Goal: Task Accomplishment & Management: Complete application form

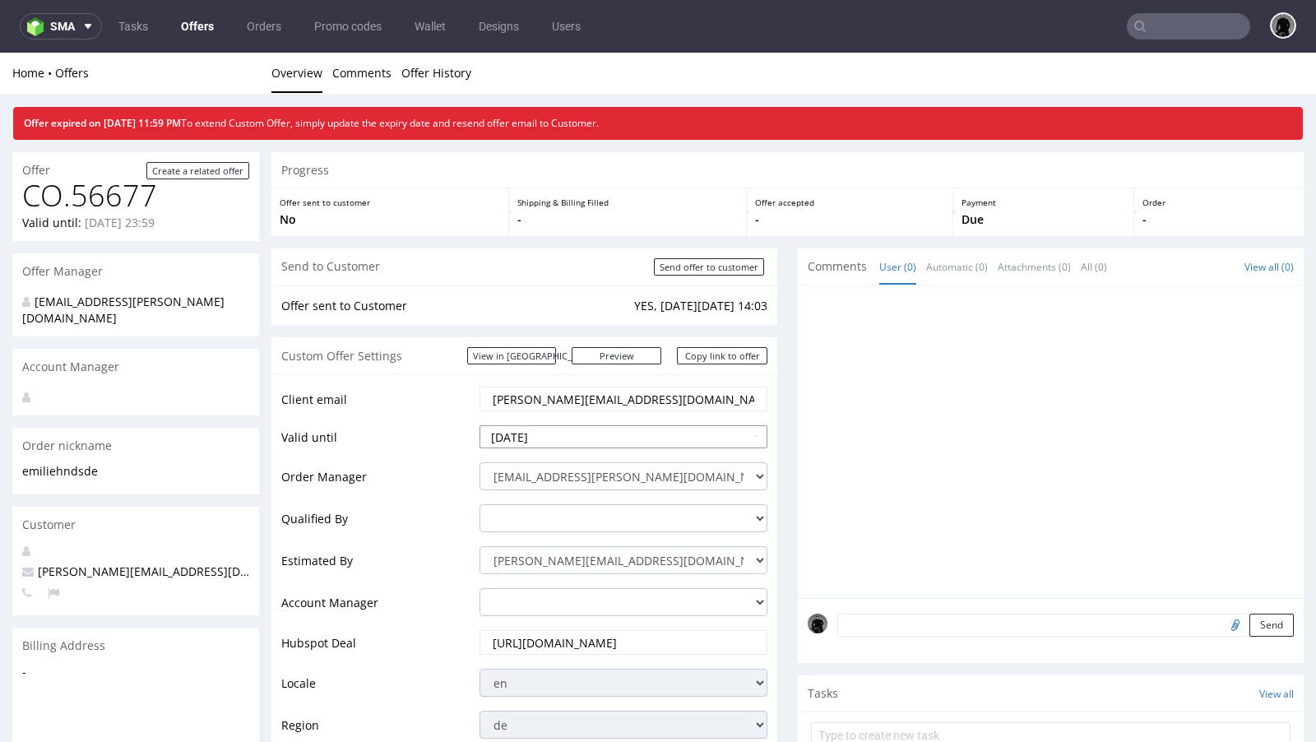
click at [556, 437] on input "2025-09-09" at bounding box center [624, 436] width 288 height 23
click at [525, 359] on td "22" at bounding box center [519, 362] width 25 height 25
type input "2025-09-22"
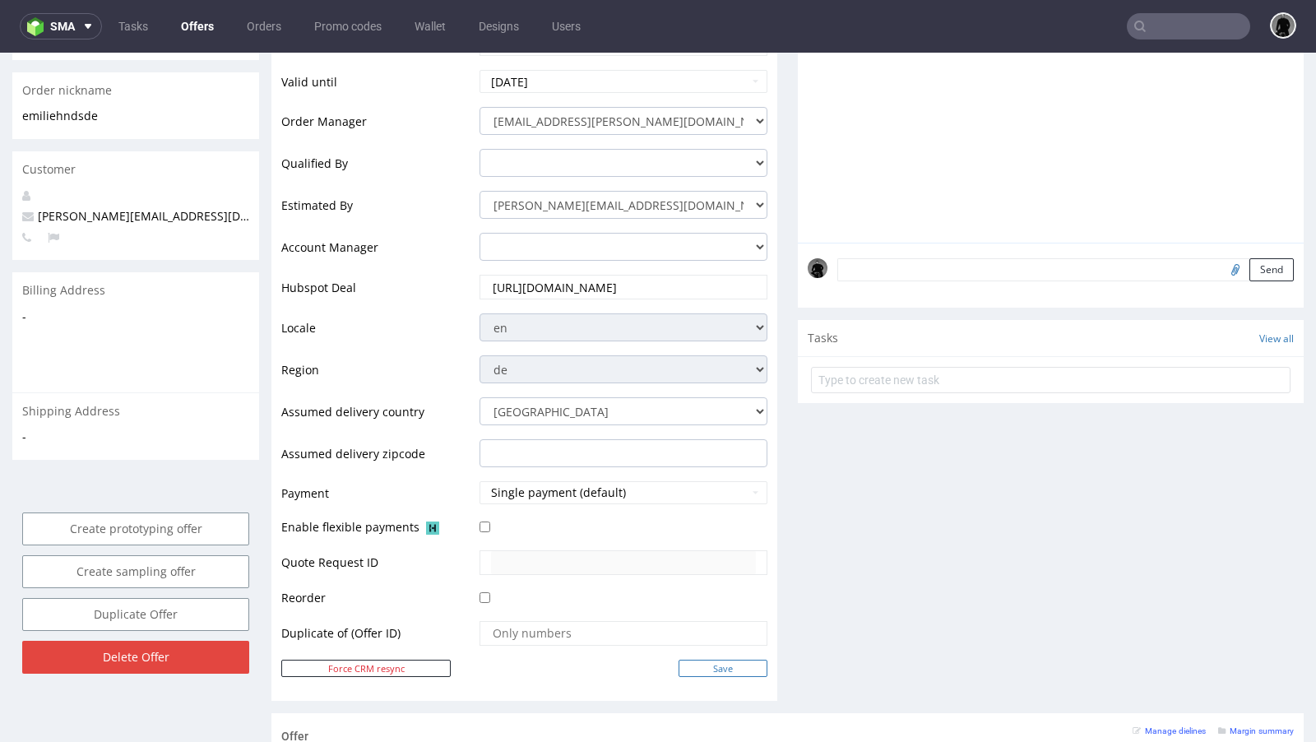
scroll to position [401, 0]
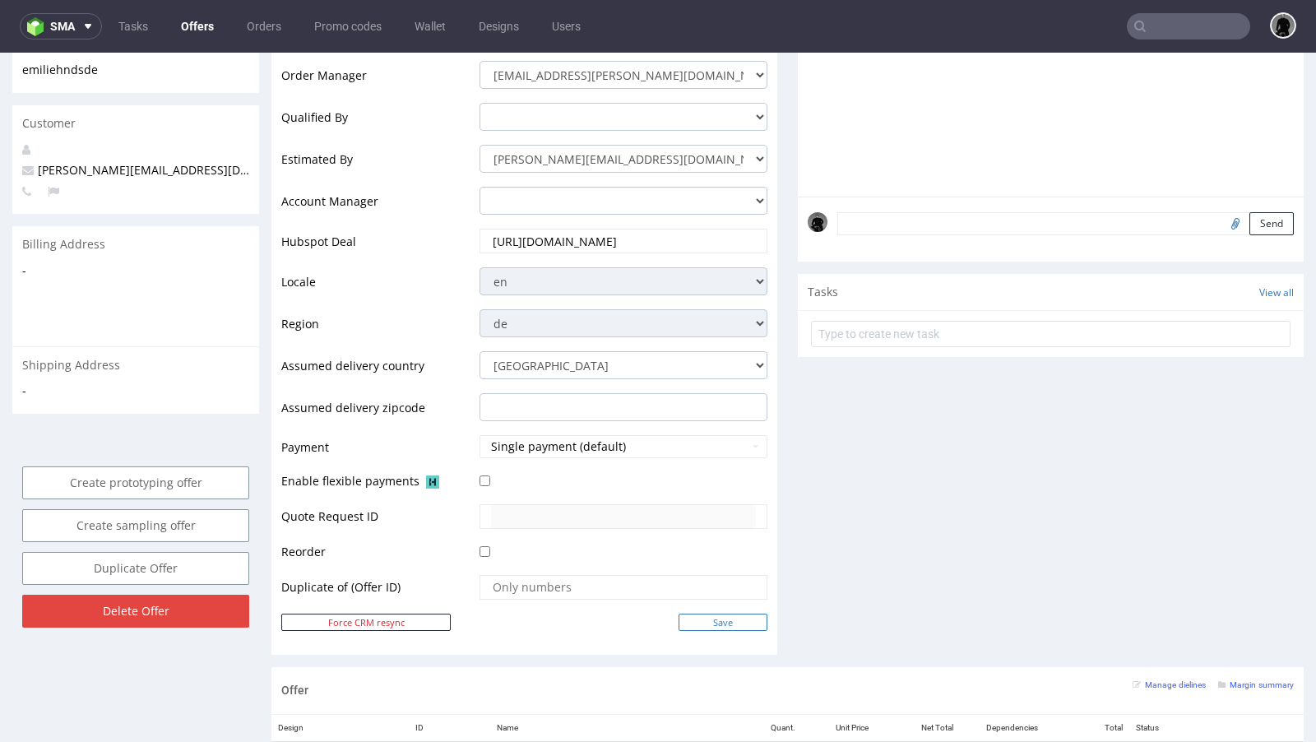
click at [712, 615] on input "Save" at bounding box center [723, 622] width 89 height 17
type input "In progress..."
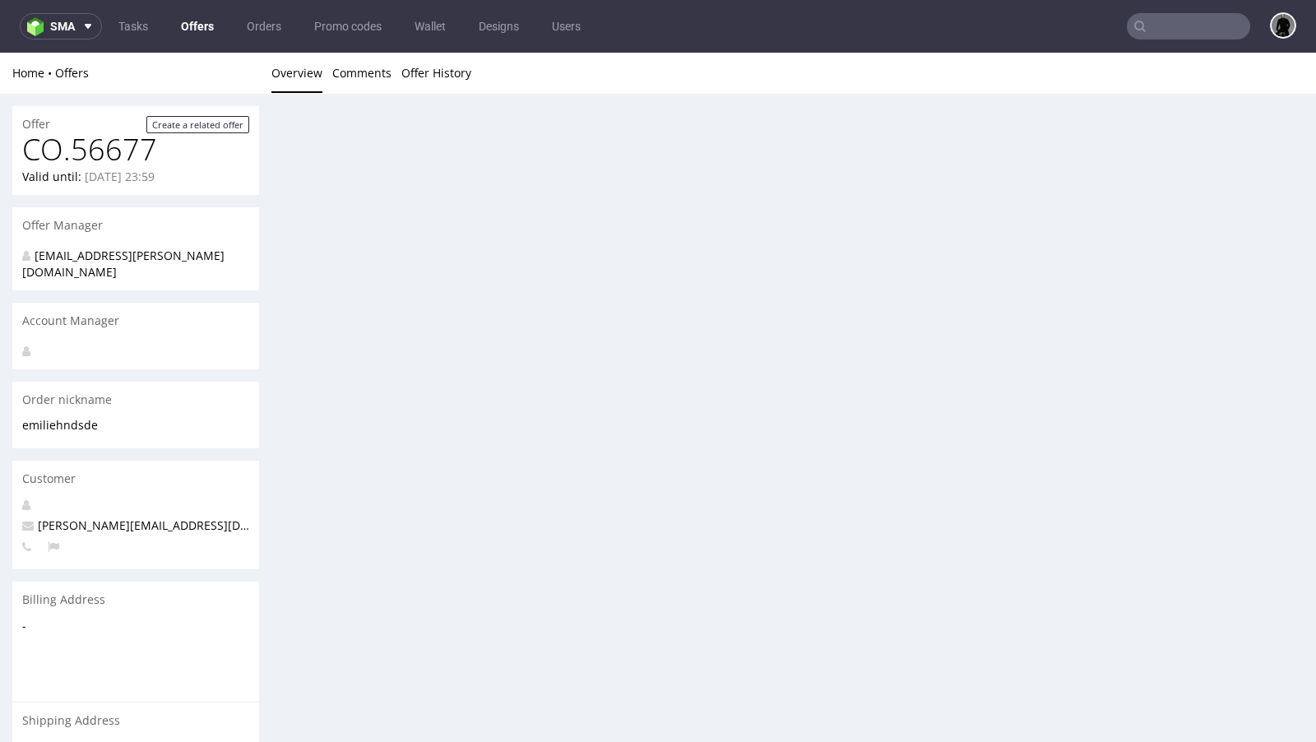
scroll to position [0, 0]
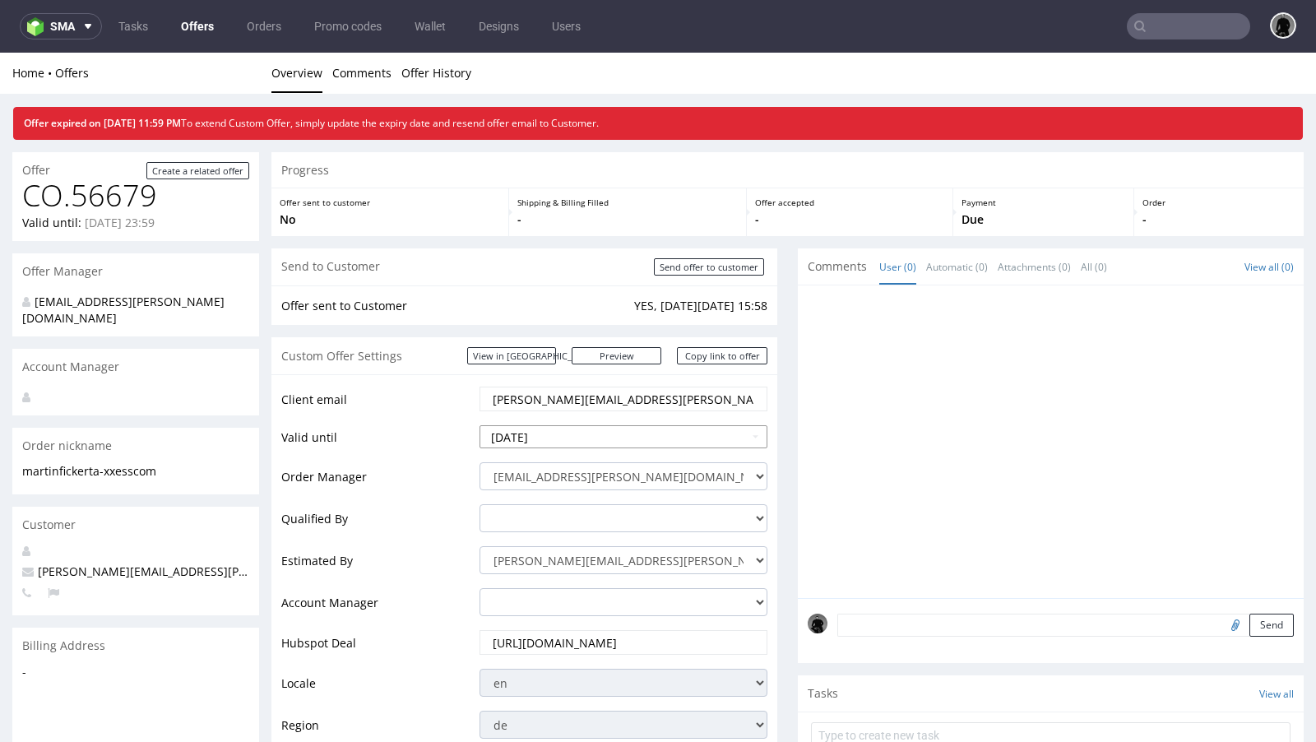
click at [542, 432] on input "2025-09-09" at bounding box center [624, 436] width 288 height 23
click at [612, 314] on td "12" at bounding box center [619, 312] width 25 height 25
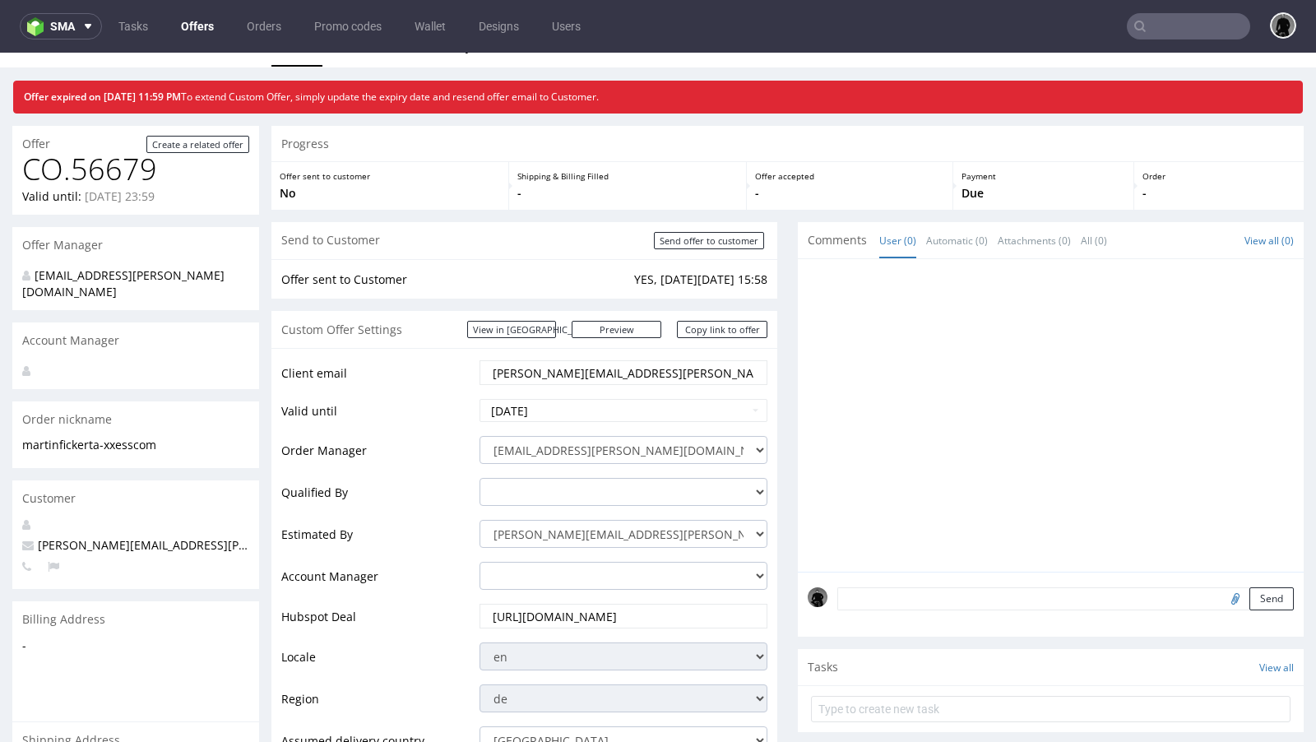
scroll to position [2, 0]
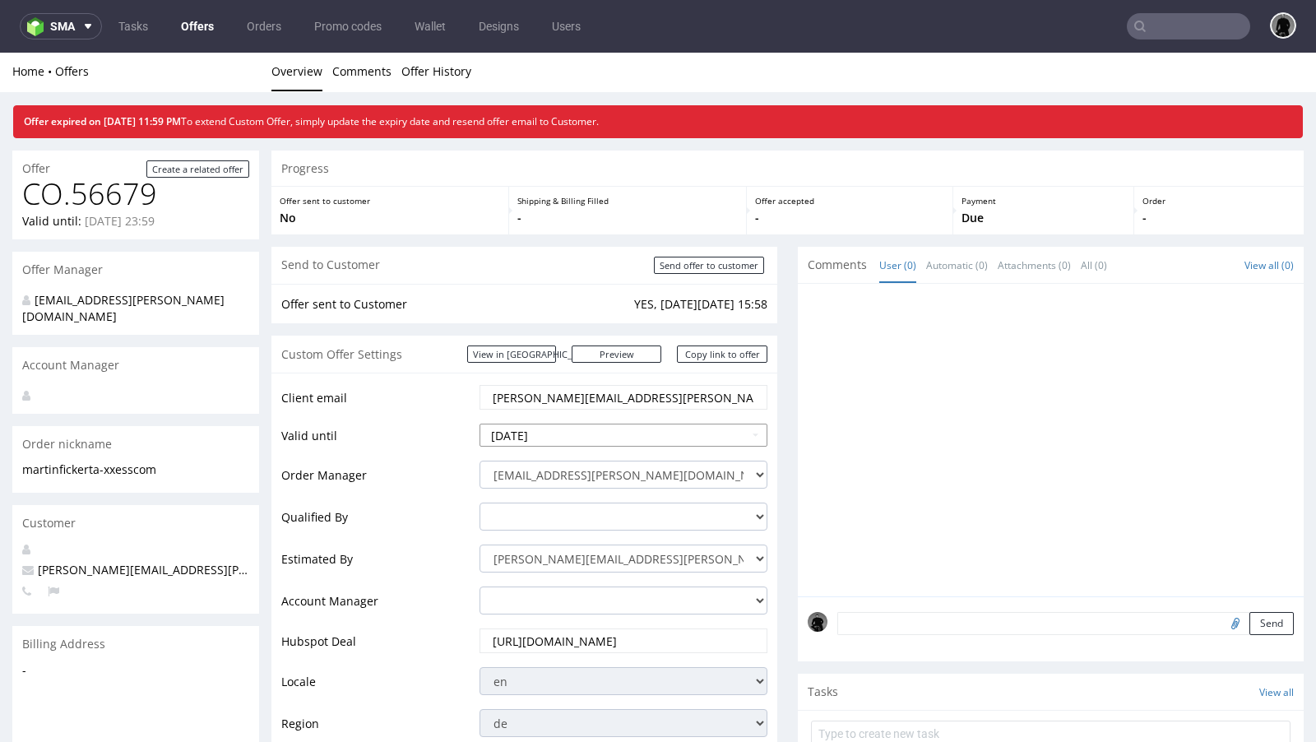
click at [599, 311] on td "11" at bounding box center [594, 311] width 25 height 25
type input "2025-09-11"
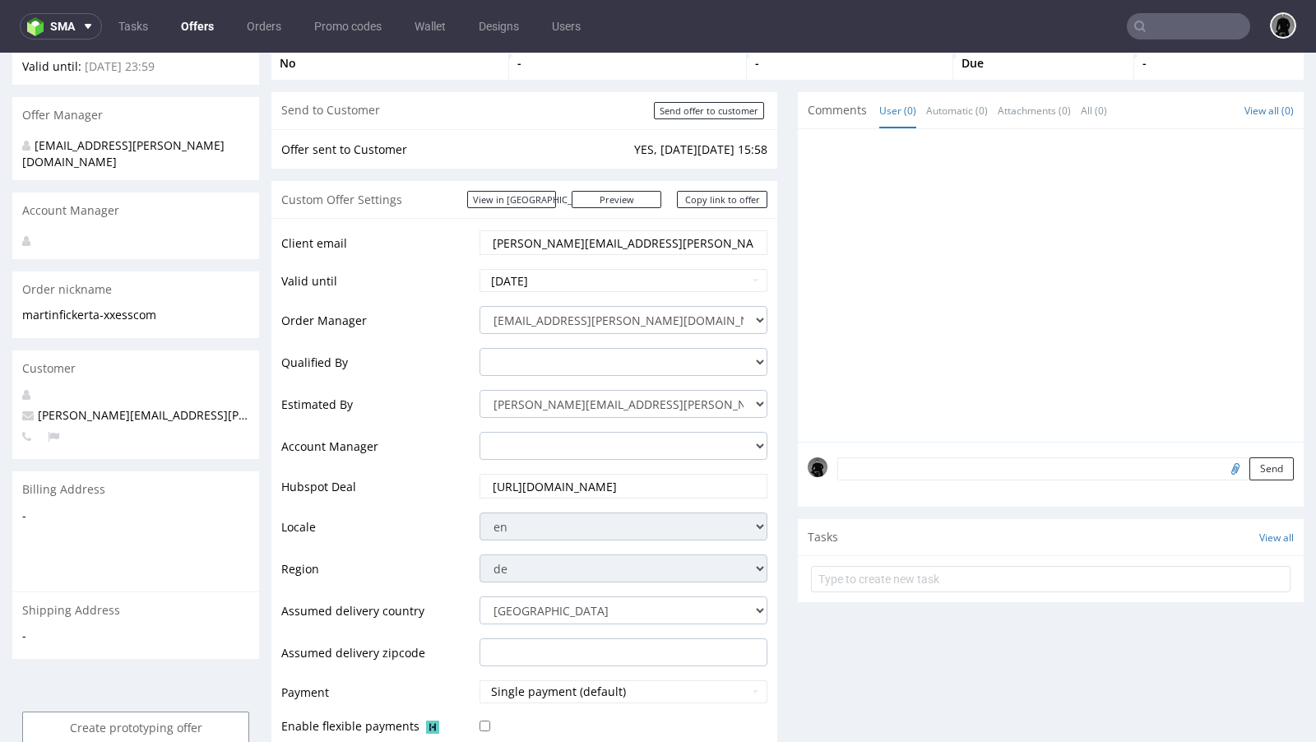
scroll to position [383, 0]
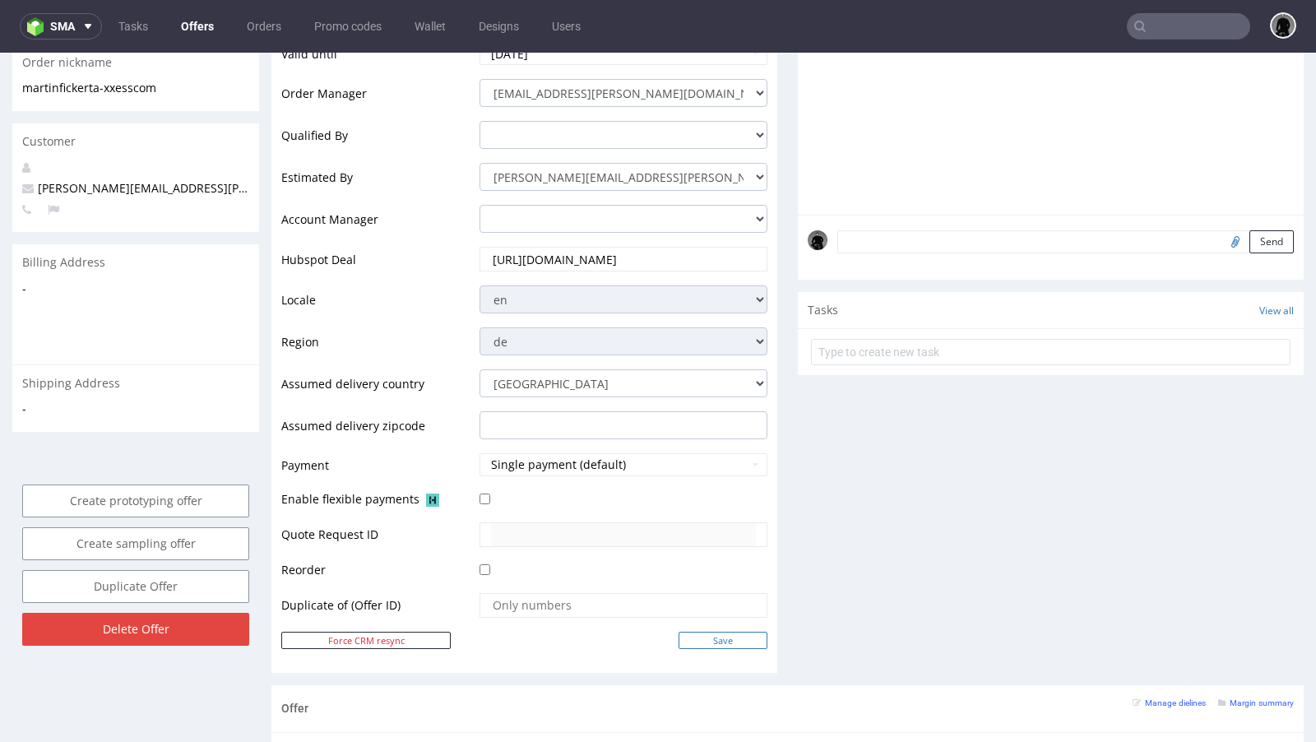
click at [696, 635] on input "Save" at bounding box center [723, 640] width 89 height 17
type input "In progress..."
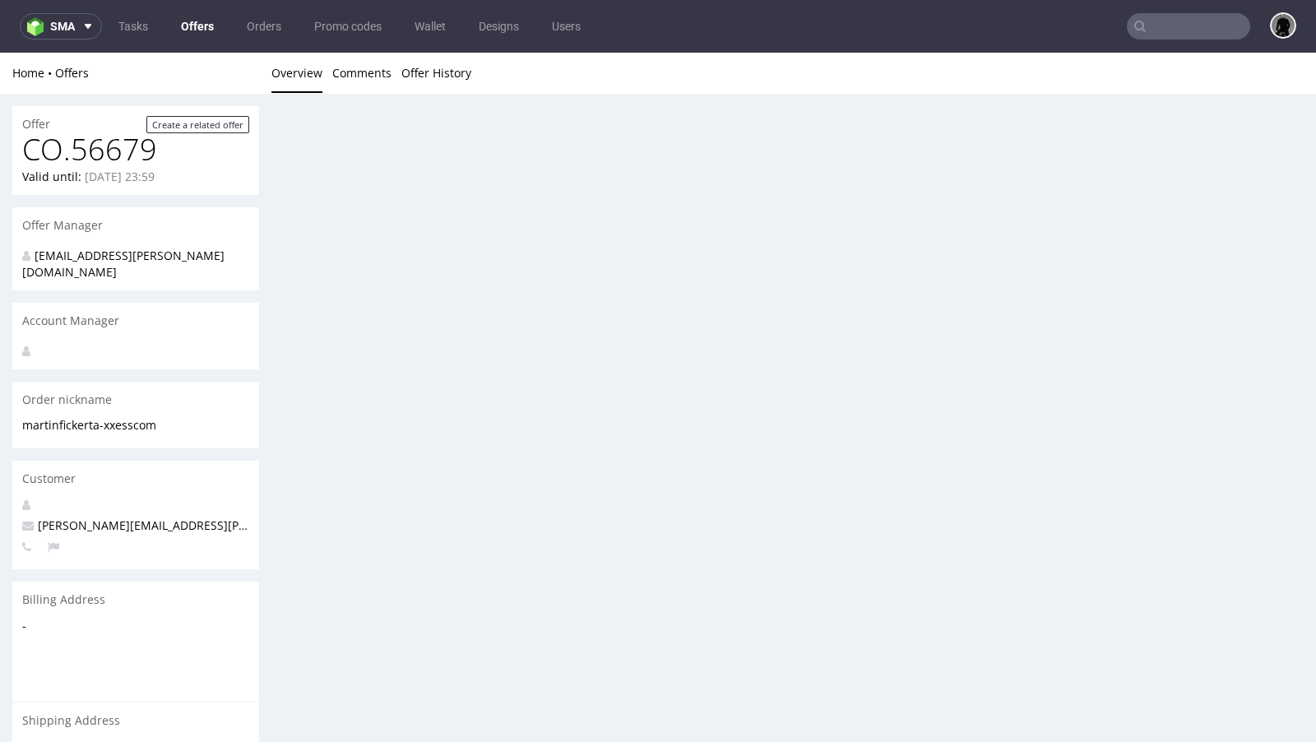
scroll to position [0, 0]
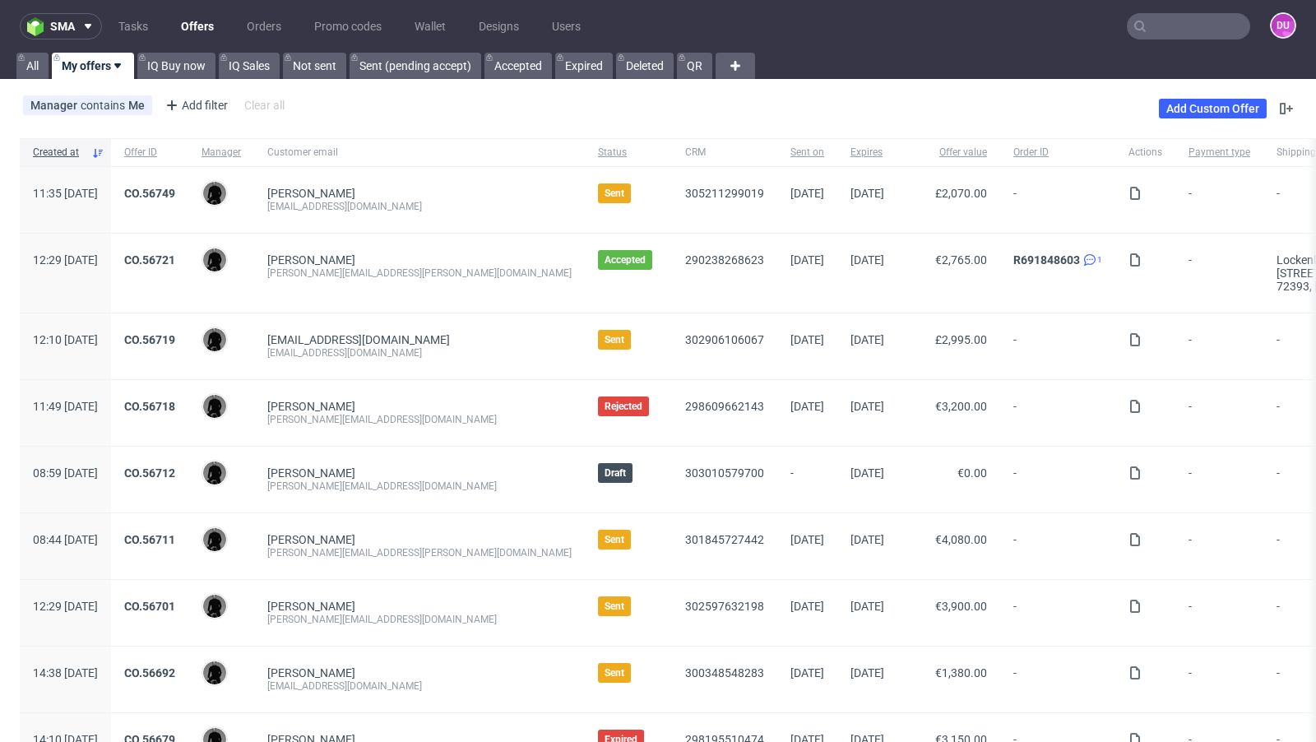
click at [1172, 39] on nav "sma Tasks Offers Orders Promo codes Wallet Designs Users DU" at bounding box center [658, 26] width 1316 height 53
click at [1168, 32] on input "text" at bounding box center [1188, 26] width 123 height 26
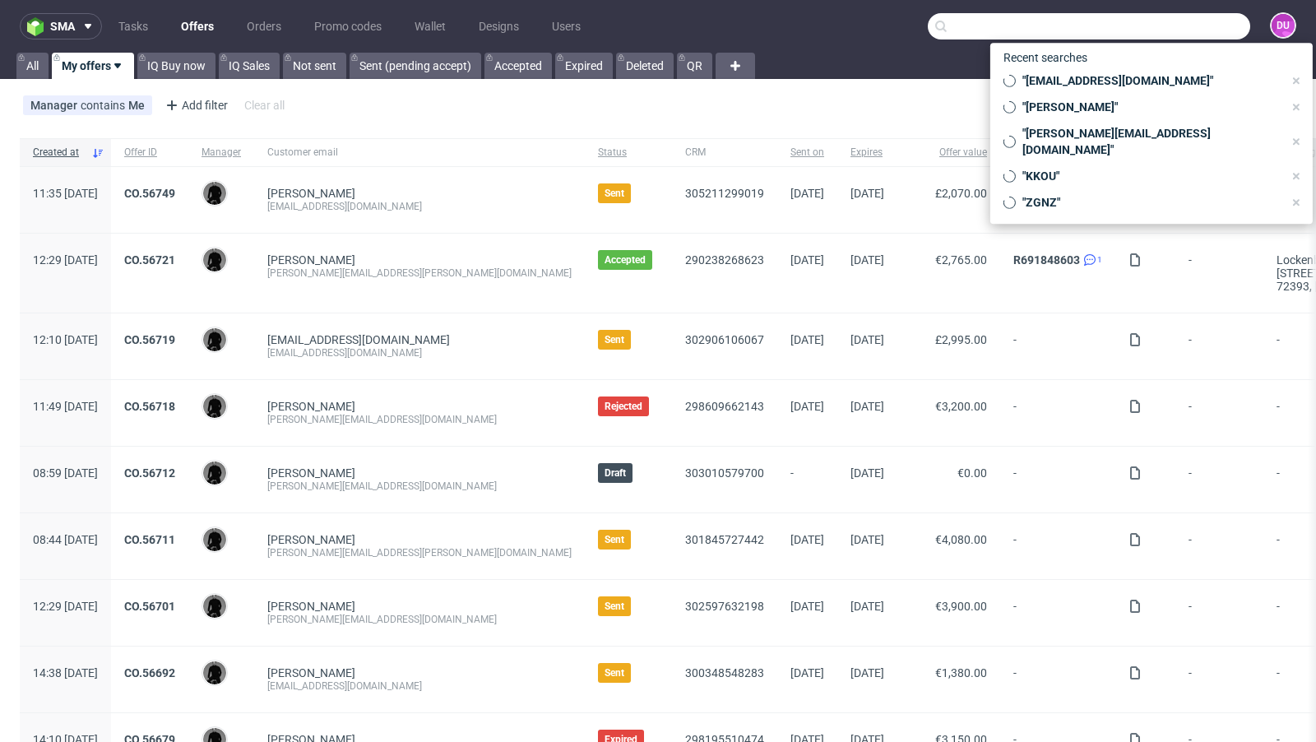
paste input "[EMAIL_ADDRESS][DOMAIN_NAME]"
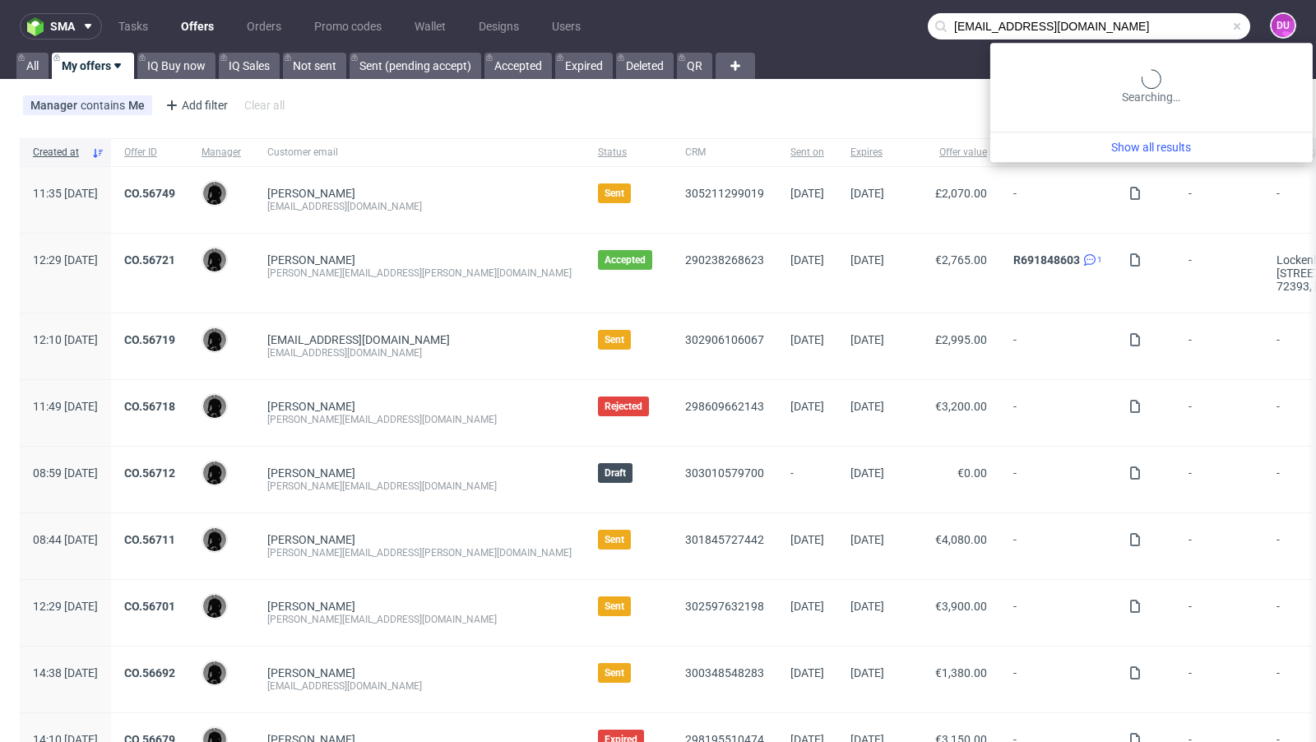
type input "[EMAIL_ADDRESS][DOMAIN_NAME]"
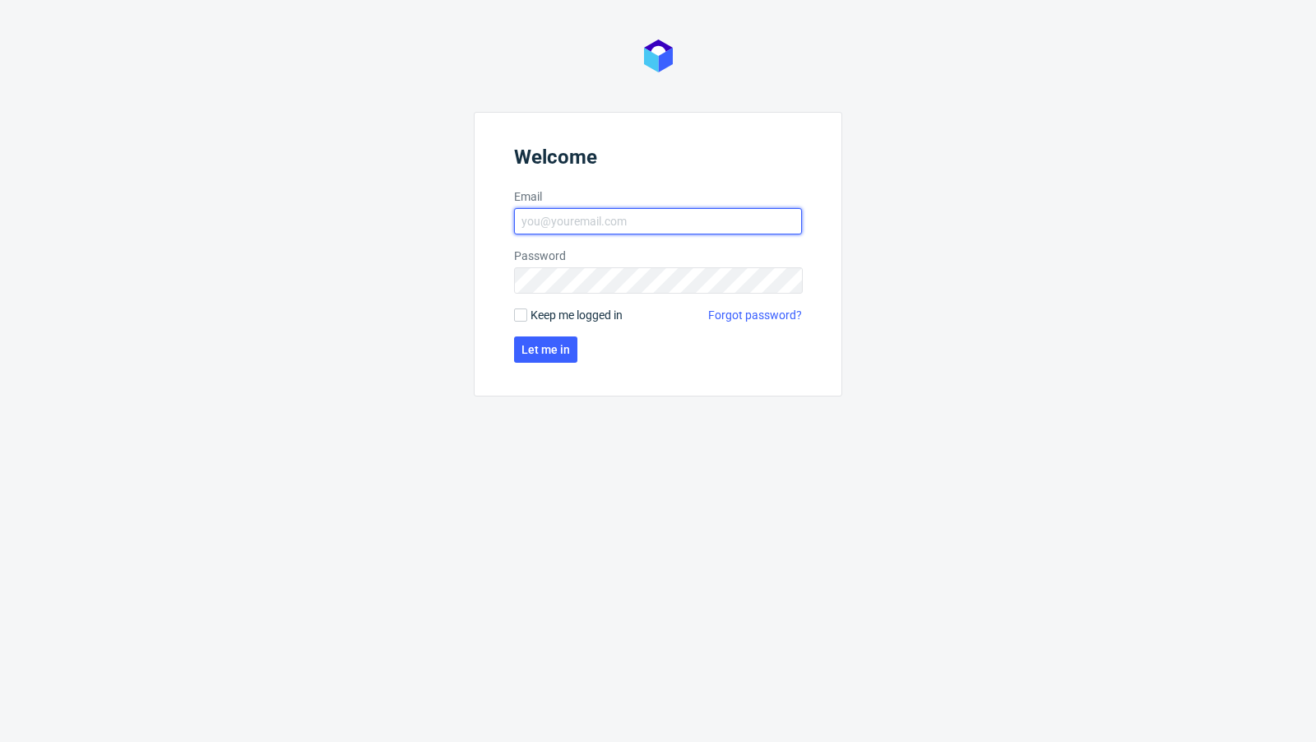
click at [603, 225] on input "Email" at bounding box center [658, 221] width 288 height 26
type input "[EMAIL_ADDRESS][PERSON_NAME][DOMAIN_NAME]"
click at [512, 358] on form "Welcome Email [EMAIL_ADDRESS][PERSON_NAME][DOMAIN_NAME] Password Keep me logged…" at bounding box center [658, 254] width 368 height 285
click at [539, 362] on button "Let me in" at bounding box center [545, 349] width 63 height 26
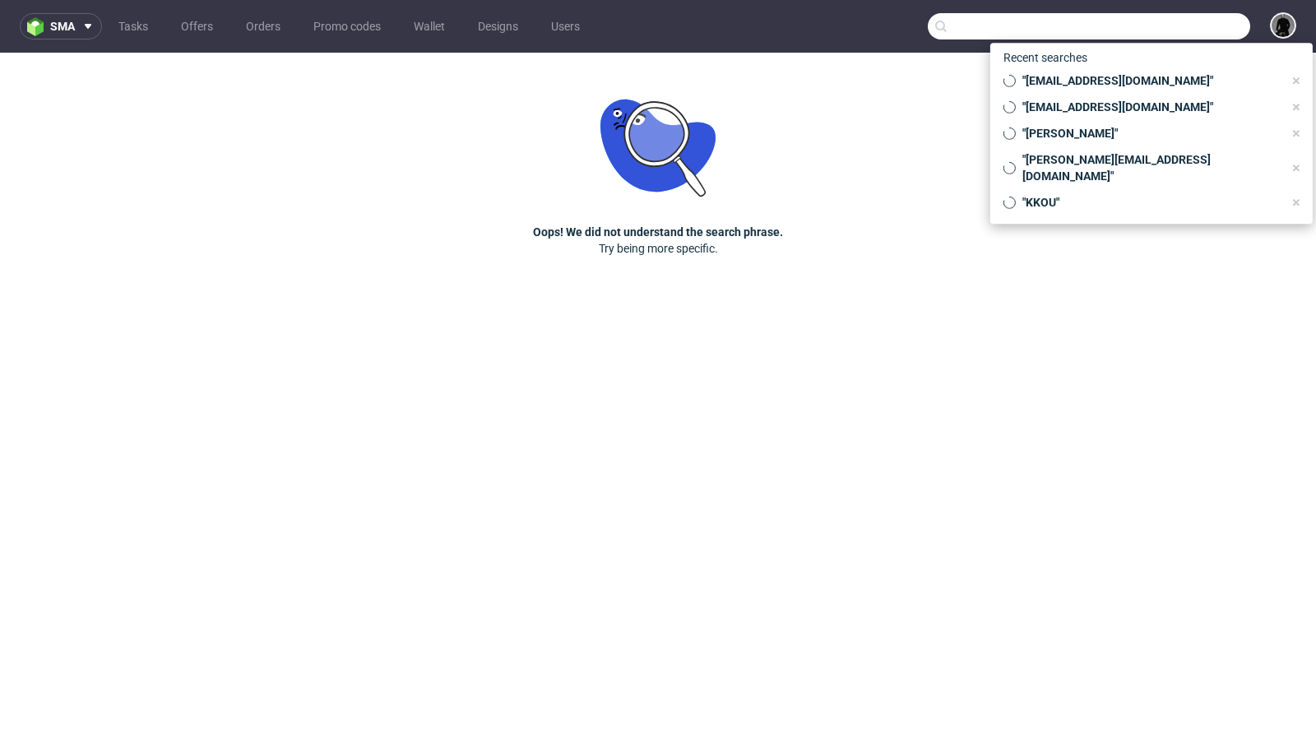
click at [1180, 30] on input "text" at bounding box center [1089, 26] width 322 height 26
paste input "[EMAIL_ADDRESS][DOMAIN_NAME]"
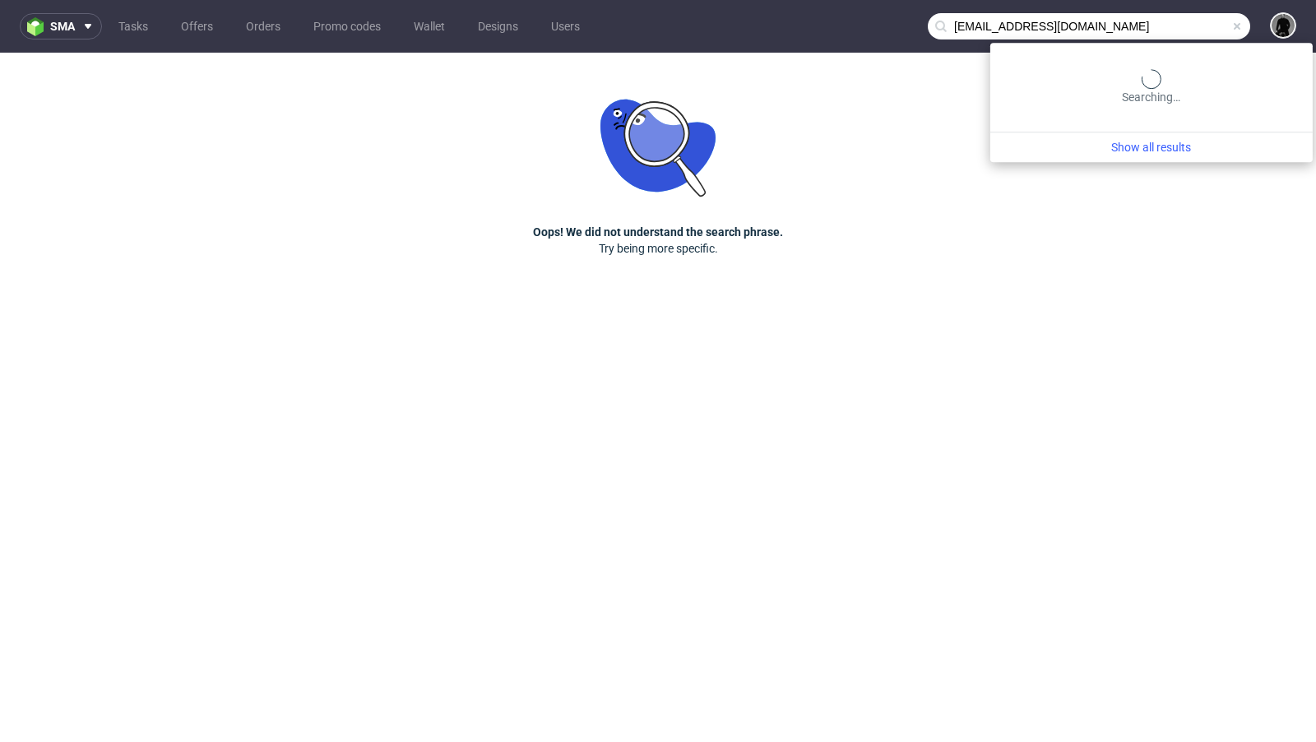
type input "[EMAIL_ADDRESS][DOMAIN_NAME]"
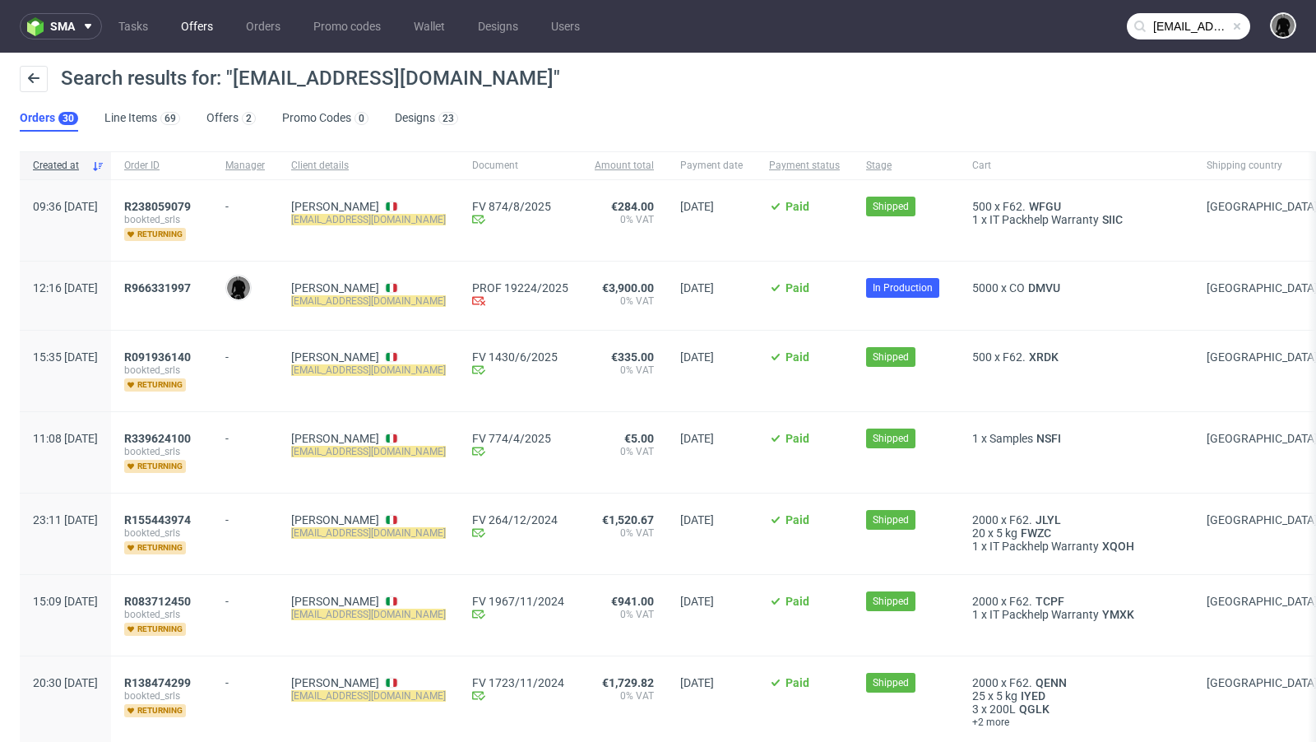
click at [193, 23] on link "Offers" at bounding box center [197, 26] width 52 height 26
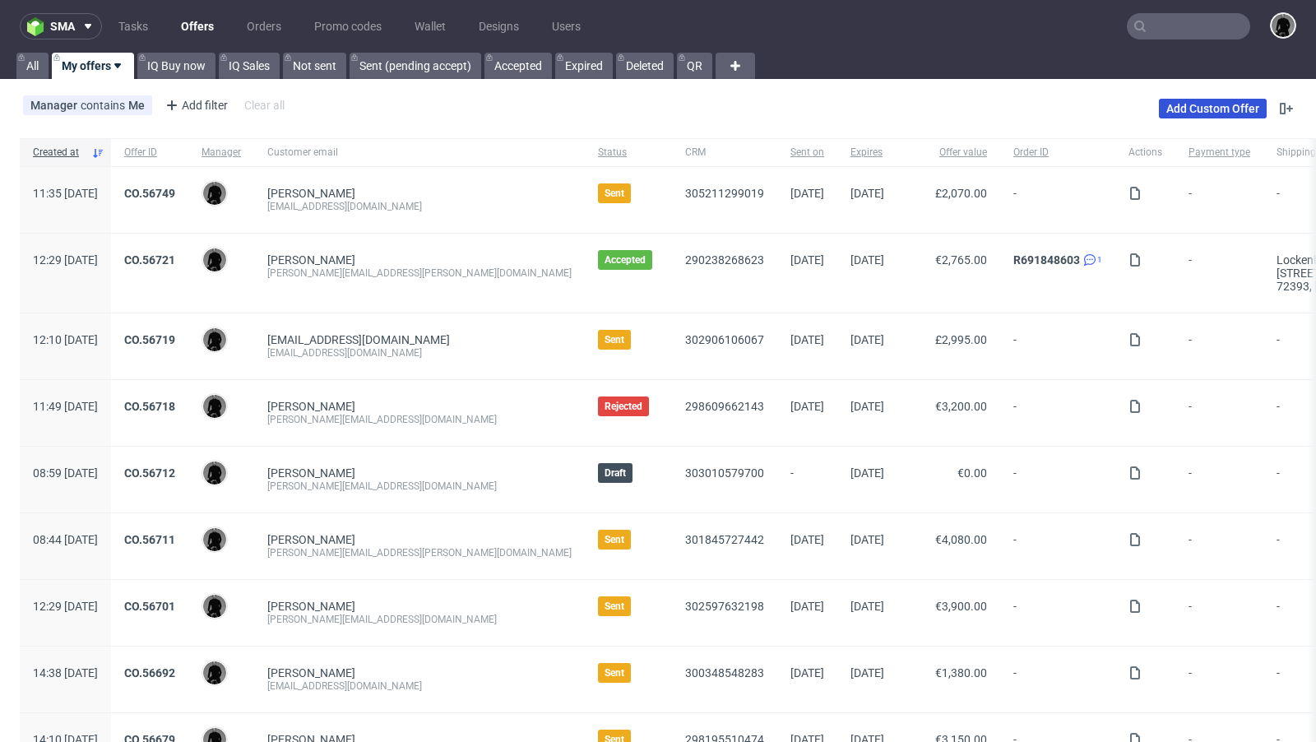
click at [1194, 114] on link "Add Custom Offer" at bounding box center [1213, 109] width 108 height 20
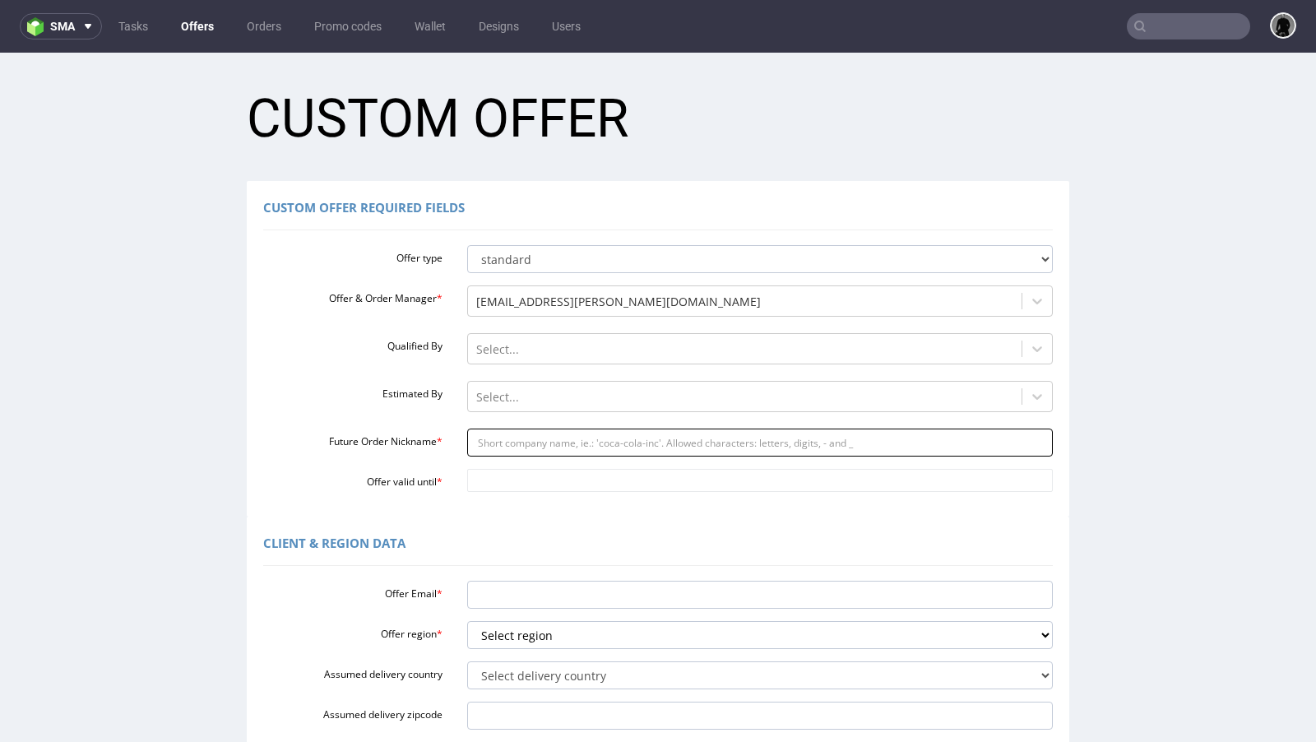
click at [512, 444] on input "Future Order Nickname *" at bounding box center [760, 443] width 586 height 28
paste input "matteocs95gmailcom"
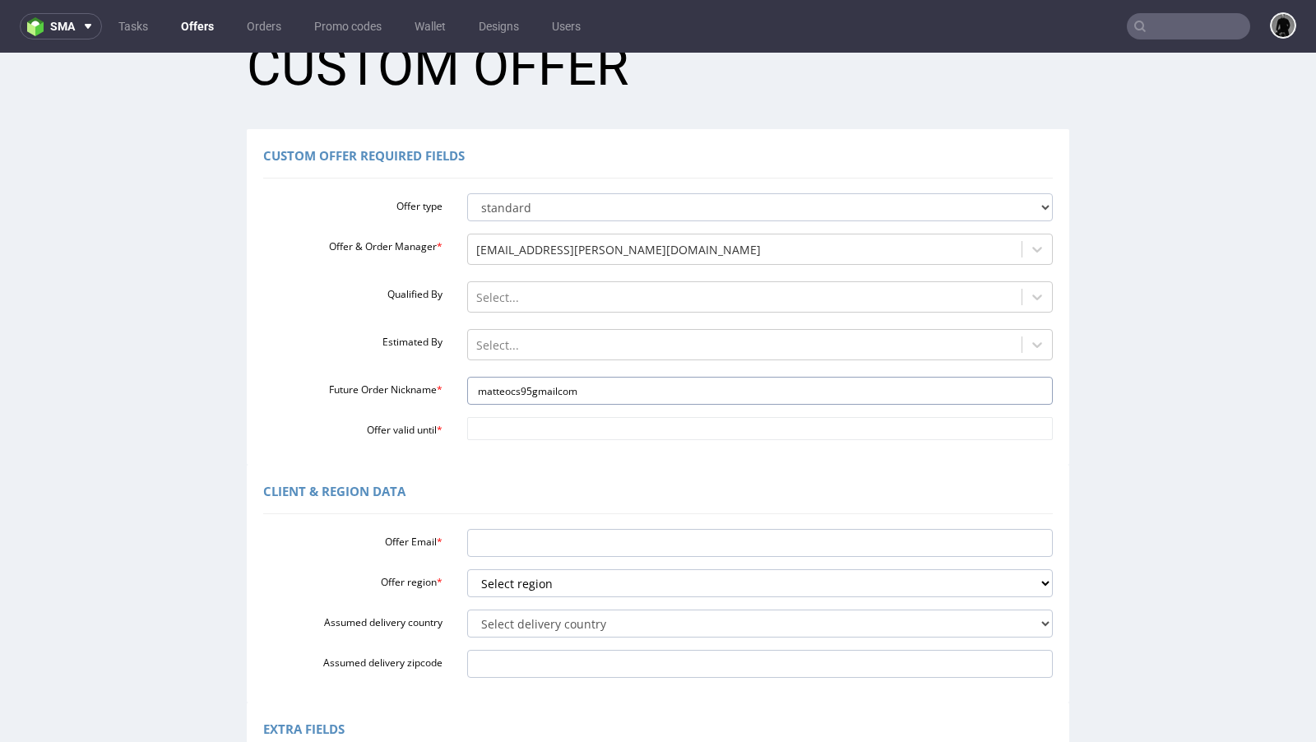
scroll to position [55, 0]
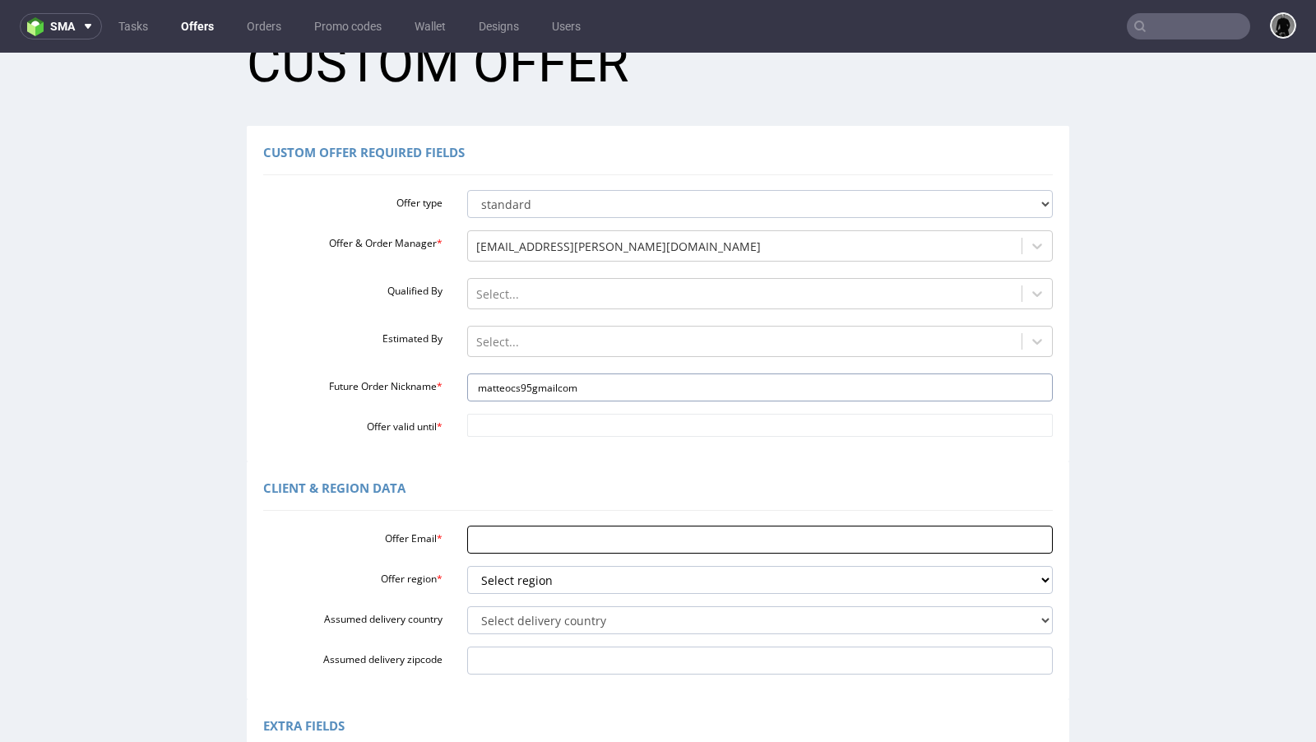
type input "matteocs95gmailcom"
click at [530, 545] on input "Offer Email *" at bounding box center [760, 540] width 586 height 28
paste input "[EMAIL_ADDRESS][DOMAIN_NAME]"
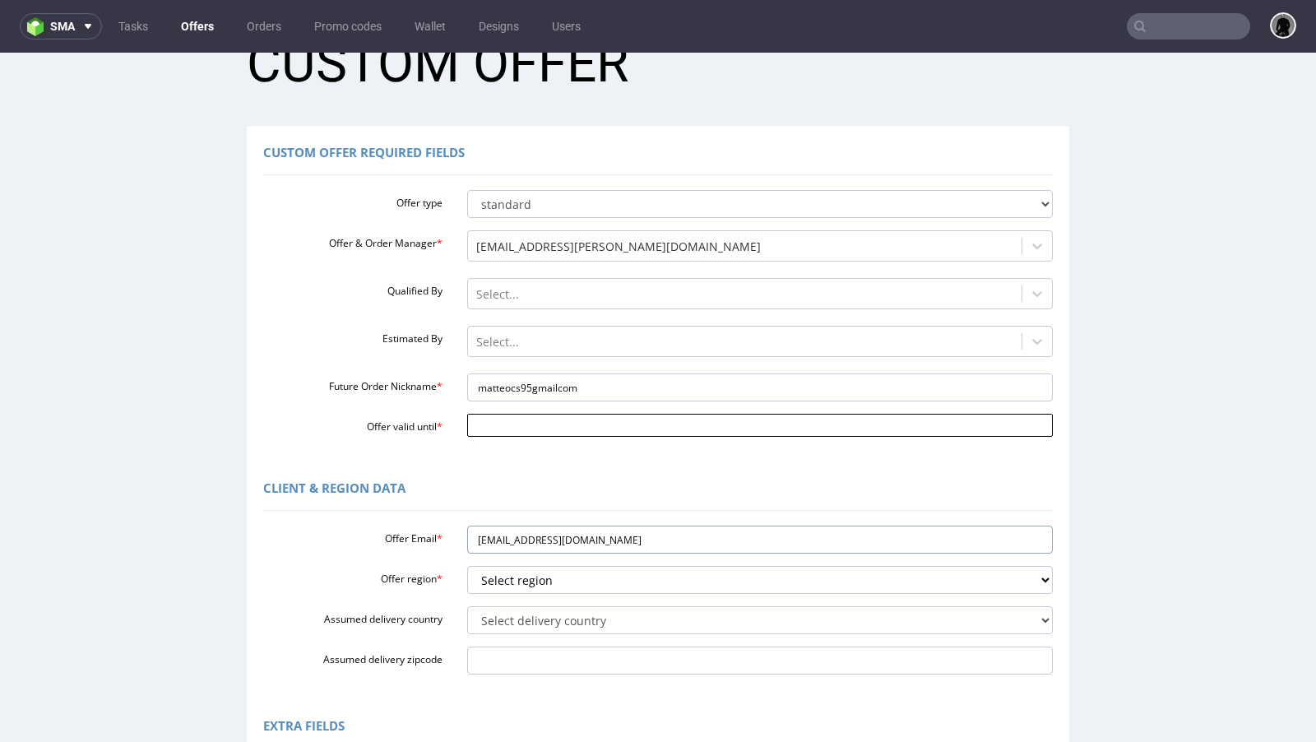
type input "[EMAIL_ADDRESS][DOMAIN_NAME]"
click at [536, 432] on input "Offer valid until *" at bounding box center [760, 425] width 586 height 23
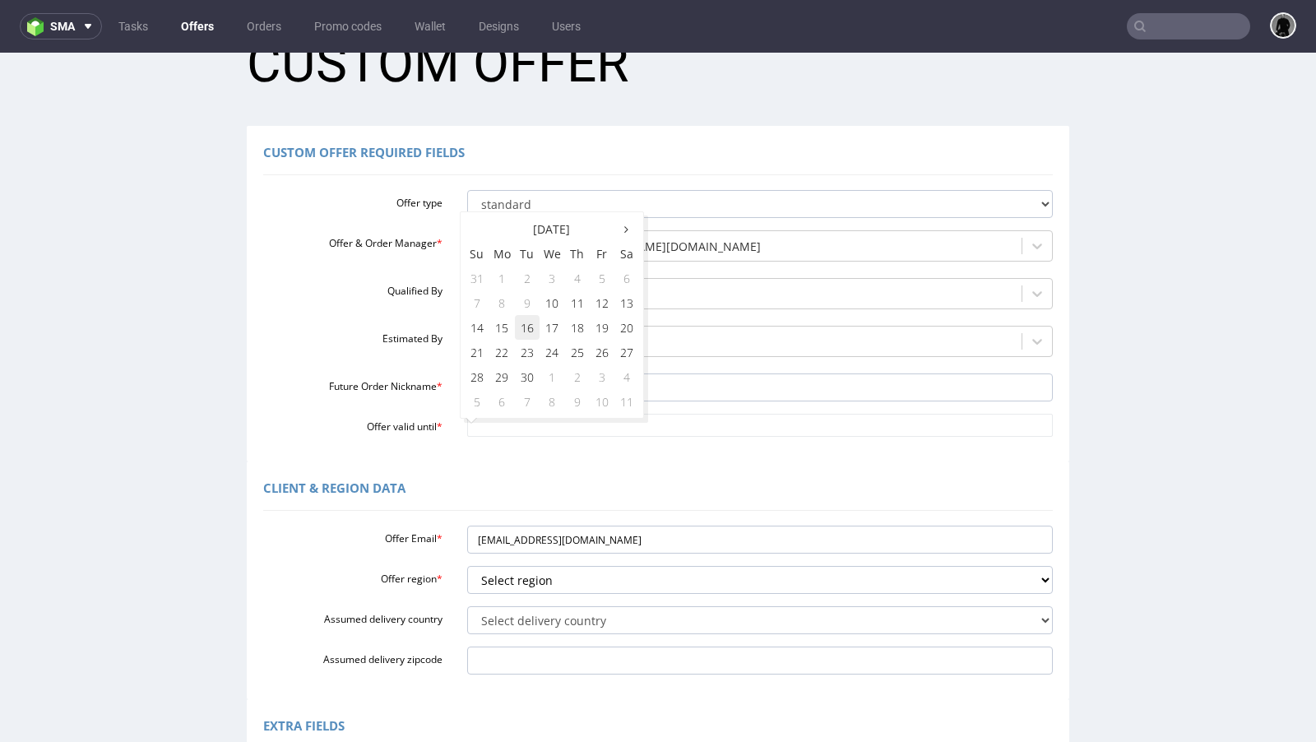
click at [520, 332] on td "16" at bounding box center [527, 327] width 25 height 25
type input "2025-09-16"
click at [517, 334] on div at bounding box center [745, 342] width 538 height 20
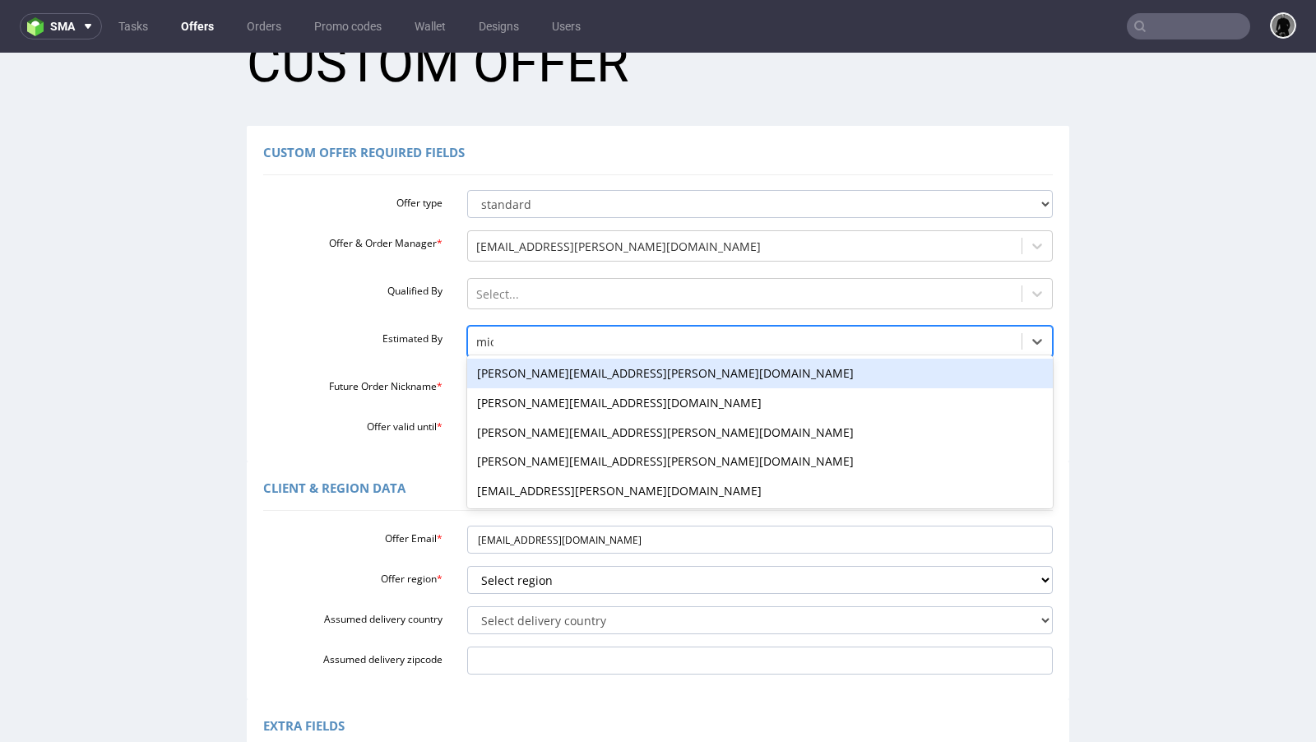
type input "mich"
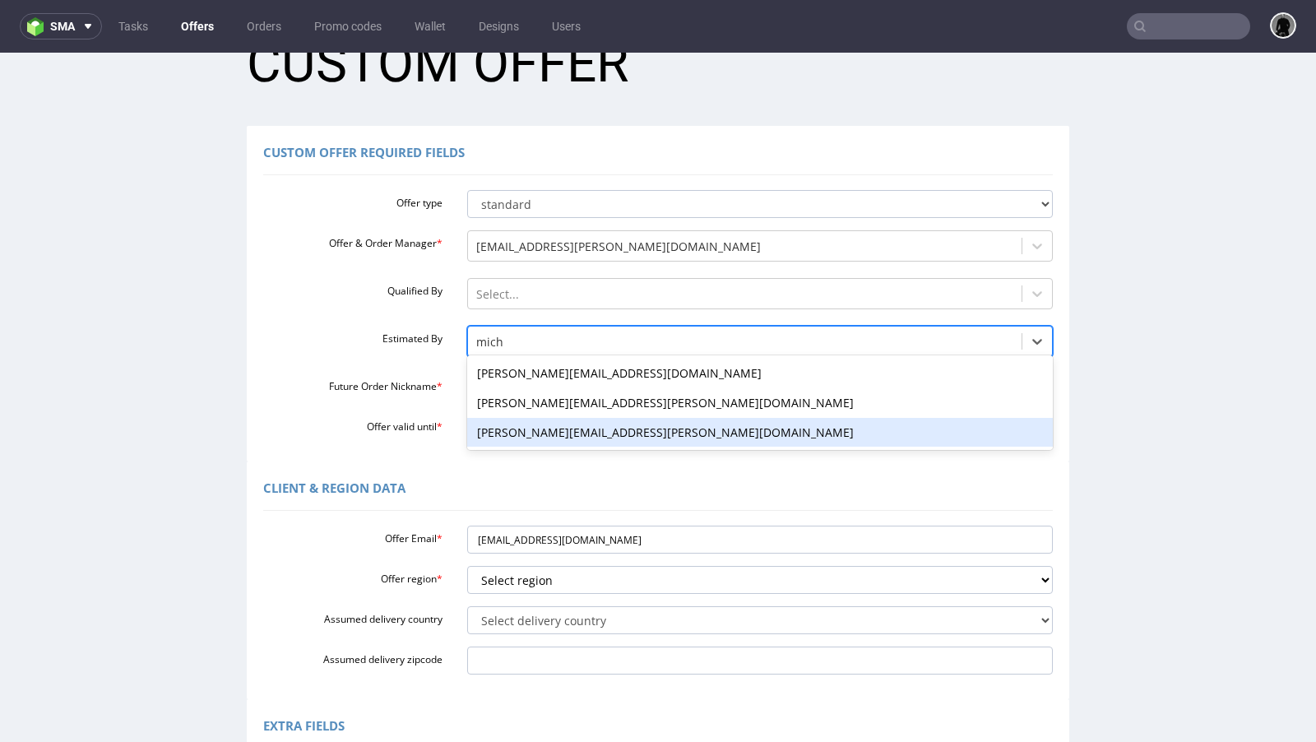
click at [538, 424] on div "[PERSON_NAME][EMAIL_ADDRESS][PERSON_NAME][DOMAIN_NAME]" at bounding box center [760, 433] width 586 height 30
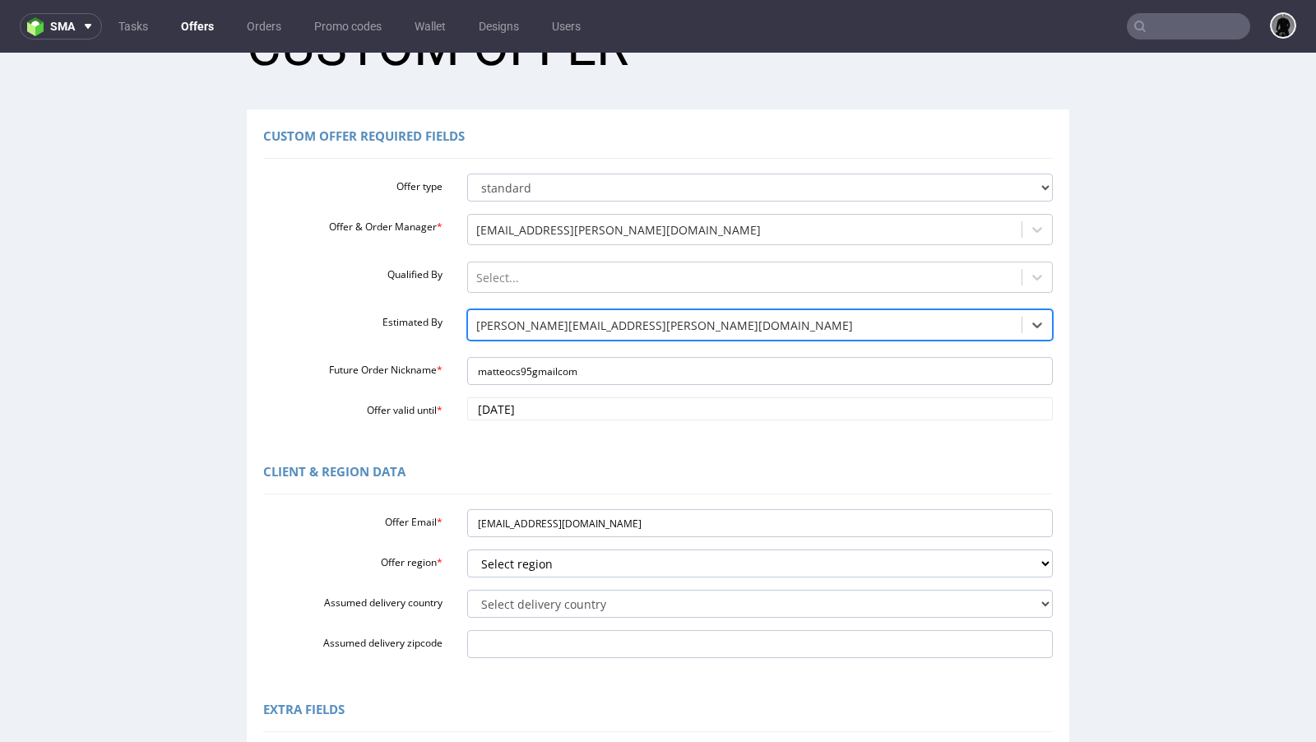
scroll to position [90, 0]
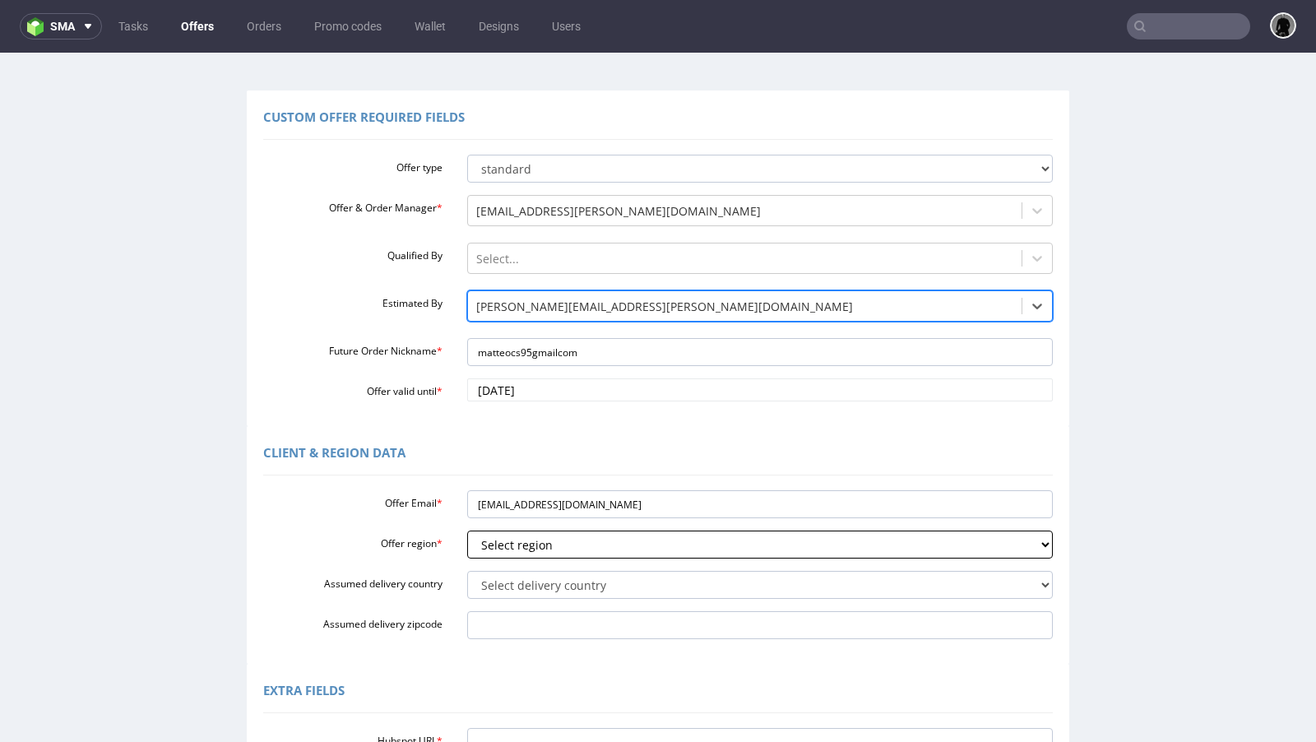
click at [518, 554] on select "Select region eu gb de pl fr it es" at bounding box center [760, 545] width 586 height 28
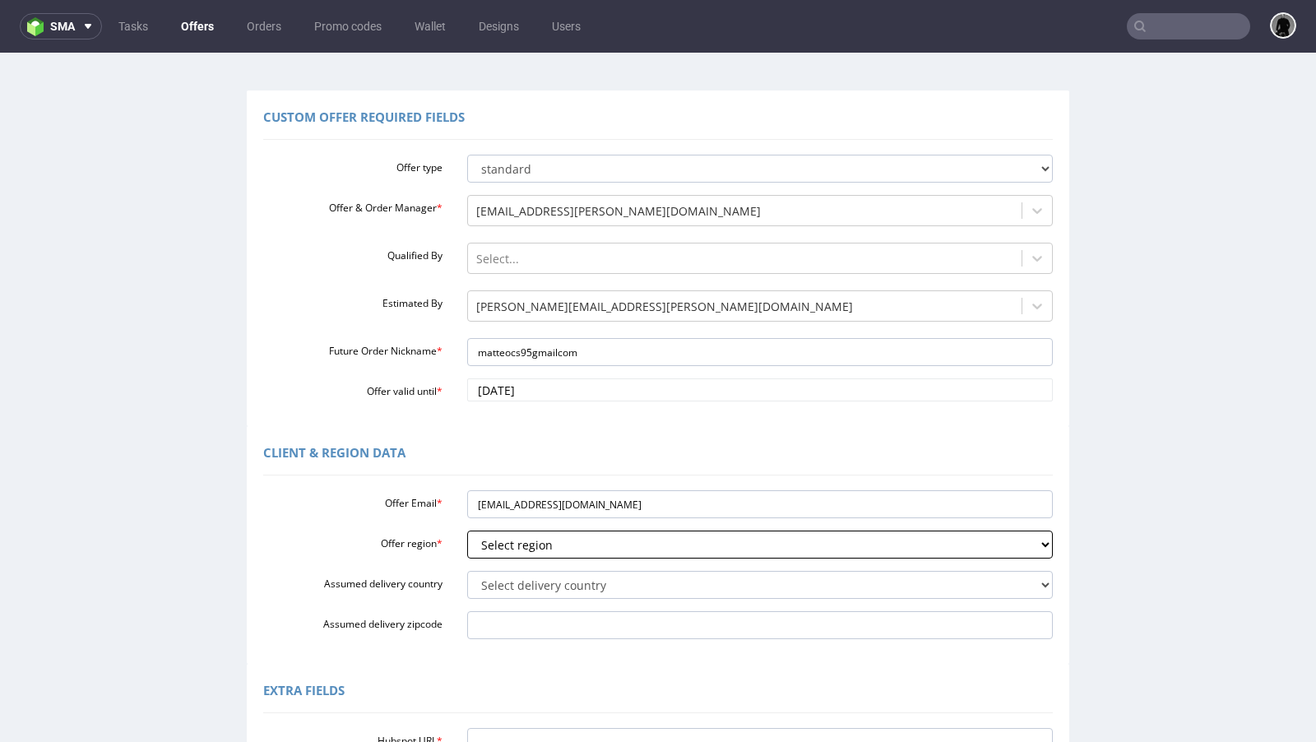
select select "eu"
click at [467, 531] on select "Select region eu gb de pl fr it es" at bounding box center [760, 545] width 586 height 28
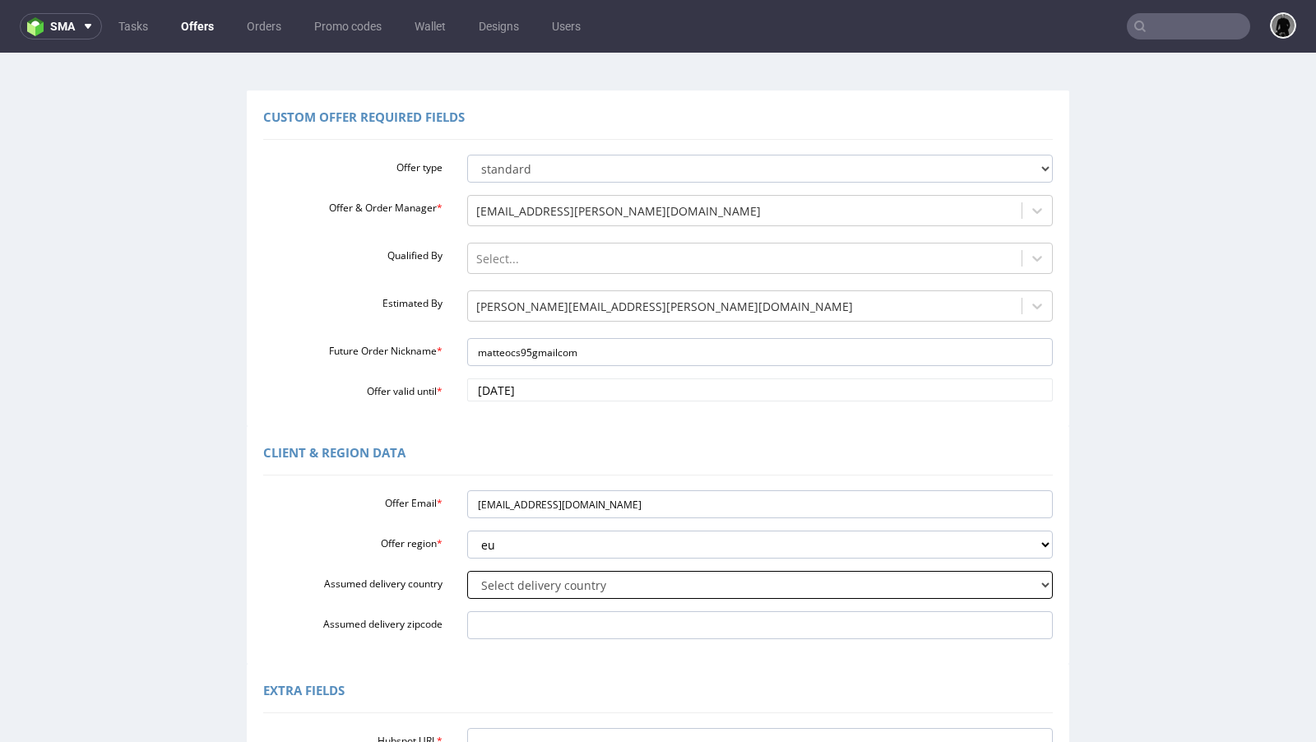
click at [528, 592] on select "Select delivery country Andorra Afghanistan Anguilla Albania Armenia Antarctica…" at bounding box center [760, 585] width 586 height 28
select select "110"
click at [467, 571] on select "Select delivery country Andorra Afghanistan Anguilla Albania Armenia Antarctica…" at bounding box center [760, 585] width 586 height 28
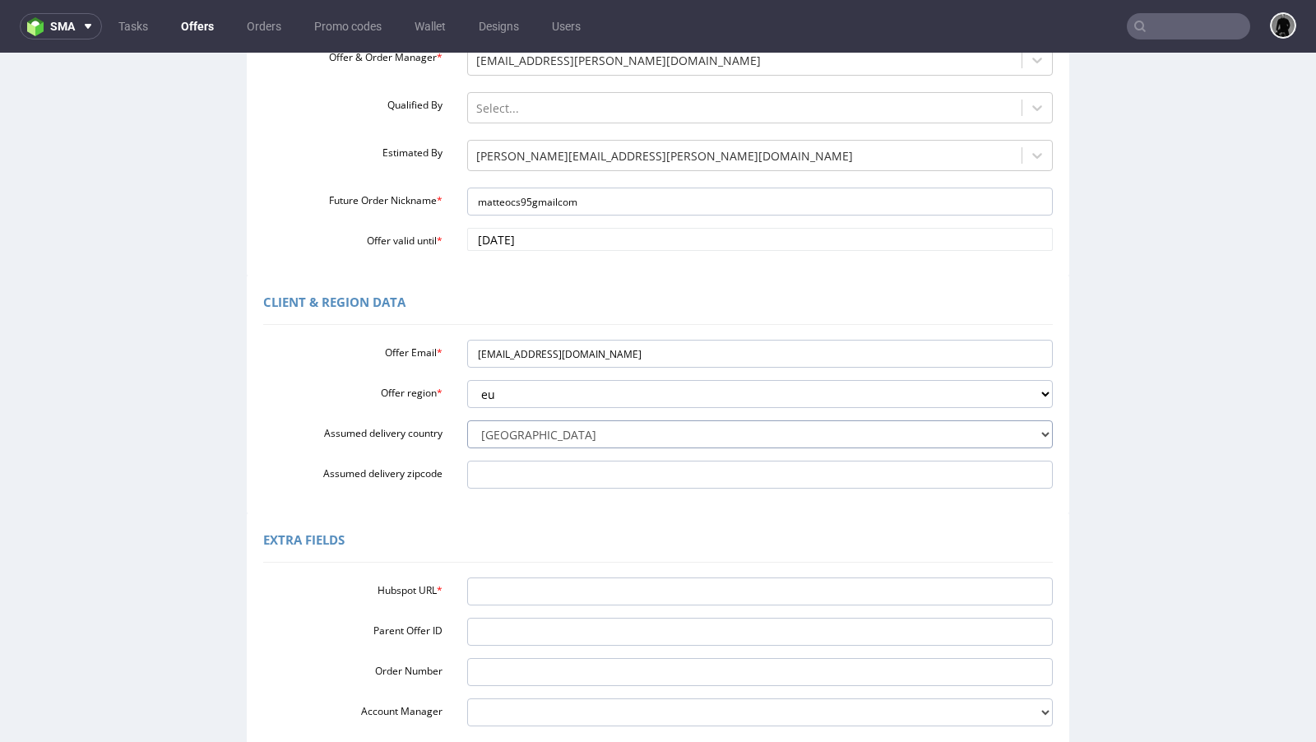
scroll to position [252, 0]
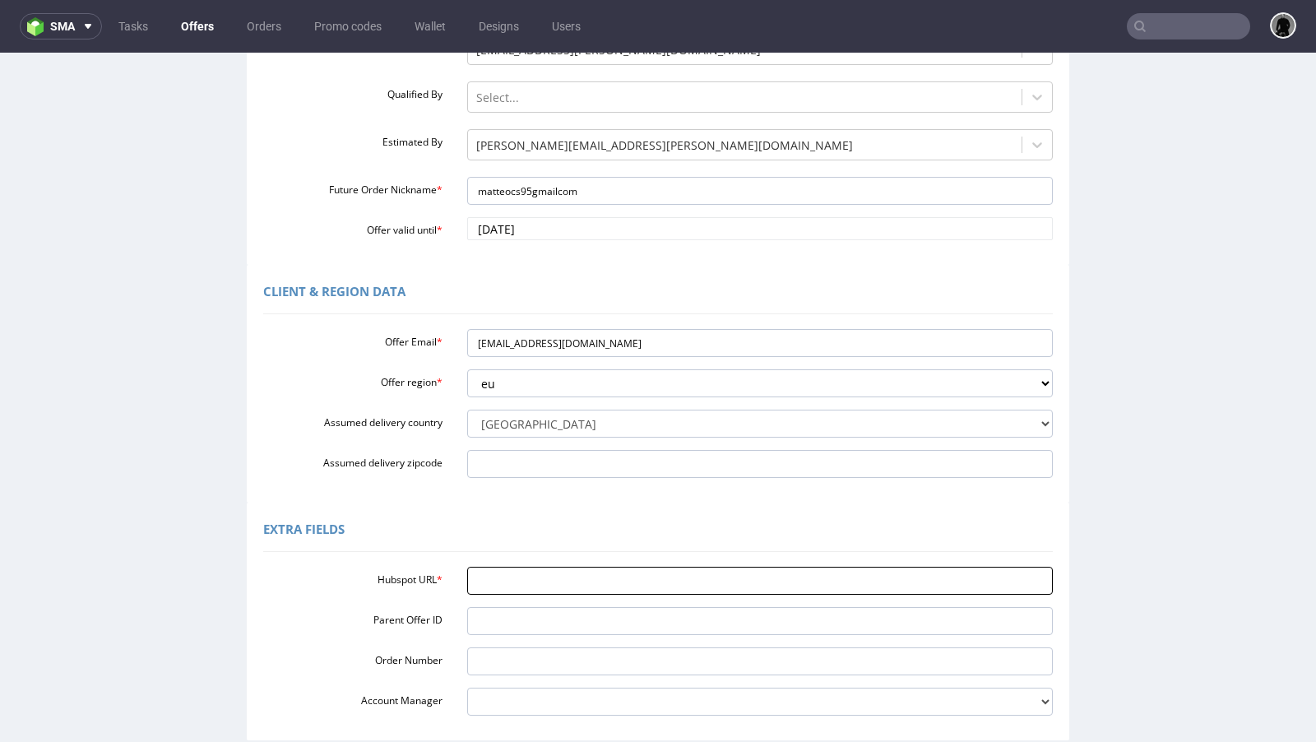
click at [566, 580] on input "Hubspot URL *" at bounding box center [760, 581] width 586 height 28
paste input "https://app-eu1.hubspot.com/contacts/25600958/record/0-3/306183297264/"
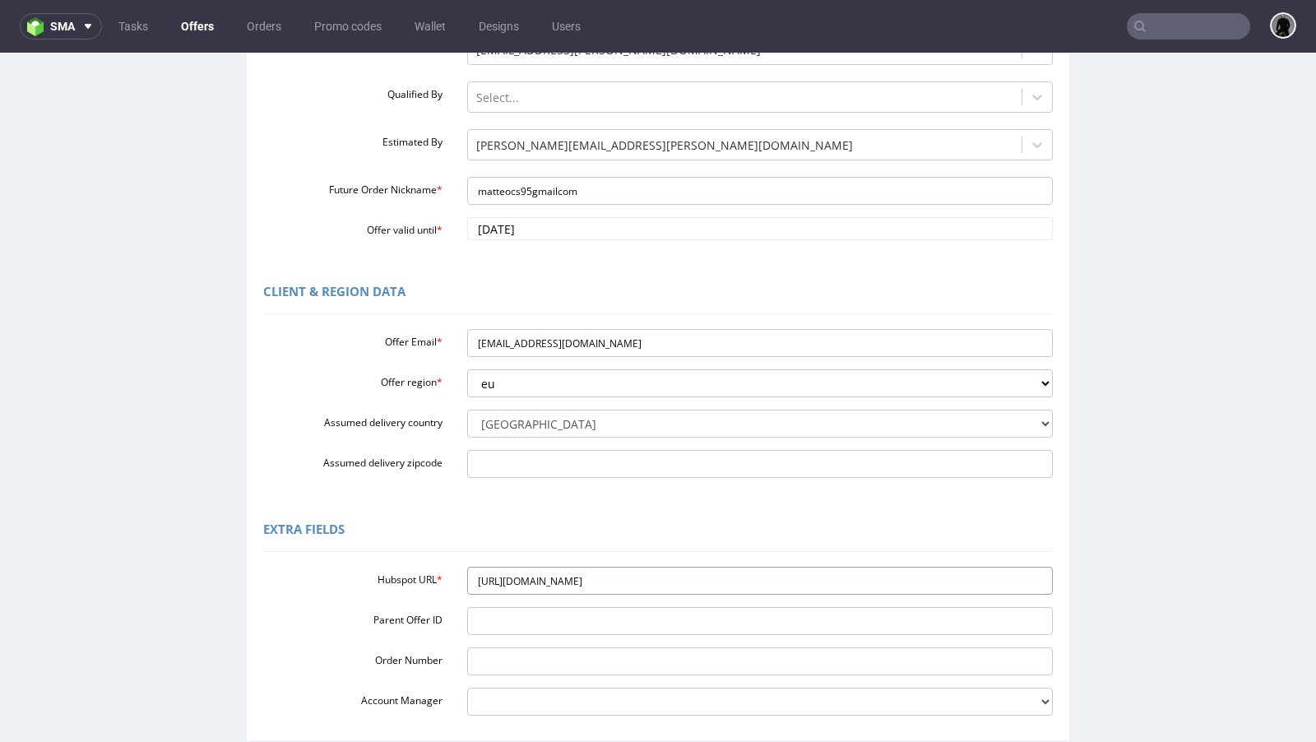
type input "https://app-eu1.hubspot.com/contacts/25600958/record/0-3/306183297264/"
click at [612, 512] on div "Extra Fields" at bounding box center [658, 531] width 790 height 39
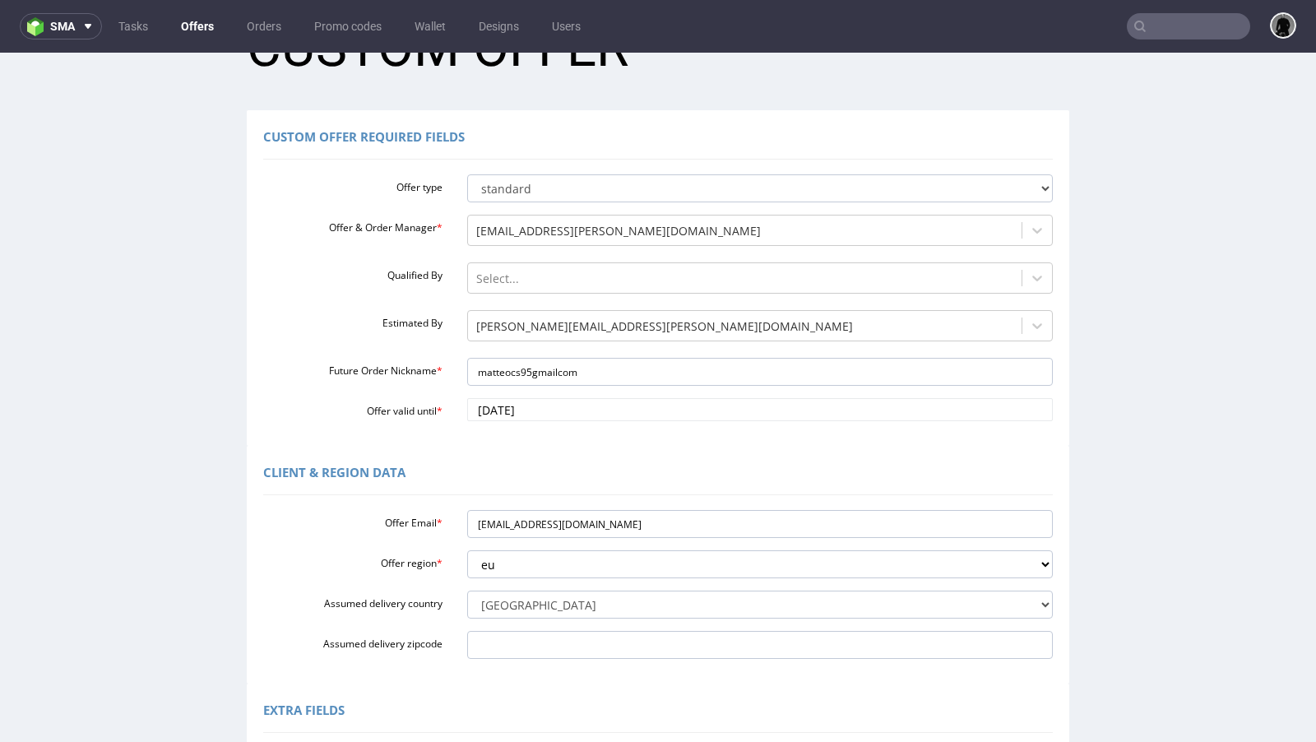
scroll to position [409, 0]
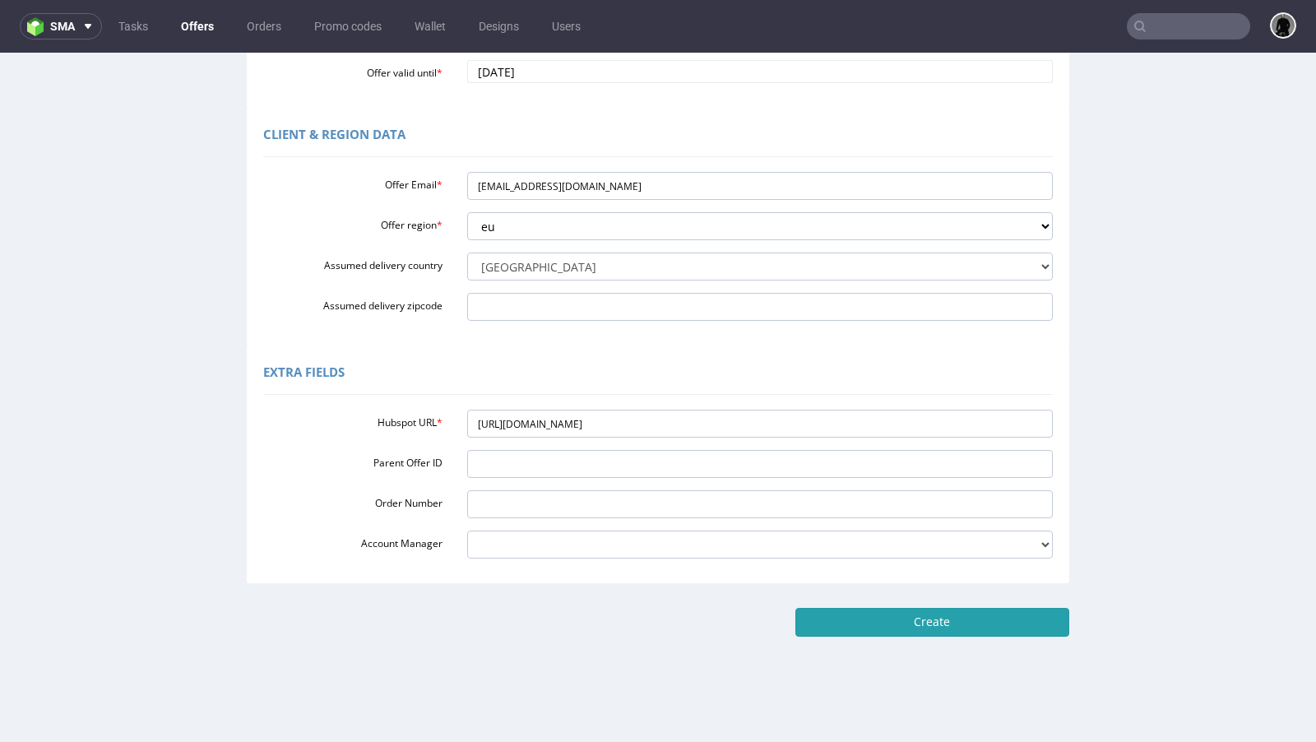
click at [910, 632] on input "Create" at bounding box center [932, 622] width 274 height 28
type input "Please wait..."
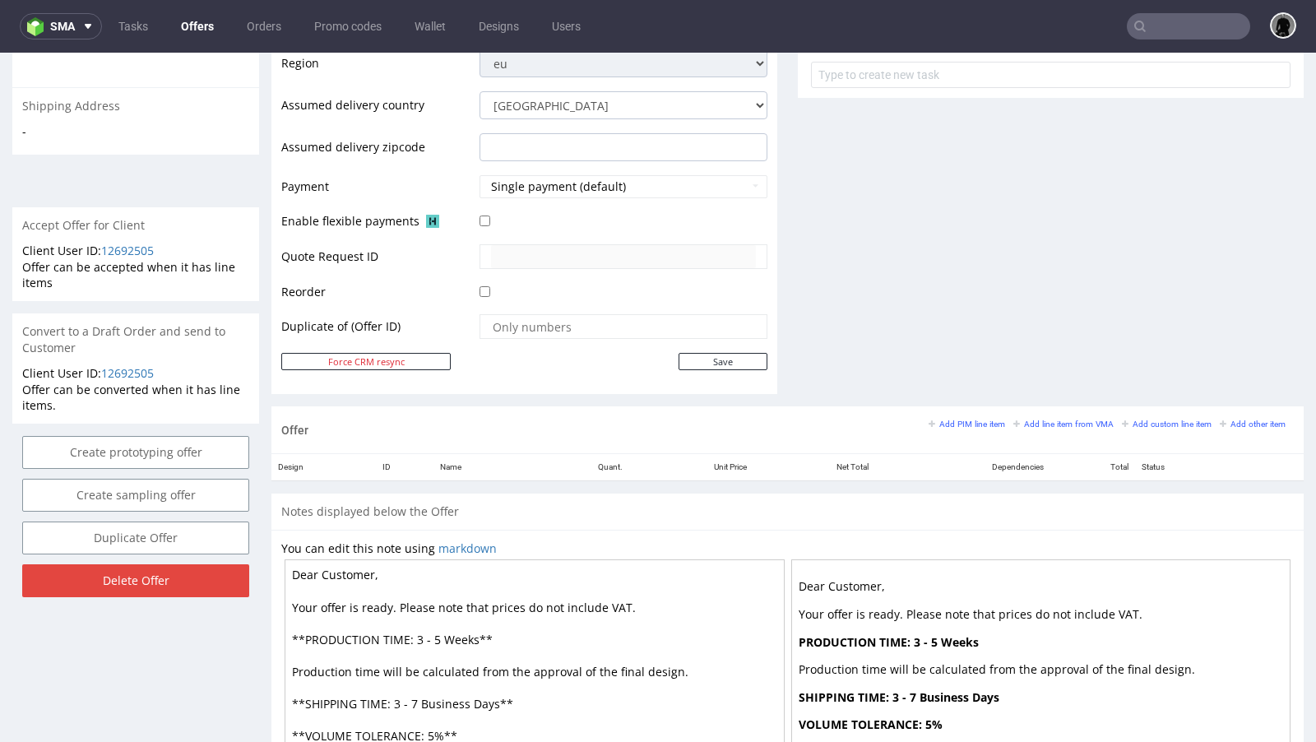
scroll to position [623, 0]
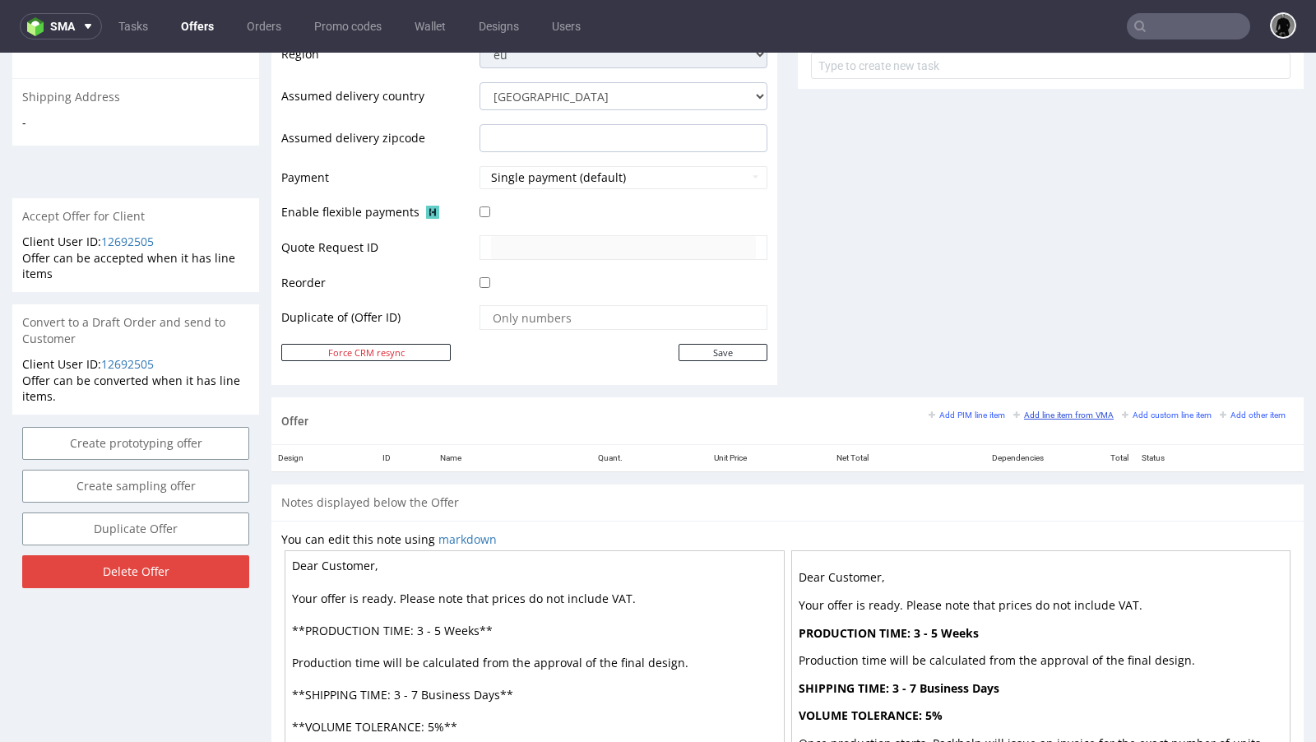
click at [1065, 409] on link "Add line item from VMA" at bounding box center [1063, 415] width 100 height 12
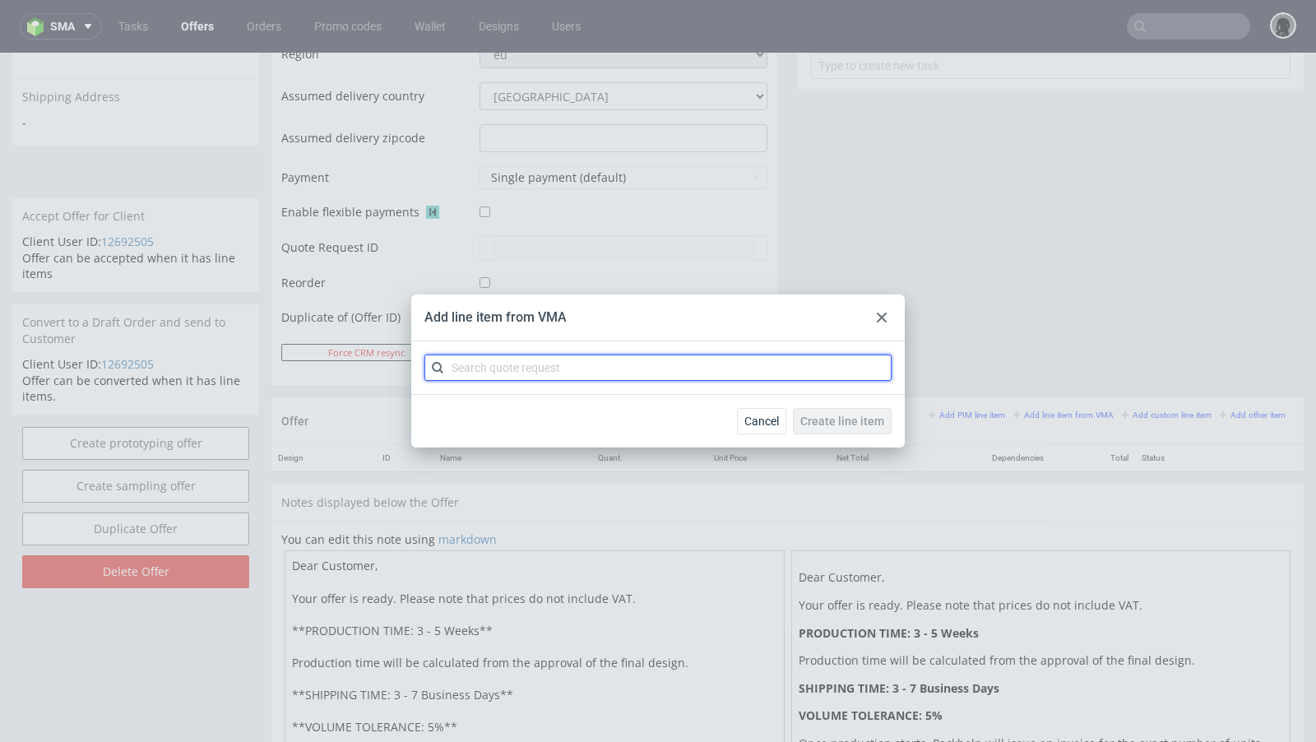
click at [530, 379] on input "text" at bounding box center [657, 367] width 467 height 26
paste input "CBIY"
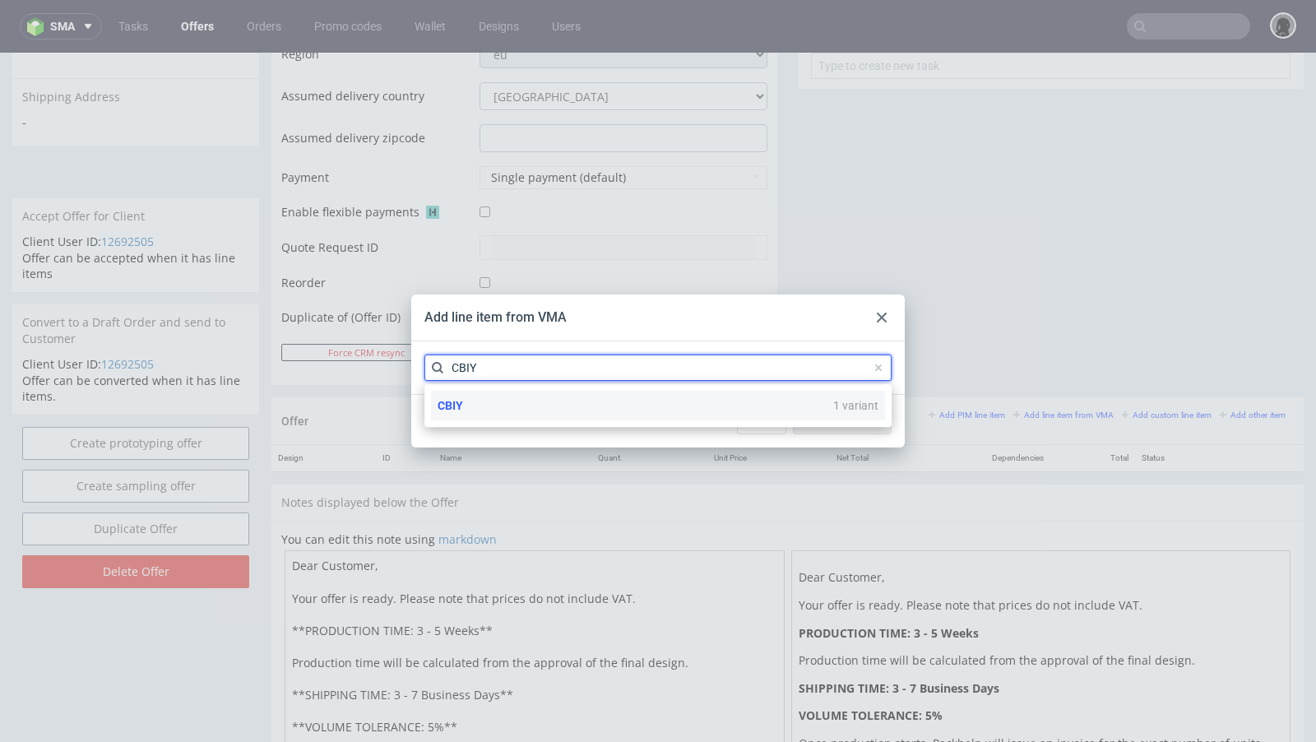
type input "CBIY"
click at [494, 403] on div "CBIY 1 variant" at bounding box center [658, 406] width 454 height 30
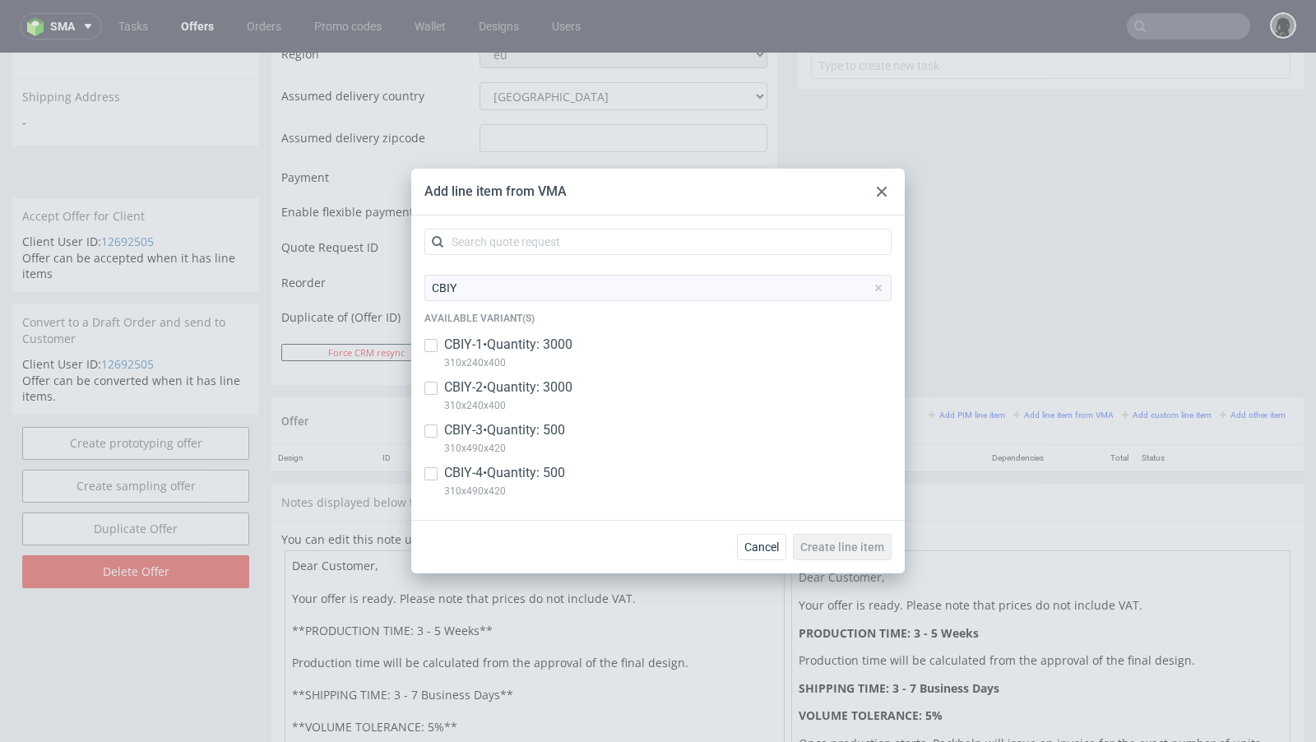
click at [460, 348] on p "CBIY-1 • Quantity: 3000" at bounding box center [508, 345] width 128 height 18
checkbox input "true"
click at [460, 388] on p "CBIY-2 • Quantity: 3000" at bounding box center [508, 387] width 128 height 18
checkbox input "true"
click at [461, 423] on p "CBIY-3 • Quantity: 500" at bounding box center [504, 430] width 121 height 18
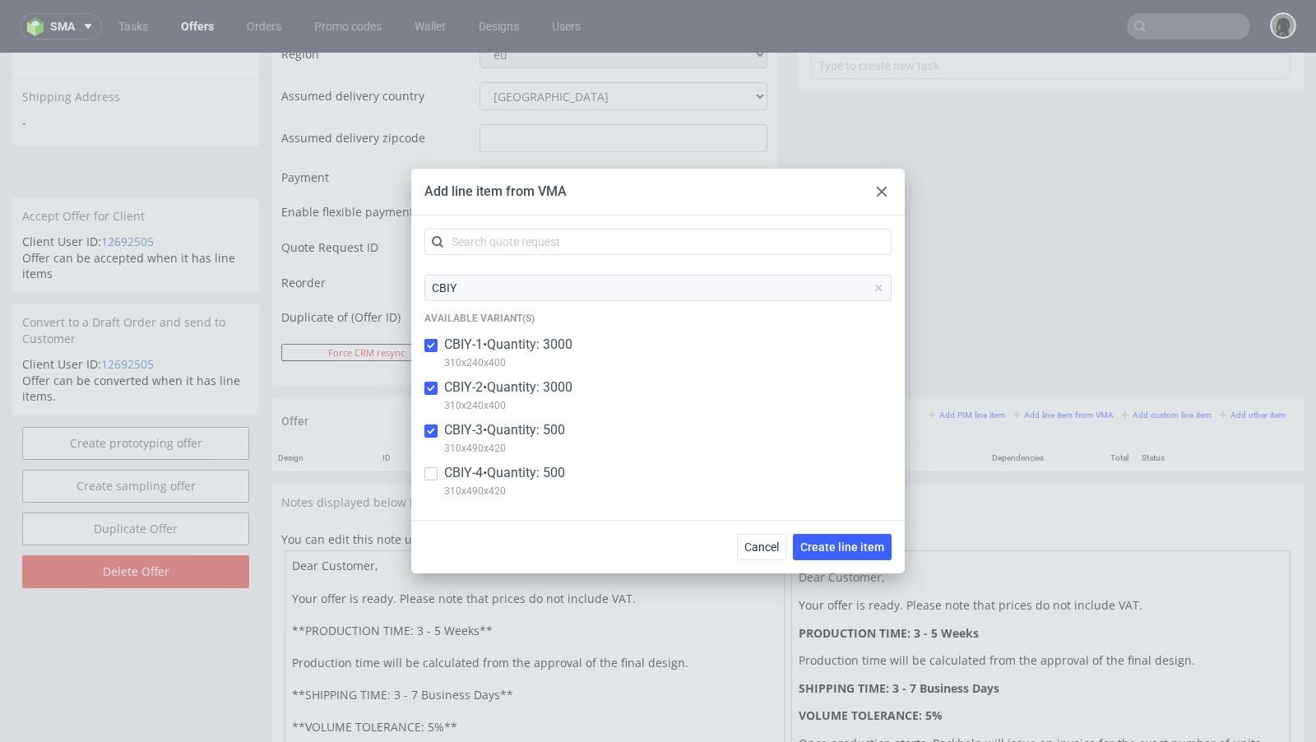
checkbox input "true"
click at [471, 466] on p "CBIY-4 • Quantity: 500" at bounding box center [504, 473] width 121 height 18
checkbox input "true"
click at [869, 548] on span "Create line item" at bounding box center [842, 547] width 84 height 12
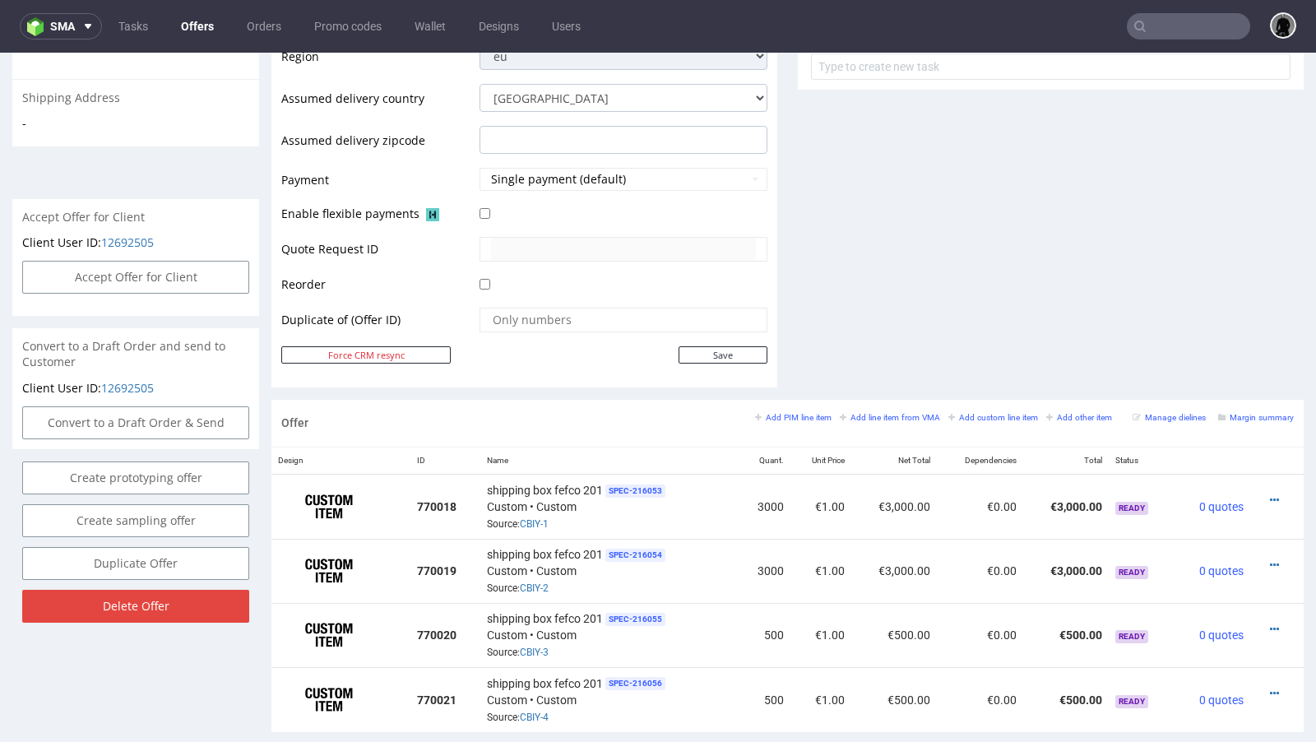
scroll to position [629, 0]
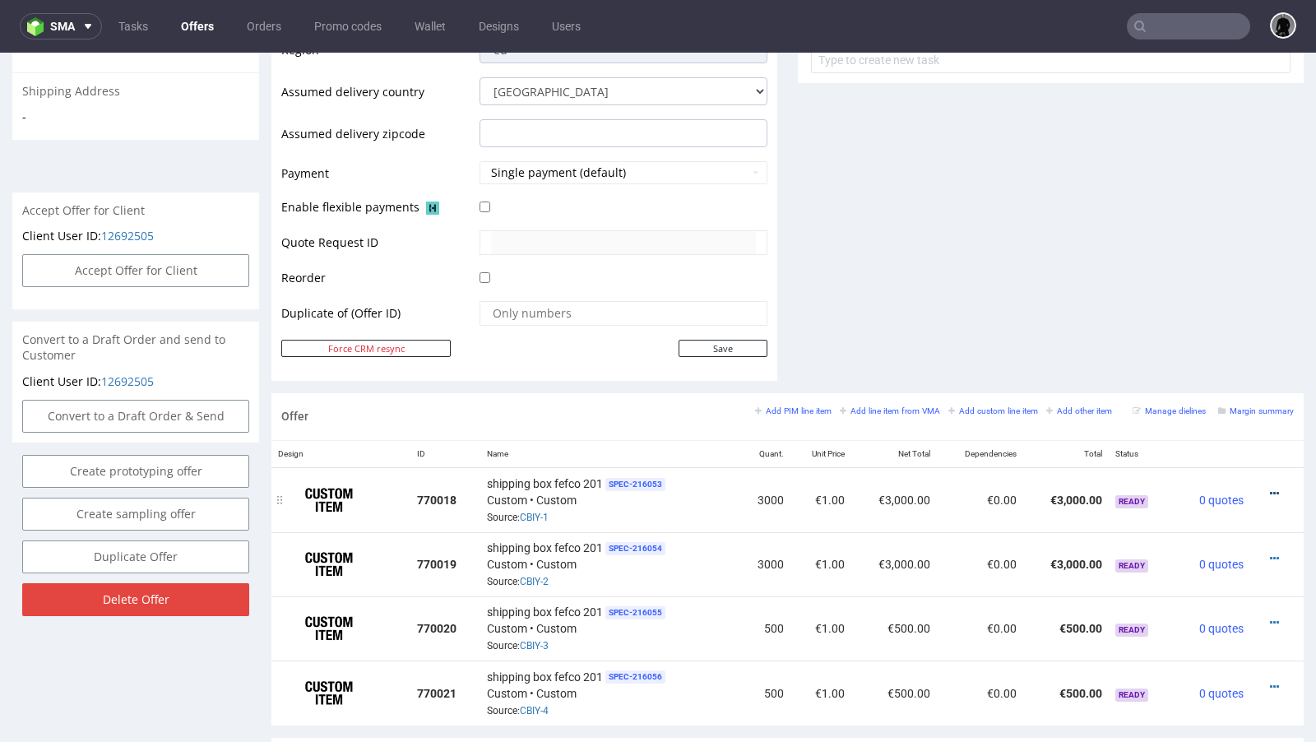
click at [1270, 488] on icon at bounding box center [1274, 494] width 9 height 12
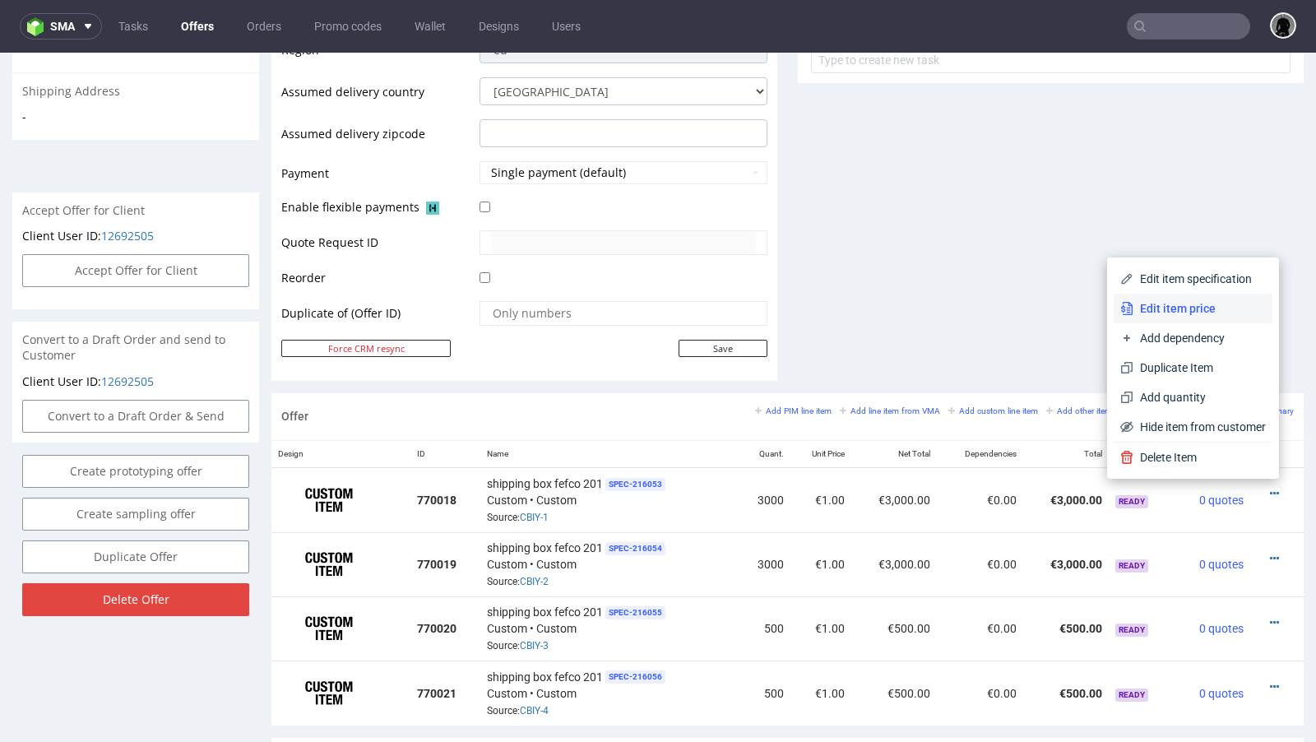
click at [1177, 310] on span "Edit item price" at bounding box center [1199, 308] width 132 height 16
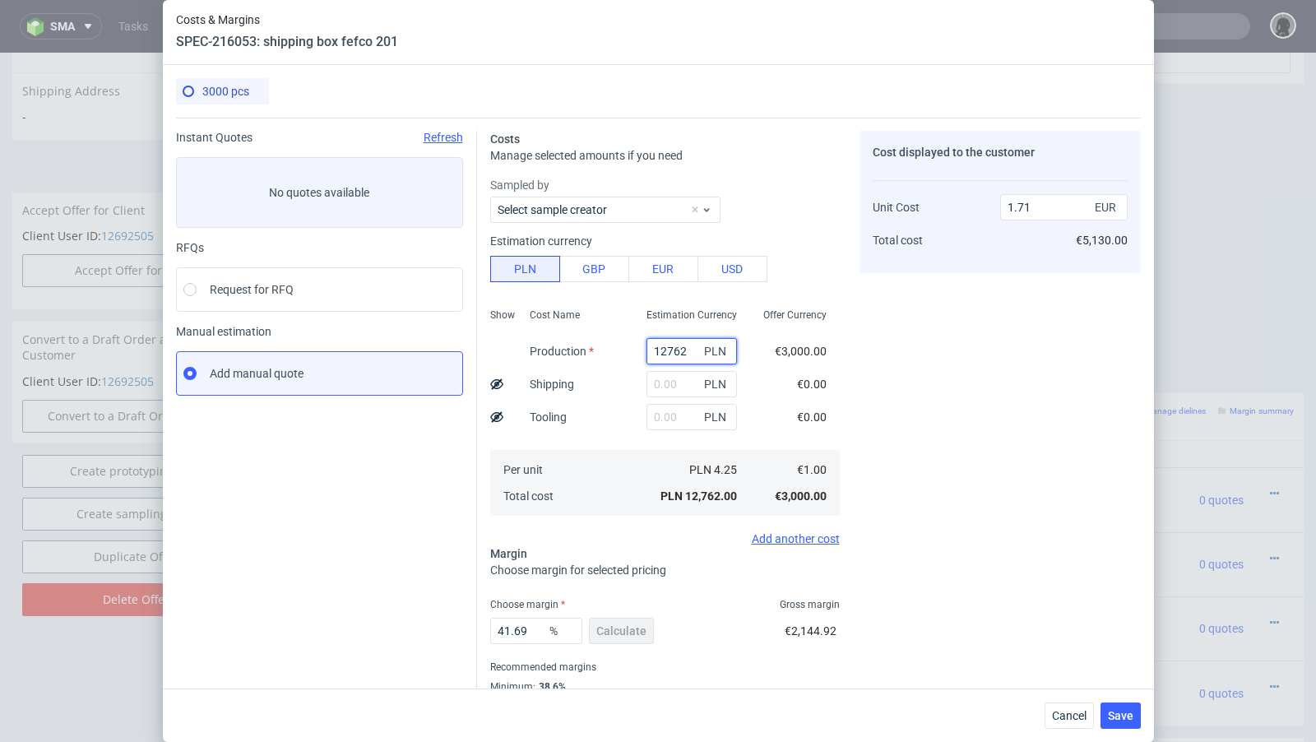
click at [670, 358] on input "12762" at bounding box center [691, 351] width 90 height 26
paste input "5850.00"
type input "5850"
type input "0.79"
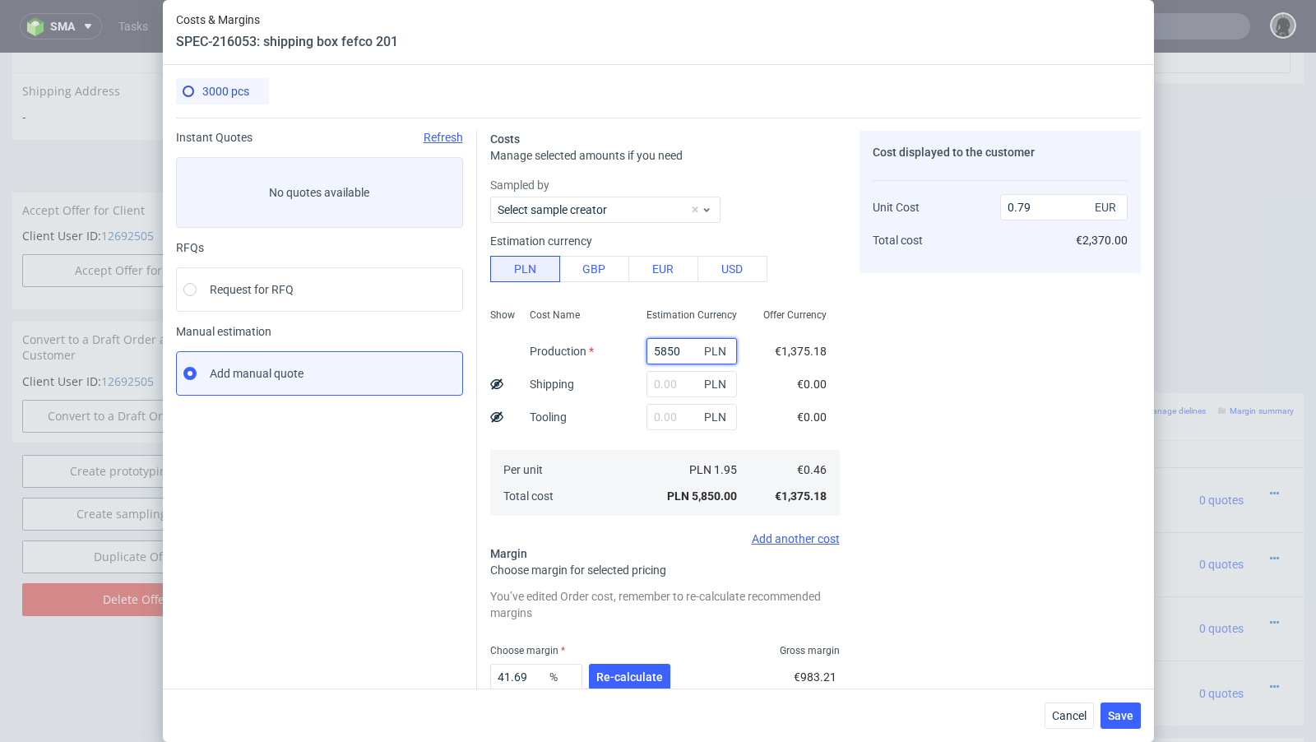
type input "5850"
click at [670, 393] on input "text" at bounding box center [691, 384] width 90 height 26
paste input "1683"
type input "1683"
type input "1.01"
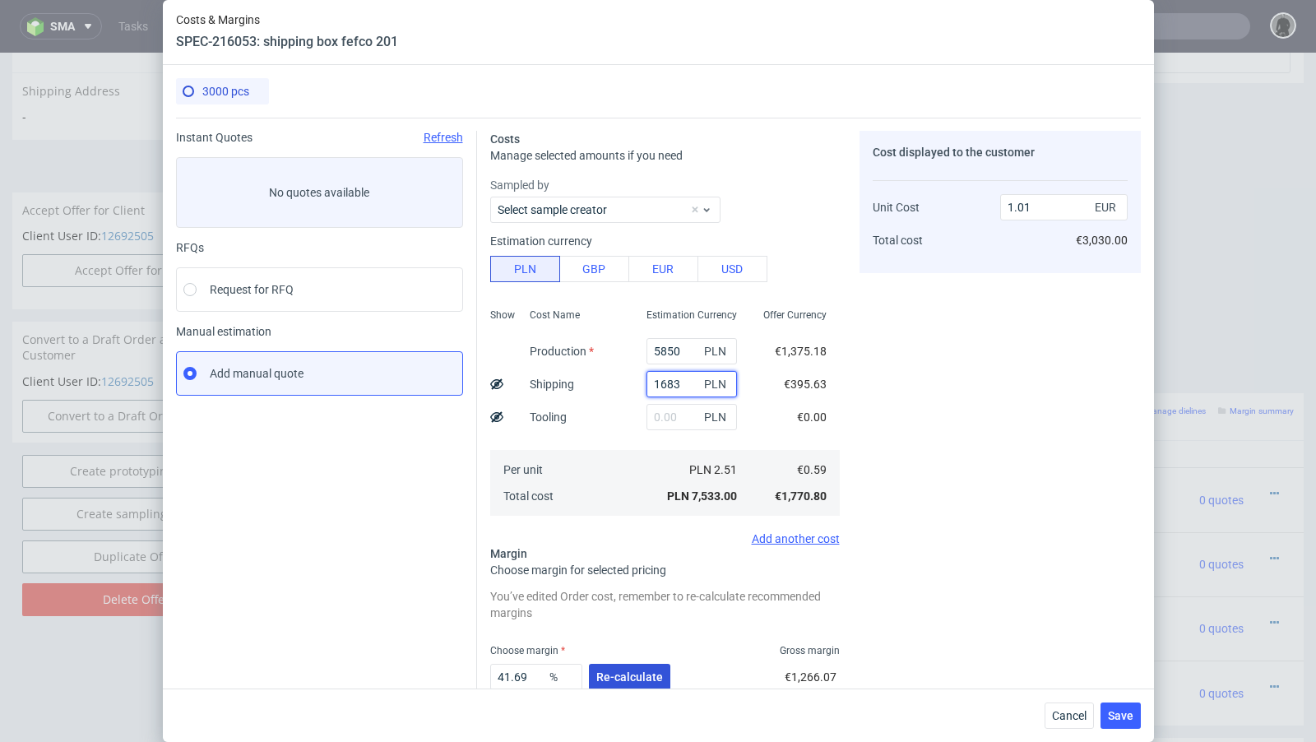
type input "1683"
click at [637, 679] on span "Re-calculate" at bounding box center [629, 677] width 67 height 12
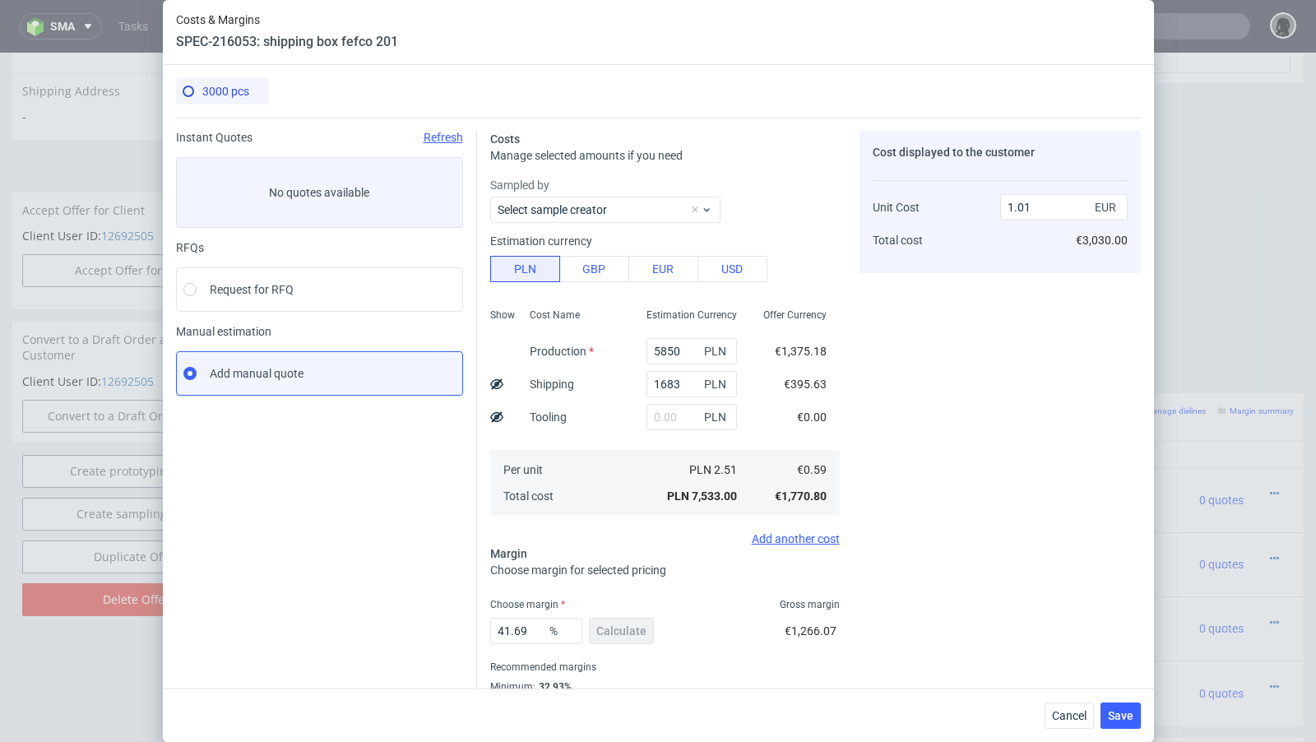
scroll to position [56, 0]
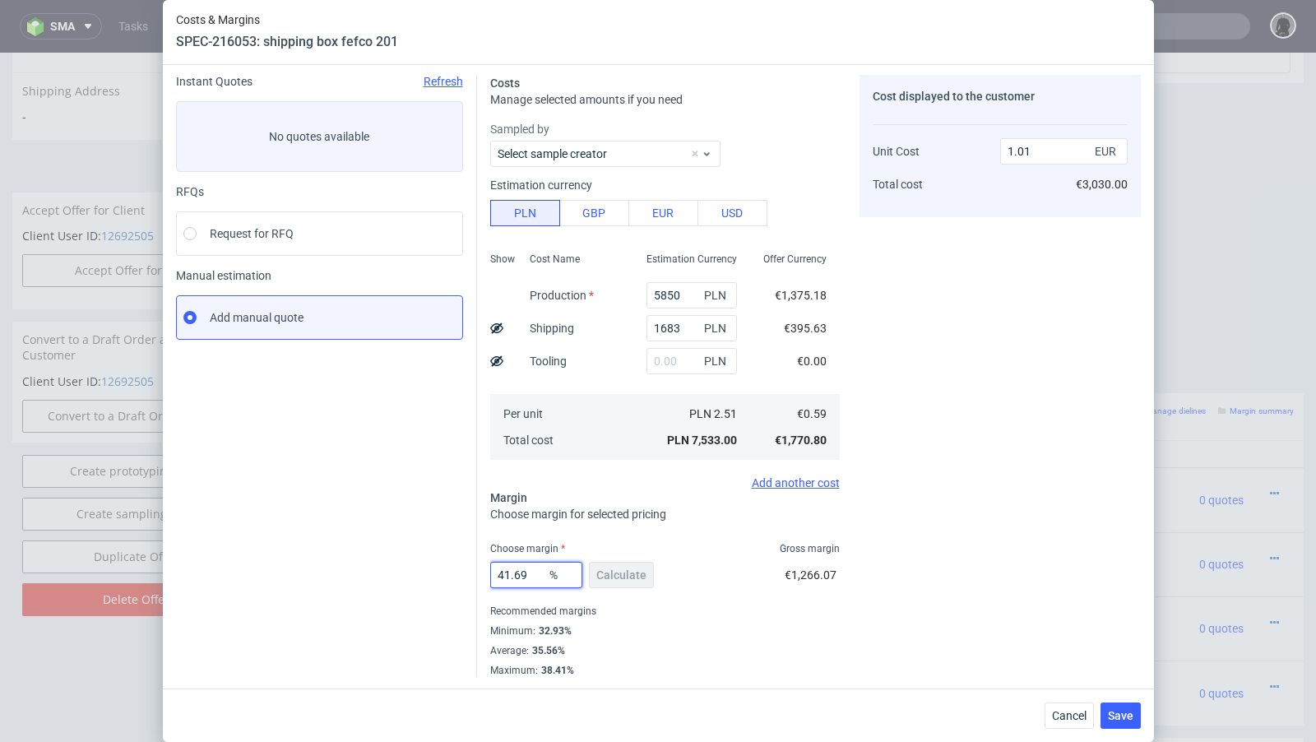
drag, startPoint x: 538, startPoint y: 582, endPoint x: 474, endPoint y: 567, distance: 66.0
click at [474, 567] on div "Instant Quotes Refresh No quotes available RFQs Request for RFQ Manual estimati…" at bounding box center [658, 369] width 965 height 615
type input "38"
type input "0.95"
type input "39"
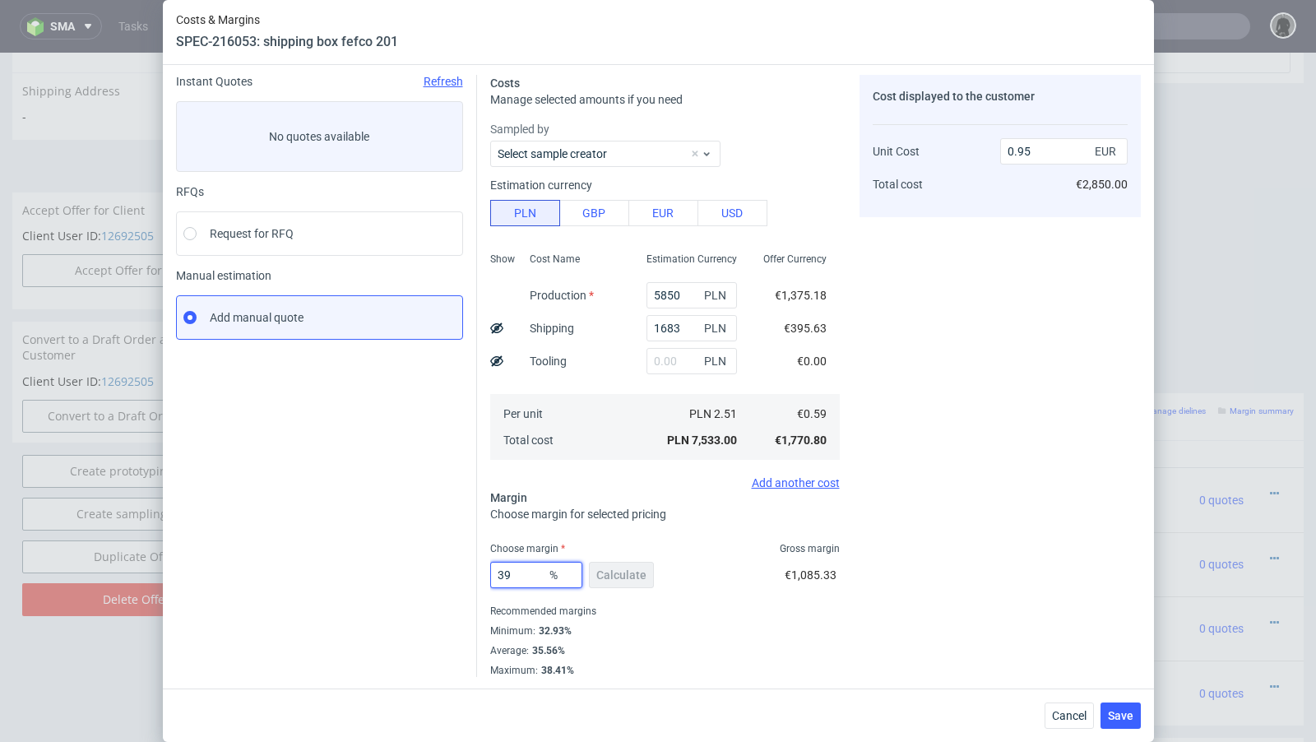
type input "0.97"
type input "39.9"
type input "0.98"
drag, startPoint x: 531, startPoint y: 576, endPoint x: 447, endPoint y: 573, distance: 84.8
click at [447, 573] on div "Instant Quotes Refresh No quotes available RFQs Request for RFQ Manual estimati…" at bounding box center [658, 369] width 965 height 615
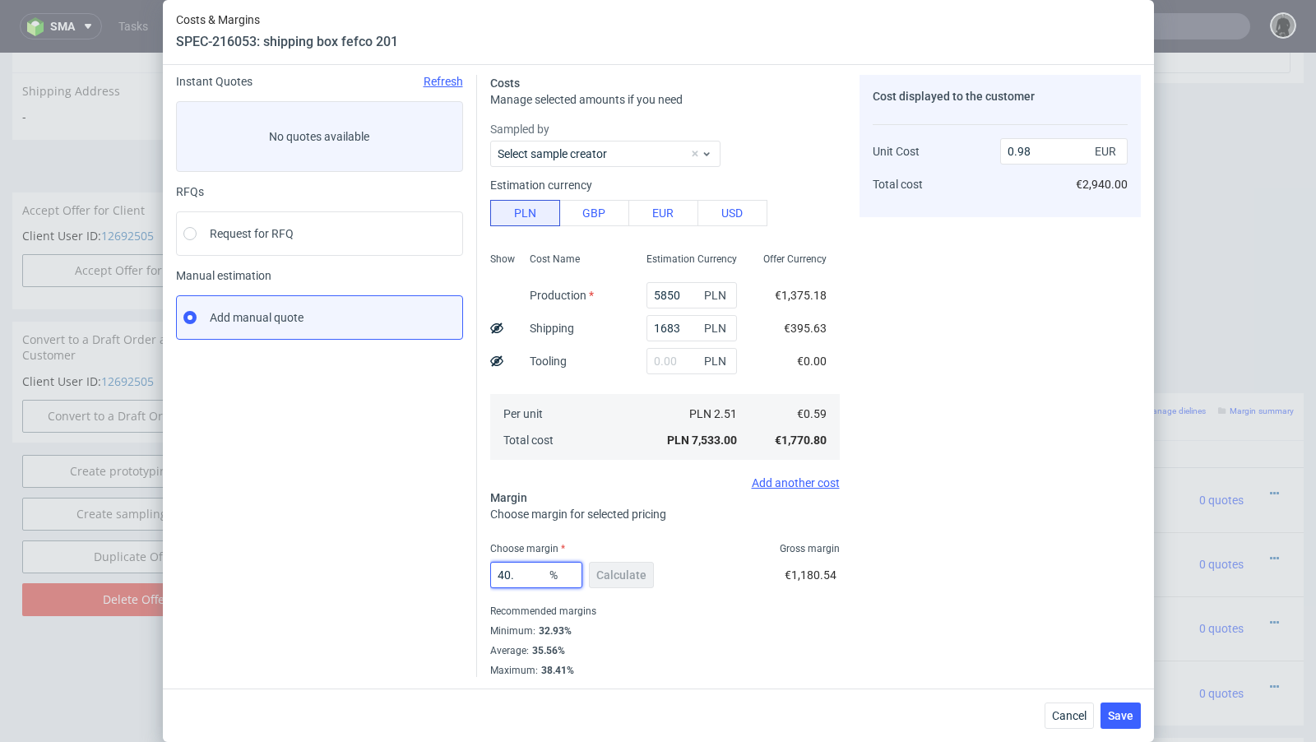
type input "40.5"
type input "0.99"
type input "40.1"
type input "0.98"
type input "40.19"
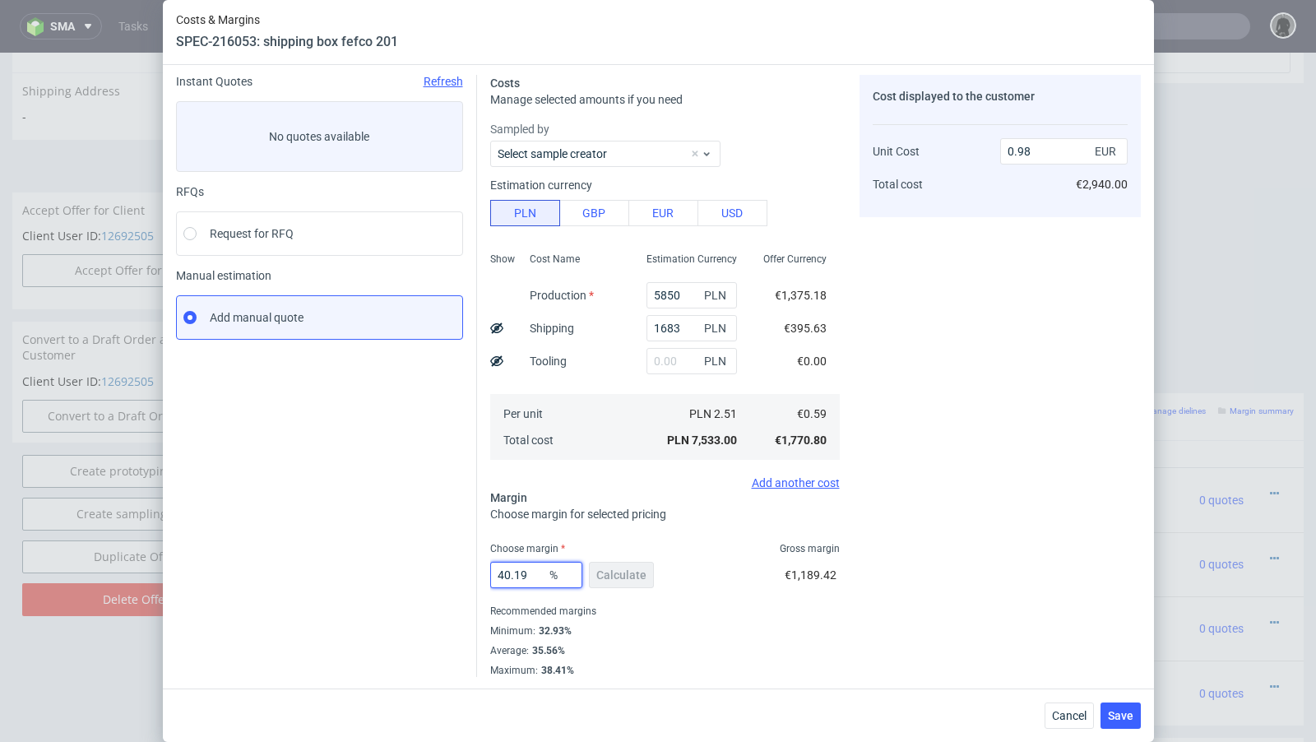
type input "0.99"
type input "40.18"
type input "0.98"
type input "40.18"
click at [336, 539] on div "Instant Quotes Refresh No quotes available RFQs Request for RFQ Manual estimati…" at bounding box center [326, 376] width 301 height 602
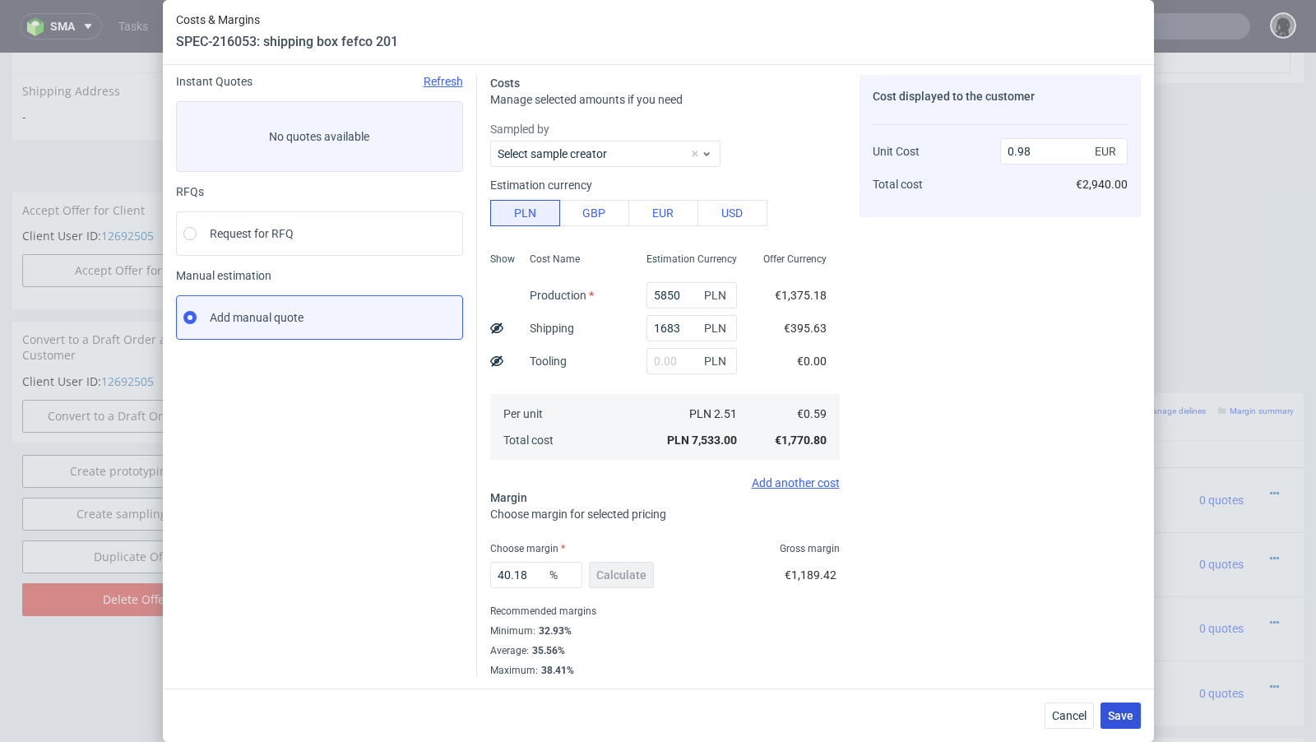
click at [1121, 720] on span "Save" at bounding box center [1120, 716] width 25 height 12
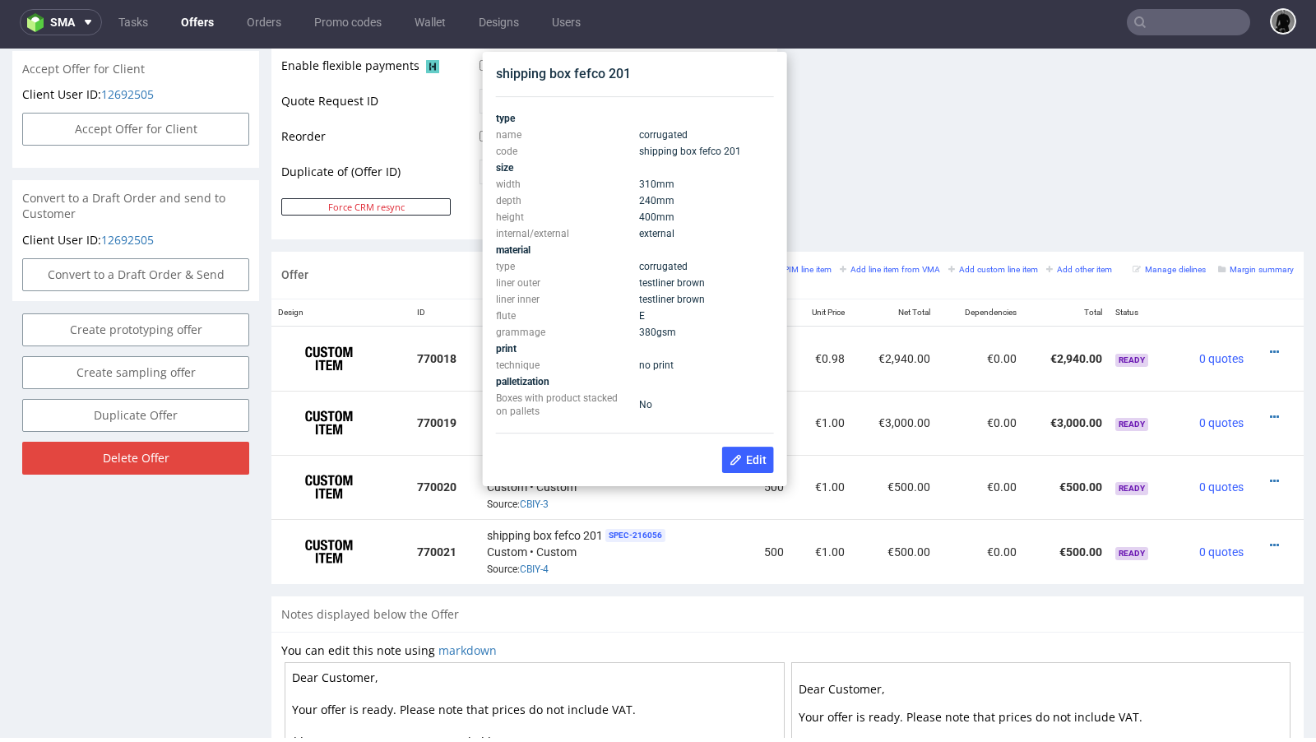
scroll to position [766, 0]
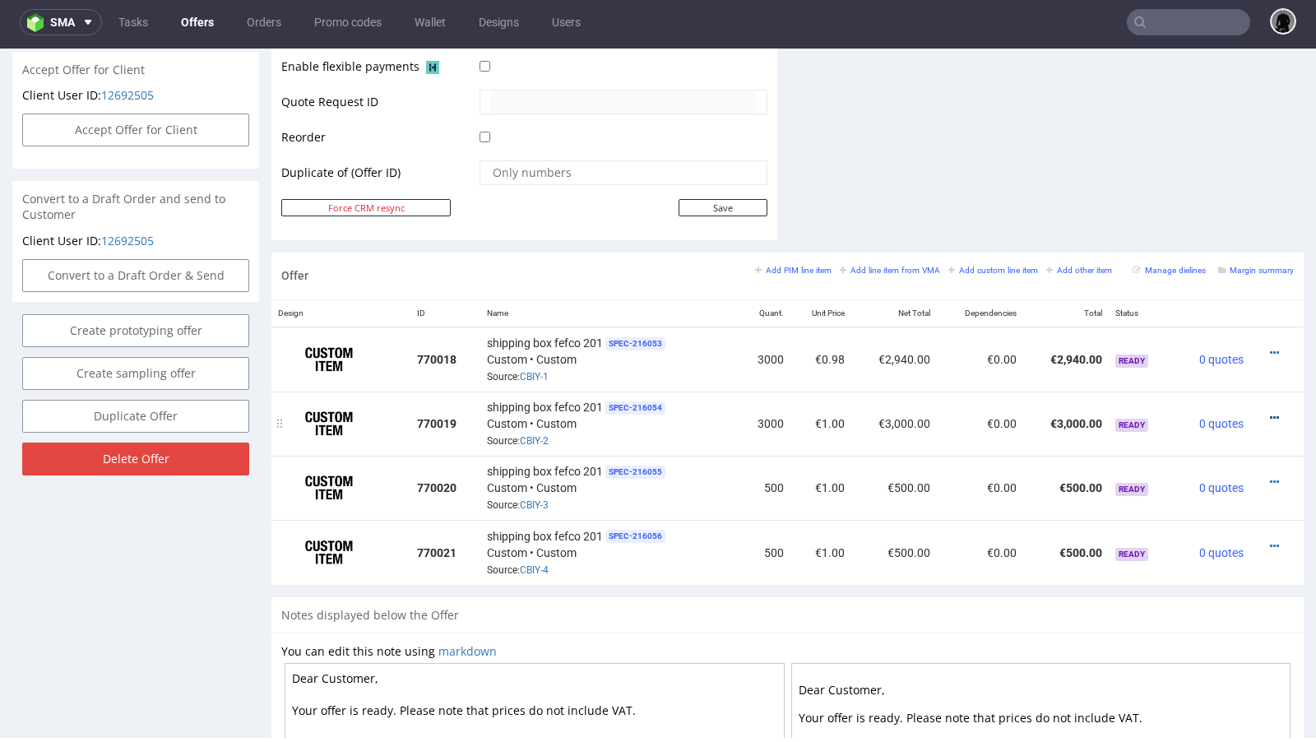
click at [1270, 412] on icon at bounding box center [1274, 418] width 9 height 12
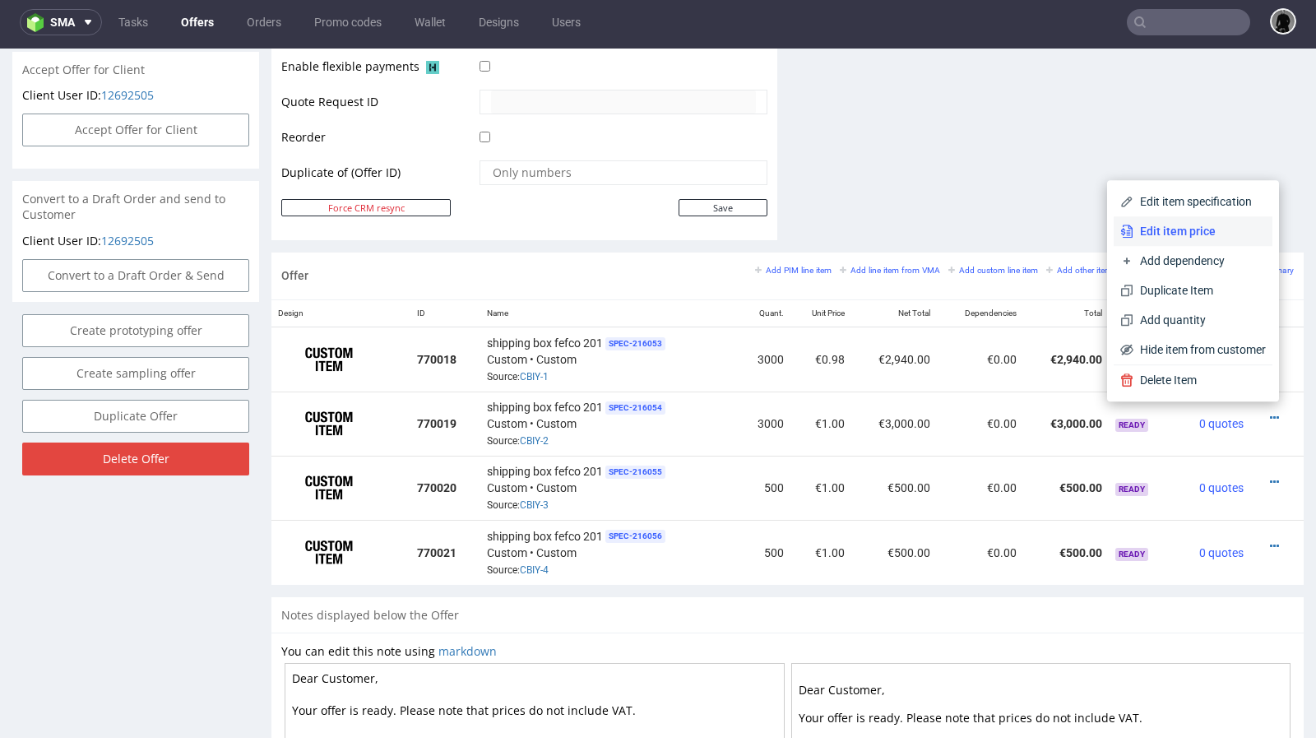
click at [1180, 229] on span "Edit item price" at bounding box center [1199, 231] width 132 height 16
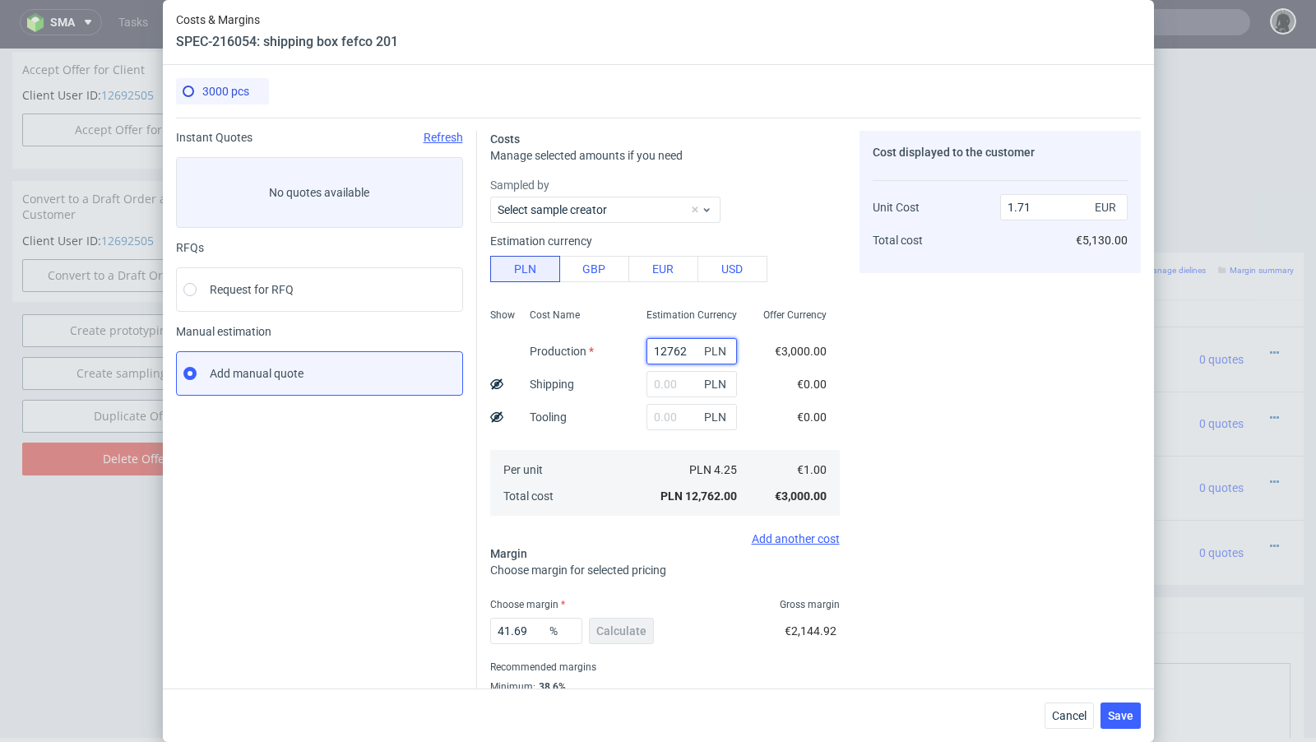
click at [665, 355] on input "12762" at bounding box center [691, 351] width 90 height 26
paste input "4650"
type input "4650"
type input "0.62"
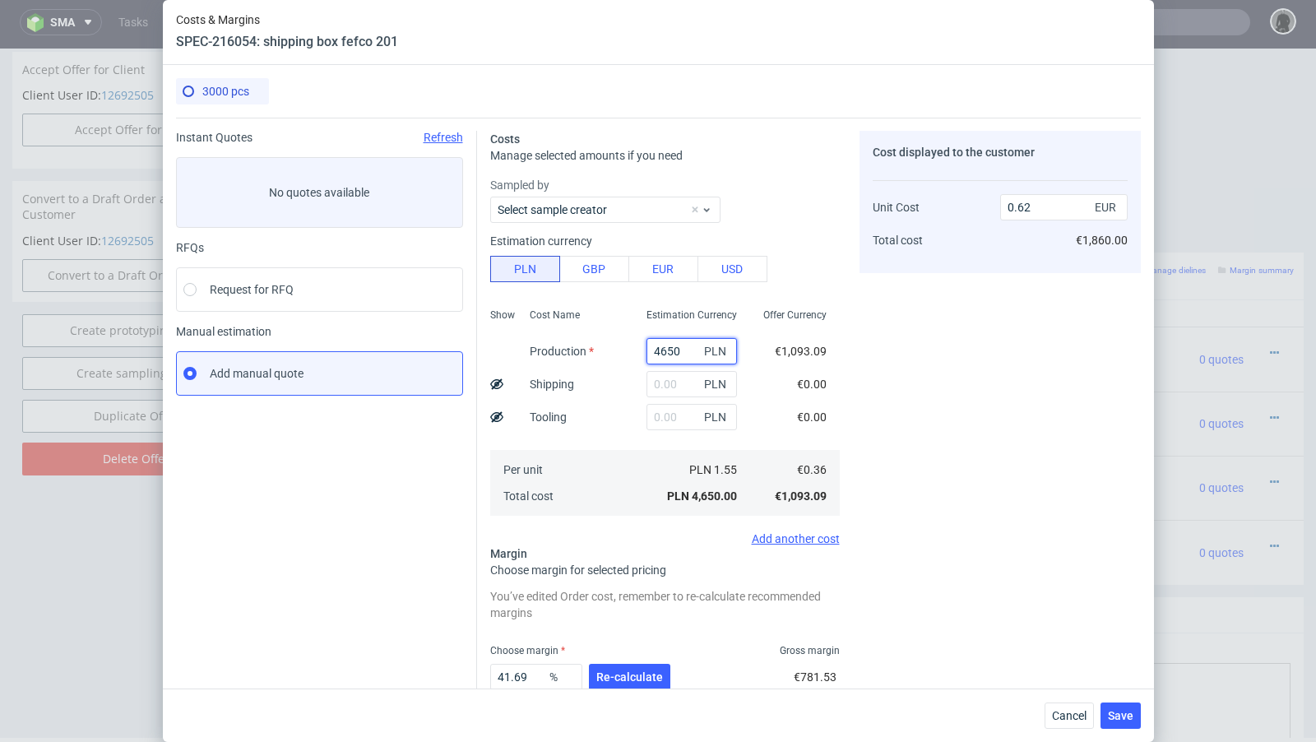
type input "4650"
click at [661, 383] on input "text" at bounding box center [691, 384] width 90 height 26
paste input "1683"
type input "1683"
type input "0.85"
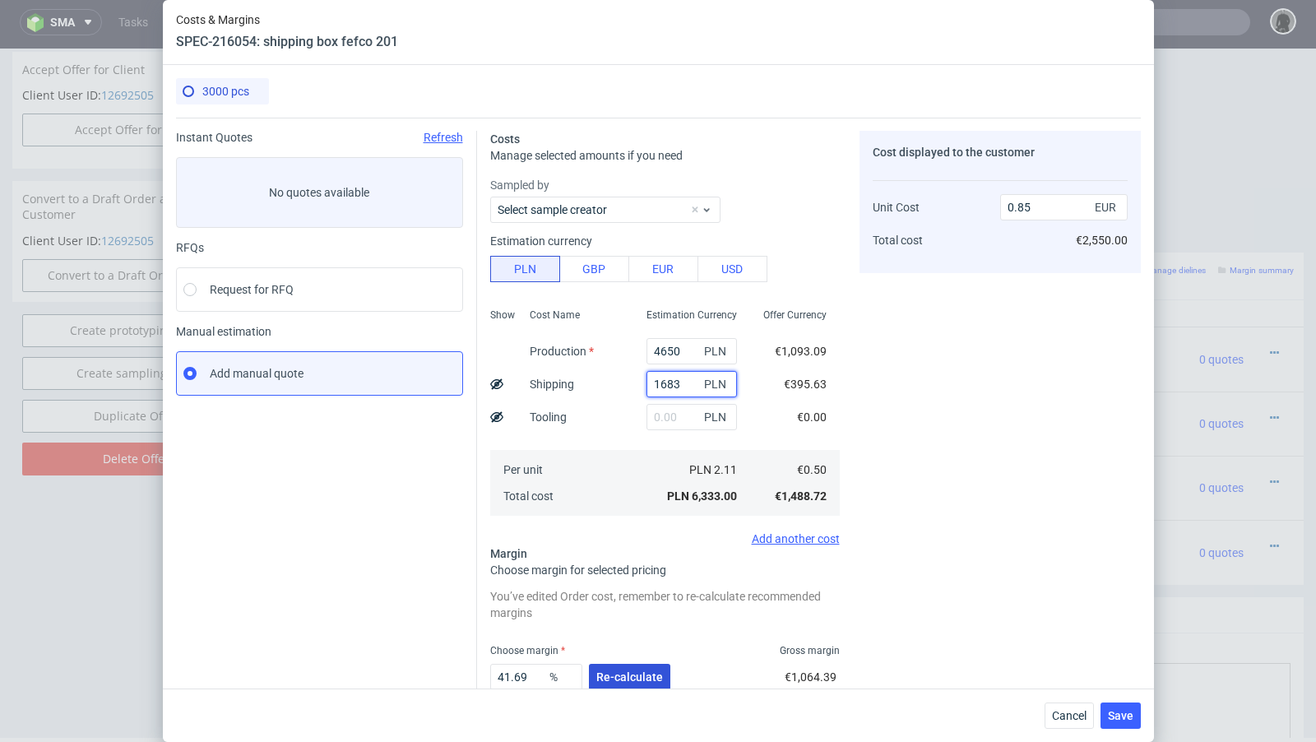
type input "1683"
click at [627, 675] on span "Re-calculate" at bounding box center [629, 677] width 67 height 12
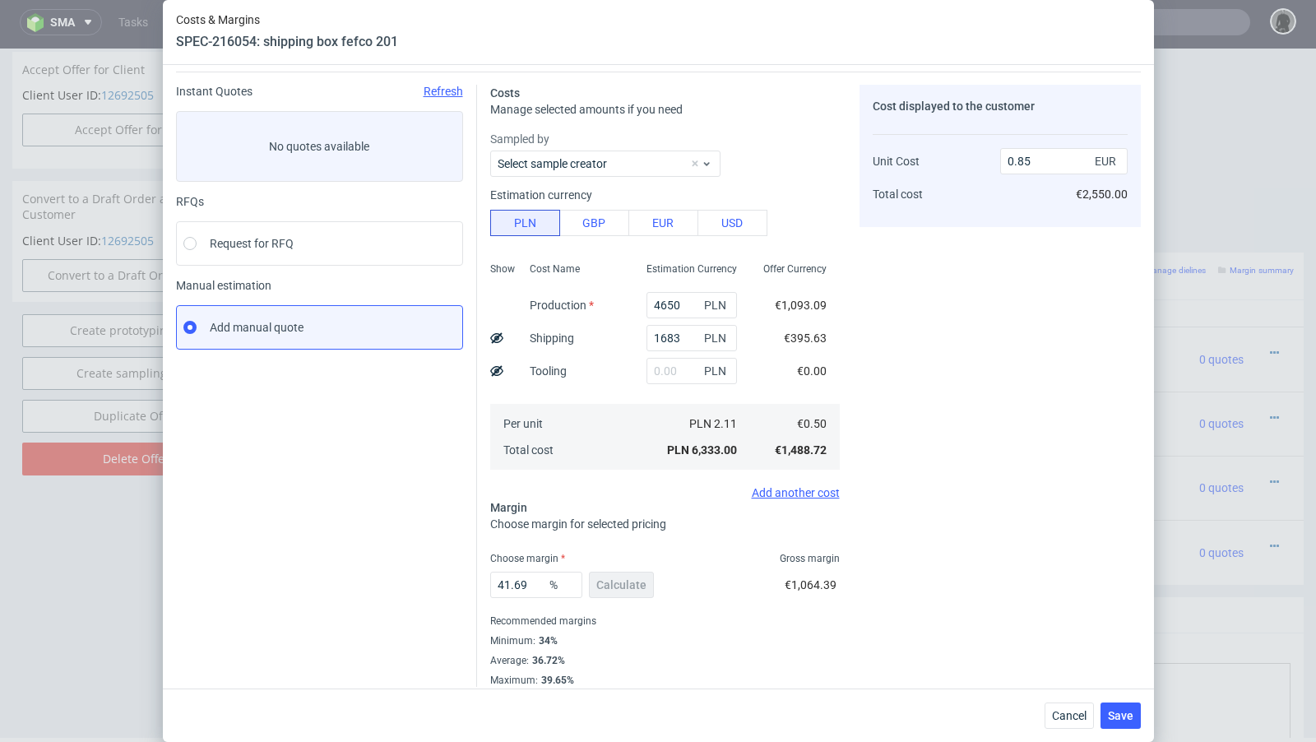
scroll to position [56, 0]
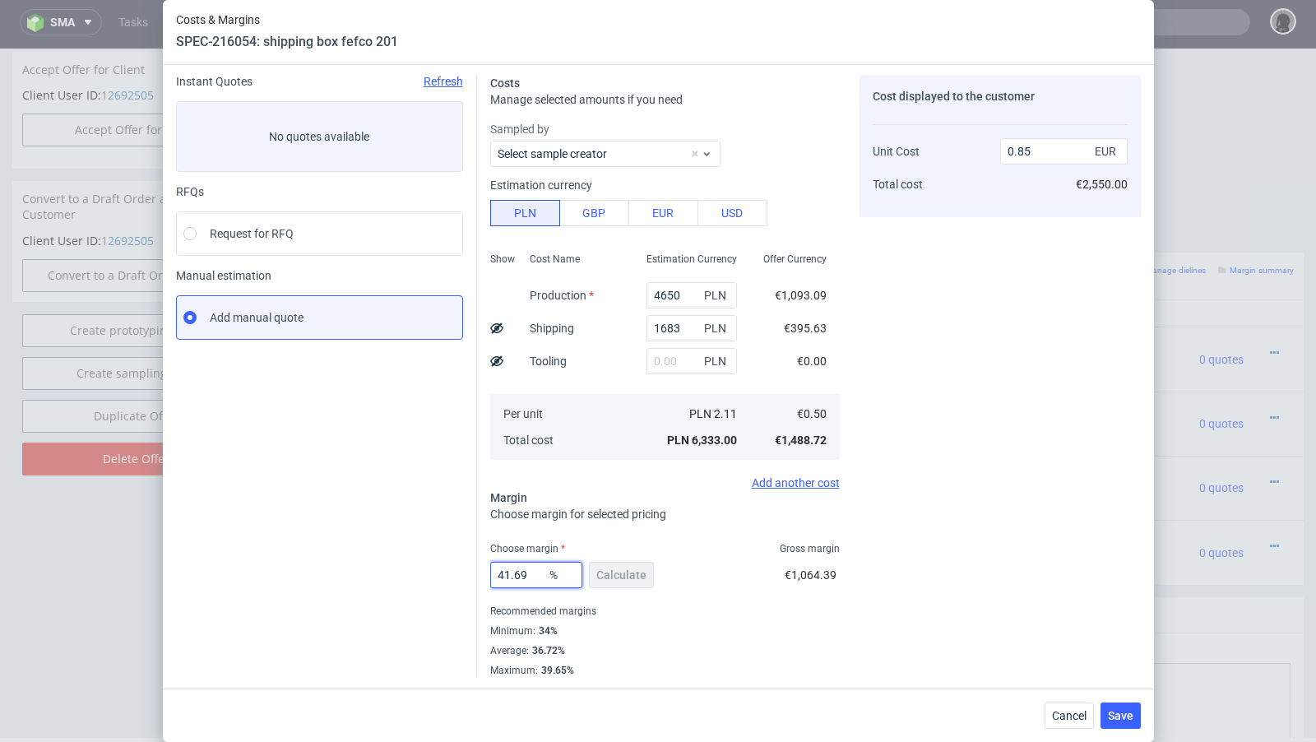
drag, startPoint x: 535, startPoint y: 573, endPoint x: 464, endPoint y: 568, distance: 70.9
click at [464, 568] on div "Instant Quotes Refresh No quotes available RFQs Request for RFQ Manual estimati…" at bounding box center [658, 369] width 965 height 615
type input "39"
type input "0.81"
type input "39.5"
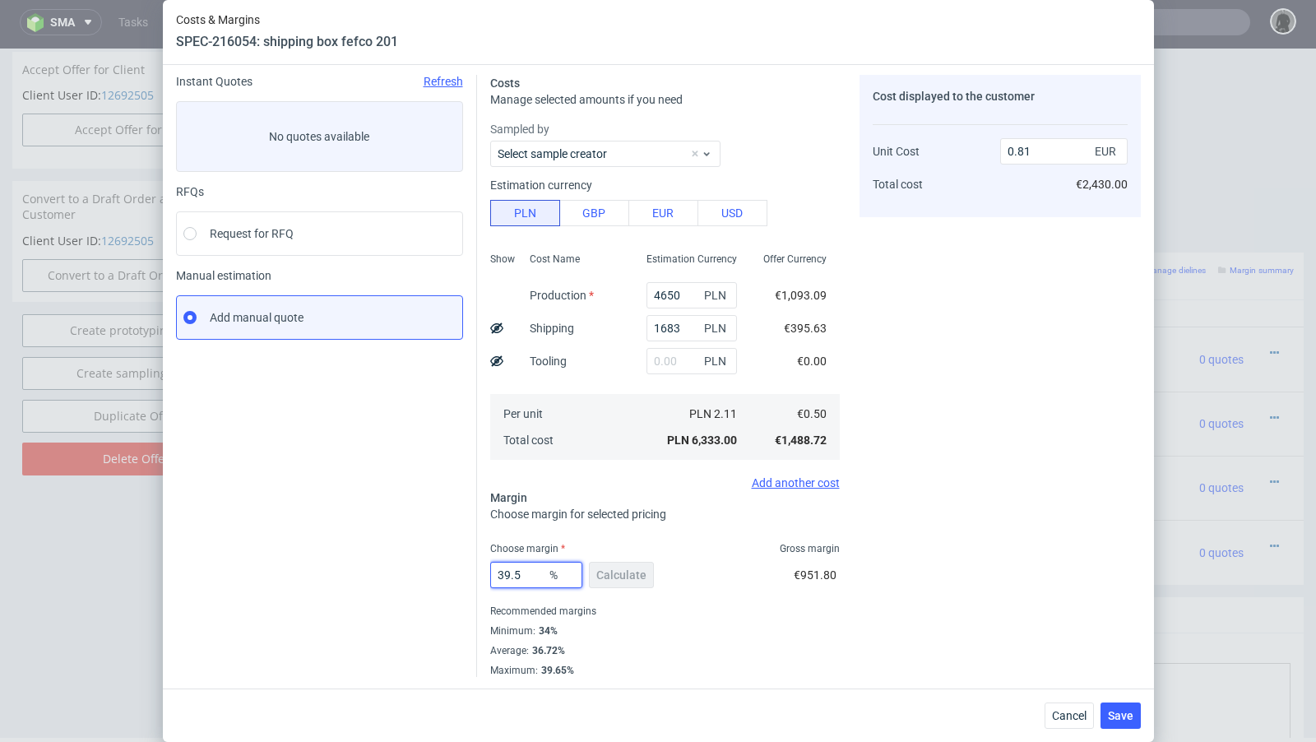
type input "0.82"
type input "39"
type input "0.81"
type input "39.9"
type input "0.82"
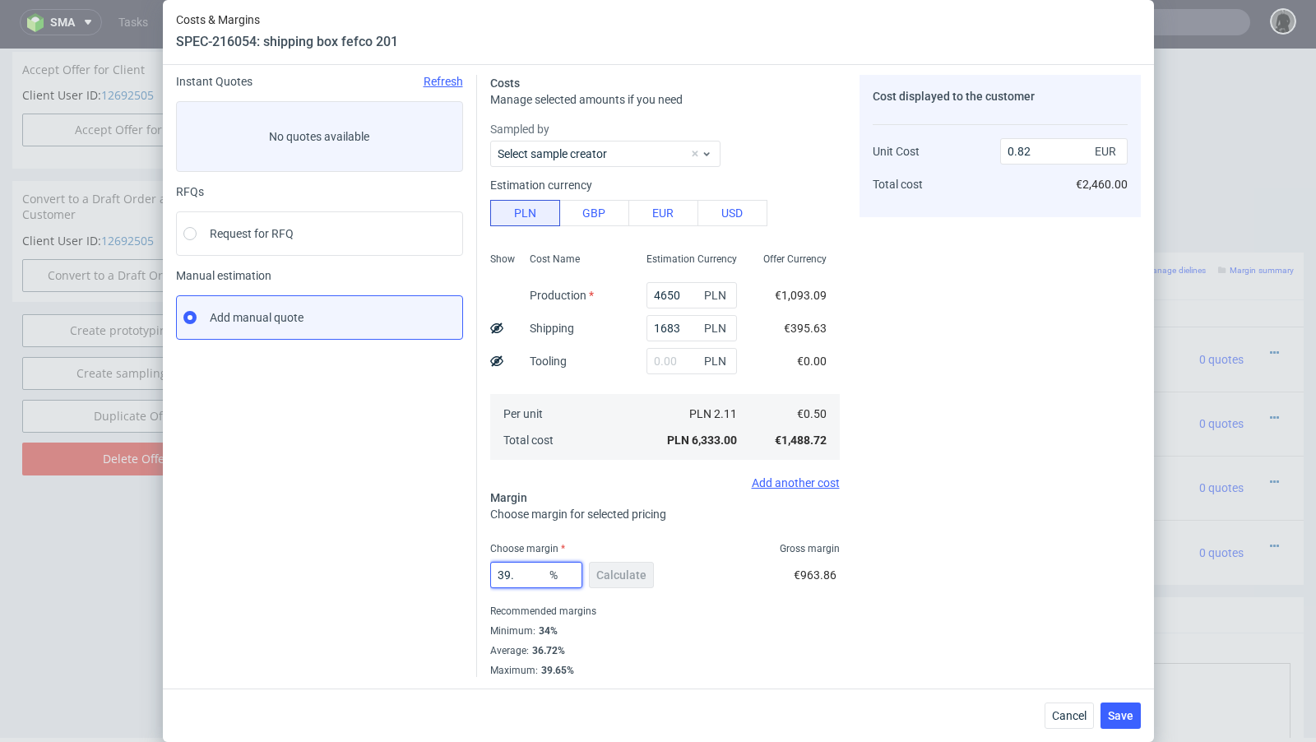
type input "39.2"
type input "0.81"
type input "39.5"
type input "0.82"
type input "39.2"
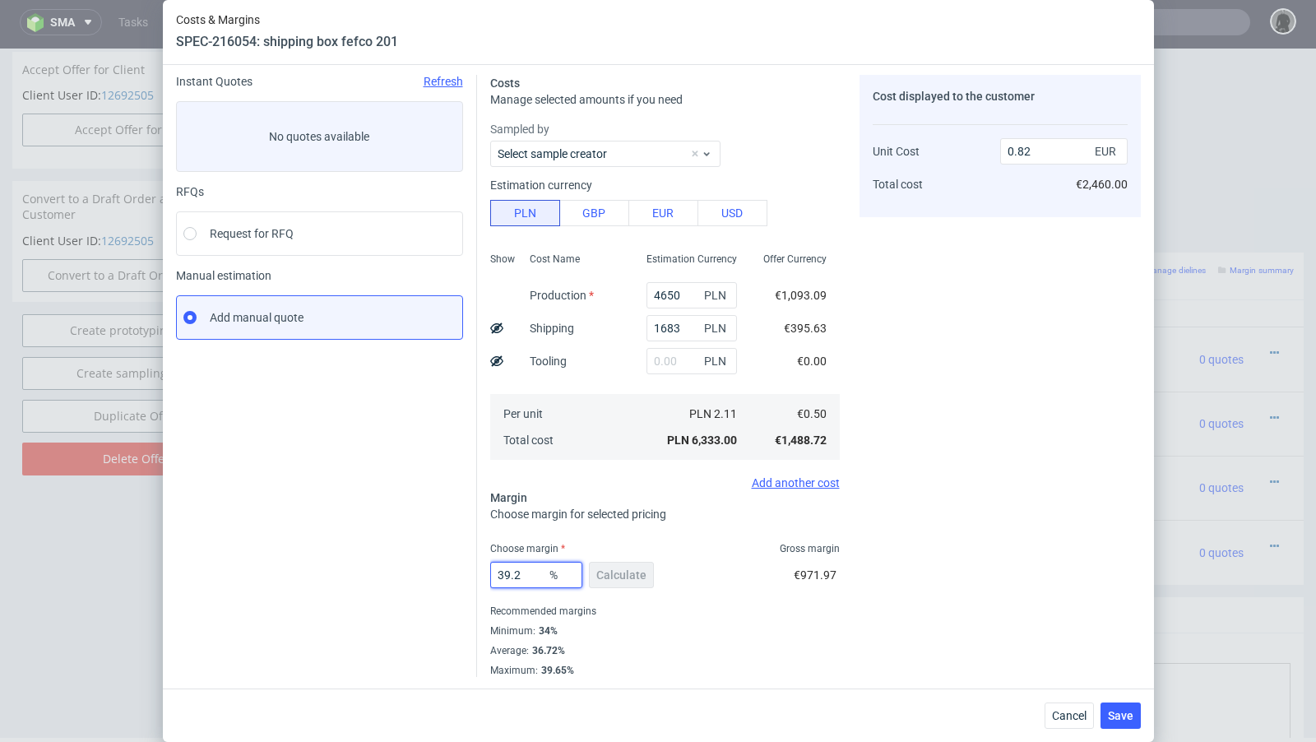
type input "0.81"
type input "39.3"
type input "0.82"
type input "39.2"
type input "0.81"
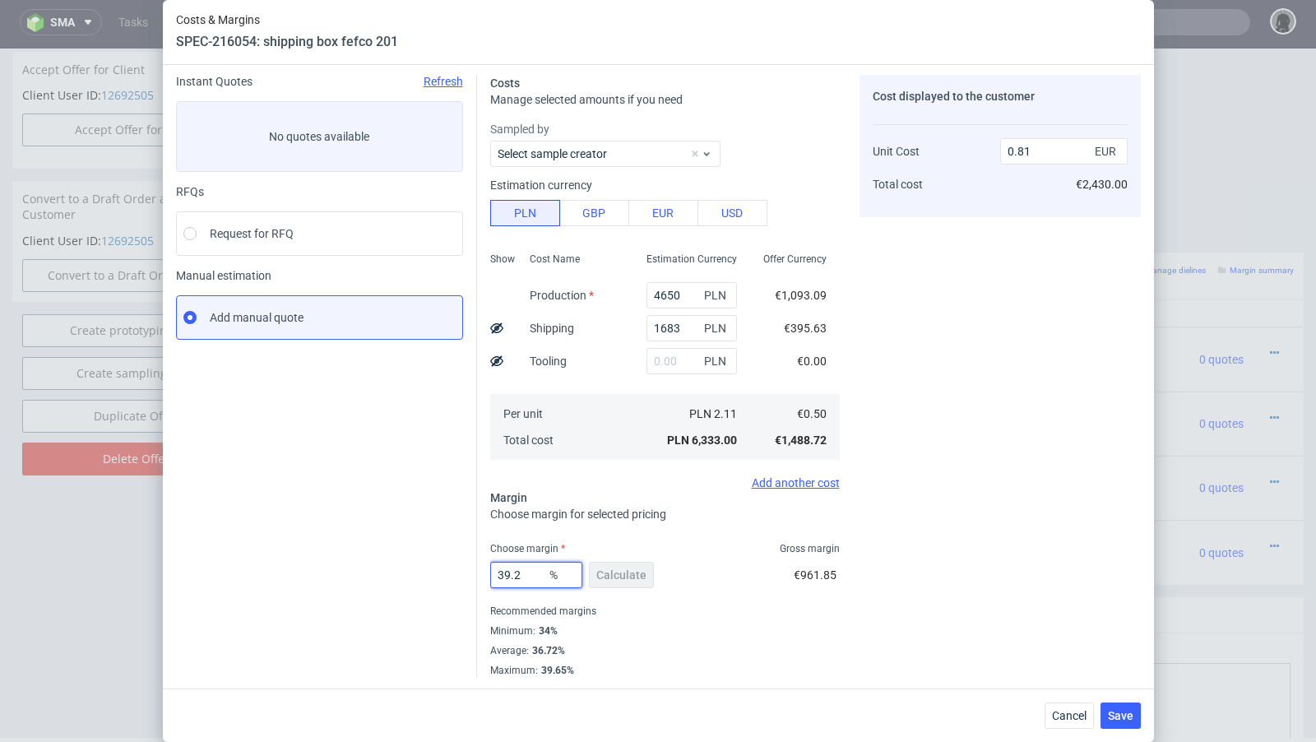
type input "39.28"
type input "0.82"
type input "39.25"
type input "0.81"
type input "39.25"
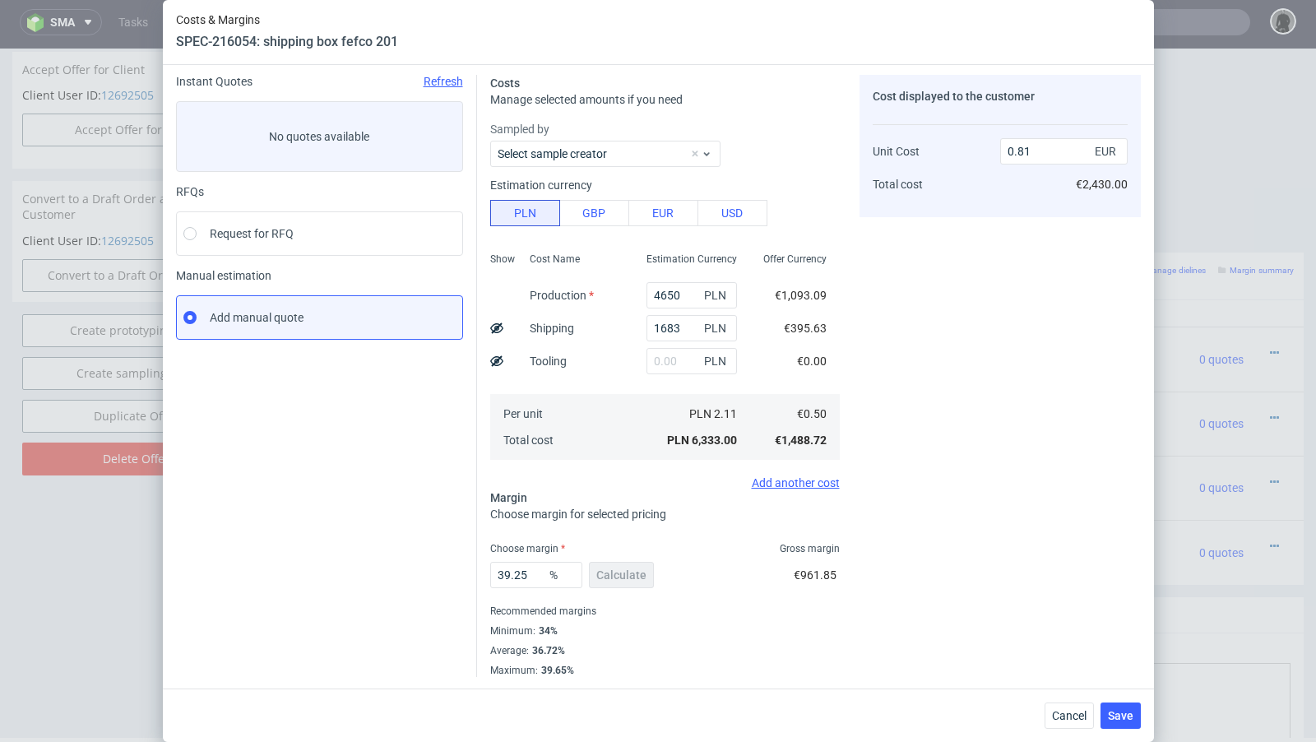
click at [369, 540] on div "Instant Quotes Refresh No quotes available RFQs Request for RFQ Manual estimati…" at bounding box center [326, 376] width 301 height 602
click at [1112, 710] on span "Save" at bounding box center [1120, 716] width 25 height 12
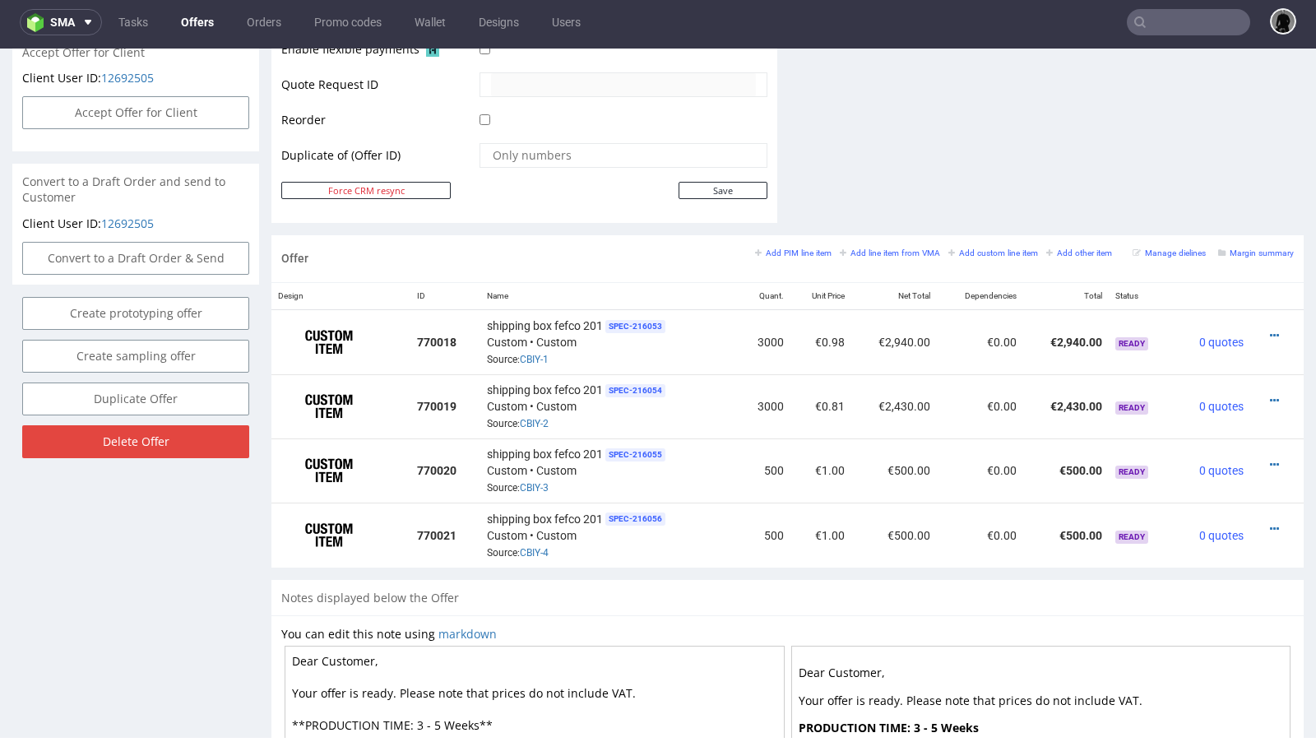
scroll to position [785, 0]
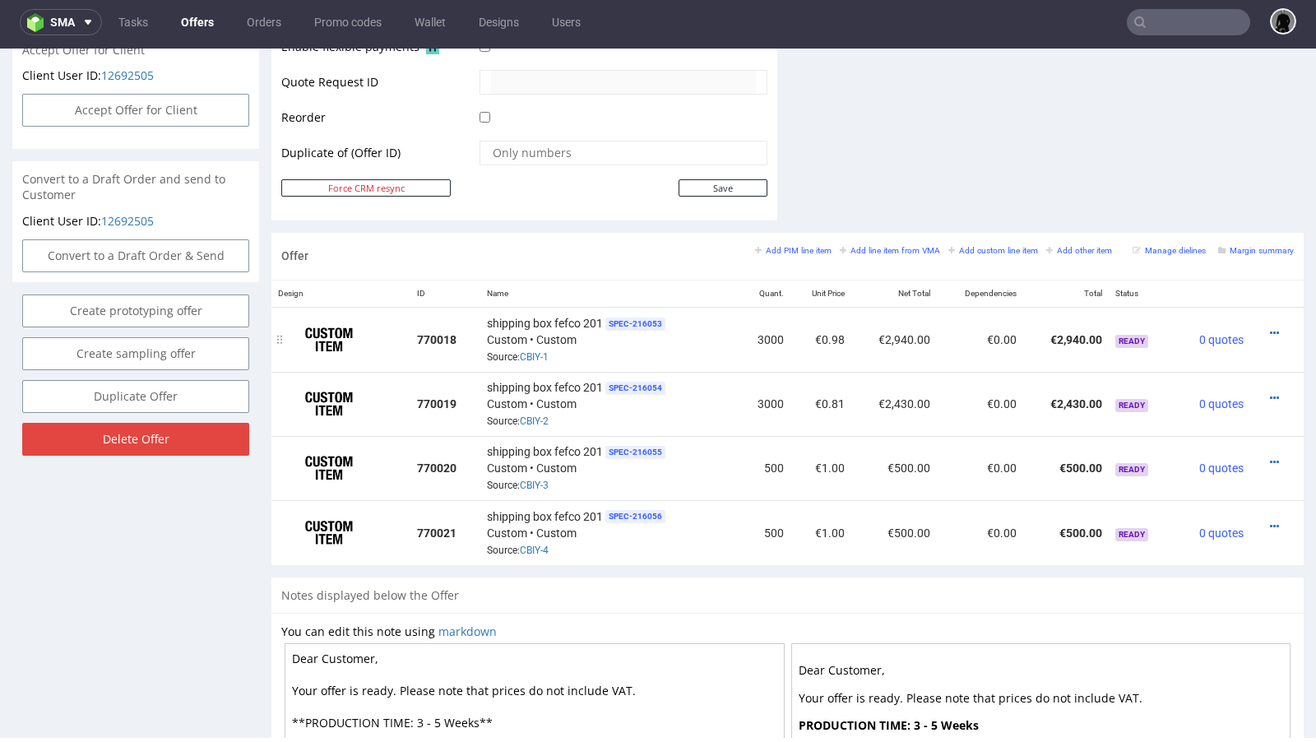
click at [1264, 327] on div at bounding box center [1272, 333] width 30 height 16
click at [1270, 327] on icon at bounding box center [1274, 333] width 9 height 12
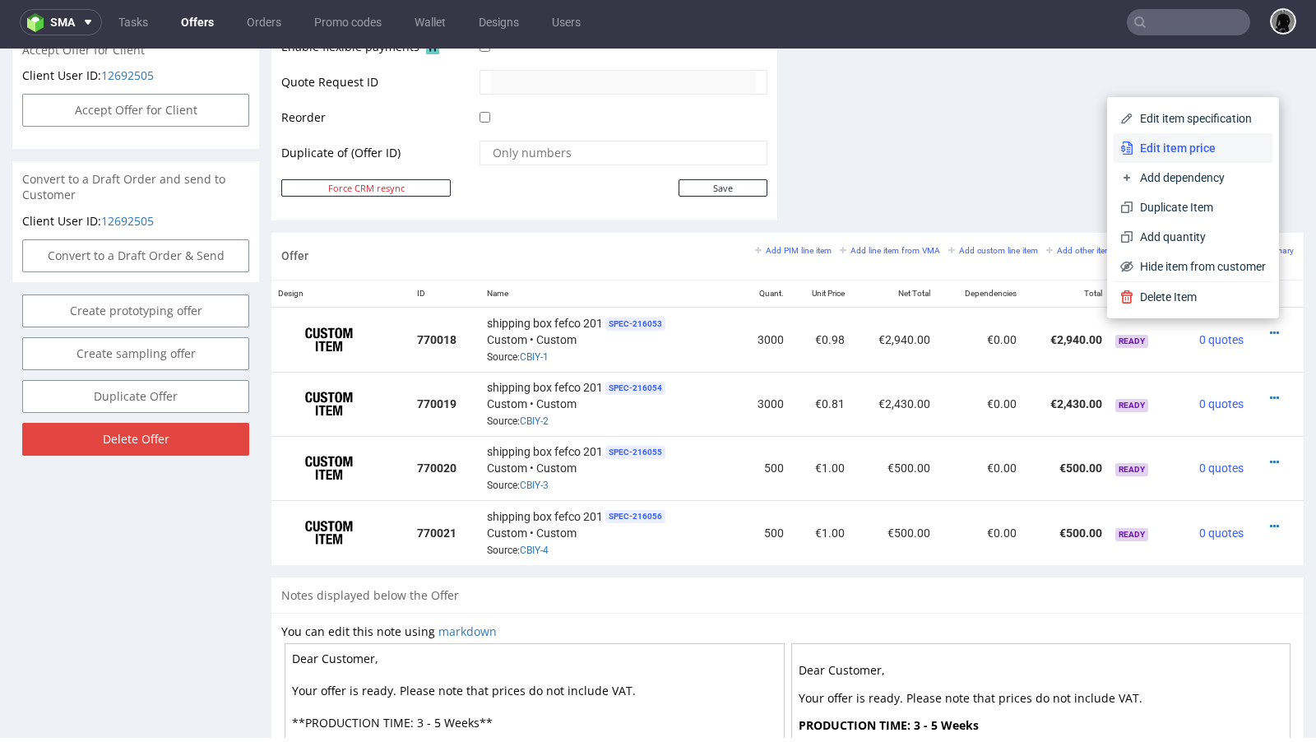
click at [1145, 147] on span "Edit item price" at bounding box center [1199, 148] width 132 height 16
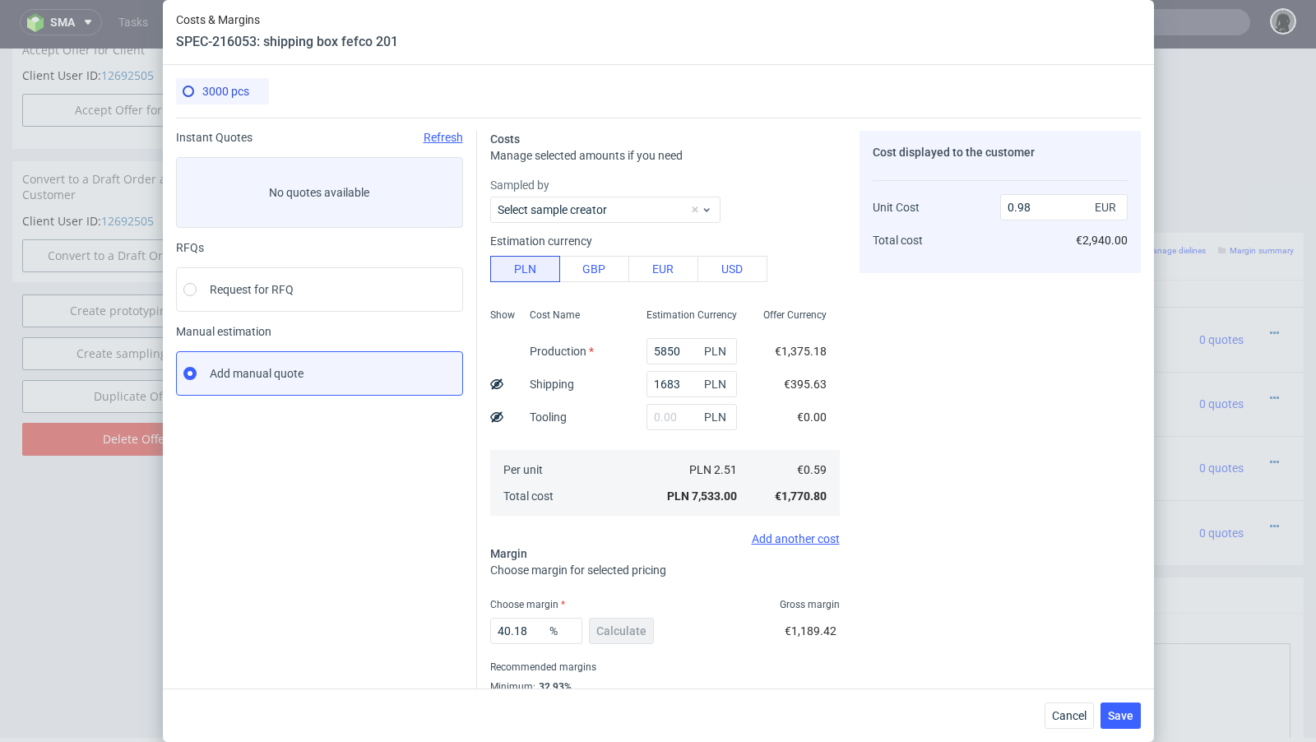
click at [499, 382] on icon at bounding box center [496, 384] width 13 height 13
type input "0.85"
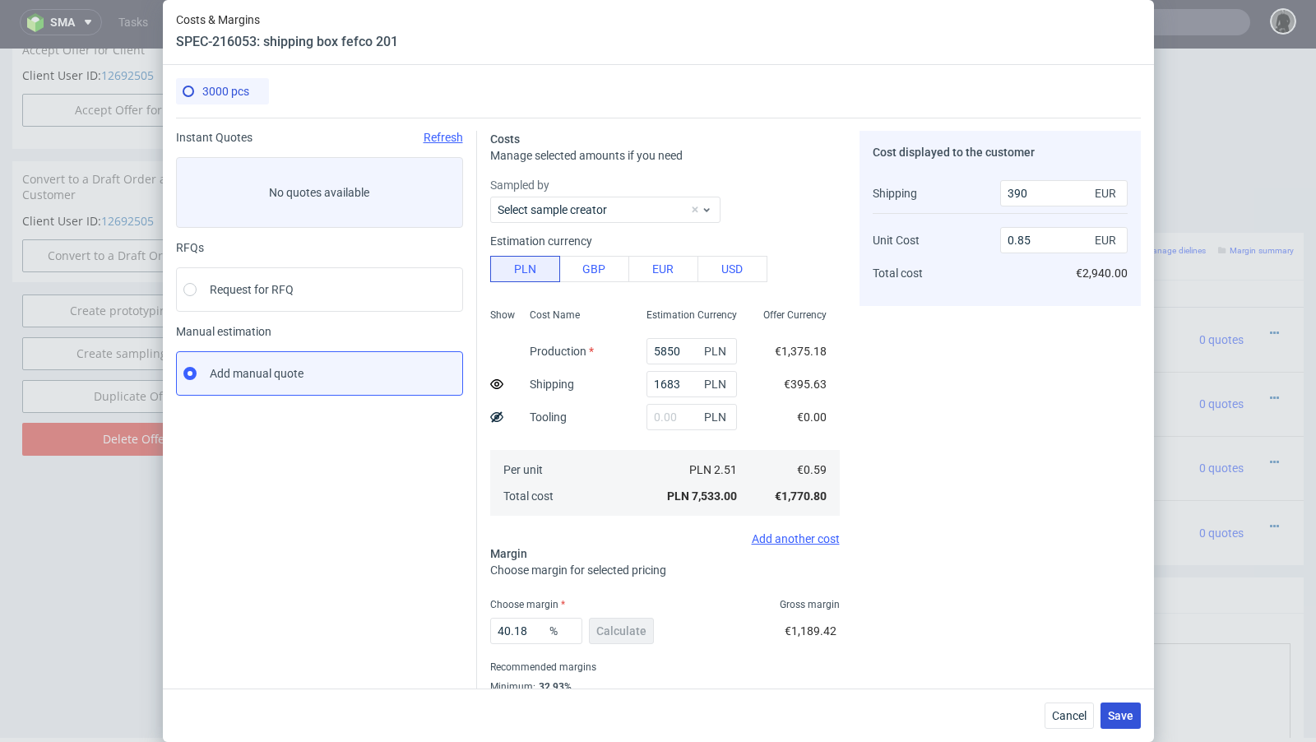
click at [1128, 711] on span "Save" at bounding box center [1120, 716] width 25 height 12
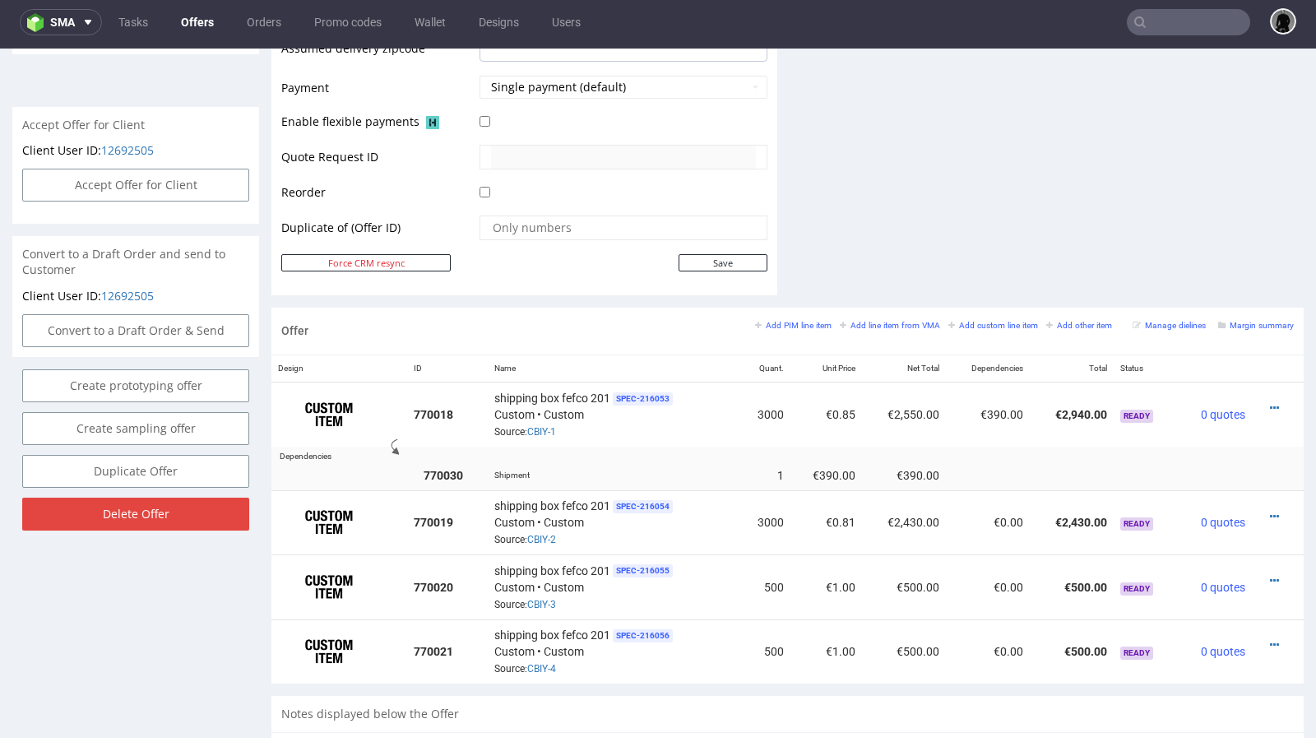
scroll to position [714, 0]
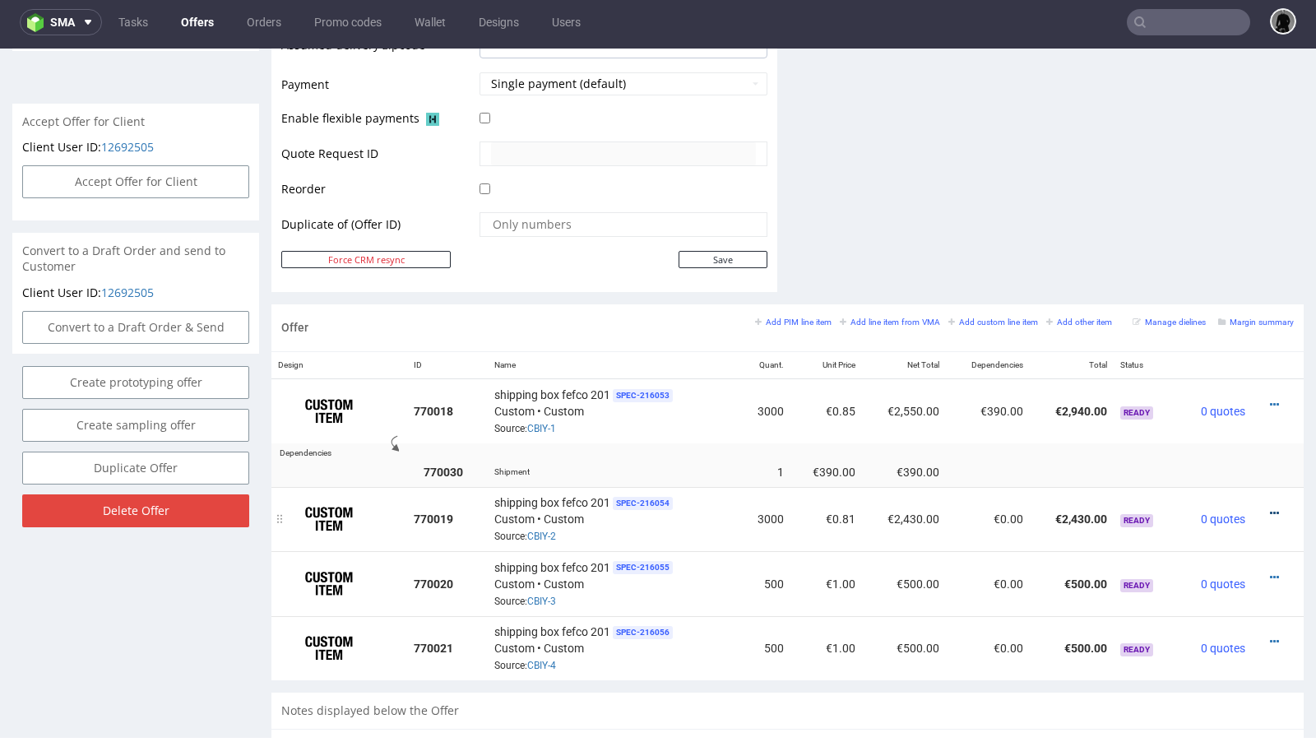
click at [1270, 507] on icon at bounding box center [1274, 513] width 9 height 12
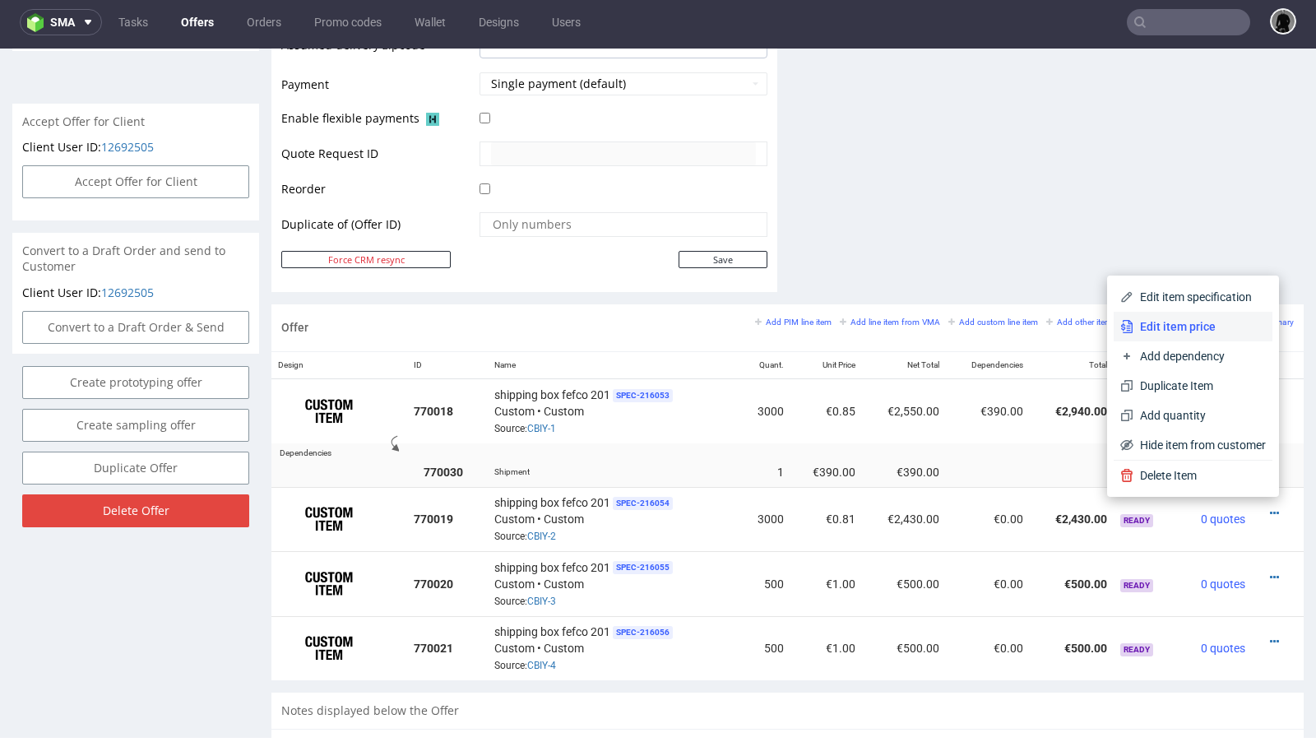
click at [1179, 333] on span "Edit item price" at bounding box center [1199, 326] width 132 height 16
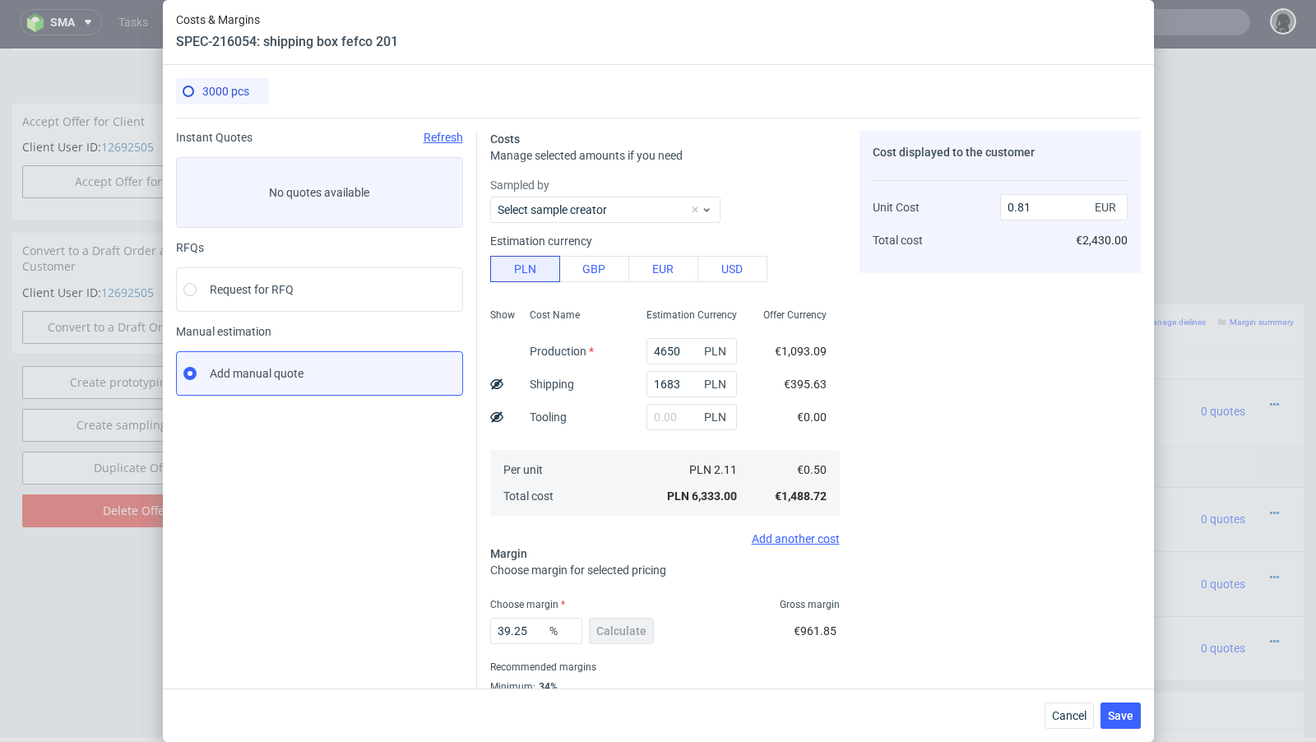
click at [494, 382] on use at bounding box center [496, 383] width 13 height 11
type input "0.68"
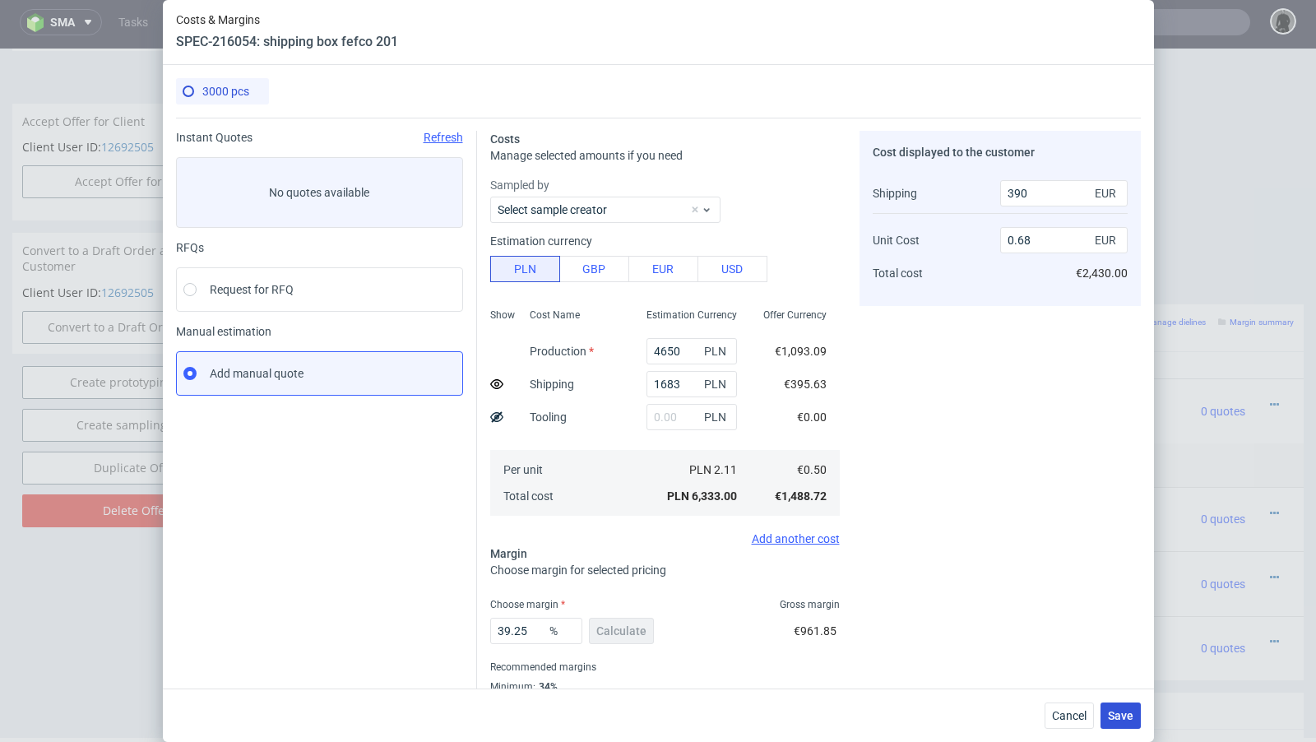
click at [1119, 707] on button "Save" at bounding box center [1120, 715] width 40 height 26
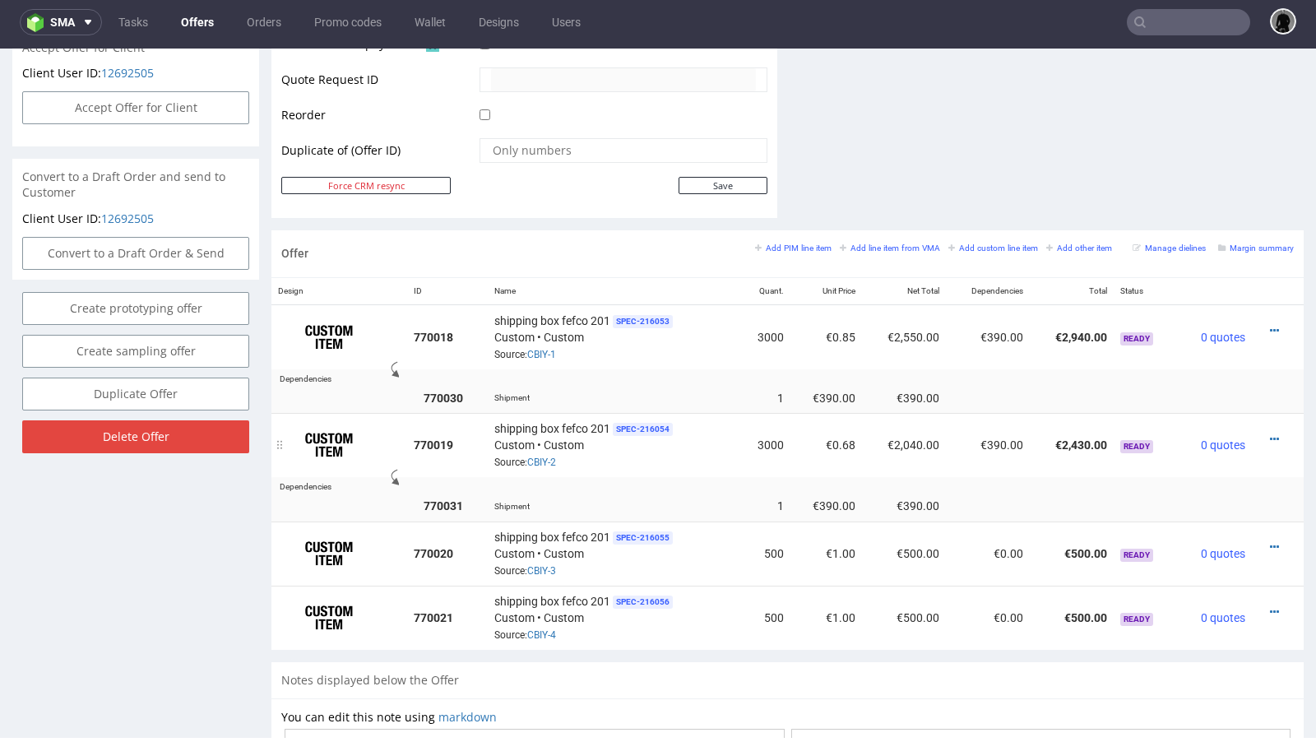
scroll to position [806, 0]
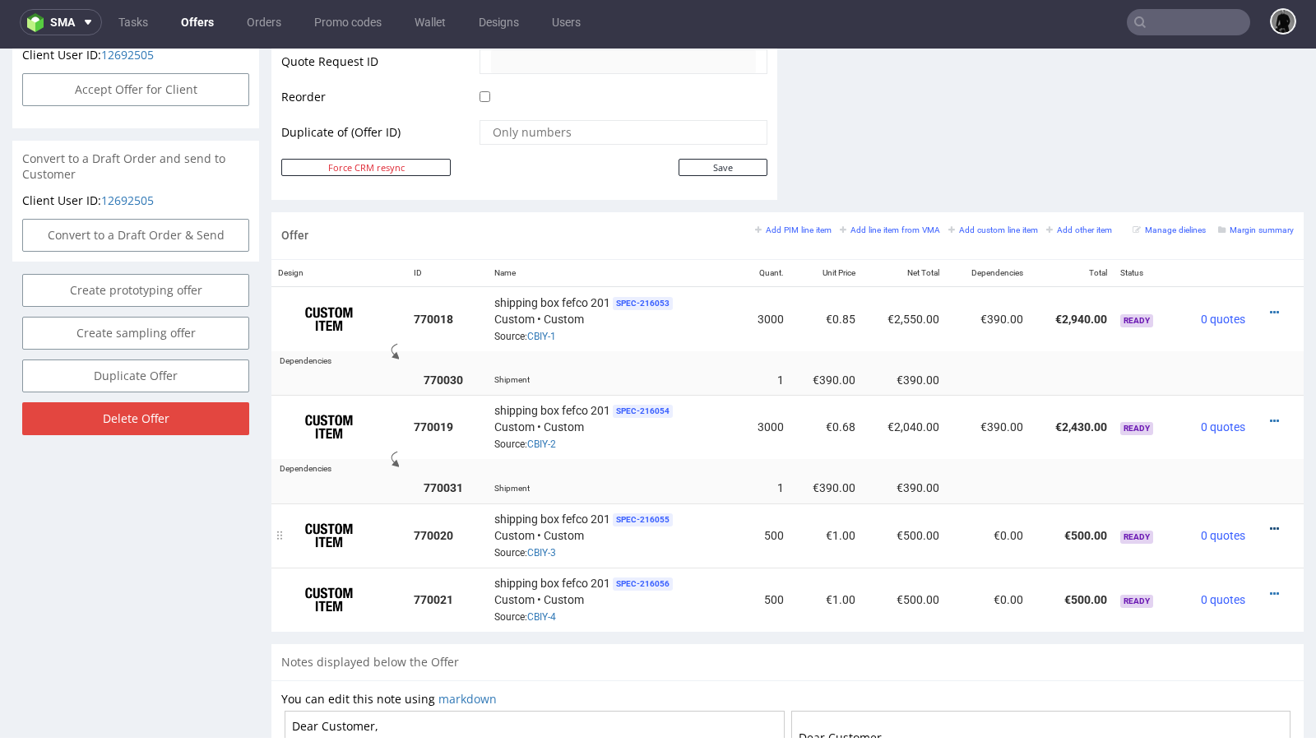
click at [1270, 523] on icon at bounding box center [1274, 529] width 9 height 12
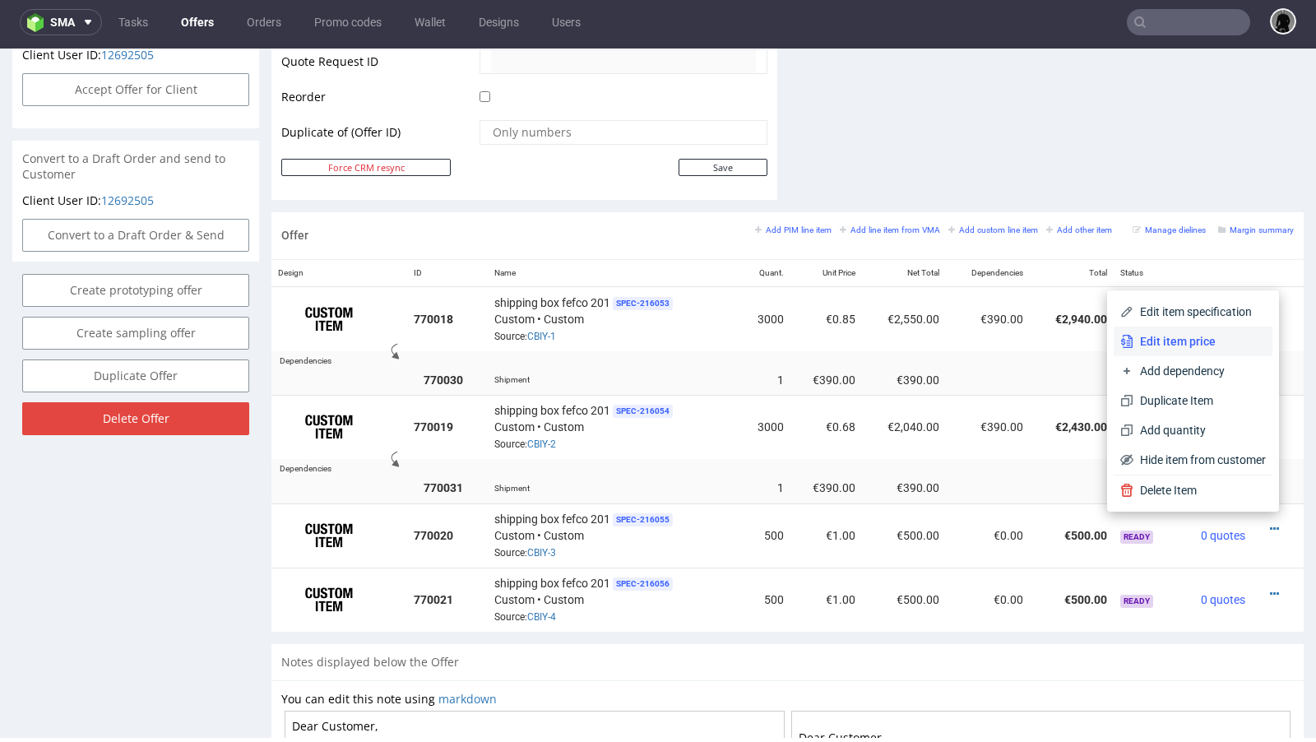
click at [1167, 344] on span "Edit item price" at bounding box center [1199, 341] width 132 height 16
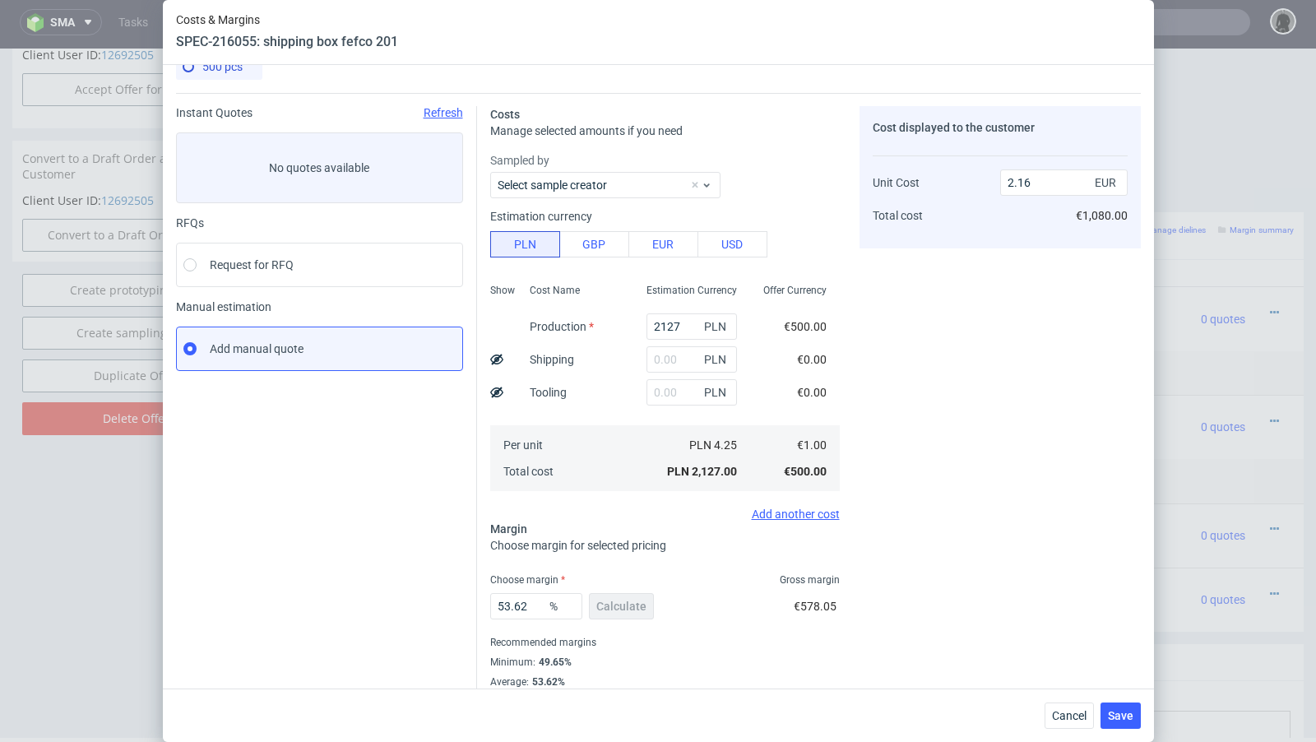
scroll to position [52, 0]
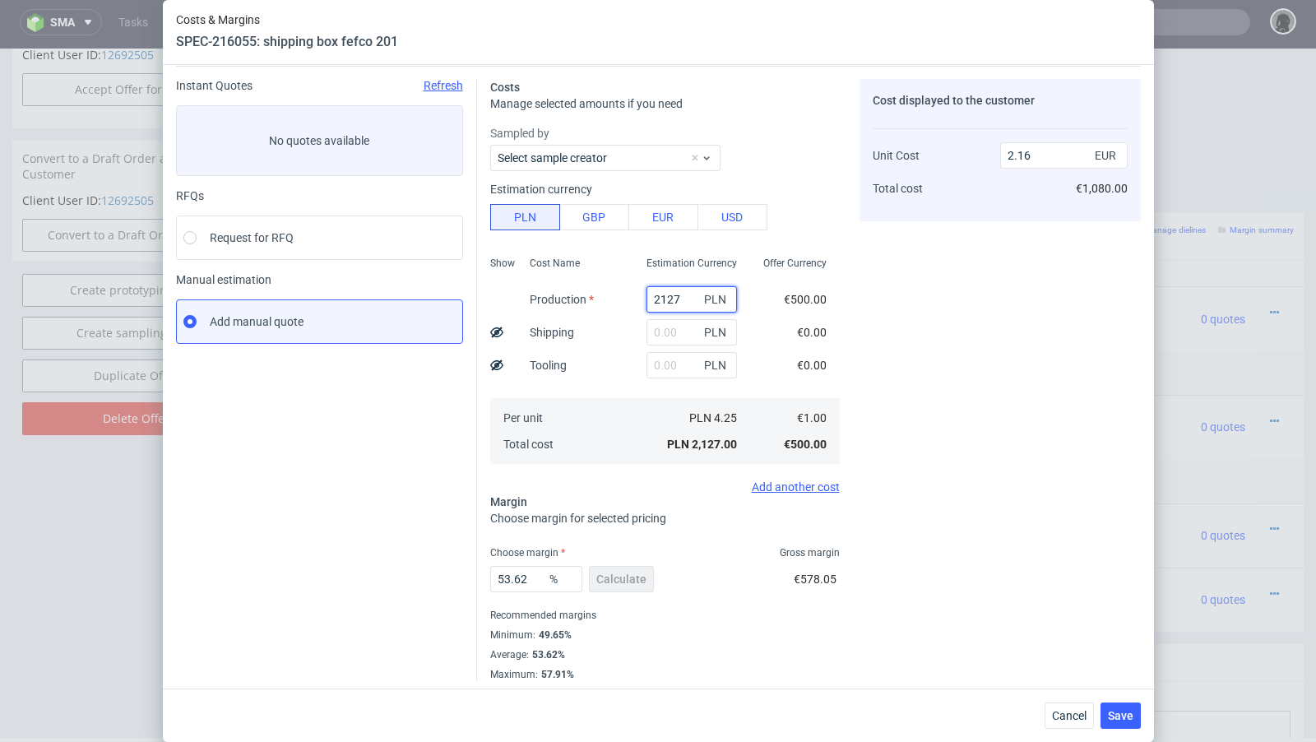
click at [661, 299] on input "2127" at bounding box center [691, 299] width 90 height 26
paste input "270.00"
type input "2270"
type input "2.3"
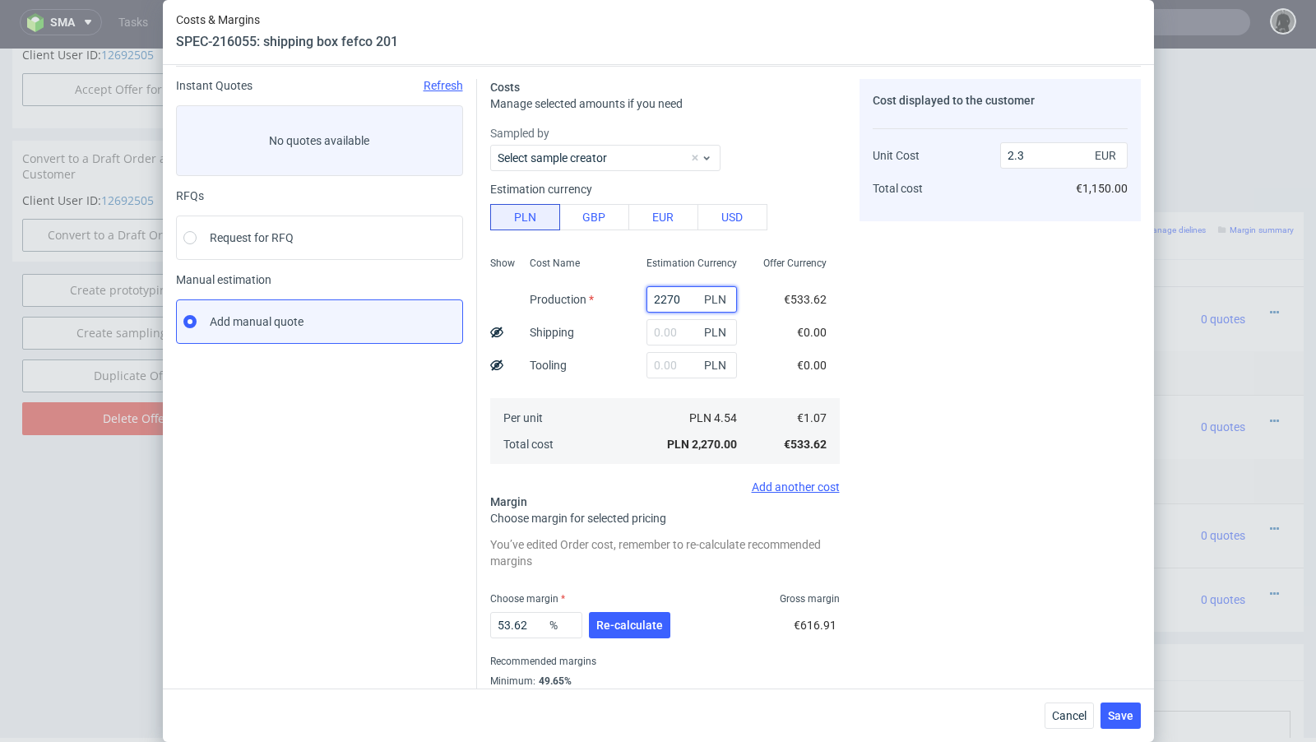
type input "2270"
click at [649, 333] on input "text" at bounding box center [691, 332] width 90 height 26
paste input "676"
type input "676"
type input "2.99"
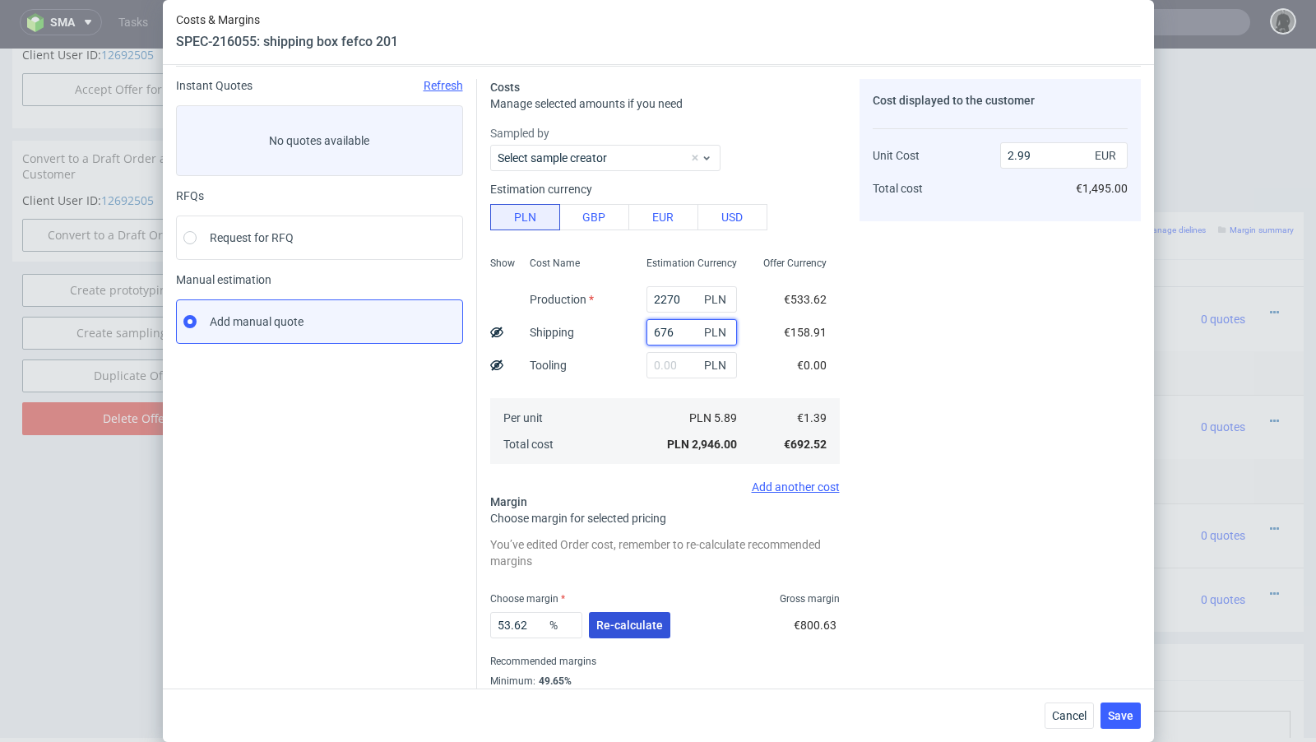
type input "676"
click at [636, 624] on span "Re-calculate" at bounding box center [629, 625] width 67 height 12
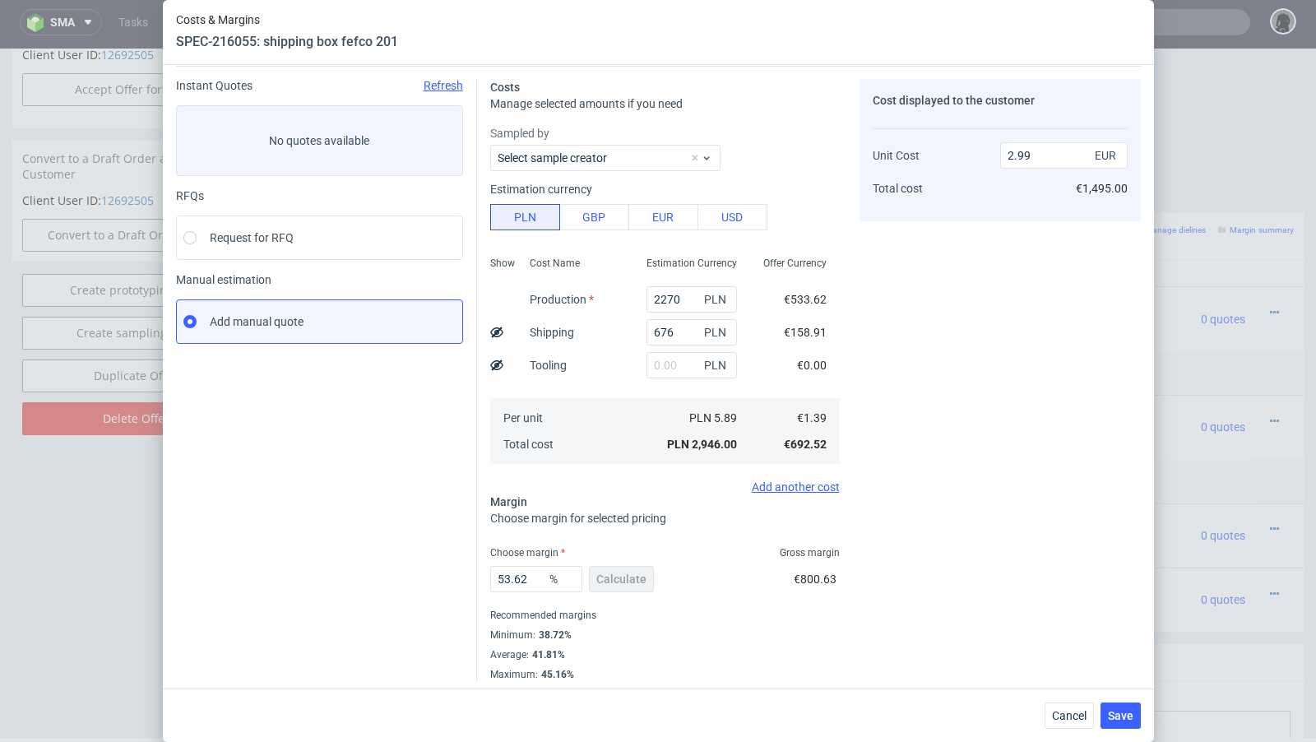
scroll to position [56, 0]
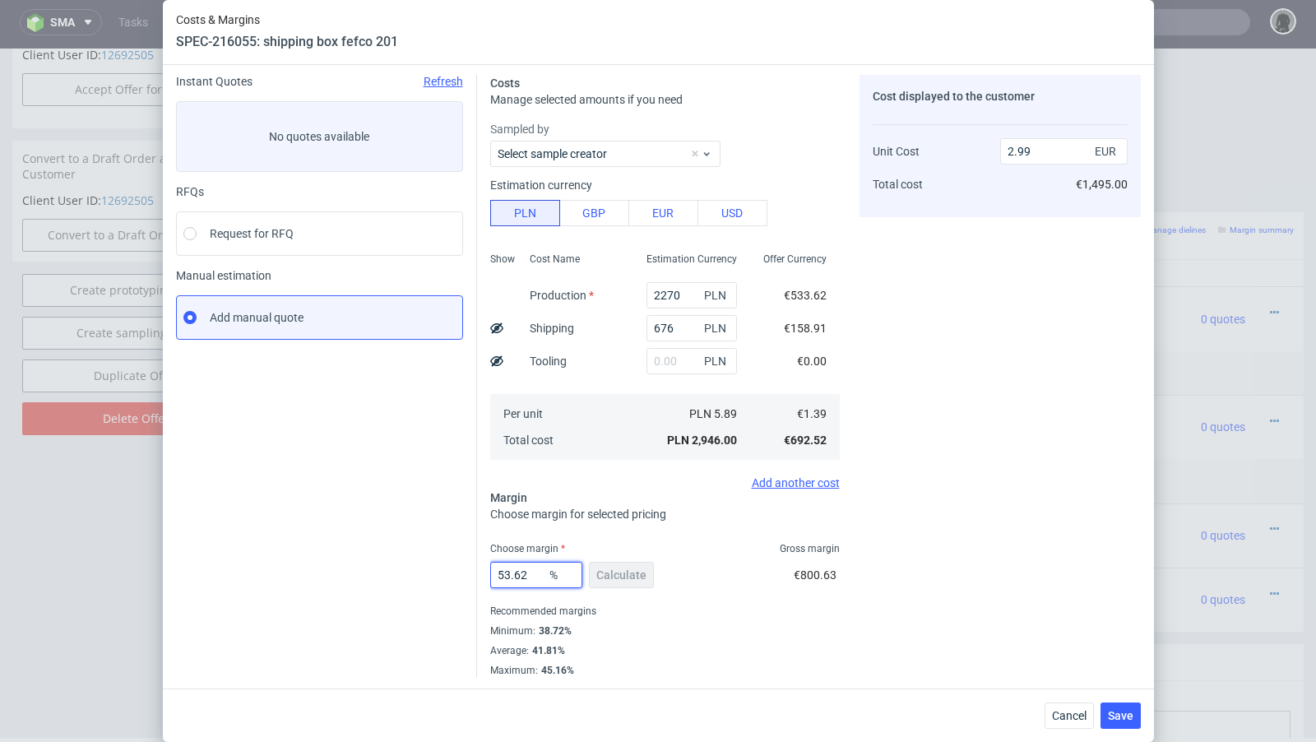
drag, startPoint x: 534, startPoint y: 568, endPoint x: 453, endPoint y: 566, distance: 80.6
click at [453, 566] on div "Instant Quotes Refresh No quotes available RFQs Request for RFQ Manual estimati…" at bounding box center [658, 369] width 965 height 615
type input "45"
type input "2.52"
type input "45.5"
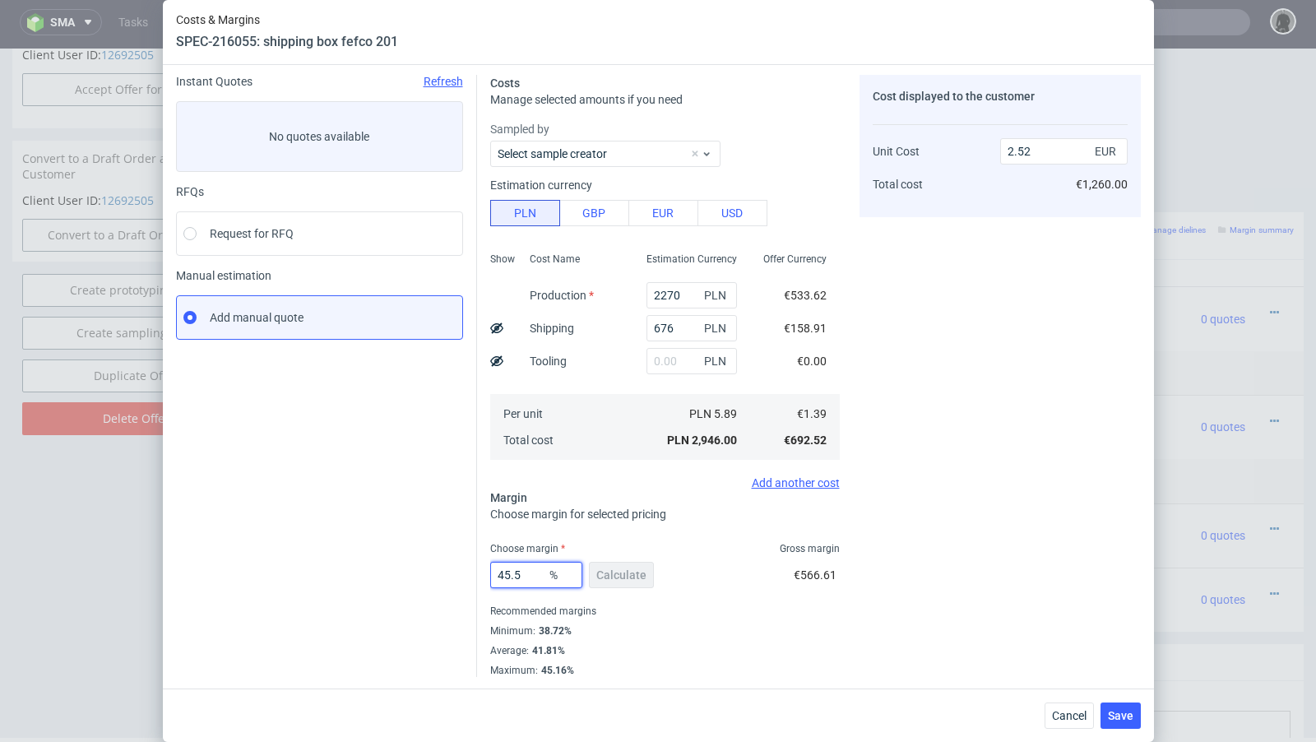
type input "2.54"
type input "45.9"
type input "2.56"
type input "45.99"
type input "2.57"
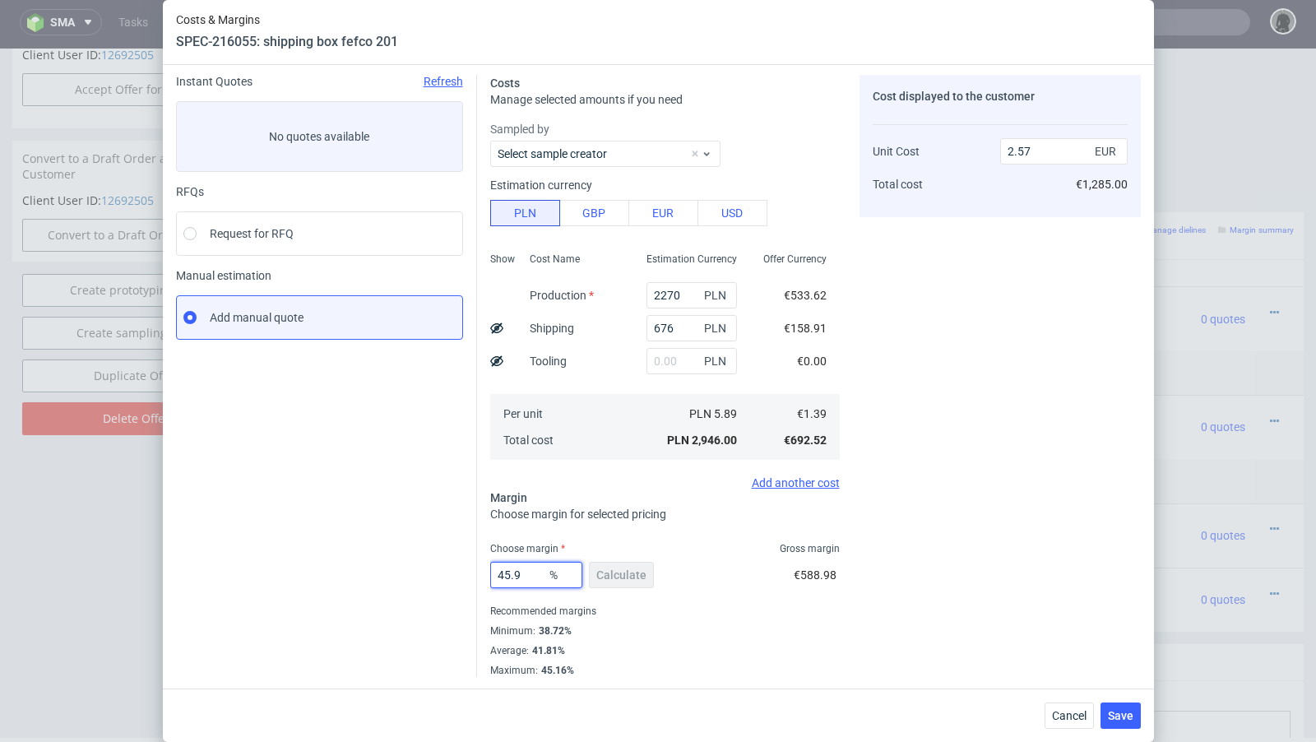
type input "45.95"
type input "2.56"
type input "45.95"
click at [398, 534] on div "Instant Quotes Refresh No quotes available RFQs Request for RFQ Manual estimati…" at bounding box center [326, 376] width 301 height 602
click at [1128, 714] on span "Save" at bounding box center [1120, 716] width 25 height 12
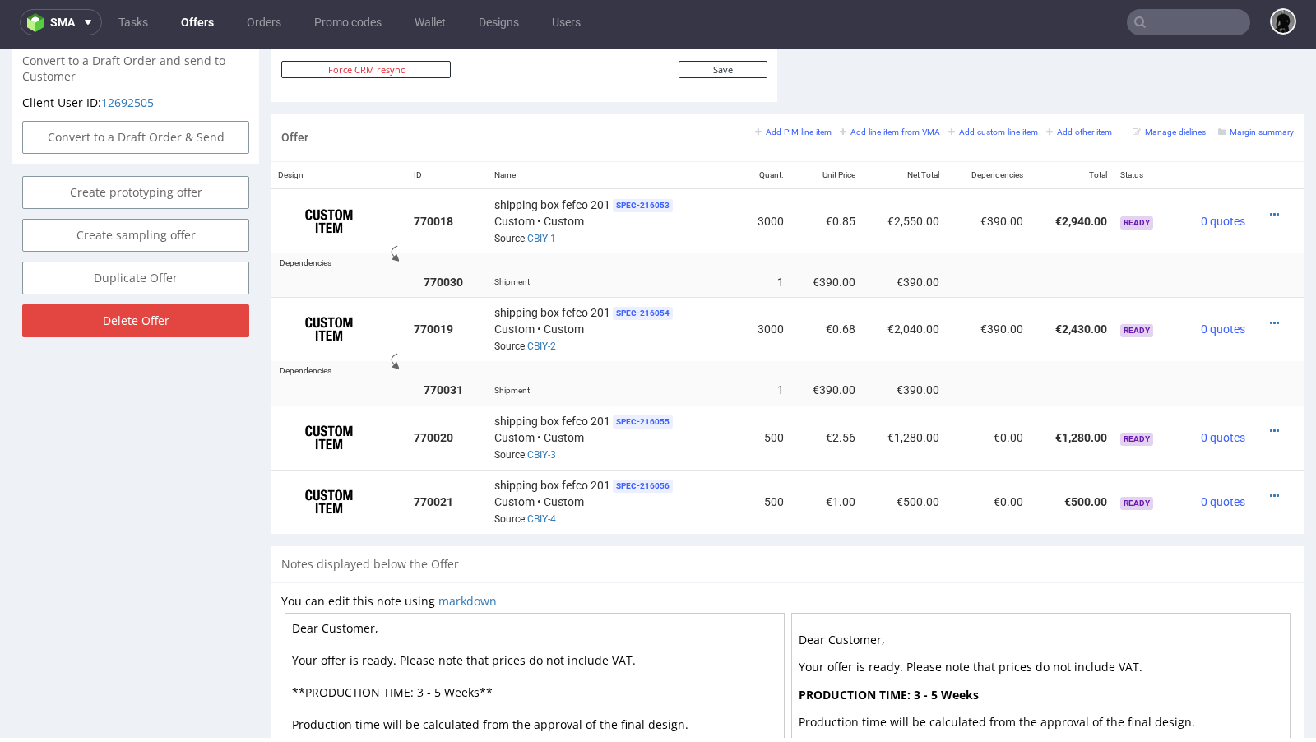
scroll to position [994, 0]
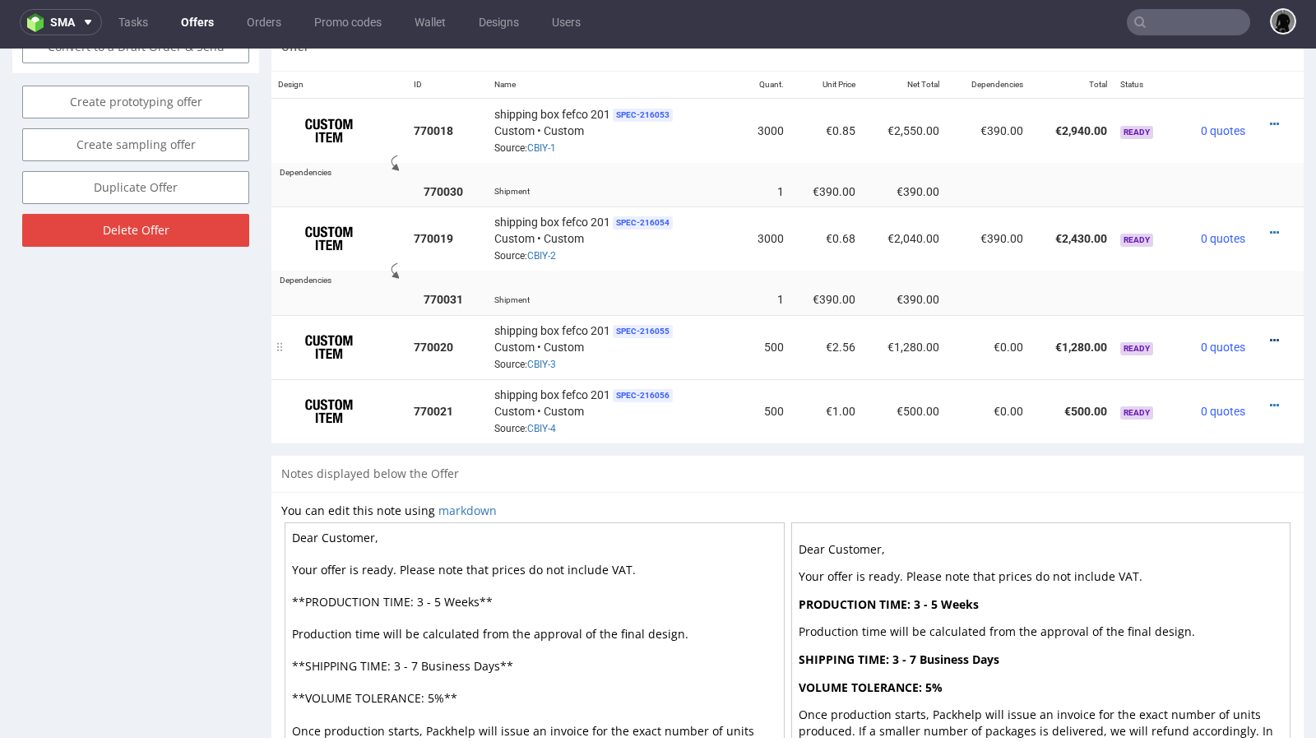
click at [1270, 335] on icon at bounding box center [1274, 341] width 9 height 12
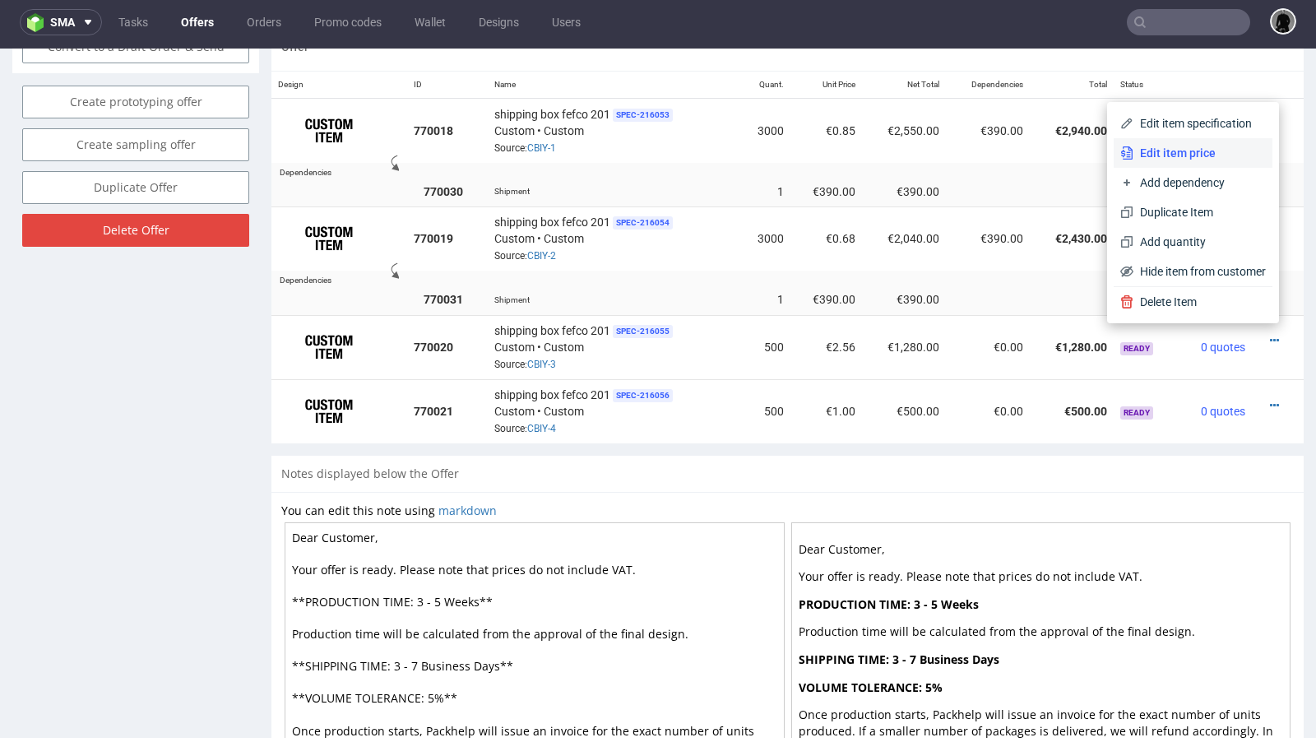
click at [1193, 156] on span "Edit item price" at bounding box center [1199, 153] width 132 height 16
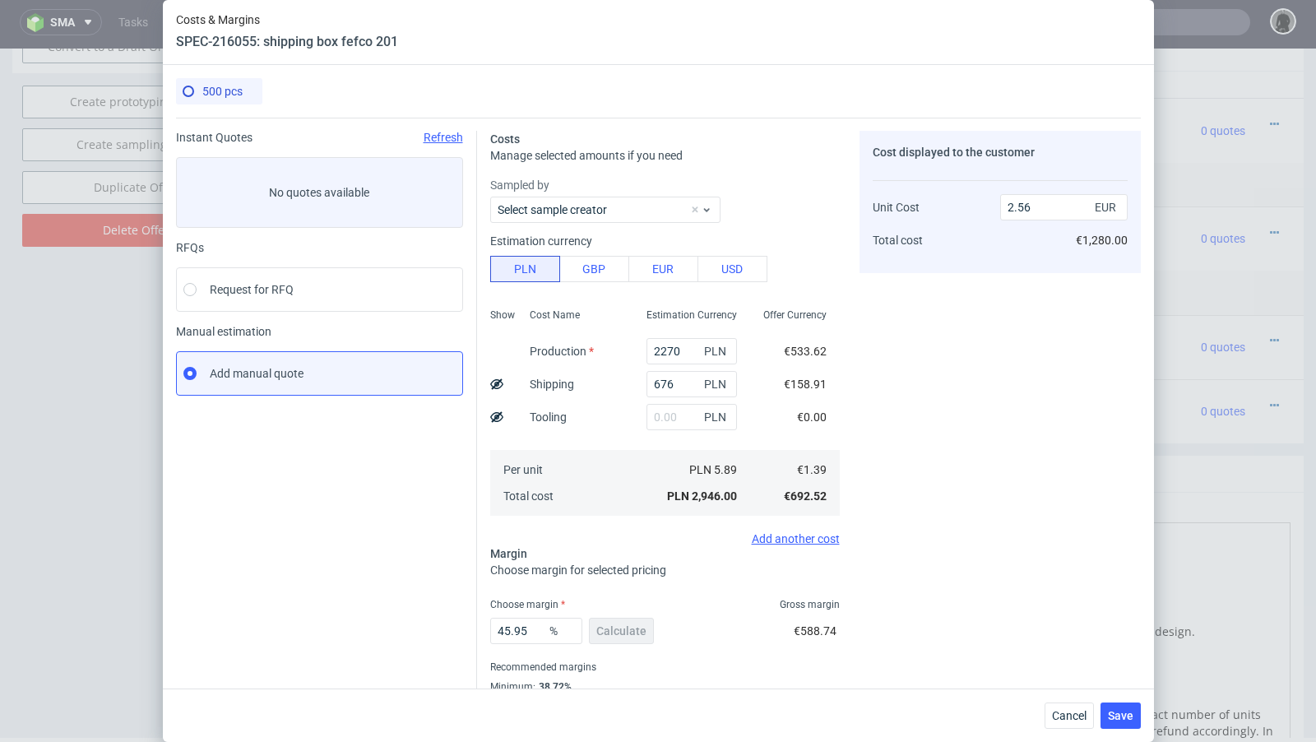
click at [493, 386] on use at bounding box center [496, 383] width 13 height 11
type input "2.24"
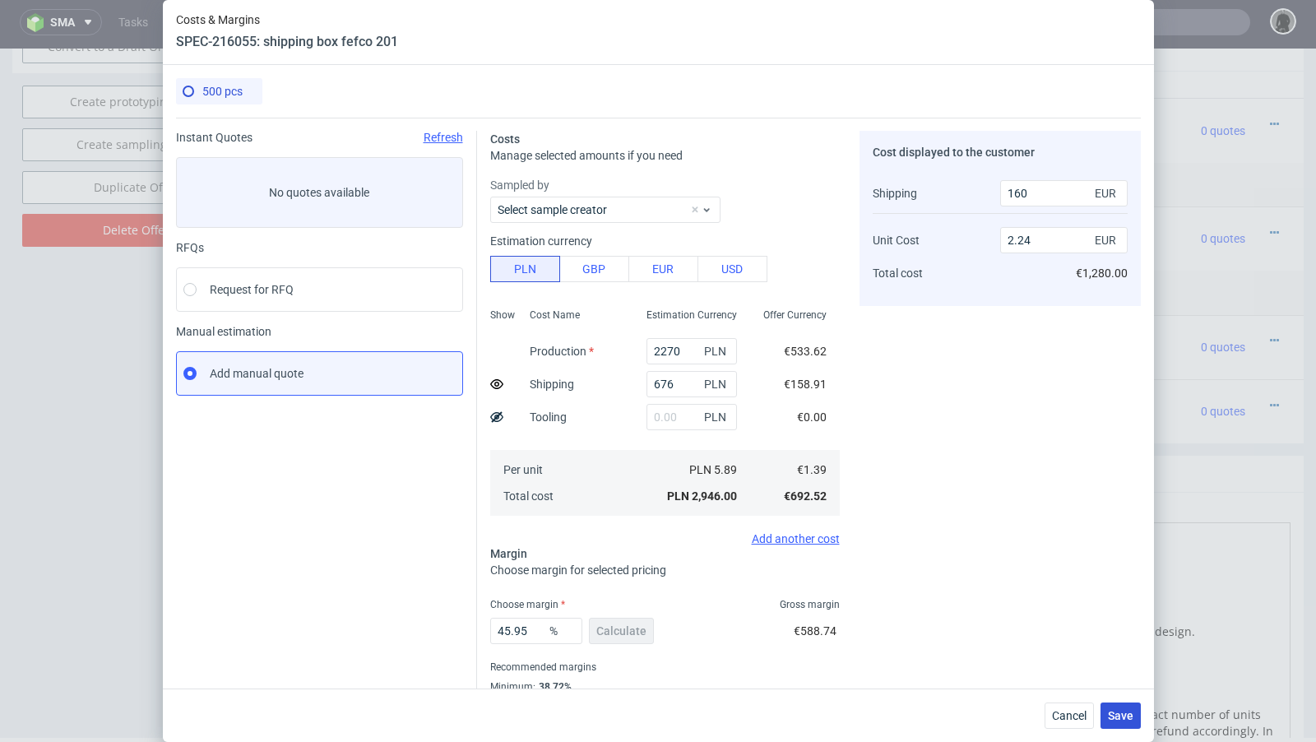
click at [1130, 725] on button "Save" at bounding box center [1120, 715] width 40 height 26
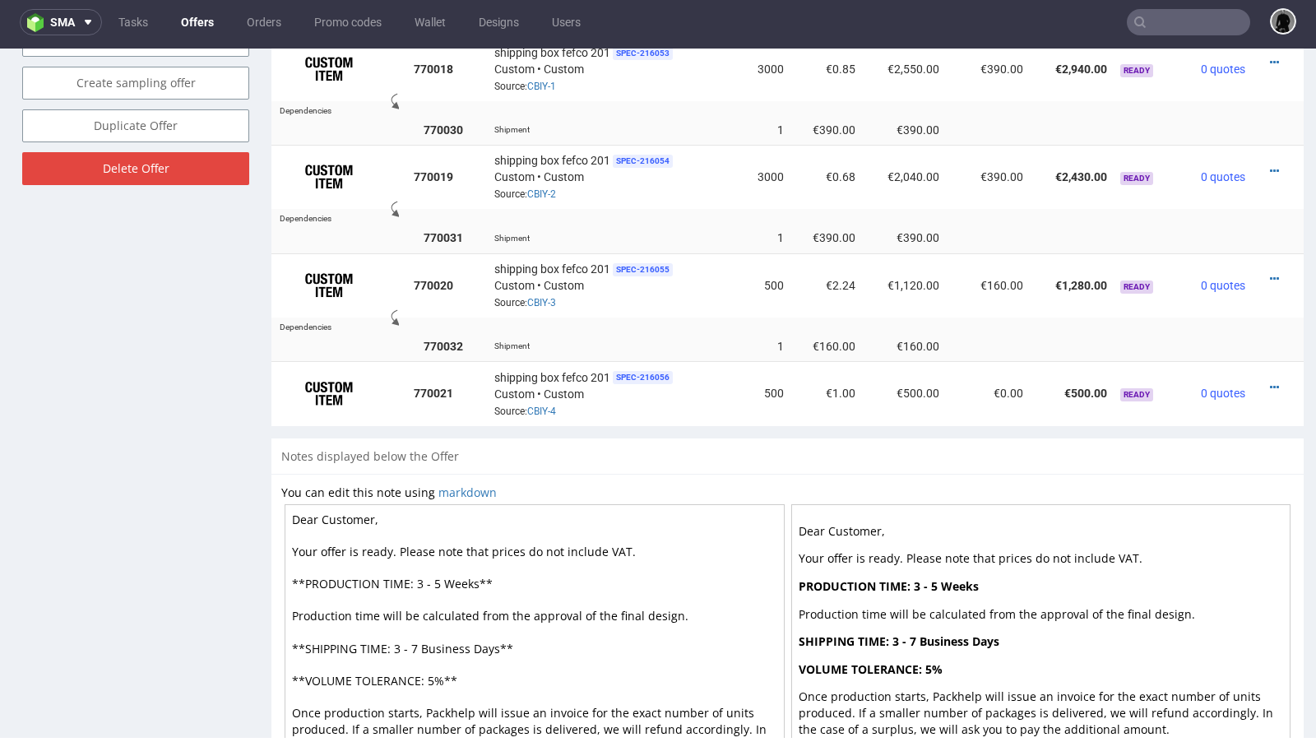
scroll to position [1042, 0]
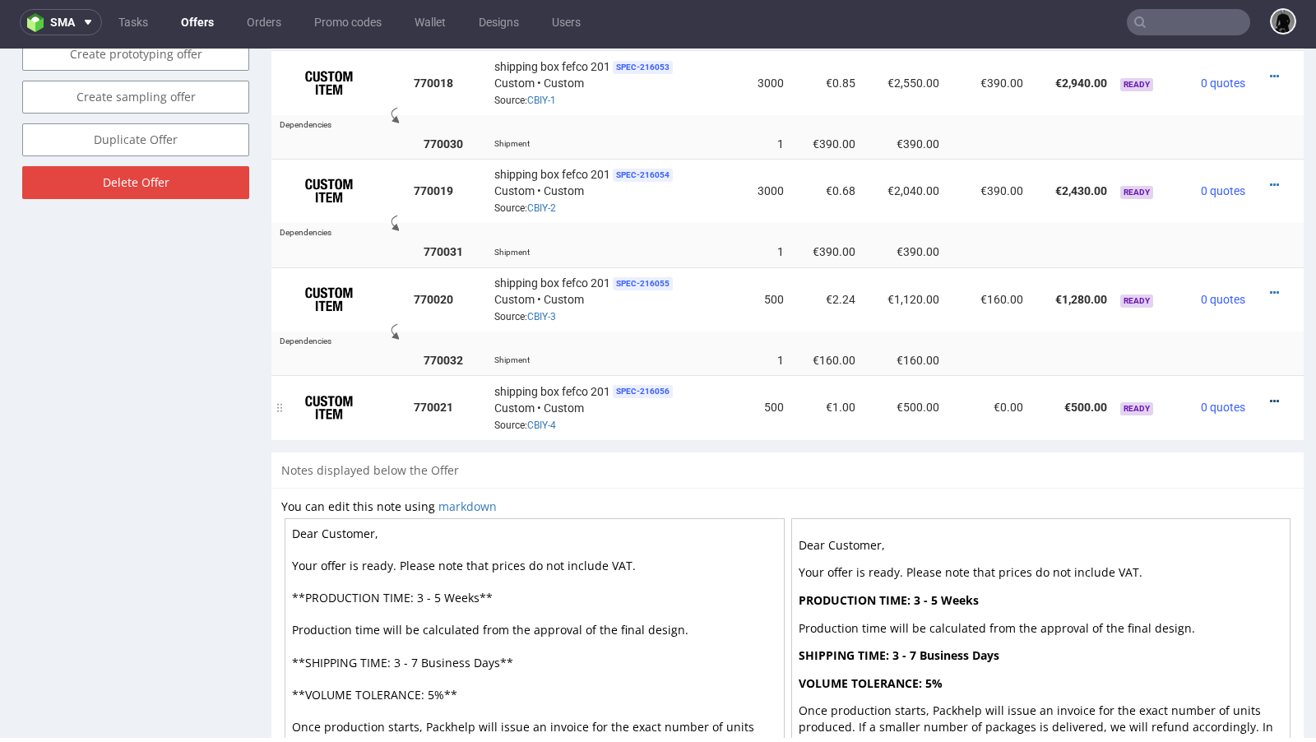
click at [1270, 396] on icon at bounding box center [1274, 402] width 9 height 12
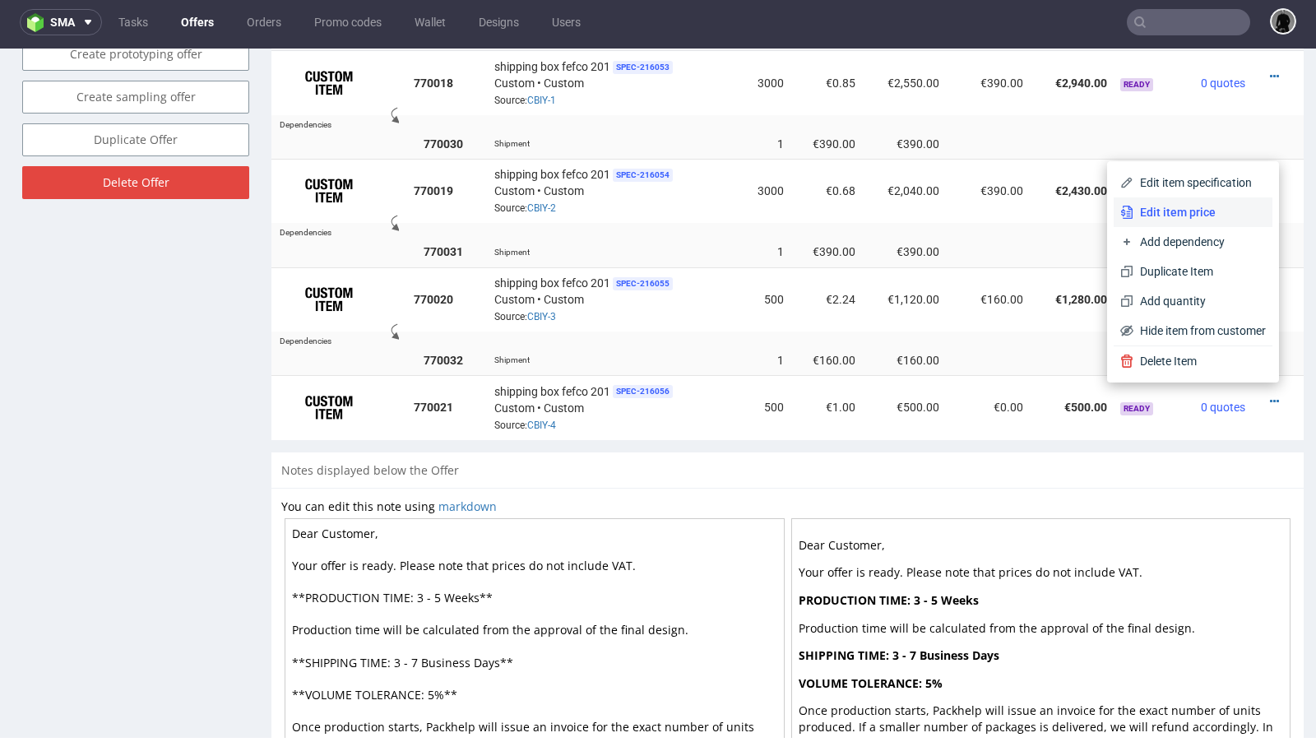
click at [1202, 220] on span "Edit item price" at bounding box center [1199, 212] width 132 height 16
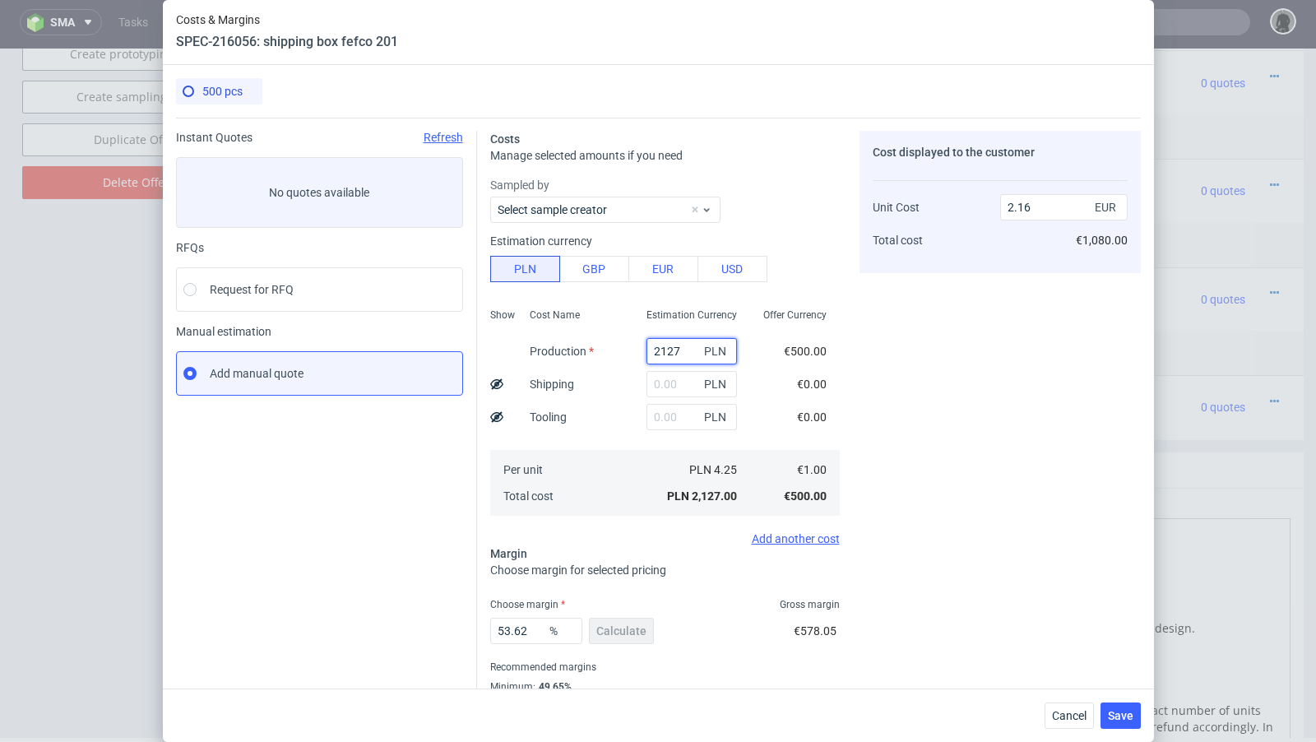
click at [674, 350] on input "2127" at bounding box center [691, 351] width 90 height 26
paste input "1120"
type input "1120"
type input "1.14"
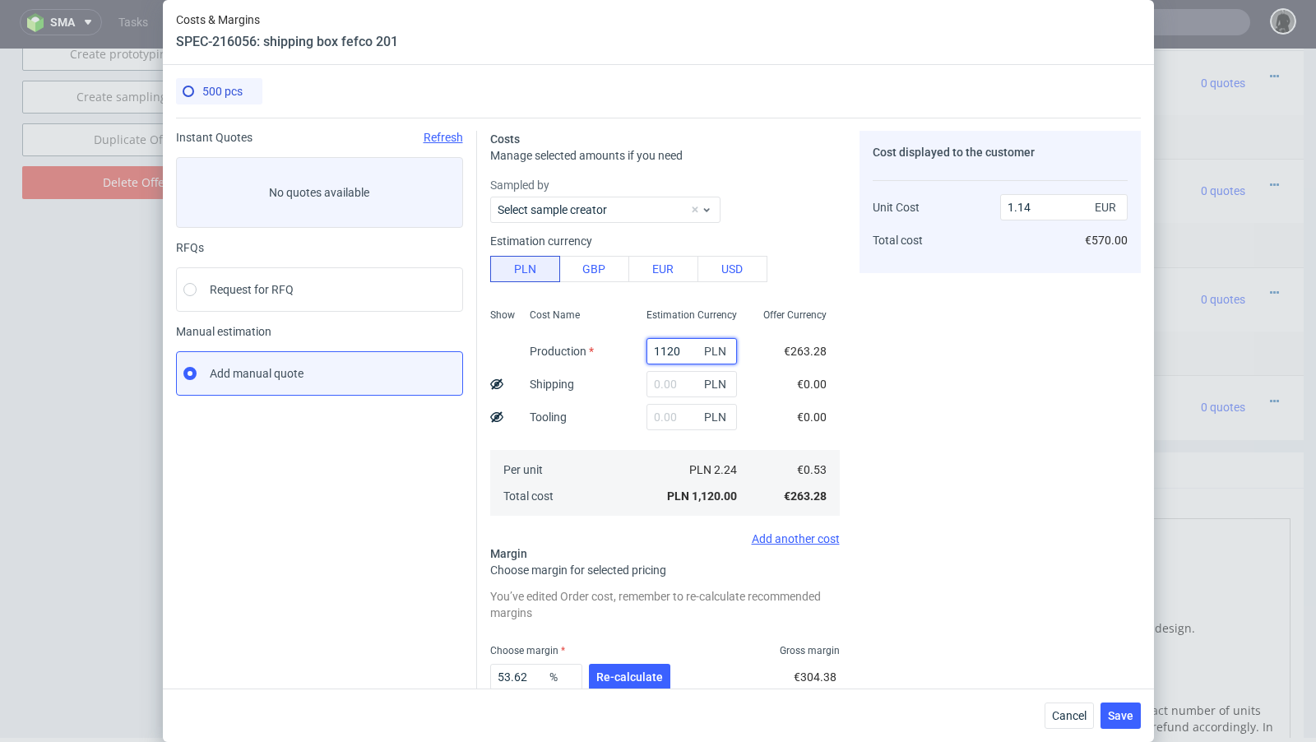
type input "1120"
click at [660, 387] on input "text" at bounding box center [691, 384] width 90 height 26
type input "676"
type input "1.82"
type input "676"
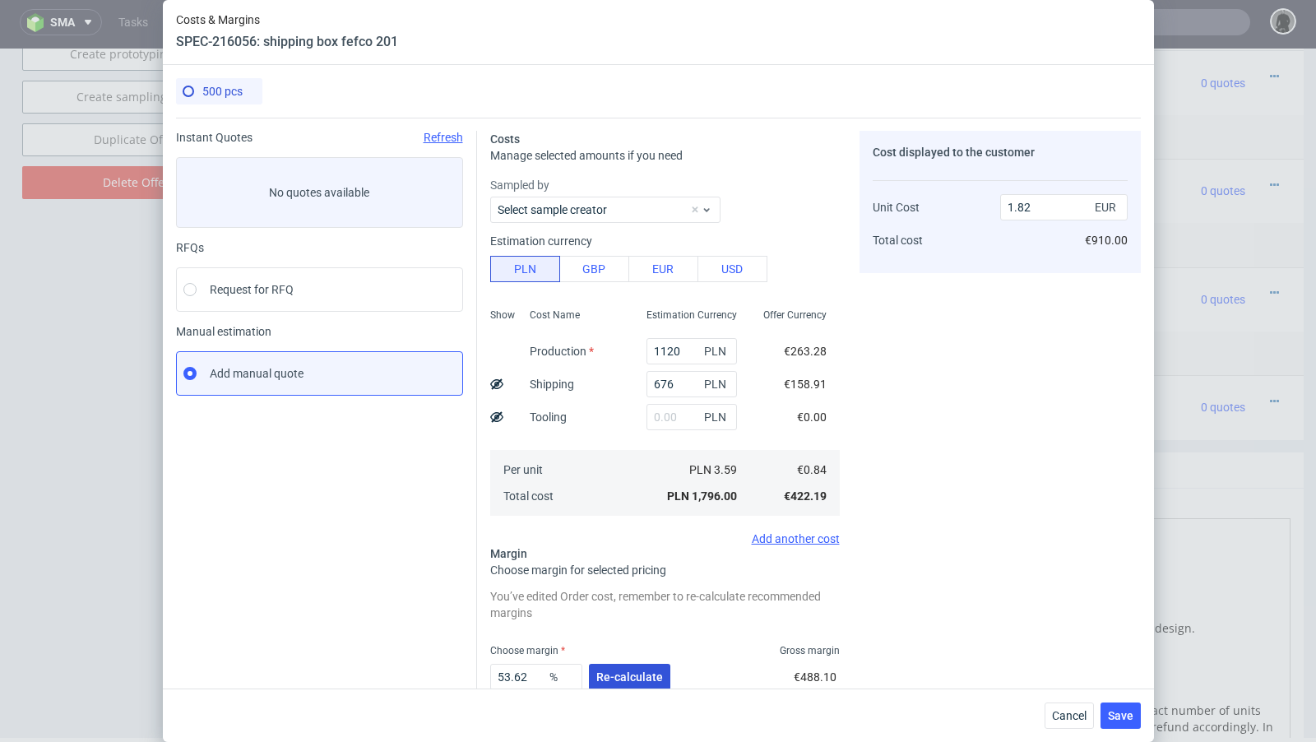
click at [632, 667] on button "Re-calculate" at bounding box center [629, 677] width 81 height 26
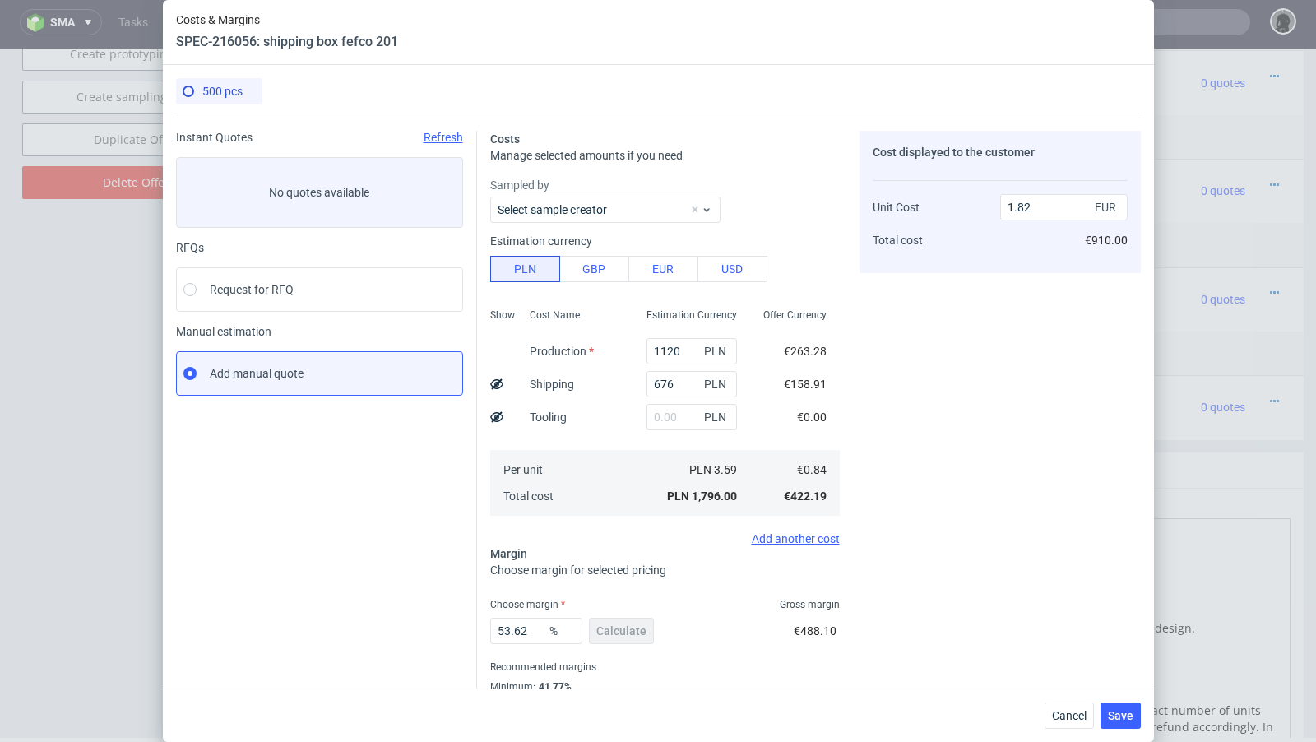
click at [493, 381] on icon at bounding box center [496, 384] width 13 height 13
type input "1.5"
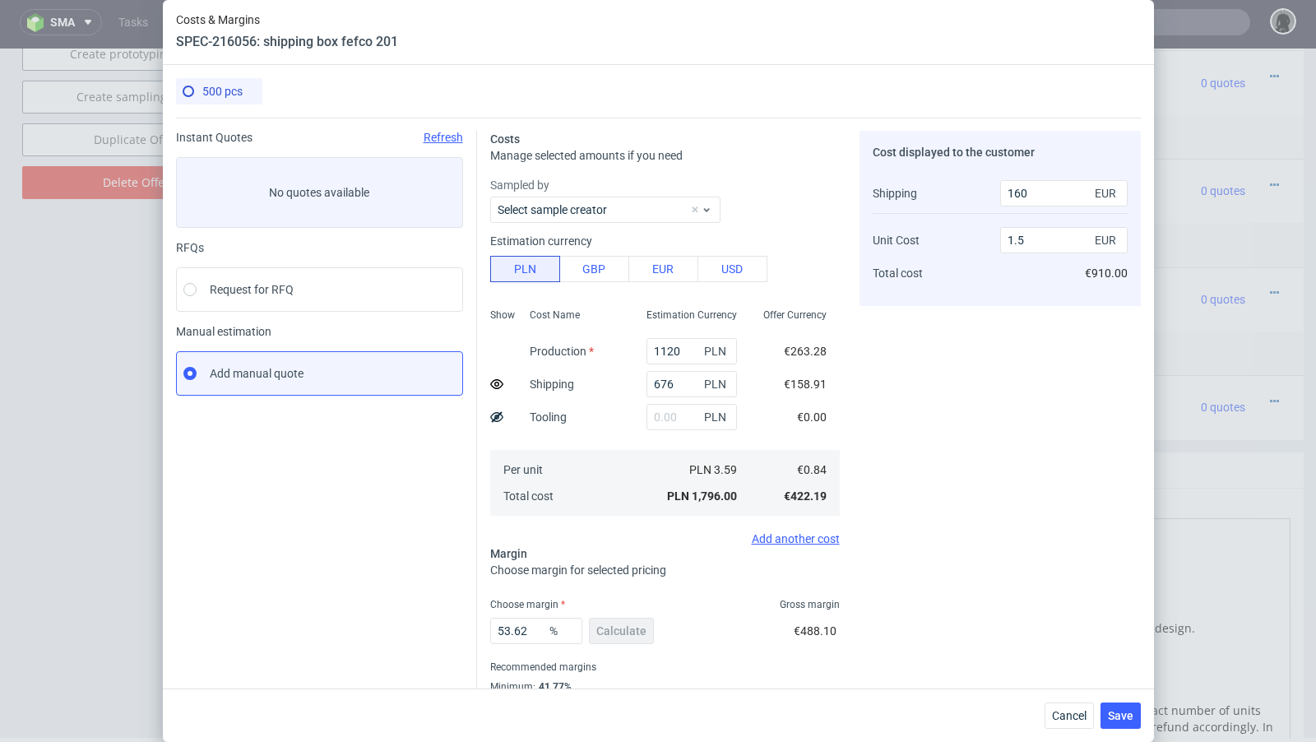
scroll to position [56, 0]
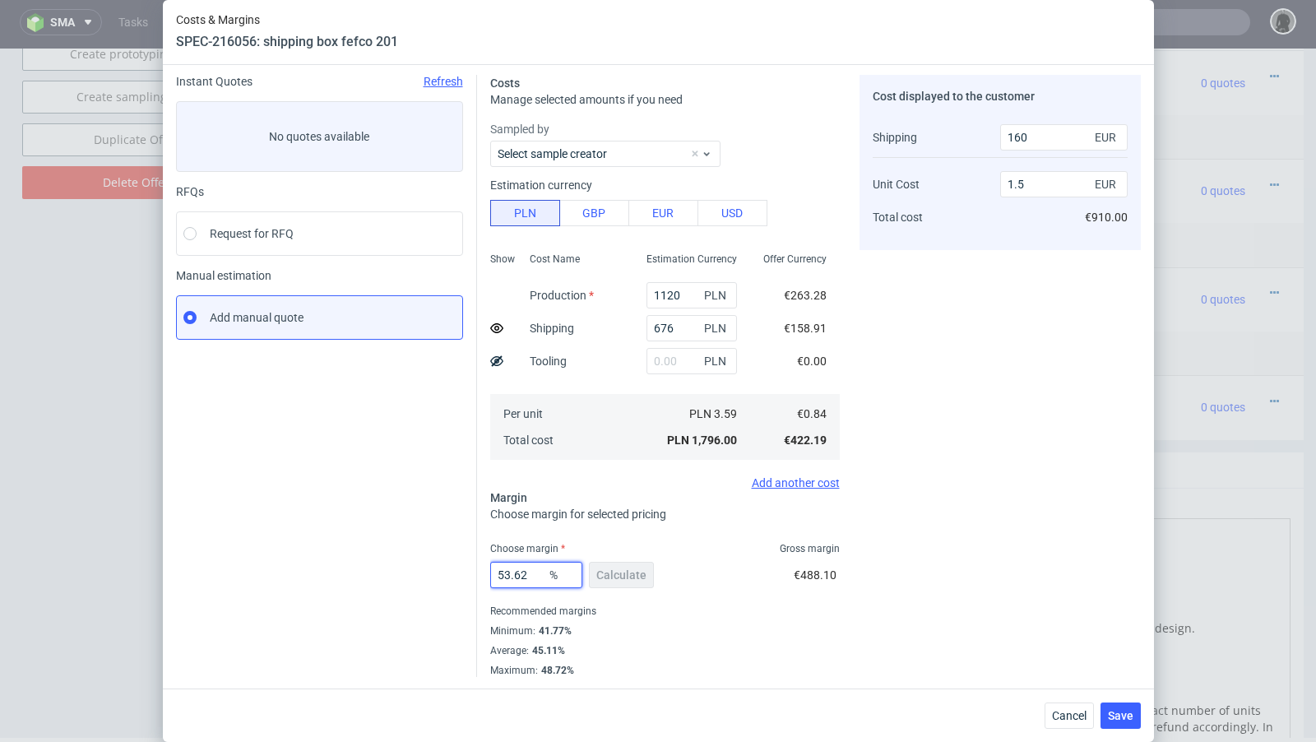
drag, startPoint x: 536, startPoint y: 572, endPoint x: 432, endPoint y: 566, distance: 104.7
click at [432, 566] on div "Instant Quotes Refresh No quotes available RFQs Request for RFQ Manual estimati…" at bounding box center [658, 369] width 965 height 615
type input "48"
type input "1.31"
type input "48.6"
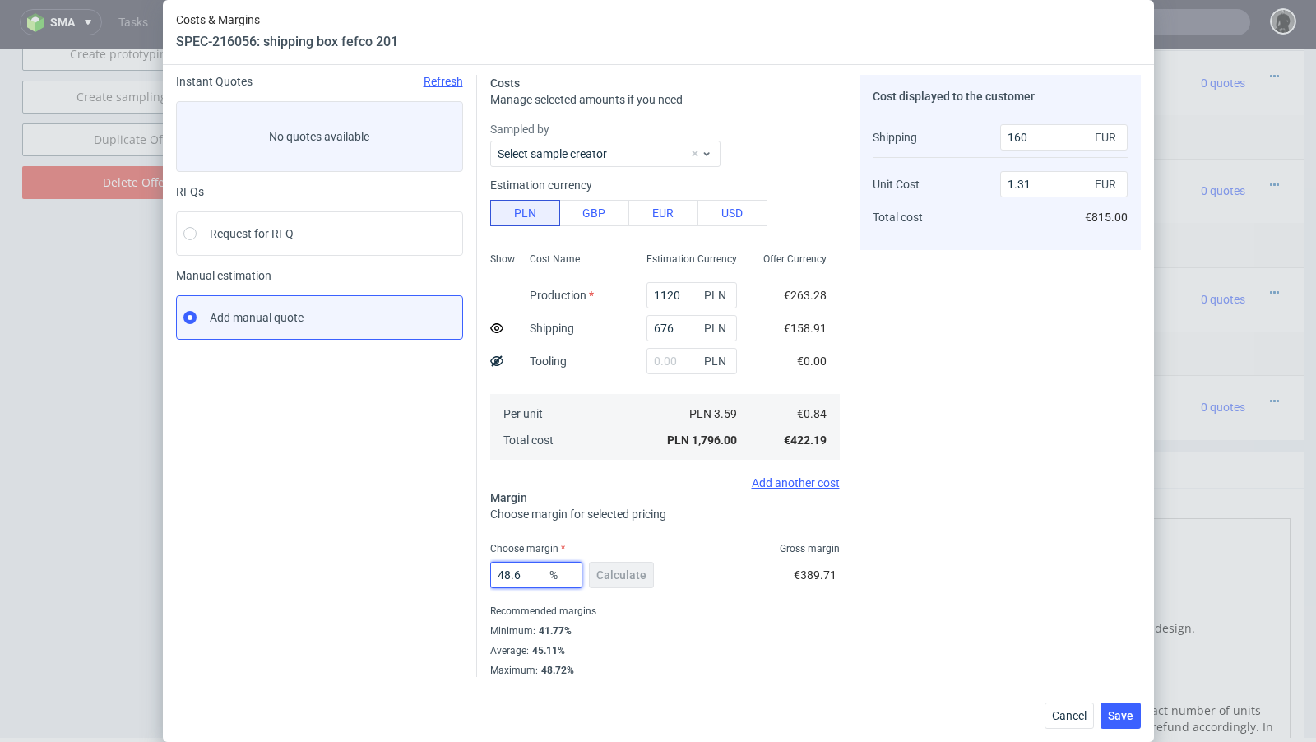
type input "1.32"
type input "48.68"
type input "1.33"
type input "48.6"
type input "1.32"
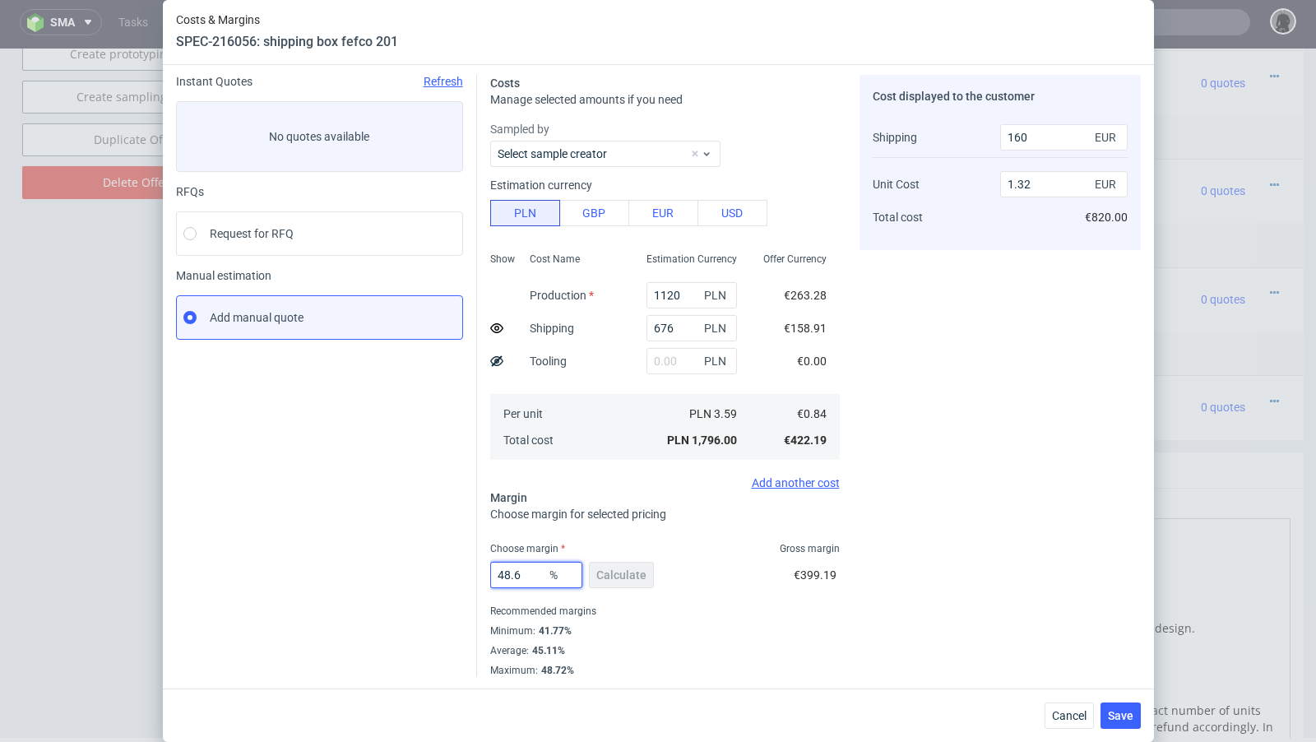
type input "48.6"
drag, startPoint x: 375, startPoint y: 548, endPoint x: 375, endPoint y: 535, distance: 12.3
click at [375, 546] on div "Instant Quotes Refresh No quotes available RFQs Request for RFQ Manual estimati…" at bounding box center [326, 376] width 301 height 602
click at [1137, 719] on button "Save" at bounding box center [1120, 715] width 40 height 26
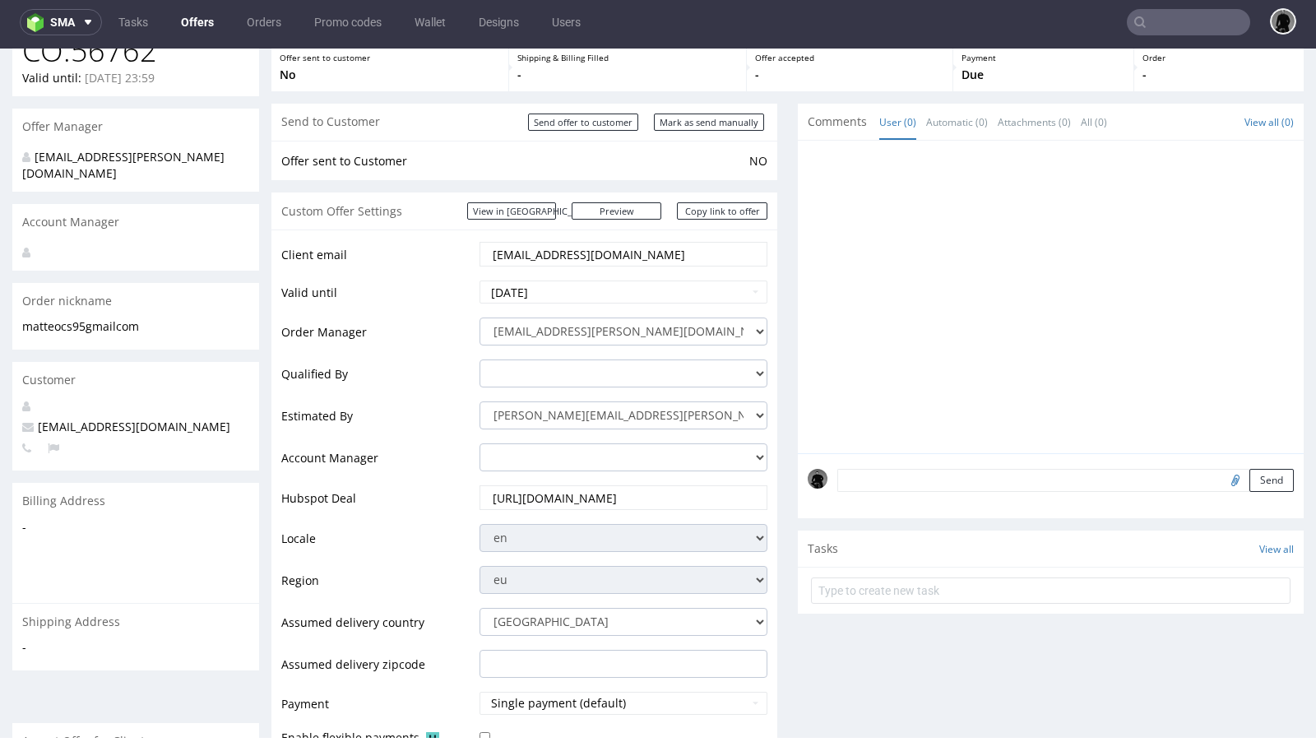
scroll to position [63, 0]
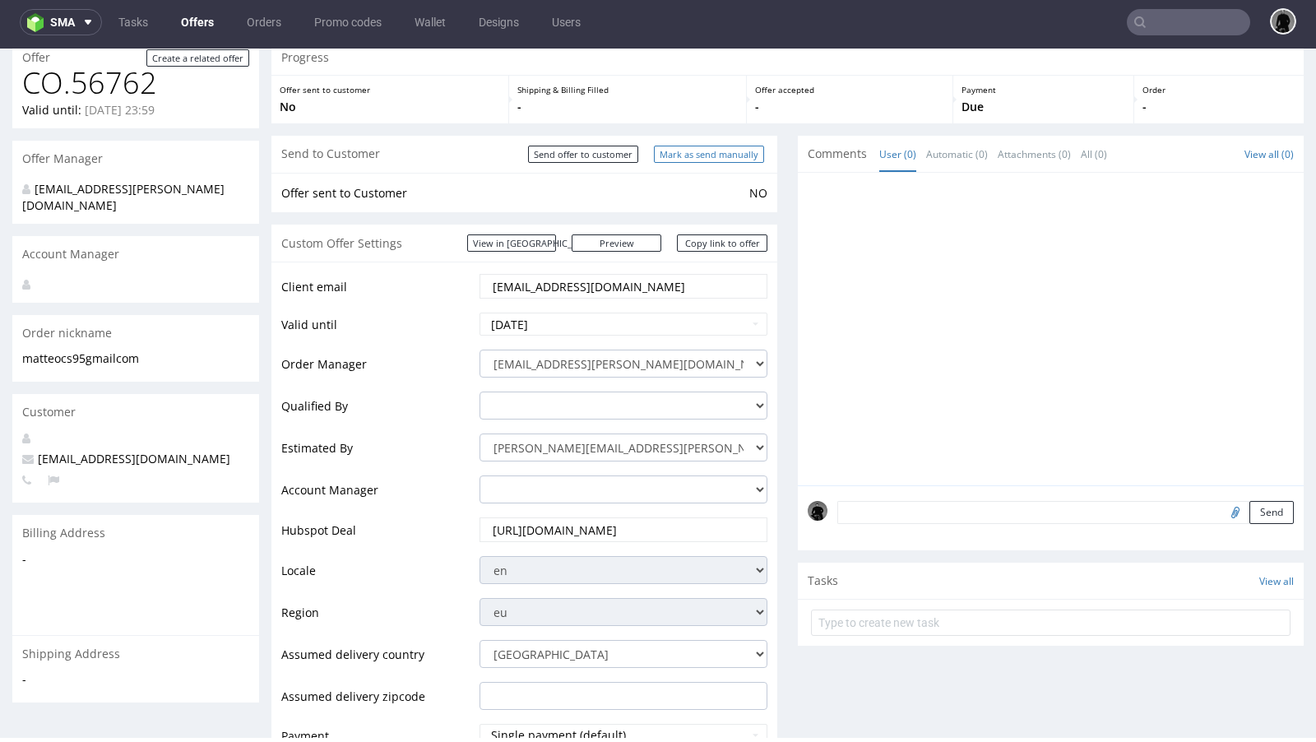
click at [681, 151] on input "Mark as send manually" at bounding box center [709, 154] width 110 height 17
type input "In progress..."
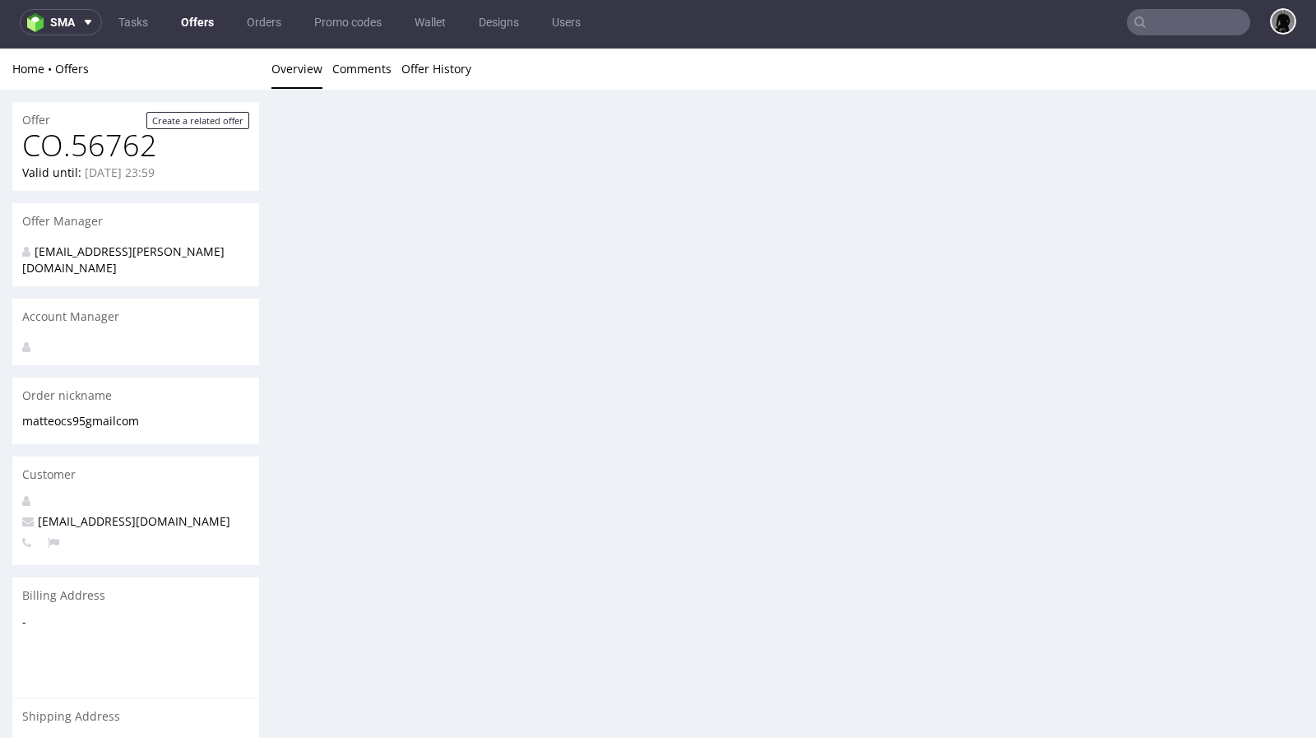
scroll to position [0, 0]
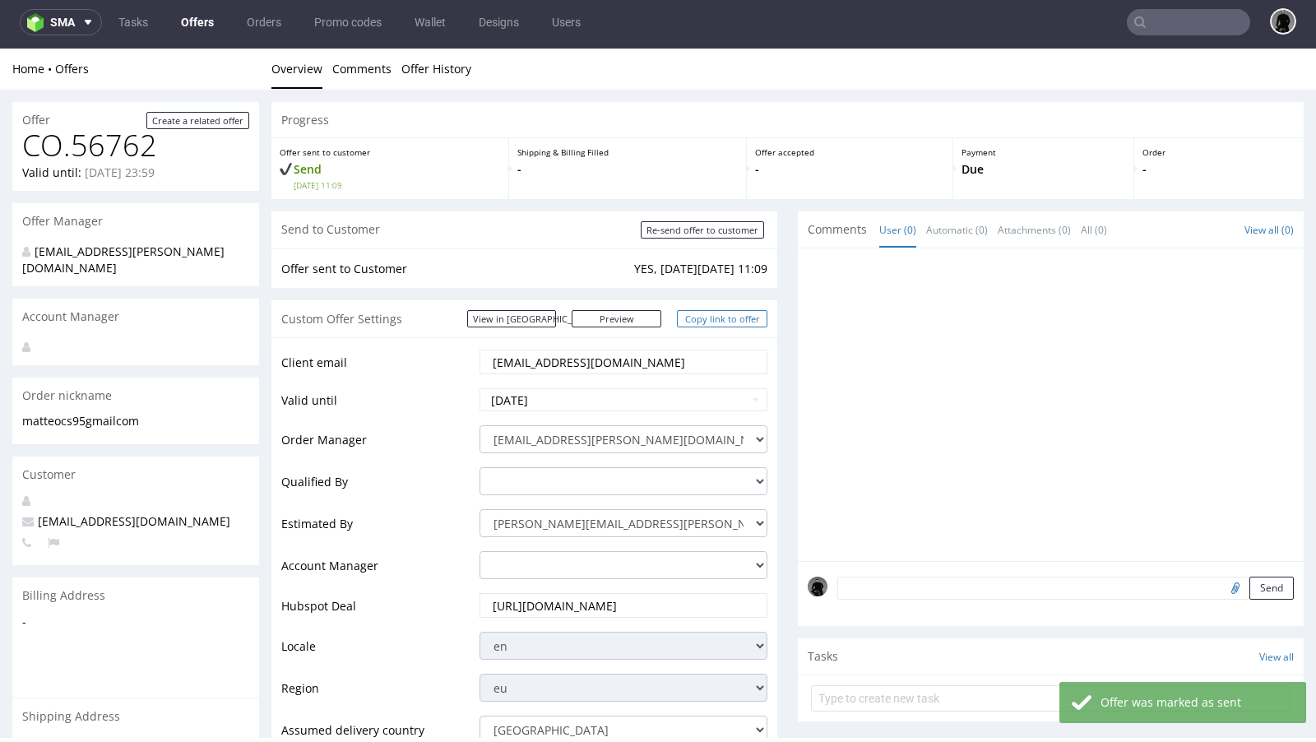
click at [715, 319] on link "Copy link to offer" at bounding box center [722, 318] width 90 height 17
click at [710, 314] on link "Copy link to offer" at bounding box center [722, 318] width 90 height 17
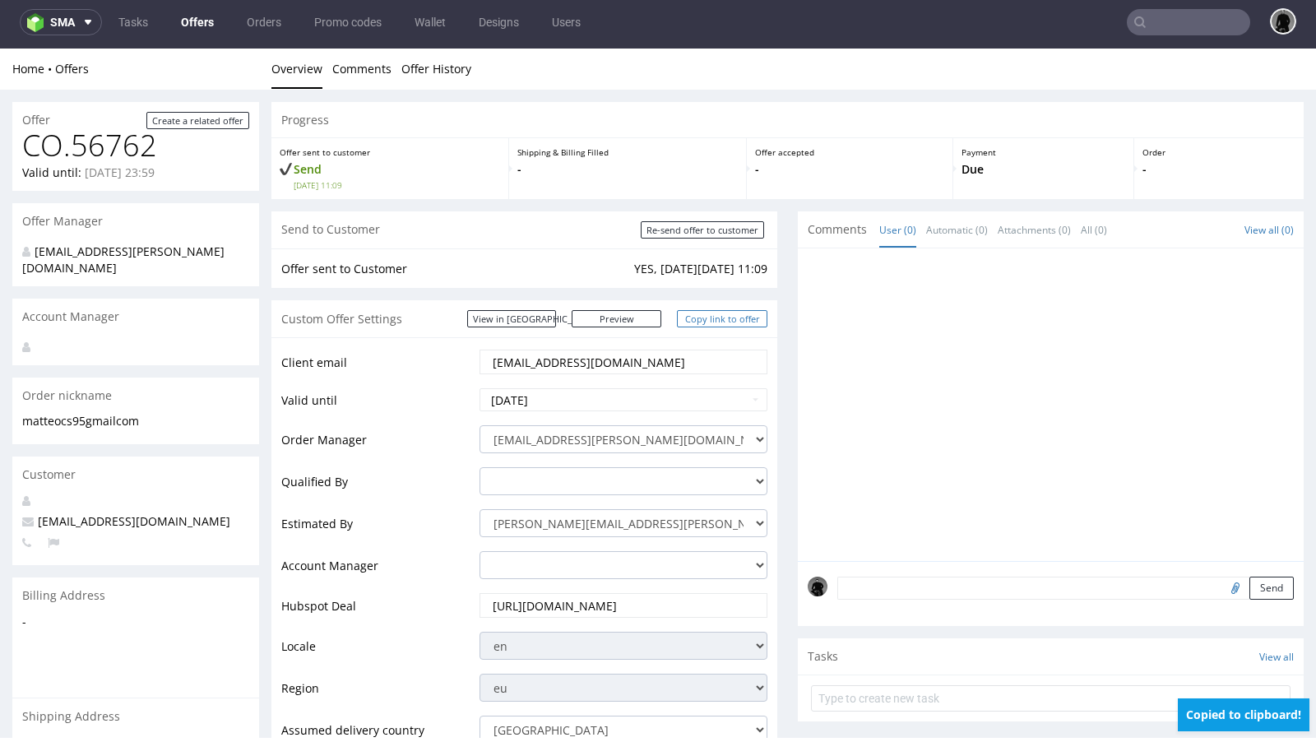
click at [710, 314] on link "Copy link to offer" at bounding box center [722, 318] width 90 height 17
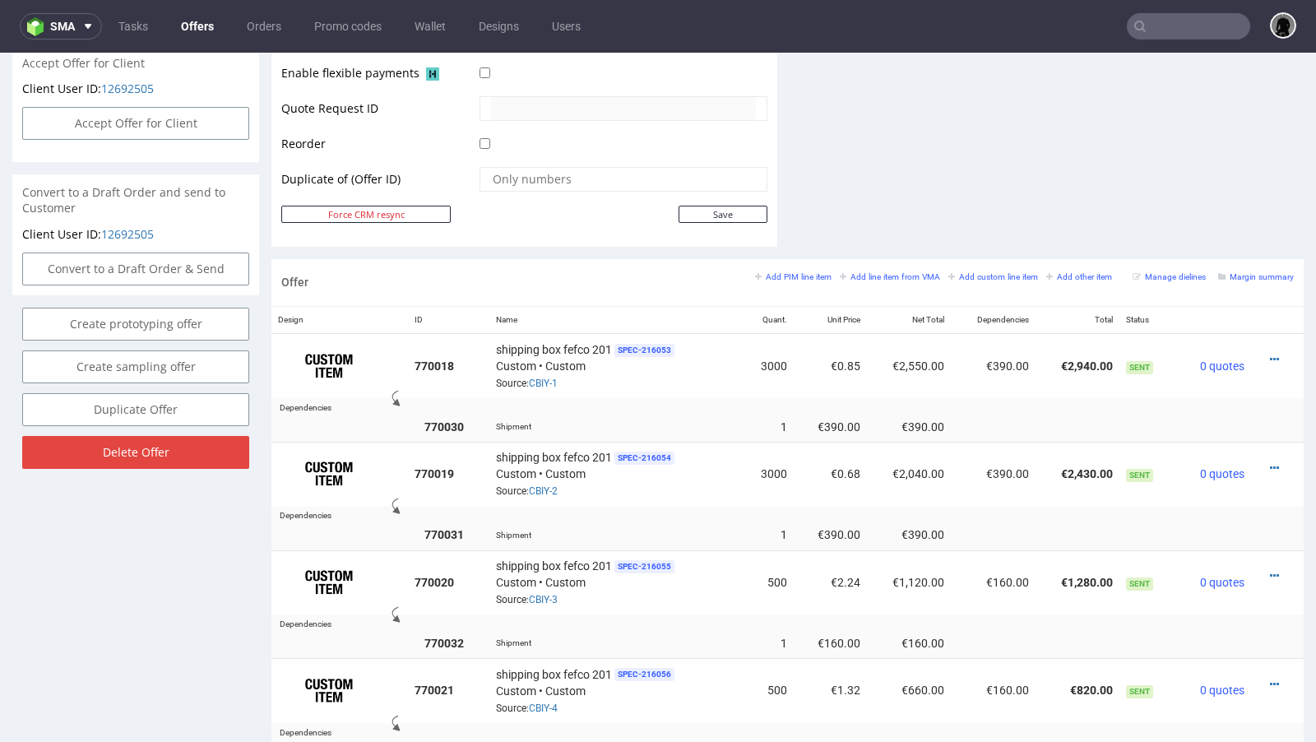
click at [193, 29] on link "Offers" at bounding box center [197, 26] width 53 height 26
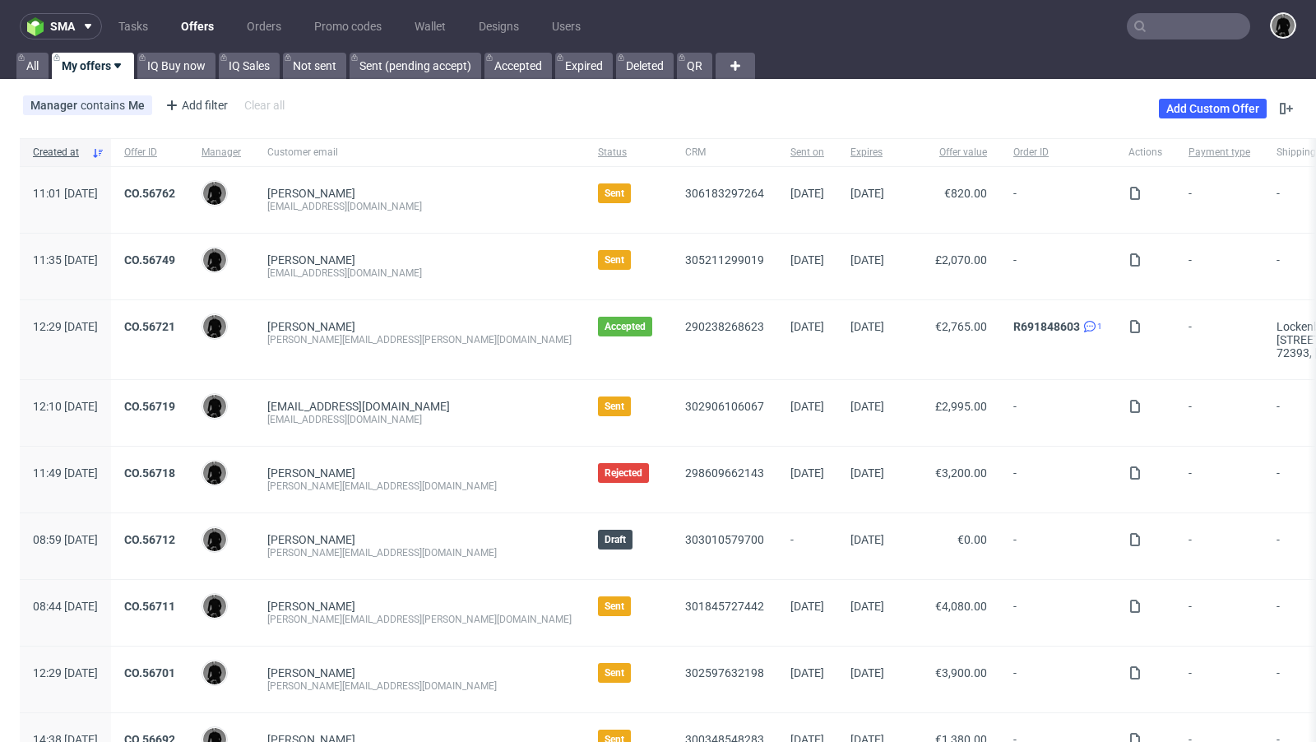
click at [476, 272] on div "[EMAIL_ADDRESS][DOMAIN_NAME]" at bounding box center [419, 272] width 304 height 13
copy div "[EMAIL_ADDRESS][DOMAIN_NAME]"
click at [436, 368] on div "Adina Kern kern.adina@gmail.com" at bounding box center [419, 339] width 331 height 79
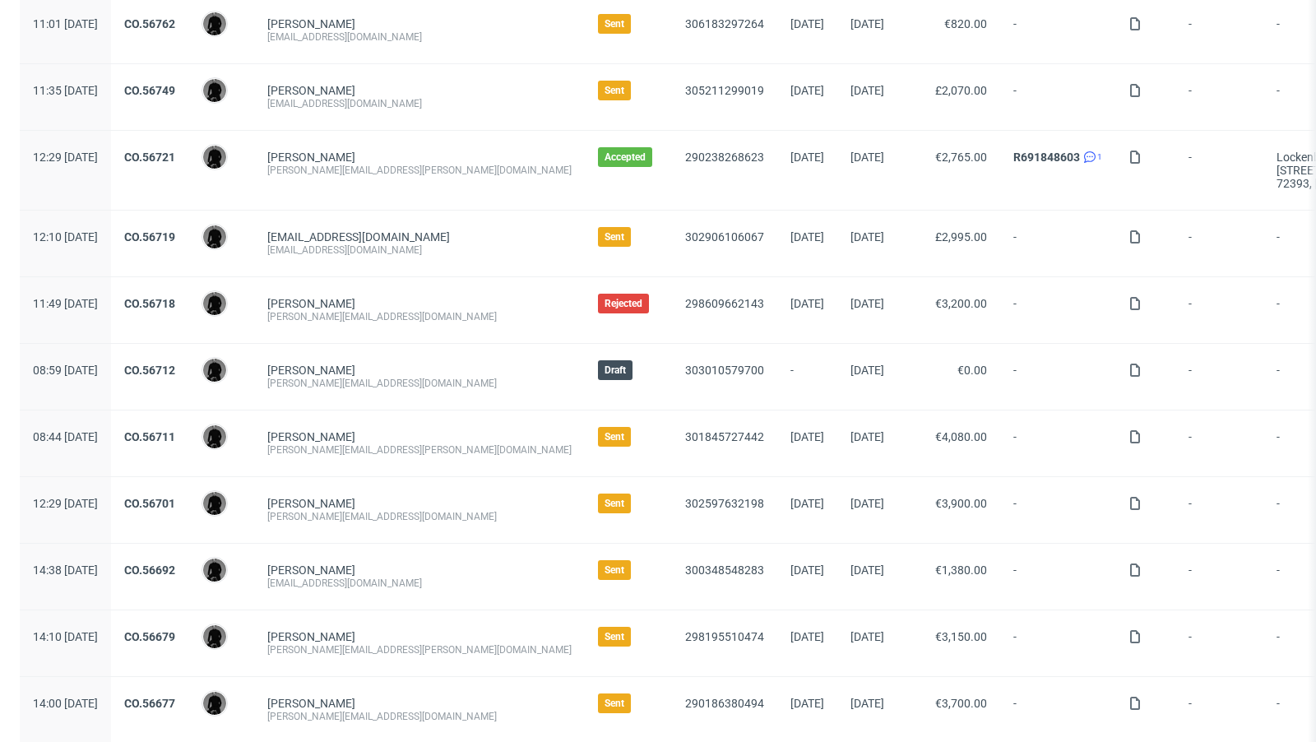
scroll to position [173, 0]
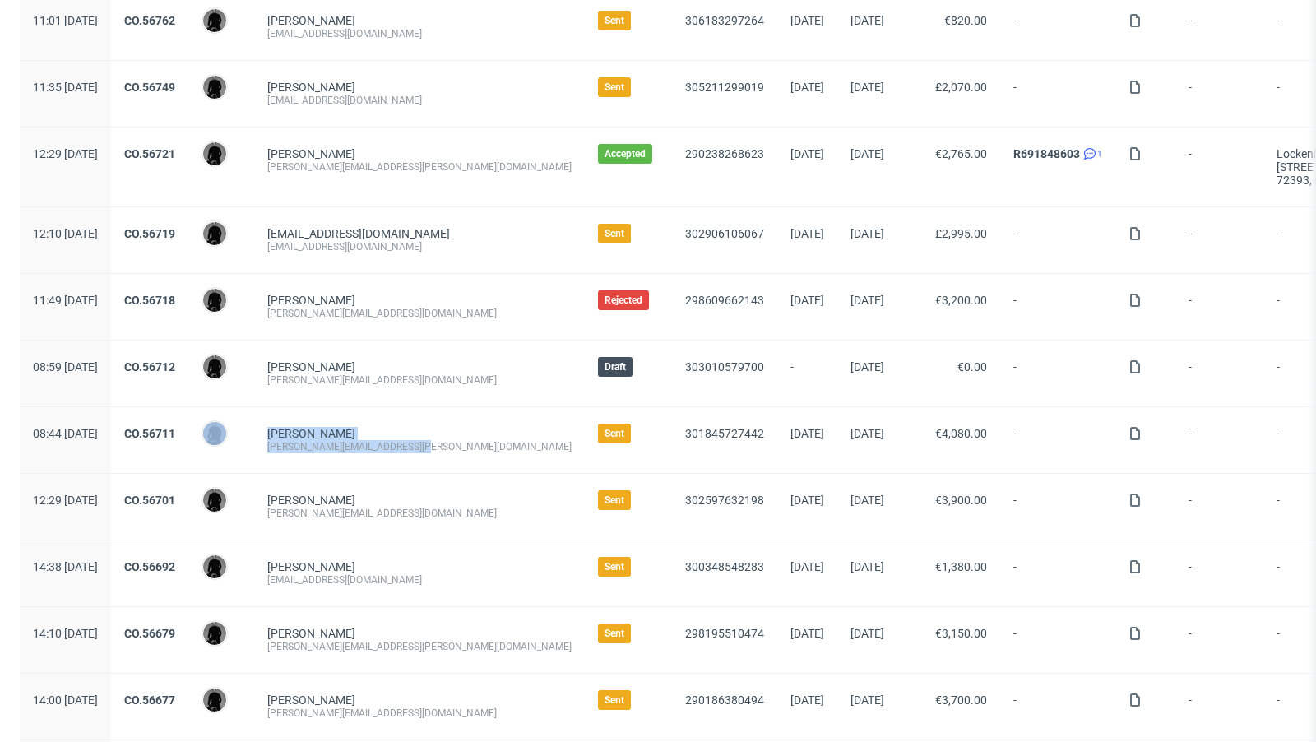
drag, startPoint x: 456, startPoint y: 444, endPoint x: 296, endPoint y: 436, distance: 160.6
click at [296, 436] on div "08:44 Fri 05.09.2025 CO.56711 Dawid Urbanowicz Leo Kiep a.falkenstein@braun-bue…" at bounding box center [949, 440] width 1859 height 67
copy div "Dawid Urbanowicz Leo Kiep a.falkenstein@braun-bueffel.de"
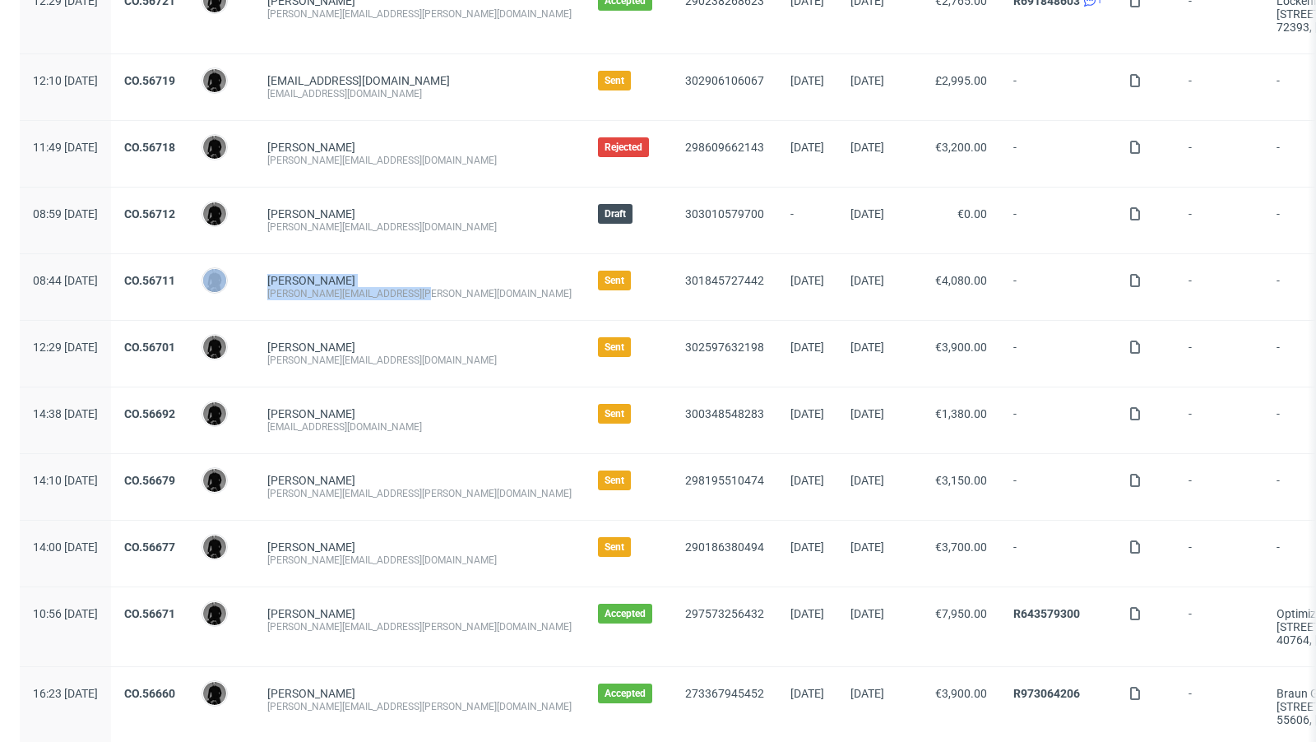
scroll to position [333, 0]
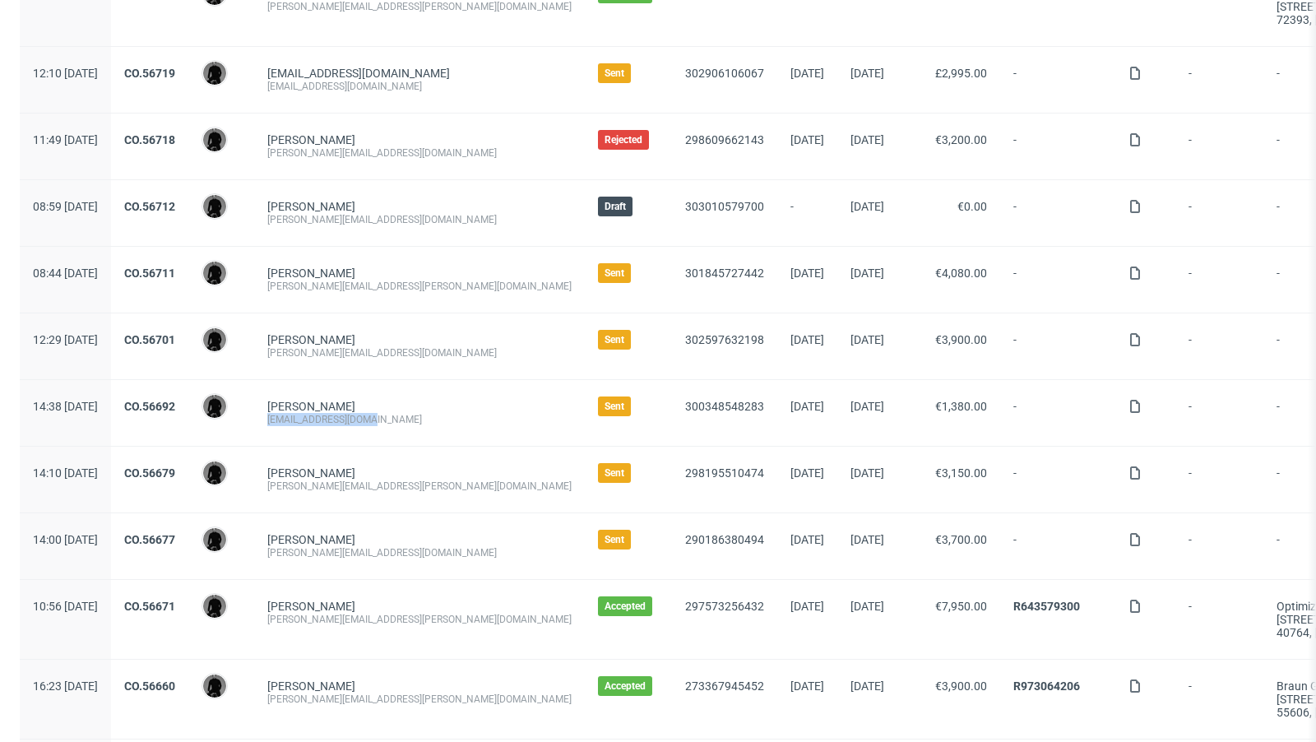
drag, startPoint x: 418, startPoint y: 415, endPoint x: 306, endPoint y: 415, distance: 111.9
click at [306, 415] on div "Helga Poschmann kontakt@thitronik.de" at bounding box center [419, 413] width 331 height 66
copy div "[EMAIL_ADDRESS][DOMAIN_NAME]"
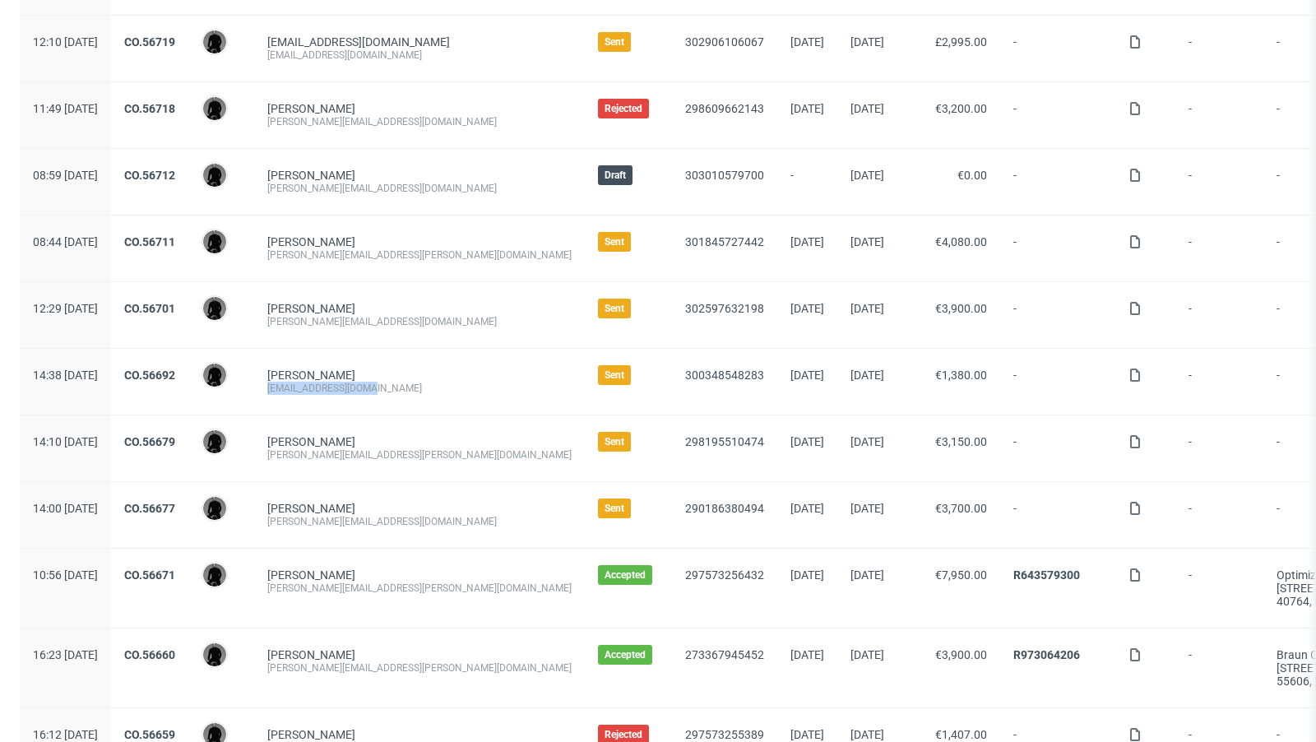
scroll to position [371, 0]
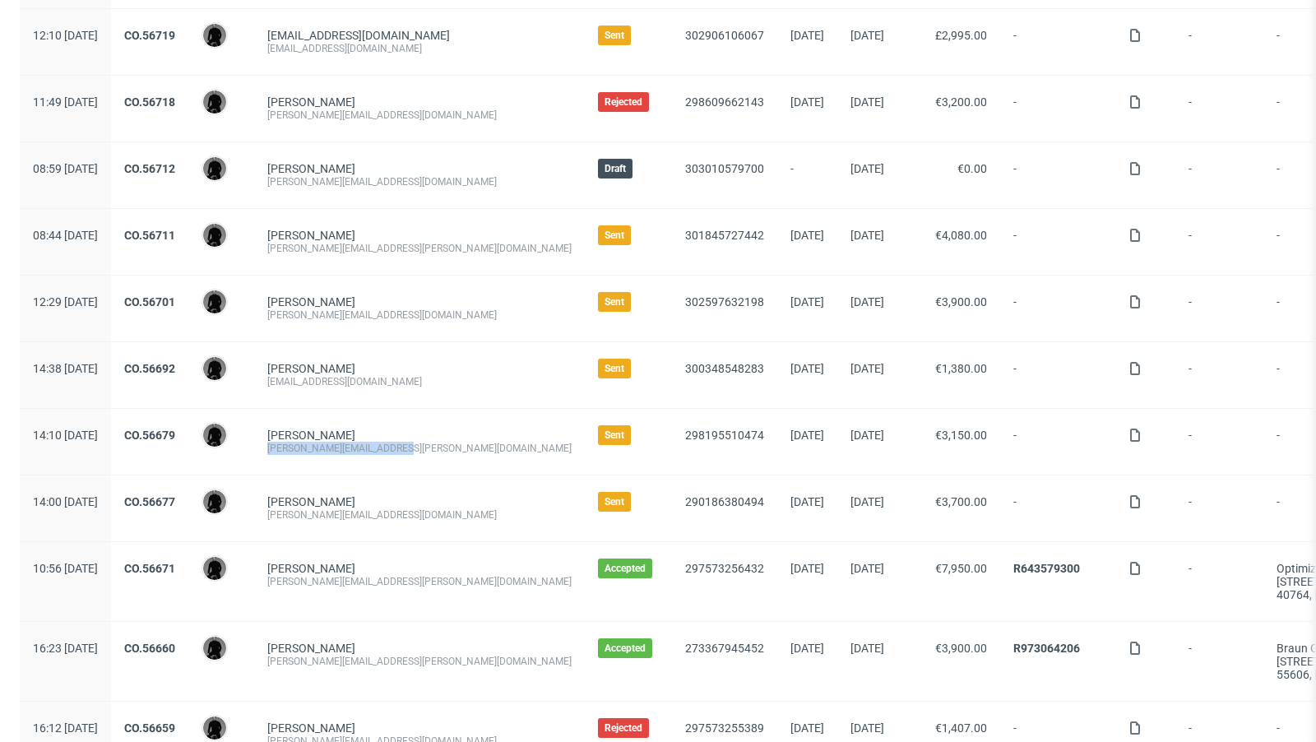
drag, startPoint x: 446, startPoint y: 447, endPoint x: 314, endPoint y: 444, distance: 131.6
click at [314, 444] on div "Martin Fickert martin.fickert@a-xxess.com" at bounding box center [419, 442] width 331 height 66
copy div "[PERSON_NAME][EMAIL_ADDRESS][PERSON_NAME][DOMAIN_NAME]"
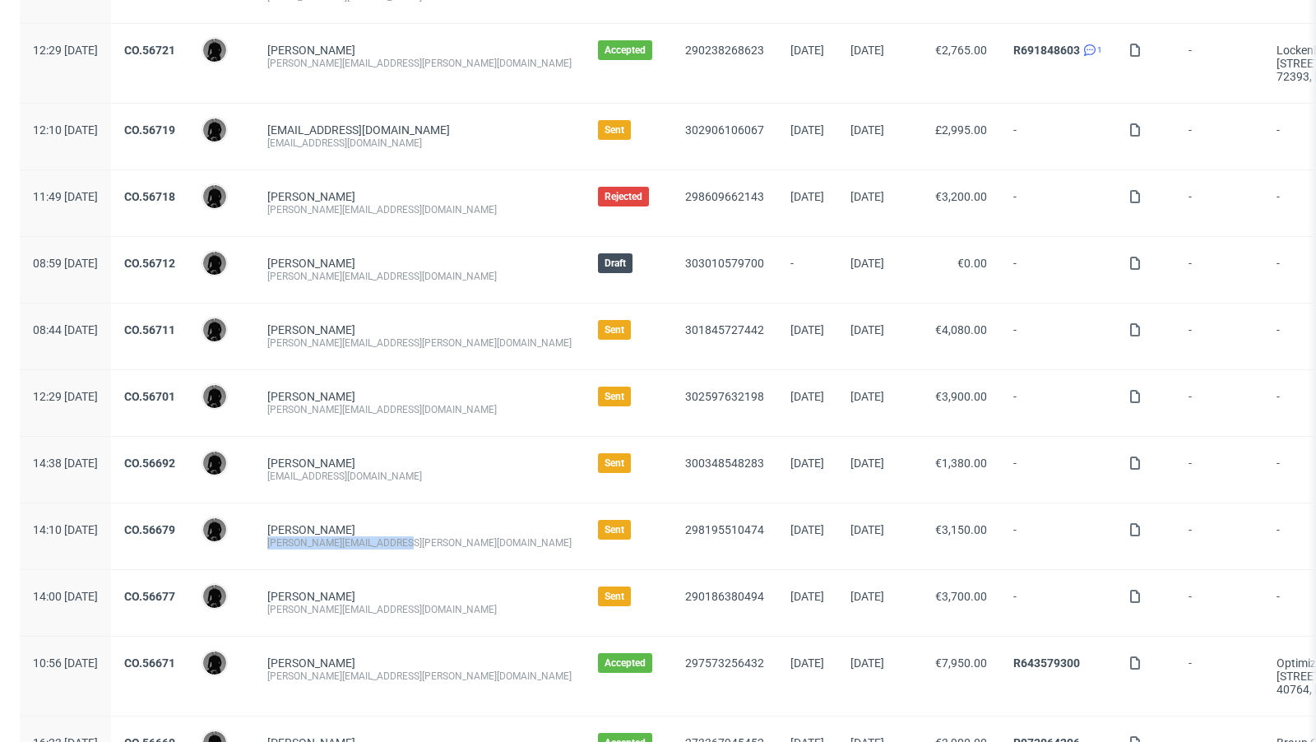
scroll to position [0, 0]
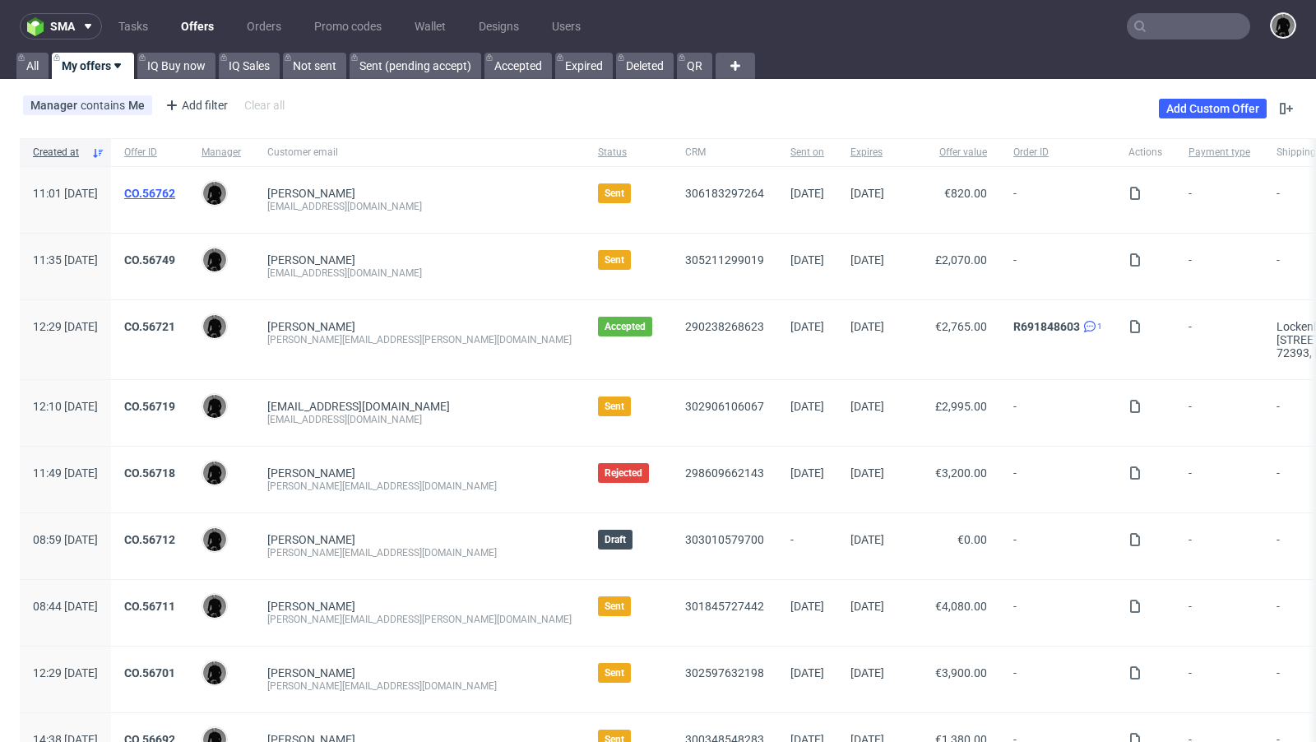
click at [175, 194] on link "CO.56762" at bounding box center [149, 193] width 51 height 13
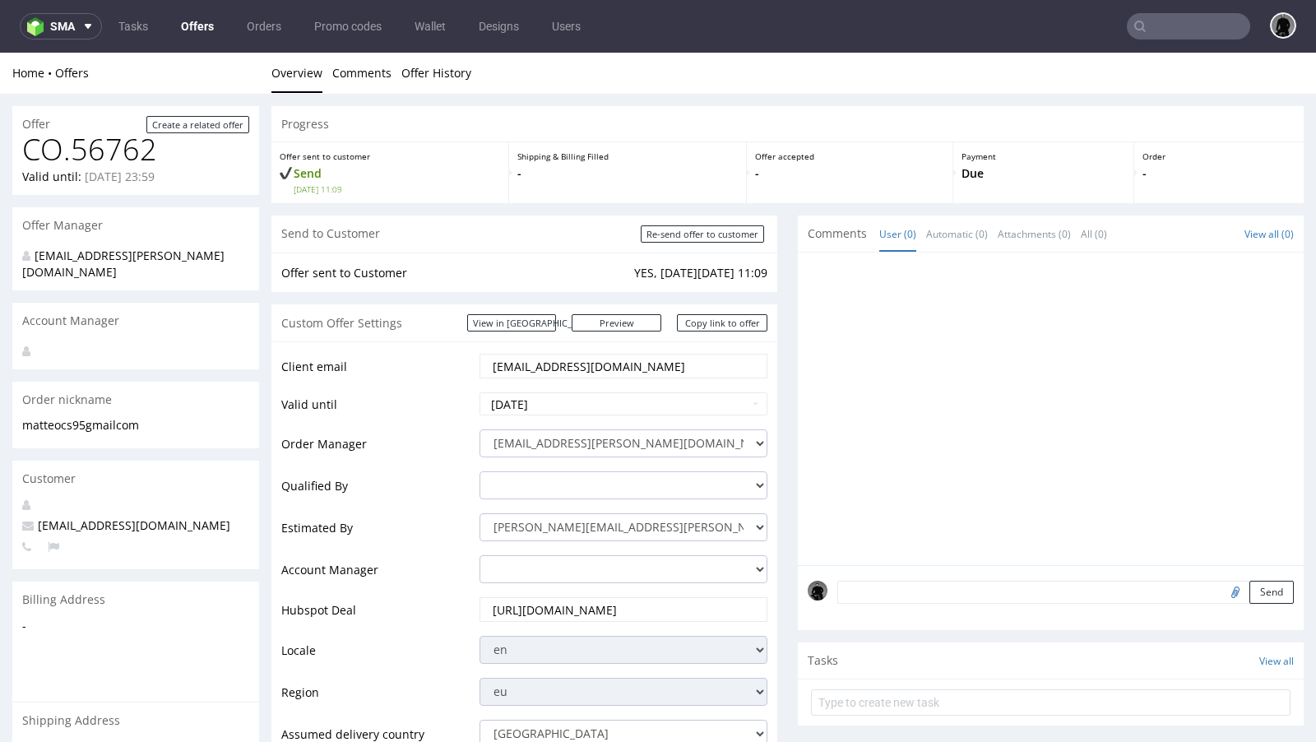
click at [187, 24] on link "Offers" at bounding box center [197, 26] width 53 height 26
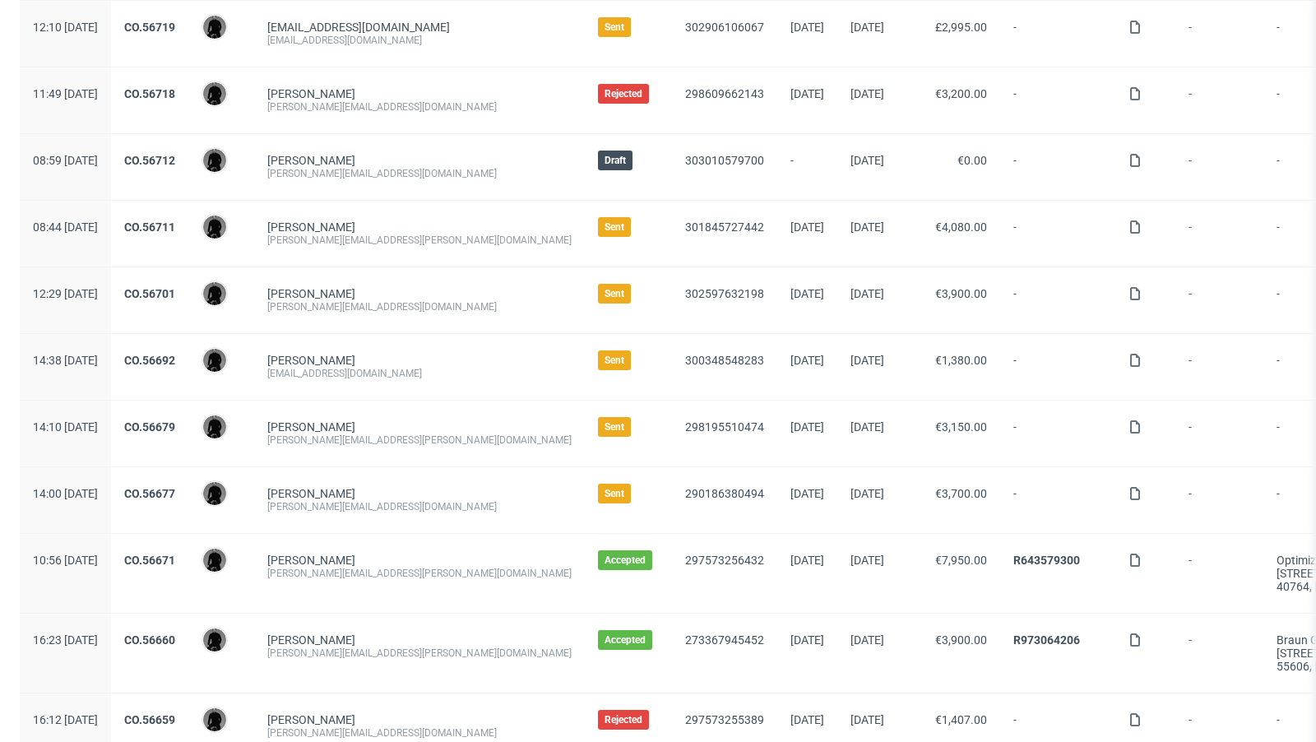
scroll to position [373, 0]
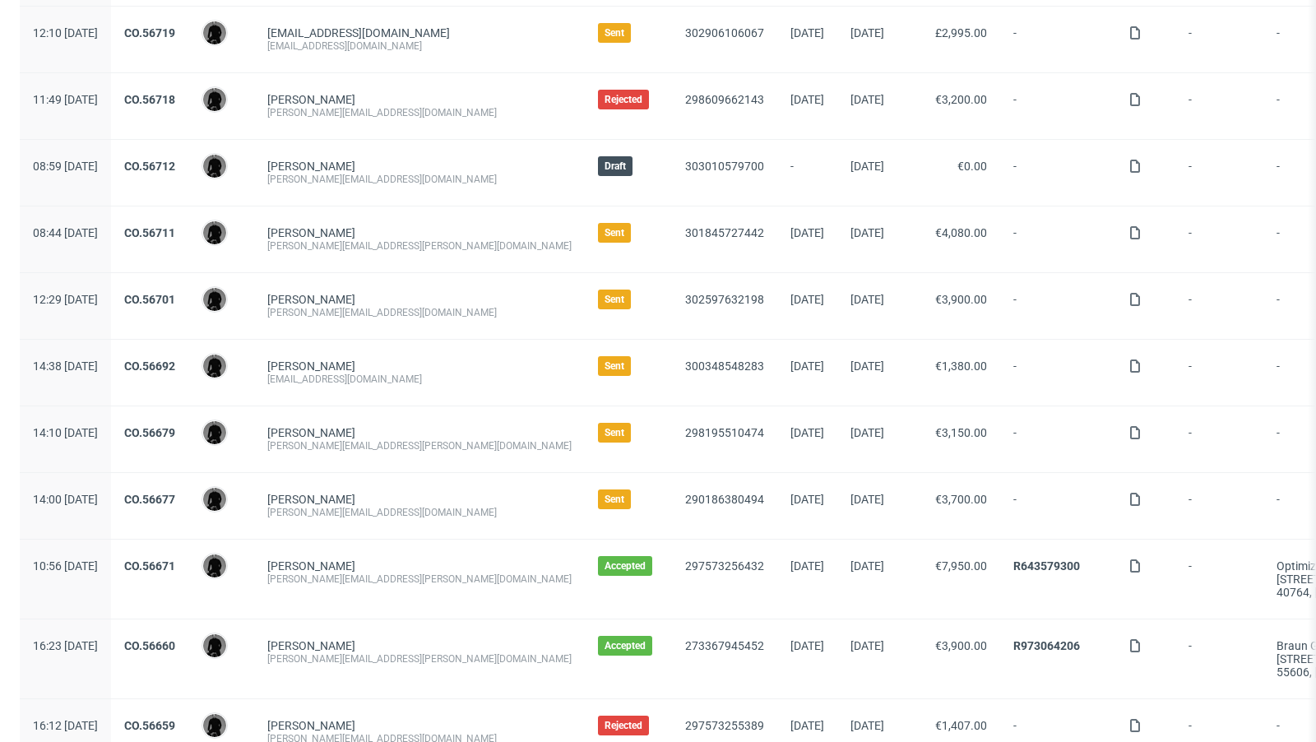
click at [410, 309] on div "[PERSON_NAME][EMAIL_ADDRESS][DOMAIN_NAME]" at bounding box center [419, 312] width 304 height 13
copy div "[PERSON_NAME][EMAIL_ADDRESS][DOMAIN_NAME]"
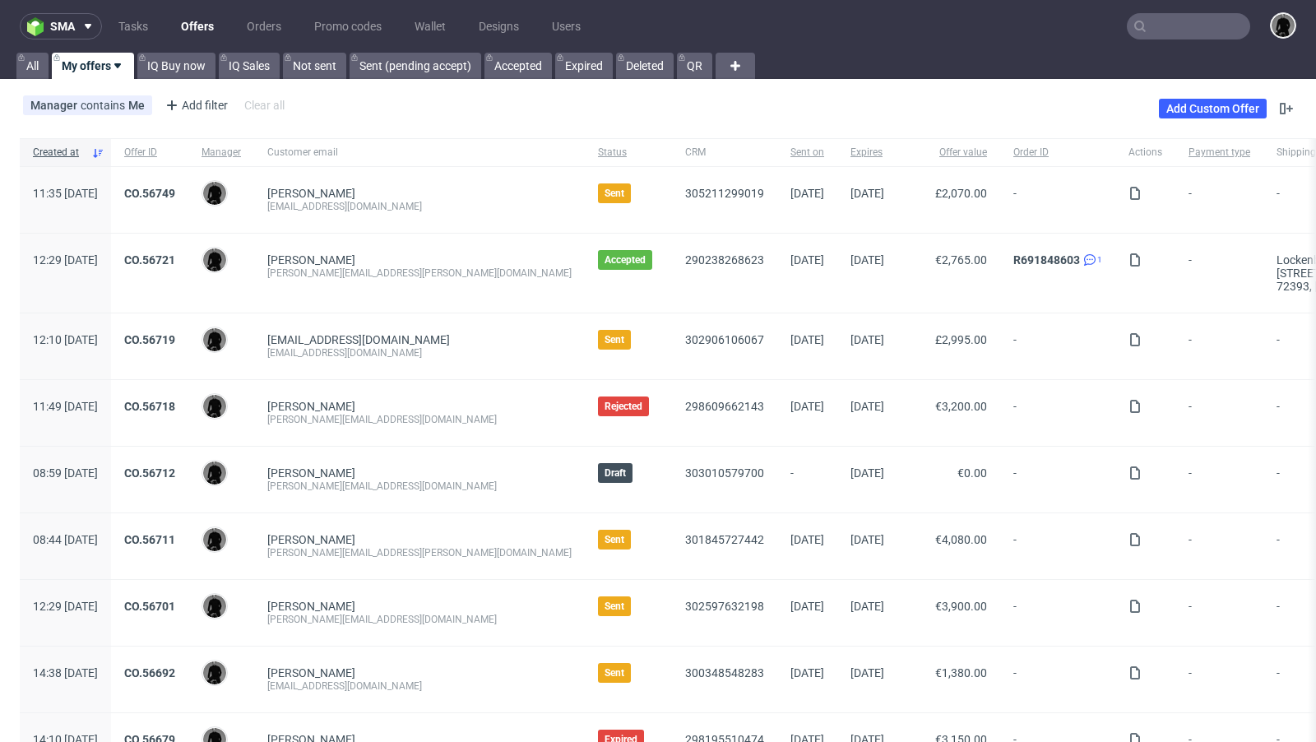
click at [1177, 19] on input "text" at bounding box center [1188, 26] width 123 height 26
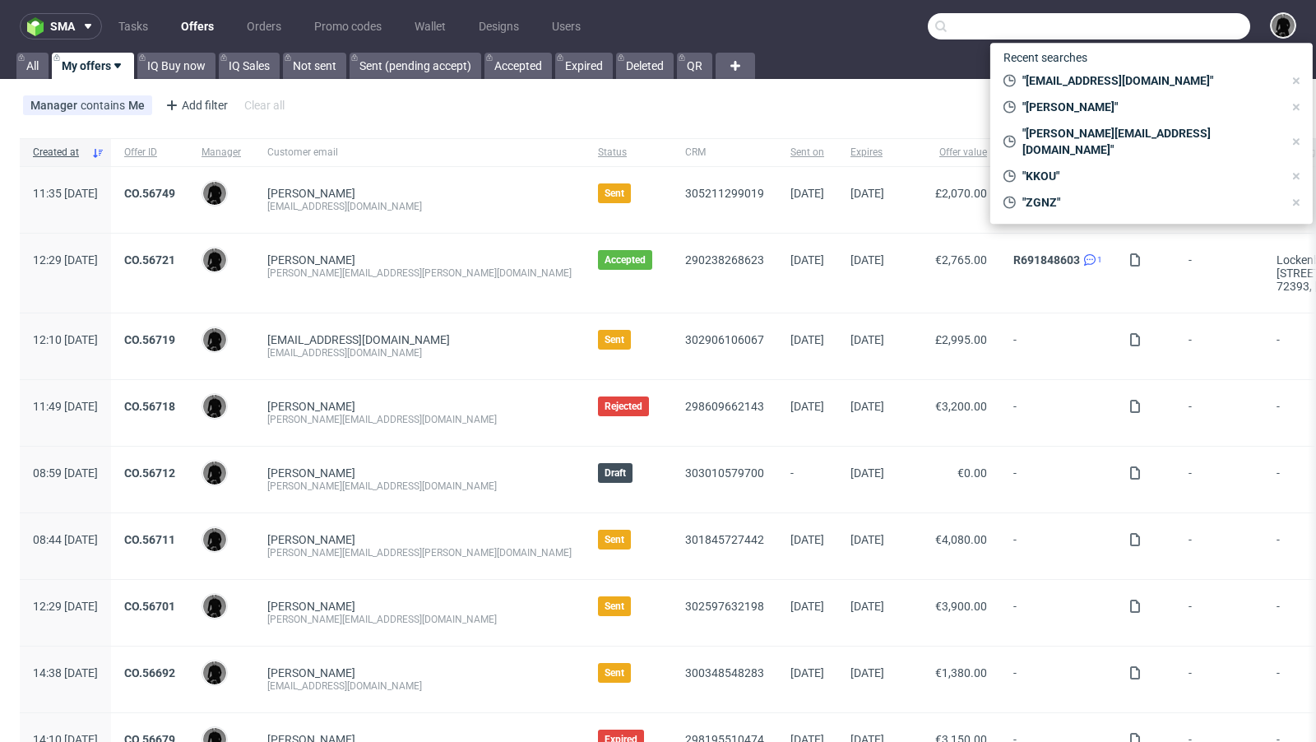
paste input "5850.00"
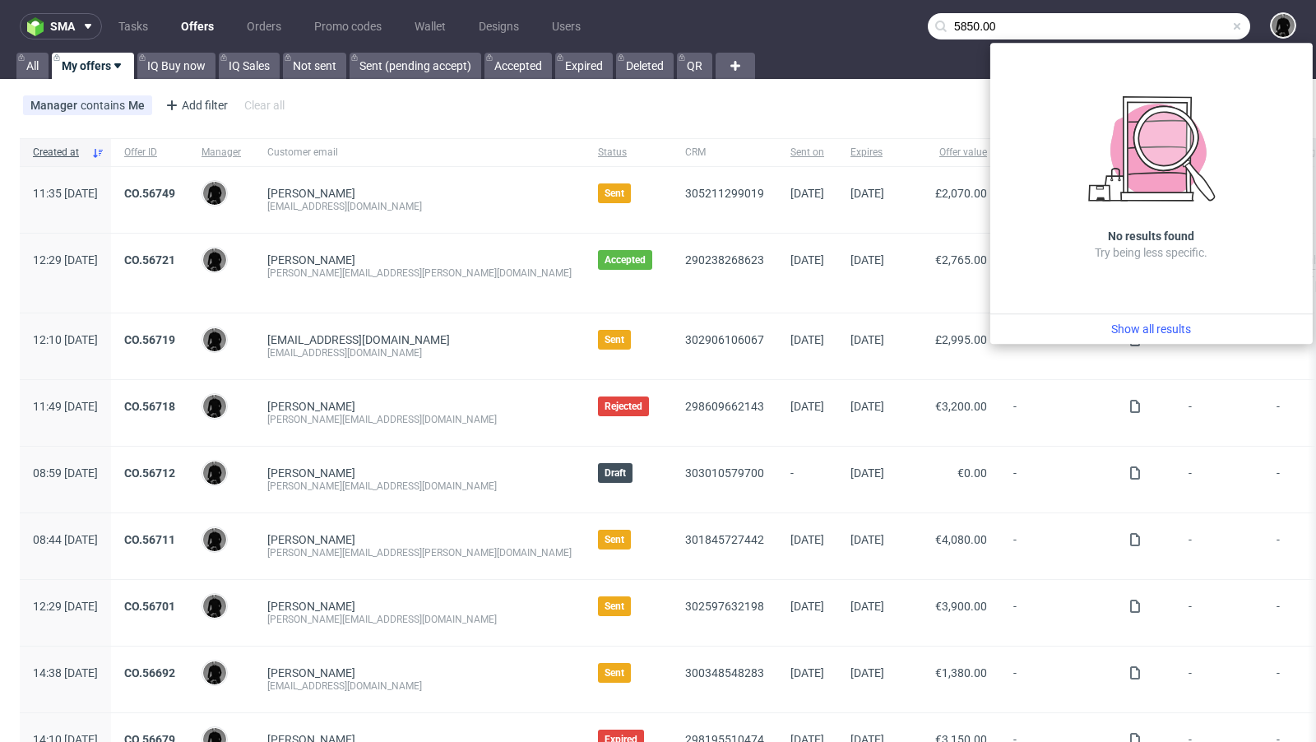
click at [1051, 43] on div "No results found Try being less specific." at bounding box center [1151, 178] width 322 height 271
drag, startPoint x: 1019, startPoint y: 29, endPoint x: 946, endPoint y: 29, distance: 73.2
click at [946, 29] on input "5850.00" at bounding box center [1089, 26] width 322 height 26
type input "5"
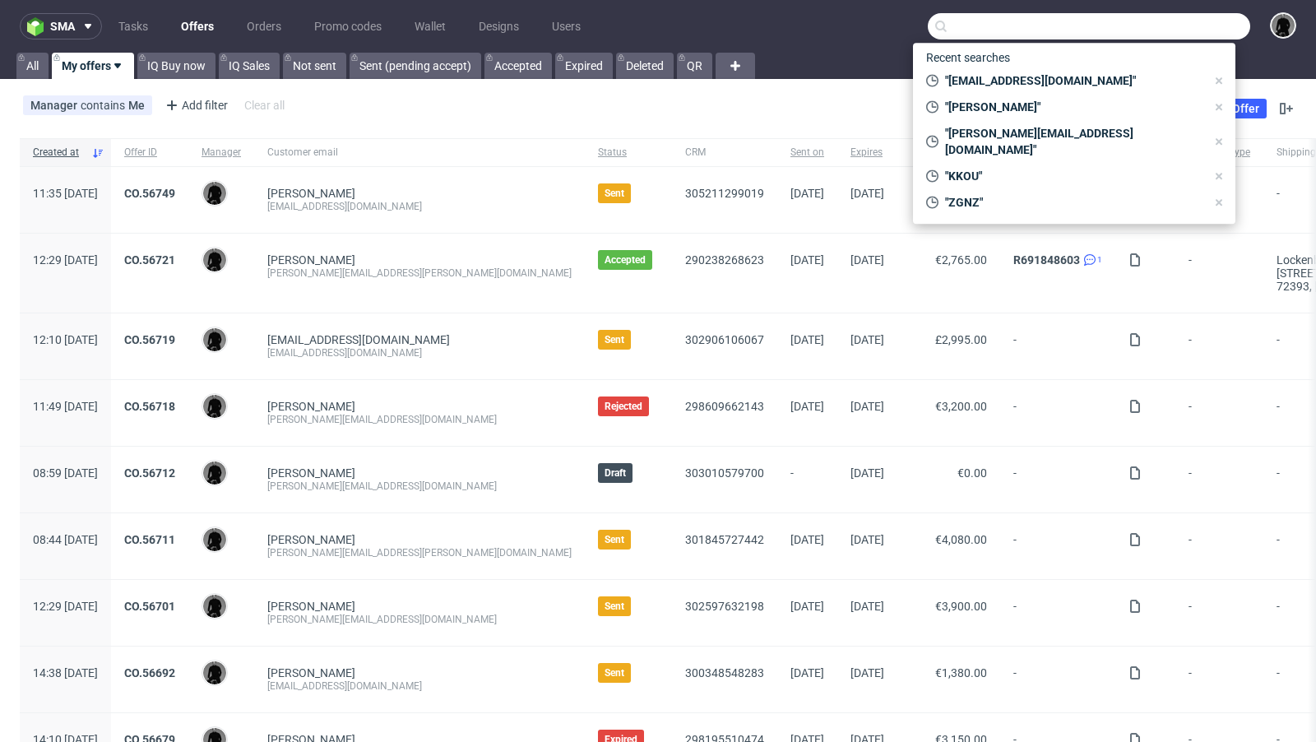
paste input "[EMAIL_ADDRESS][DOMAIN_NAME]"
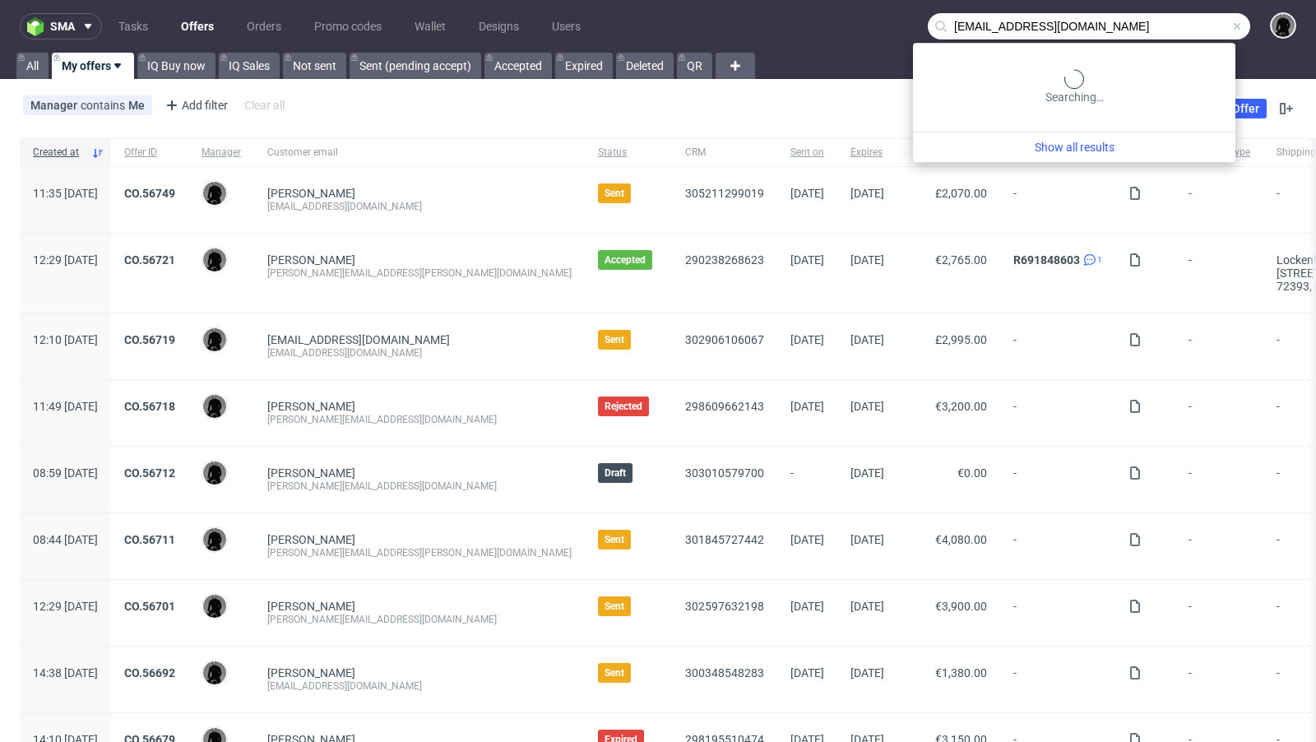
type input "[EMAIL_ADDRESS][DOMAIN_NAME]"
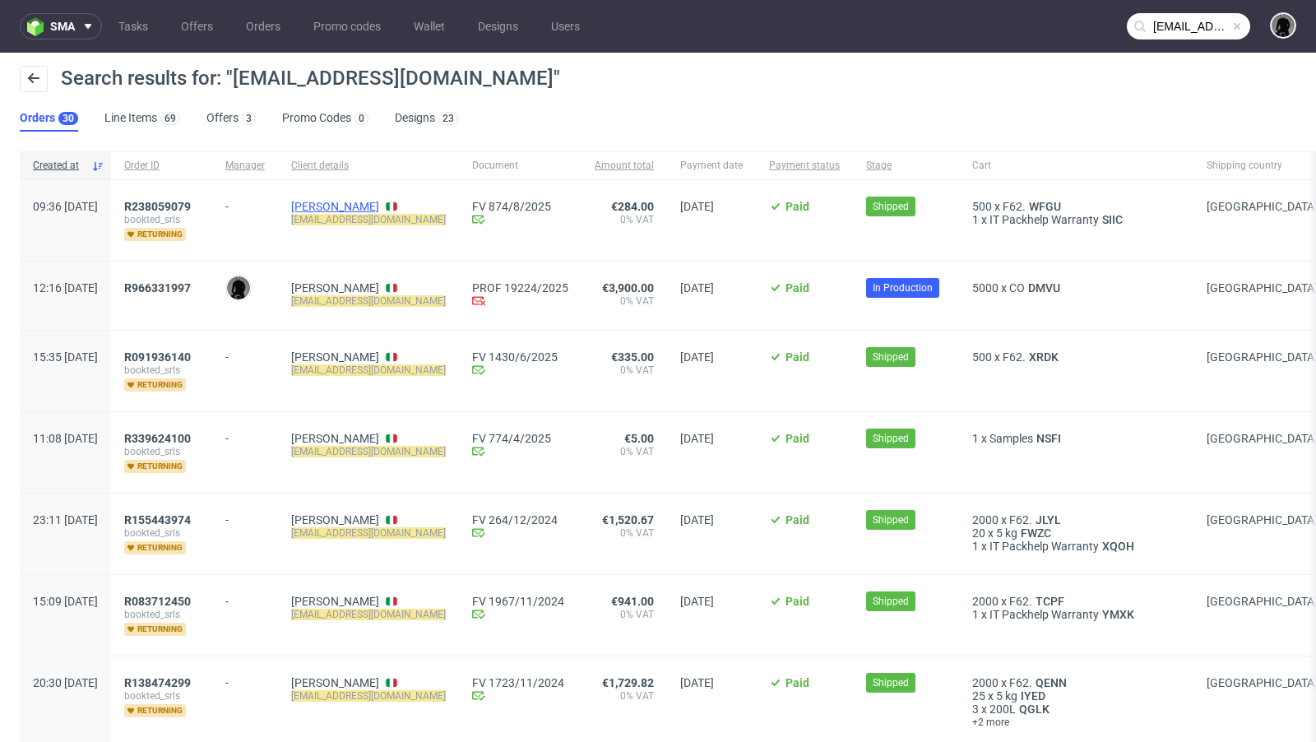
click at [379, 201] on link "Matteo Costantini" at bounding box center [335, 206] width 88 height 13
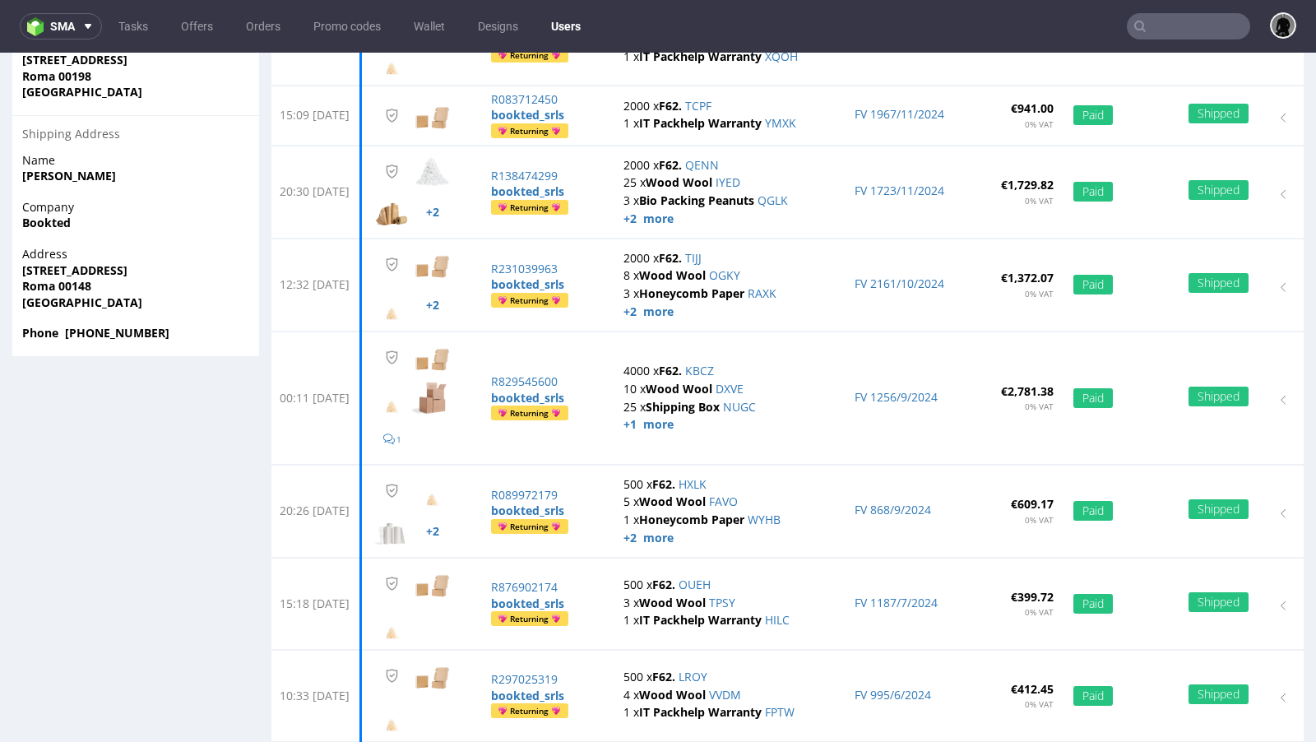
scroll to position [609, 0]
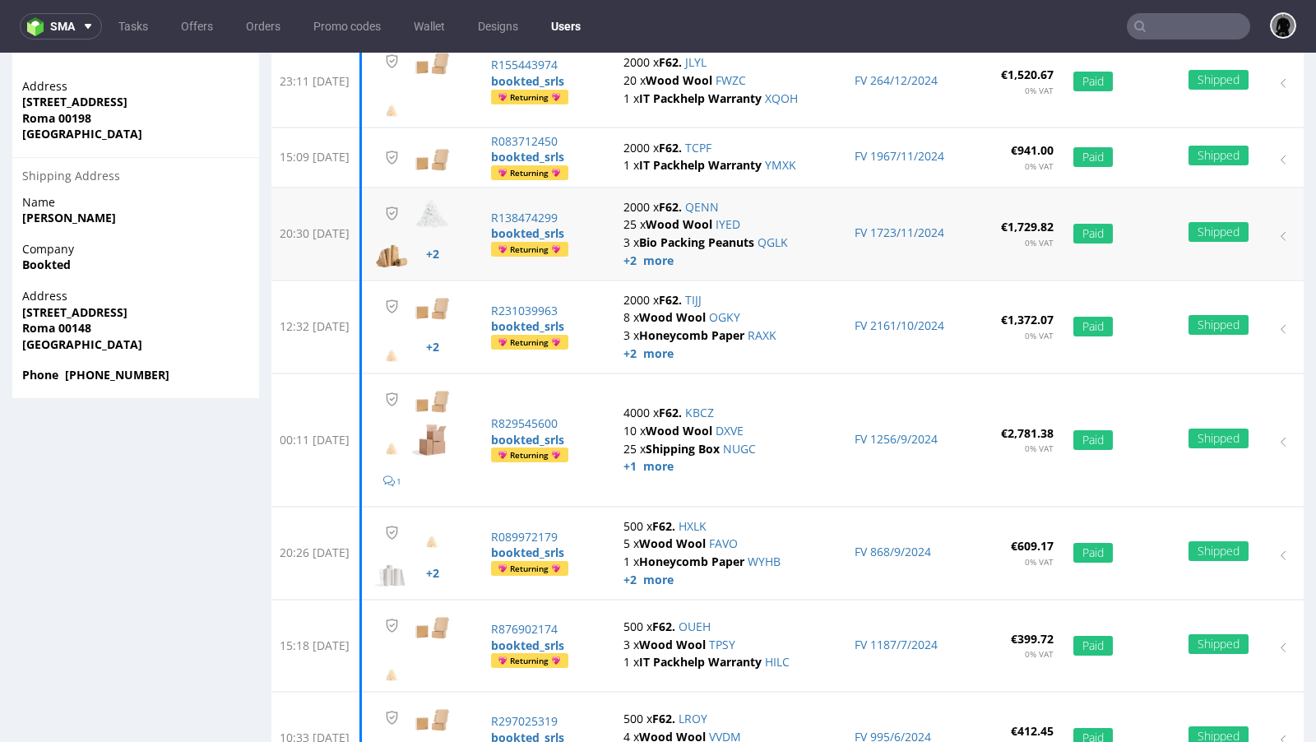
scroll to position [574, 0]
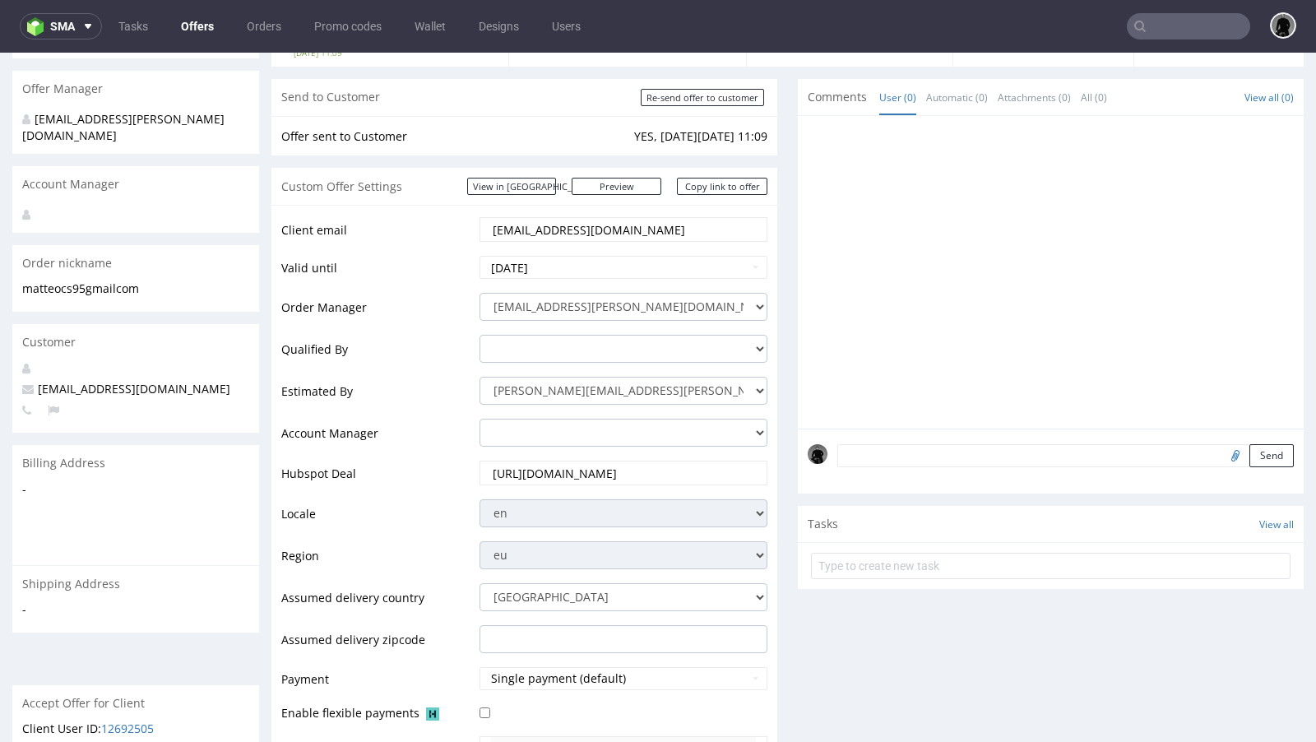
scroll to position [2, 0]
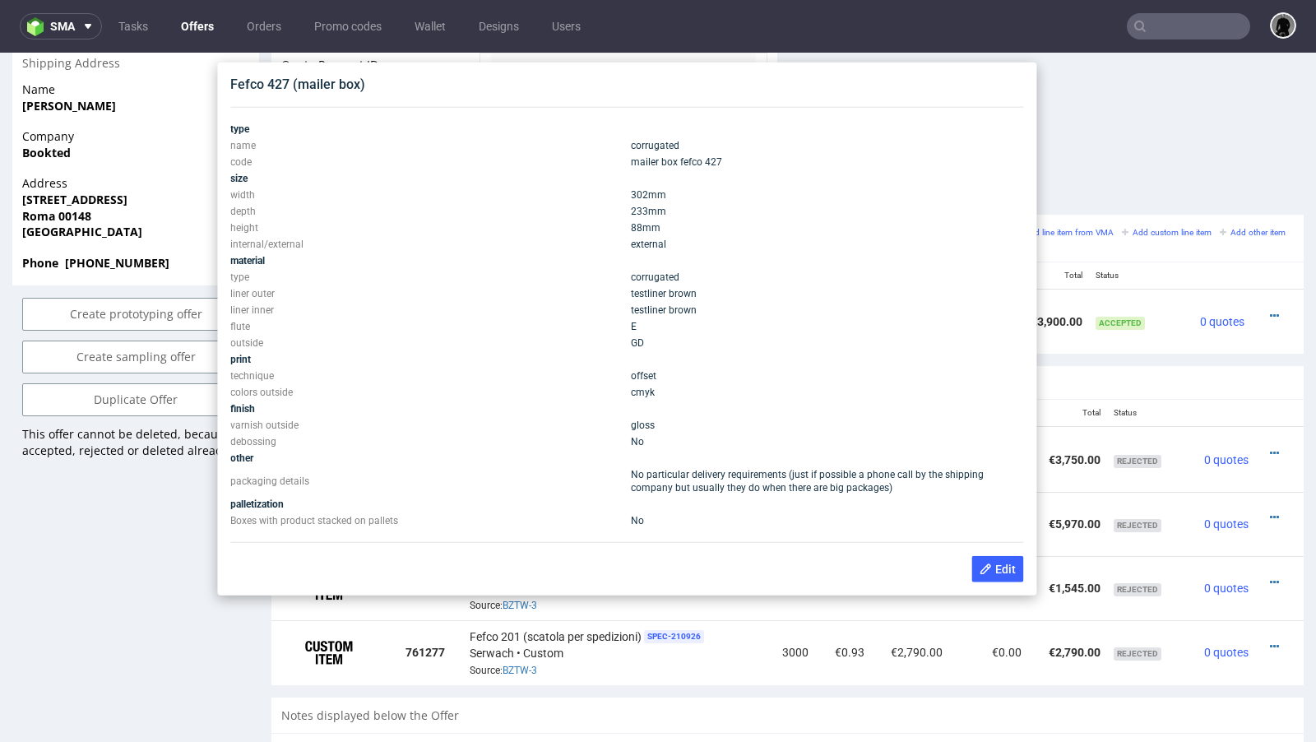
scroll to position [851, 0]
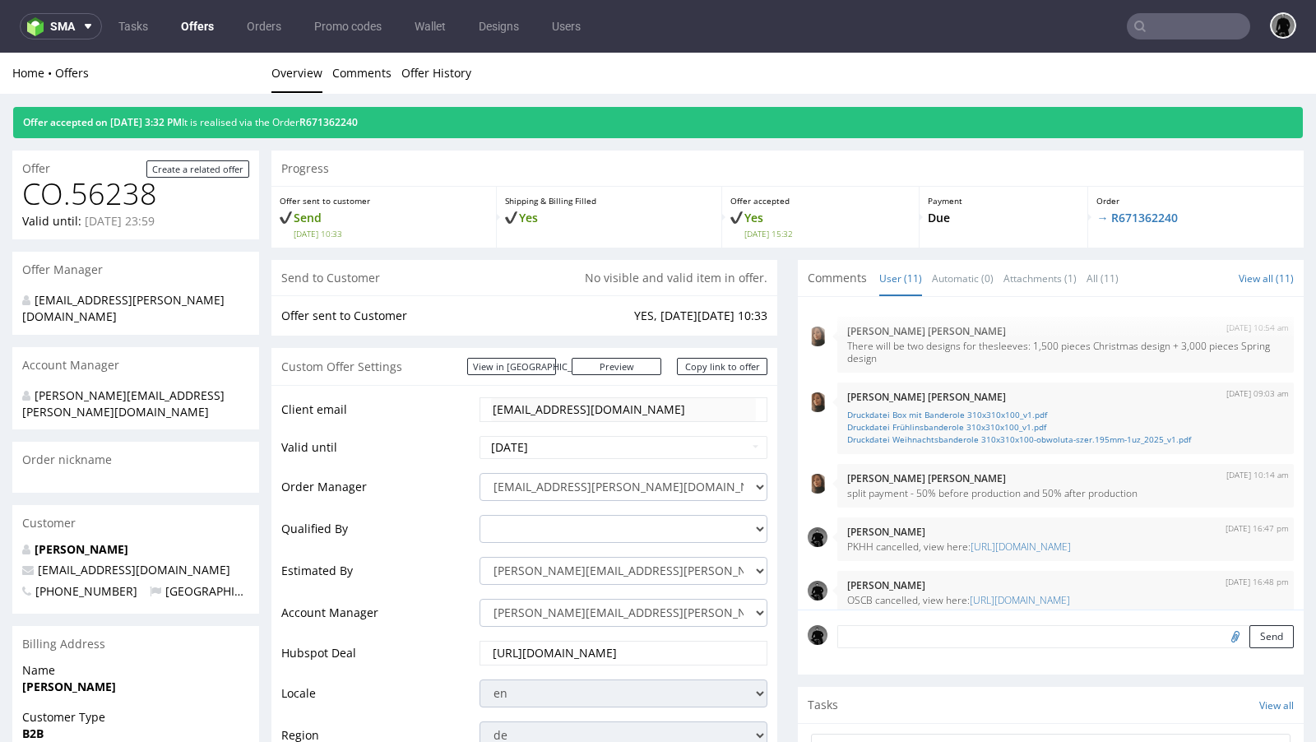
scroll to position [434, 0]
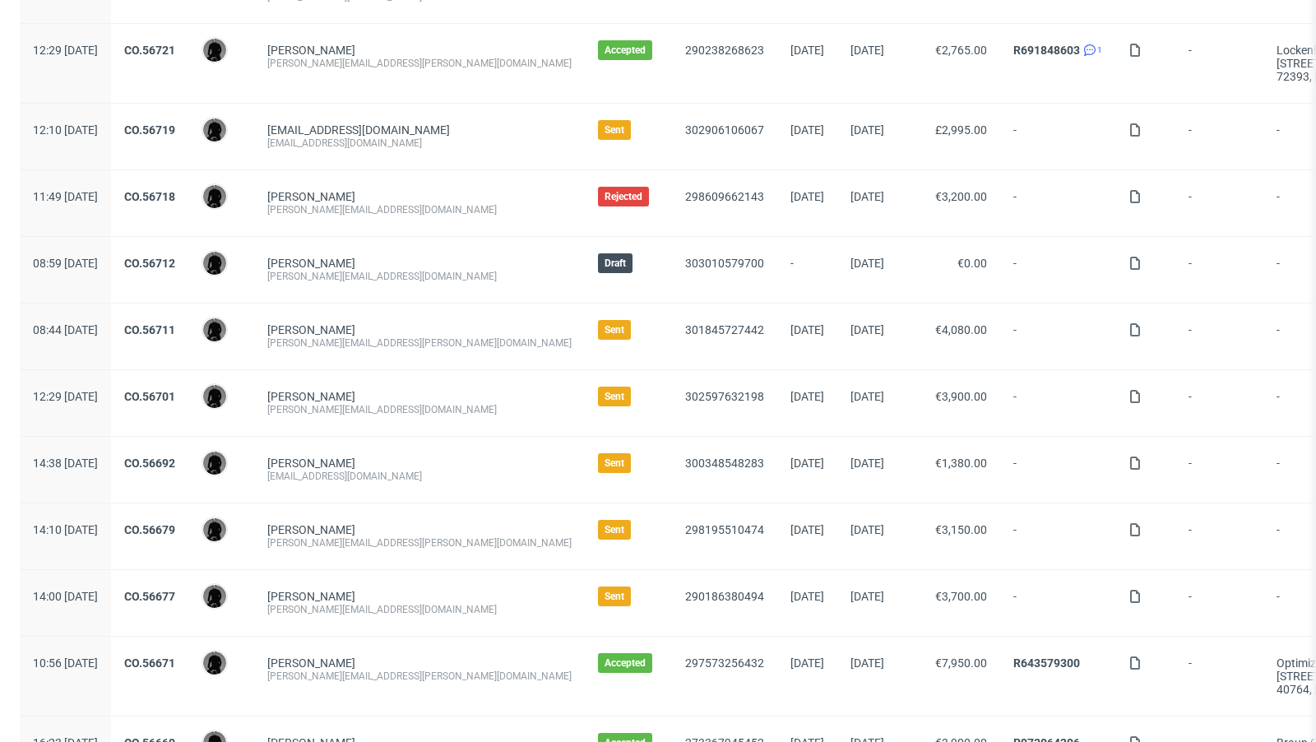
scroll to position [278, 0]
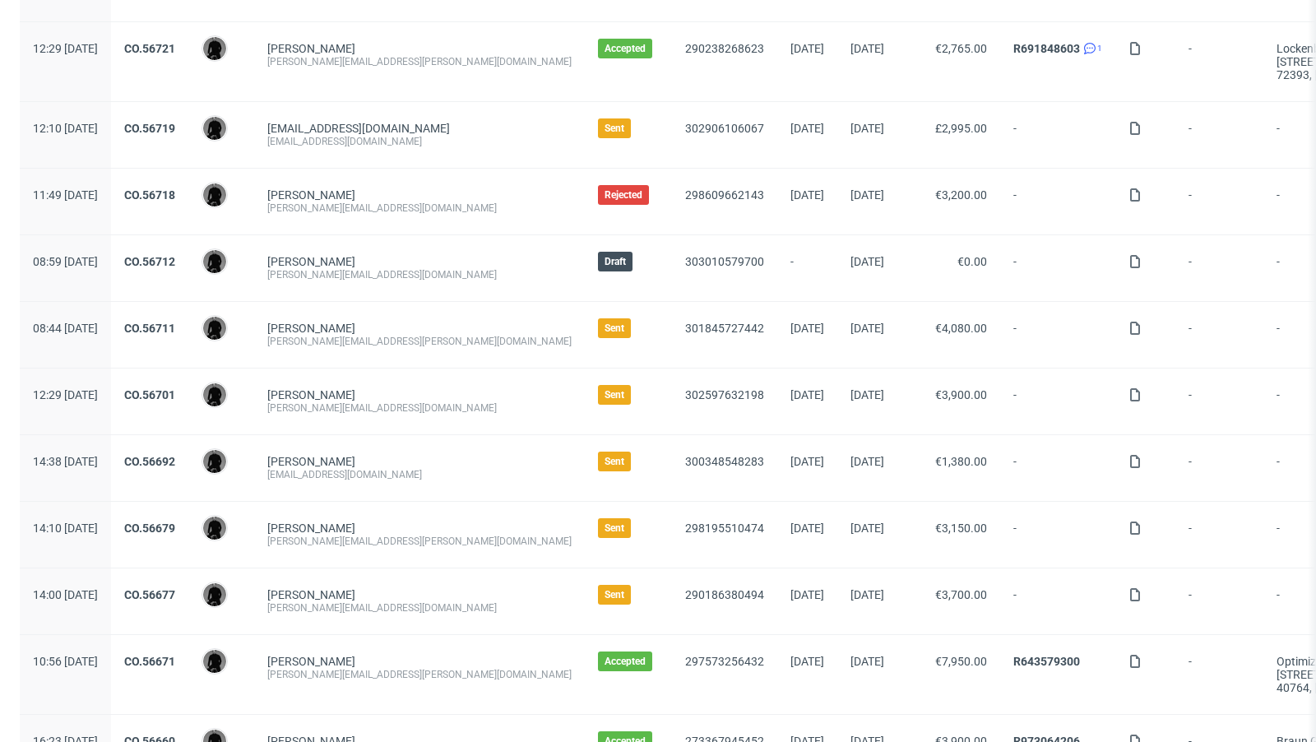
click at [188, 400] on div "CO.56701" at bounding box center [149, 401] width 77 height 66
click at [175, 390] on link "CO.56701" at bounding box center [149, 394] width 51 height 13
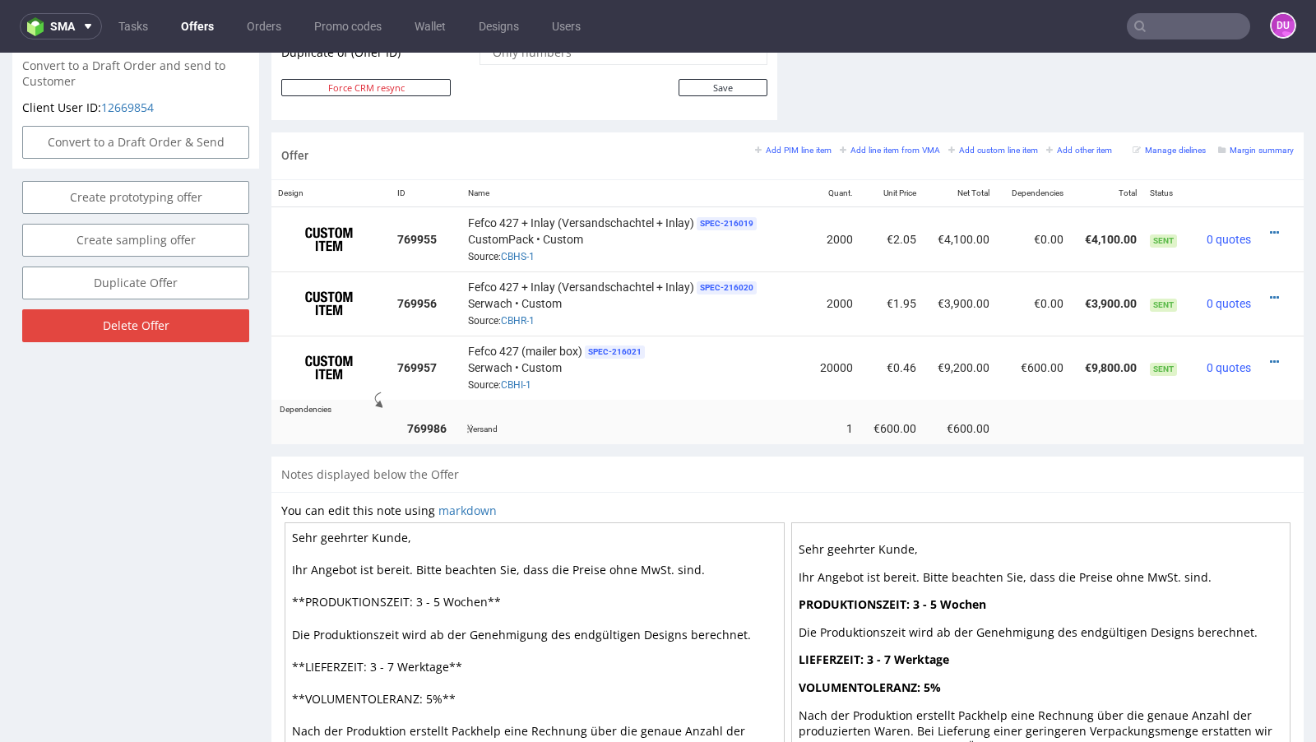
scroll to position [865, 0]
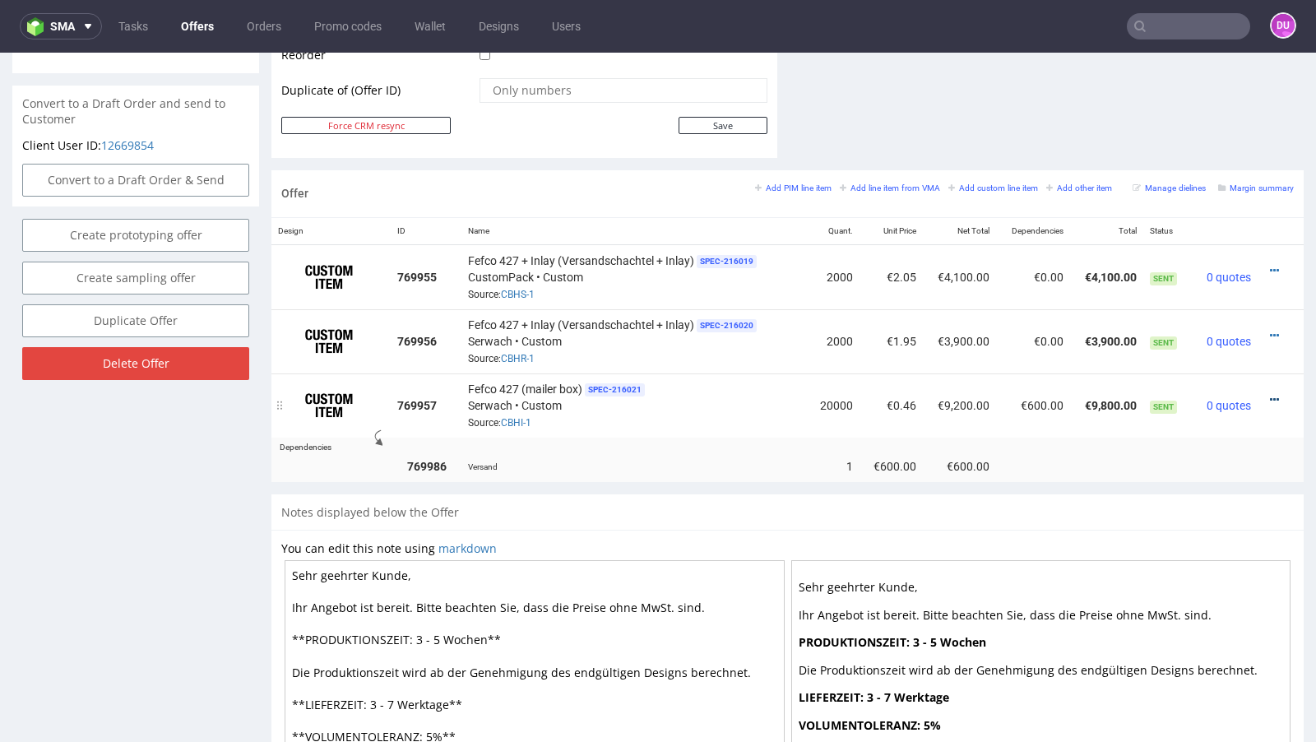
click at [1270, 394] on icon at bounding box center [1274, 400] width 9 height 12
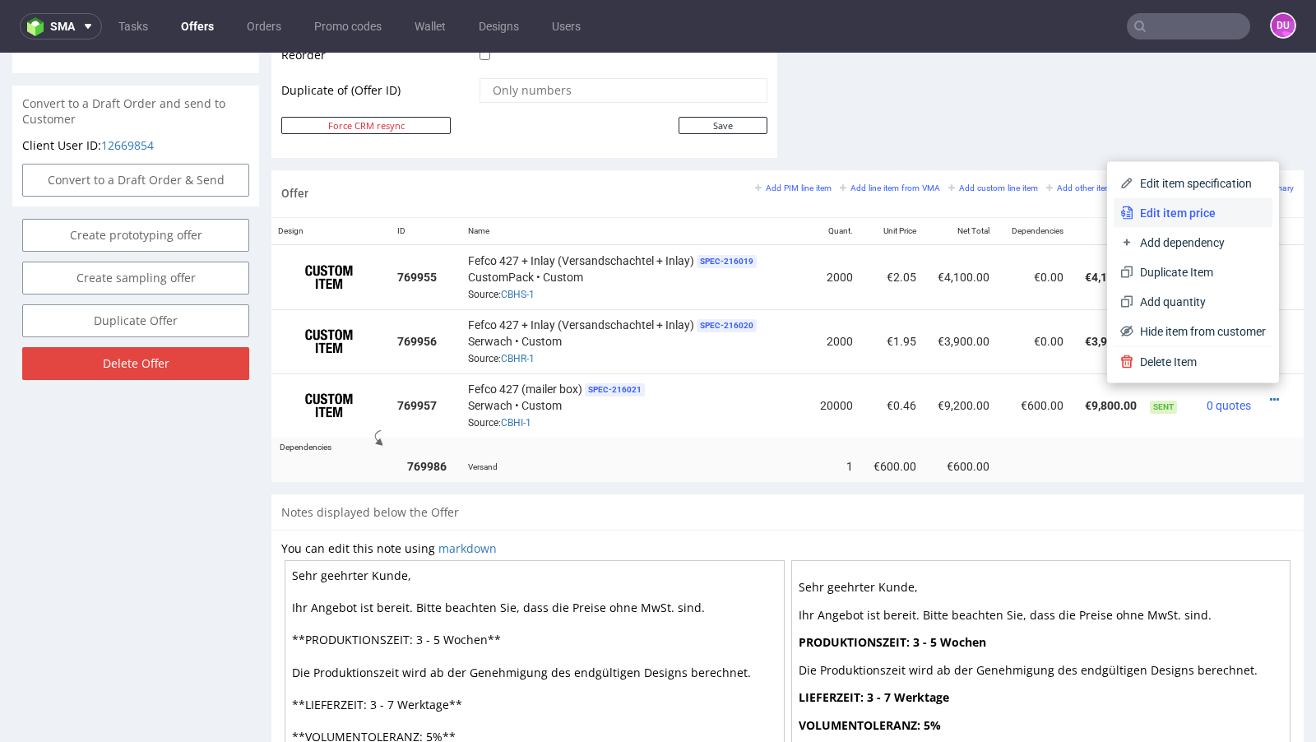
click at [1175, 216] on span "Edit item price" at bounding box center [1199, 213] width 132 height 16
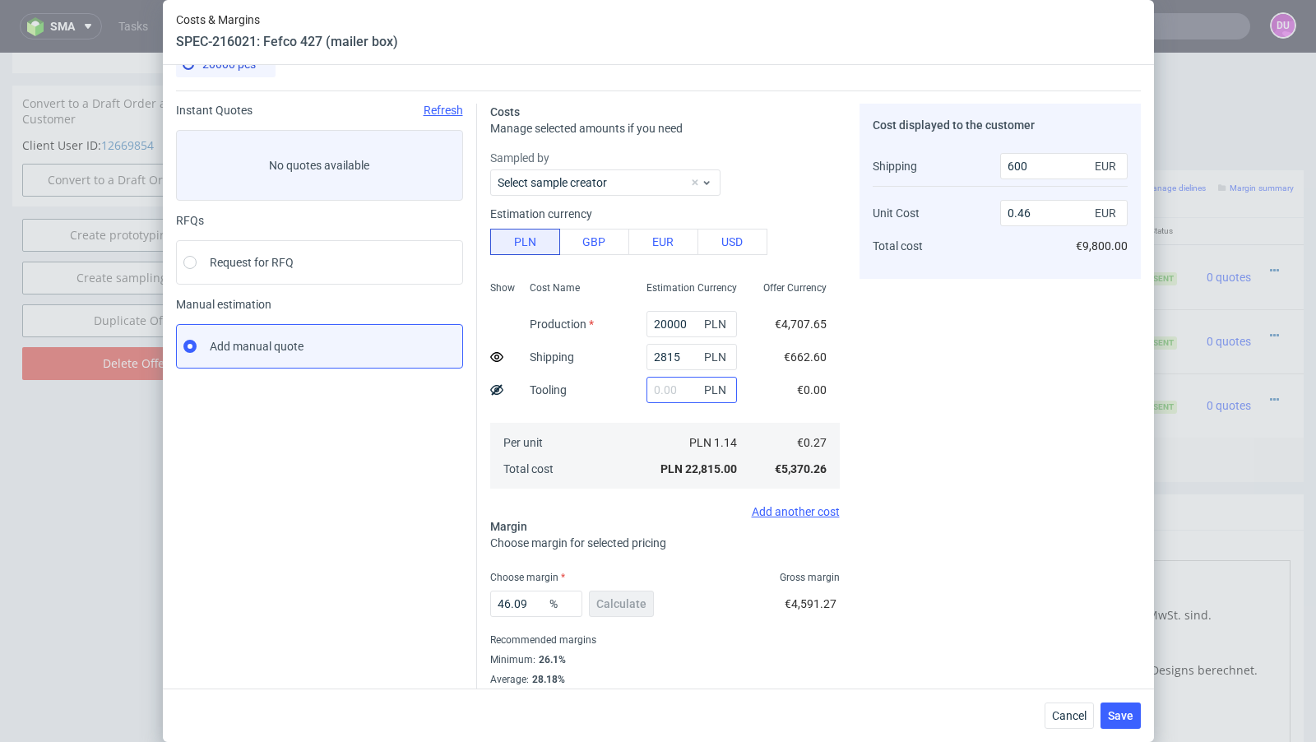
scroll to position [56, 0]
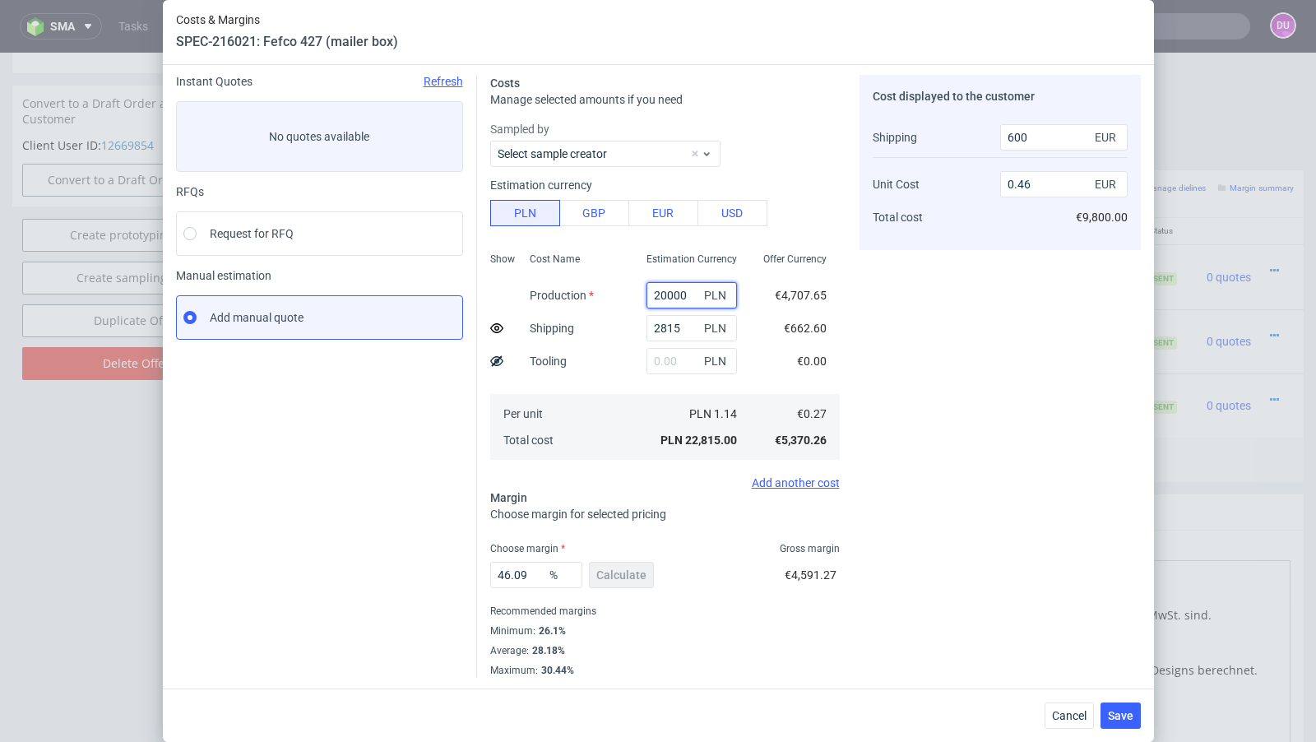
click at [668, 299] on input "20000" at bounding box center [691, 295] width 90 height 26
paste input "194"
type input "19400"
type input "0.45"
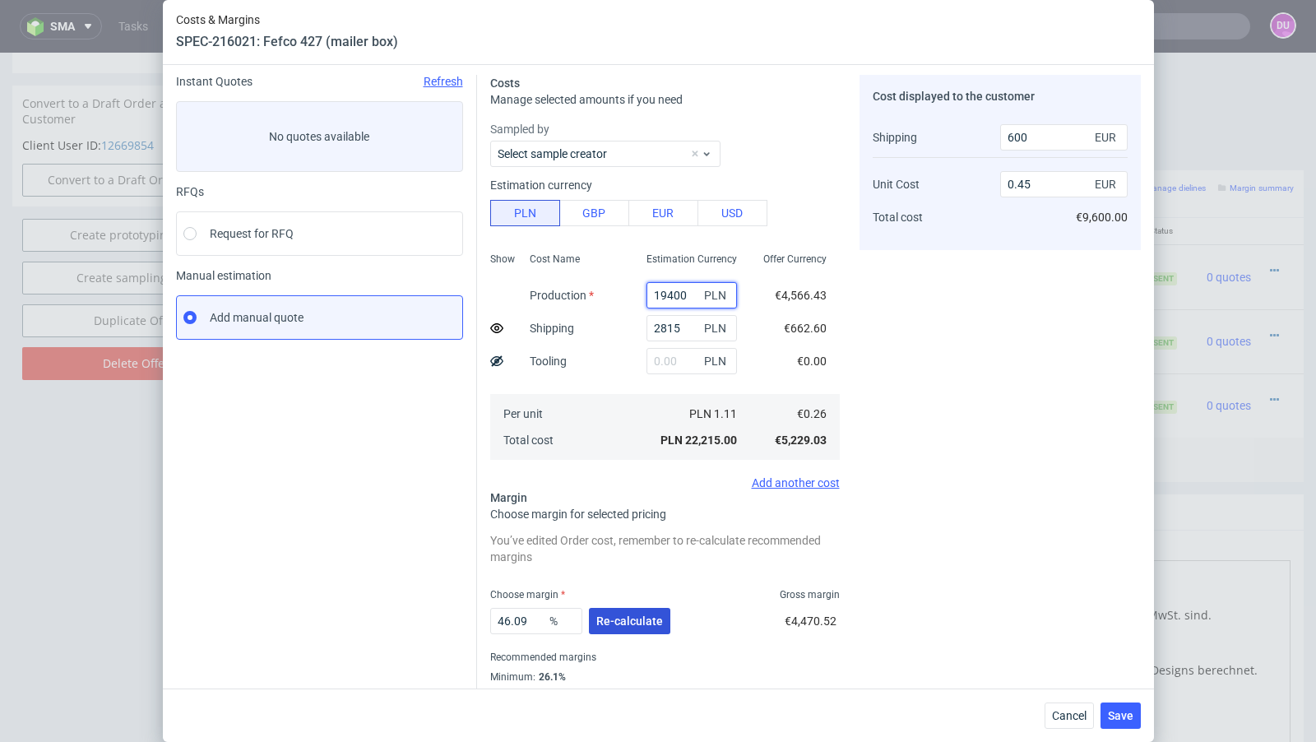
type input "19400"
click at [616, 625] on span "Re-calculate" at bounding box center [629, 621] width 67 height 12
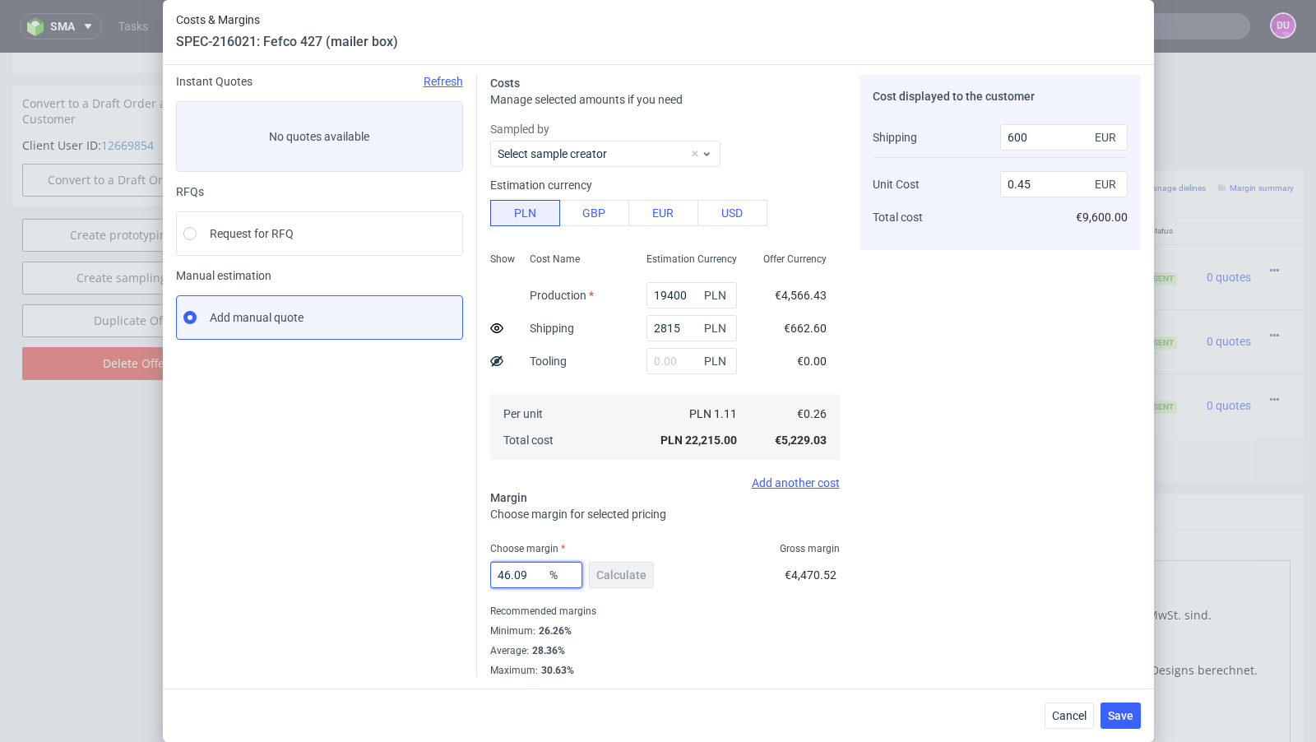
drag, startPoint x: 531, startPoint y: 581, endPoint x: 459, endPoint y: 569, distance: 72.5
click at [459, 569] on div "Instant Quotes Refresh No quotes available RFQs Request for RFQ Manual estimati…" at bounding box center [658, 369] width 965 height 615
type input "47"
type input "0.46"
type input "48"
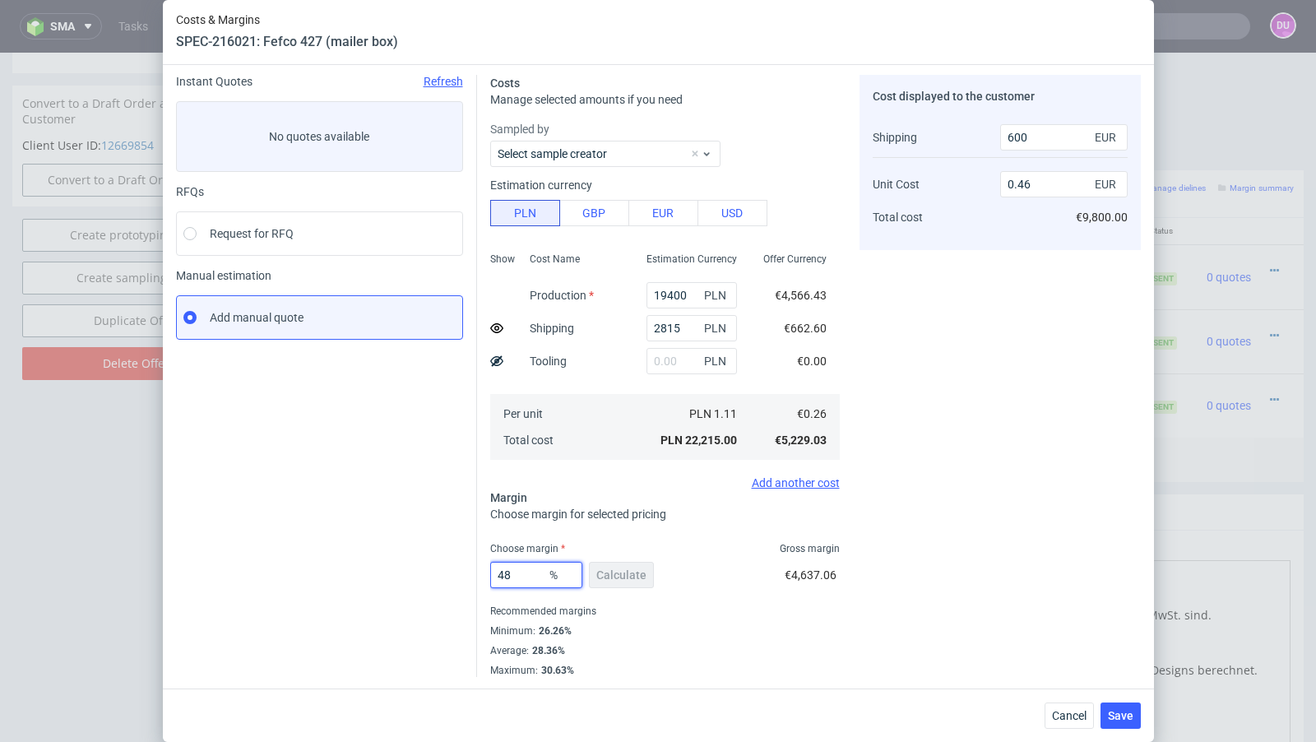
type input "0.47"
type input "47"
type input "0.46"
type input "47.7"
type input "0.47"
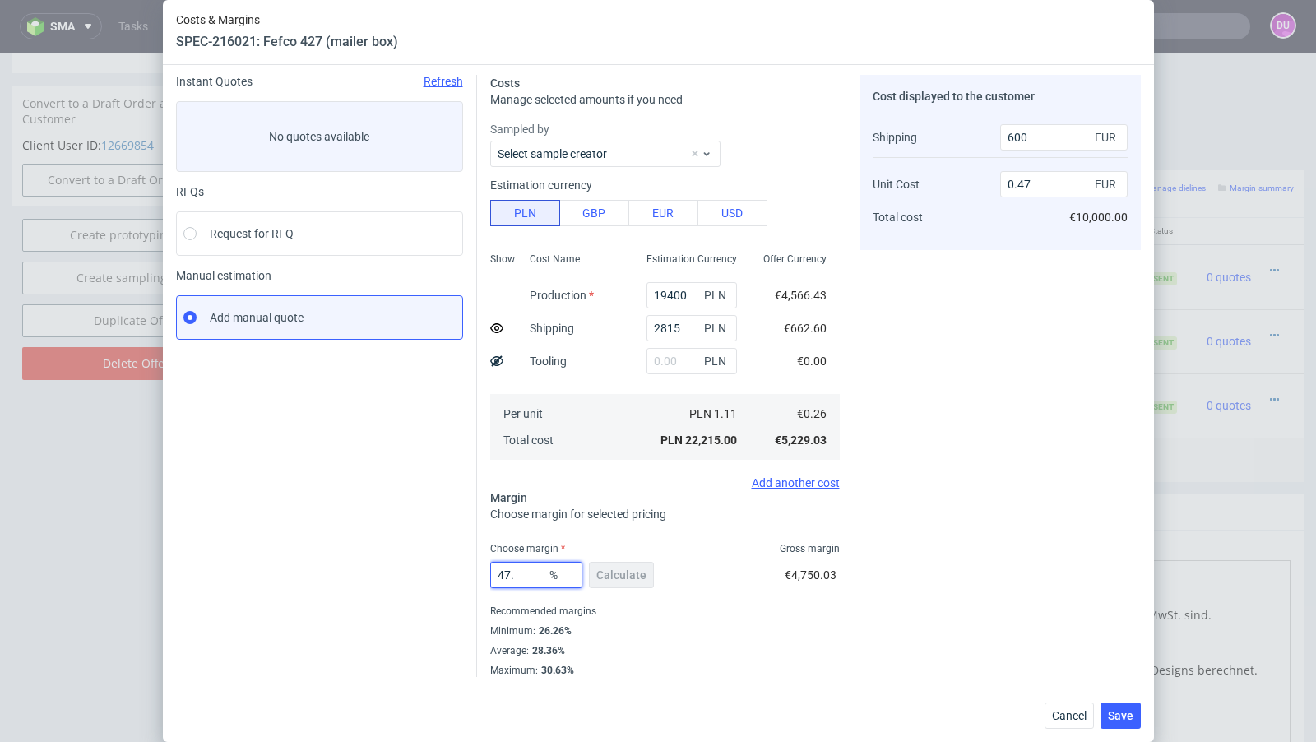
type input "47.5"
type input "0.46"
type input "47.6"
type input "0.47"
type input "47.5"
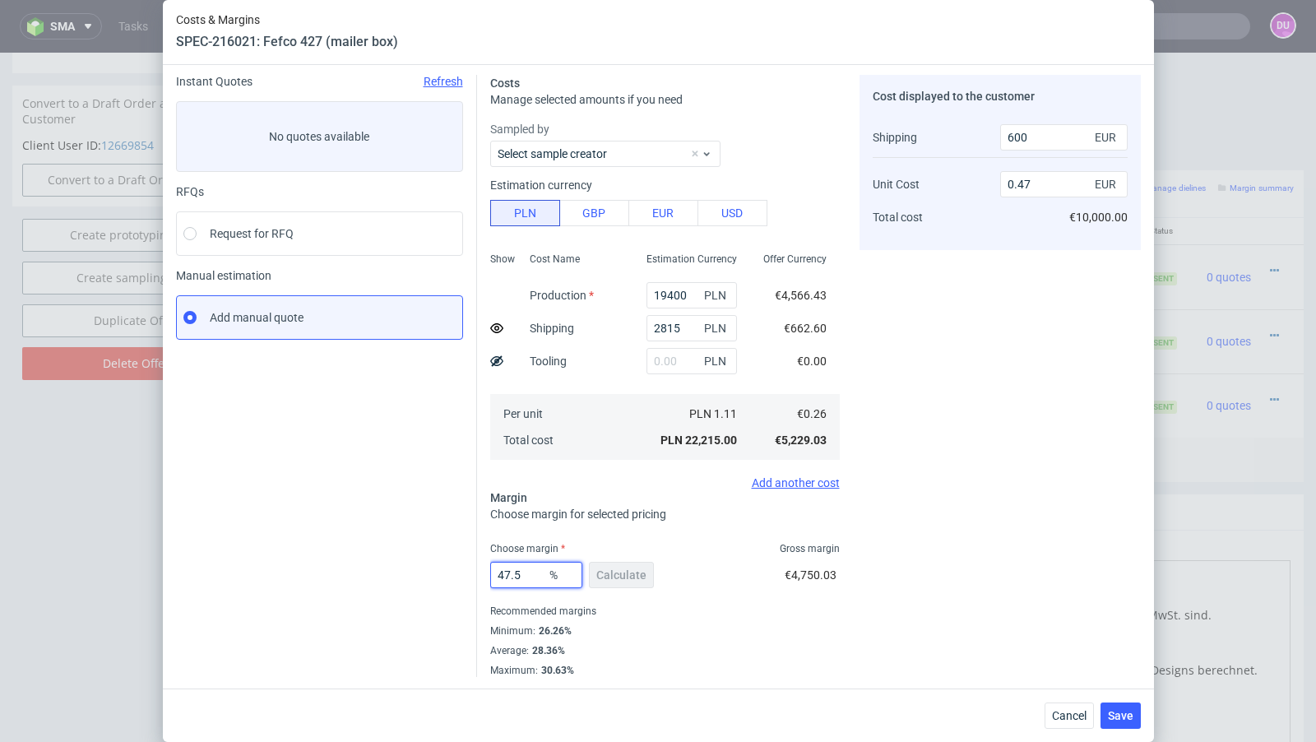
type input "0.46"
type input "47.55"
type input "0.47"
type input "47.55"
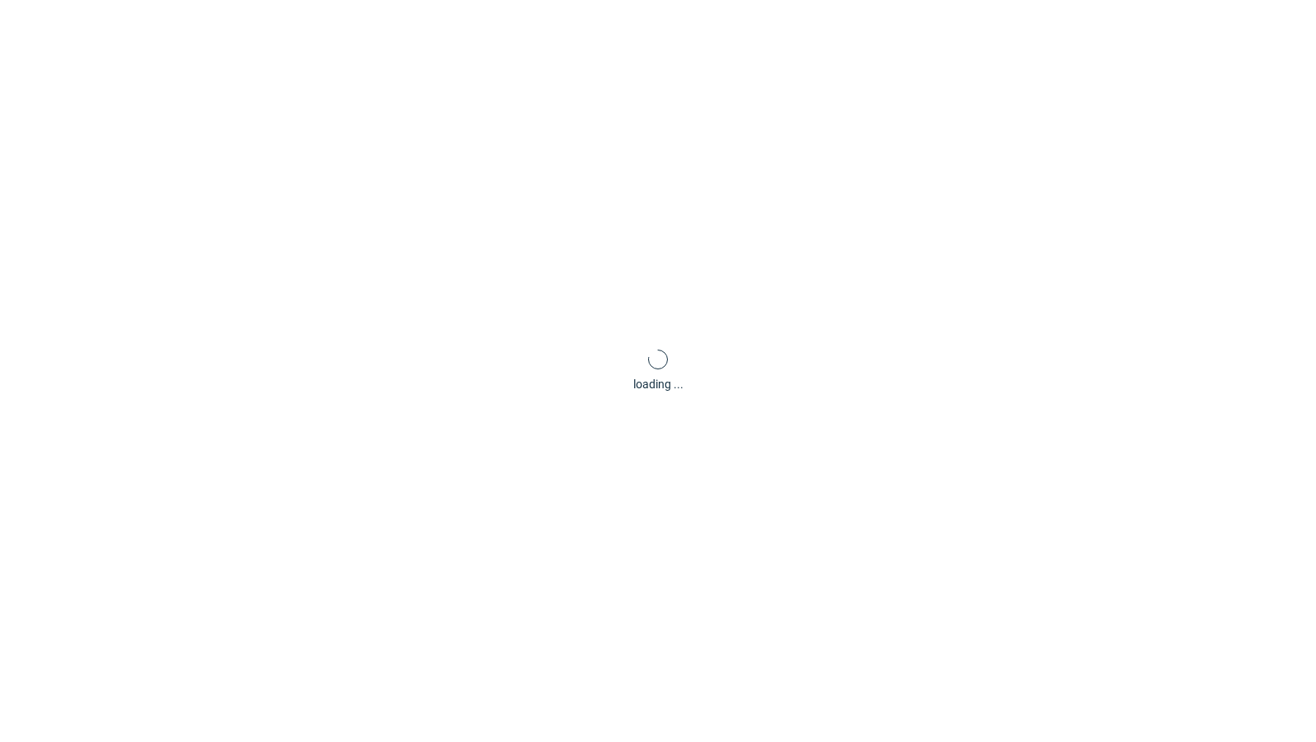
scroll to position [0, 0]
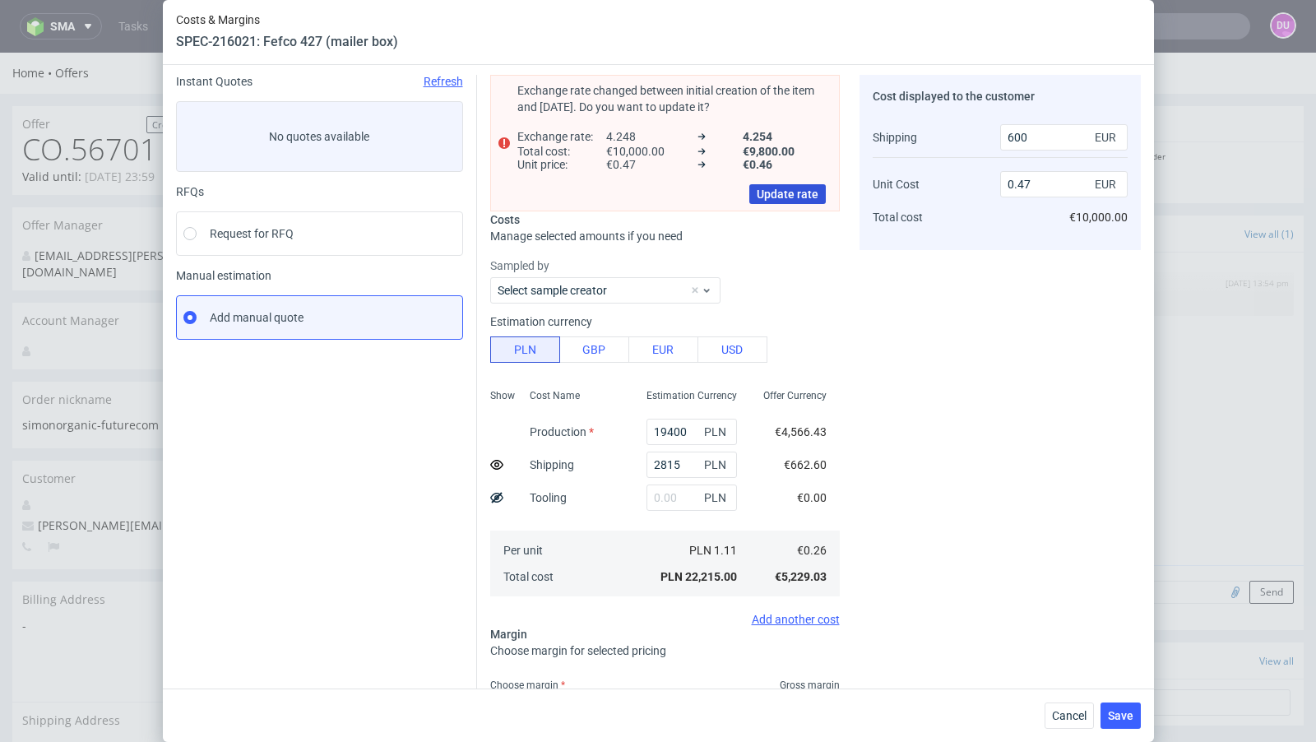
click at [795, 190] on span "Update rate" at bounding box center [788, 194] width 62 height 12
type input "0.46"
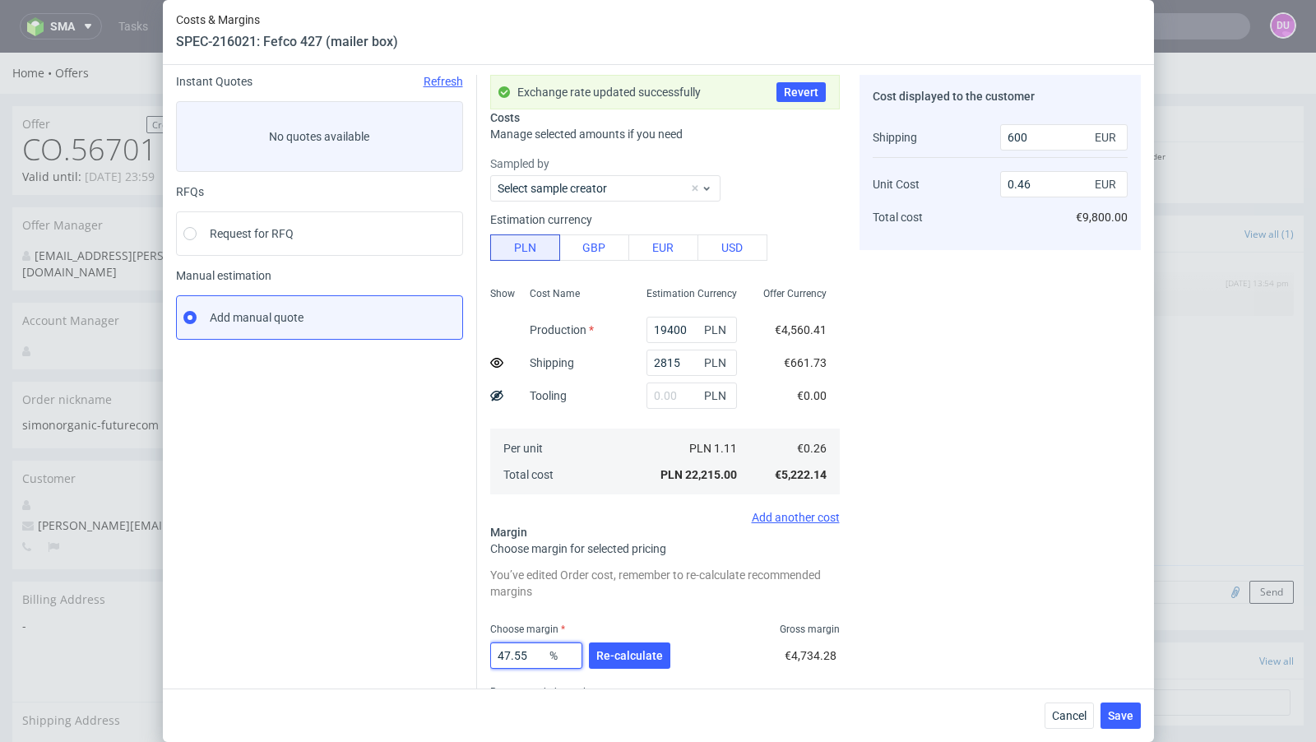
click at [538, 659] on input "47.55" at bounding box center [536, 655] width 92 height 26
type input "47.57"
click at [1068, 715] on span "Cancel" at bounding box center [1069, 716] width 35 height 12
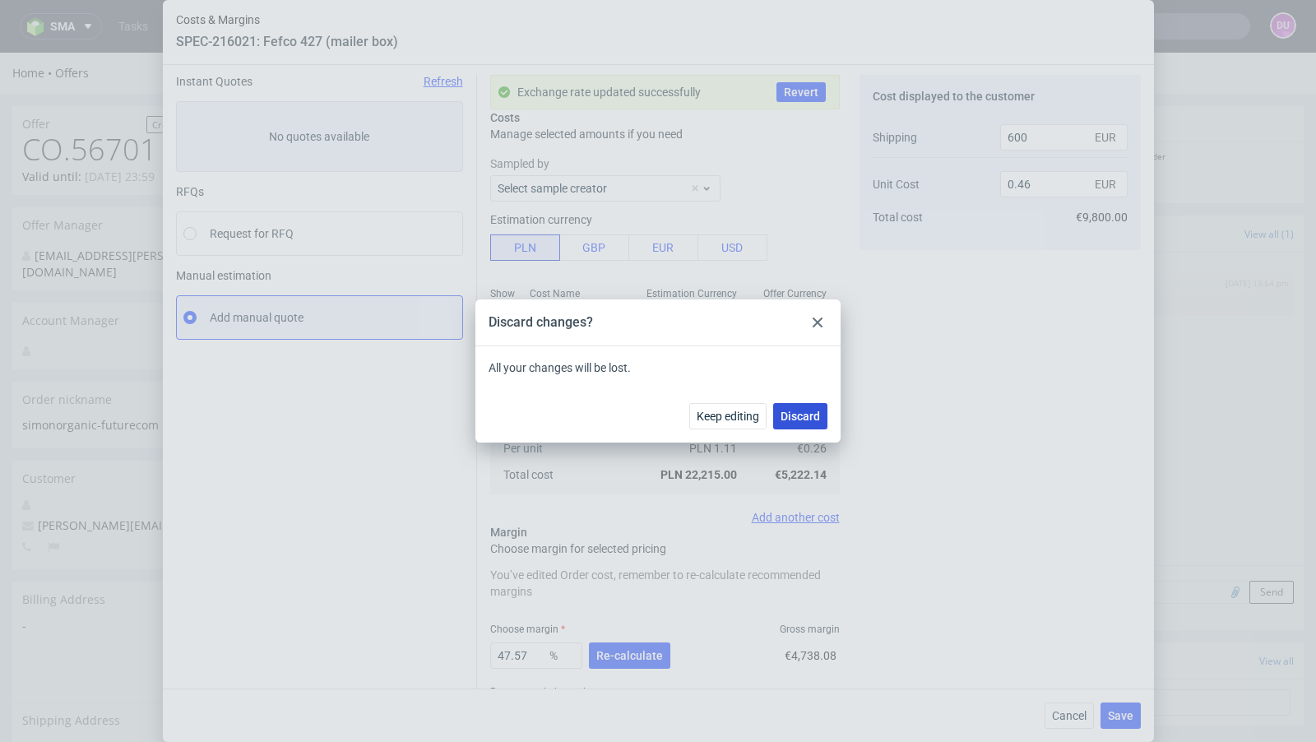
click at [795, 418] on span "Discard" at bounding box center [800, 416] width 39 height 12
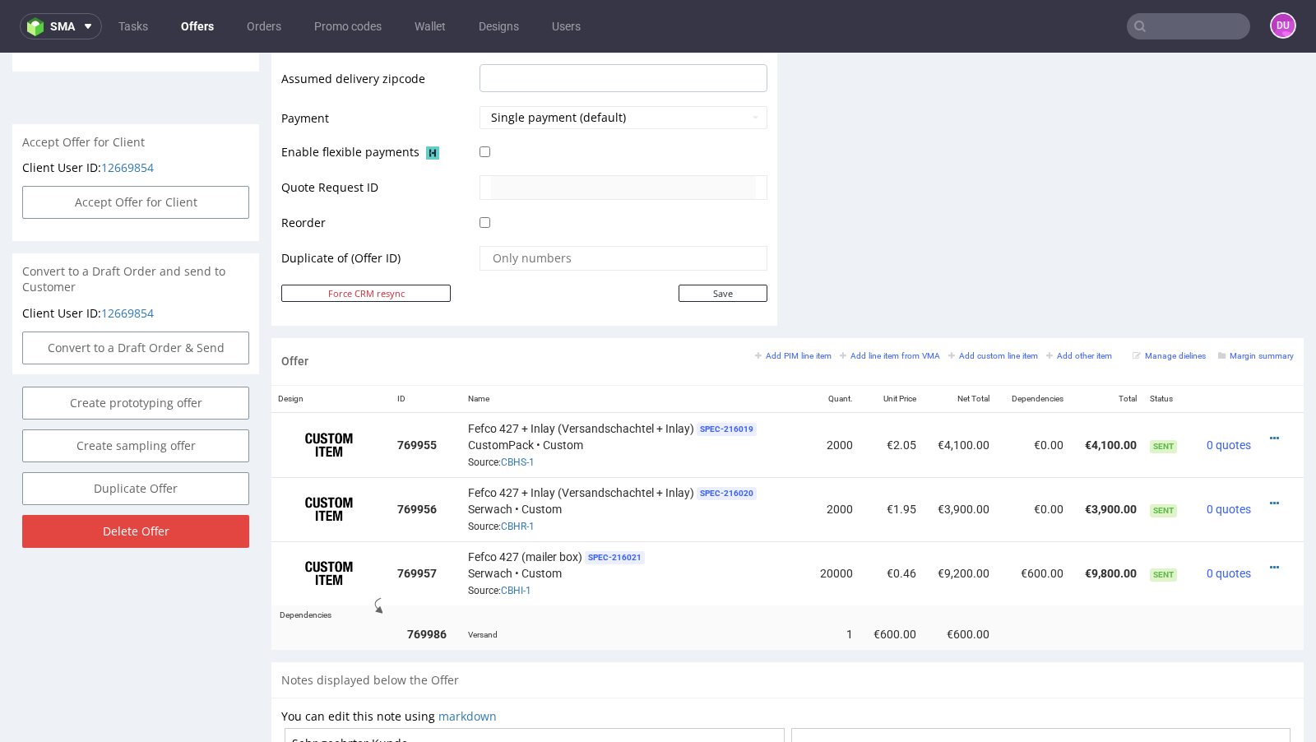
scroll to position [719, 0]
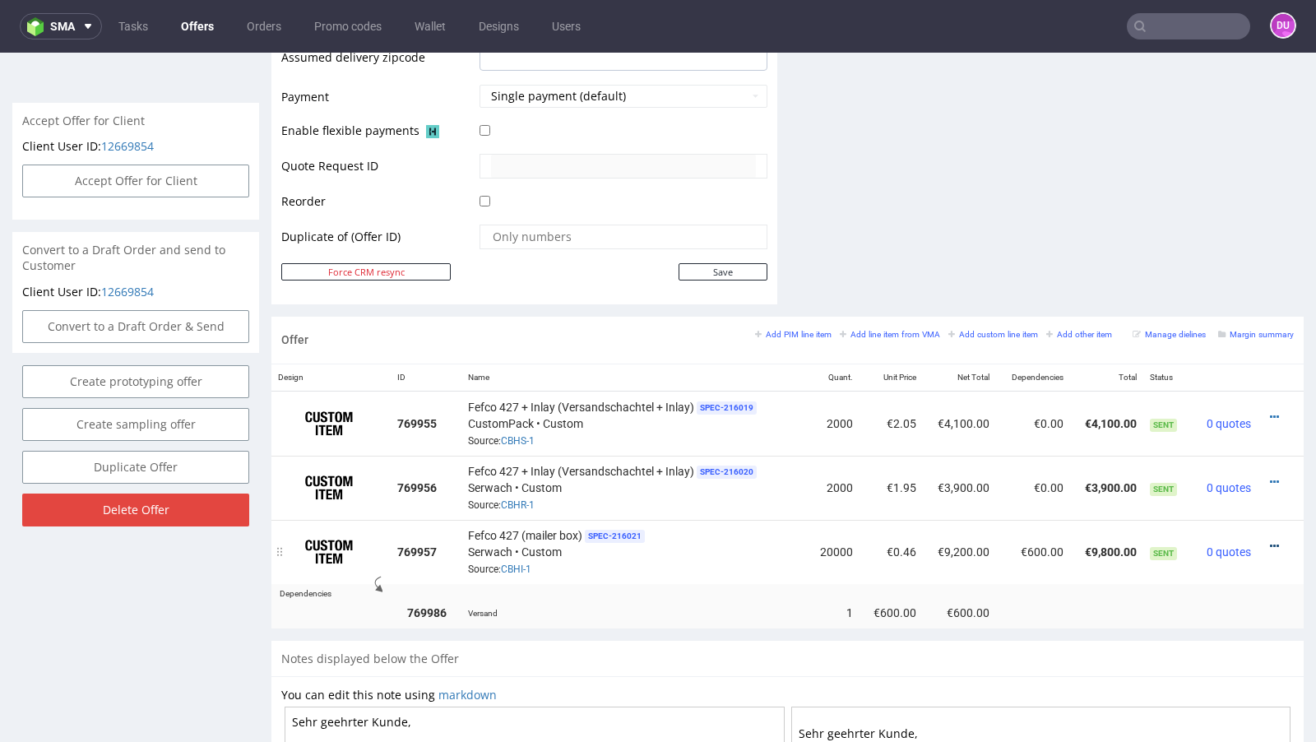
click at [1270, 540] on icon at bounding box center [1274, 546] width 9 height 12
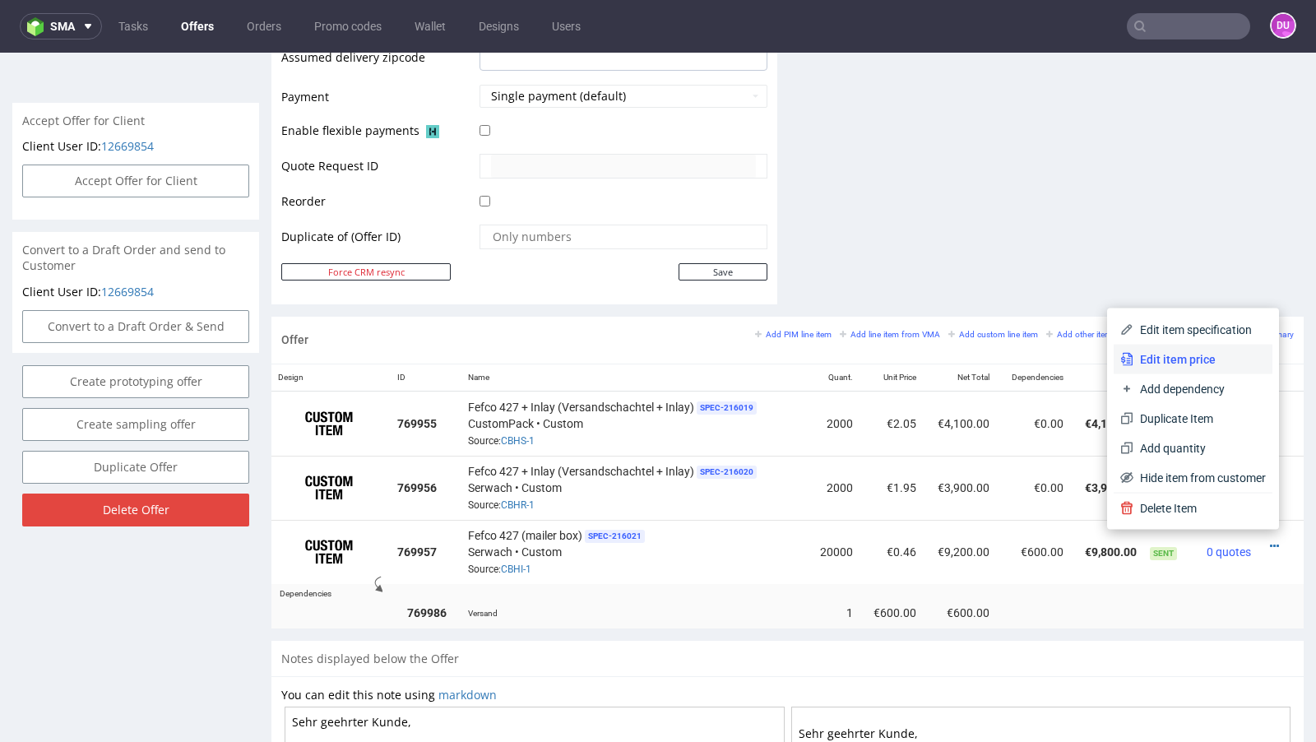
click at [1186, 360] on span "Edit item price" at bounding box center [1199, 359] width 132 height 16
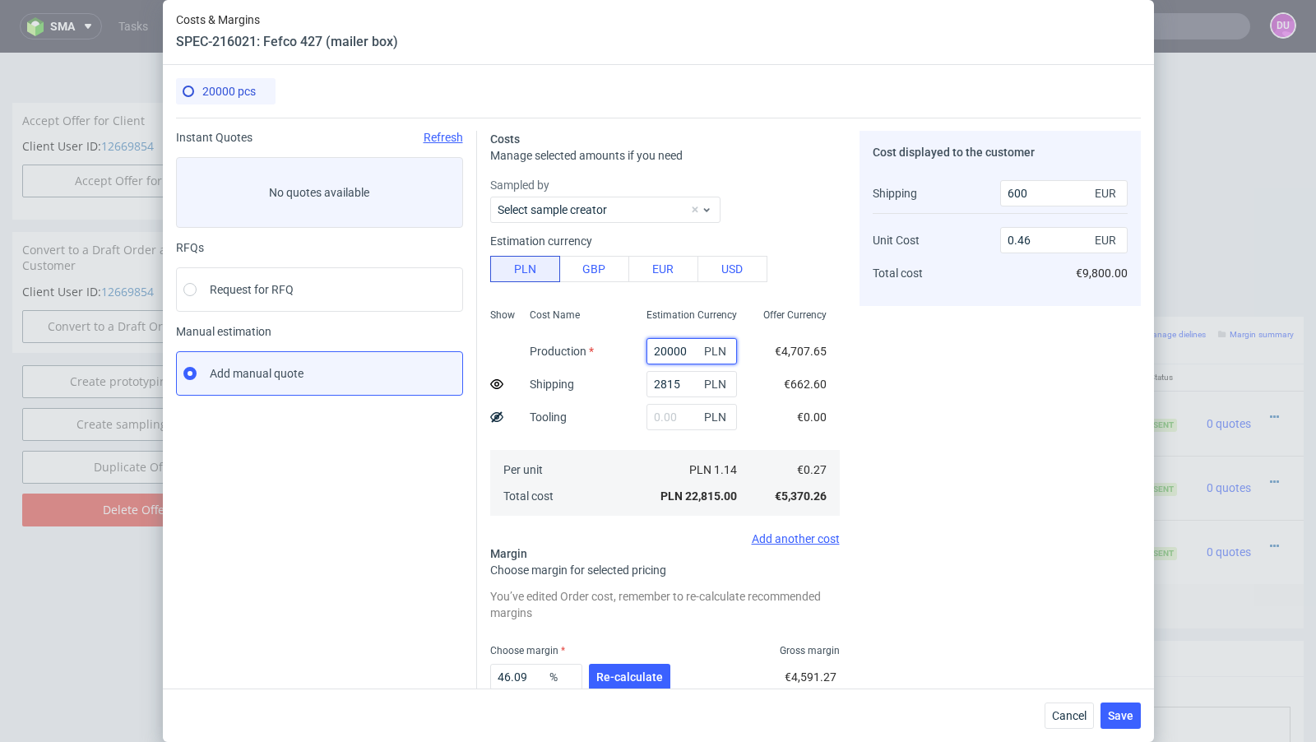
click at [670, 345] on input "20000" at bounding box center [691, 351] width 90 height 26
paste input "194"
type input "19400"
type input "0.45"
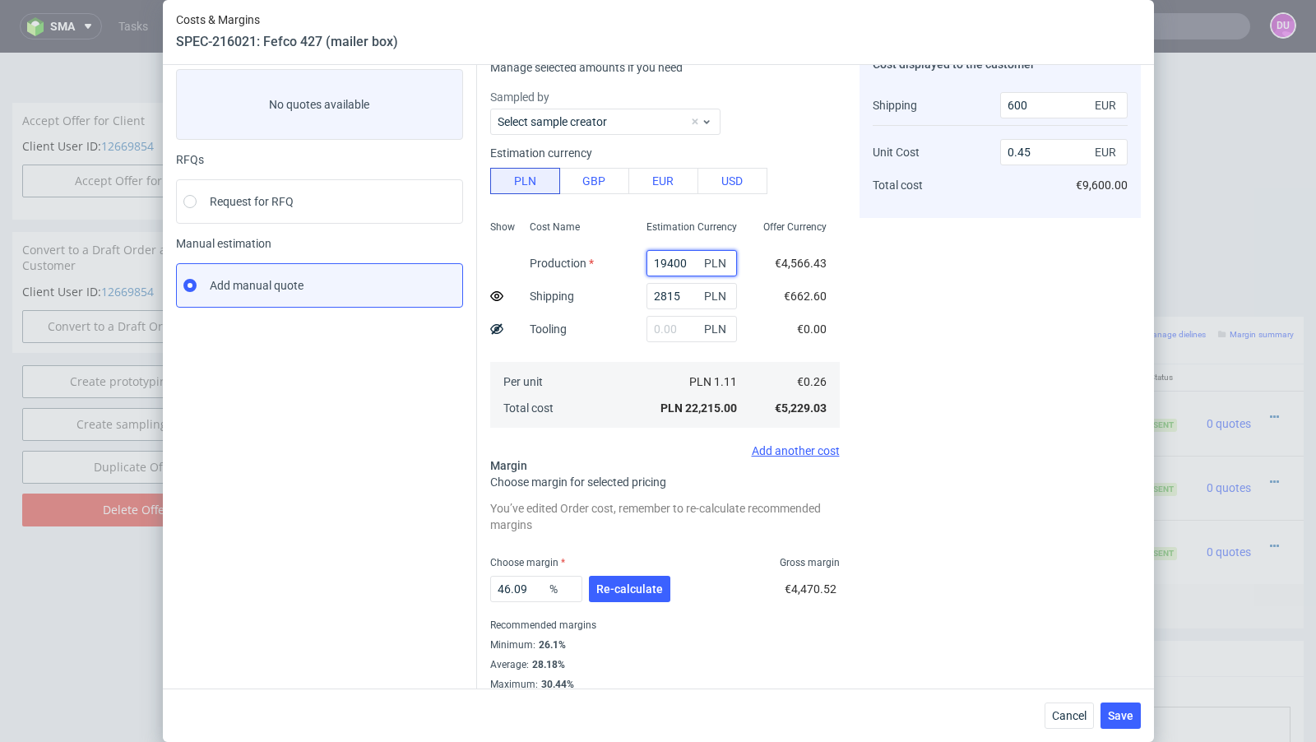
scroll to position [102, 0]
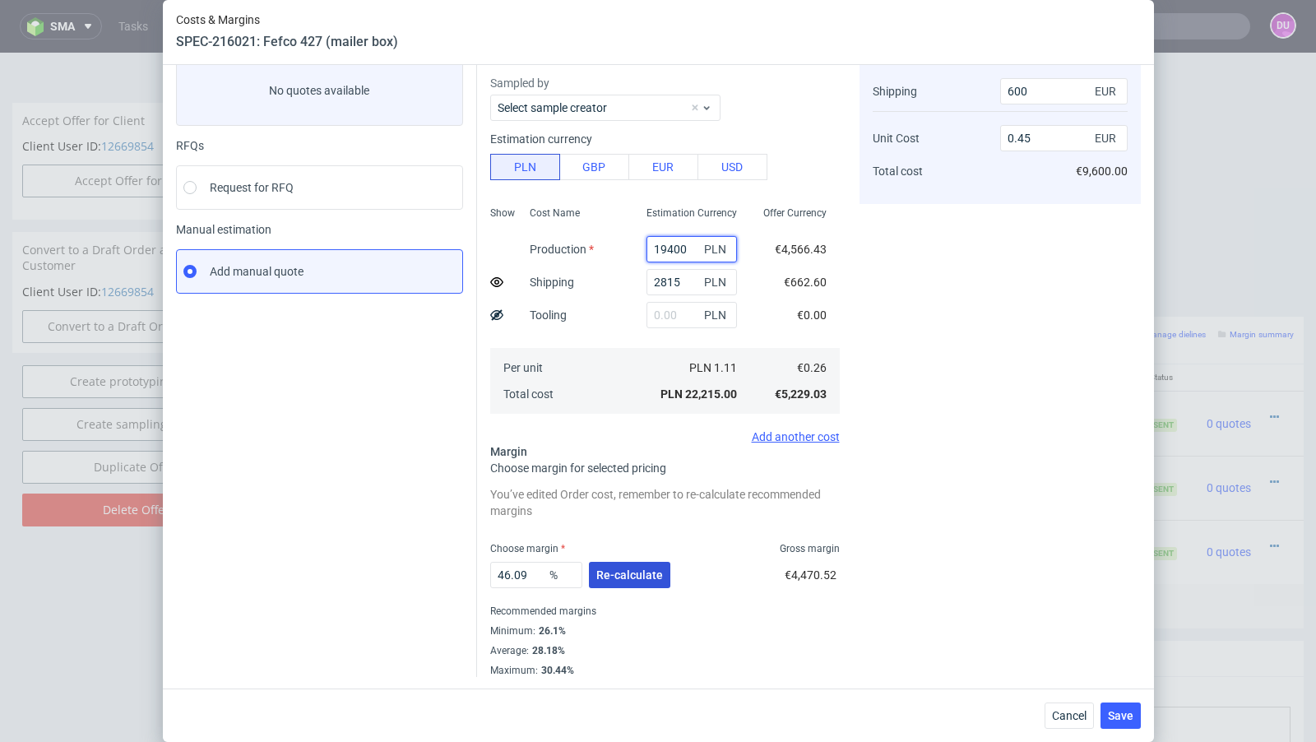
type input "19400"
click at [638, 564] on button "Re-calculate" at bounding box center [629, 575] width 81 height 26
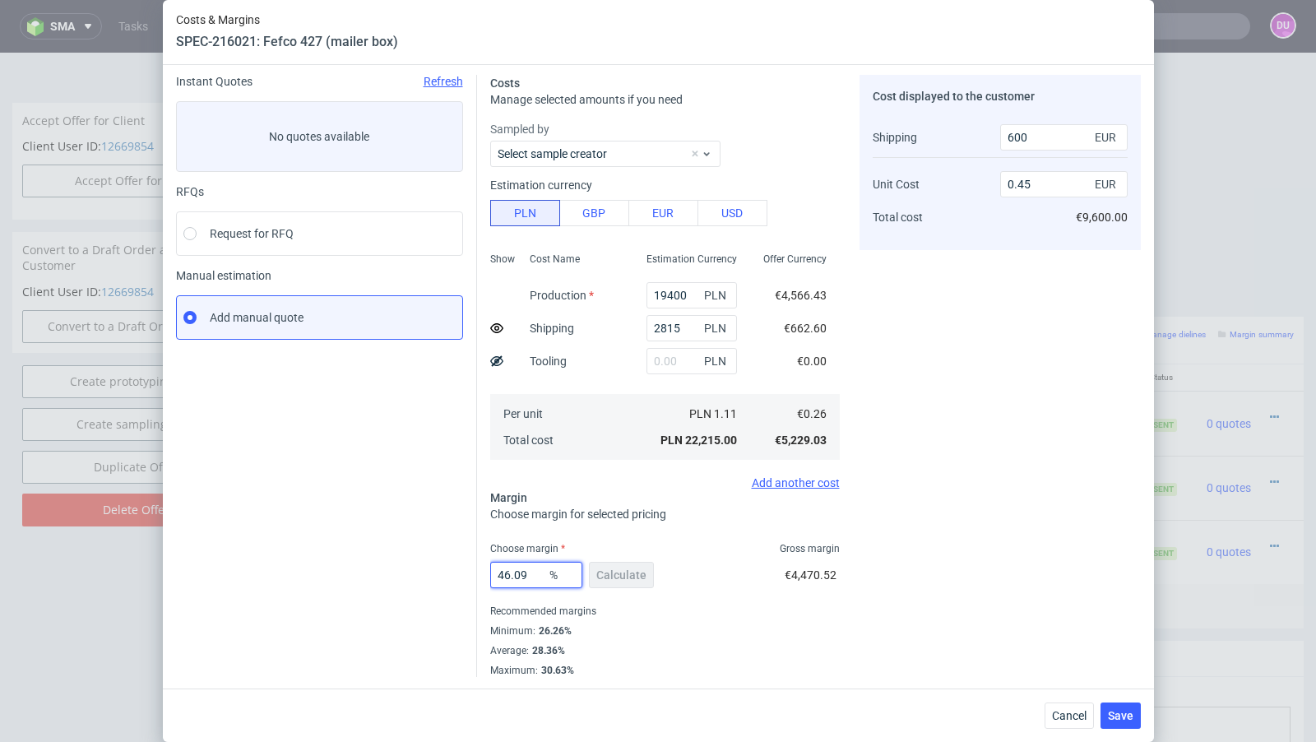
drag, startPoint x: 540, startPoint y: 576, endPoint x: 458, endPoint y: 576, distance: 81.4
click at [458, 576] on div "Instant Quotes Refresh No quotes available RFQs Request for RFQ Manual estimati…" at bounding box center [658, 369] width 965 height 615
type input "47"
type input "0.46"
type input "47.6"
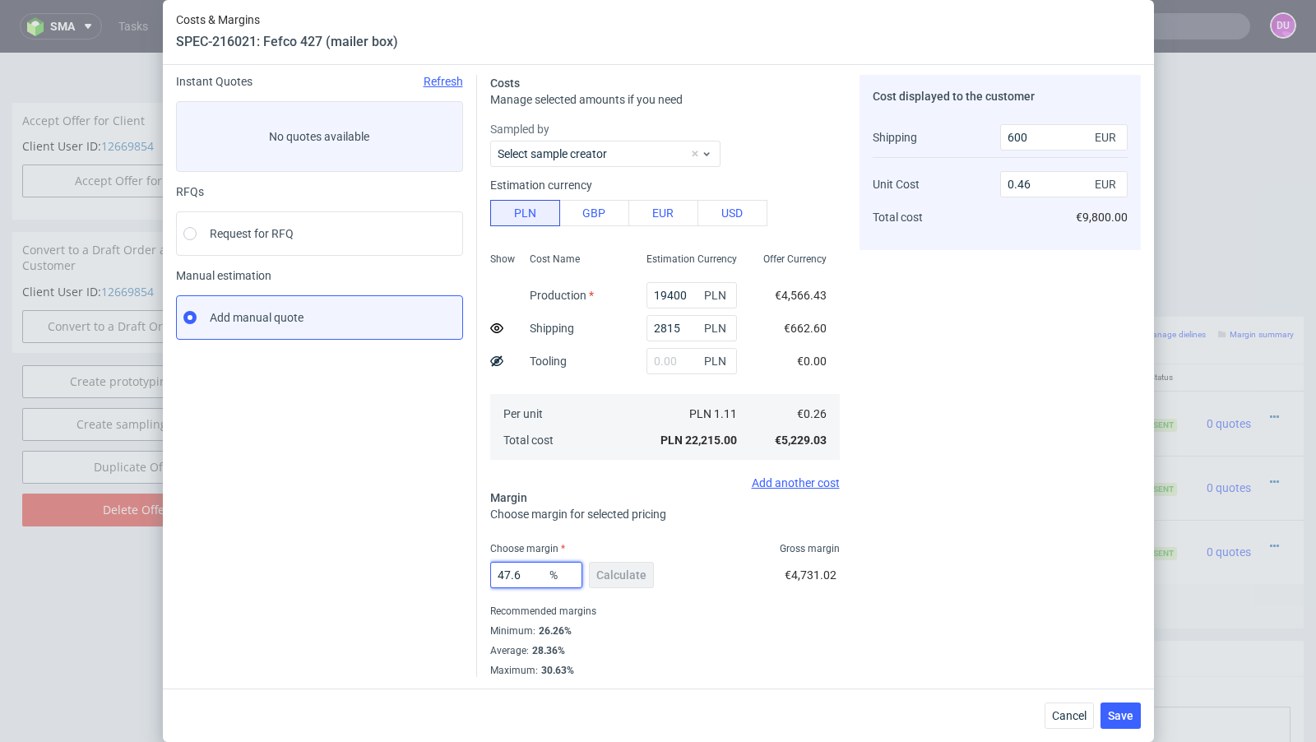
type input "0.47"
type input "47.5"
type input "0.46"
type input "47.55"
type input "0.47"
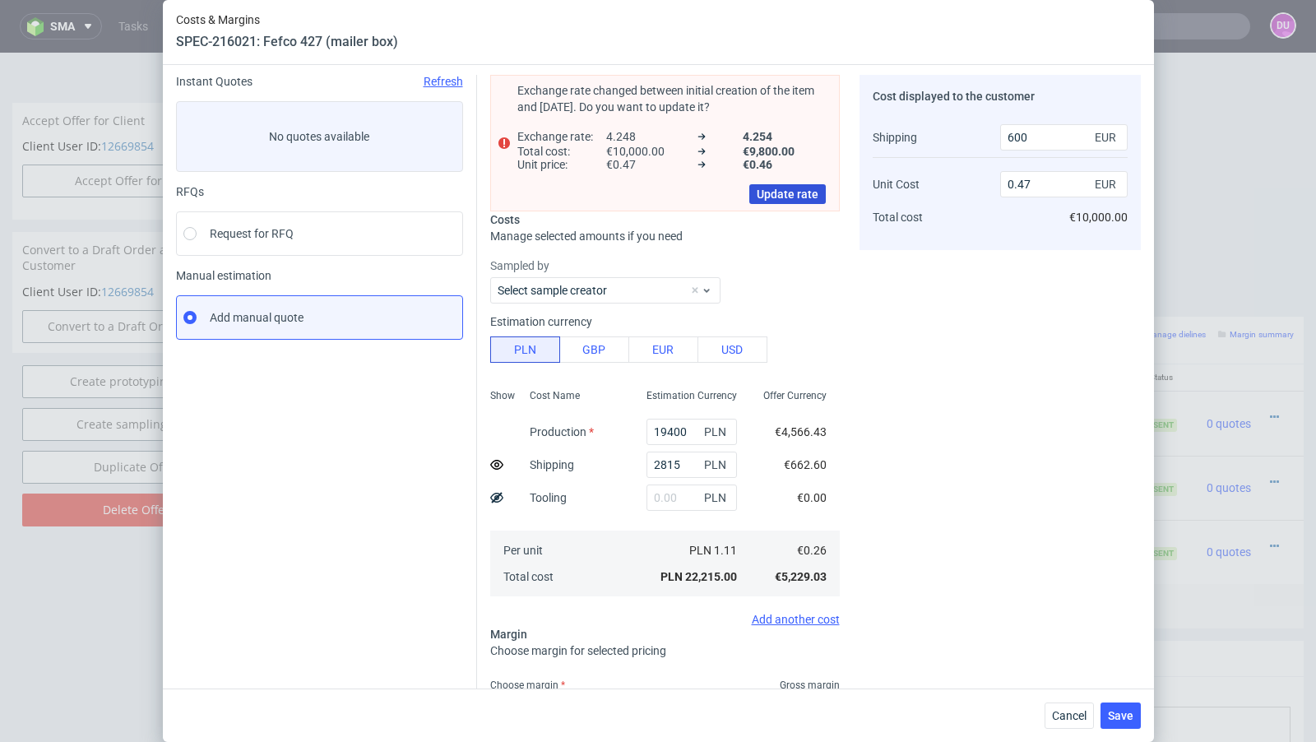
type input "47.55"
click at [769, 192] on span "Update rate" at bounding box center [788, 194] width 62 height 12
type input "0.46"
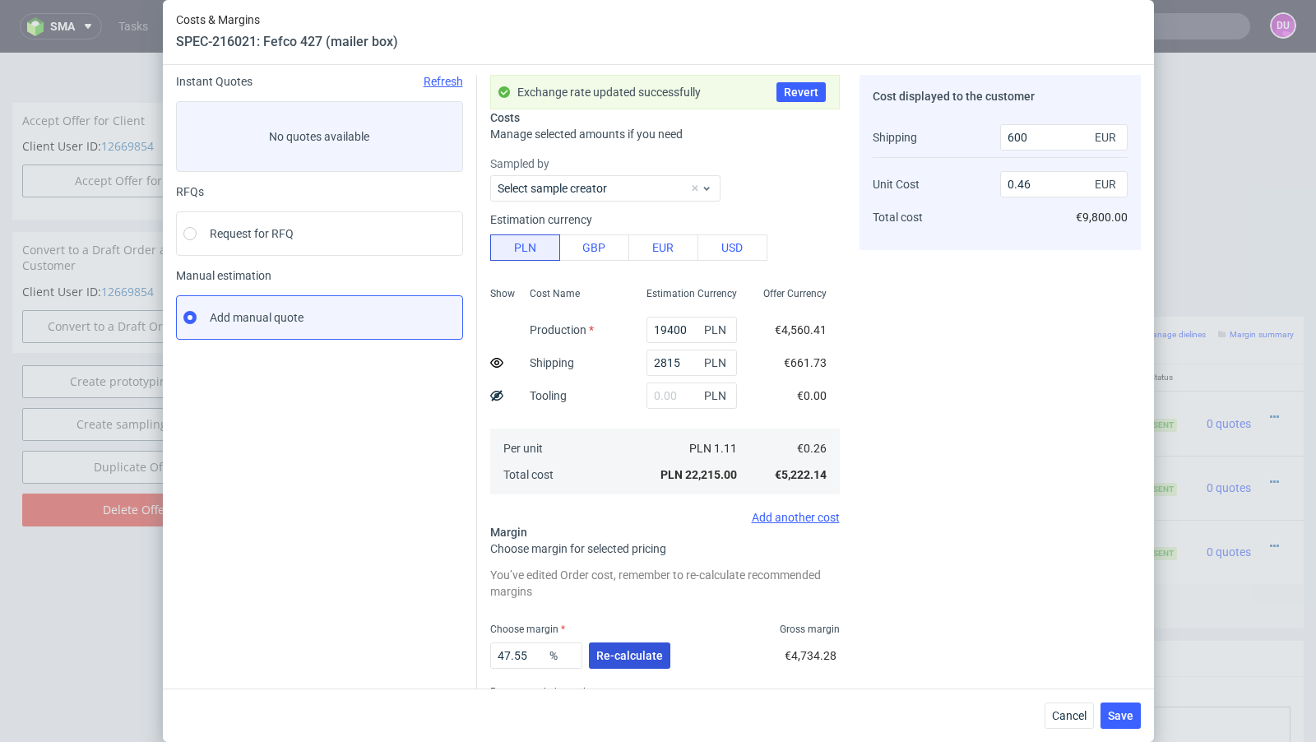
click at [610, 654] on span "Re-calculate" at bounding box center [629, 656] width 67 height 12
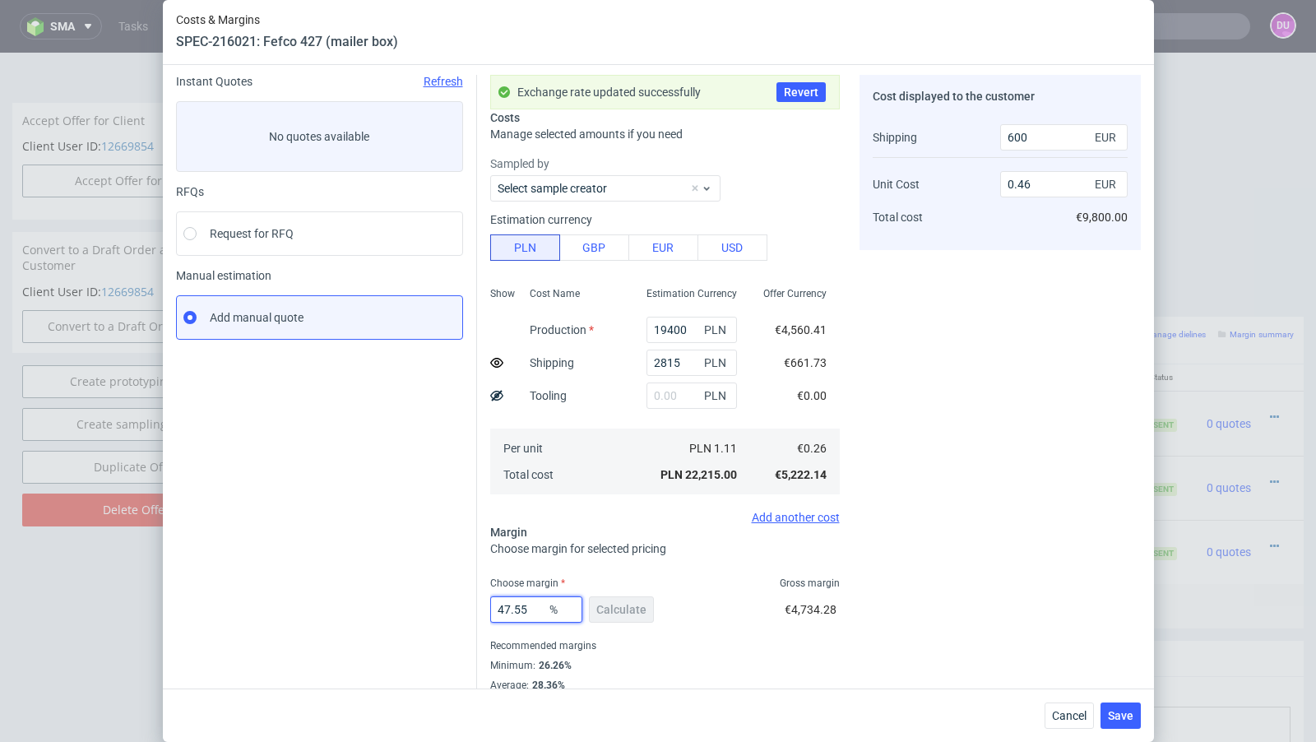
click at [534, 605] on input "47.55" at bounding box center [536, 609] width 92 height 26
type input "47.58"
type input "0.47"
type input "47.57"
type input "0.46"
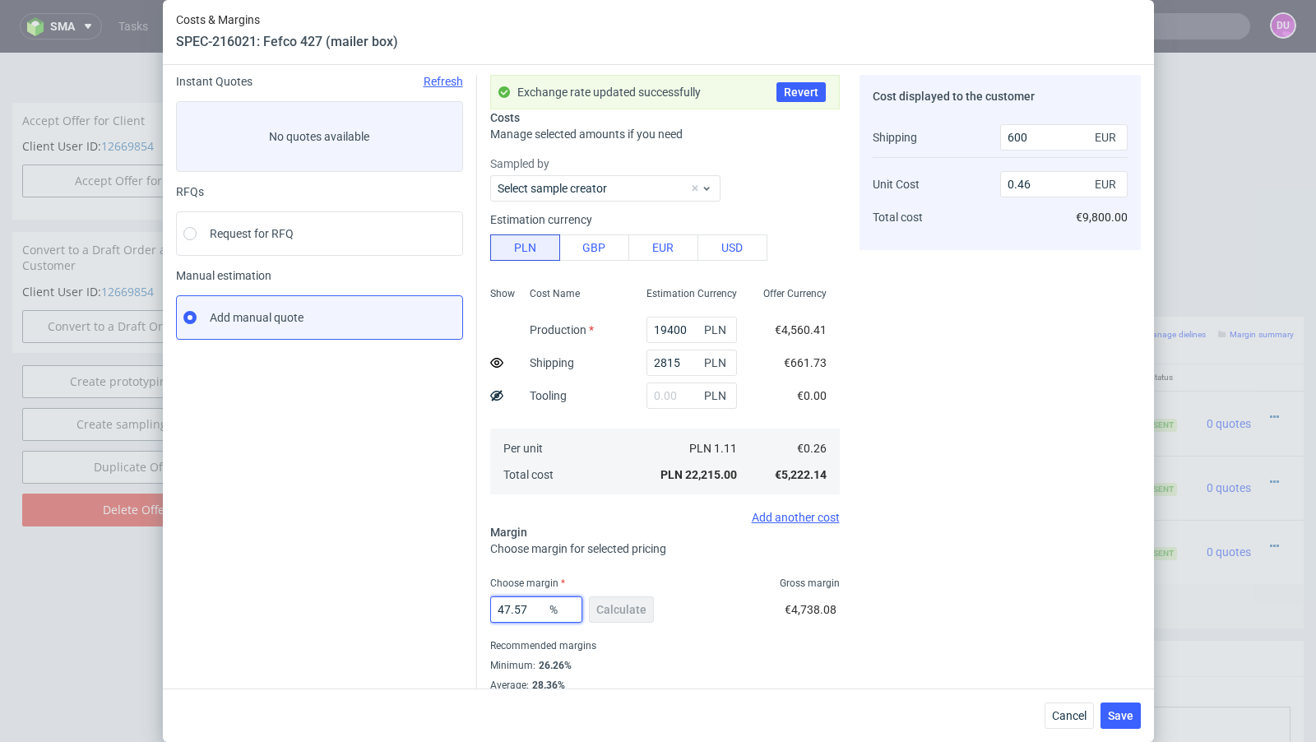
type input "47.57"
click at [418, 568] on div "Instant Quotes Refresh No quotes available RFQs Request for RFQ Manual estimati…" at bounding box center [326, 393] width 301 height 637
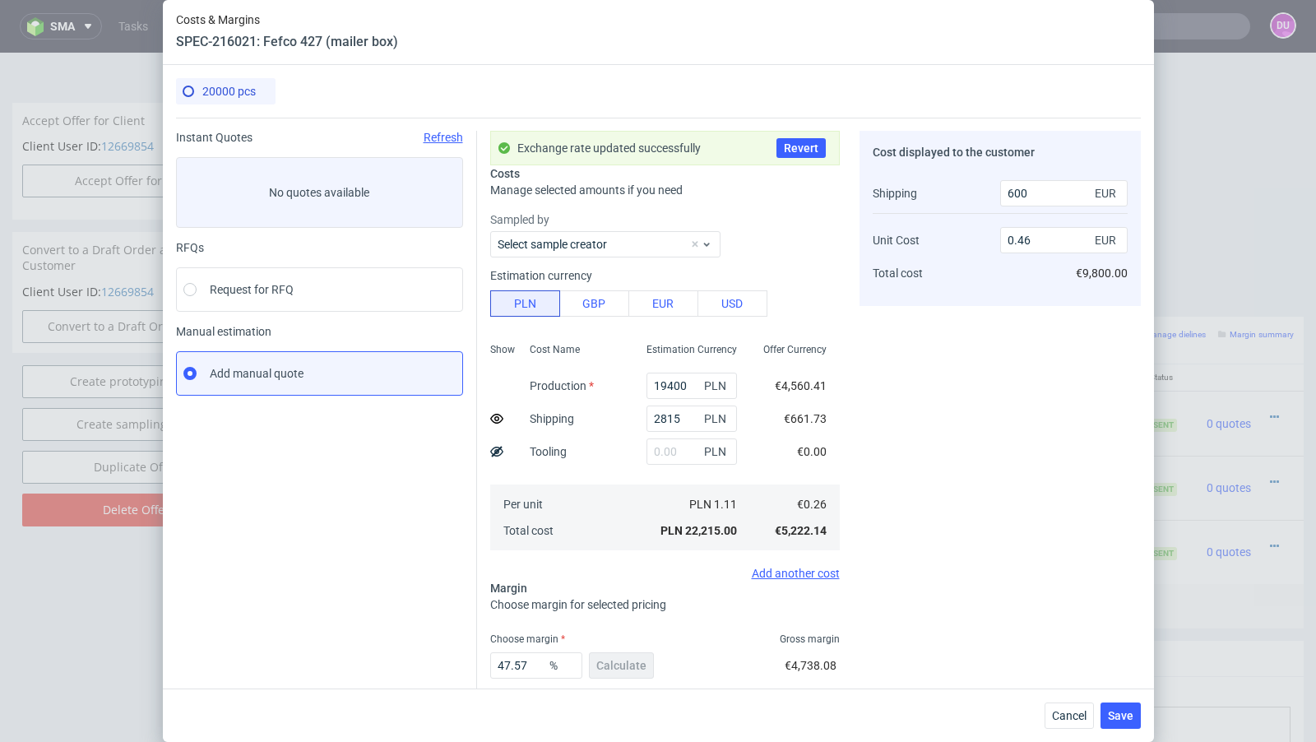
scroll to position [90, 0]
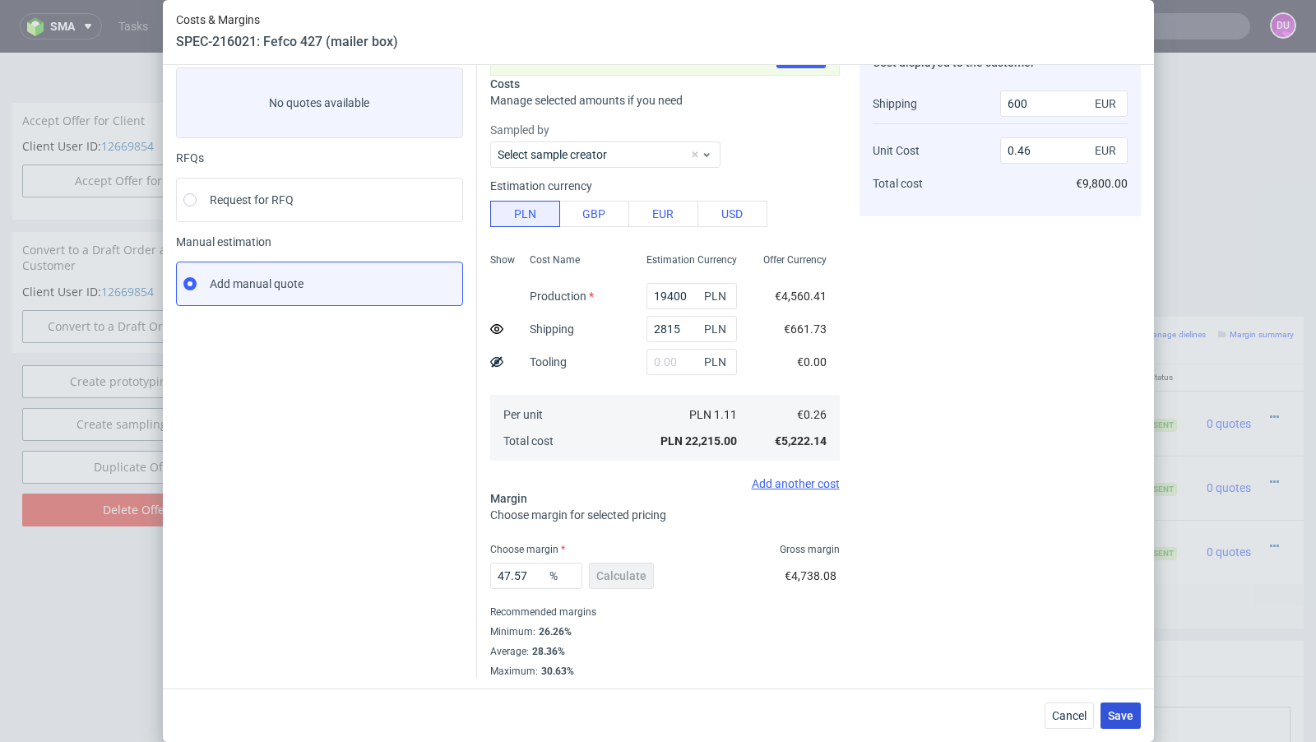
click at [1122, 713] on span "Save" at bounding box center [1120, 716] width 25 height 12
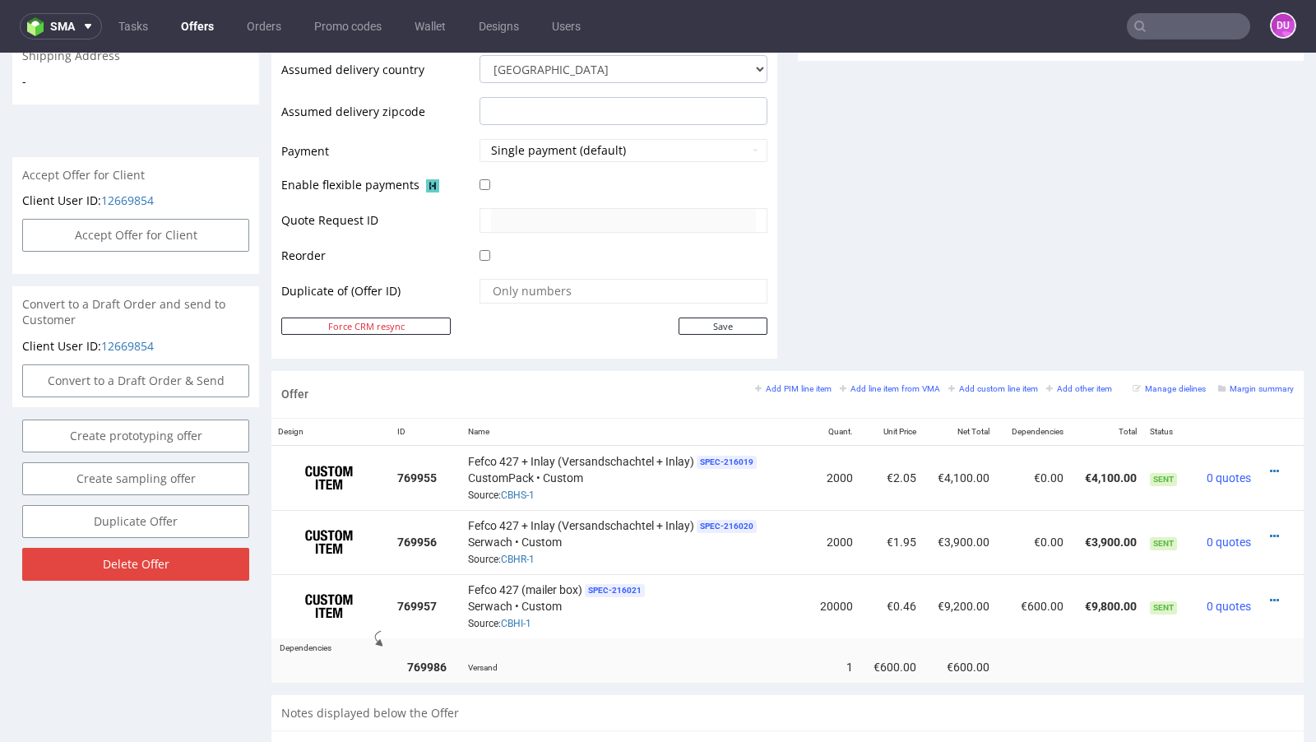
scroll to position [809, 0]
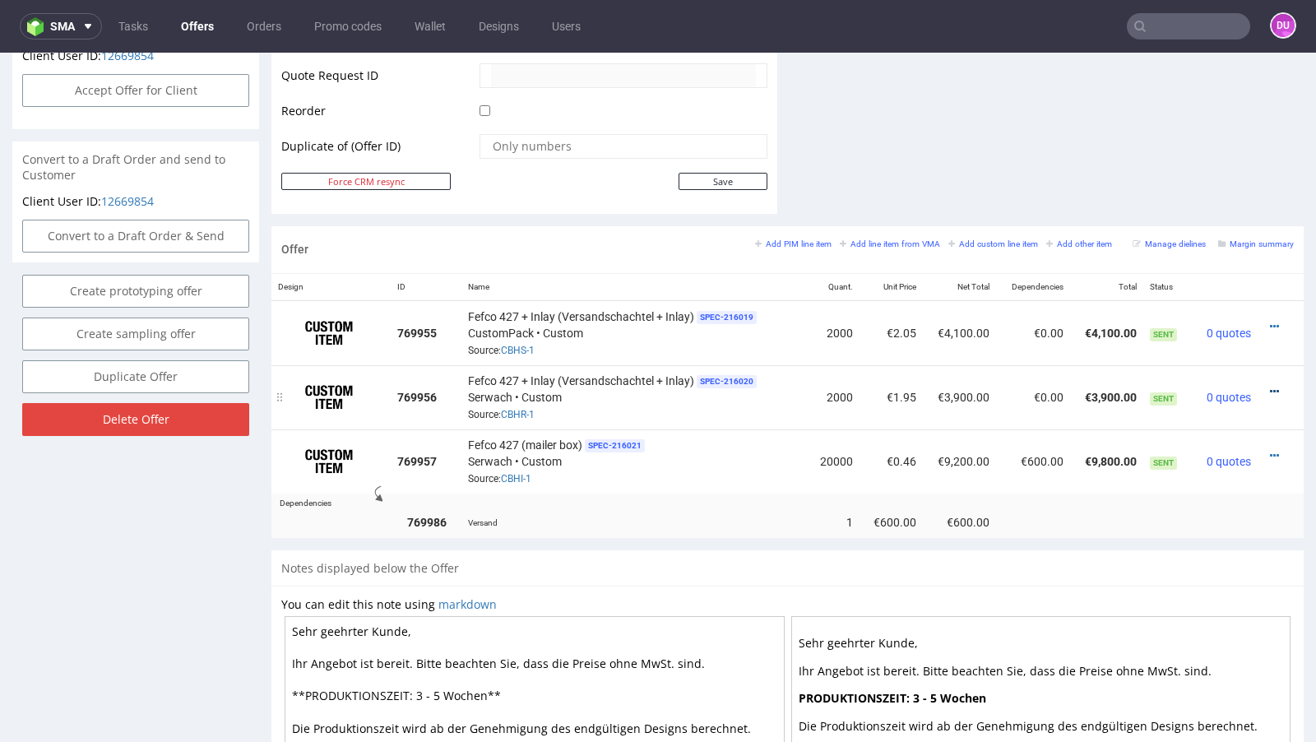
click at [1270, 386] on icon at bounding box center [1274, 392] width 9 height 12
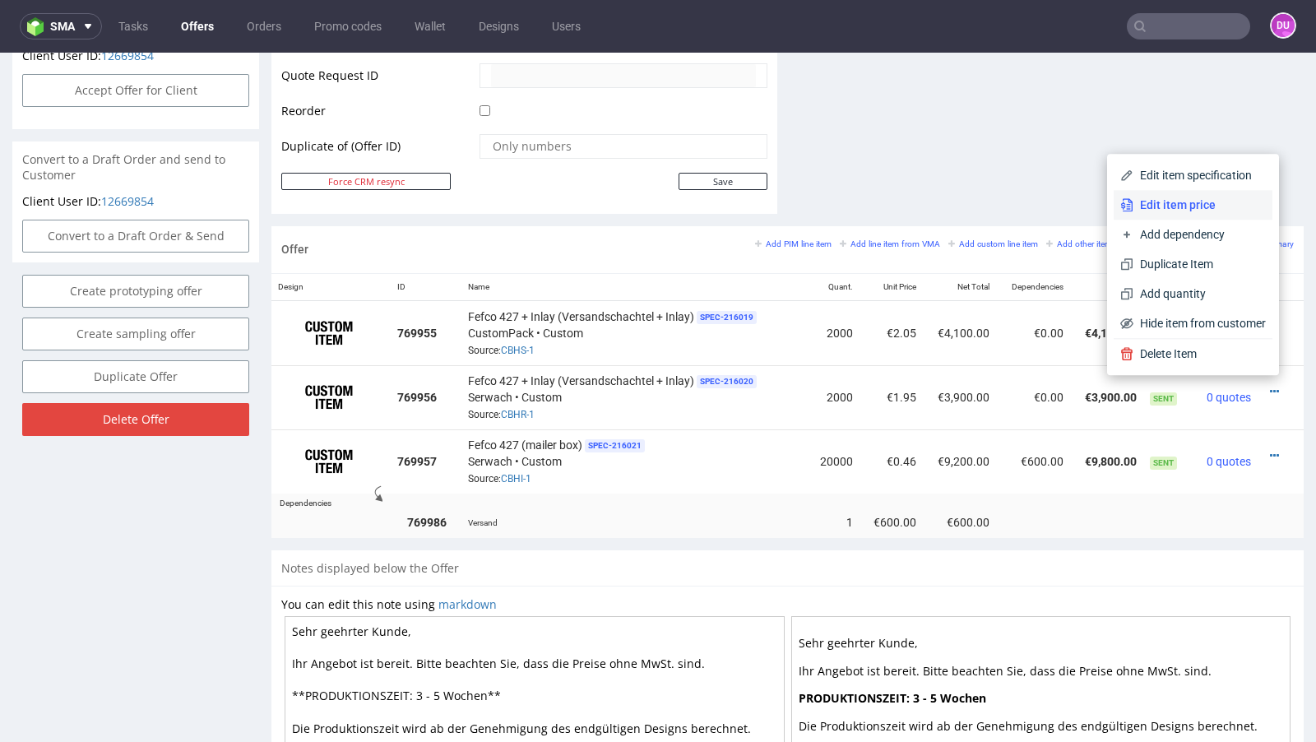
click at [1175, 207] on span "Edit item price" at bounding box center [1199, 205] width 132 height 16
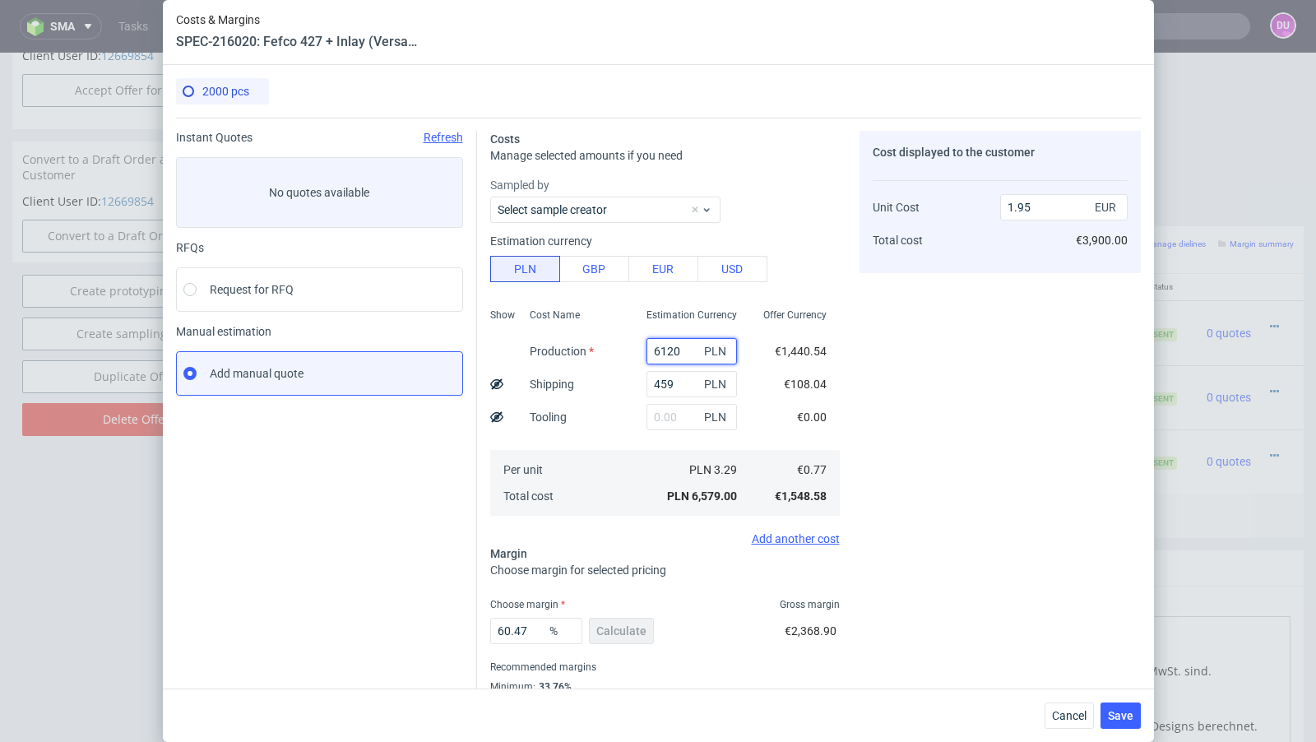
click at [665, 346] on input "6120" at bounding box center [691, 351] width 90 height 26
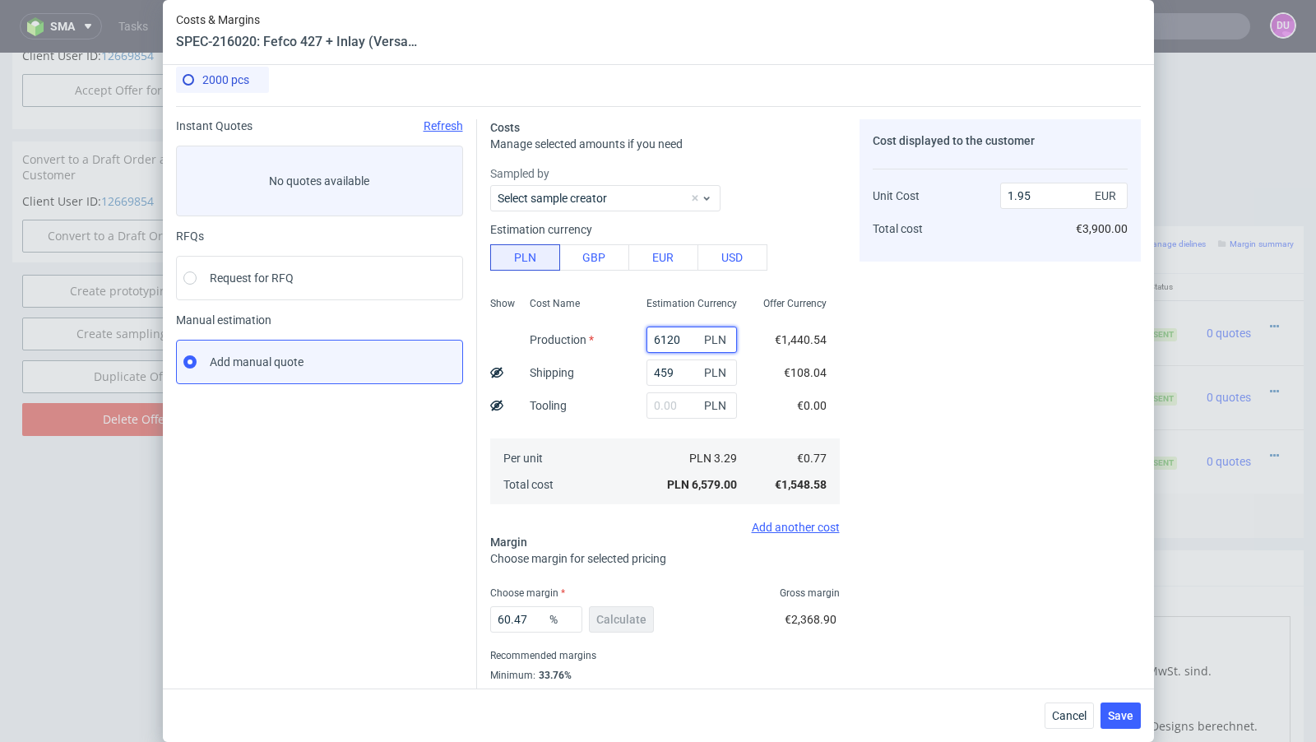
paste input "00"
type input "6000"
type input "1.92"
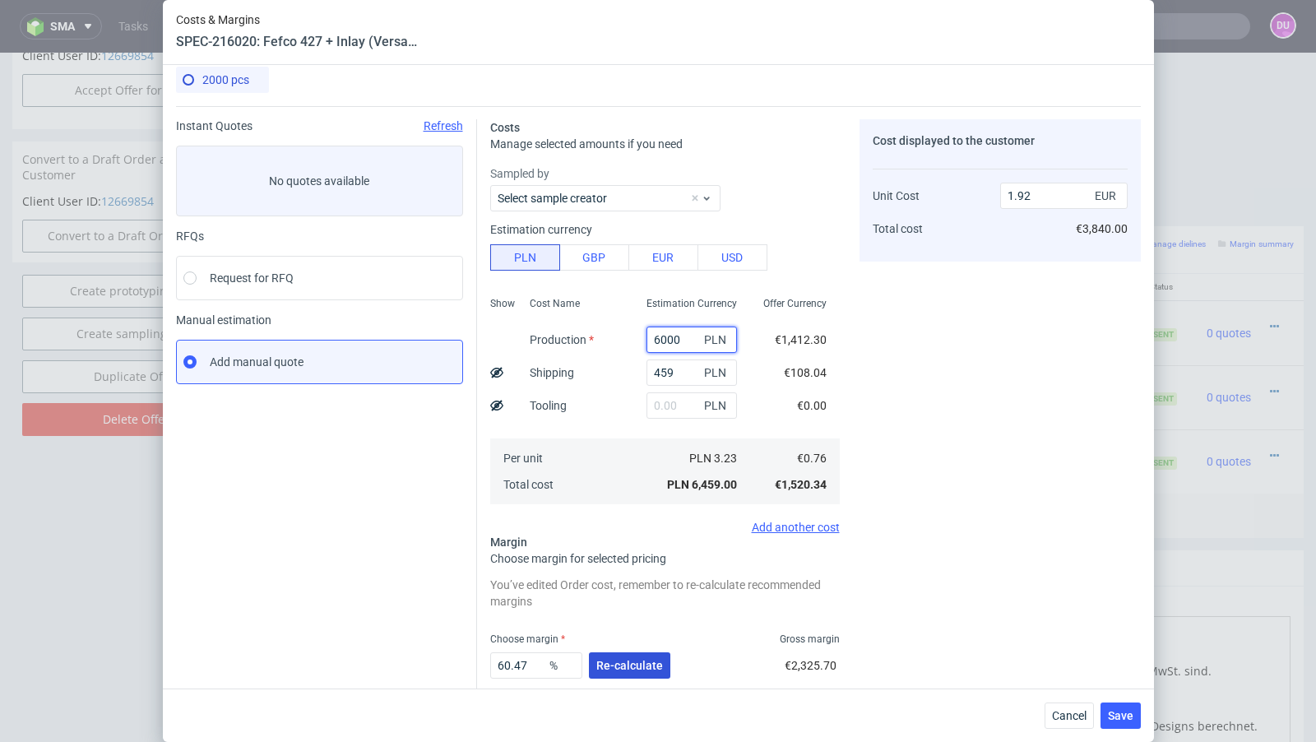
type input "6000"
click at [614, 663] on span "Re-calculate" at bounding box center [629, 666] width 67 height 12
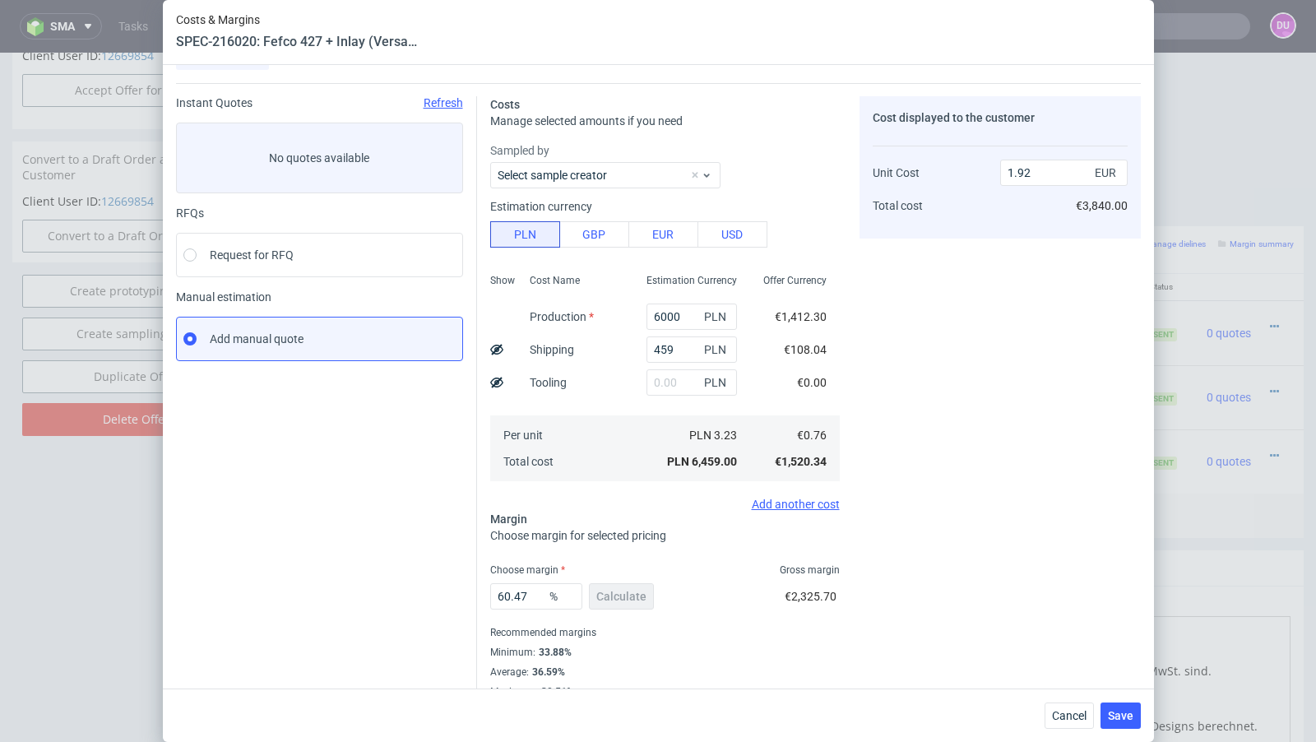
scroll to position [36, 0]
drag, startPoint x: 537, startPoint y: 592, endPoint x: 440, endPoint y: 586, distance: 97.2
click at [440, 586] on div "Instant Quotes Refresh No quotes available RFQs Request for RFQ Manual estimati…" at bounding box center [658, 388] width 965 height 615
type input "61"
type input "1.95"
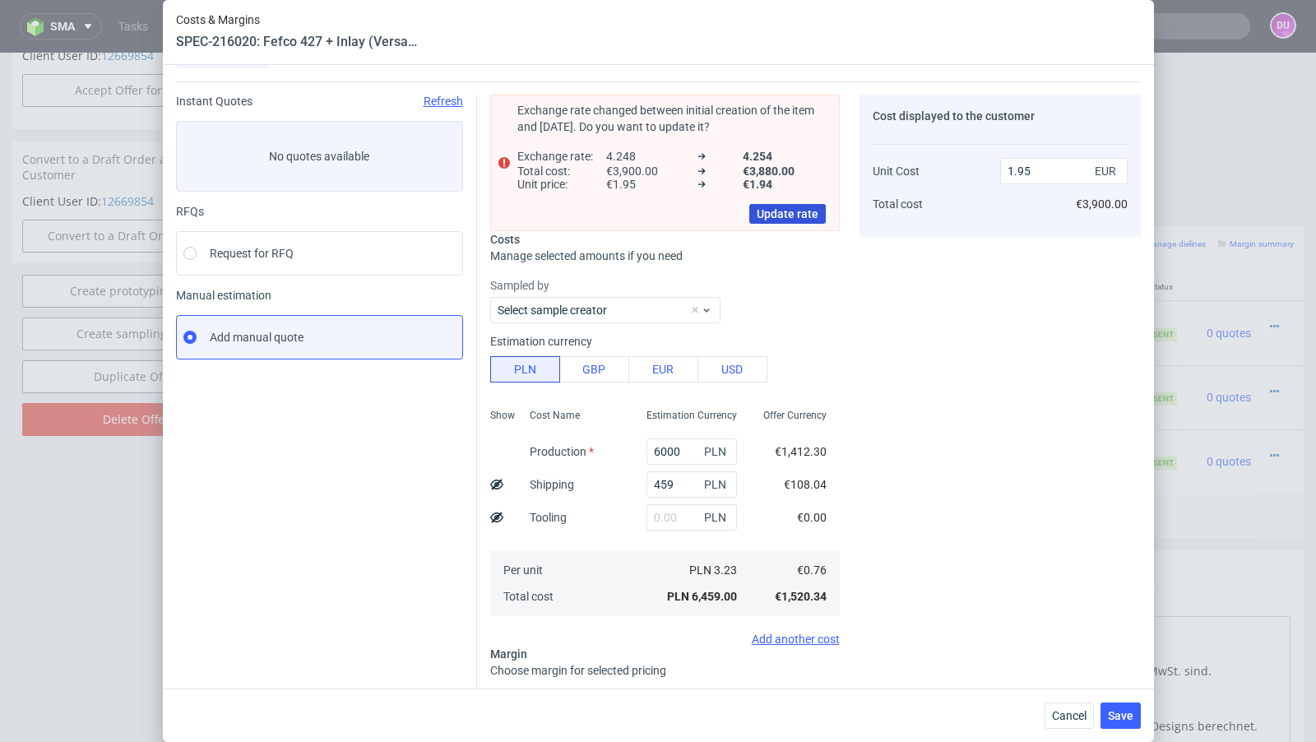
type input "61"
click at [781, 216] on span "Update rate" at bounding box center [788, 214] width 62 height 12
type input "1.94"
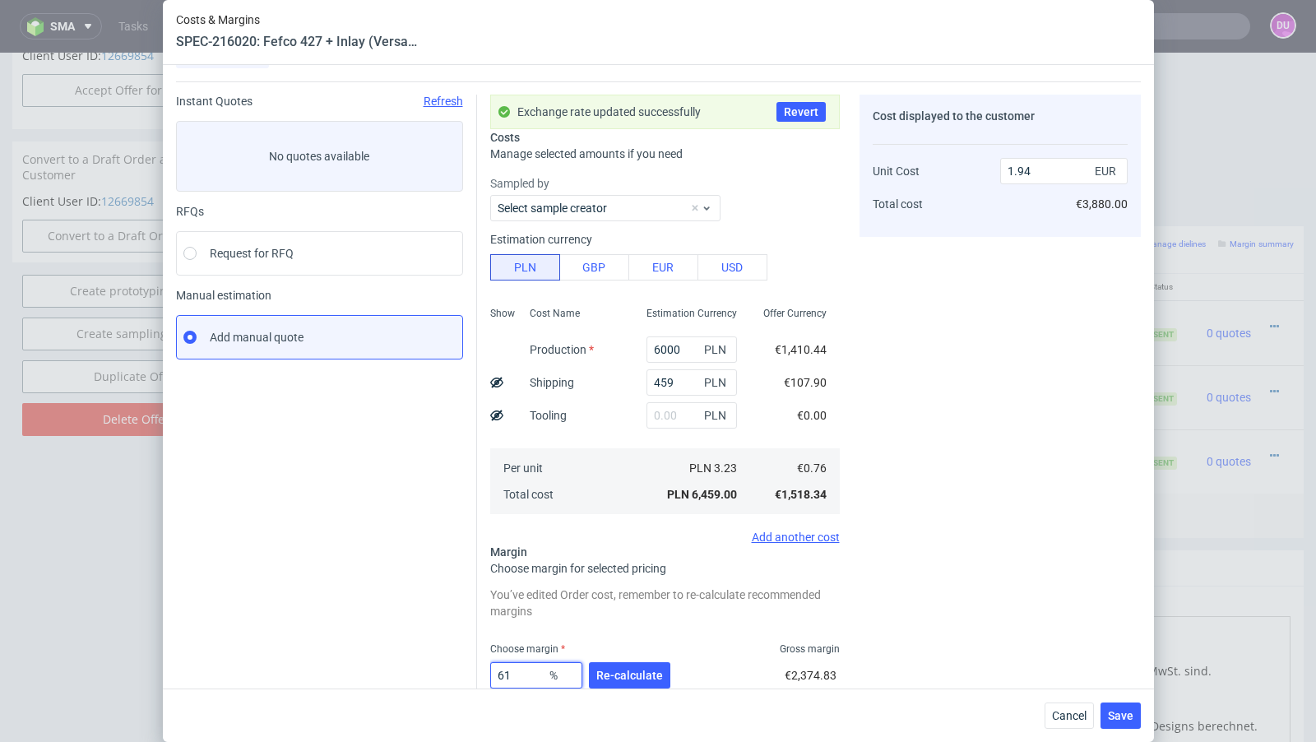
click at [525, 674] on input "61" at bounding box center [536, 675] width 92 height 26
type input "62"
type input "1.99"
type input "61"
type input "1.94"
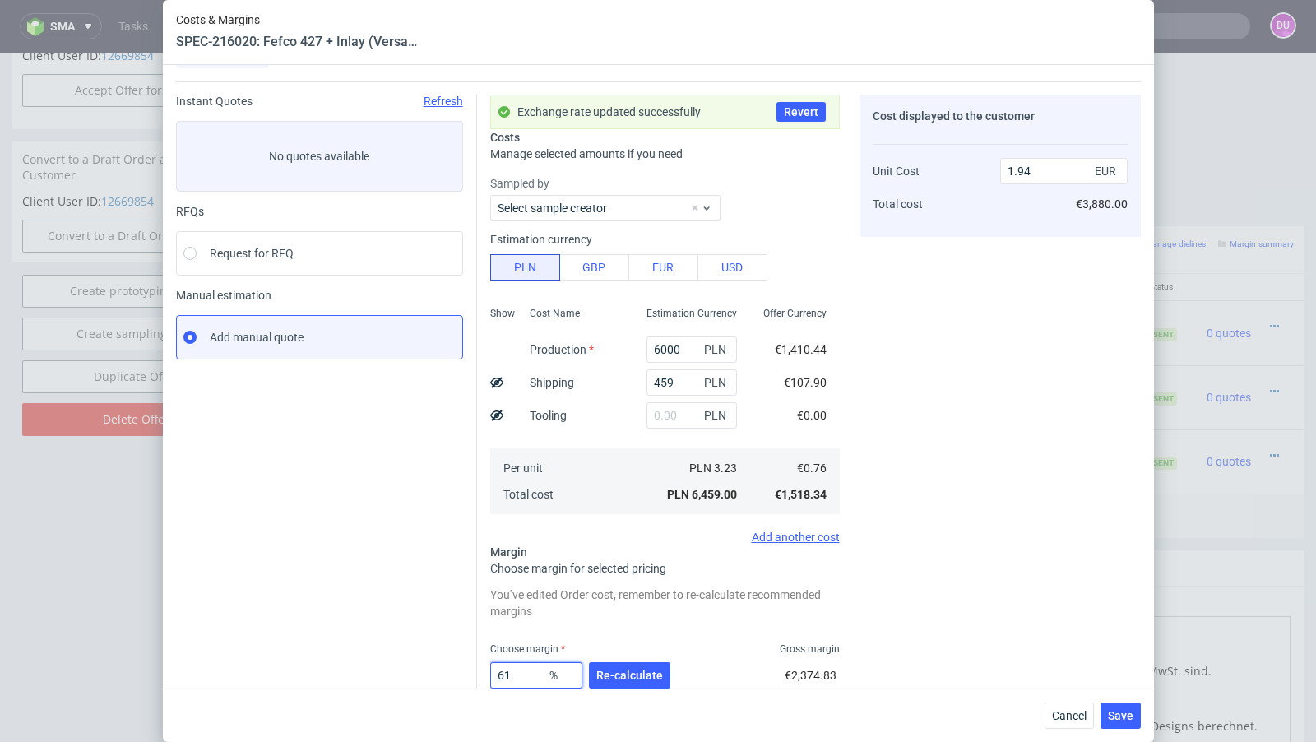
type input "61.4"
type input "1.96"
click at [635, 677] on span "Re-calculate" at bounding box center [629, 676] width 67 height 12
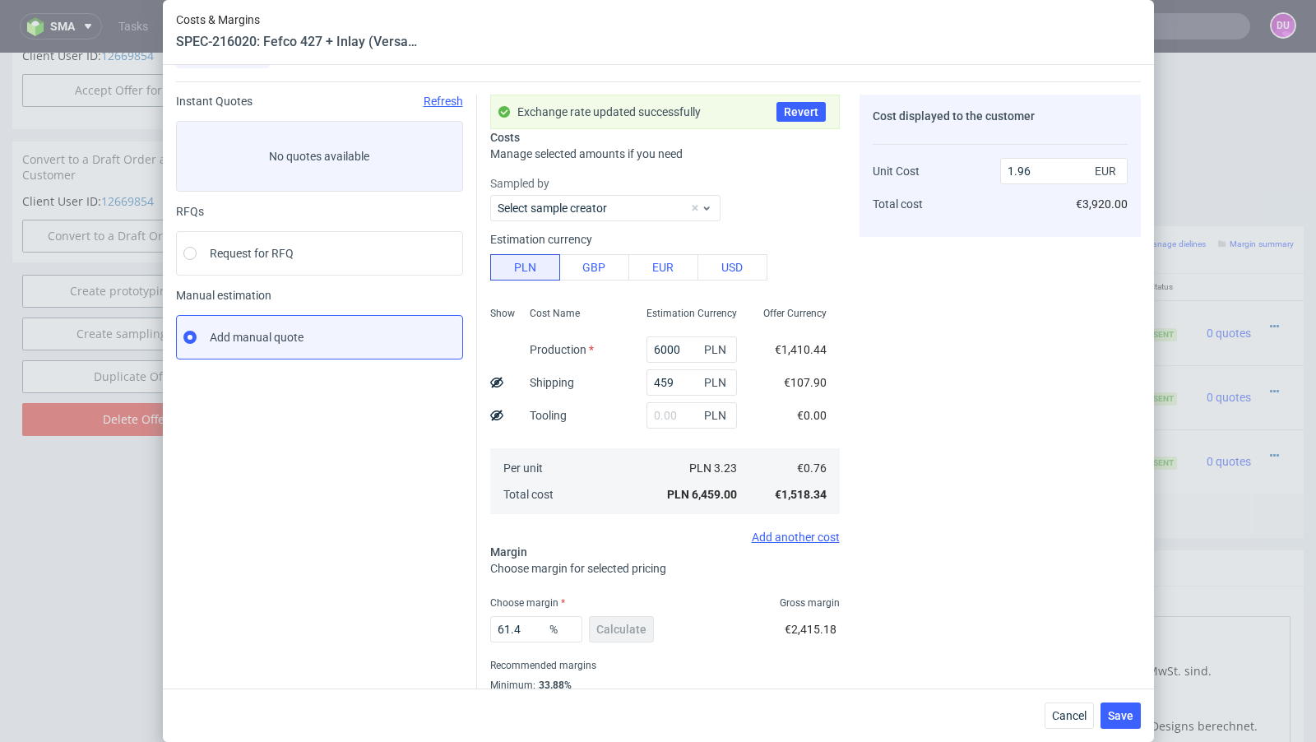
scroll to position [90, 0]
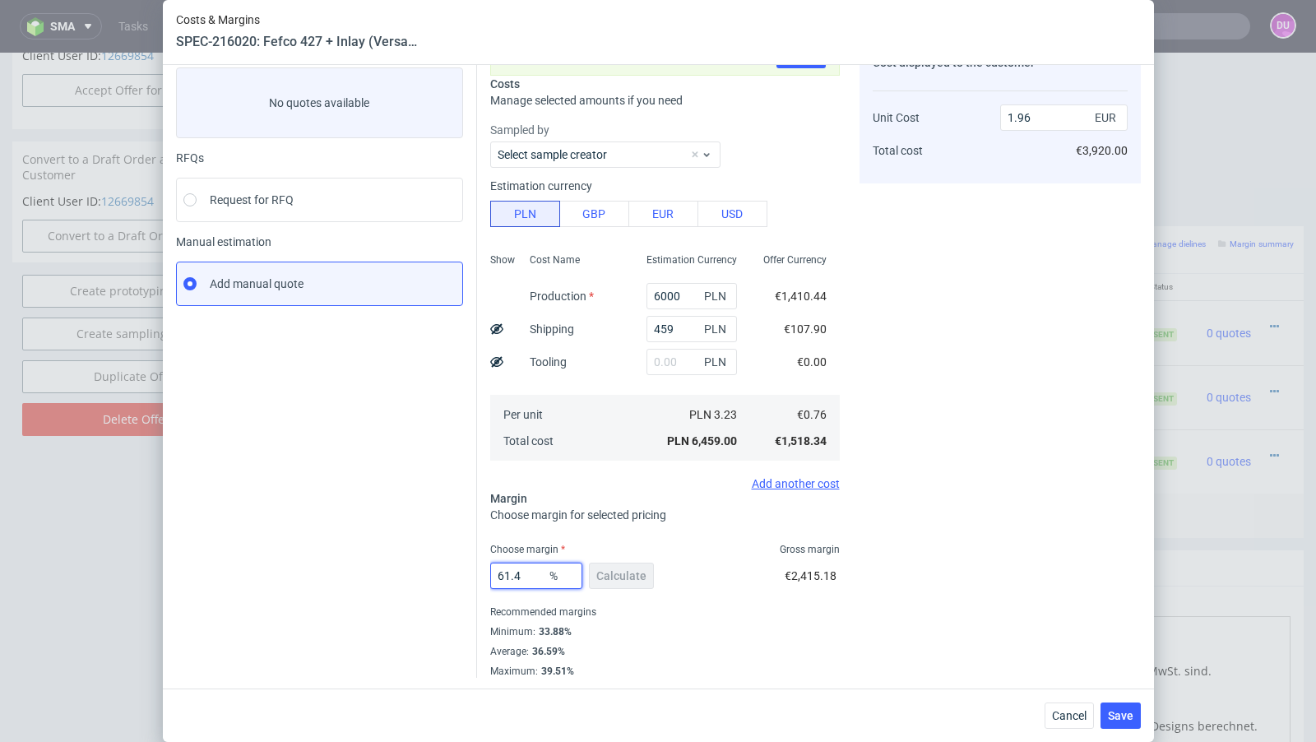
click at [532, 577] on input "61.4" at bounding box center [536, 576] width 92 height 26
type input "61.2"
type input "1.95"
type input "61.3"
type input "1.96"
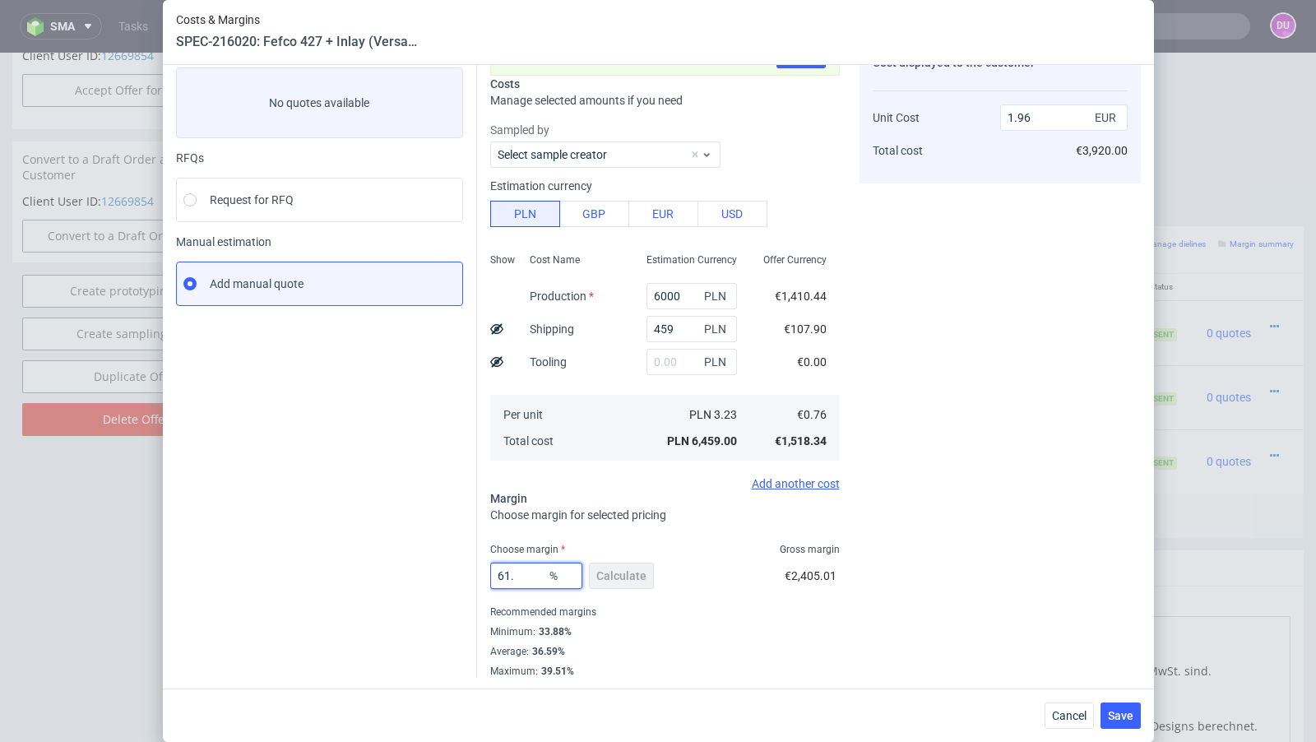
type input "61.2"
type input "1.95"
type input "61.25"
type input "1.96"
type input "61.24"
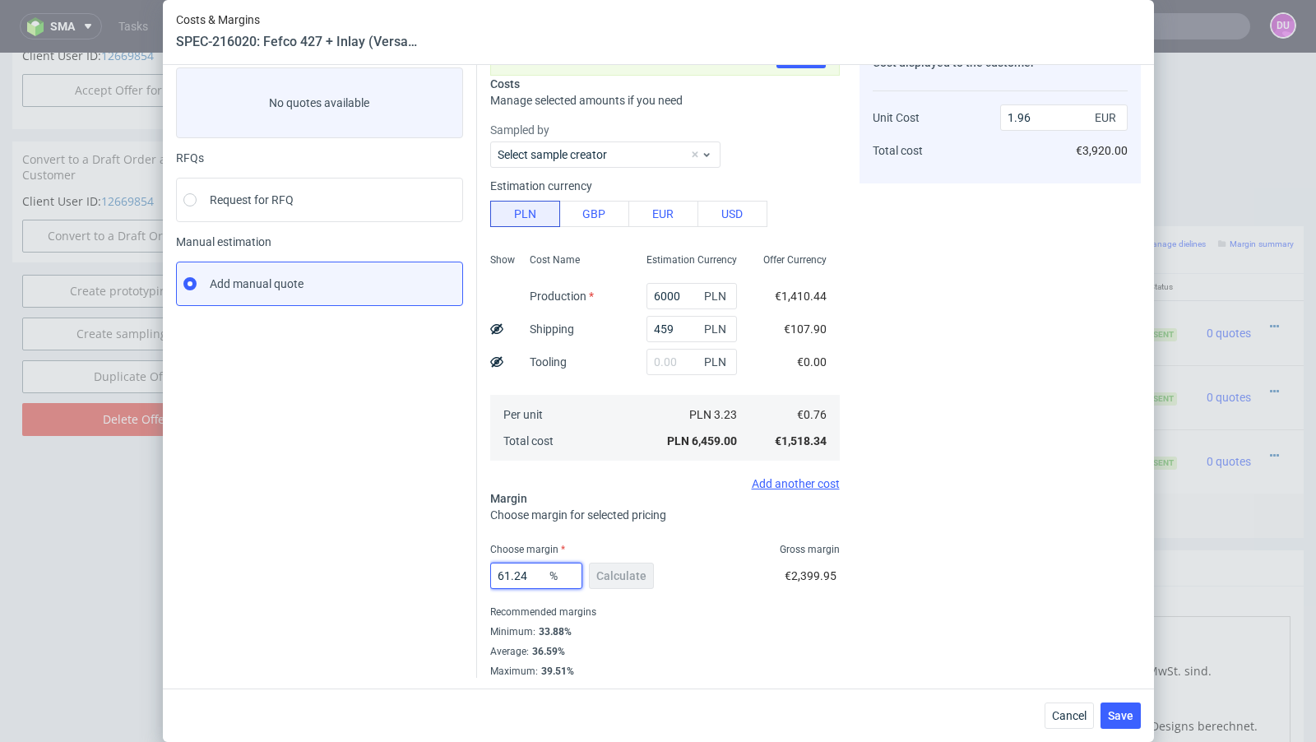
type input "1.95"
type input "61.24"
click at [466, 540] on div "Instant Quotes Refresh No quotes available RFQs Request for RFQ Manual estimati…" at bounding box center [326, 359] width 301 height 637
click at [1133, 722] on button "Save" at bounding box center [1120, 715] width 40 height 26
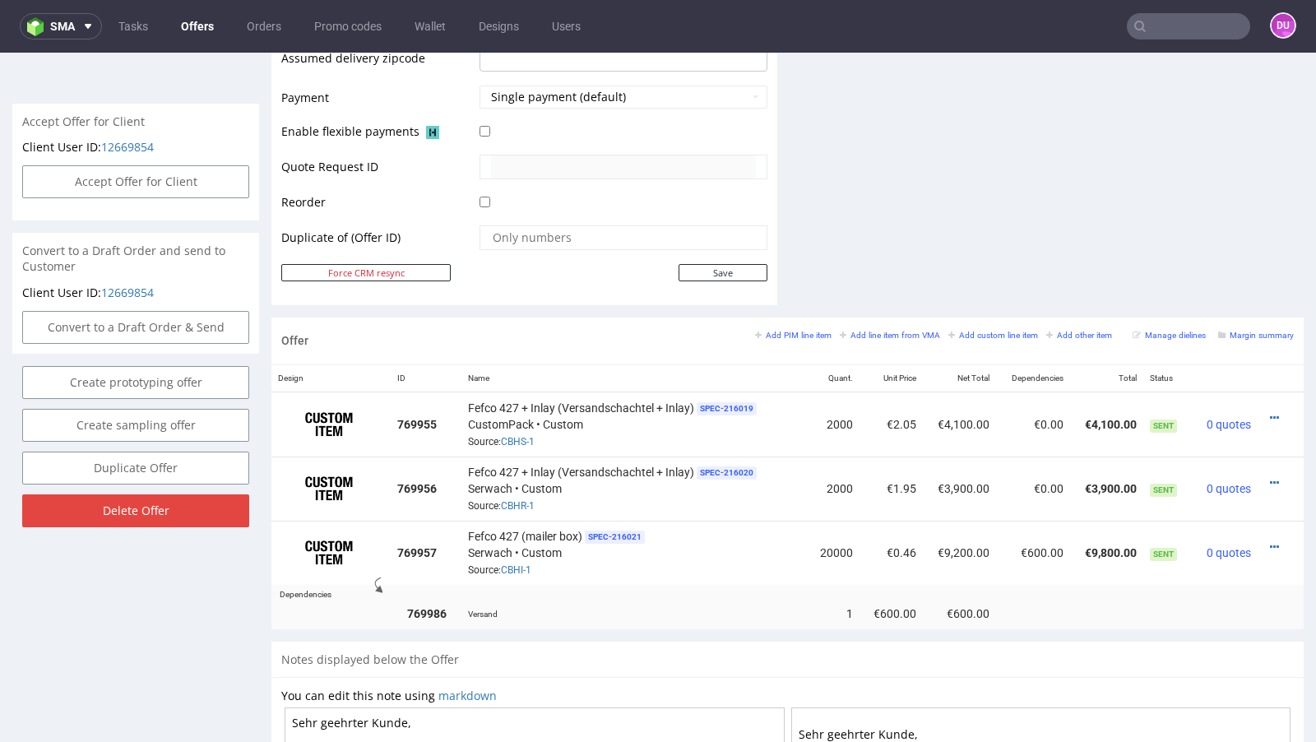
scroll to position [0, 0]
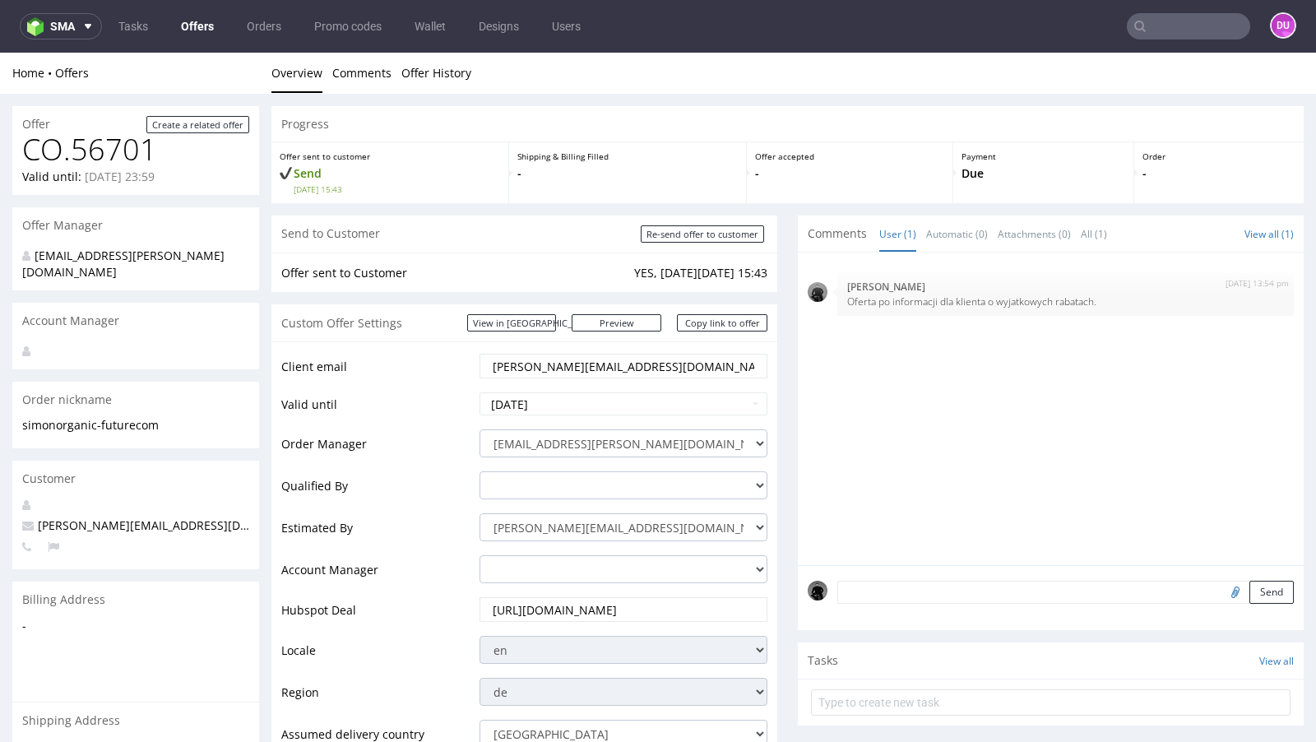
click at [189, 29] on link "Offers" at bounding box center [197, 26] width 53 height 26
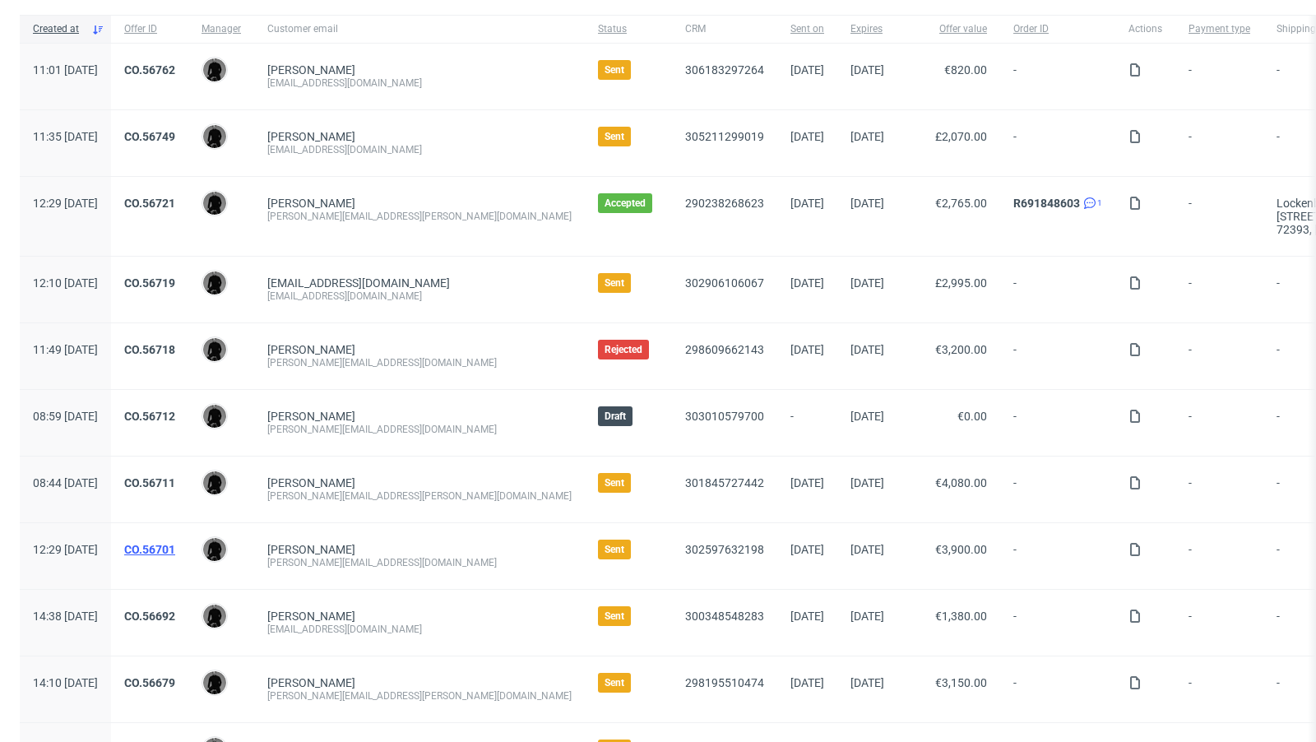
click at [175, 547] on link "CO.56701" at bounding box center [149, 549] width 51 height 13
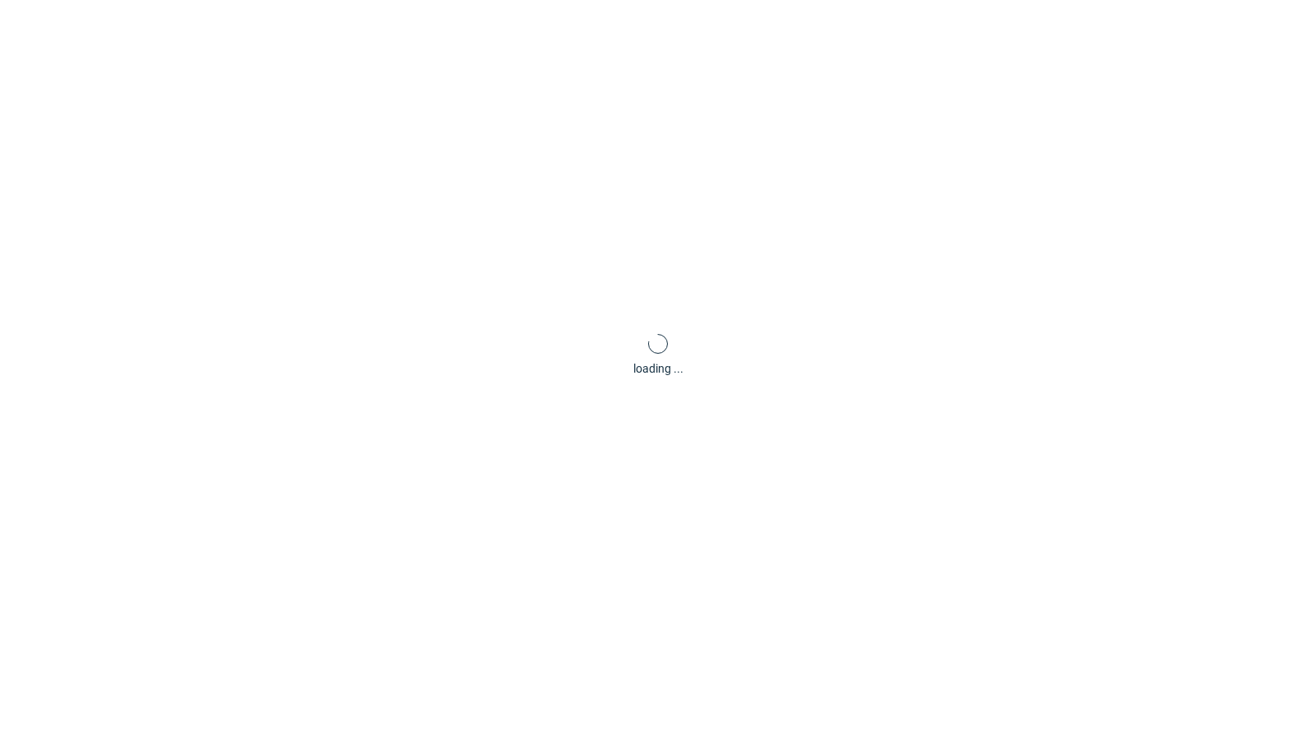
scroll to position [4, 0]
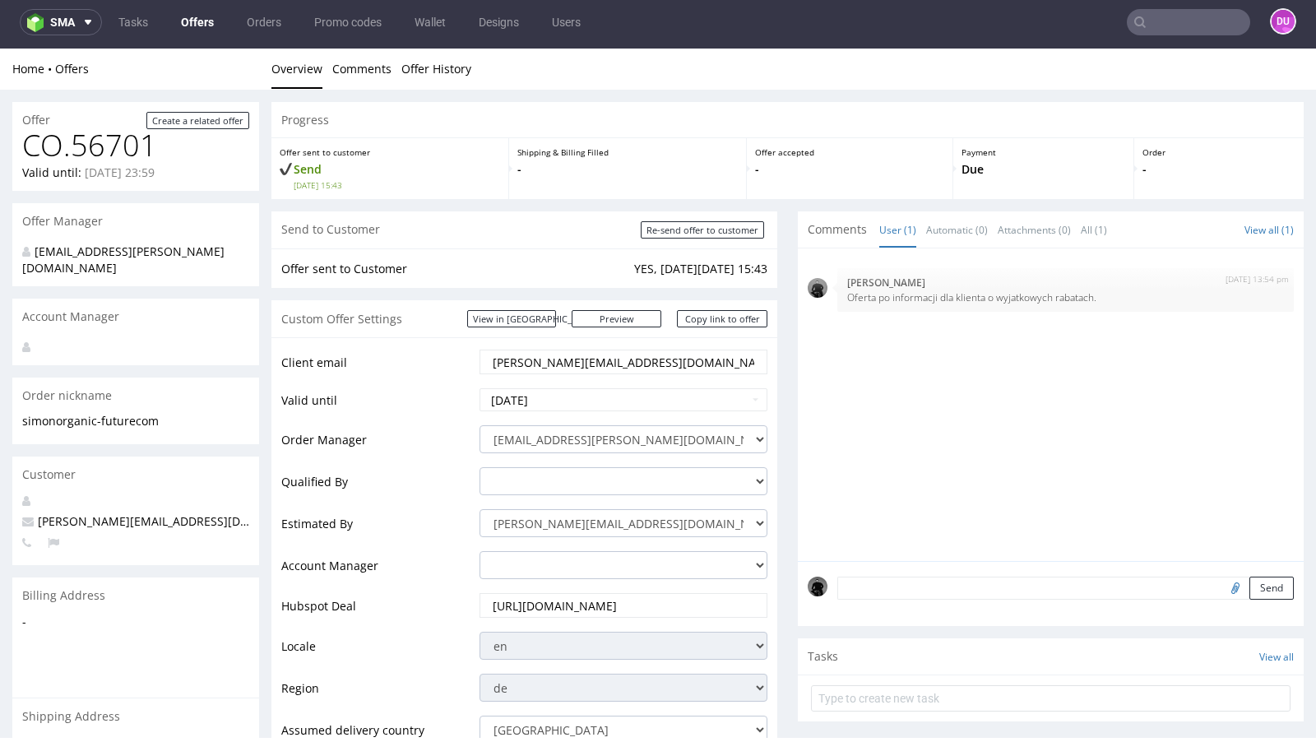
click at [1151, 30] on input "text" at bounding box center [1188, 22] width 123 height 26
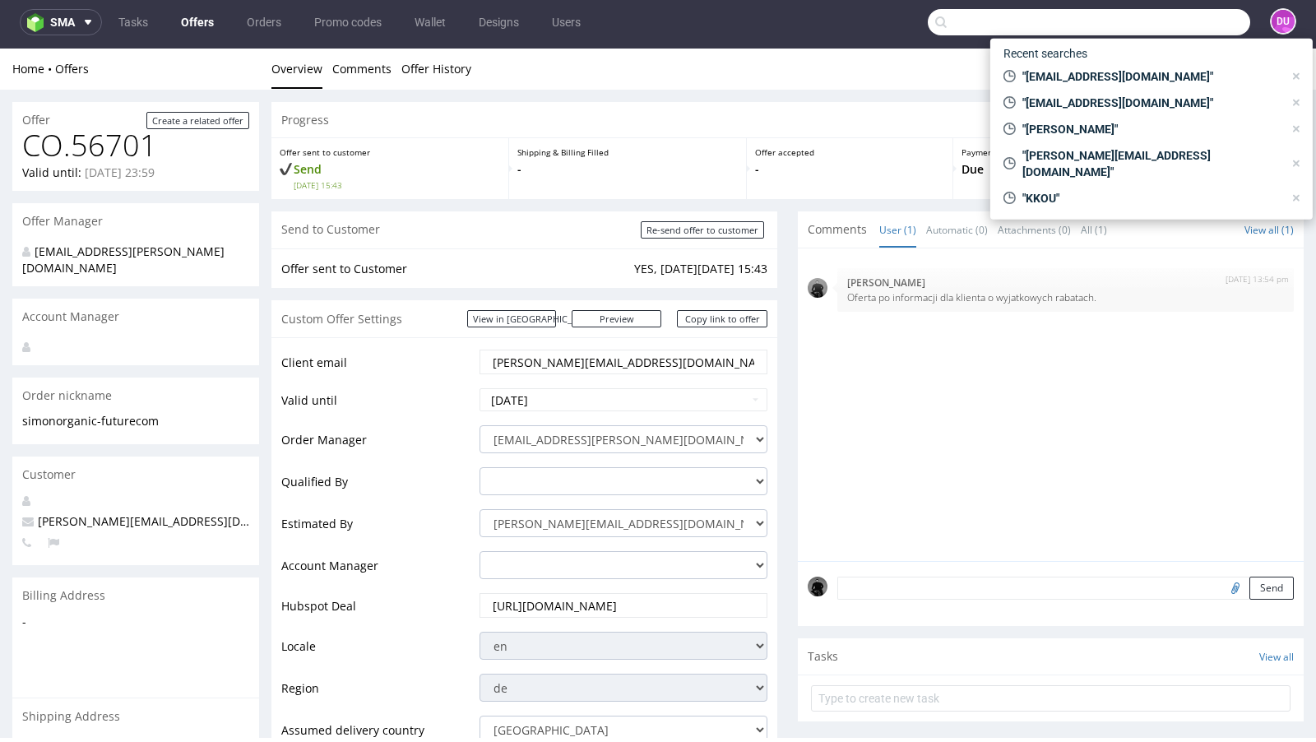
paste input "[PERSON_NAME][EMAIL_ADDRESS][DOMAIN_NAME]"
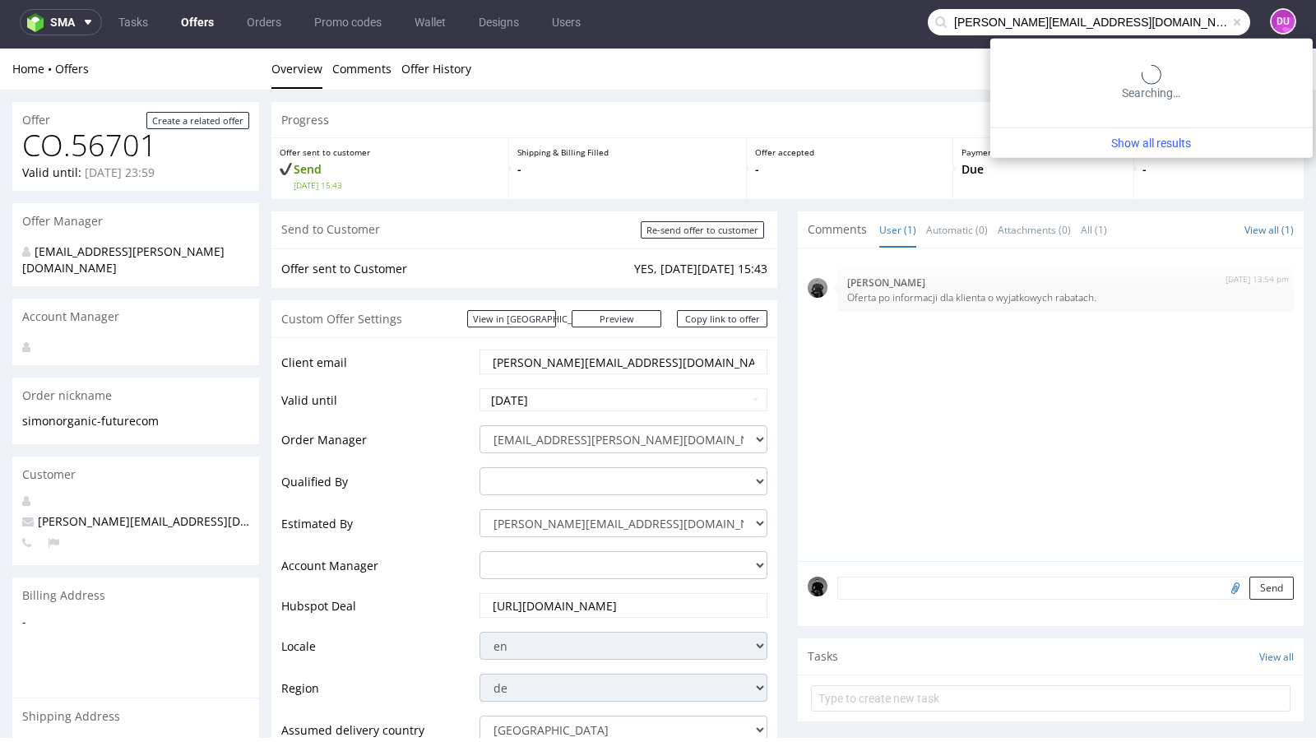
type input "[PERSON_NAME][EMAIL_ADDRESS][DOMAIN_NAME]"
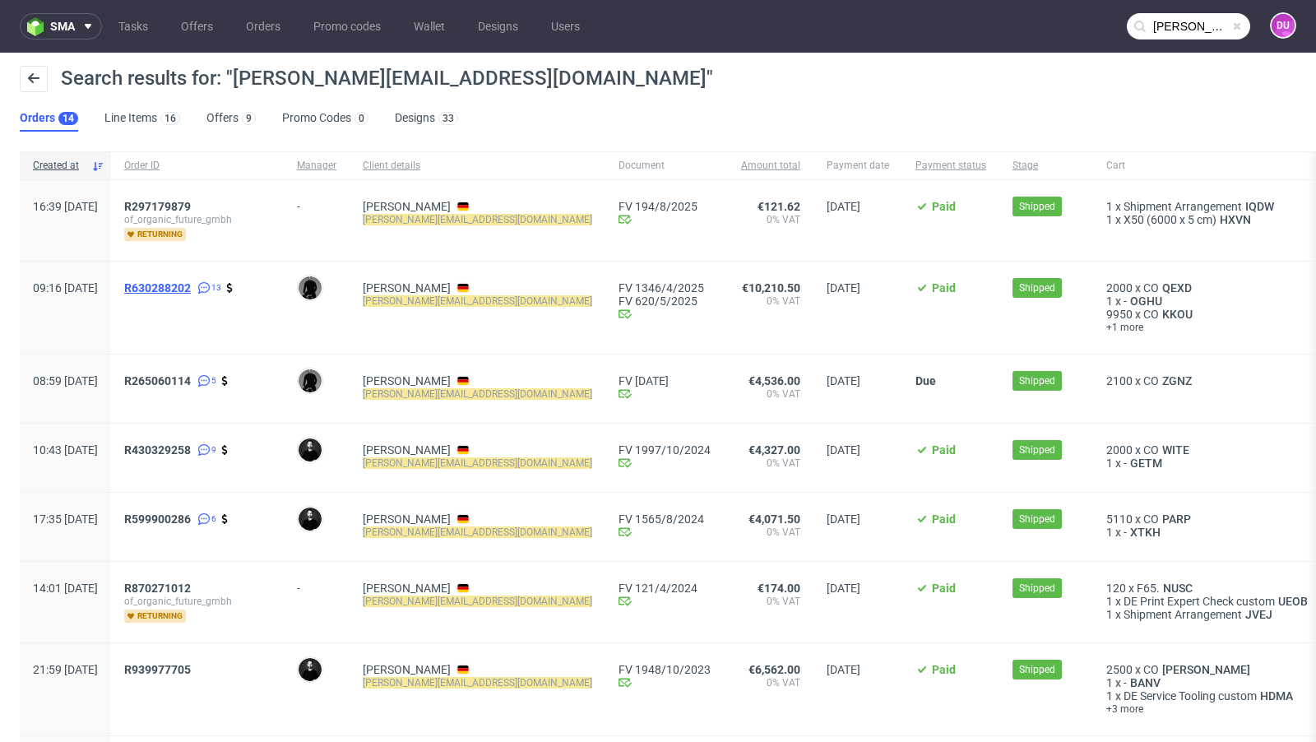
click at [191, 282] on span "R630288202" at bounding box center [157, 287] width 67 height 13
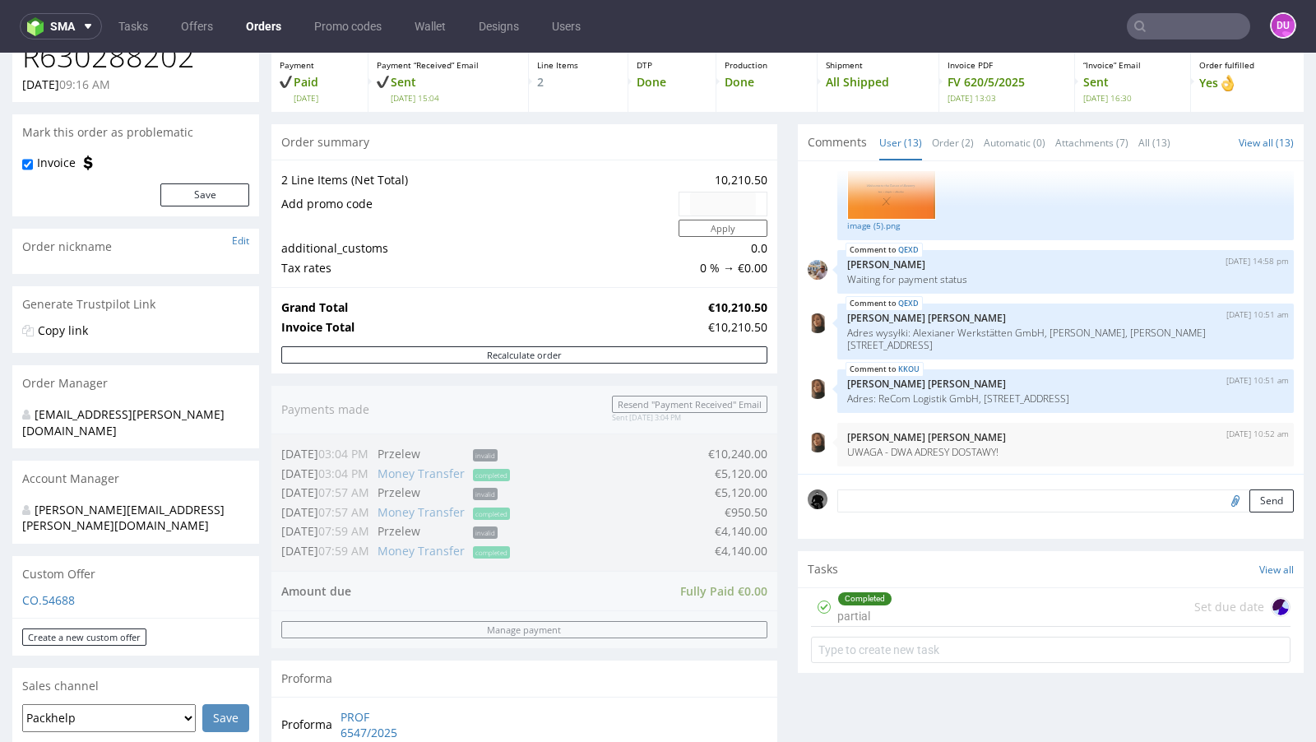
scroll to position [97, 0]
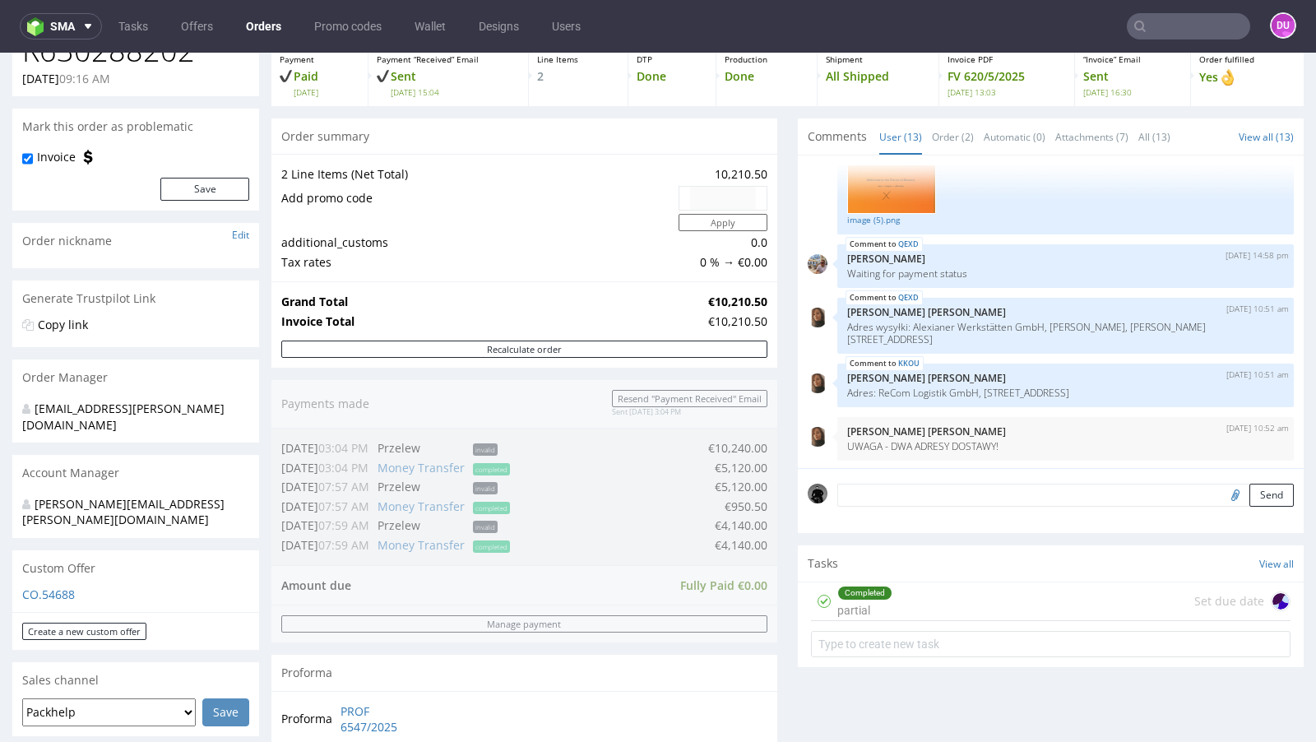
type input "[PERSON_NAME][EMAIL_ADDRESS][DOMAIN_NAME]"
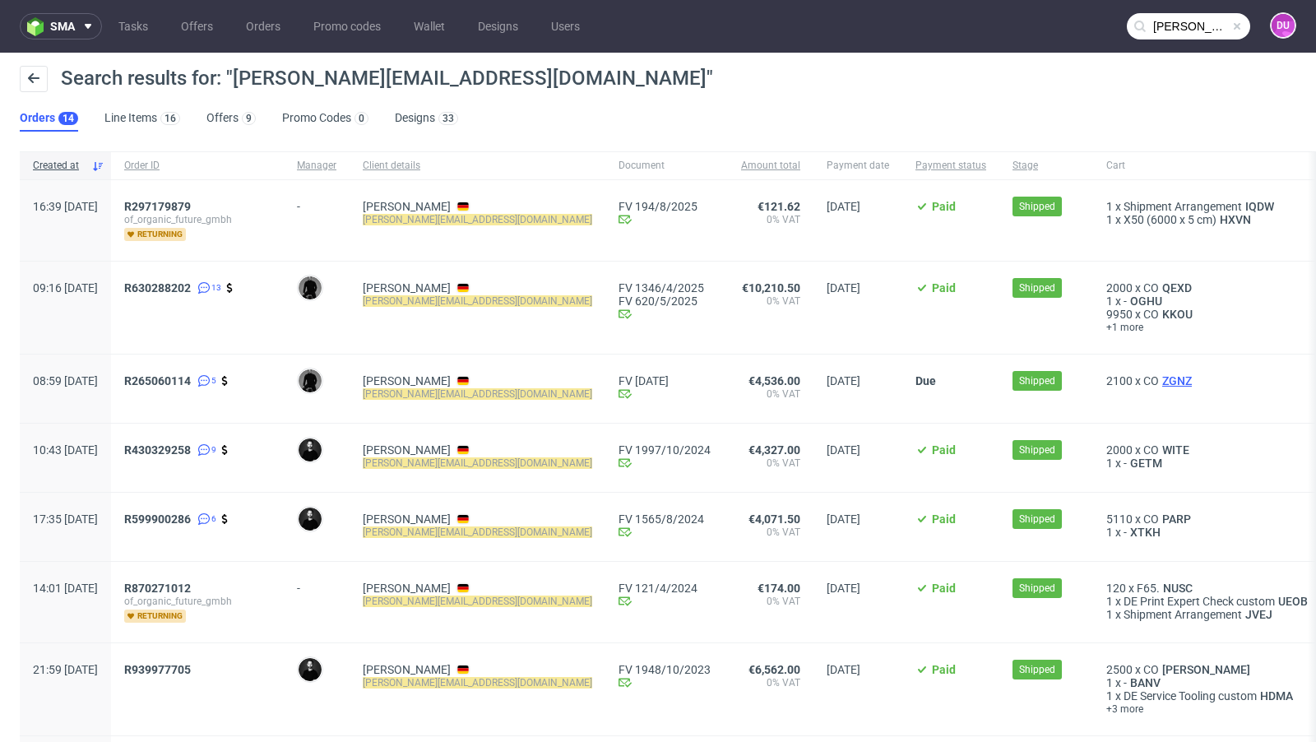
click at [1159, 378] on span "ZGNZ" at bounding box center [1177, 380] width 36 height 13
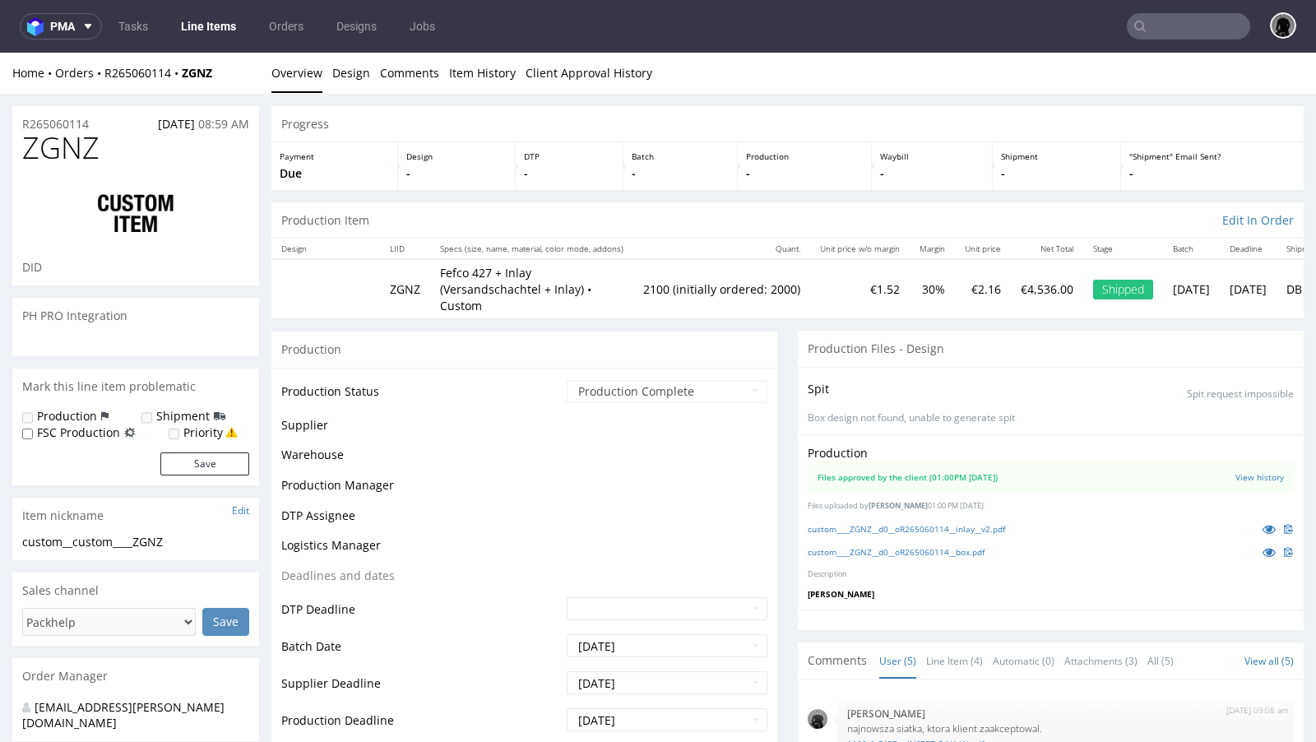
scroll to position [46, 0]
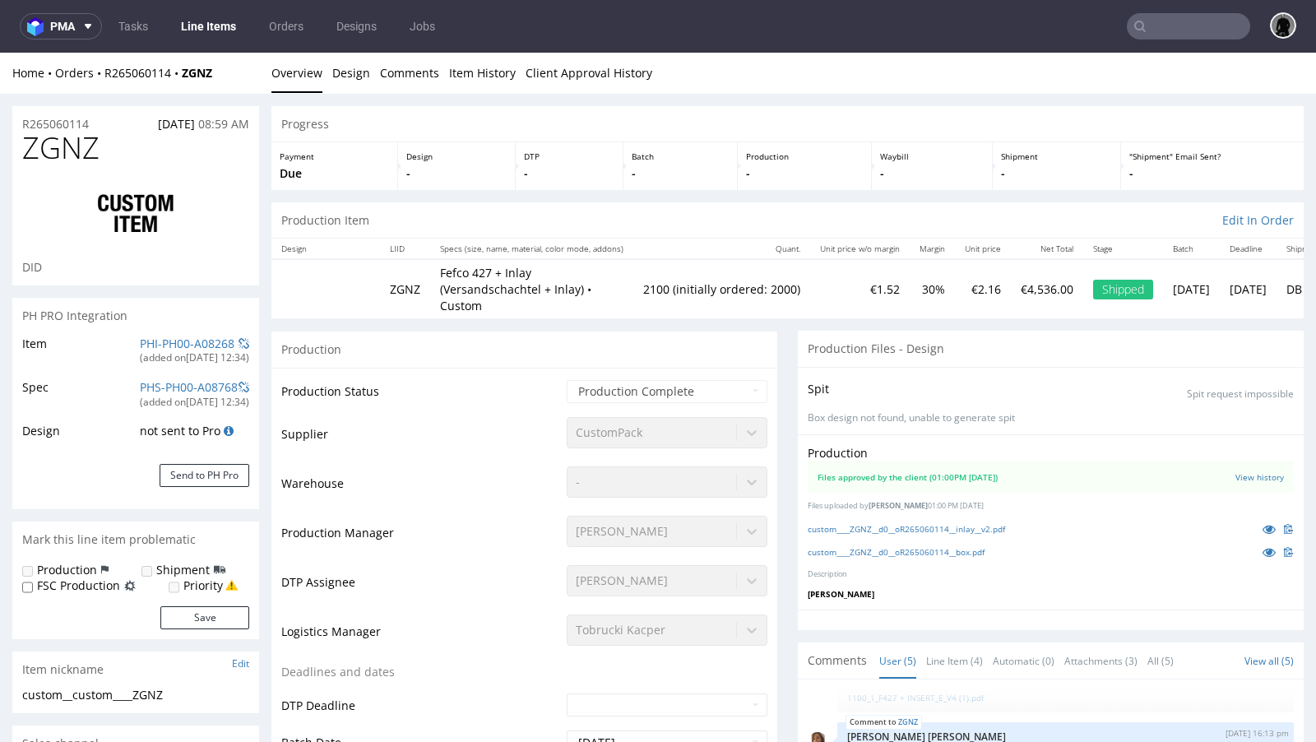
select select "in_progress"
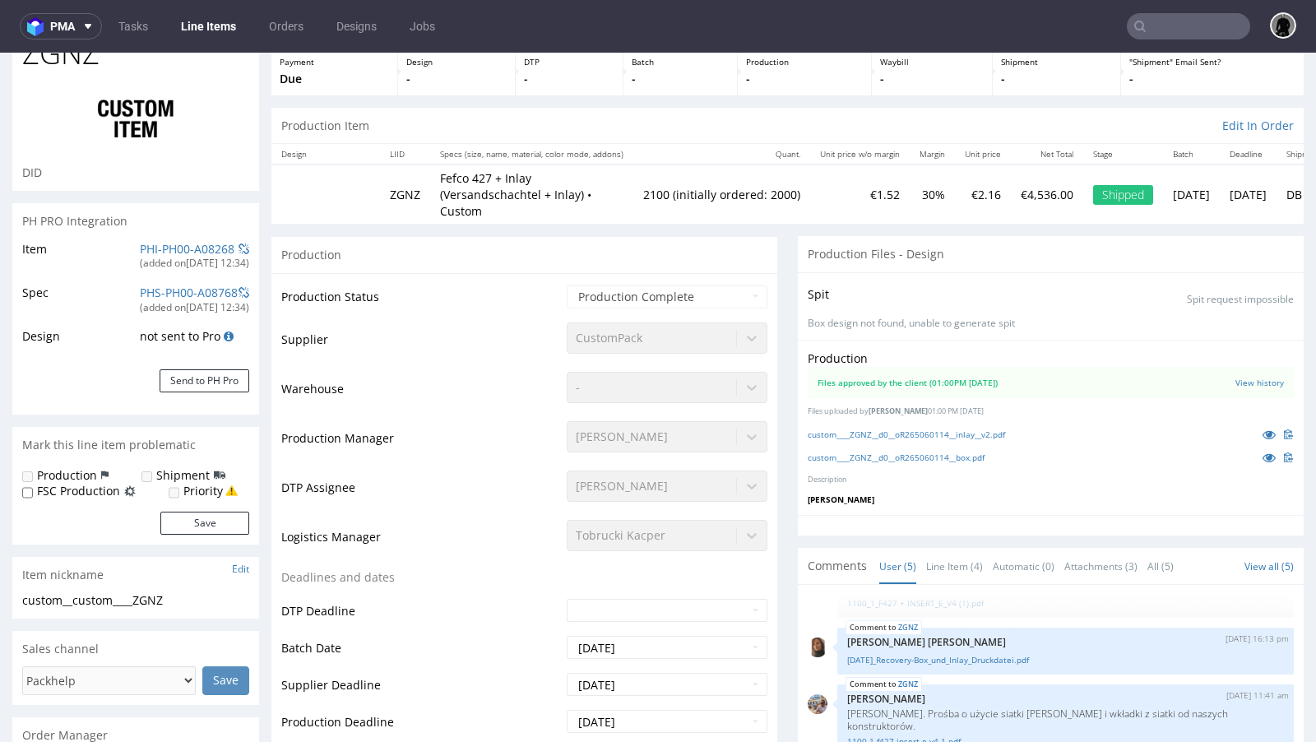
scroll to position [0, 0]
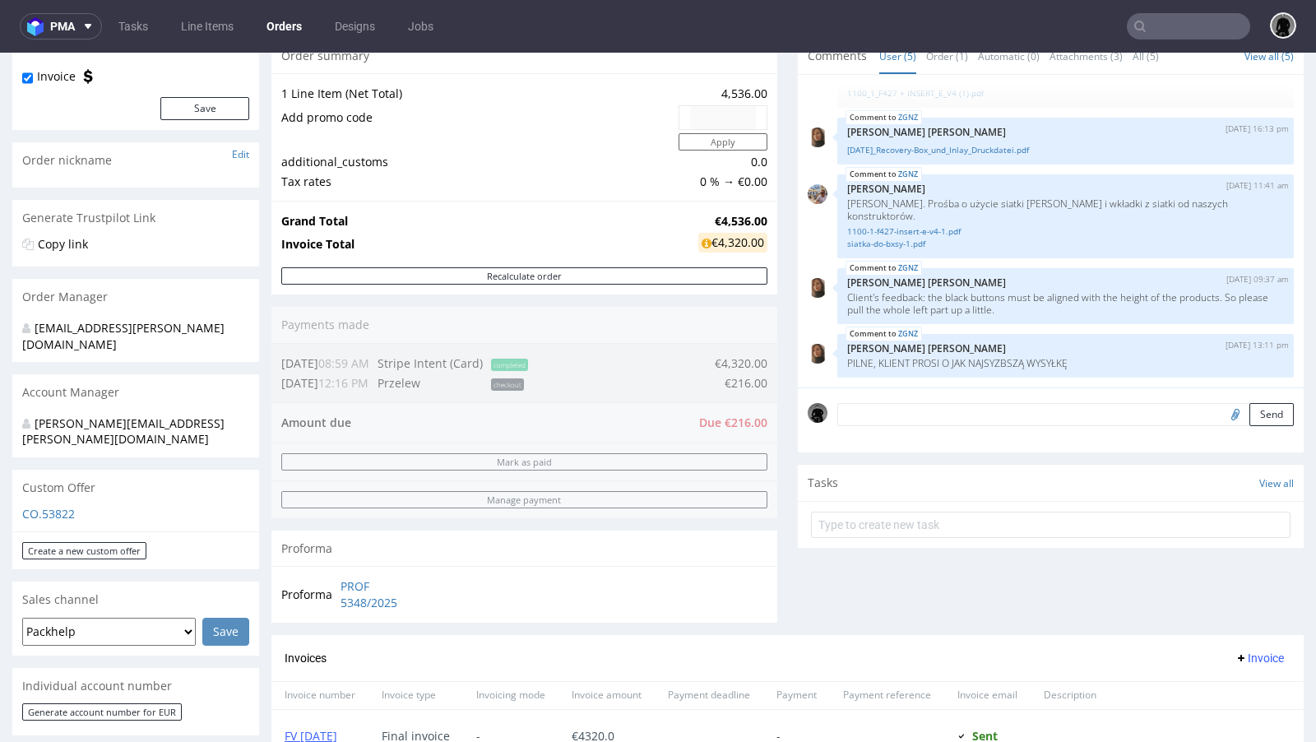
scroll to position [179, 0]
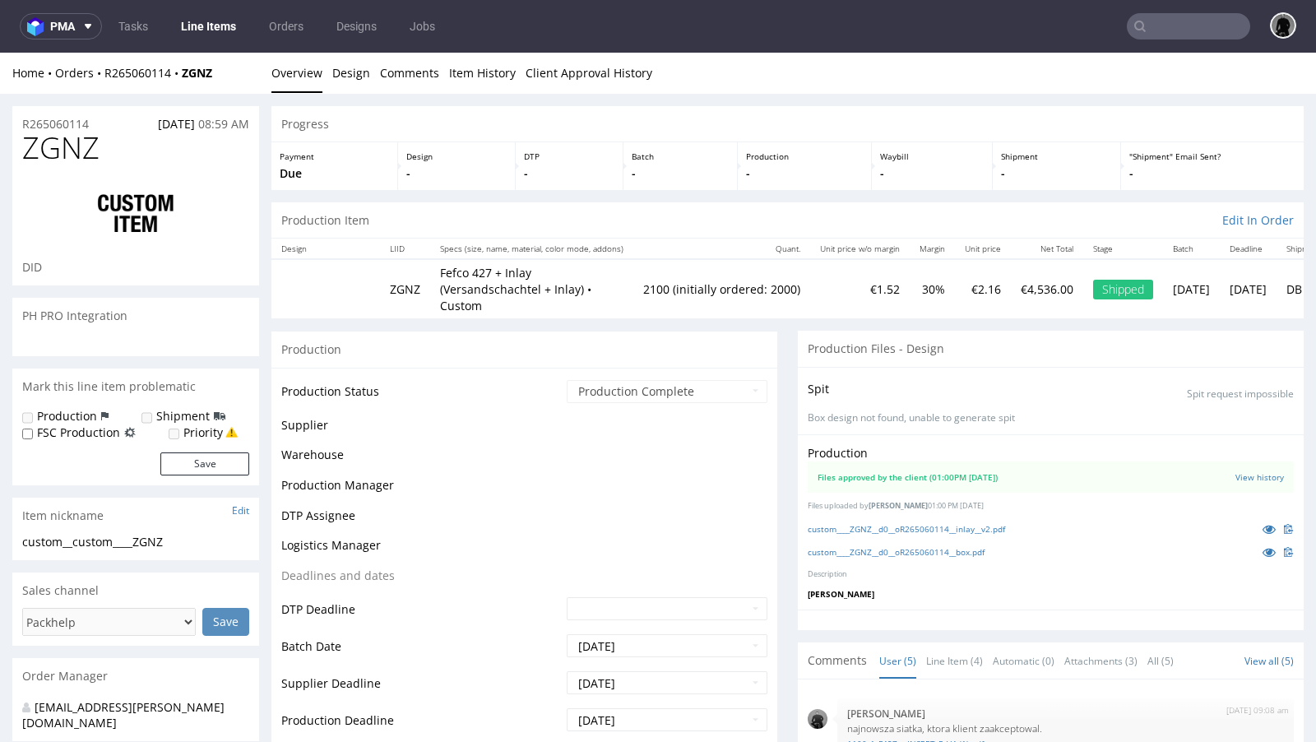
scroll to position [46, 0]
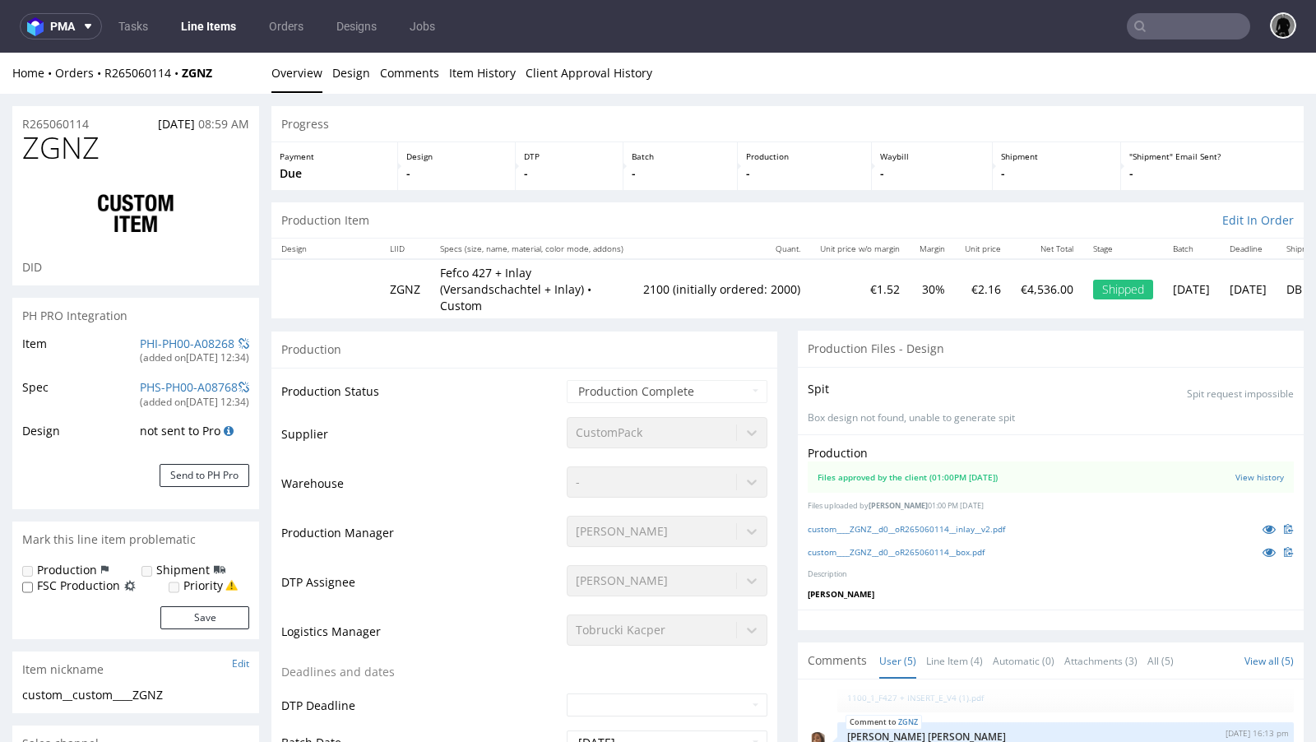
select select "in_progress"
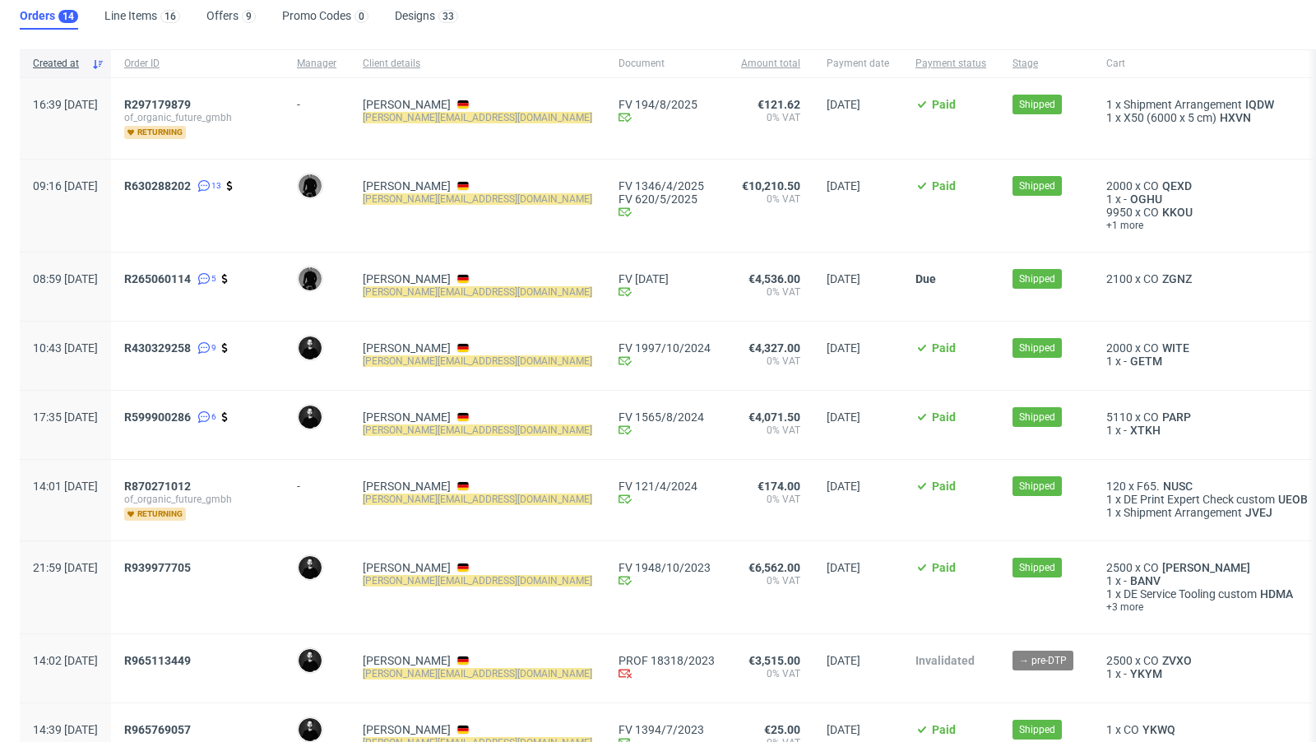
scroll to position [103, 0]
click at [1159, 410] on span "PARP" at bounding box center [1176, 416] width 35 height 13
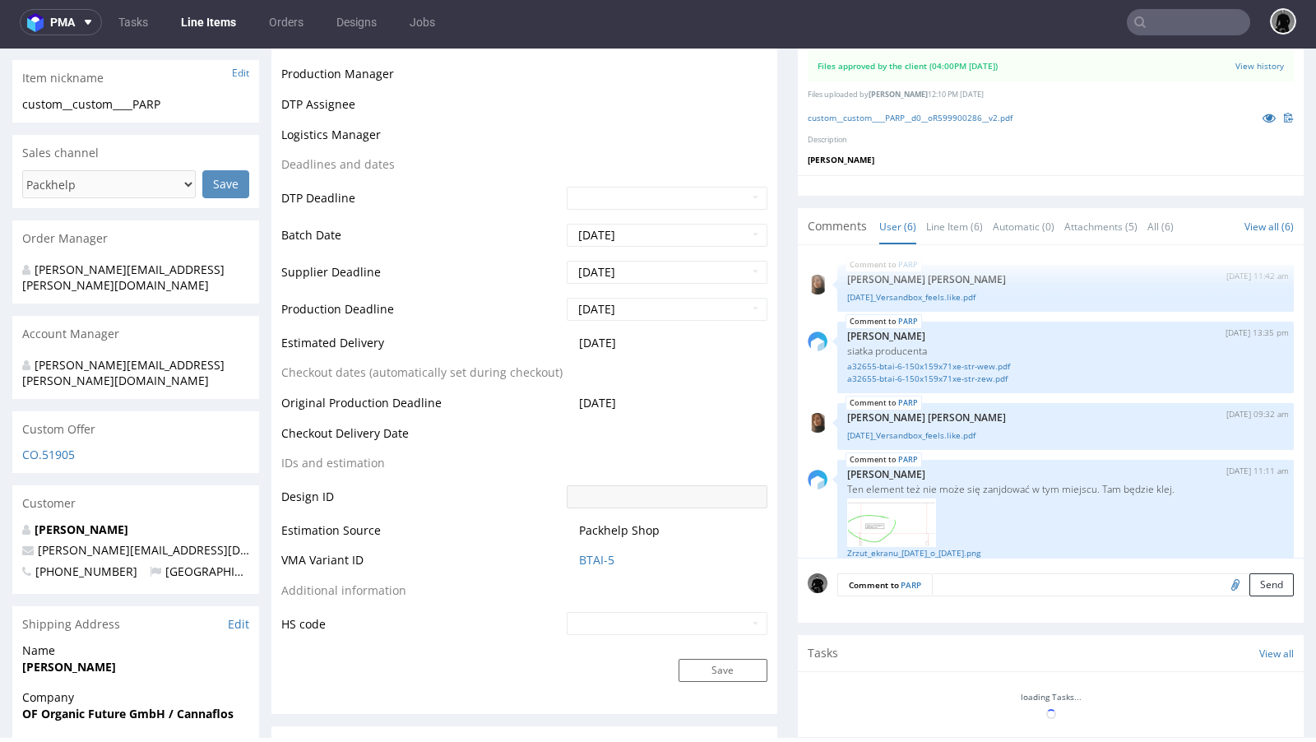
scroll to position [154, 0]
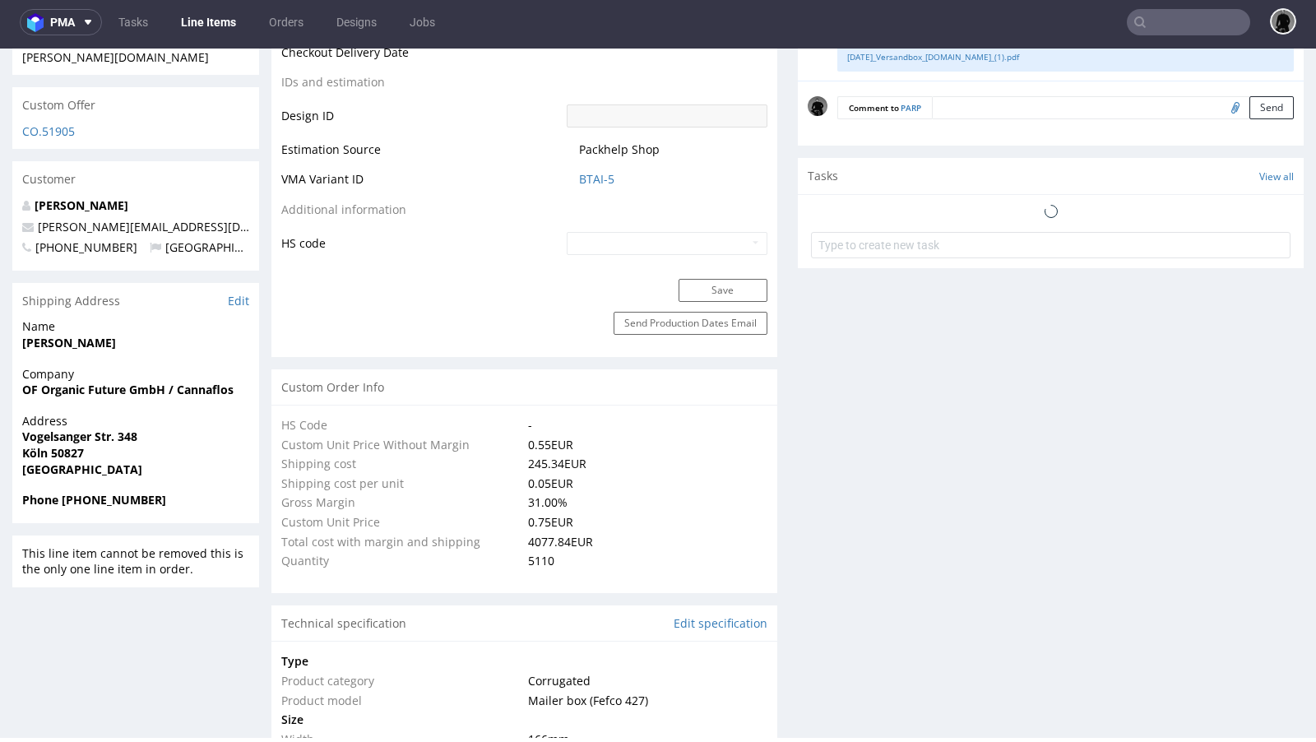
select select "in_progress"
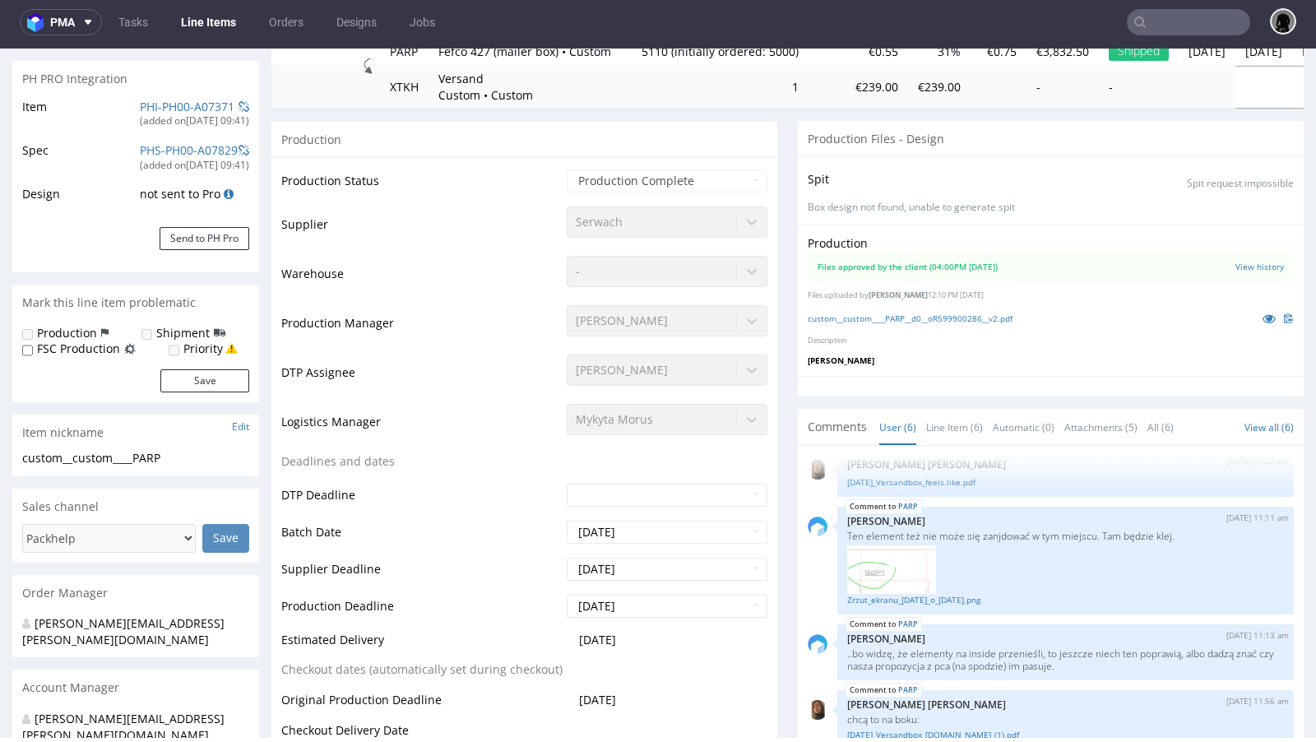
scroll to position [0, 0]
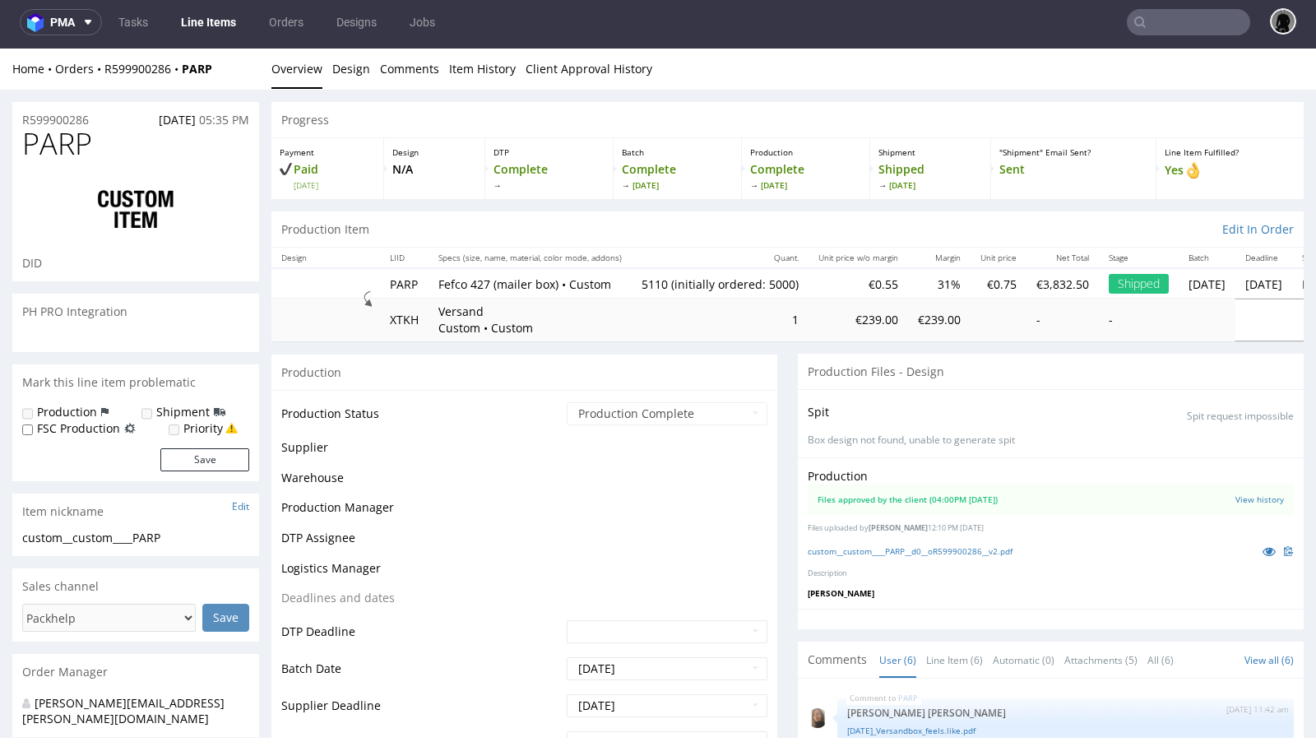
scroll to position [154, 0]
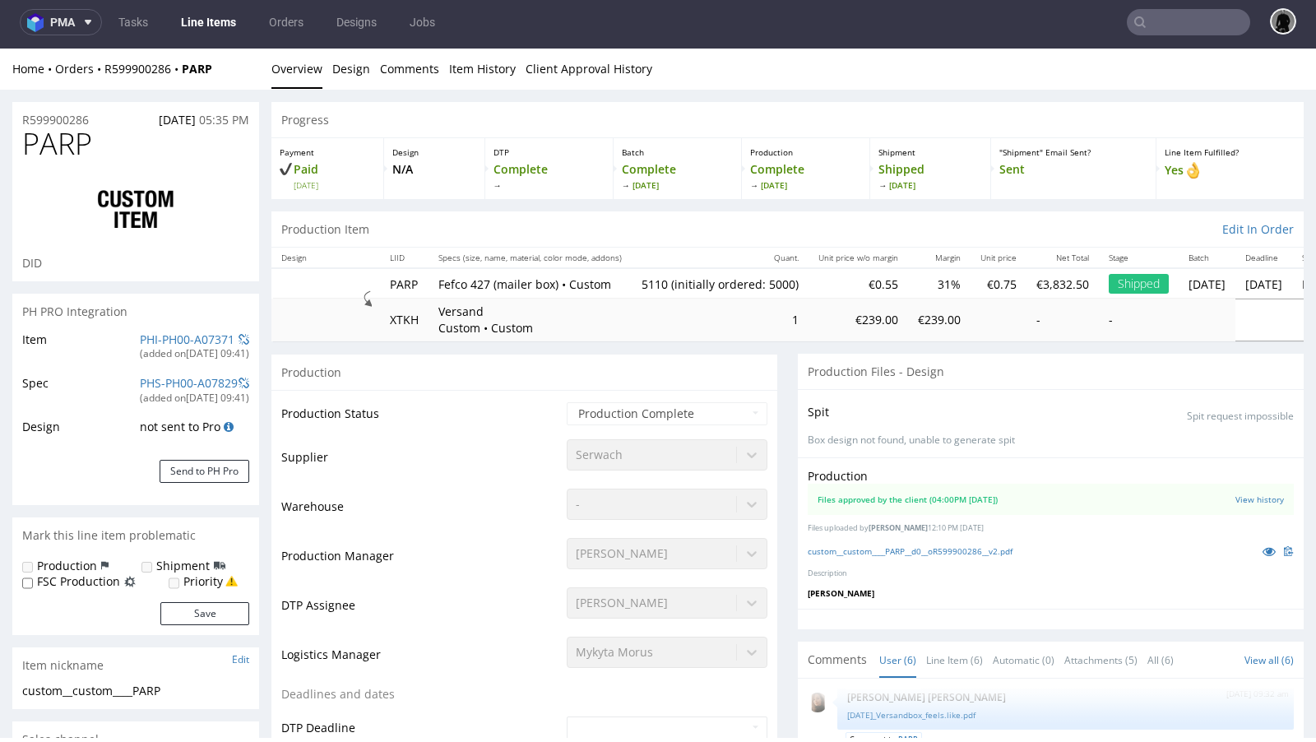
select select "in_progress"
click at [82, 16] on icon at bounding box center [87, 22] width 13 height 13
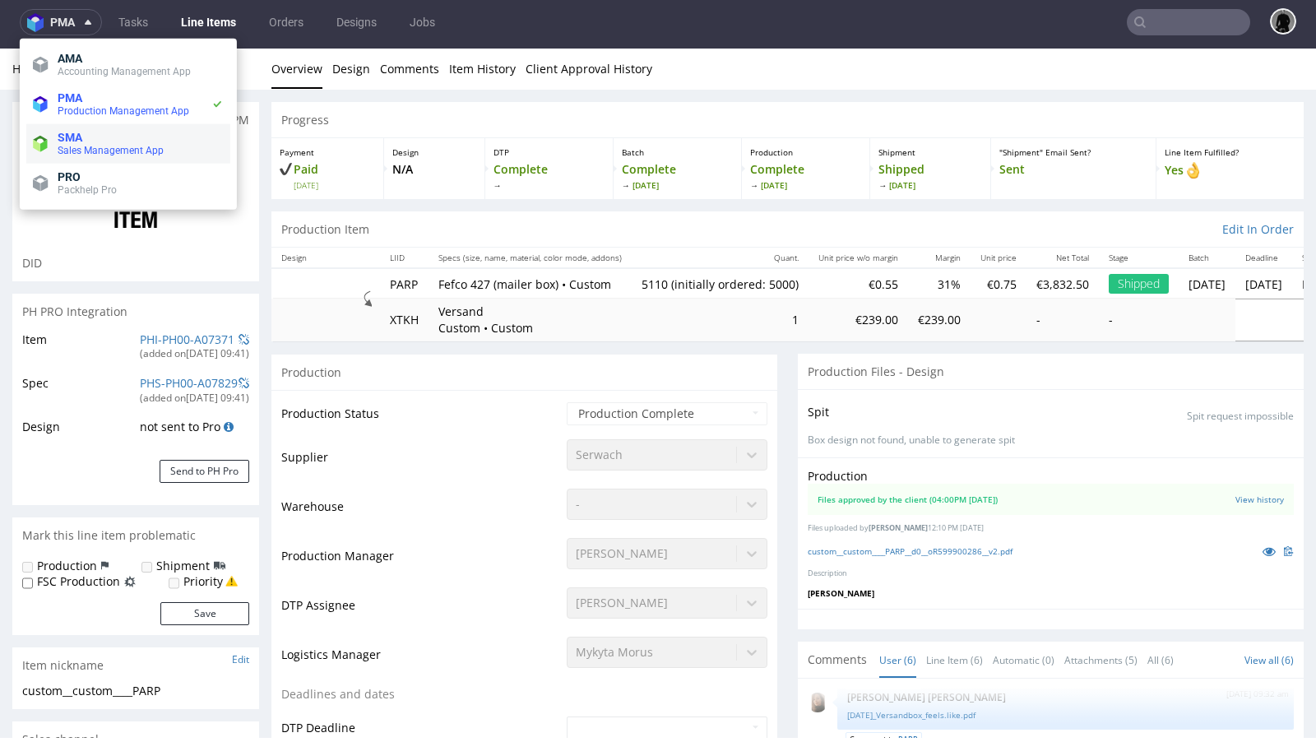
click at [80, 138] on span "SMA" at bounding box center [70, 137] width 25 height 13
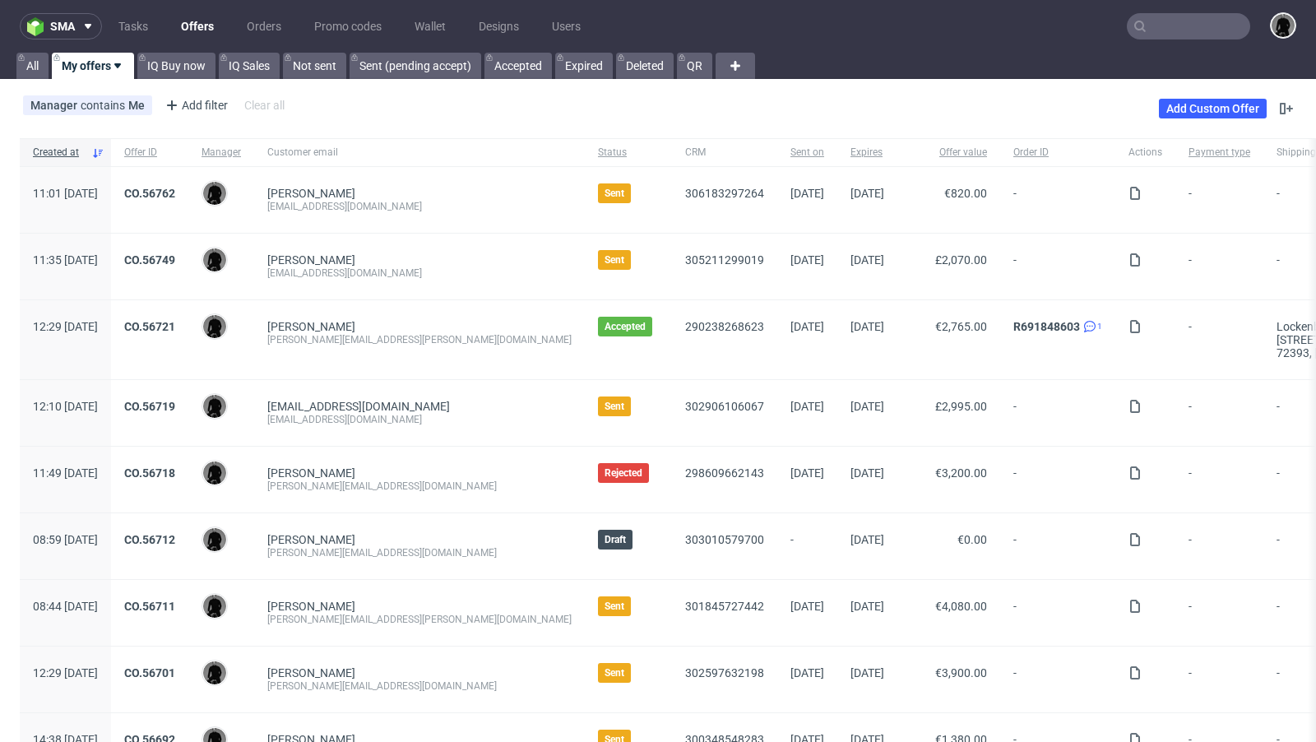
click at [1188, 24] on input "text" at bounding box center [1188, 26] width 123 height 26
paste input "[PERSON_NAME][EMAIL_ADDRESS][DOMAIN_NAME]"
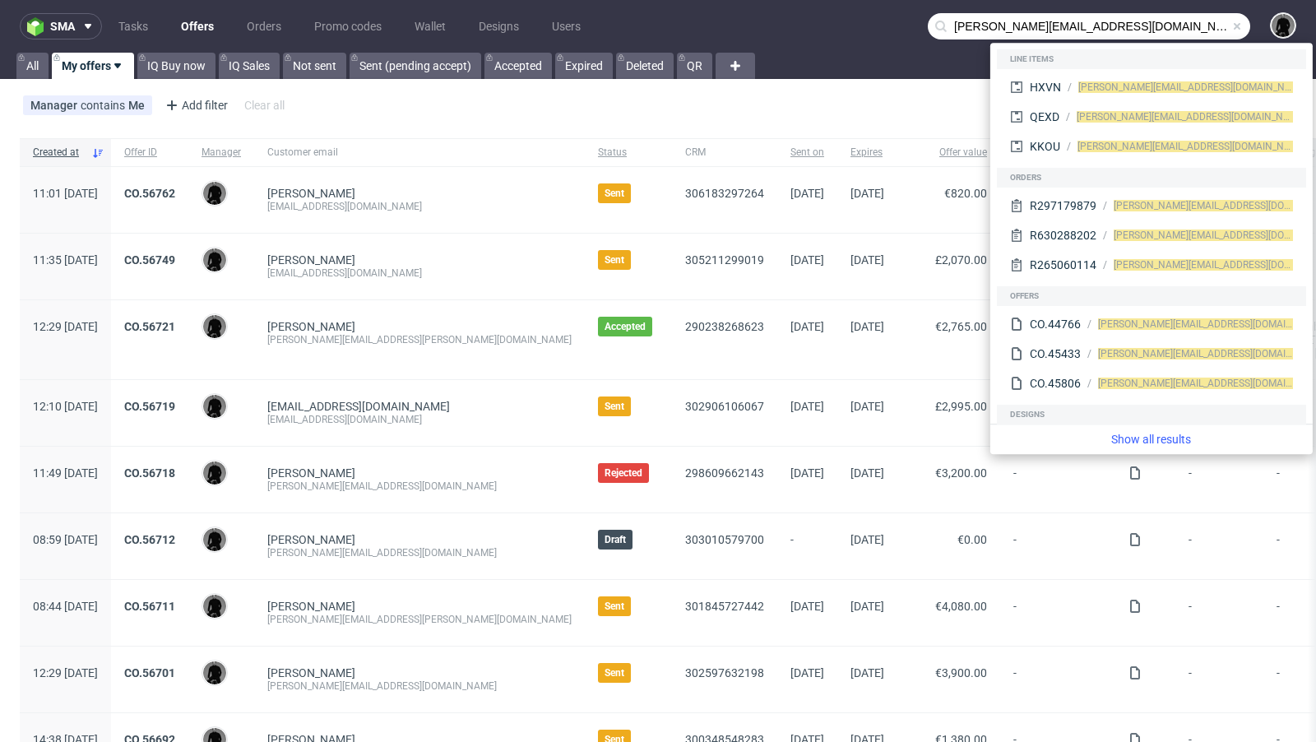
type input "[PERSON_NAME][EMAIL_ADDRESS][DOMAIN_NAME]"
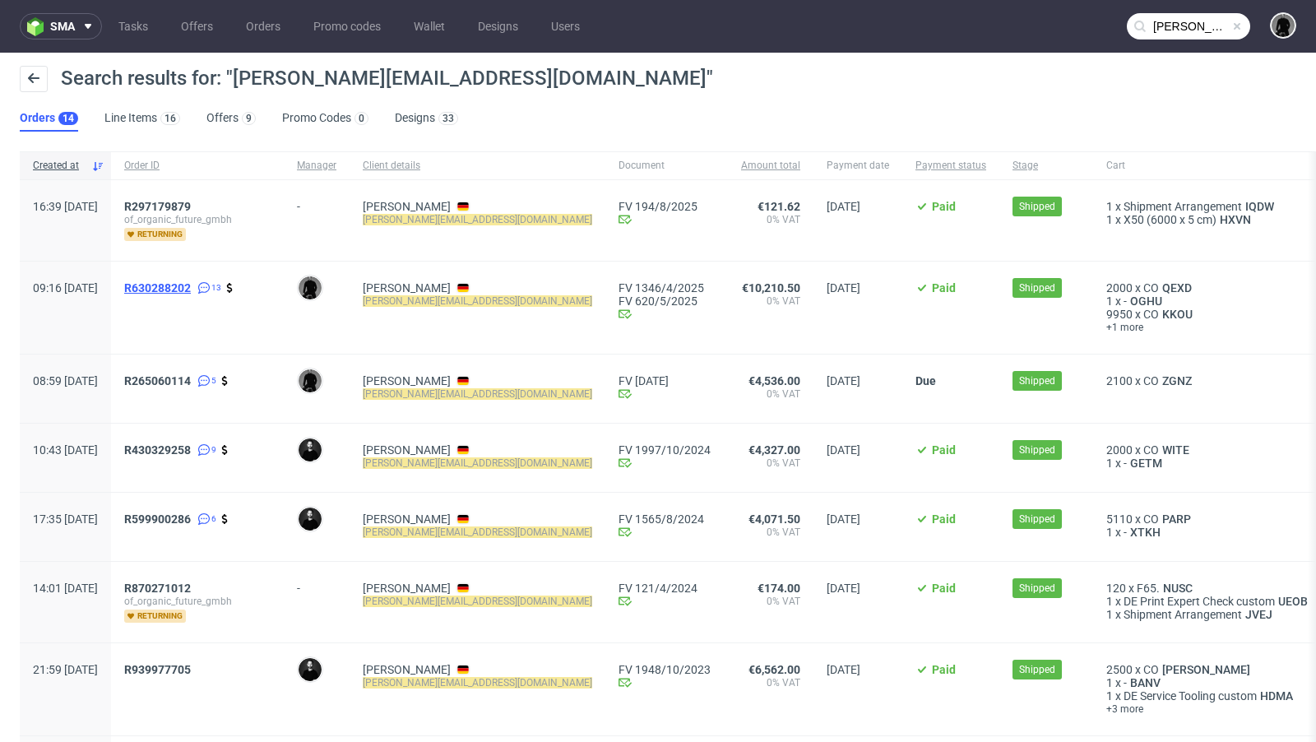
click at [191, 286] on span "R630288202" at bounding box center [157, 287] width 67 height 13
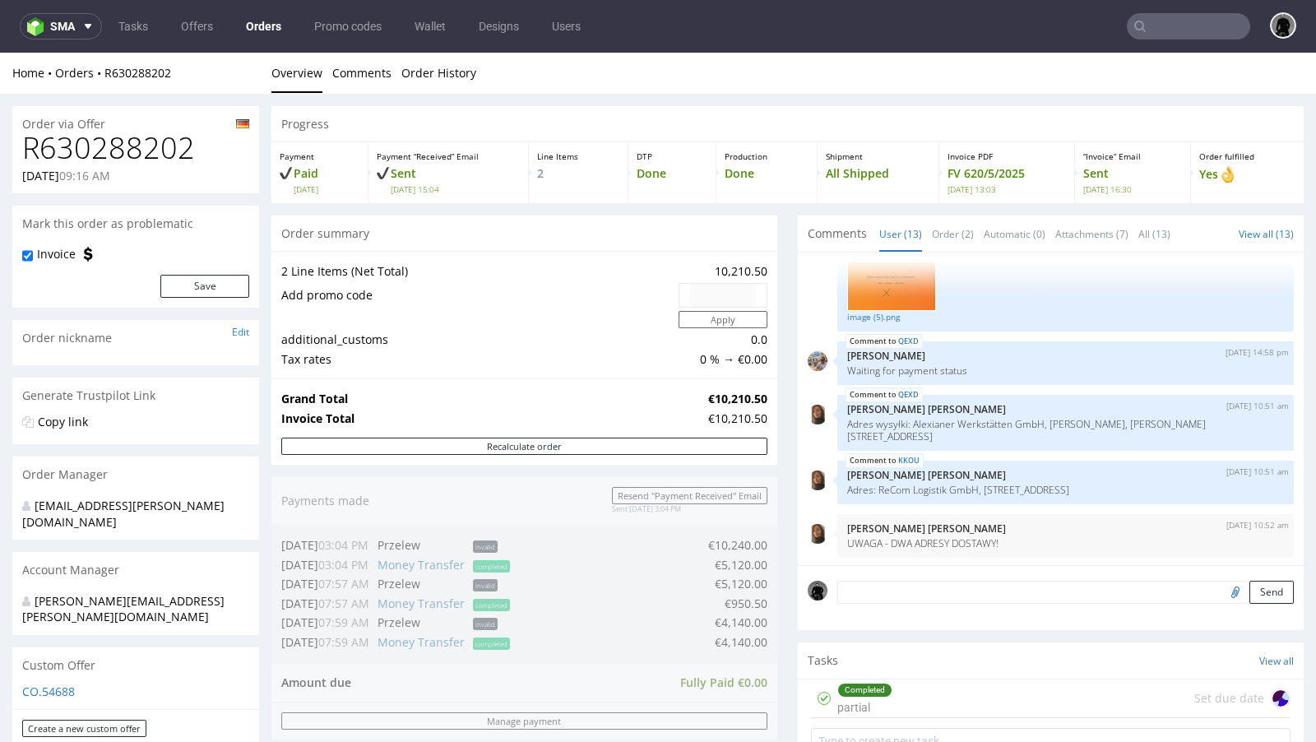
type input "[PERSON_NAME][EMAIL_ADDRESS][DOMAIN_NAME]"
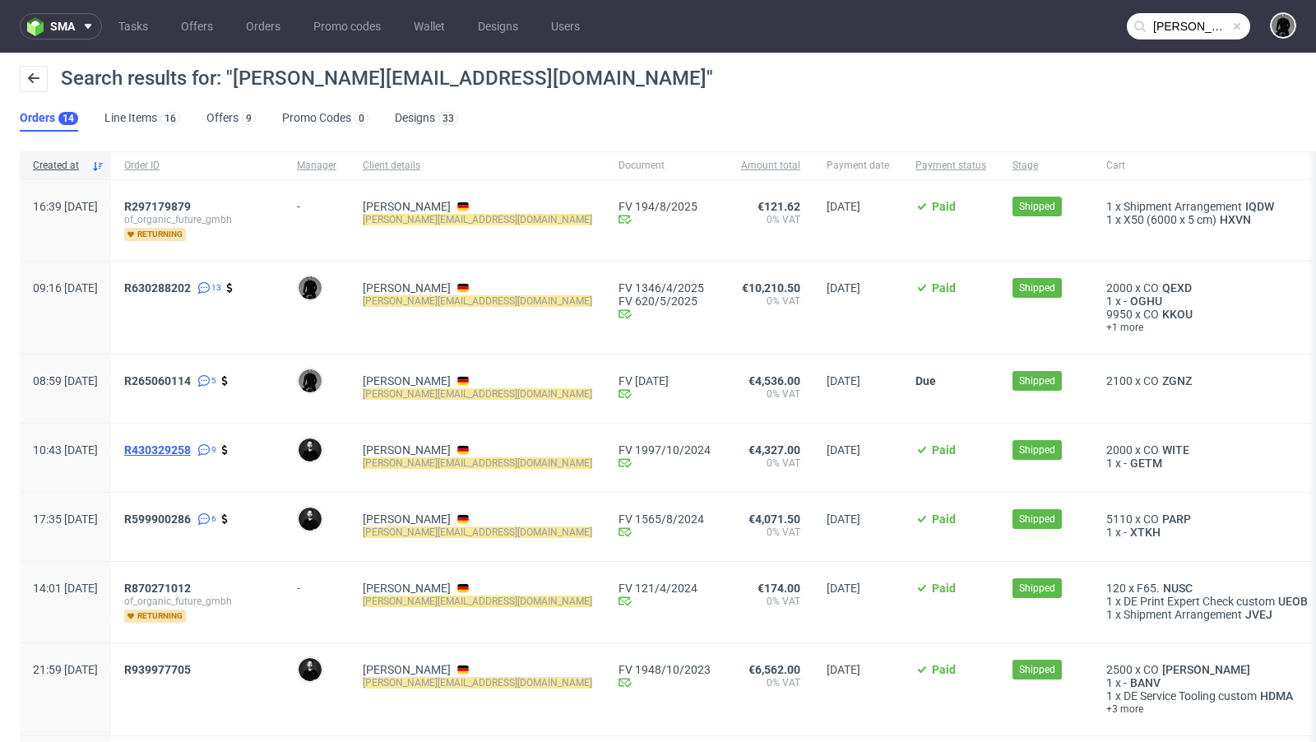
click at [191, 454] on span "R430329258" at bounding box center [157, 449] width 67 height 13
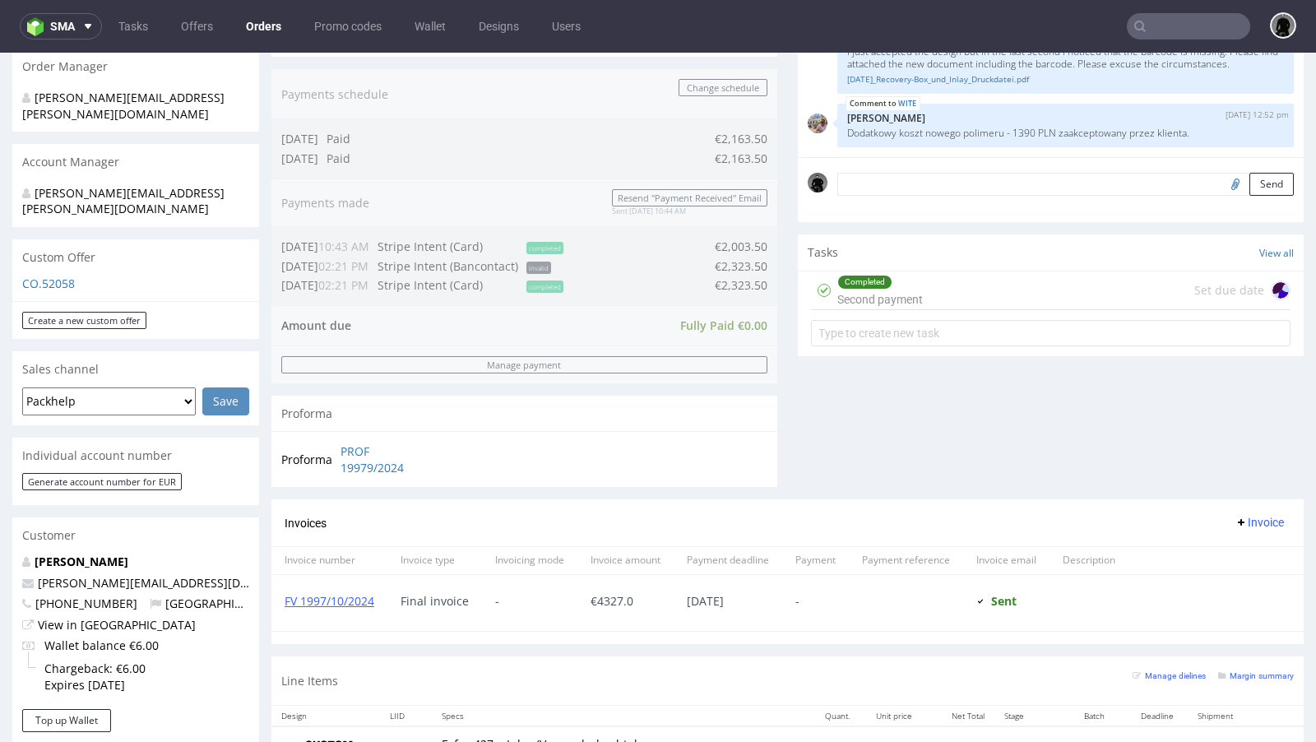
scroll to position [368, 0]
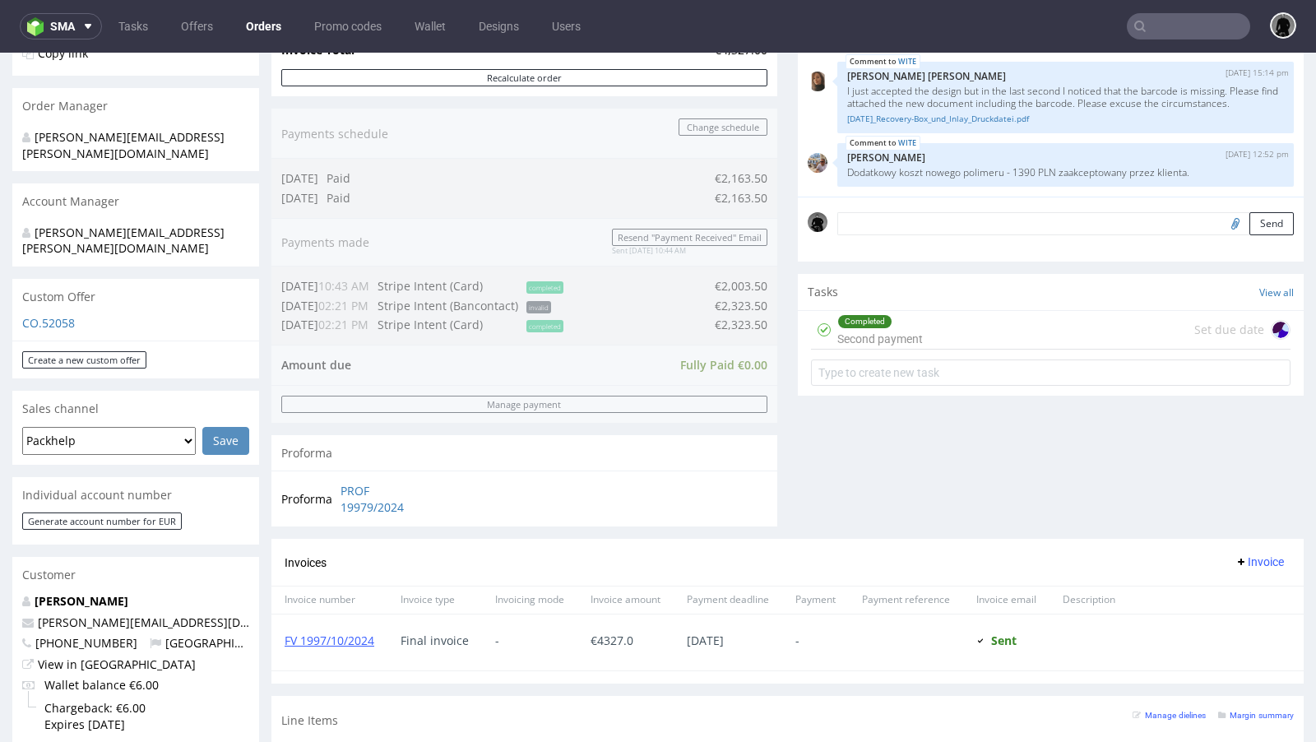
type input "[PERSON_NAME][EMAIL_ADDRESS][DOMAIN_NAME]"
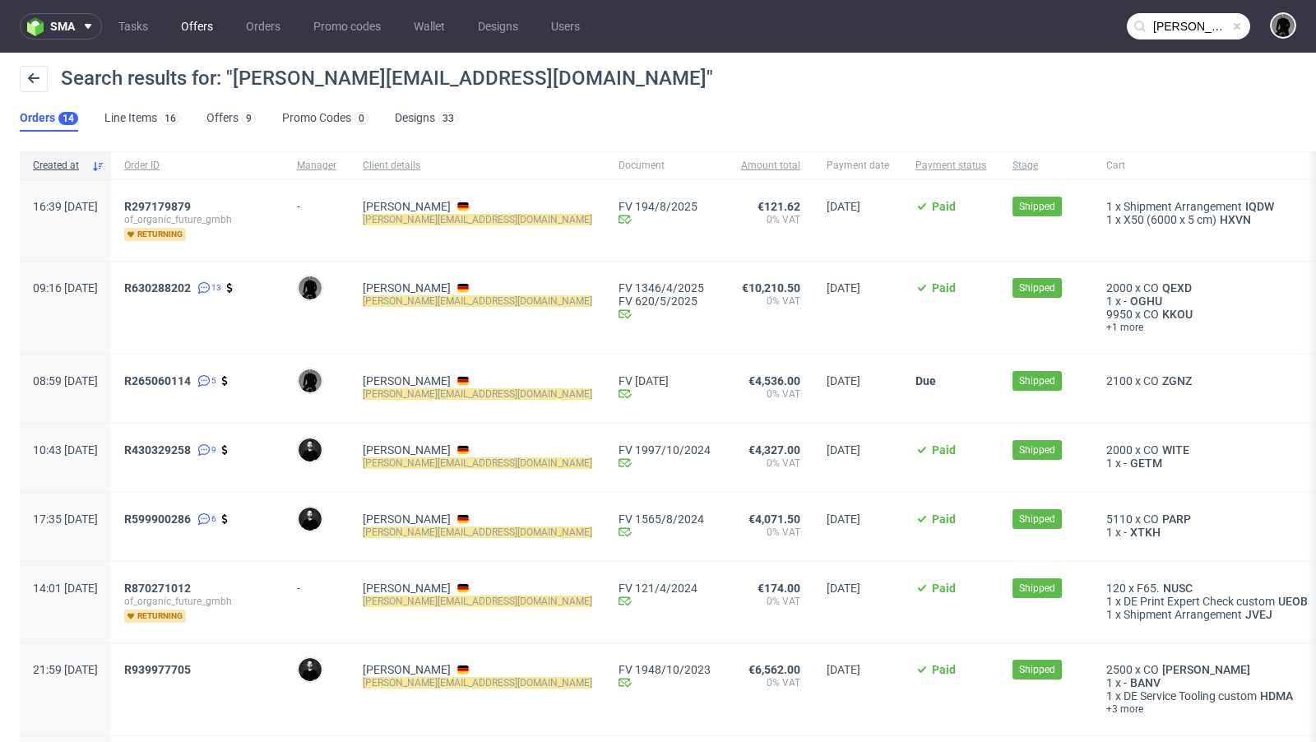
click at [198, 24] on link "Offers" at bounding box center [197, 26] width 52 height 26
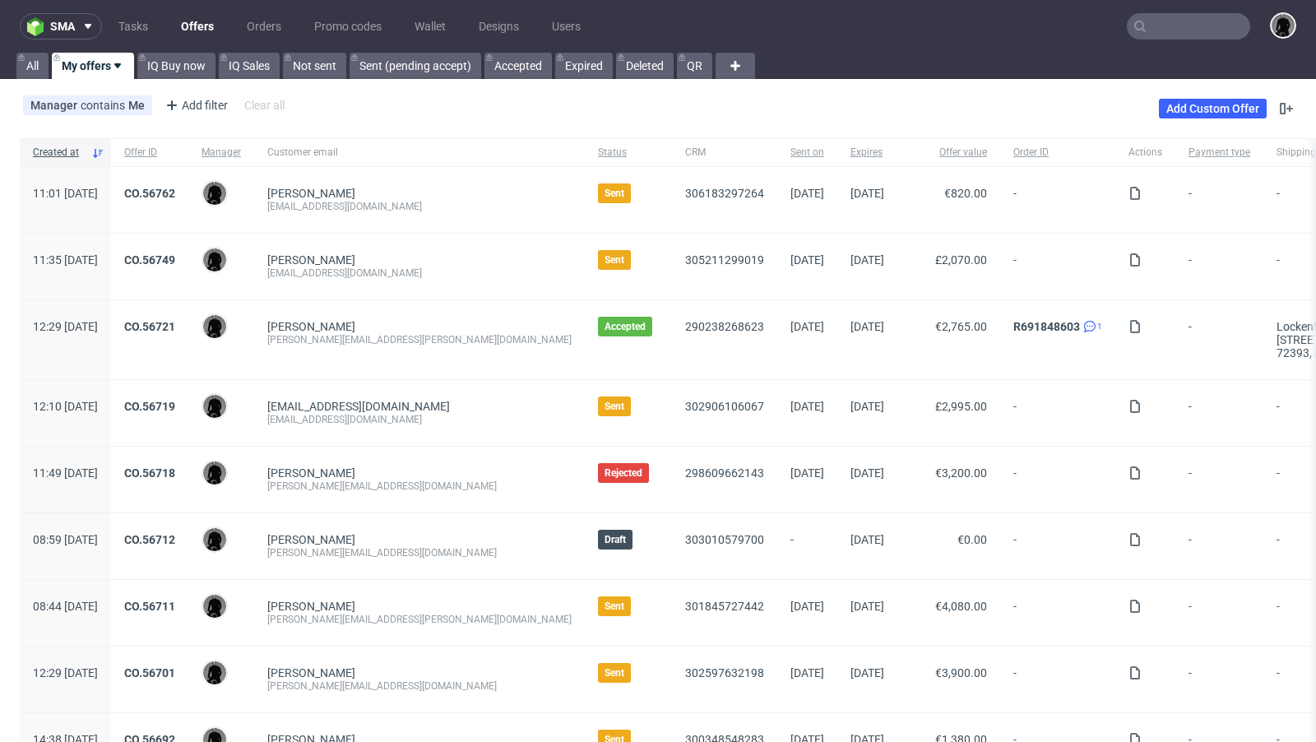
click at [649, 100] on div "Manager contains Me Add filter Hide filters Clear all Add Custom Offer" at bounding box center [658, 109] width 1316 height 46
click at [659, 98] on div "Manager contains Me Add filter Hide filters Clear all Add Custom Offer" at bounding box center [658, 109] width 1316 height 46
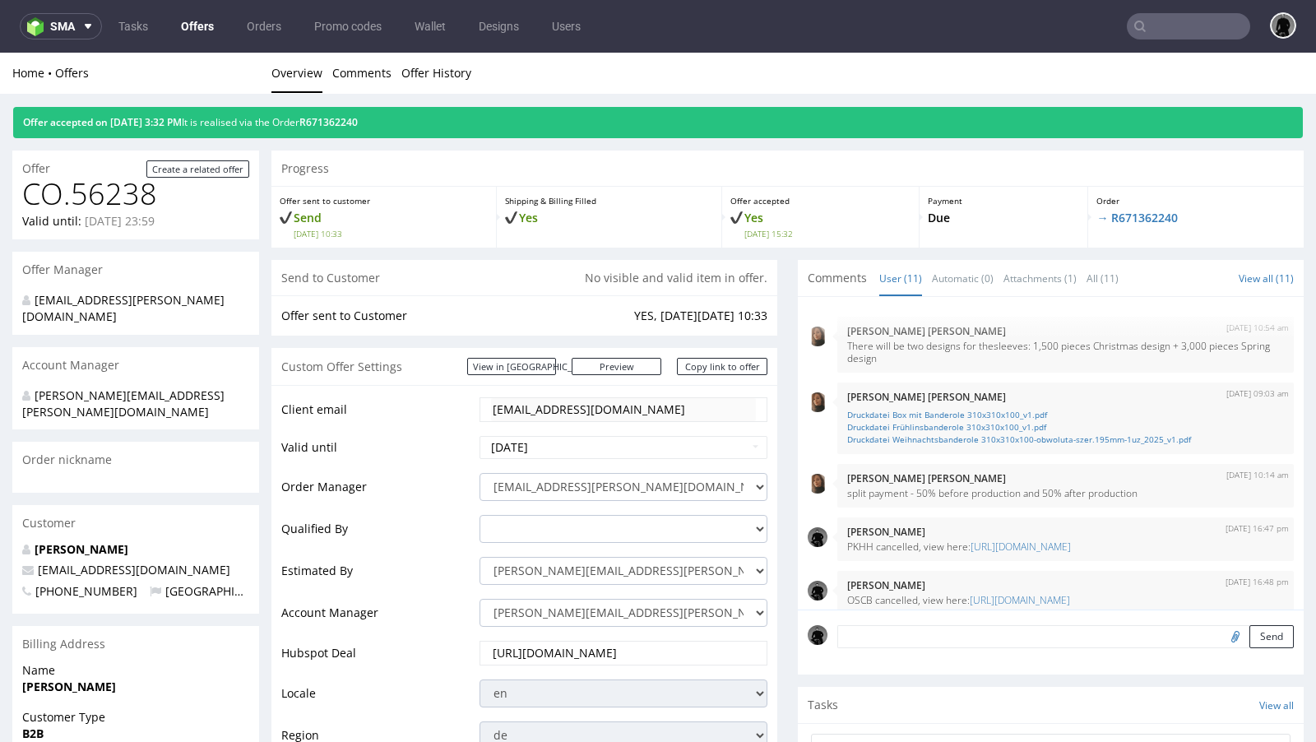
scroll to position [434, 0]
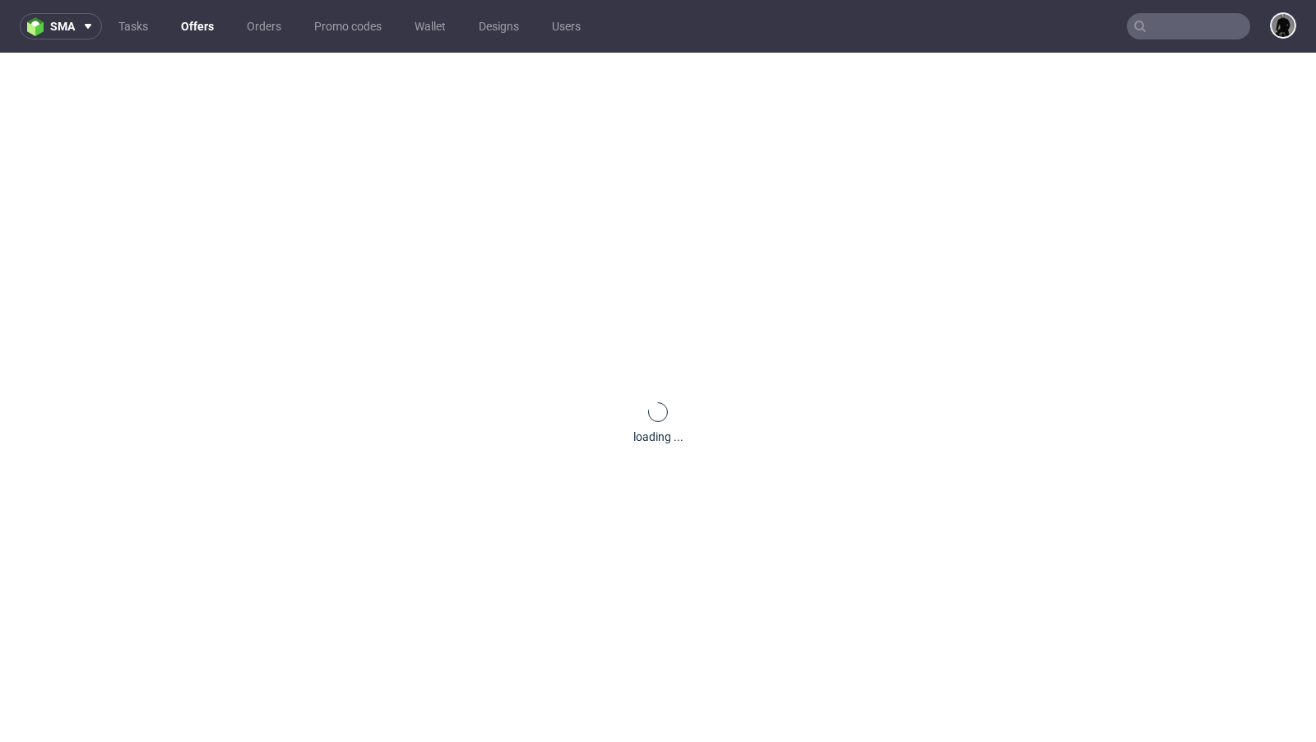
click at [189, 24] on link "Offers" at bounding box center [197, 26] width 53 height 26
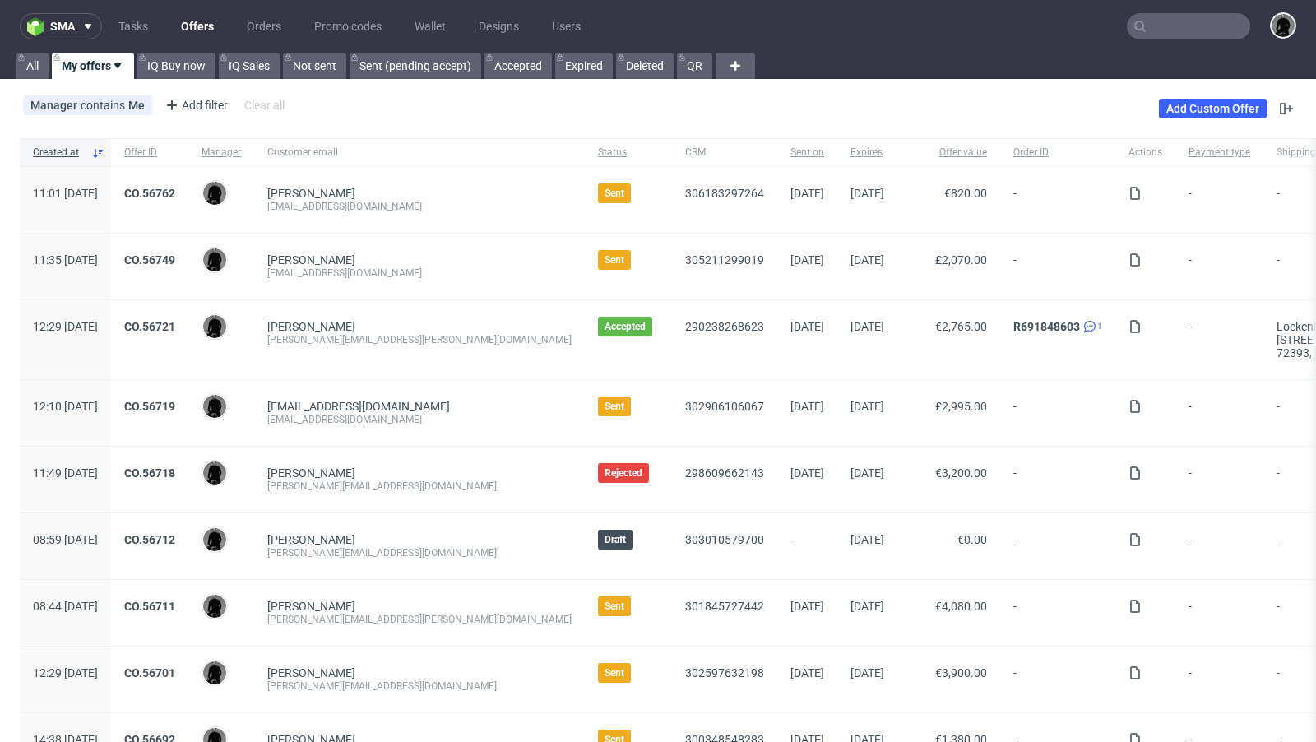
click at [591, 106] on div "Manager contains Me Add filter Hide filters Clear all Add Custom Offer" at bounding box center [658, 109] width 1316 height 46
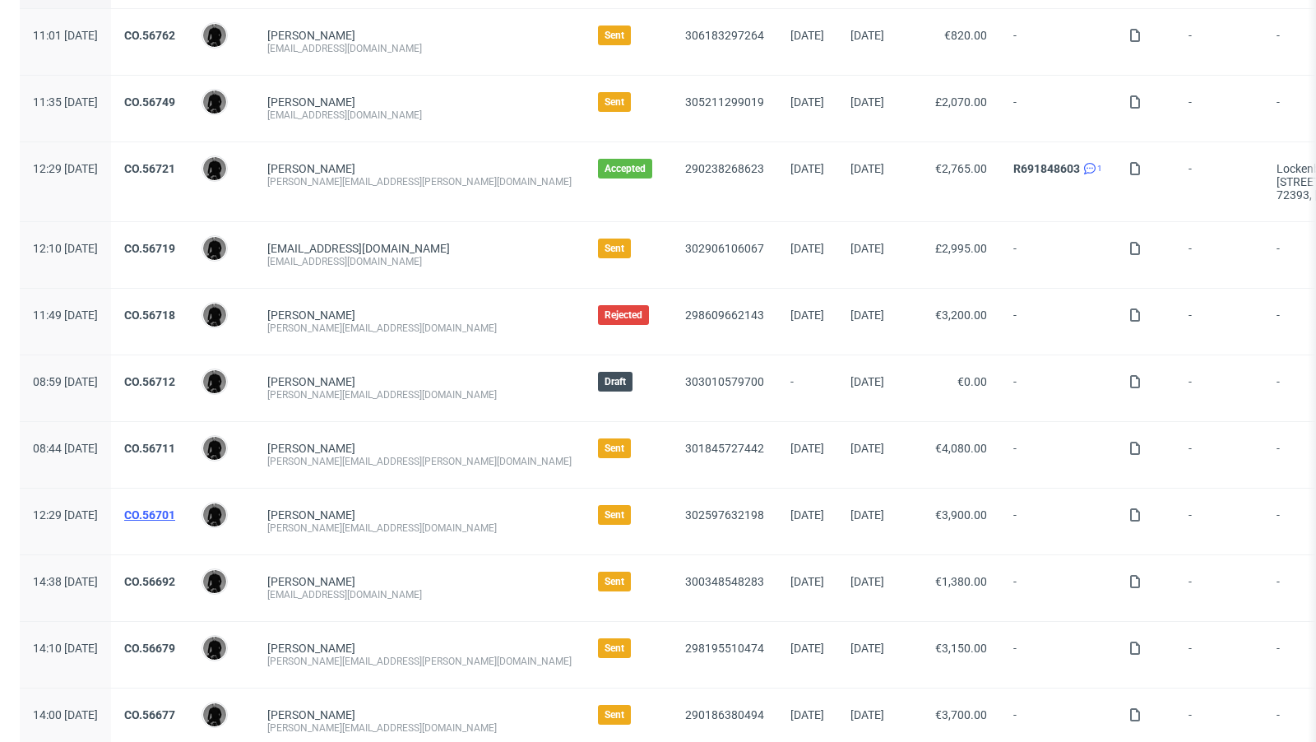
click at [175, 516] on link "CO.56701" at bounding box center [149, 514] width 51 height 13
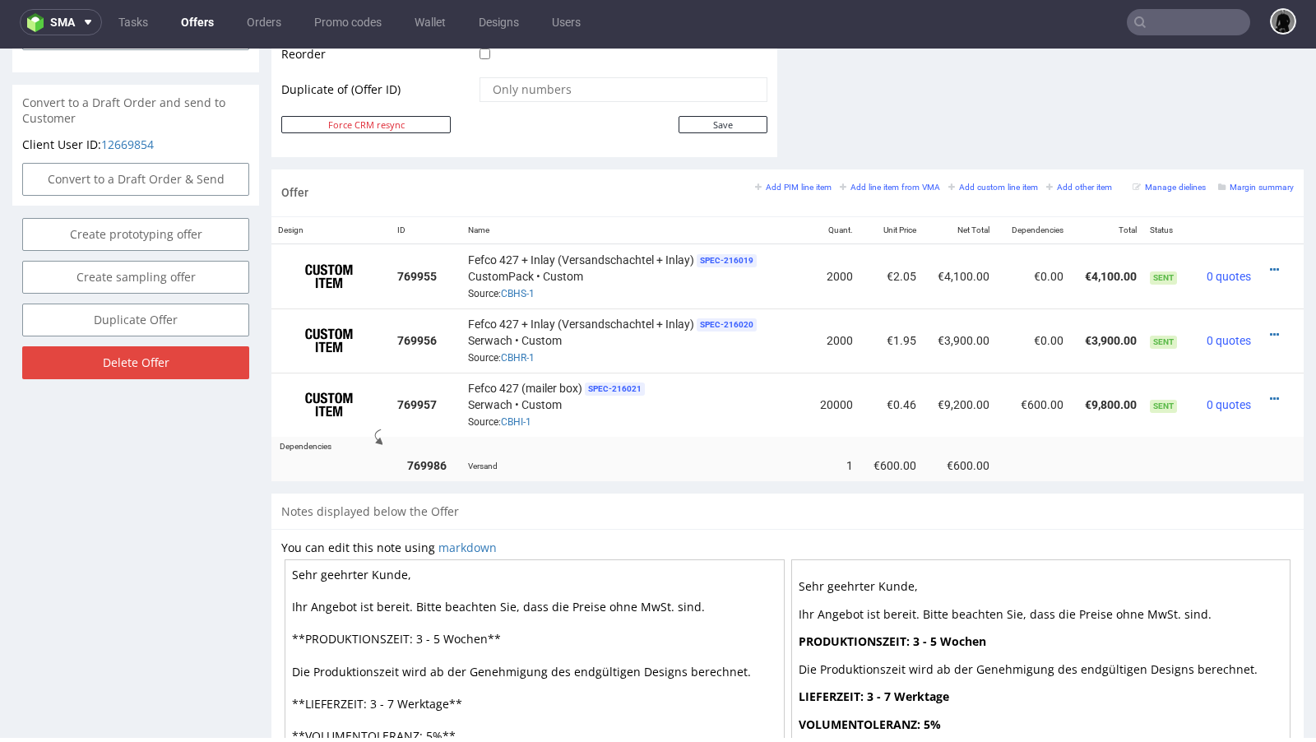
scroll to position [875, 0]
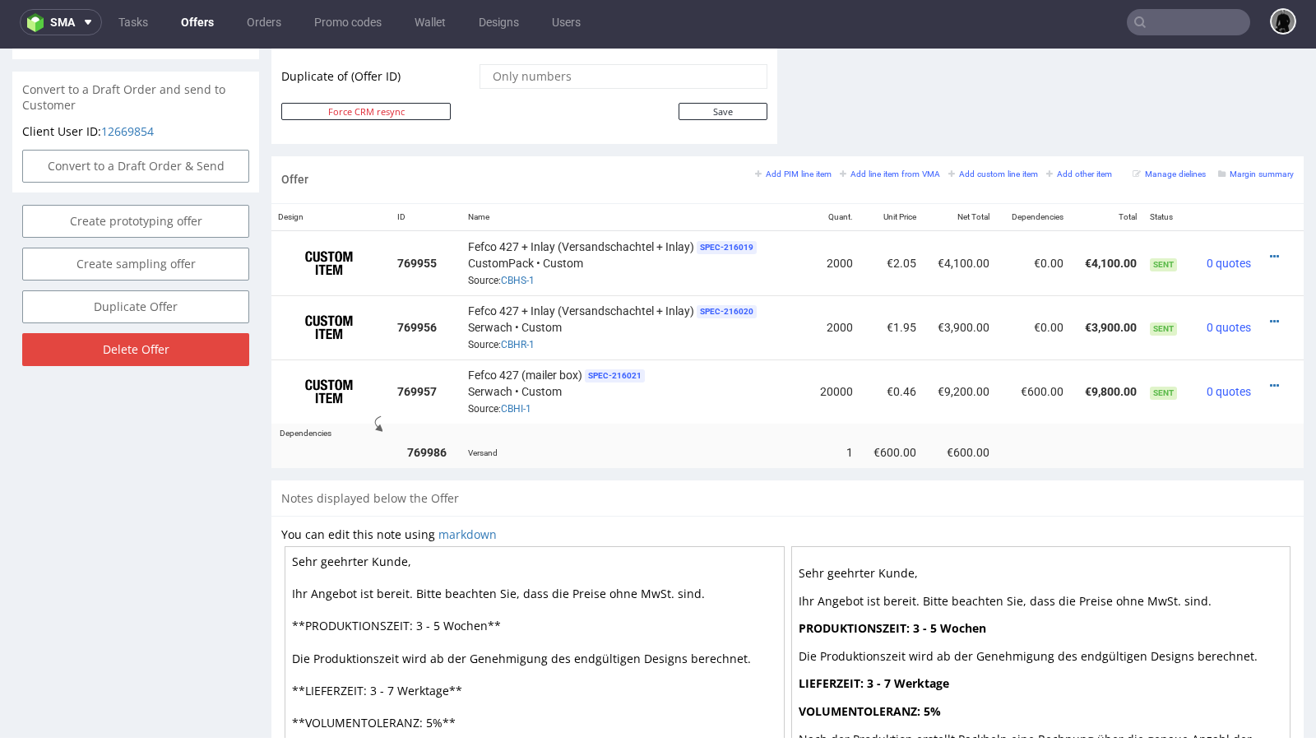
click at [186, 19] on link "Offers" at bounding box center [197, 22] width 53 height 26
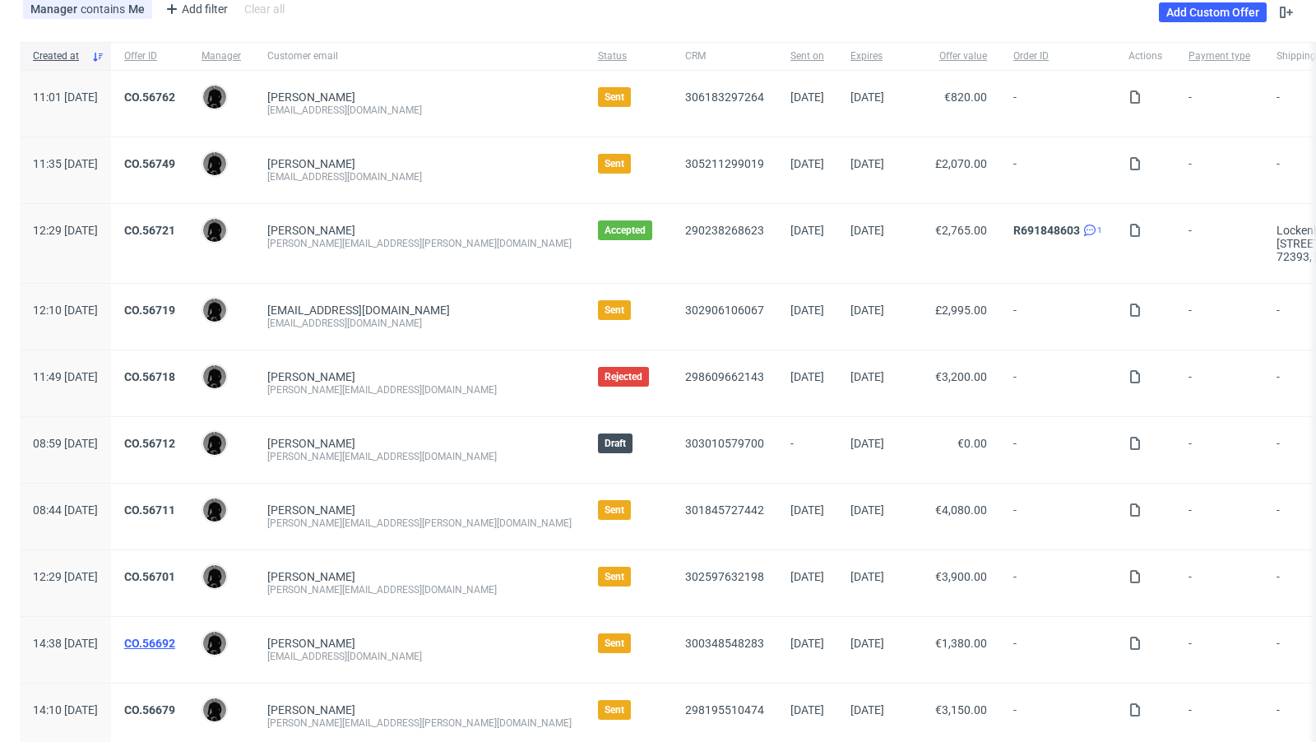
click at [175, 637] on link "CO.56692" at bounding box center [149, 643] width 51 height 13
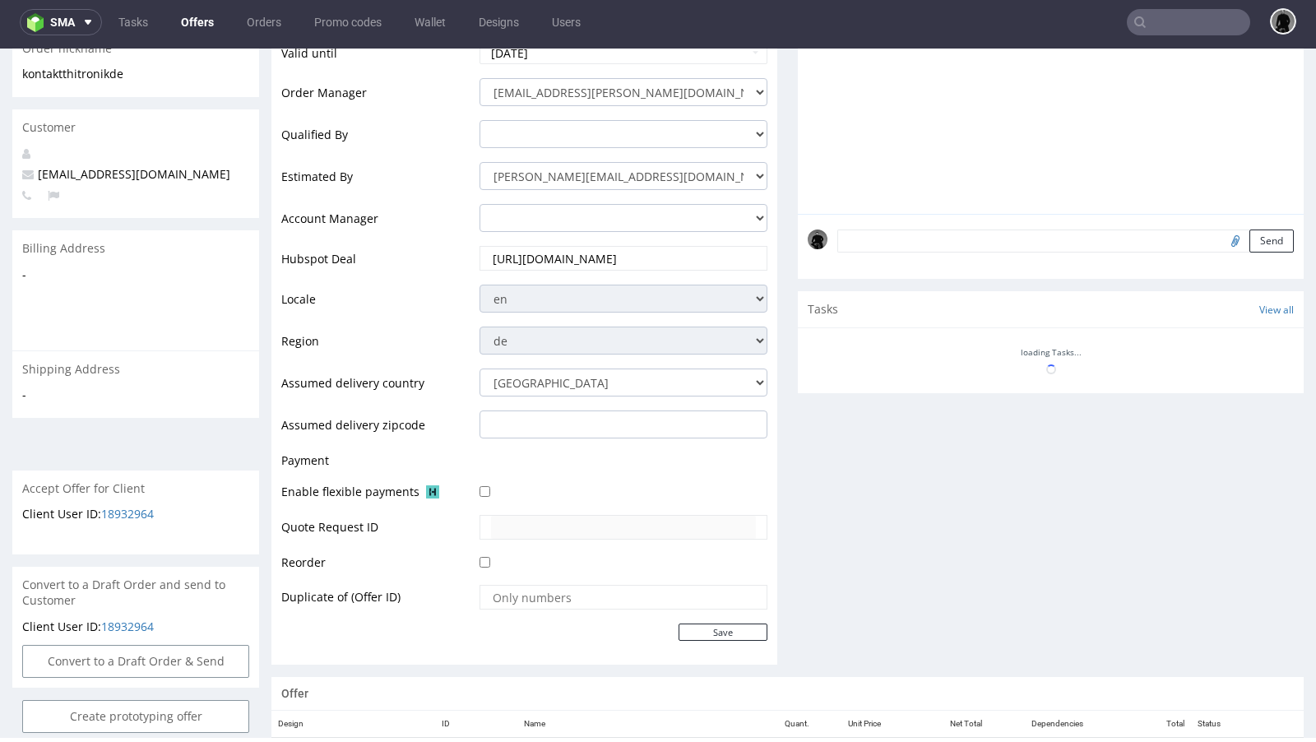
scroll to position [856, 0]
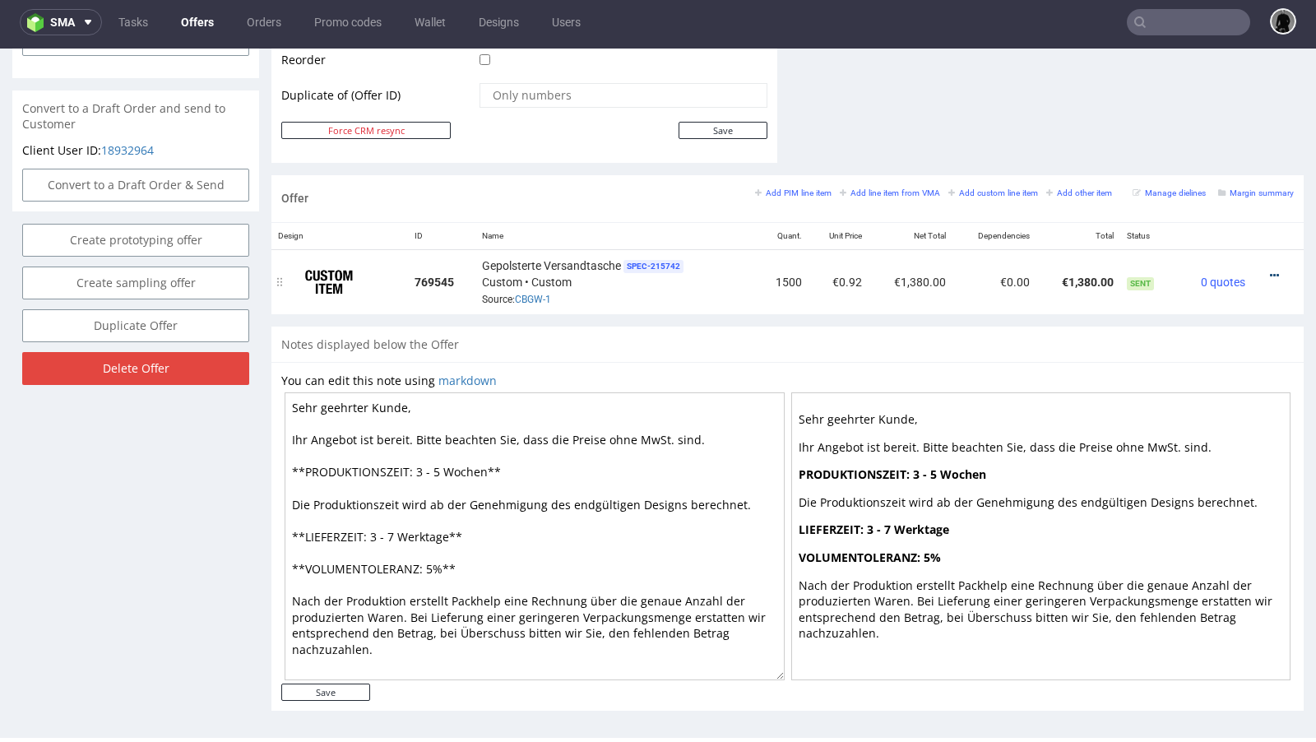
click at [1270, 270] on icon at bounding box center [1274, 276] width 9 height 12
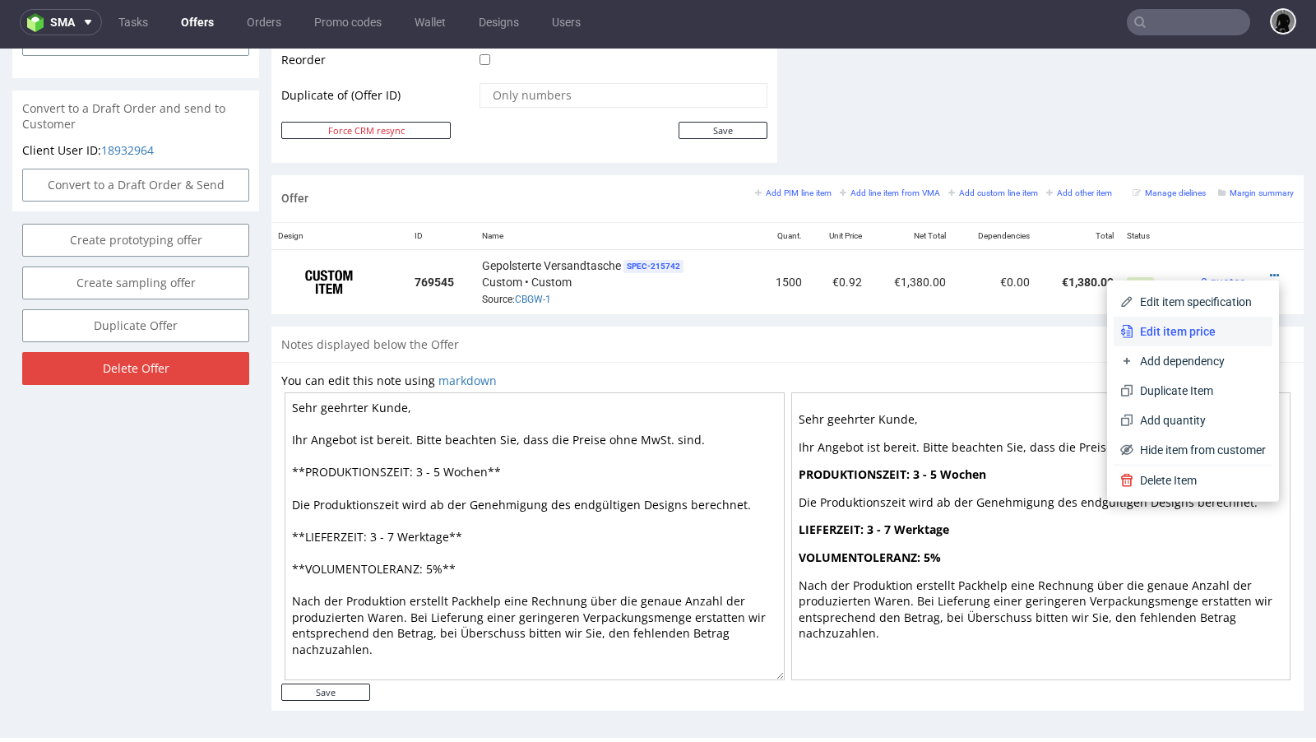
click at [1194, 319] on li "Edit item price" at bounding box center [1193, 332] width 159 height 30
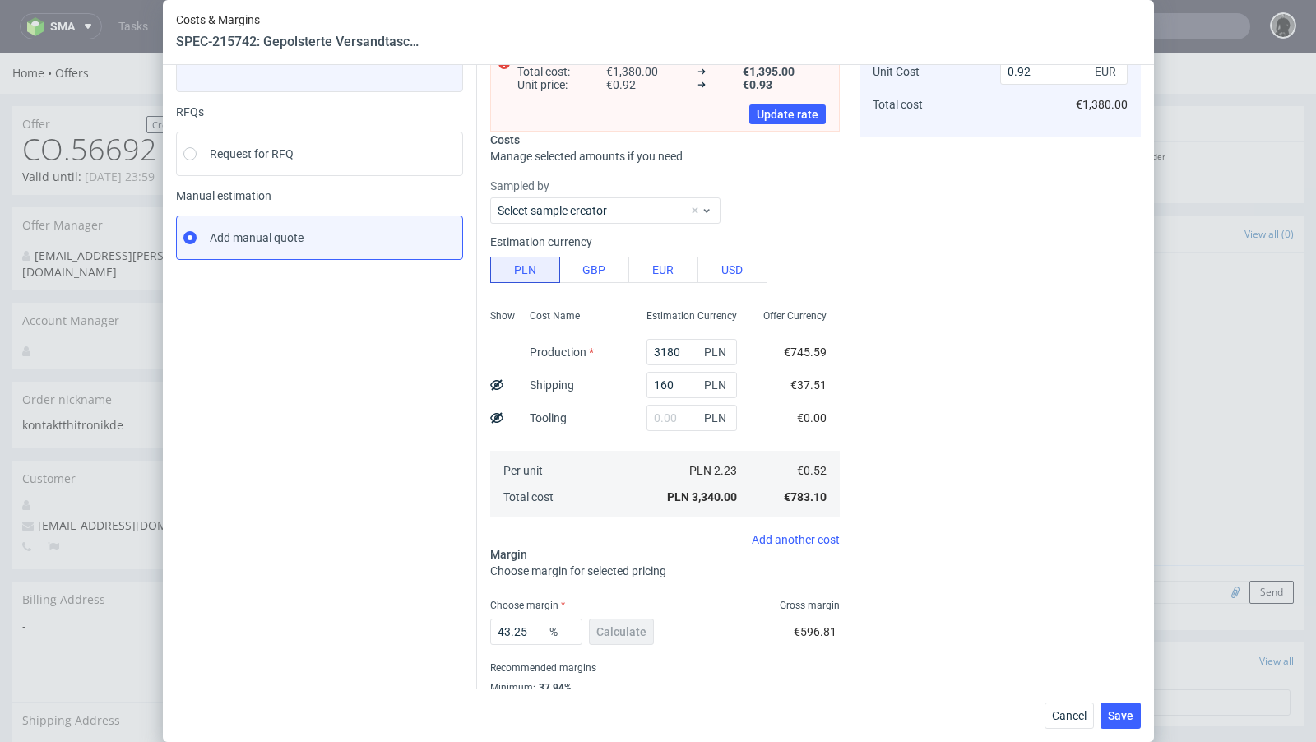
scroll to position [141, 0]
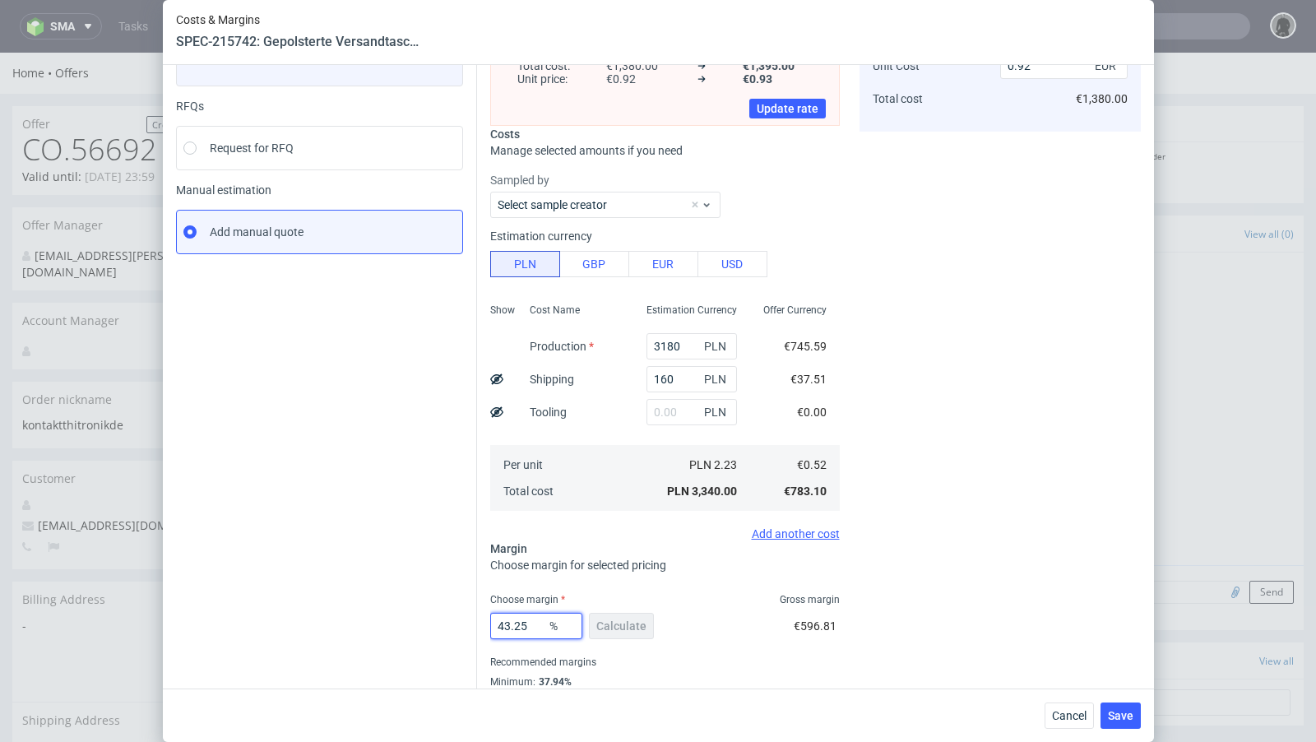
drag, startPoint x: 535, startPoint y: 623, endPoint x: 430, endPoint y: 623, distance: 105.3
click at [430, 623] on div "Instant Quotes Refresh No quotes available RFQs Request for RFQ Manual estimati…" at bounding box center [658, 352] width 965 height 752
type input "38"
type input "0.85"
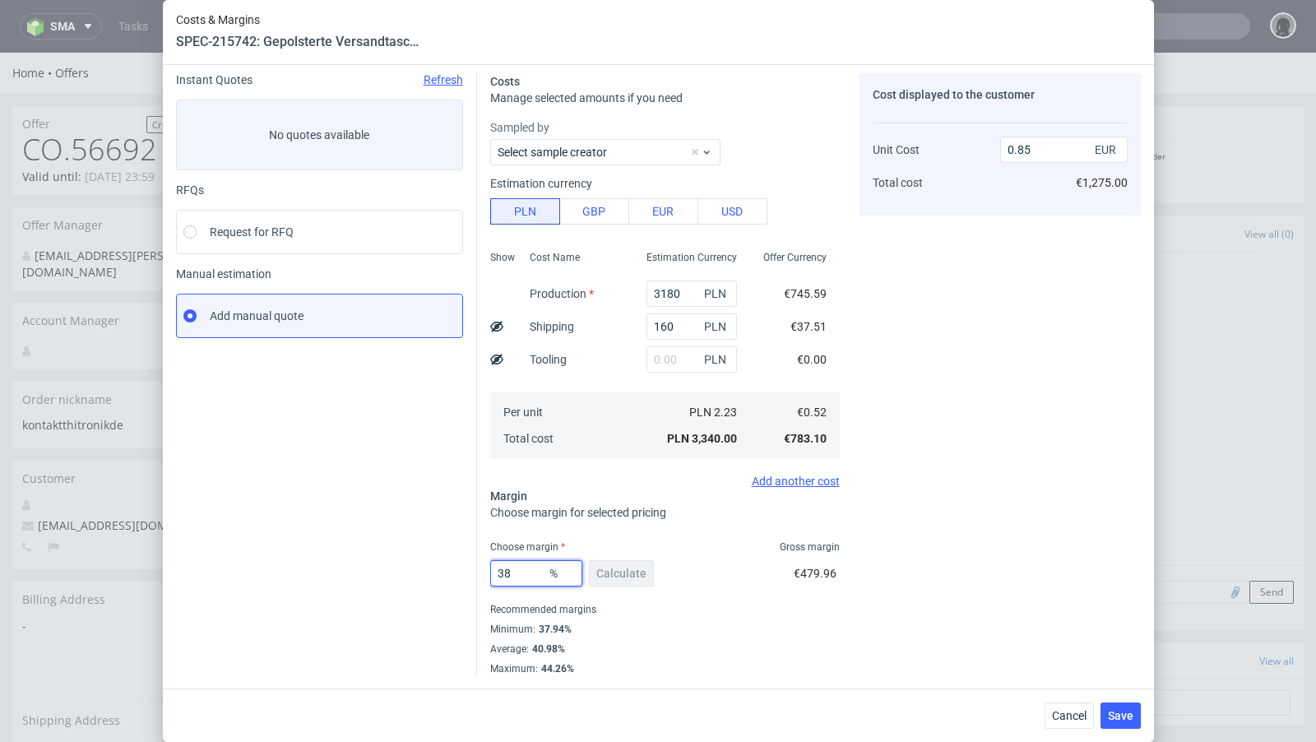
scroll to position [56, 0]
type input "38"
click at [1050, 711] on button "Cancel" at bounding box center [1069, 715] width 49 height 26
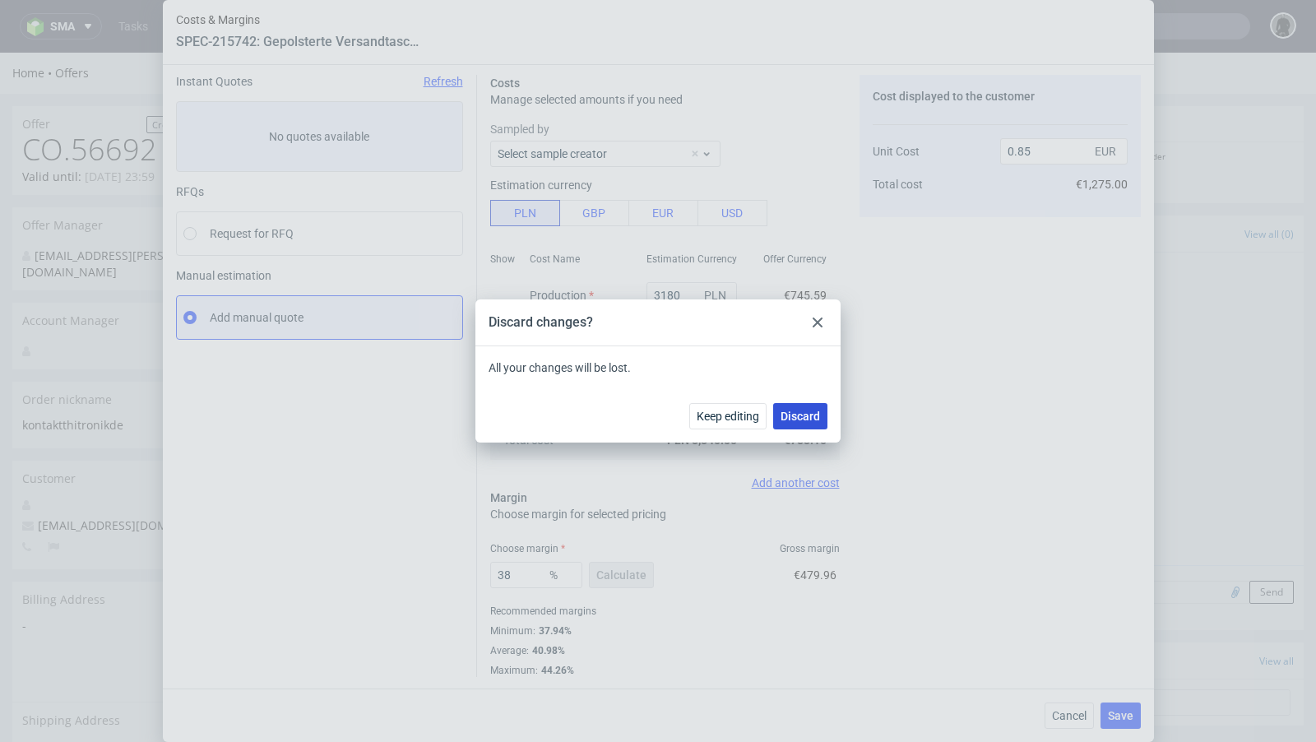
click at [788, 421] on span "Discard" at bounding box center [800, 416] width 39 height 12
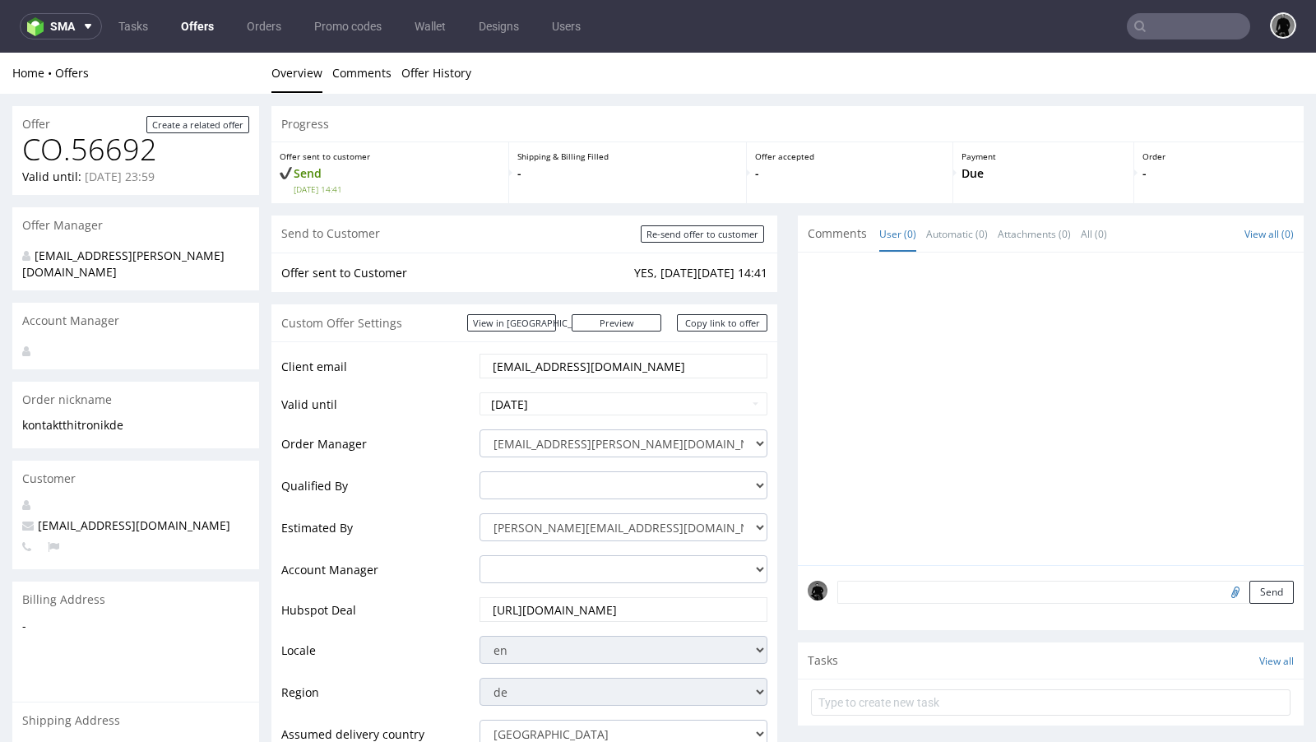
click at [214, 20] on link "Offers" at bounding box center [197, 26] width 53 height 26
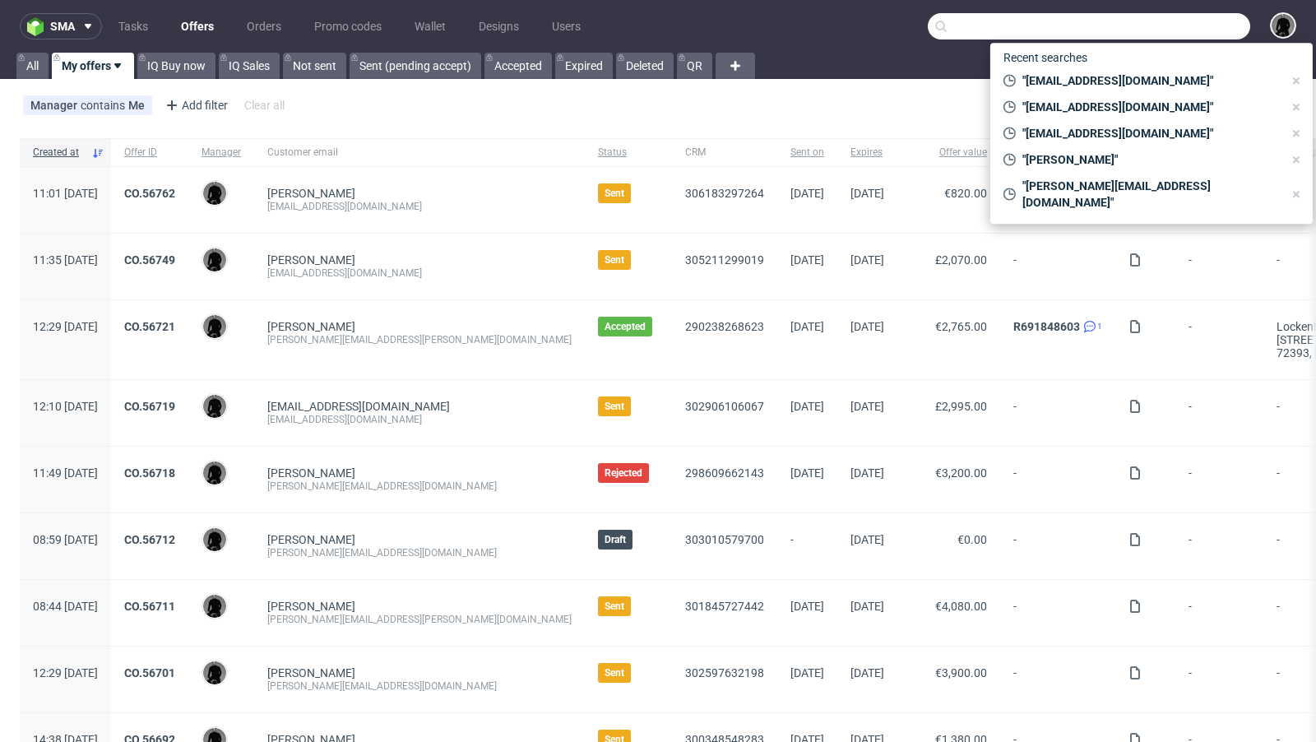
click at [1169, 22] on input "text" at bounding box center [1089, 26] width 322 height 26
paste input "d.struve@sbi-alapromo.de"
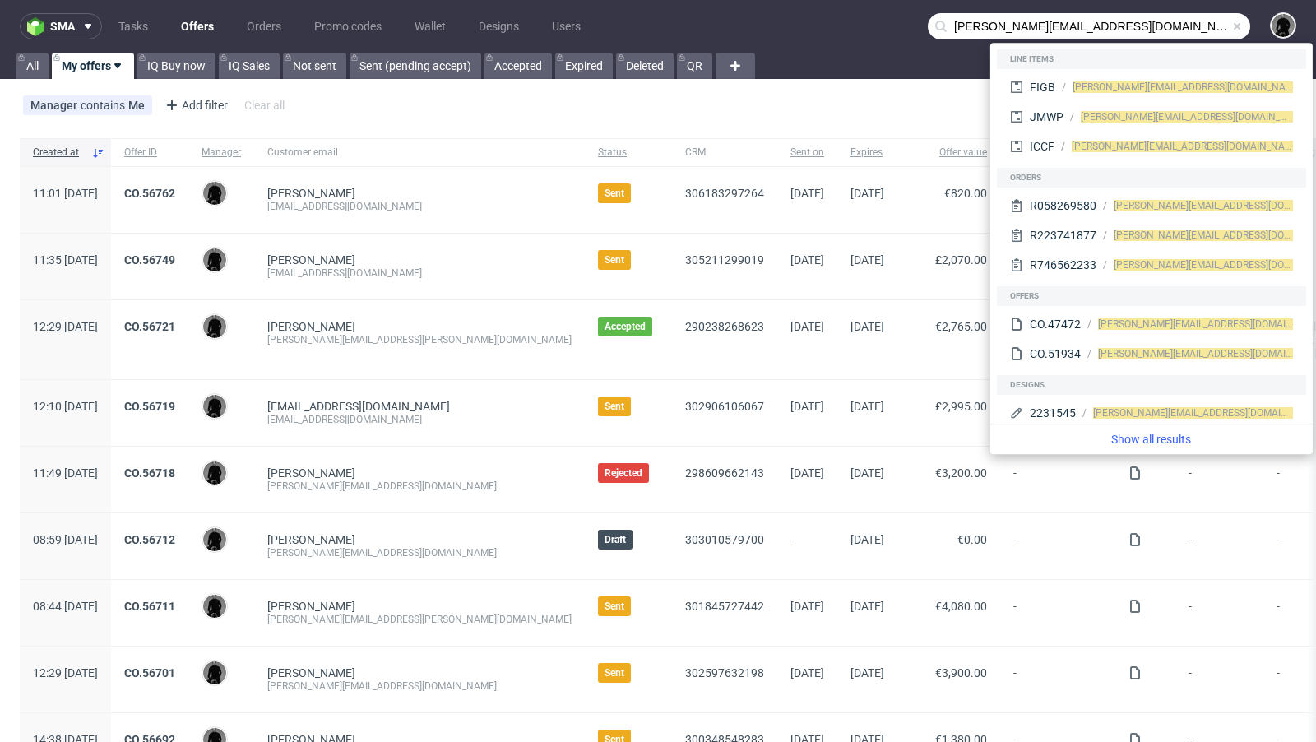
drag, startPoint x: 980, startPoint y: 27, endPoint x: 874, endPoint y: 29, distance: 105.3
click at [874, 29] on nav "sma Tasks Offers Orders Promo codes Wallet Designs Users d.struve@sbi-alapromo.…" at bounding box center [658, 26] width 1316 height 53
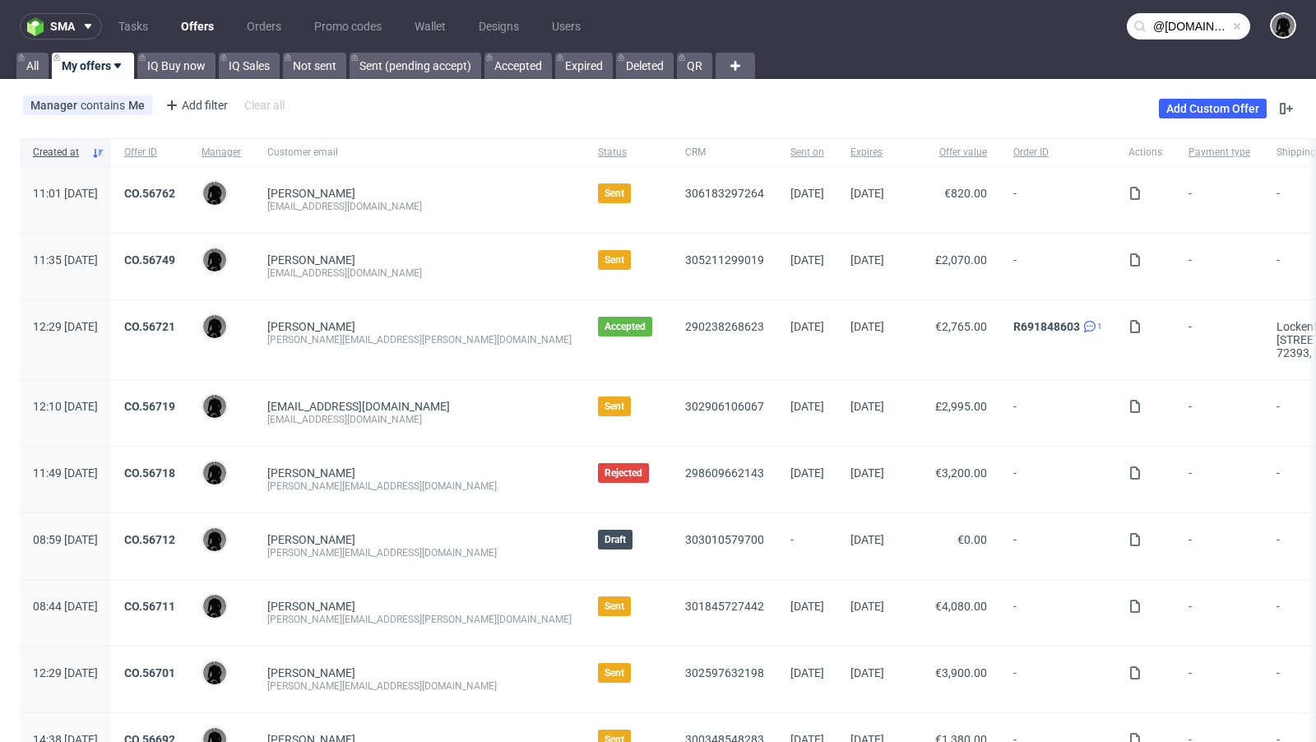
type input "@sbi-alapromo.de"
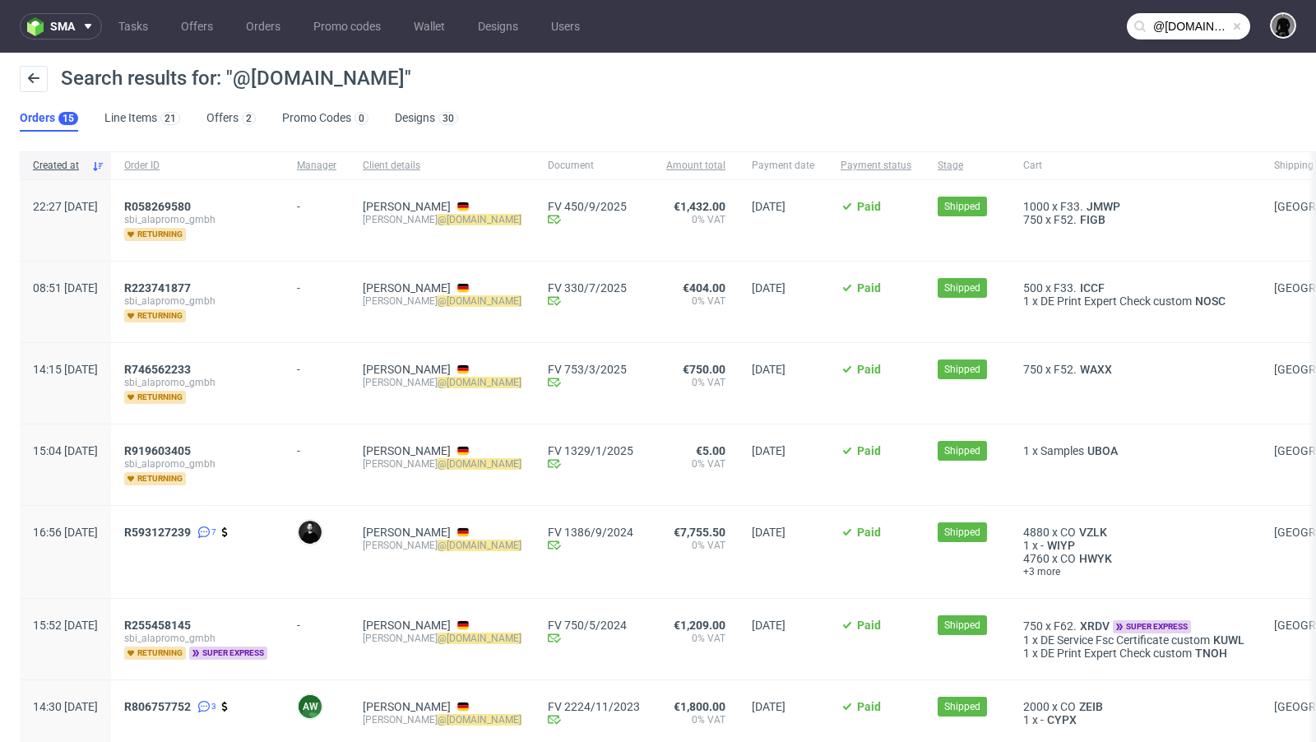
click at [1230, 27] on span at bounding box center [1236, 26] width 13 height 13
click at [1184, 21] on input "text" at bounding box center [1188, 26] width 123 height 26
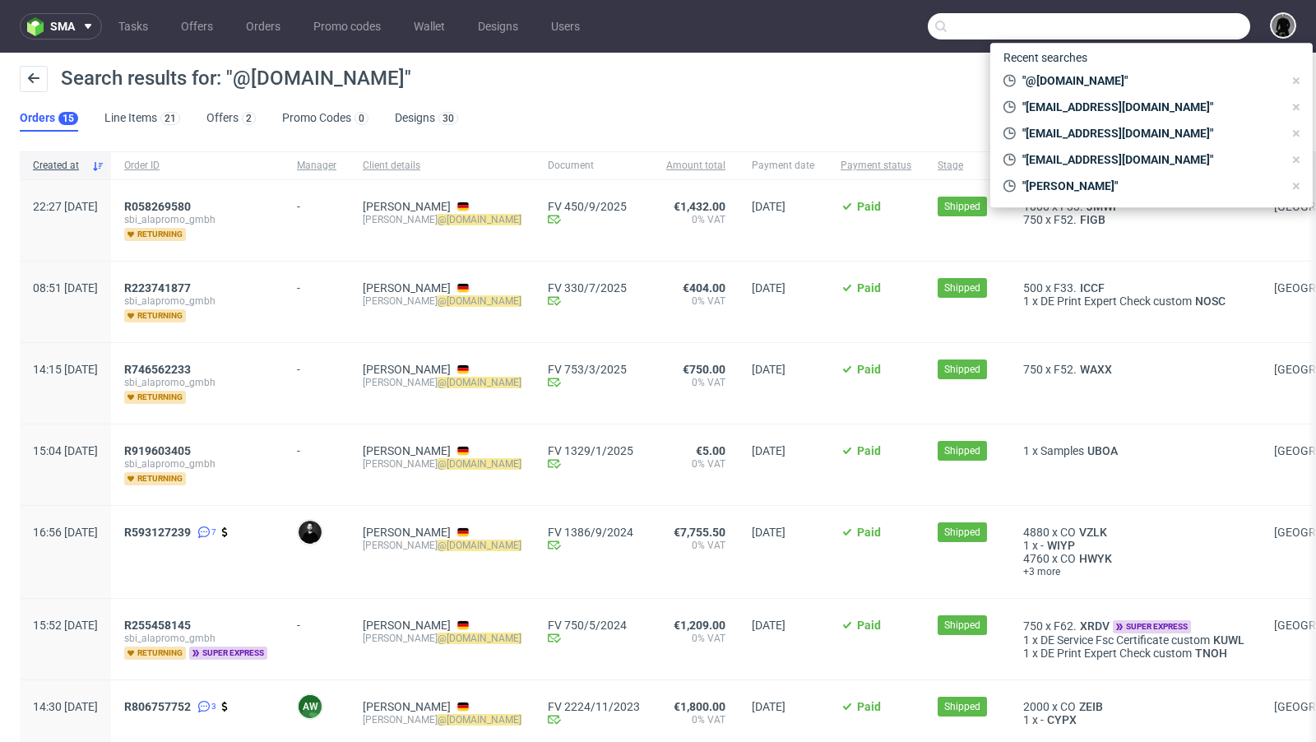
paste input "info@helloclayre.de"
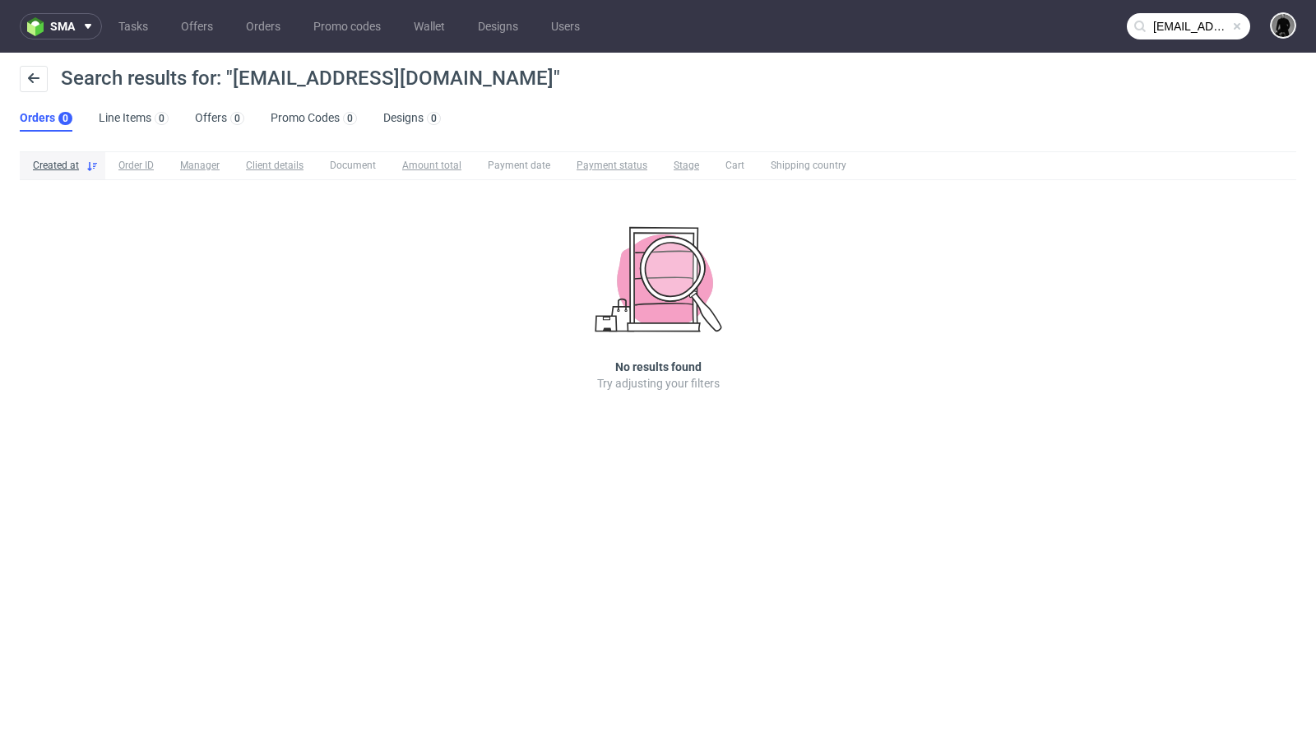
click at [1166, 28] on input "info@helloclayre.de" at bounding box center [1188, 26] width 123 height 26
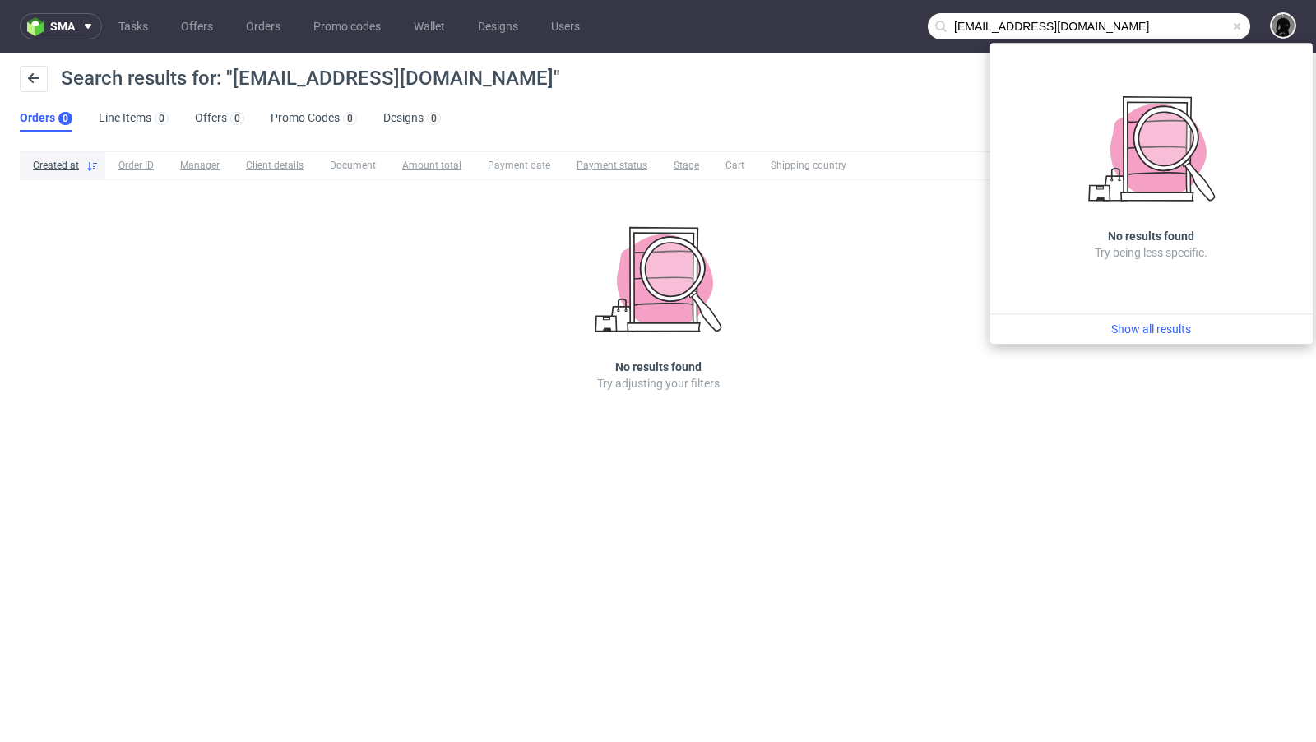
drag, startPoint x: 972, startPoint y: 25, endPoint x: 917, endPoint y: 20, distance: 55.4
click at [917, 20] on nav "sma Tasks Offers Orders Promo codes Wallet Designs Users info@helloclayre.de" at bounding box center [658, 26] width 1316 height 53
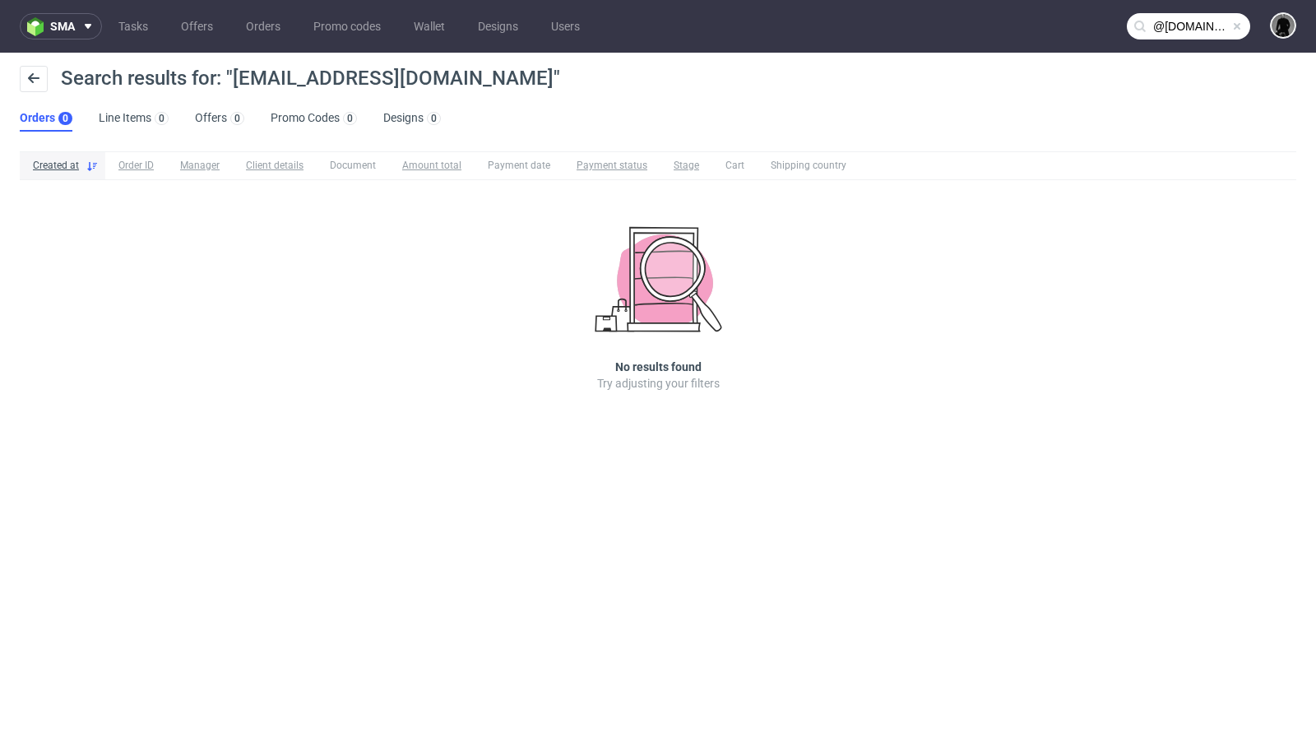
type input "@helloclayre.de"
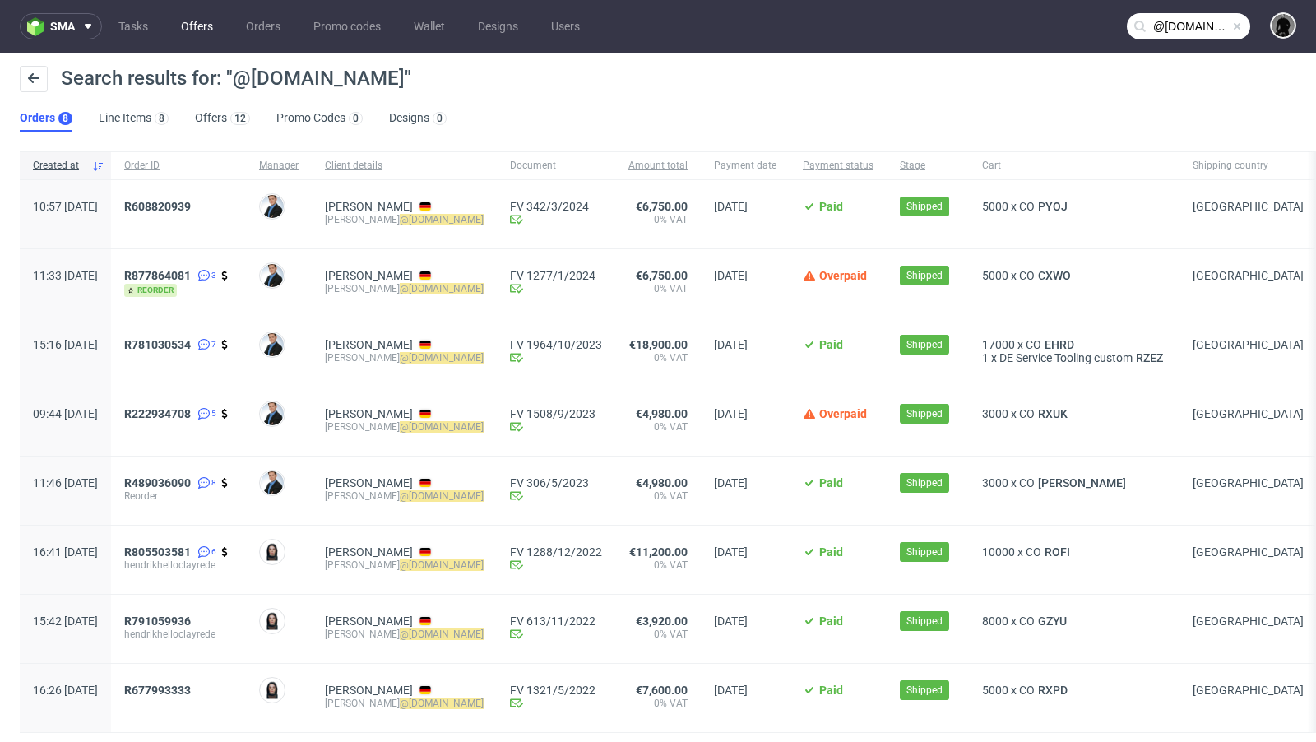
click at [200, 37] on link "Offers" at bounding box center [197, 26] width 52 height 26
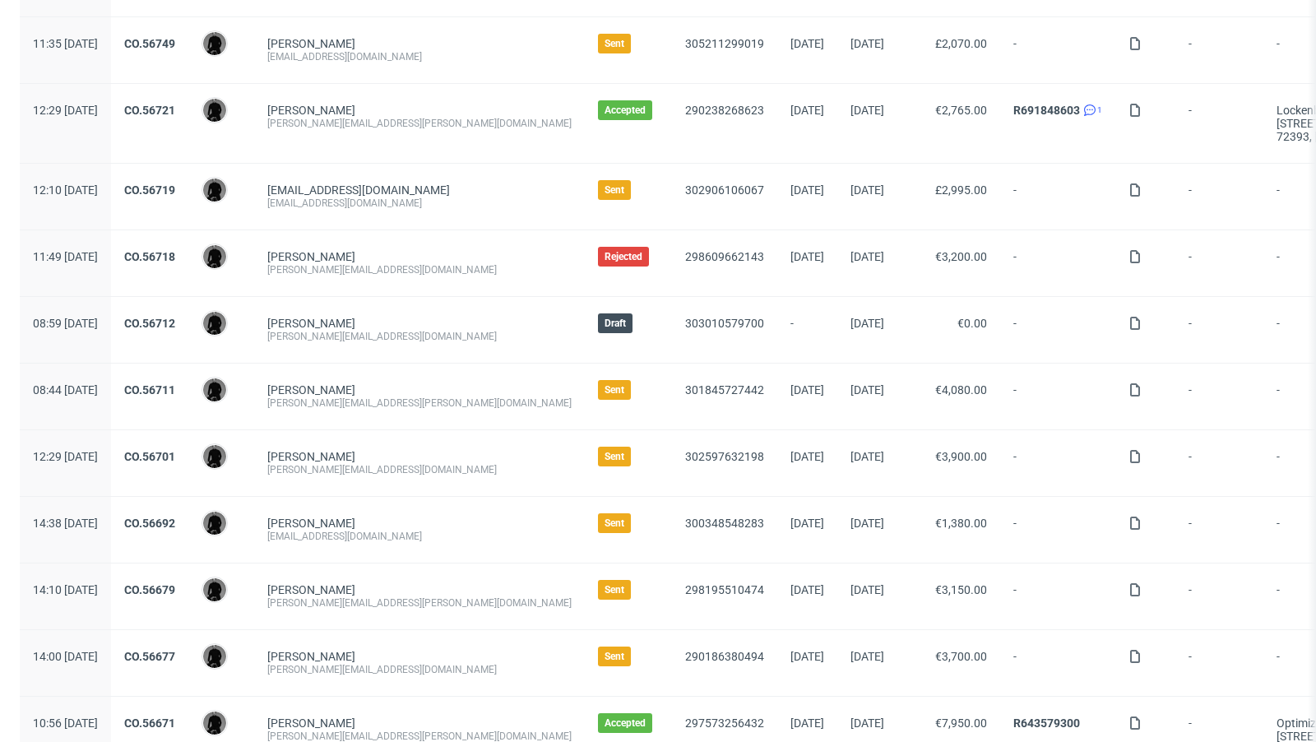
scroll to position [227, 0]
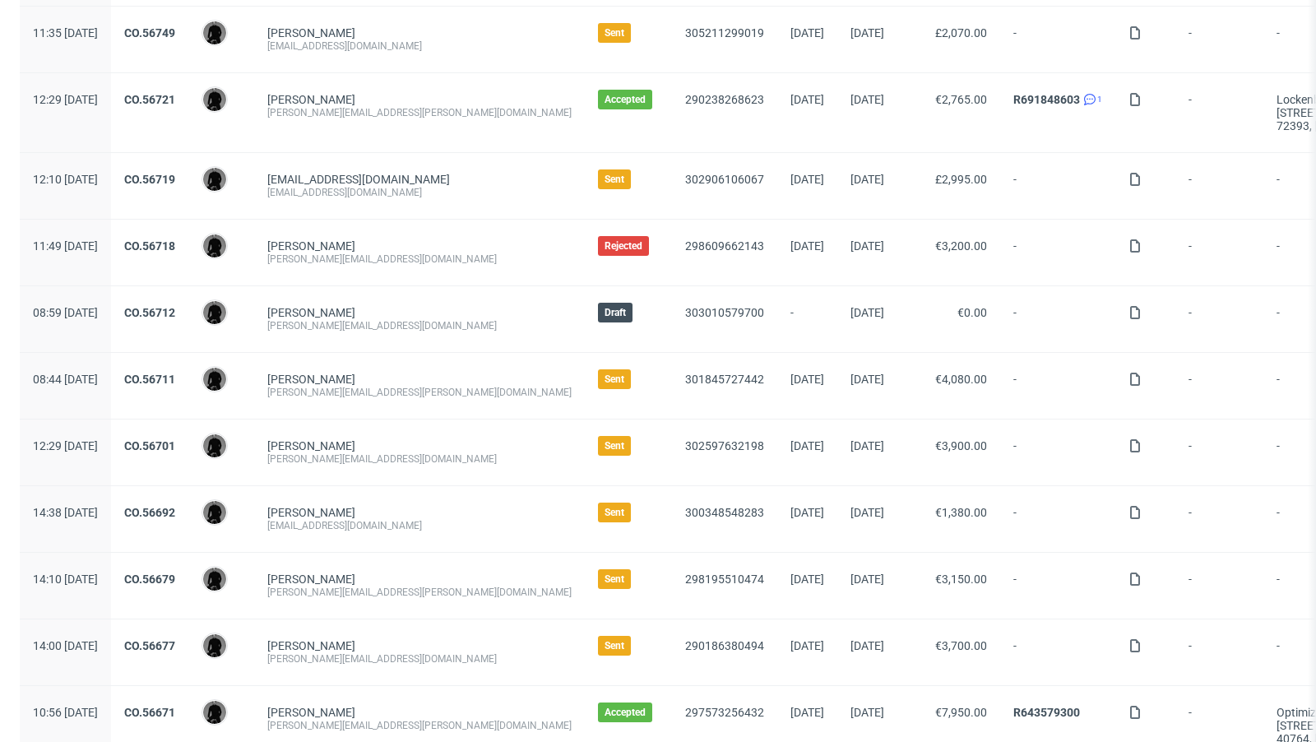
click at [188, 438] on div "CO.56701" at bounding box center [149, 452] width 77 height 66
click at [175, 439] on link "CO.56701" at bounding box center [149, 445] width 51 height 13
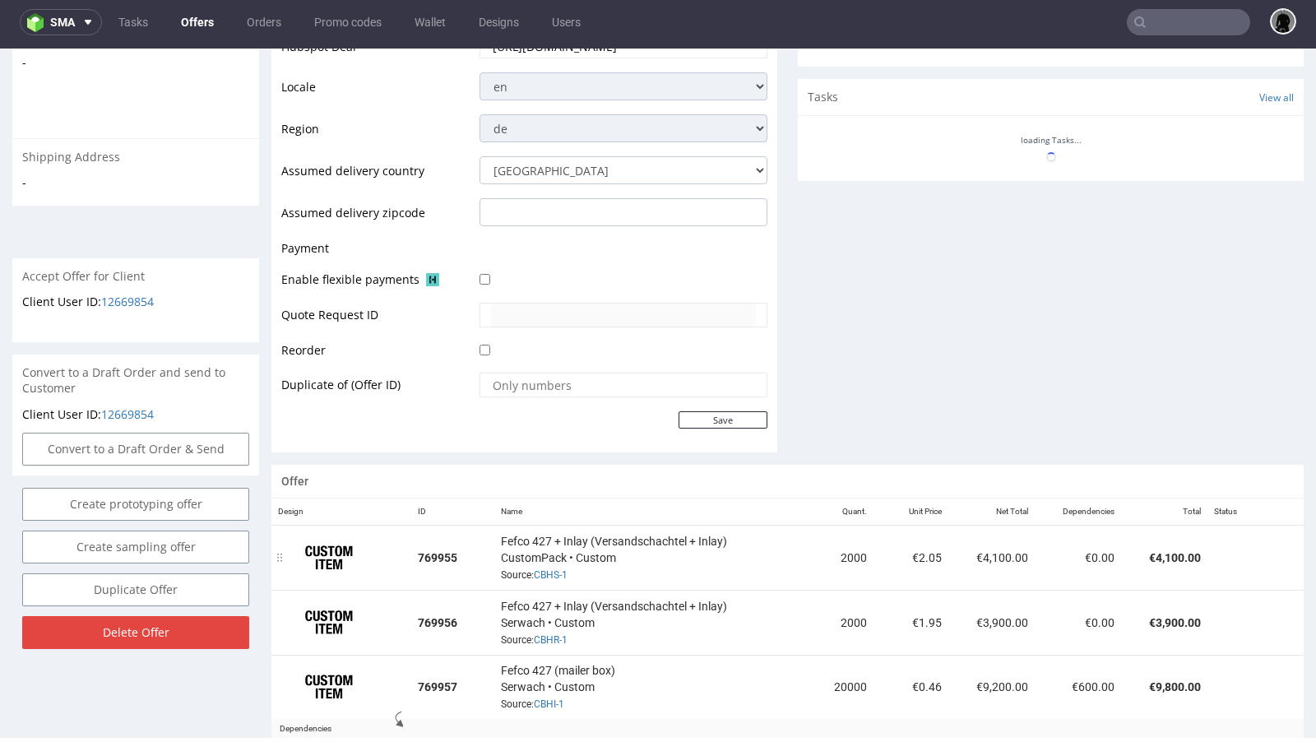
scroll to position [771, 0]
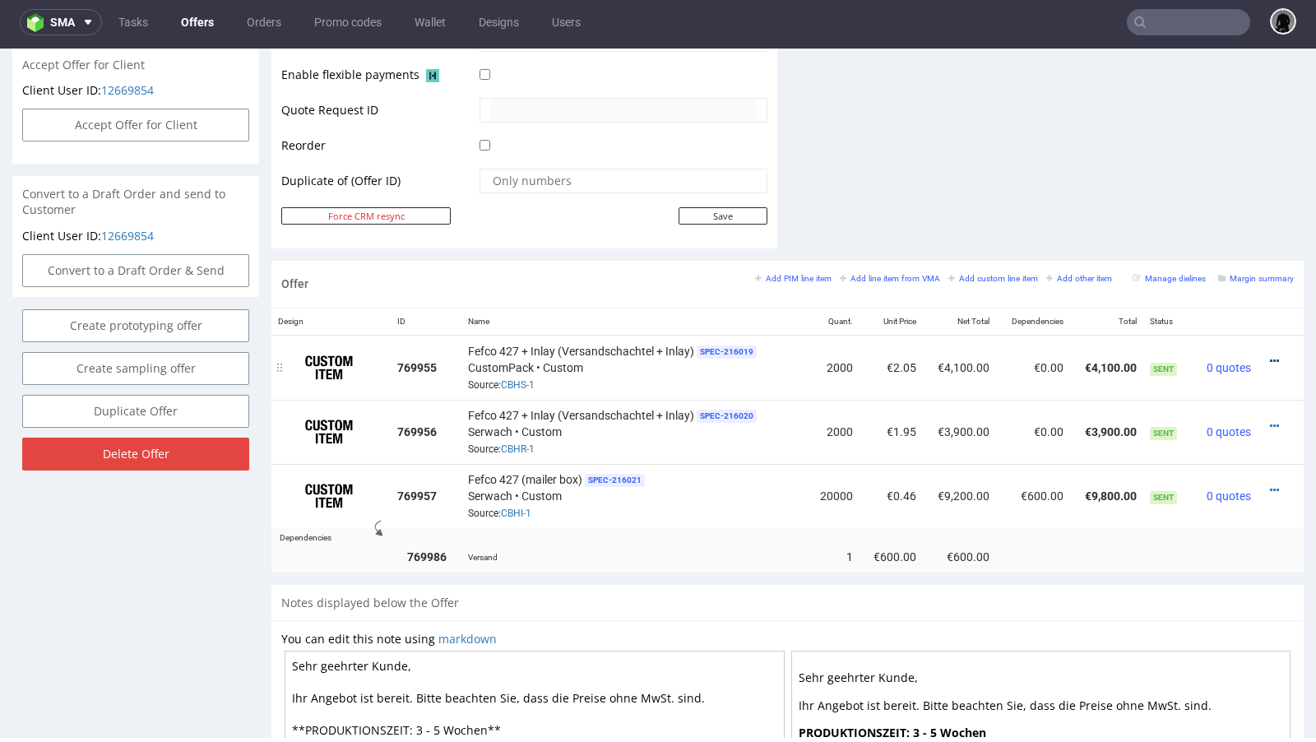
click at [1270, 355] on icon at bounding box center [1274, 361] width 9 height 12
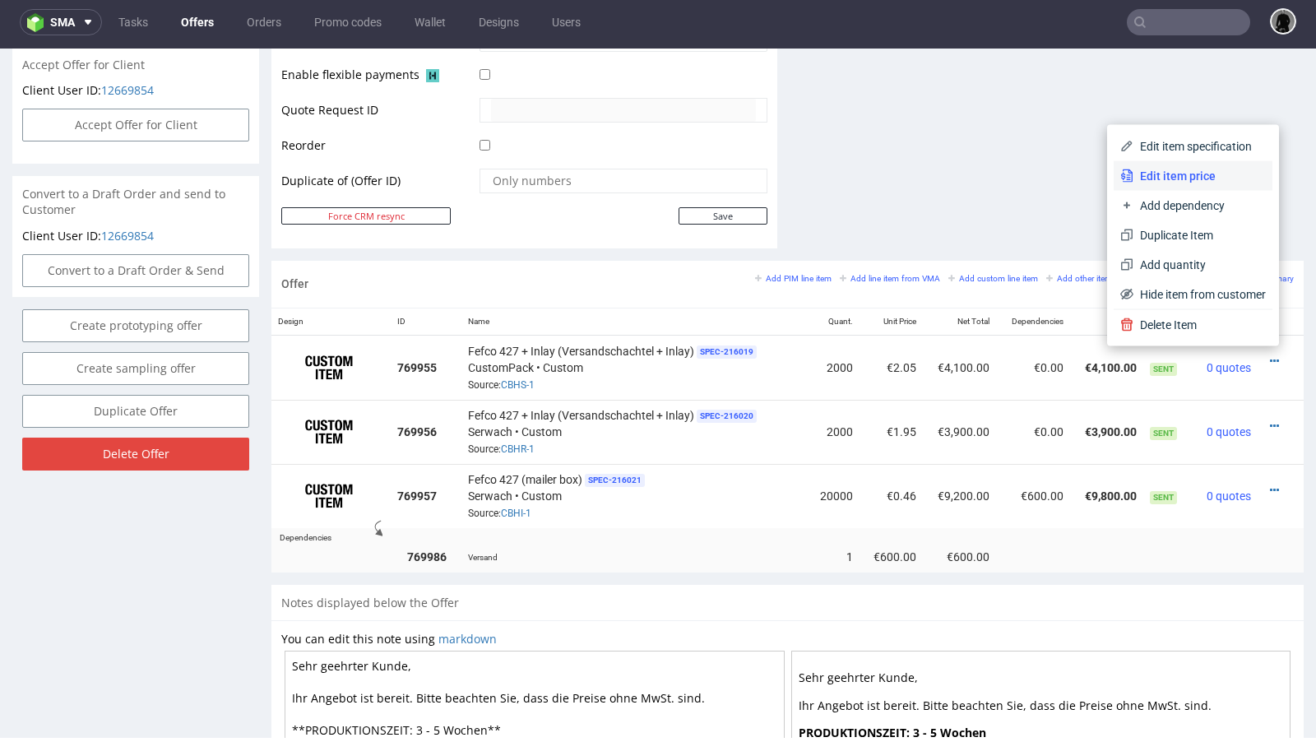
click at [1184, 173] on span "Edit item price" at bounding box center [1199, 176] width 132 height 16
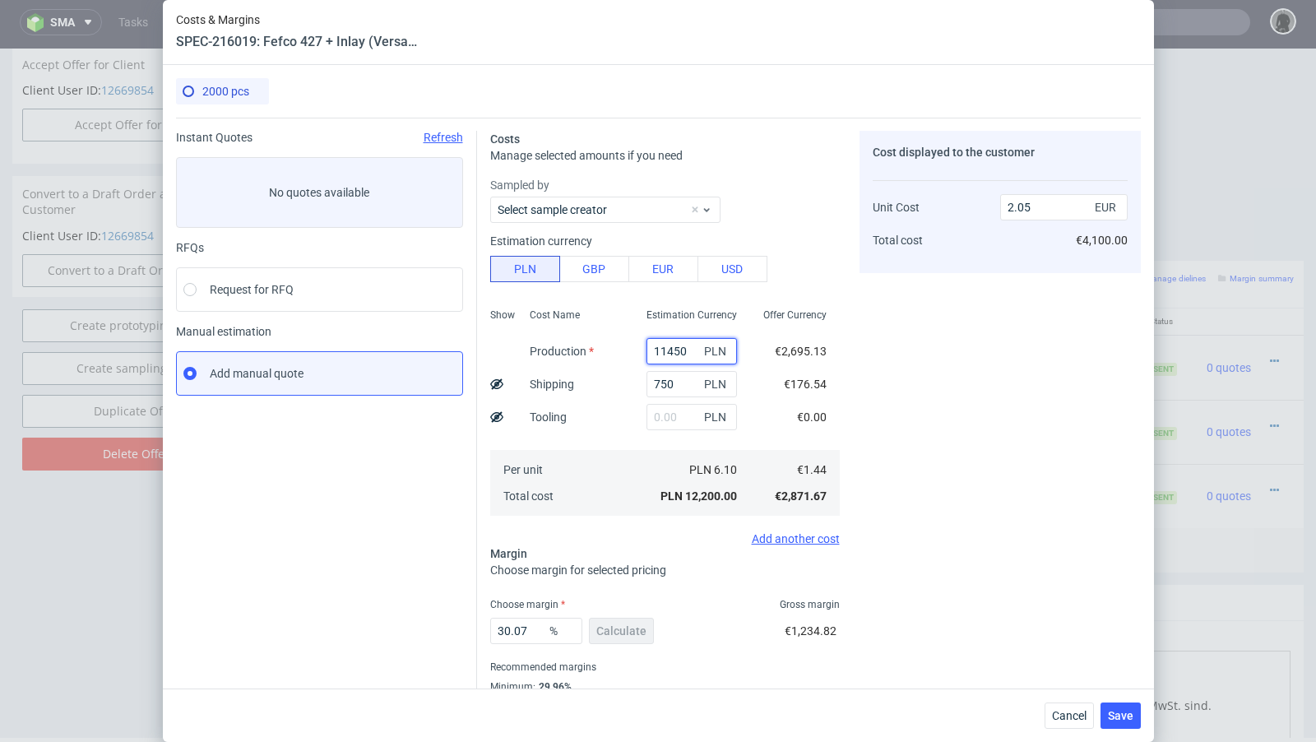
click at [663, 352] on input "11450" at bounding box center [691, 351] width 90 height 26
paste input "250.0"
type input "11250"
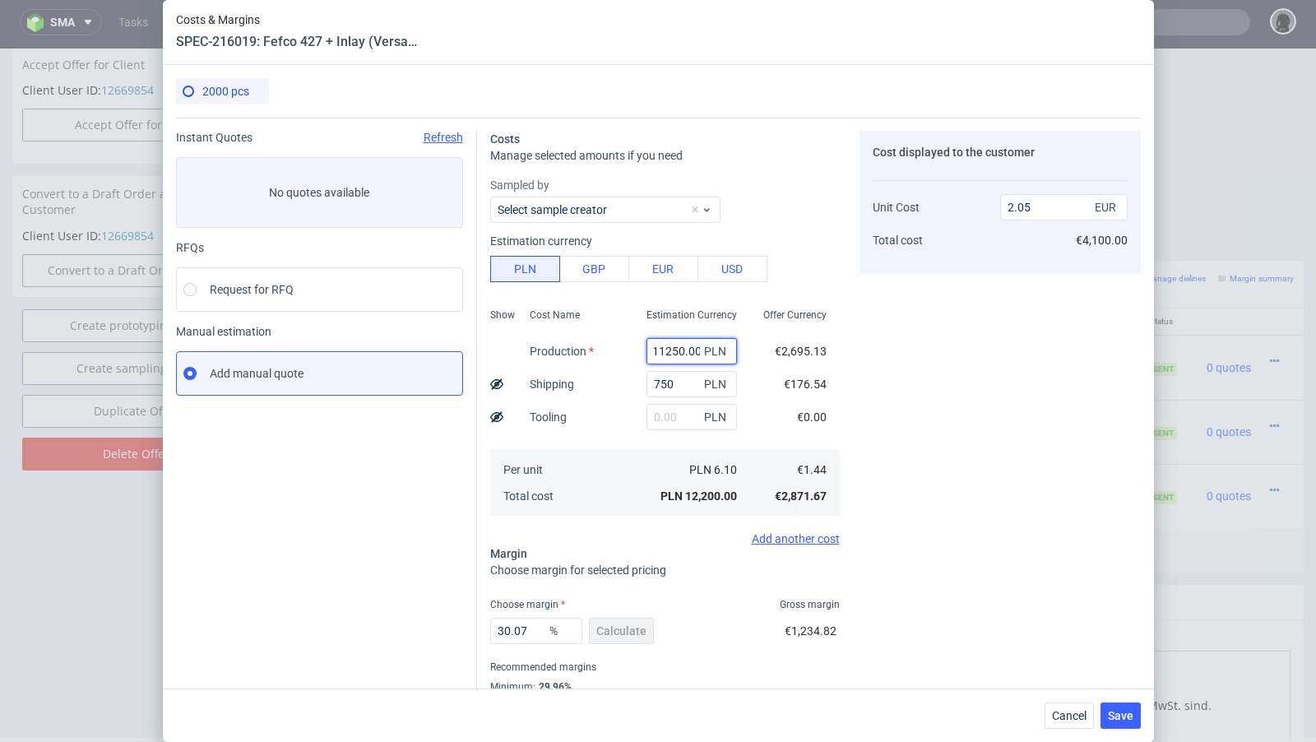
type input "2.02"
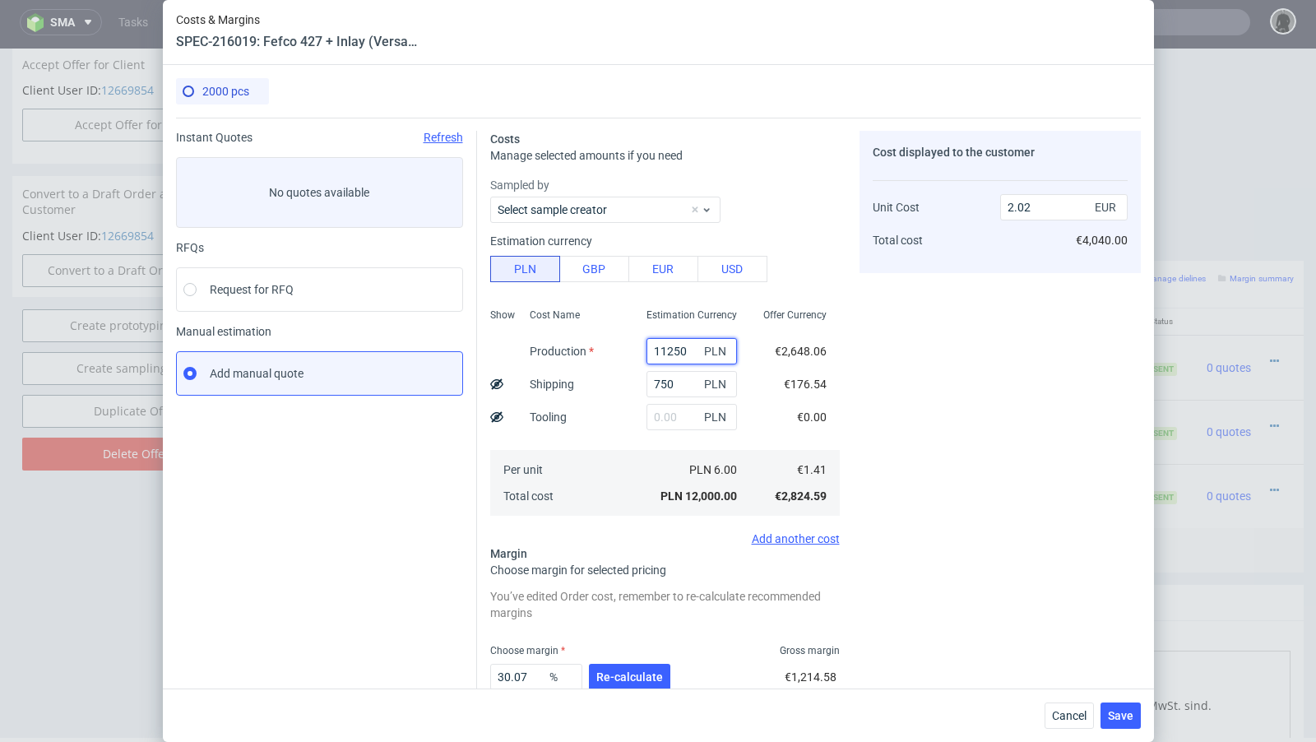
scroll to position [0, 0]
type input "11250"
click at [615, 669] on button "Re-calculate" at bounding box center [629, 677] width 81 height 26
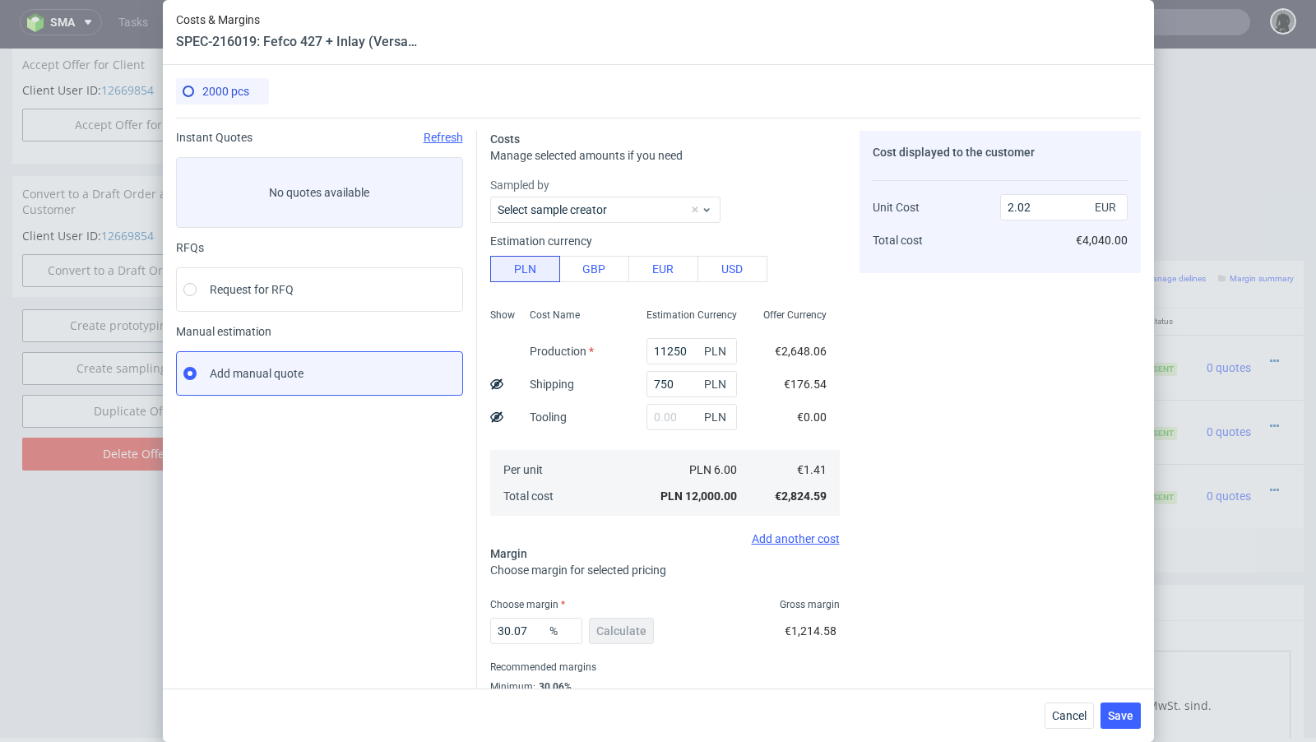
scroll to position [10, 0]
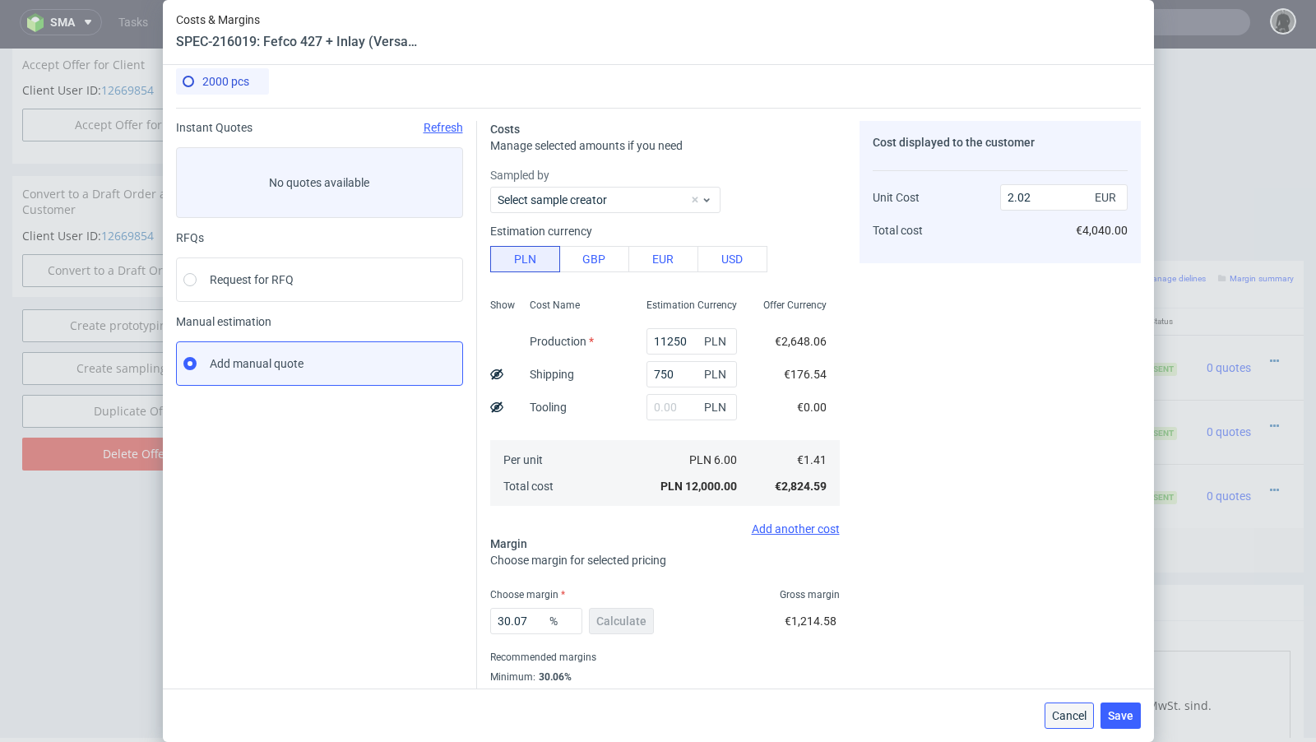
click at [1051, 720] on button "Cancel" at bounding box center [1069, 715] width 49 height 26
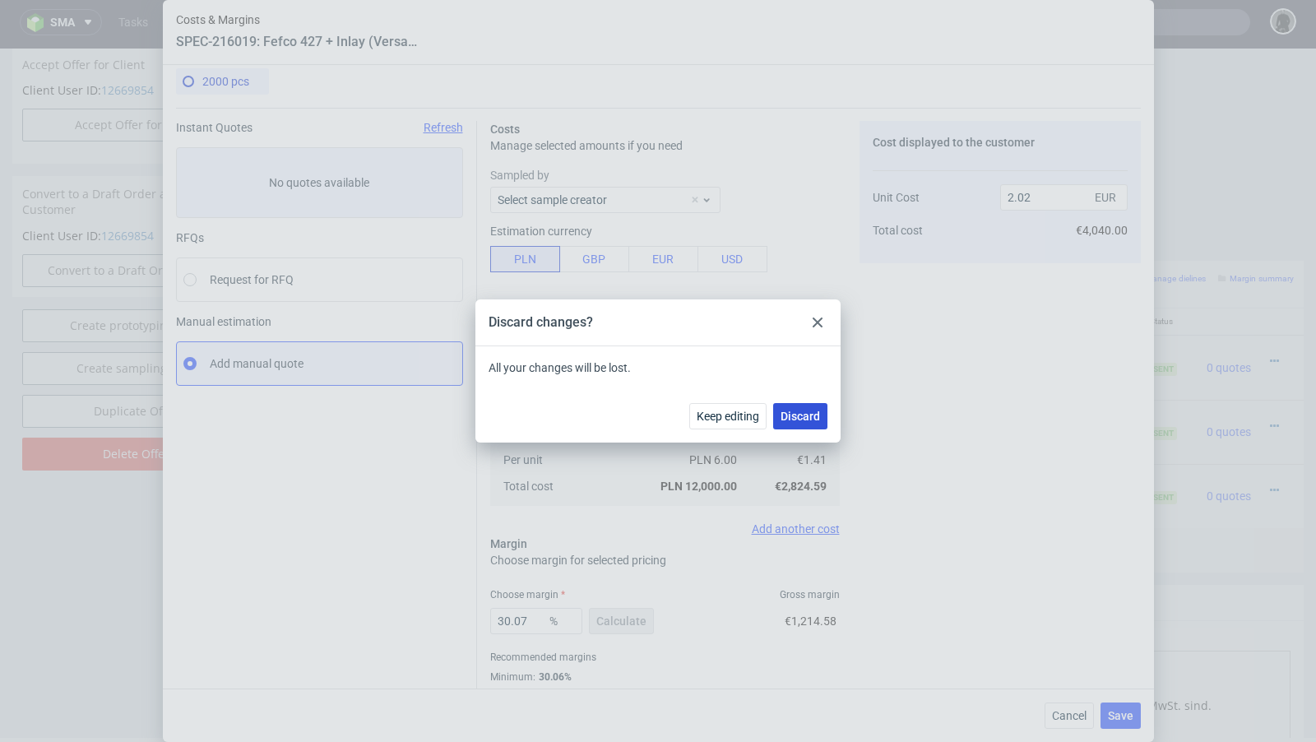
click at [802, 417] on span "Discard" at bounding box center [800, 416] width 39 height 12
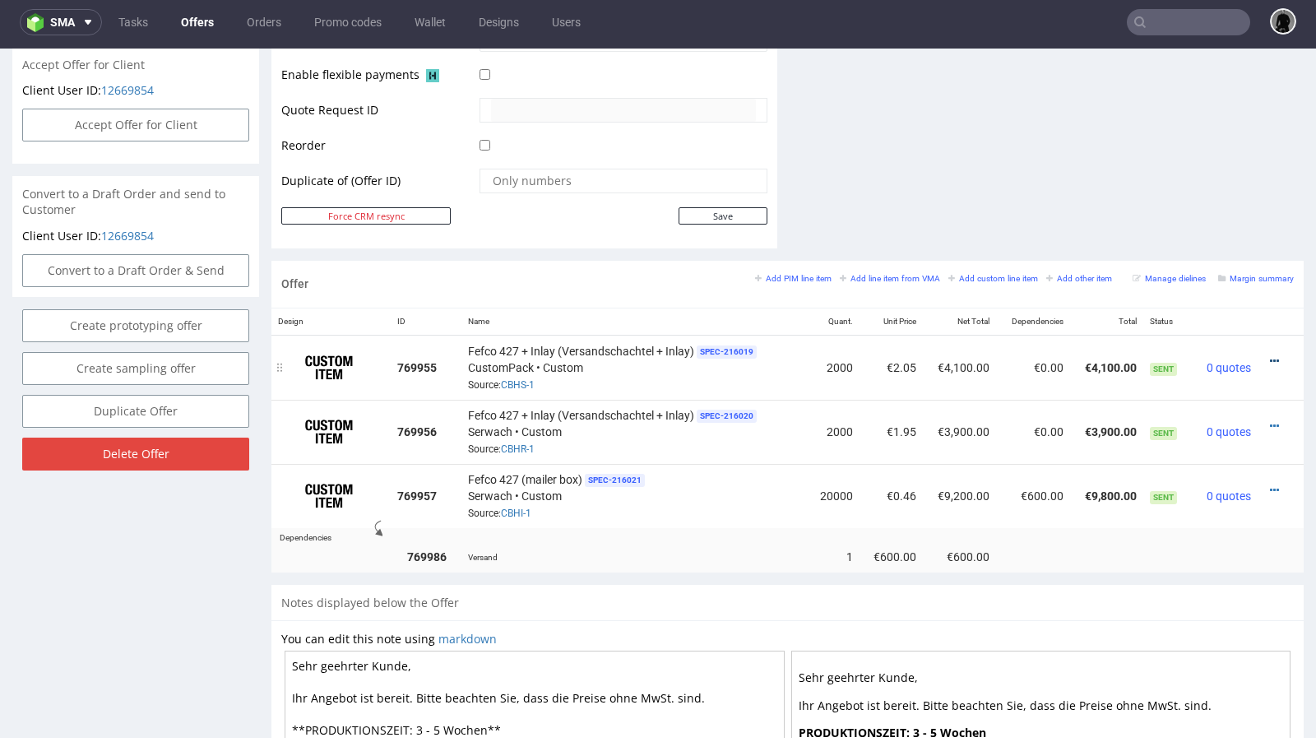
click at [1270, 357] on icon at bounding box center [1274, 361] width 9 height 12
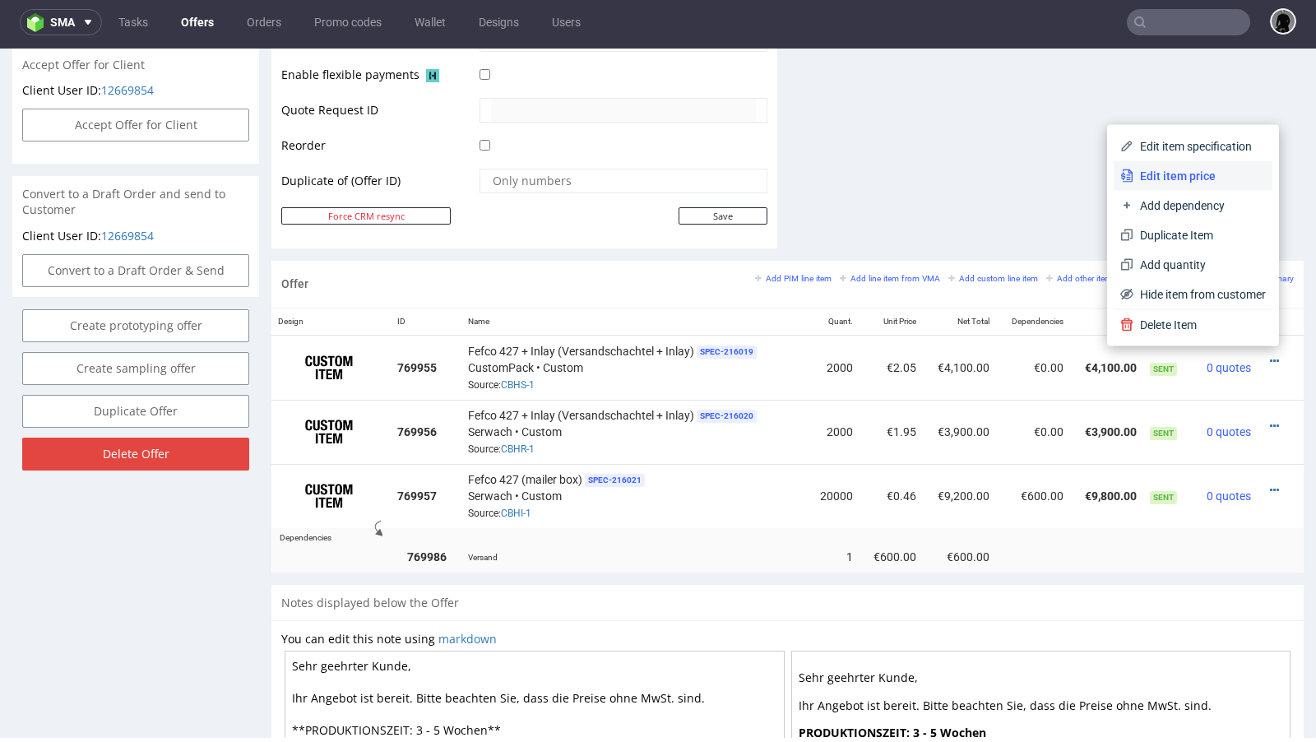
click at [1155, 174] on span "Edit item price" at bounding box center [1199, 176] width 132 height 16
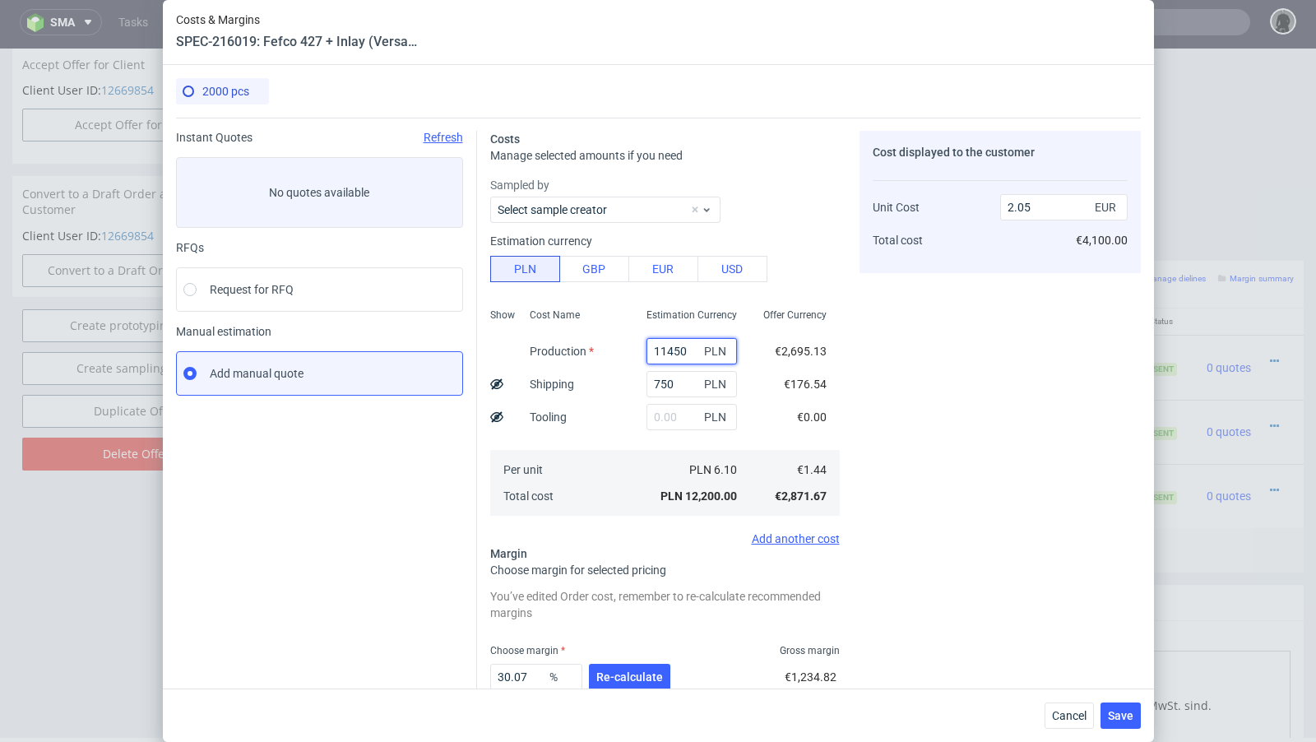
click at [671, 347] on input "11450" at bounding box center [691, 351] width 90 height 26
paste input "250.0"
type input "11250"
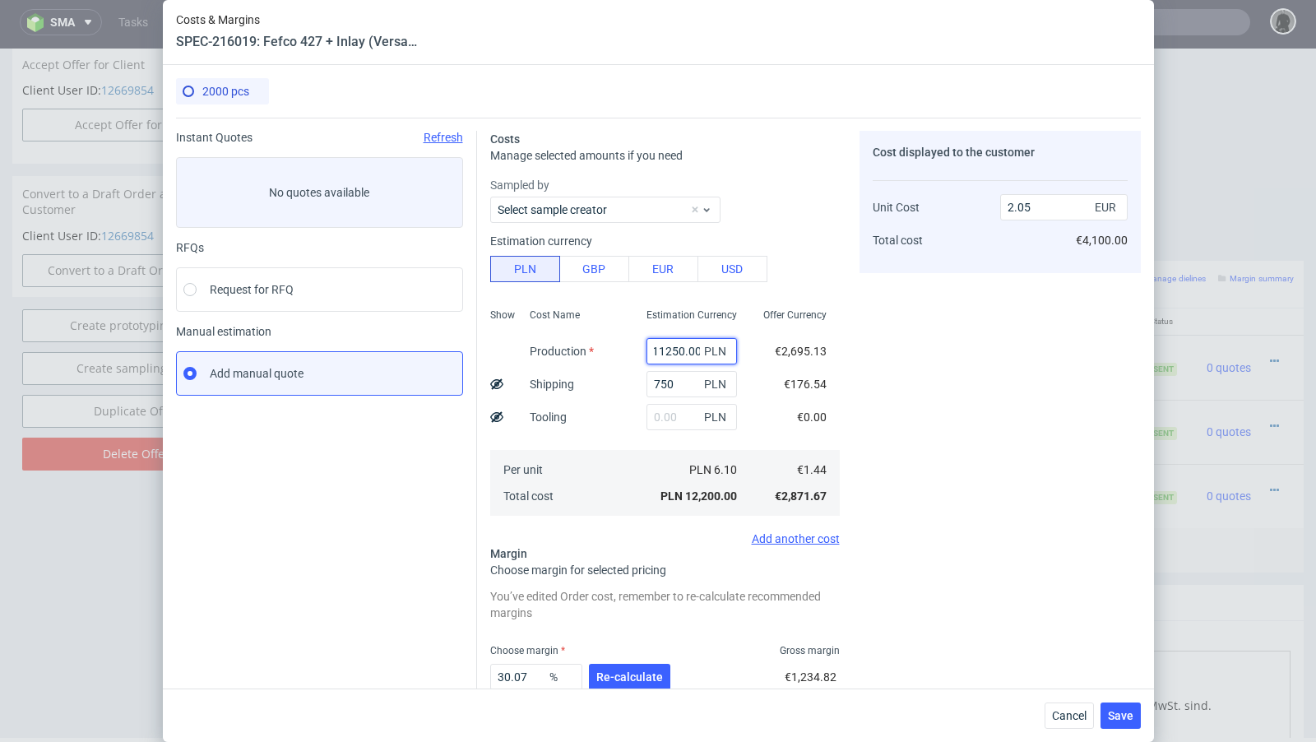
type input "2.02"
type input "11250"
click at [619, 673] on span "Re-calculate" at bounding box center [629, 677] width 67 height 12
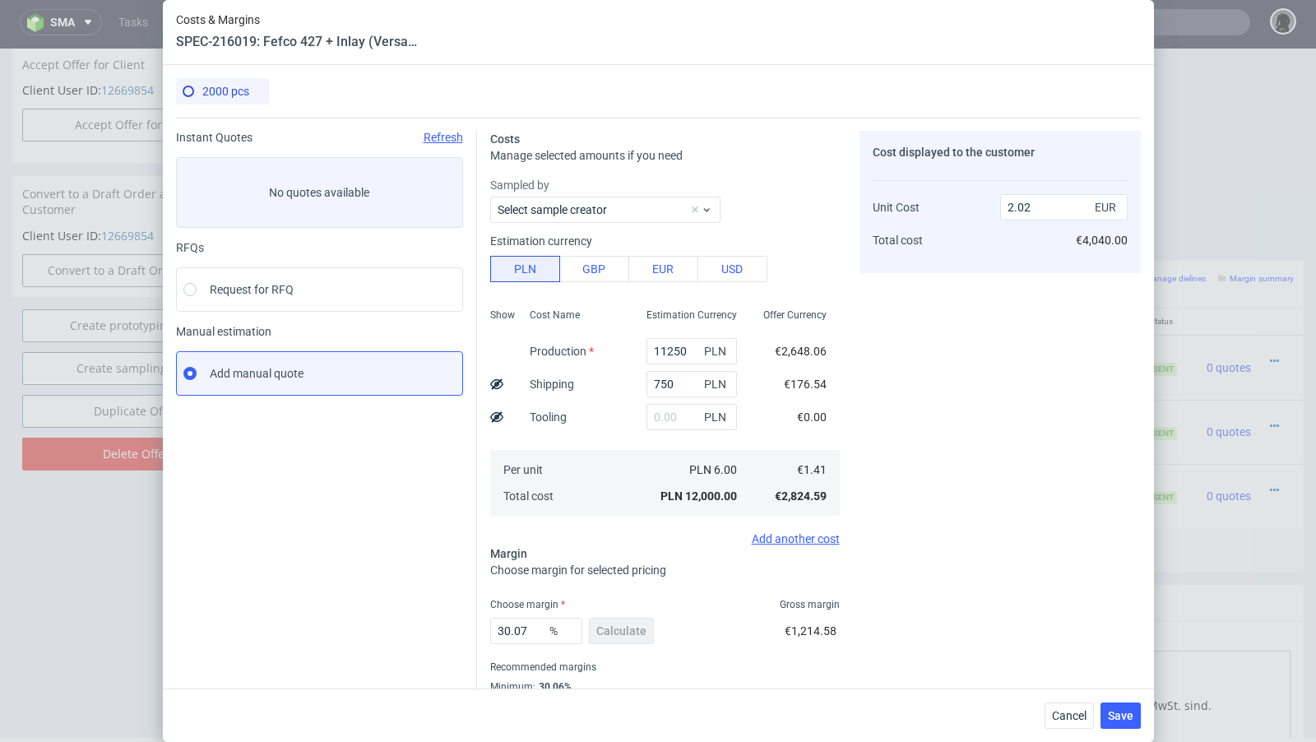
scroll to position [56, 0]
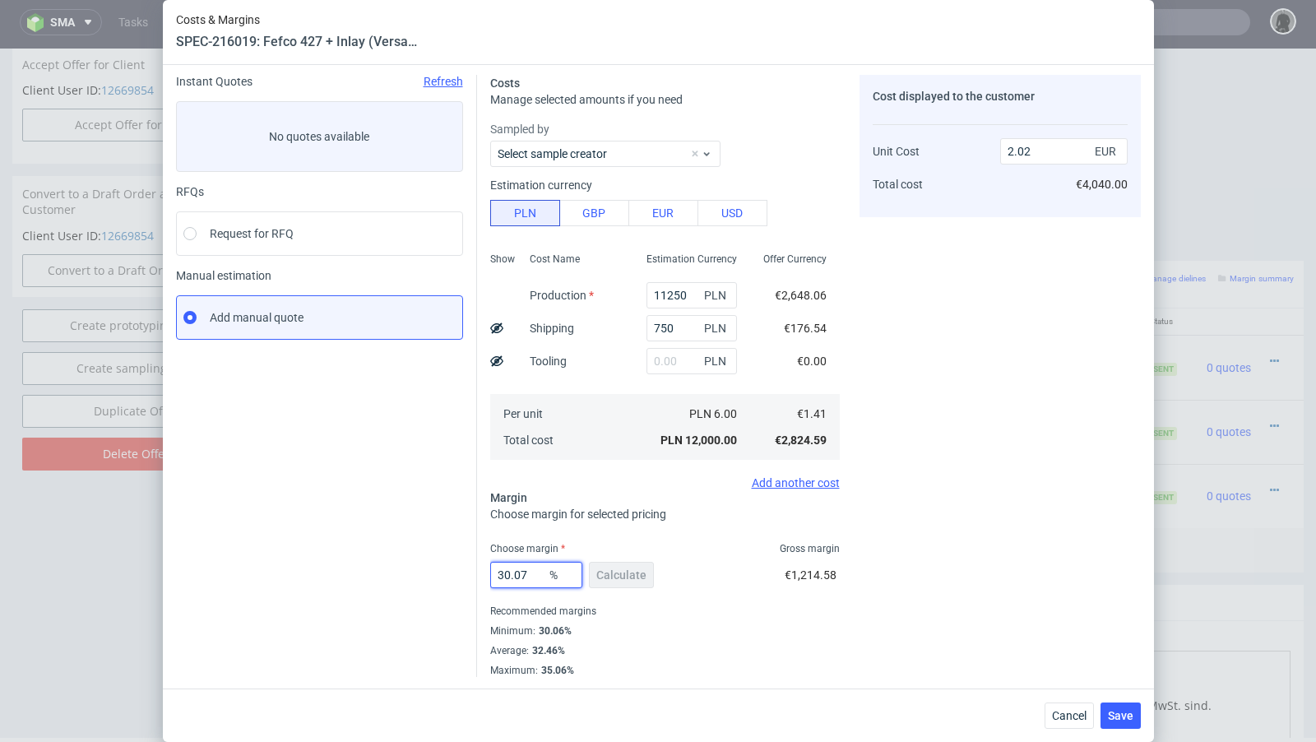
drag, startPoint x: 536, startPoint y: 572, endPoint x: 432, endPoint y: 563, distance: 104.8
click at [432, 563] on div "Instant Quotes Refresh No quotes available RFQs Request for RFQ Manual estimati…" at bounding box center [658, 369] width 965 height 615
type input "31"
type input "2.05"
type input "32"
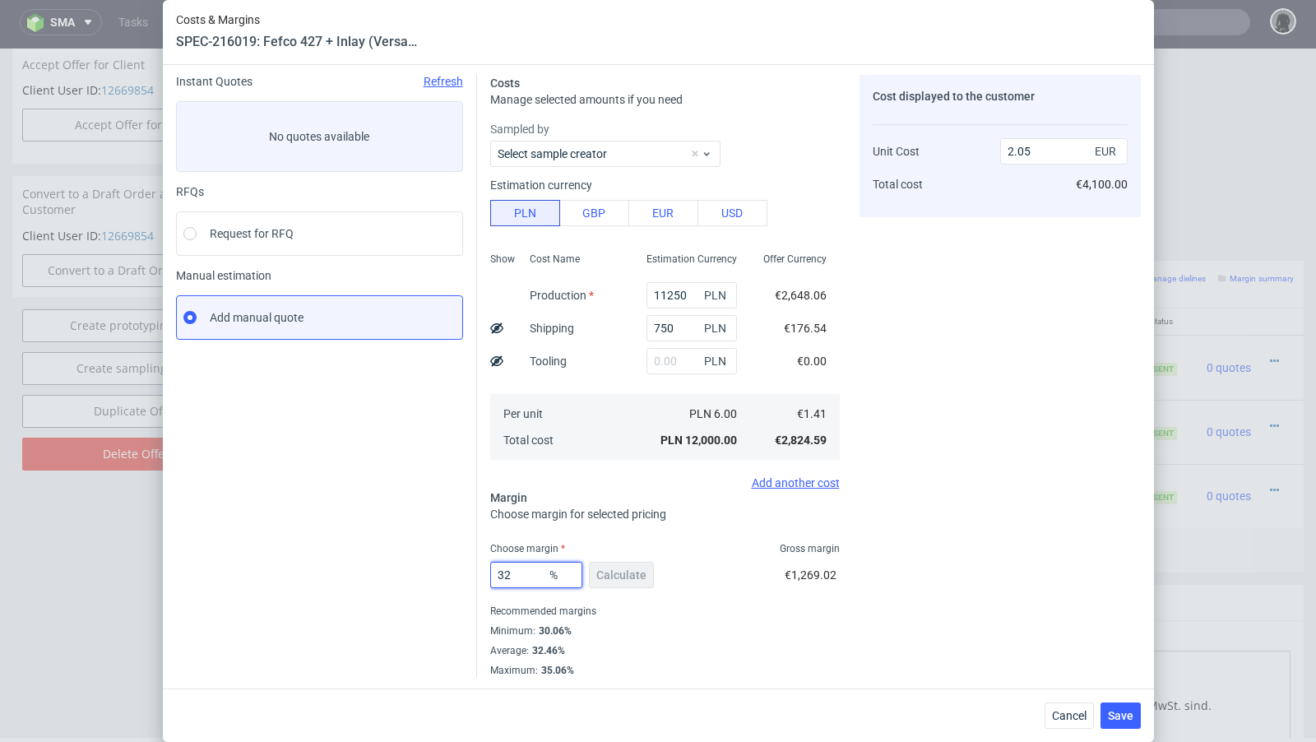
type input "2.08"
type input "31"
type input "2.05"
type input "31.4"
type input "2.06"
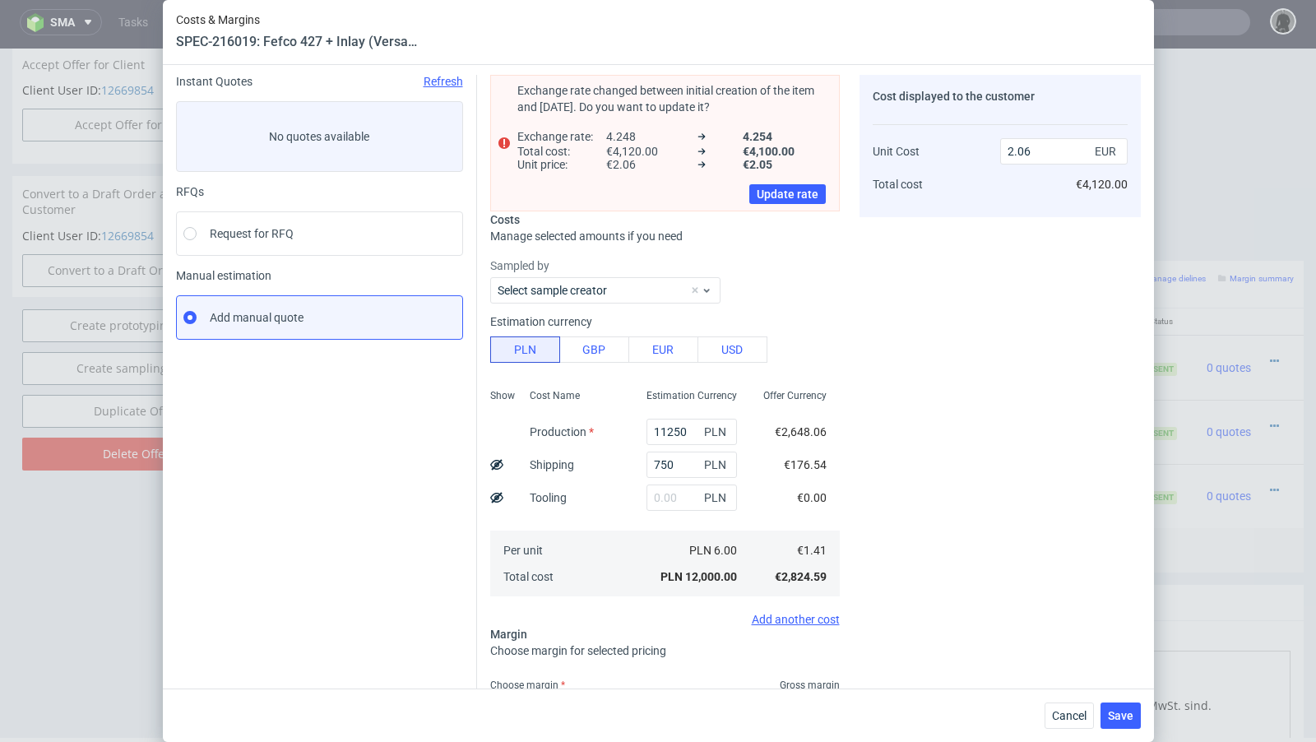
type input "31.3"
click at [787, 192] on span "Update rate" at bounding box center [788, 194] width 62 height 12
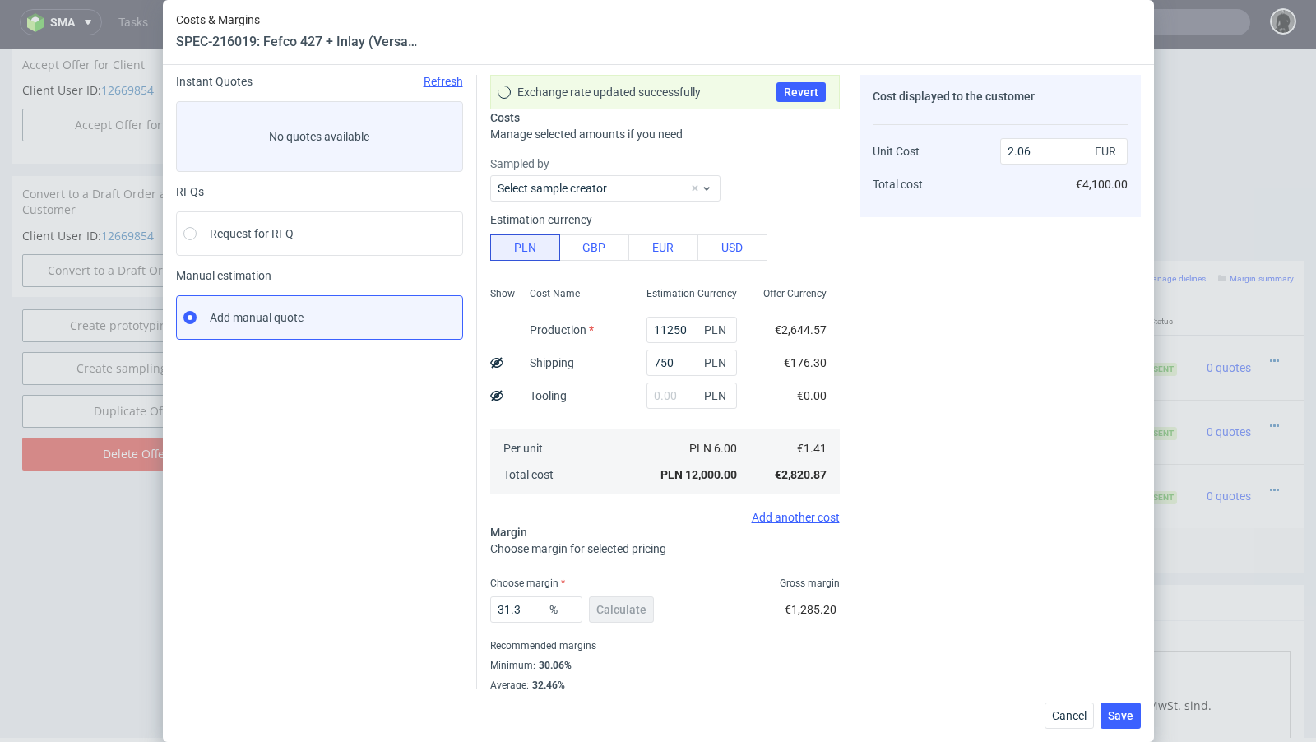
type input "2.05"
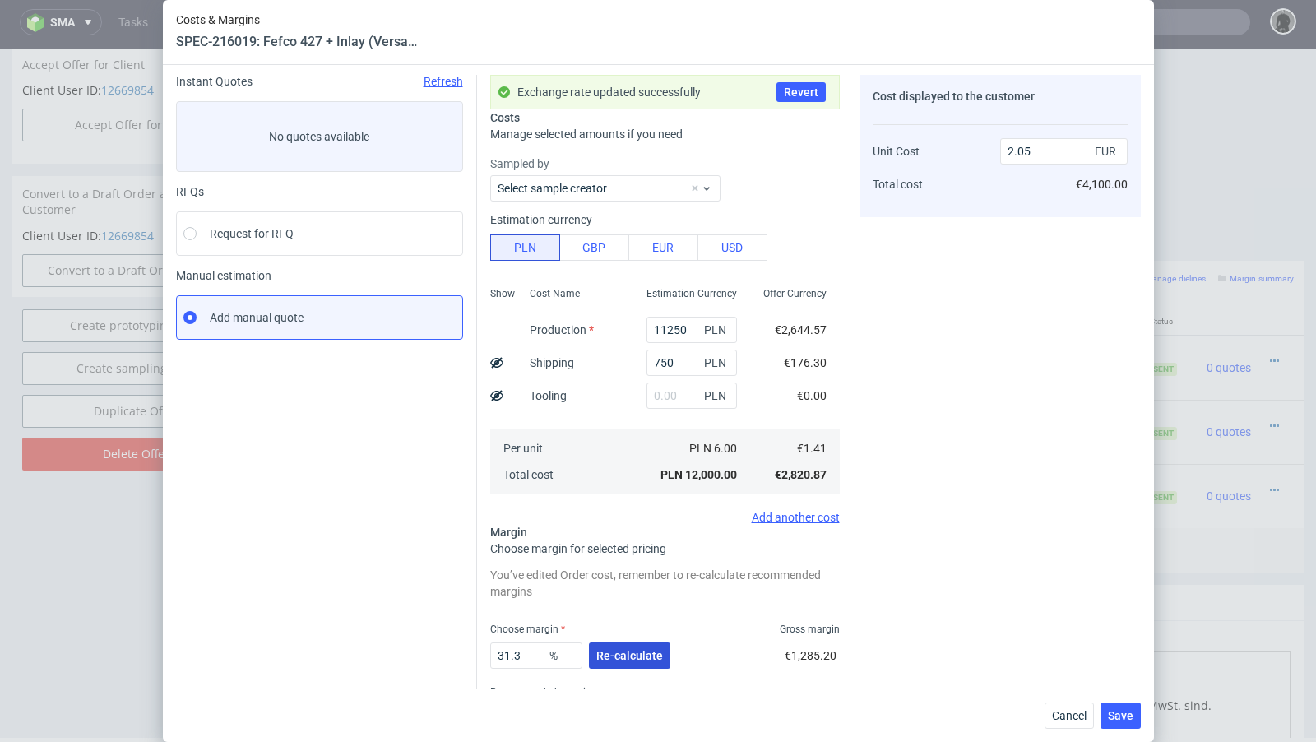
click at [604, 650] on span "Re-calculate" at bounding box center [629, 656] width 67 height 12
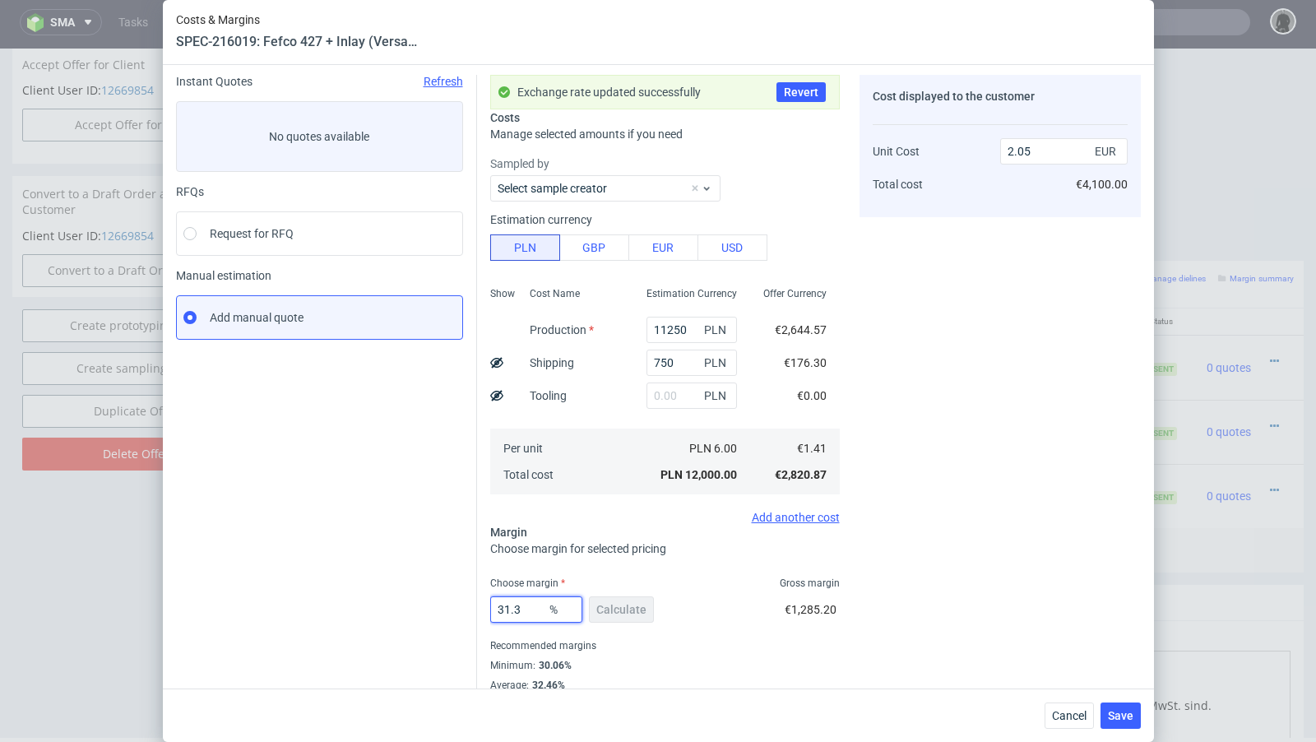
click at [529, 614] on input "31.3" at bounding box center [536, 609] width 92 height 26
type input "31.4"
type input "2.06"
type input "31.3"
type input "2.05"
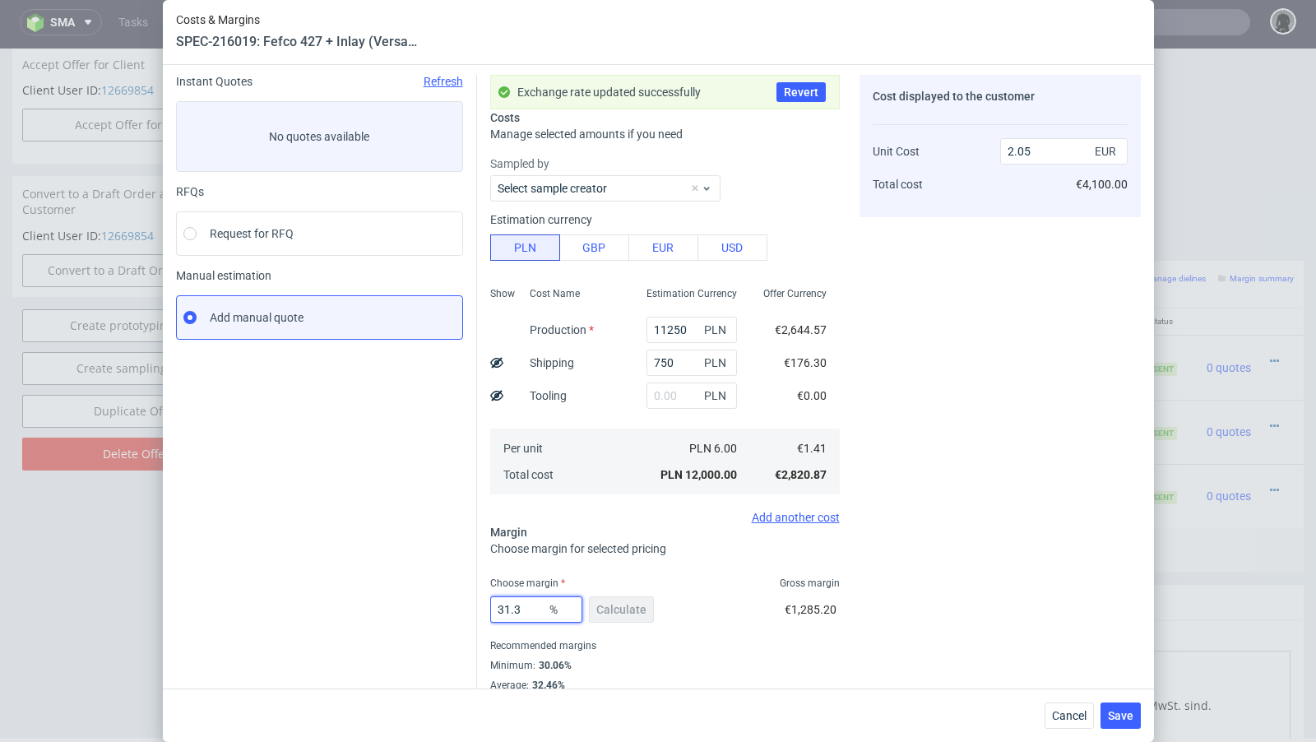
type input "31.33"
type input "2.06"
type input "31.3"
type input "2.05"
click at [384, 590] on div "Instant Quotes Refresh No quotes available RFQs Request for RFQ Manual estimati…" at bounding box center [326, 393] width 301 height 637
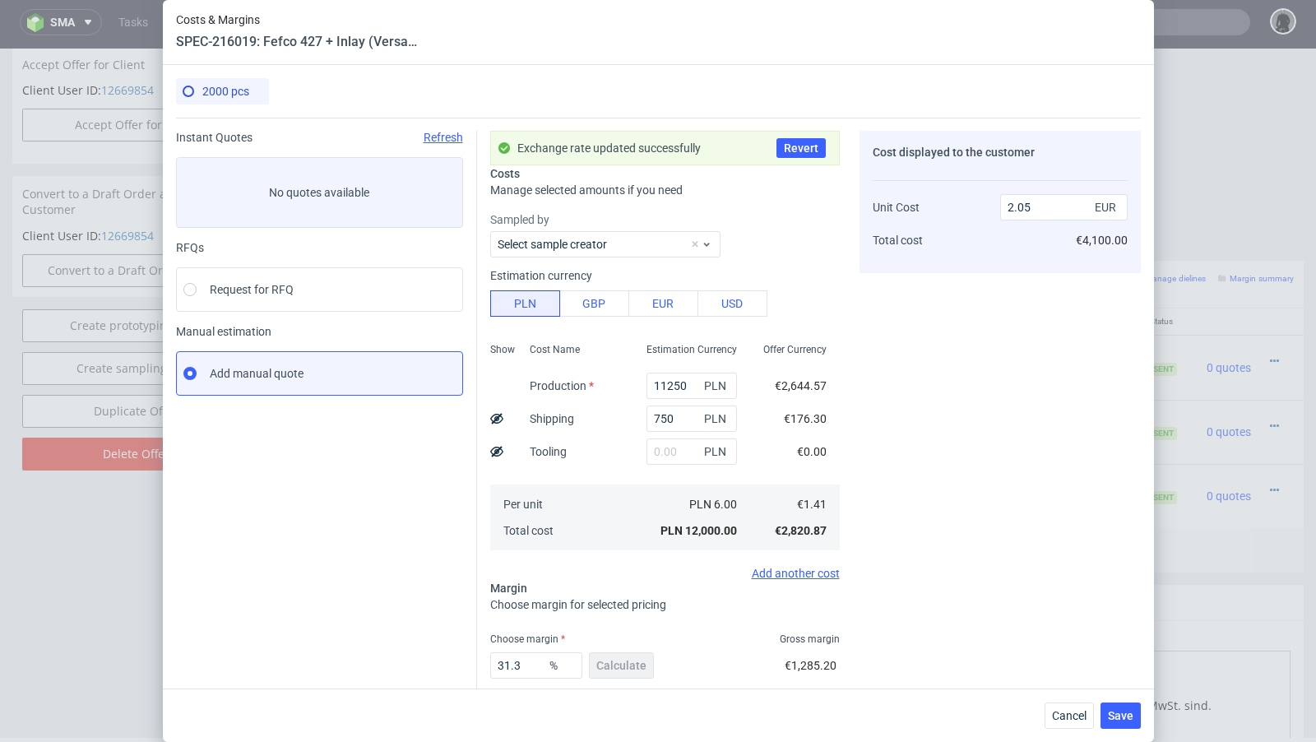
scroll to position [90, 0]
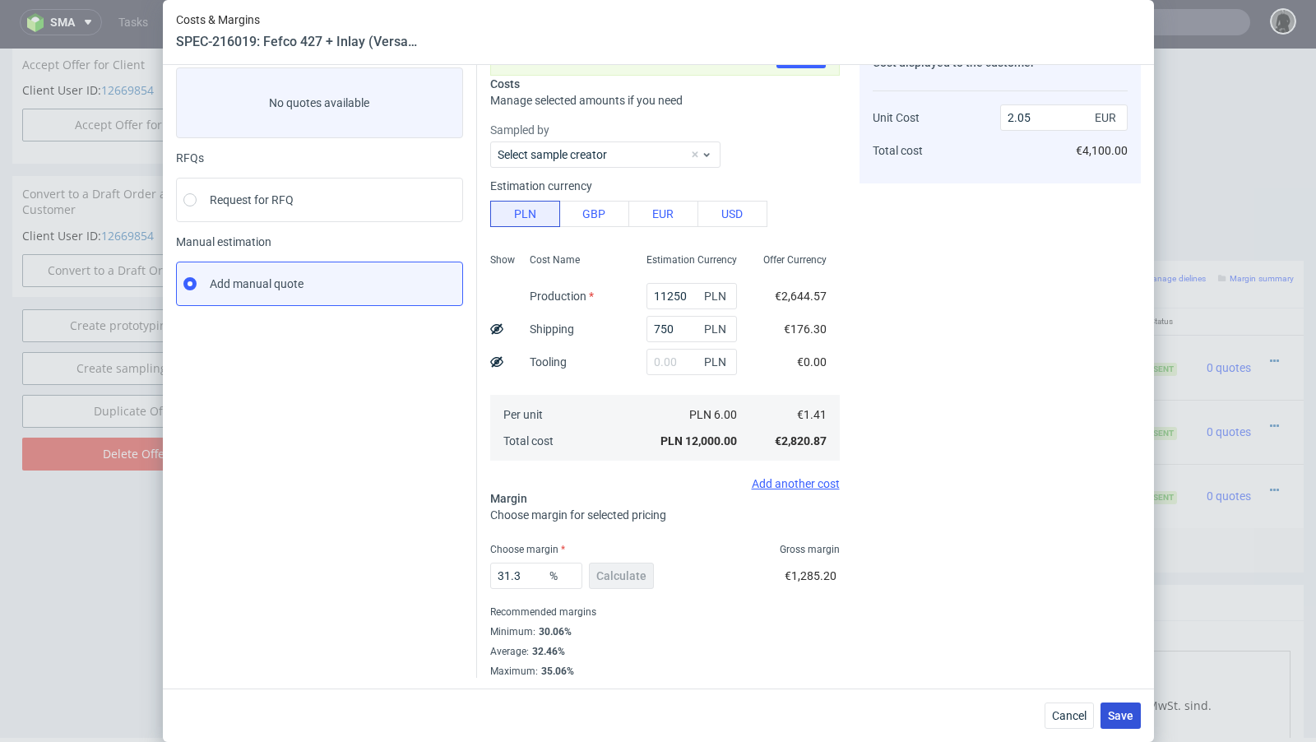
click at [1134, 716] on button "Save" at bounding box center [1120, 715] width 40 height 26
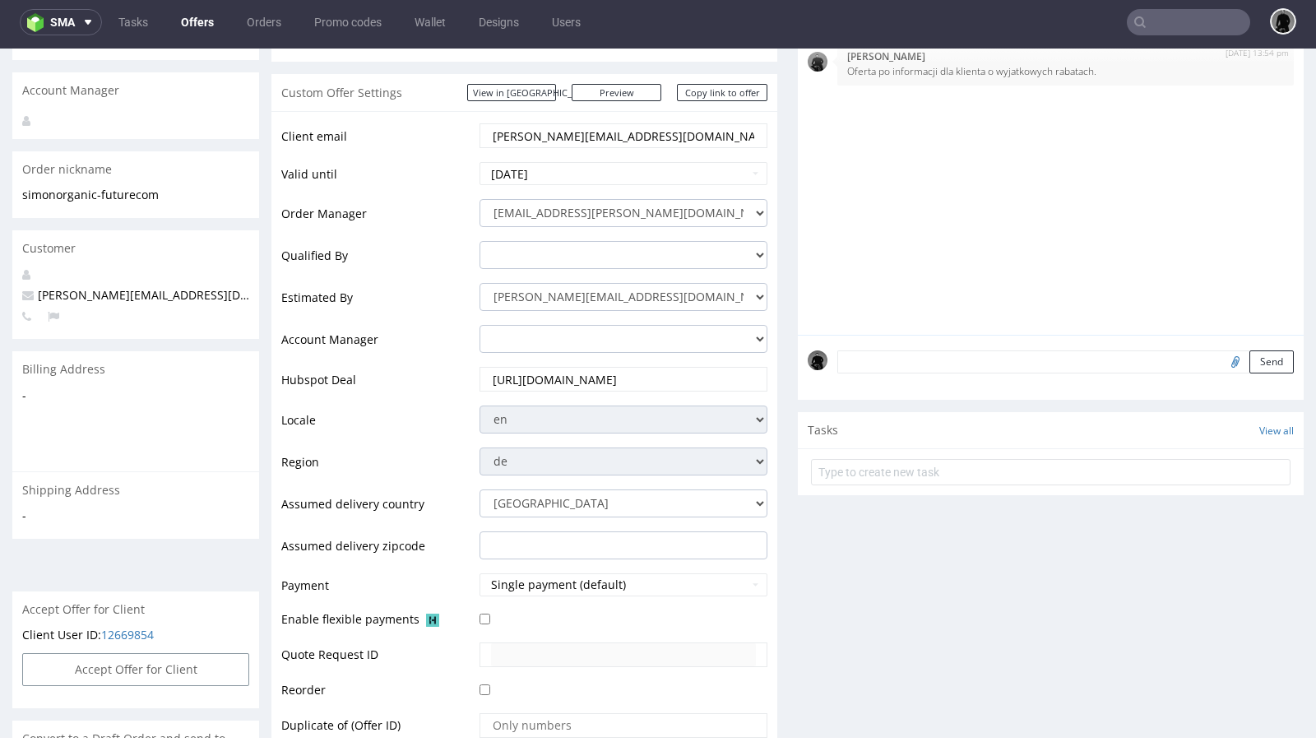
scroll to position [0, 0]
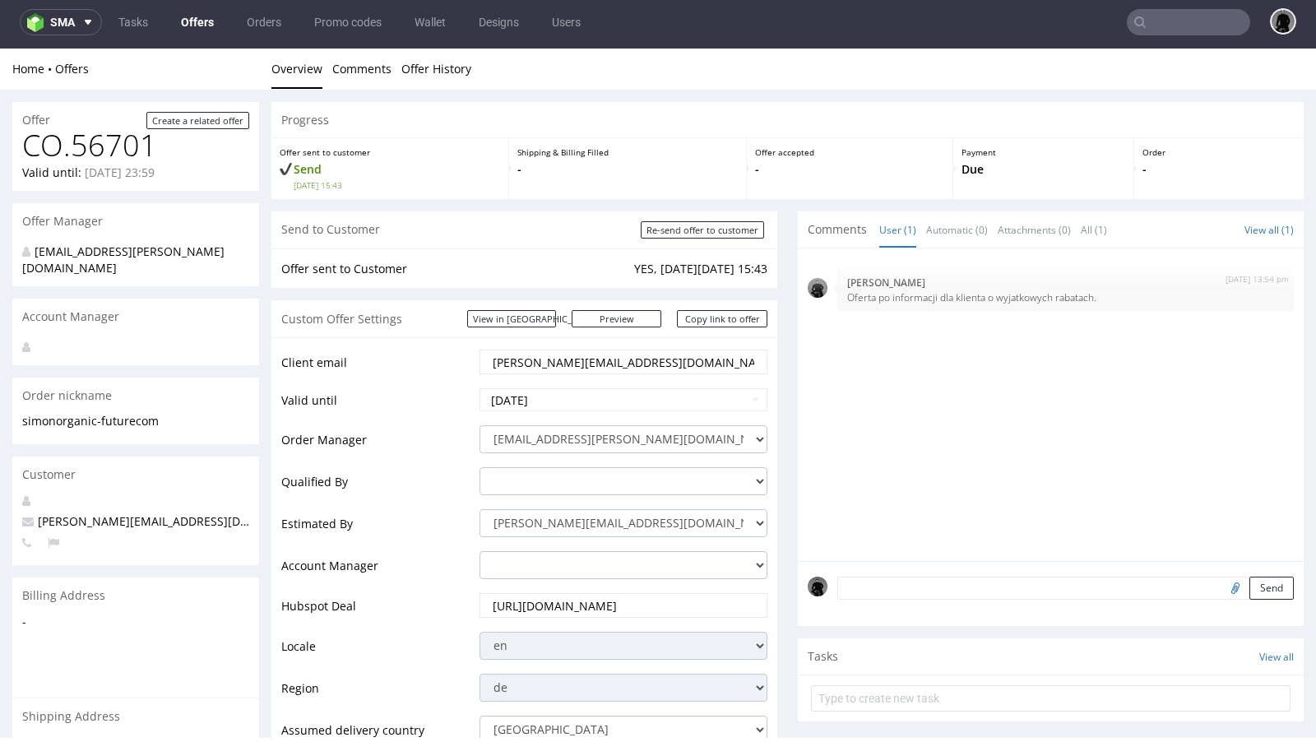
click at [203, 25] on link "Offers" at bounding box center [197, 22] width 53 height 26
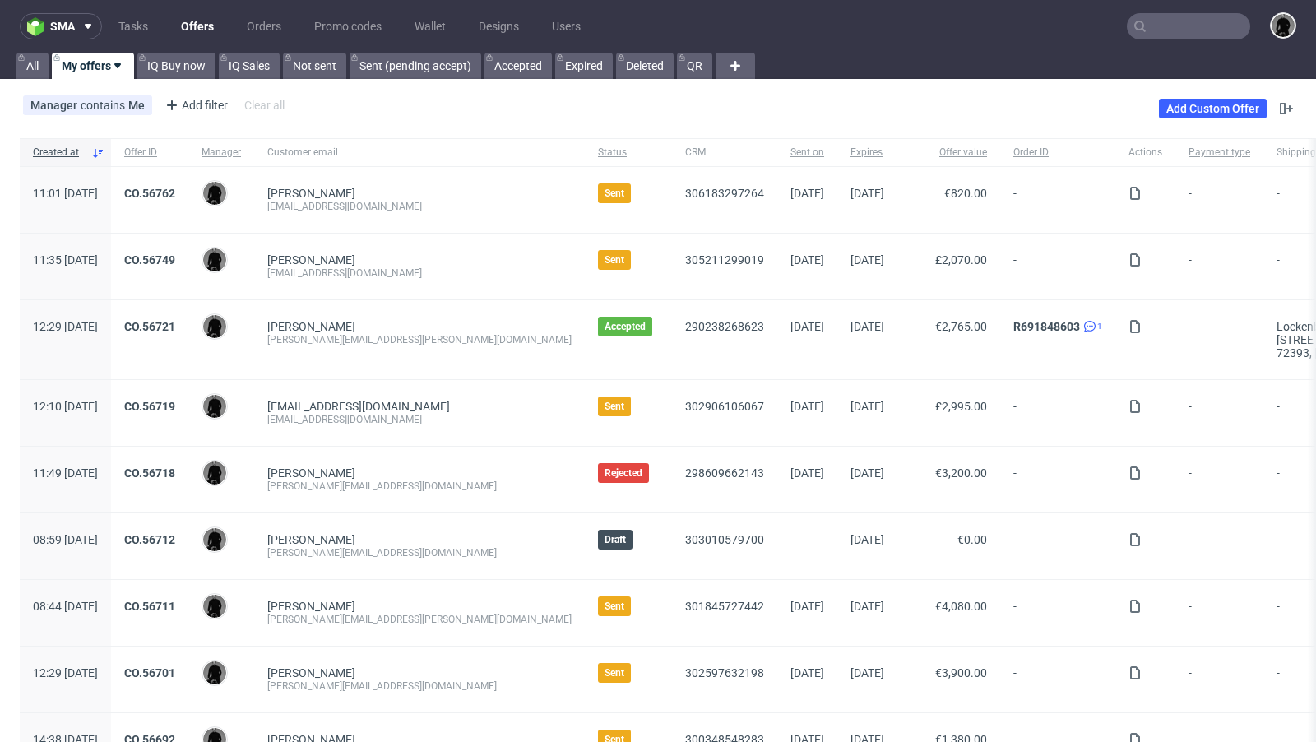
click at [1158, 30] on input "text" at bounding box center [1188, 26] width 123 height 26
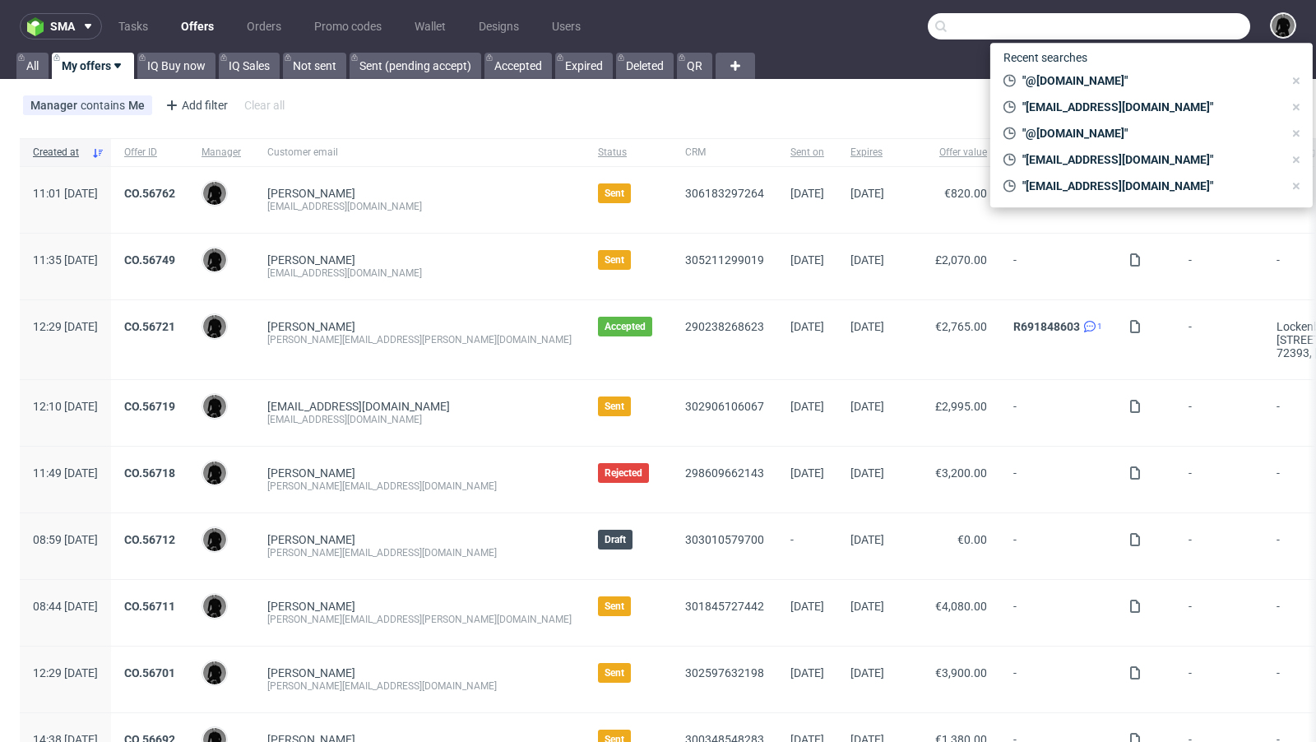
paste input "k.bauer@medianet.at"
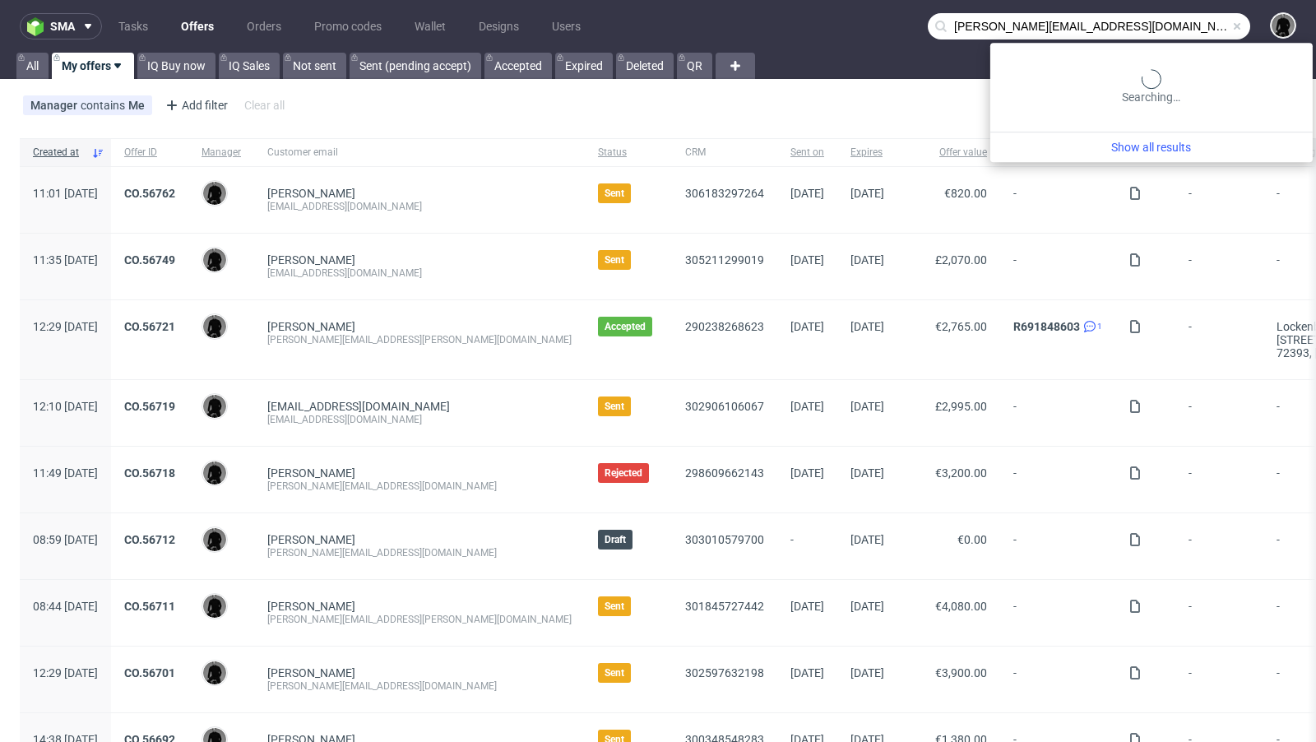
type input "k.bauer@medianet.at"
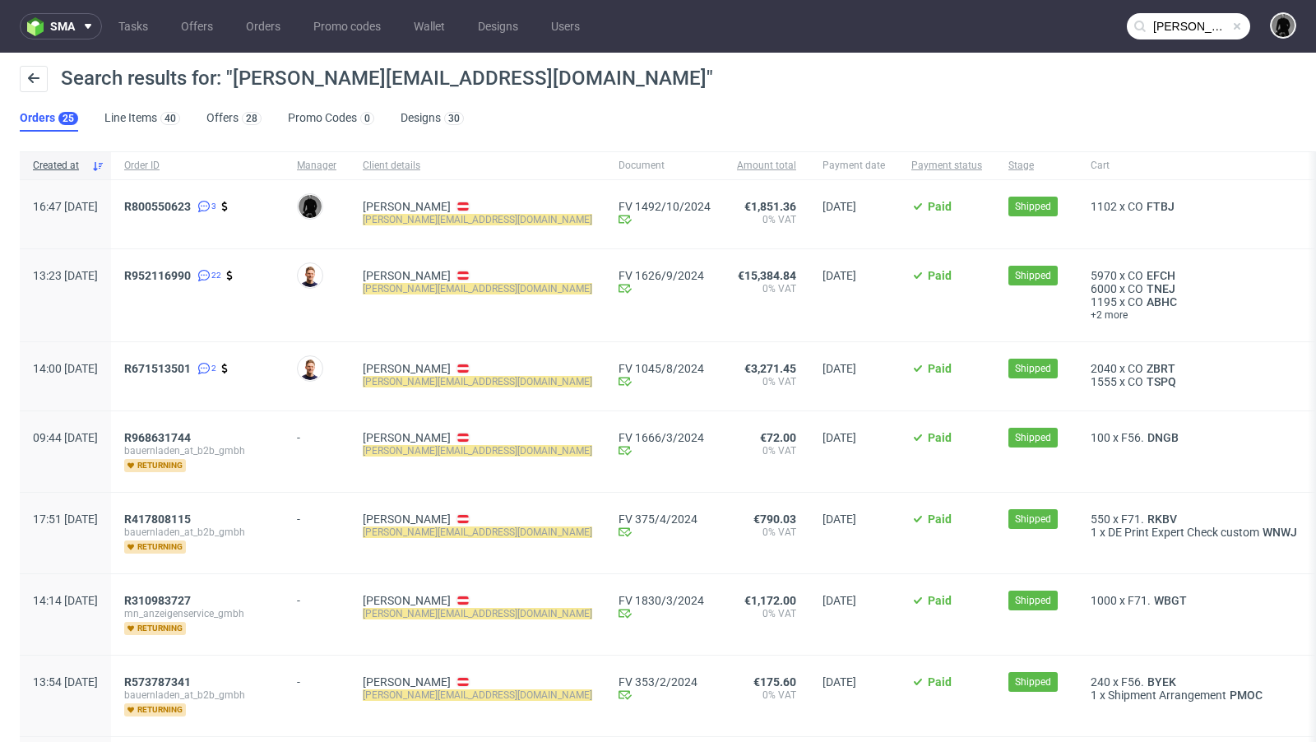
click at [1230, 28] on span at bounding box center [1236, 26] width 13 height 13
click at [1163, 21] on input "text" at bounding box center [1188, 26] width 123 height 26
paste input "R952116990"
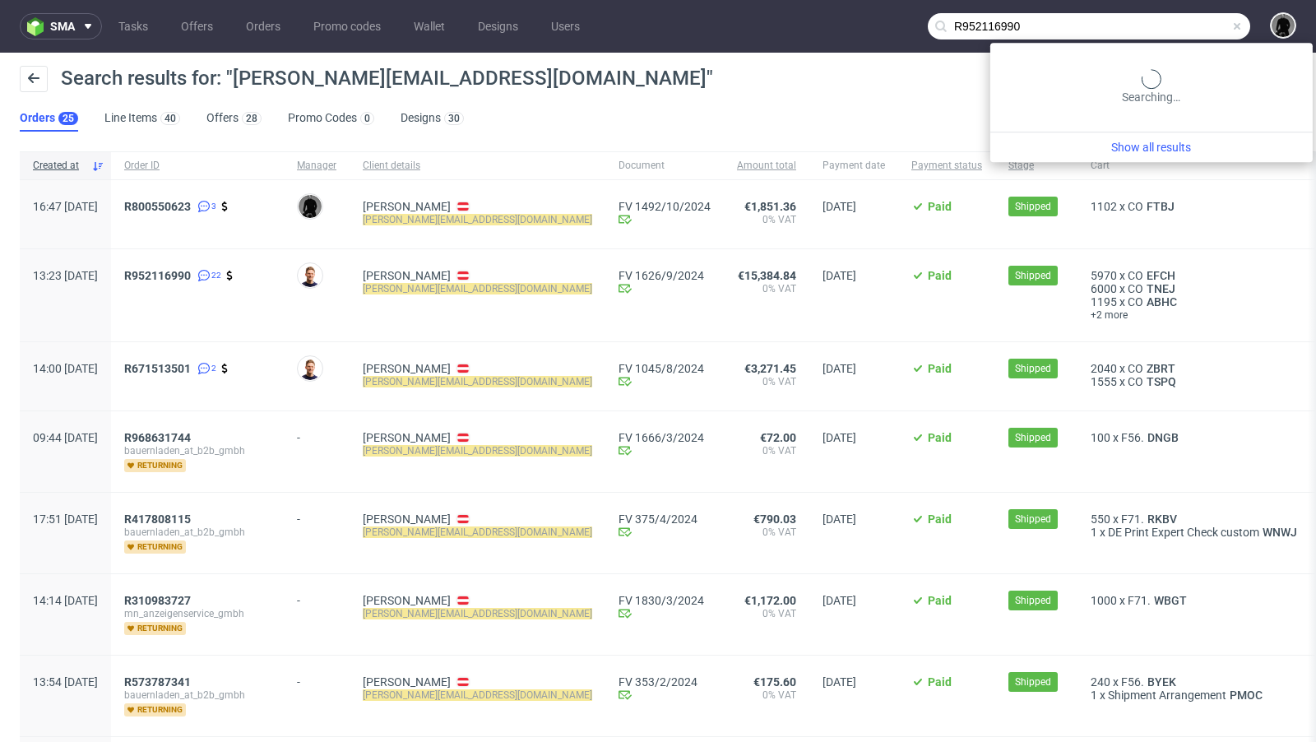
type input "R952116990"
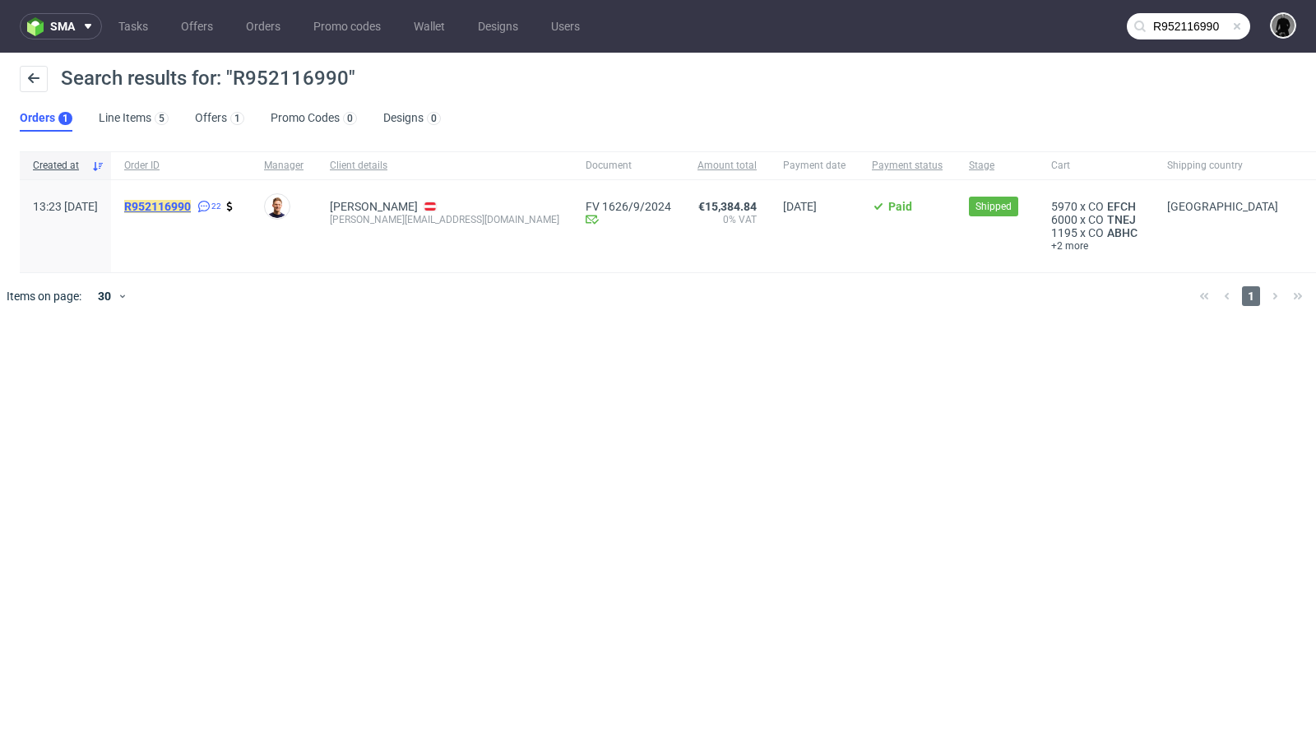
click at [191, 202] on mark "R952116990" at bounding box center [157, 206] width 67 height 13
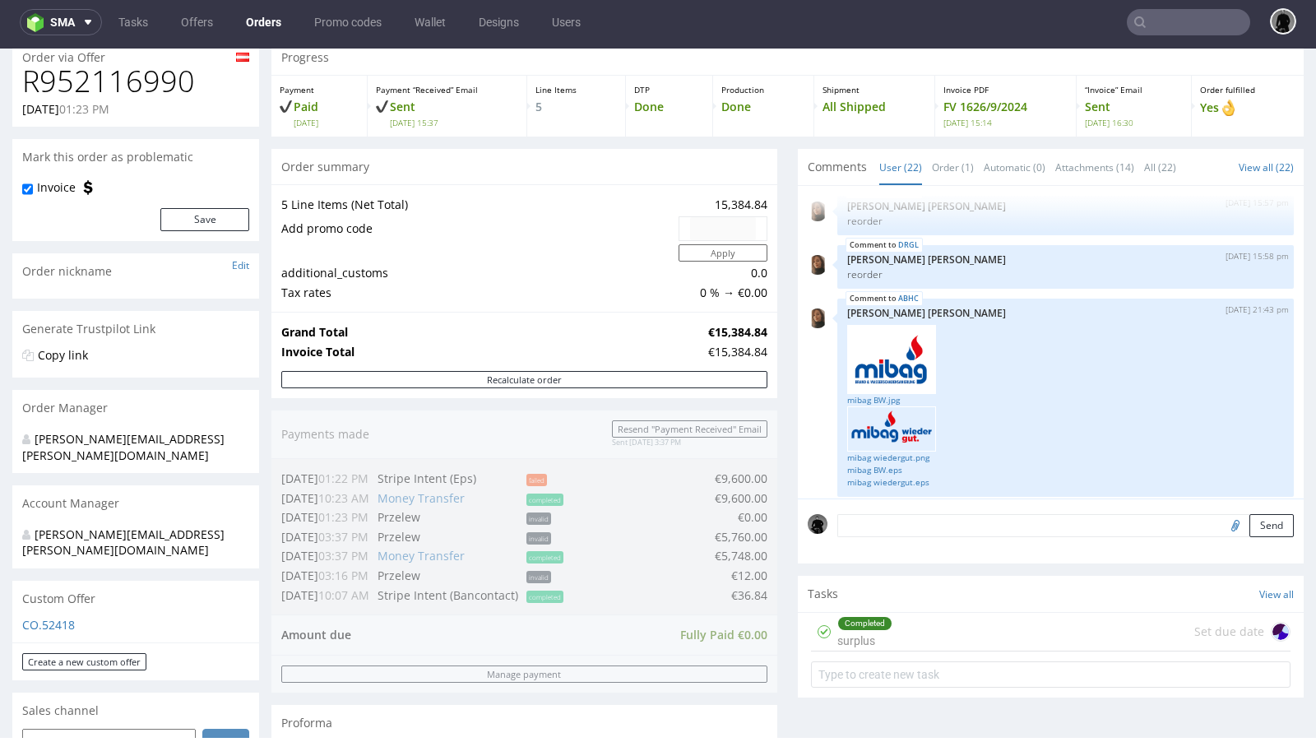
scroll to position [88, 0]
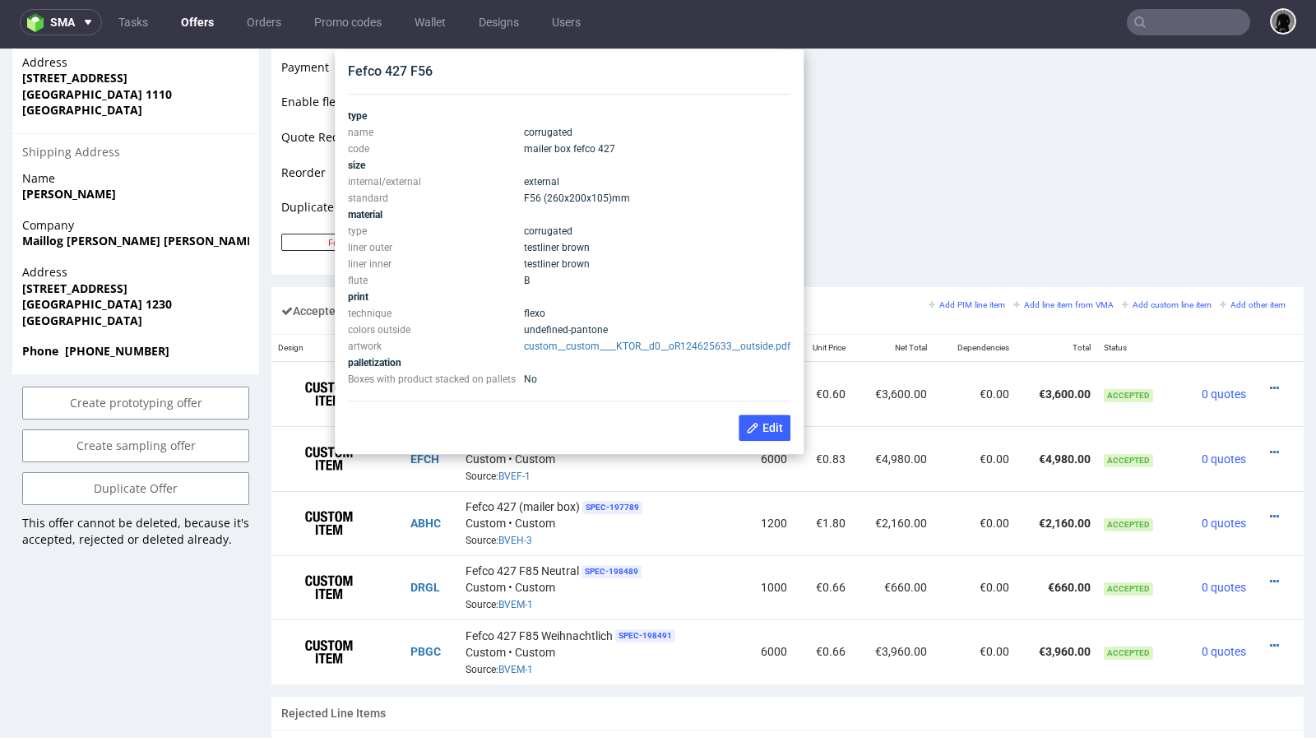
scroll to position [785, 0]
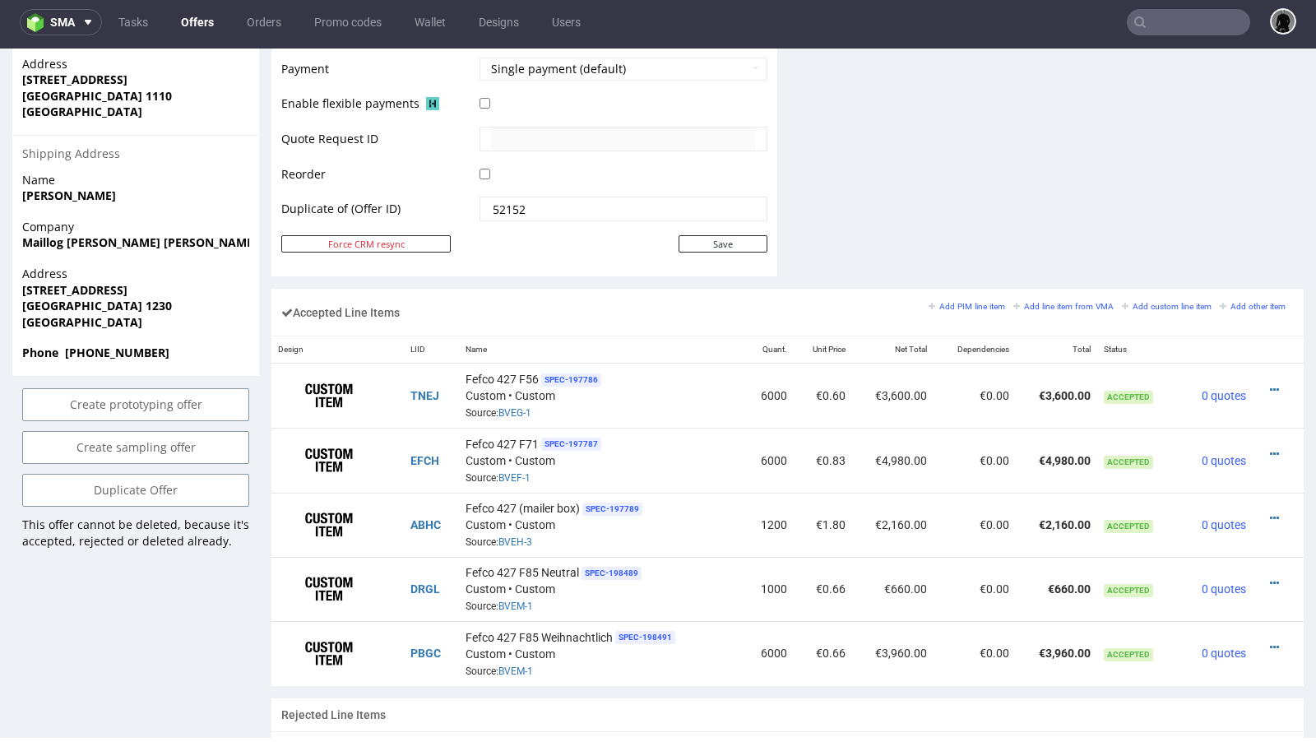
click at [1153, 17] on input "text" at bounding box center [1188, 22] width 123 height 26
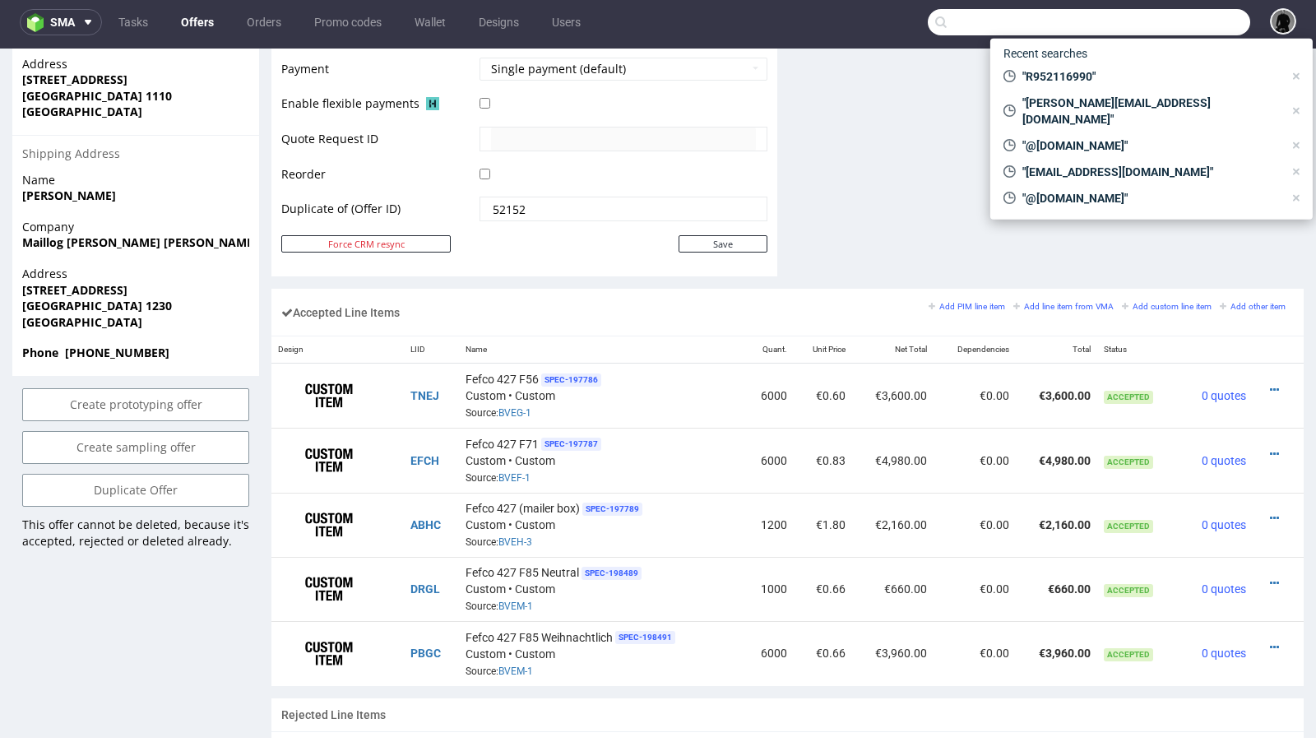
paste input "R952116990"
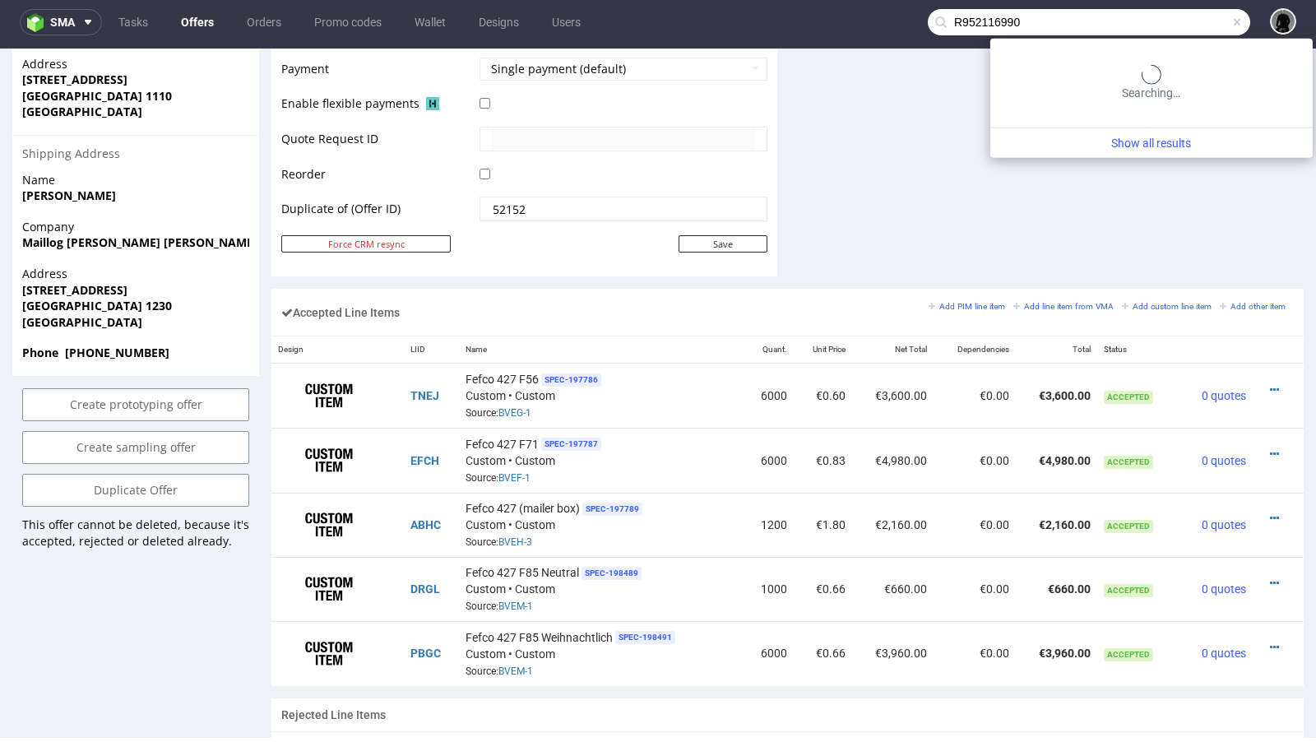
type input "R952116990"
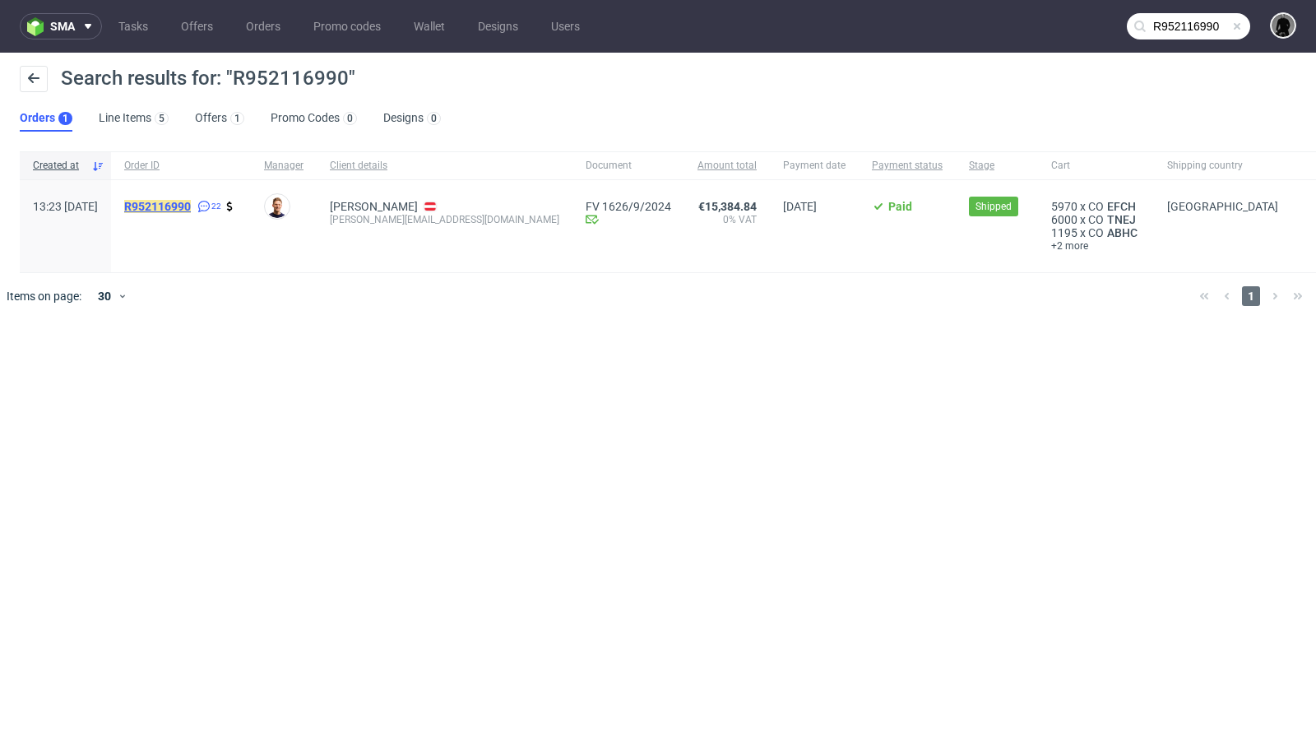
click at [191, 201] on mark "R952116990" at bounding box center [157, 206] width 67 height 13
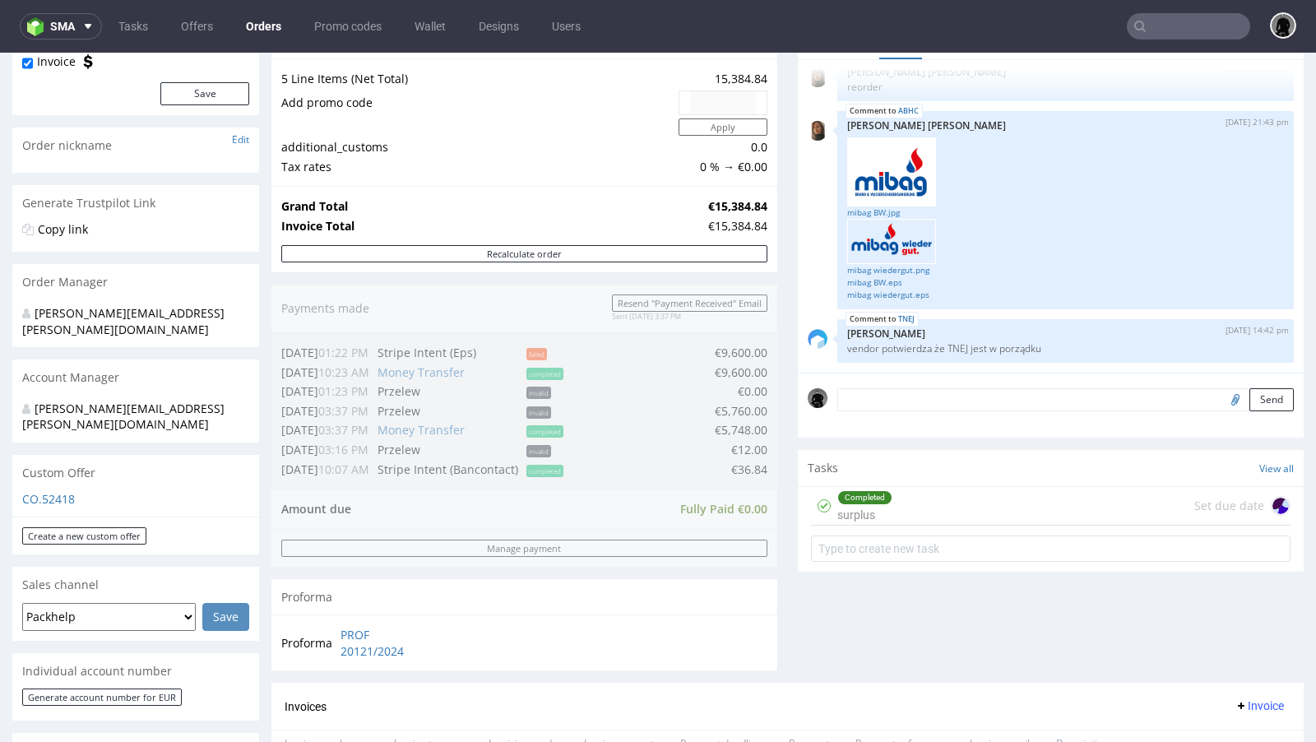
scroll to position [258, 0]
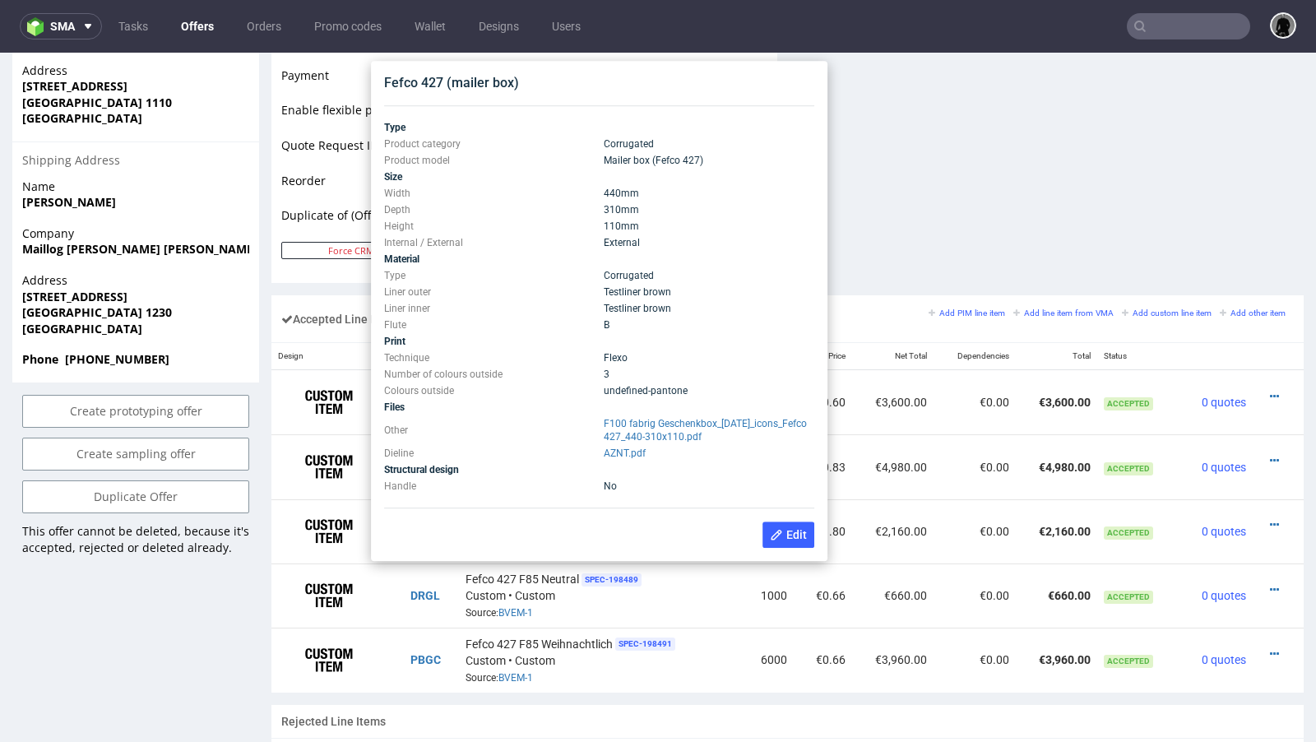
scroll to position [776, 0]
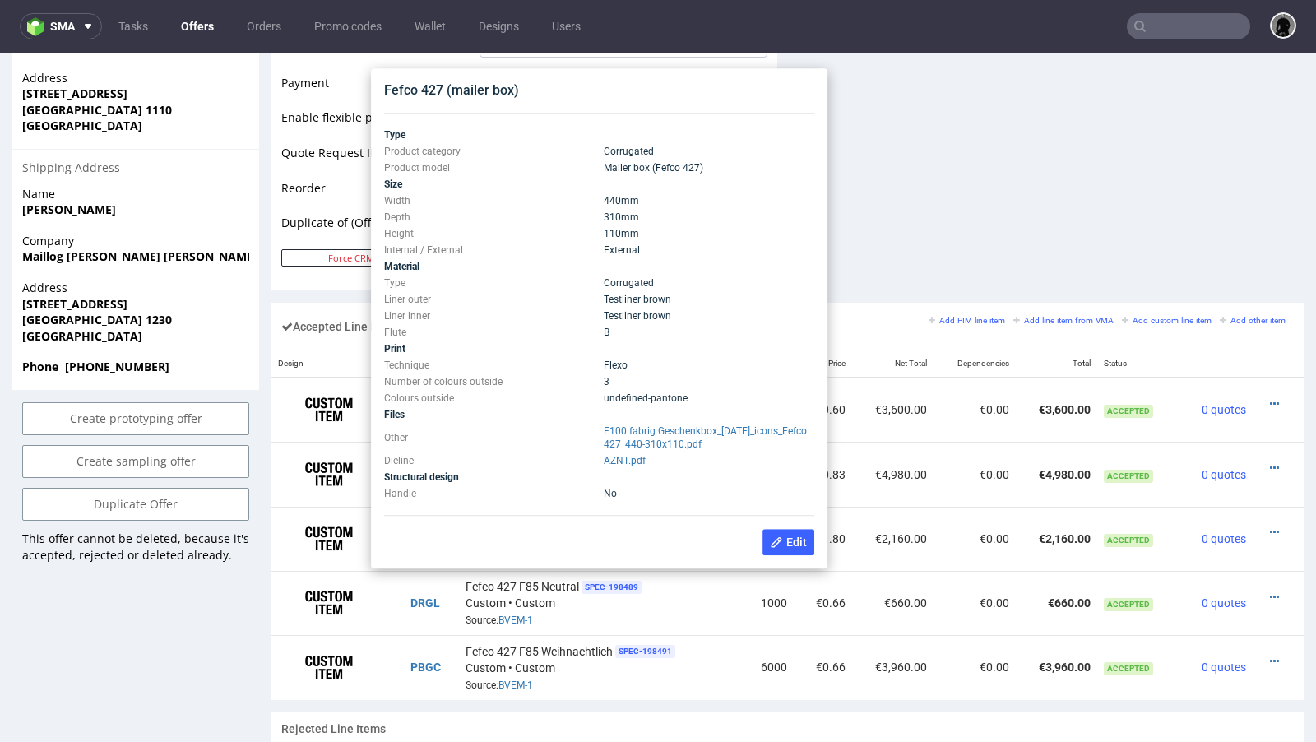
click at [643, 437] on td "F100 fabrig Geschenkbox_Weihnachten_icons_Fefco 427_440-310x110.pdf" at bounding box center [707, 438] width 215 height 30
click at [637, 433] on link "F100 fabrig Geschenkbox_Weihnachten_icons_Fefco 427_440-310x110.pdf" at bounding box center [705, 437] width 203 height 25
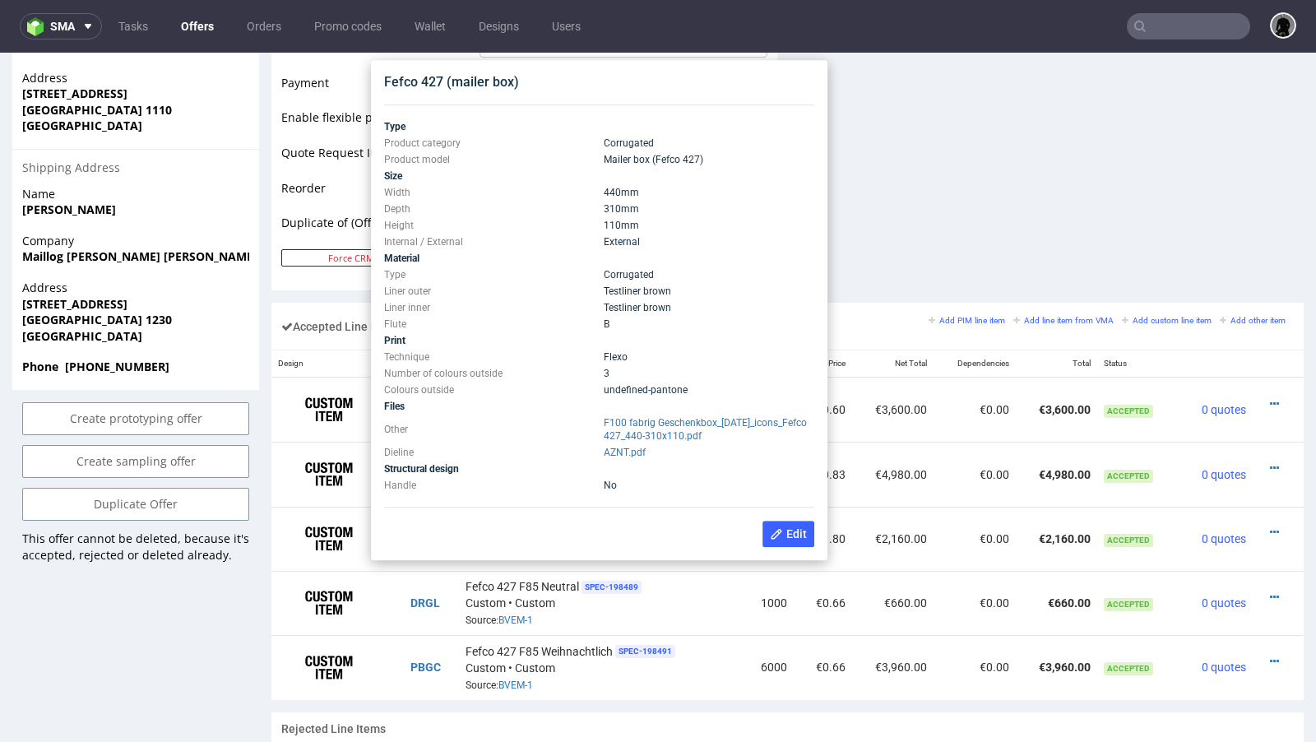
scroll to position [765, 0]
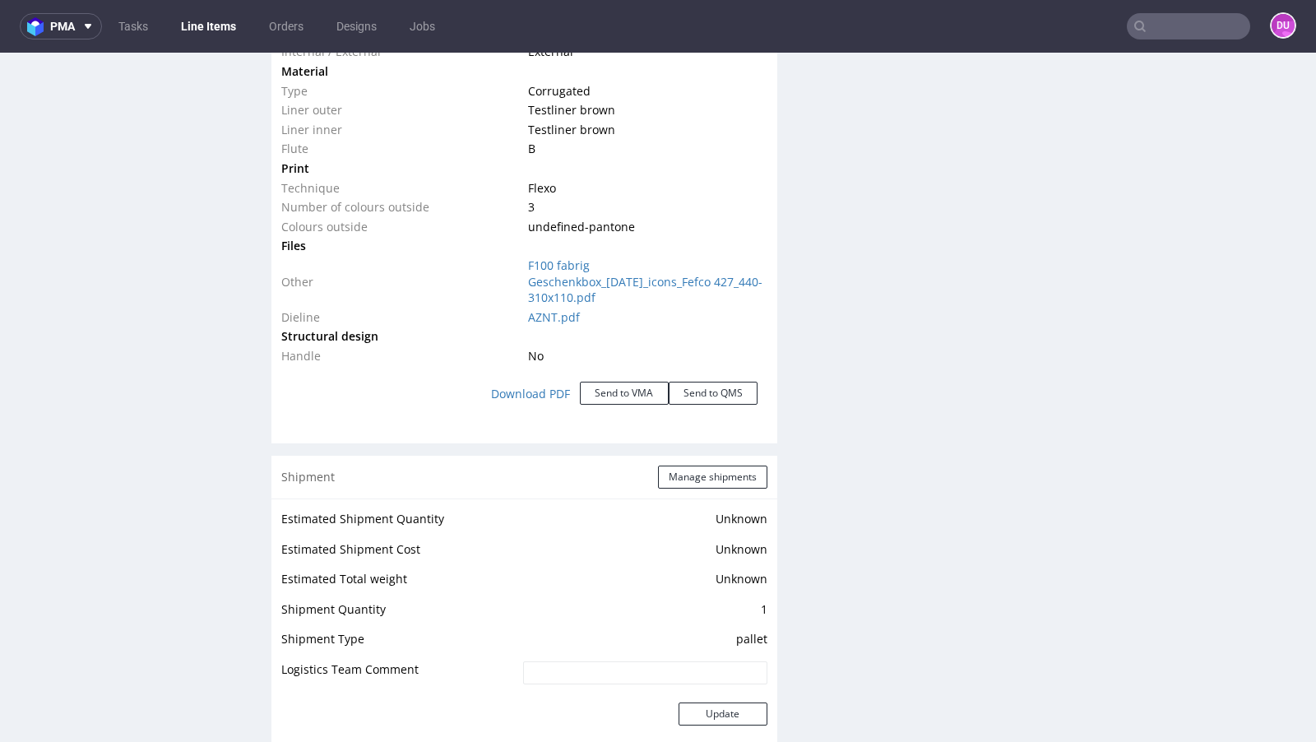
scroll to position [1754, 0]
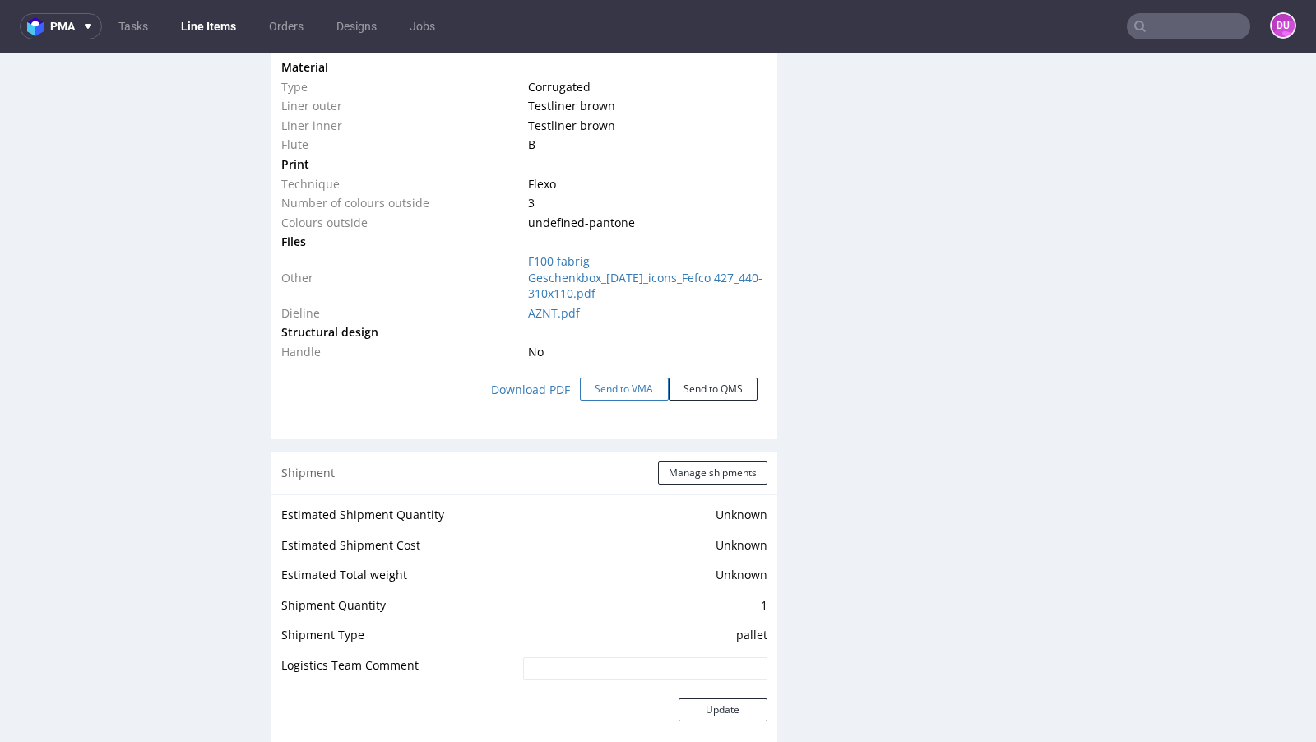
click at [608, 389] on button "Send to VMA" at bounding box center [624, 389] width 89 height 23
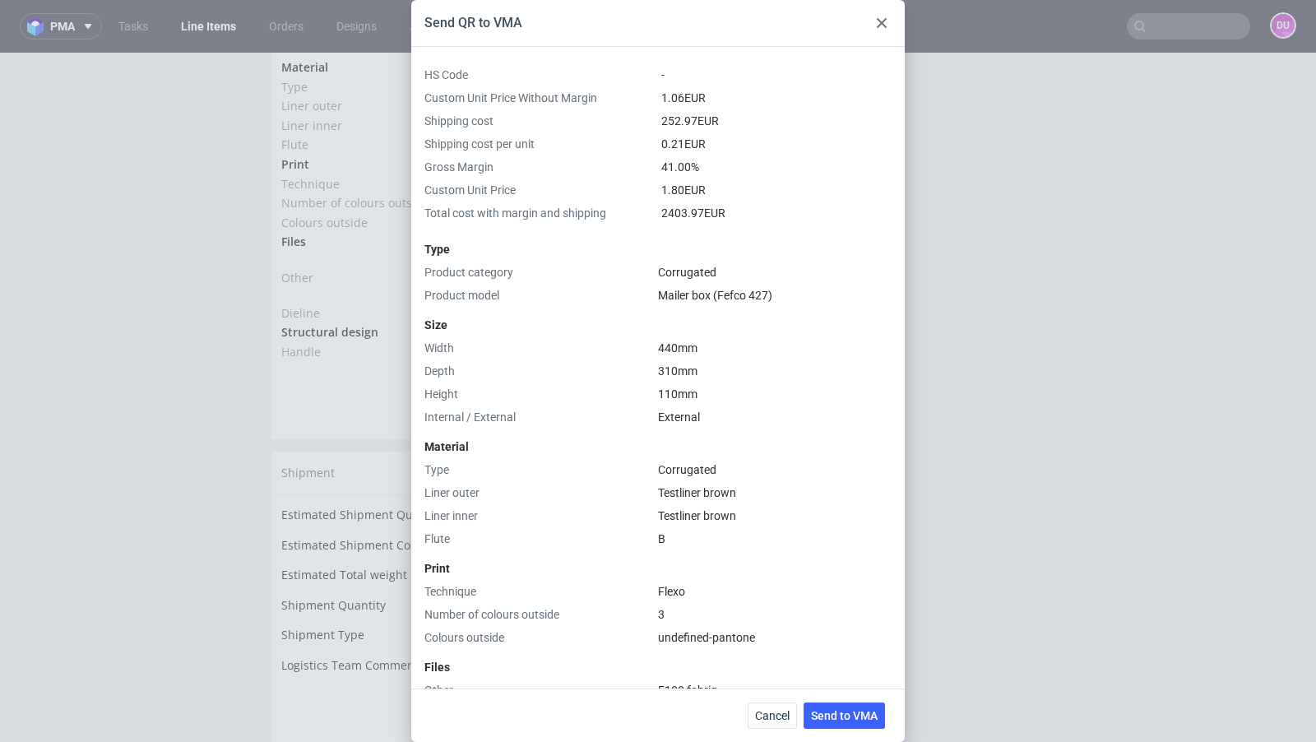
scroll to position [400, 0]
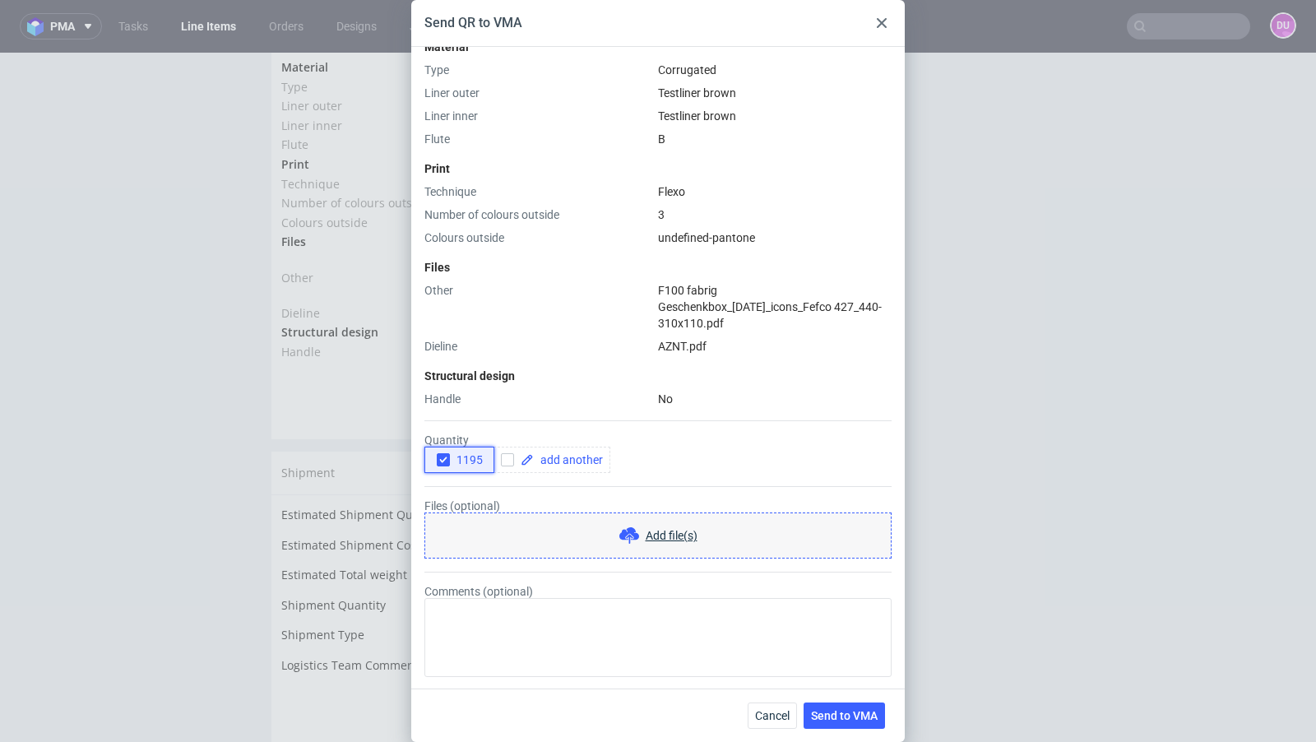
click at [446, 461] on icon "button" at bounding box center [444, 460] width 12 height 12
click at [509, 460] on input "checkbox" at bounding box center [507, 459] width 13 height 13
checkbox input "true"
click at [547, 460] on span at bounding box center [568, 460] width 69 height 12
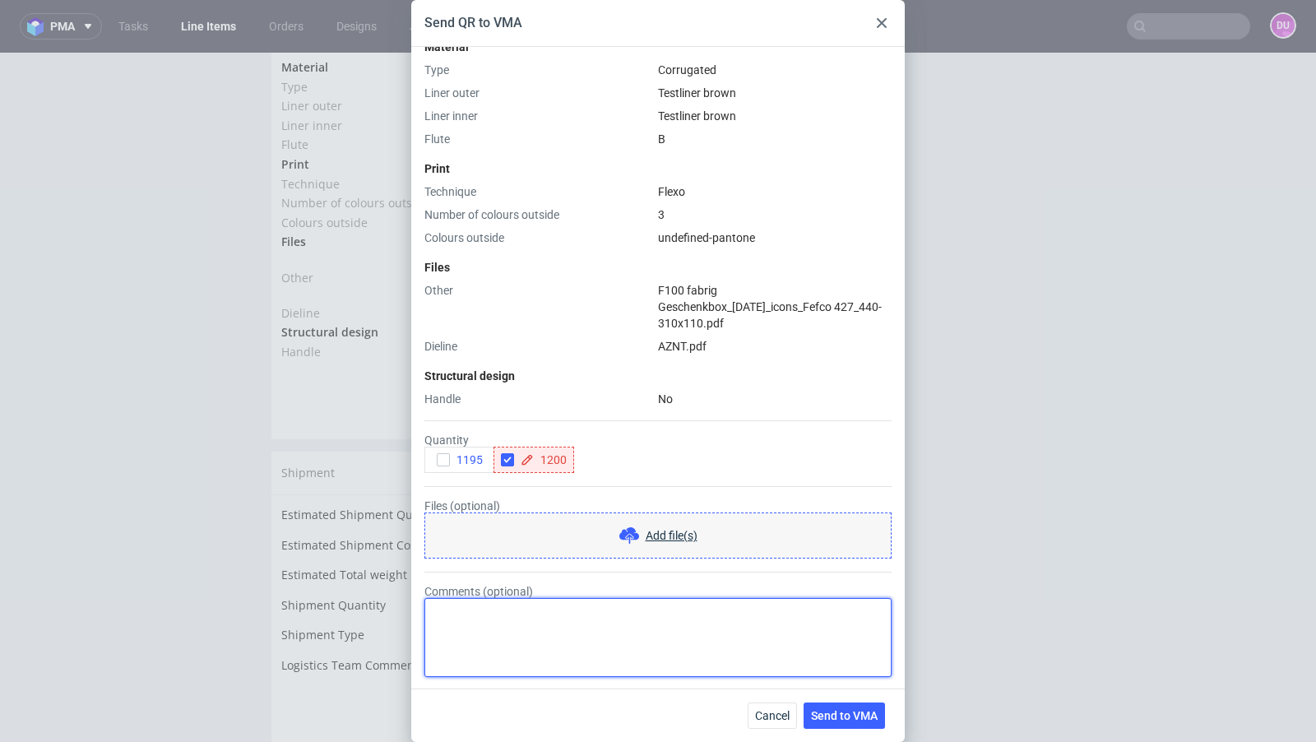
checkbox input "true"
click at [530, 599] on textarea "Comments (optional)" at bounding box center [657, 637] width 467 height 79
type textarea "Dwa designy, podzial 1000 i 200."
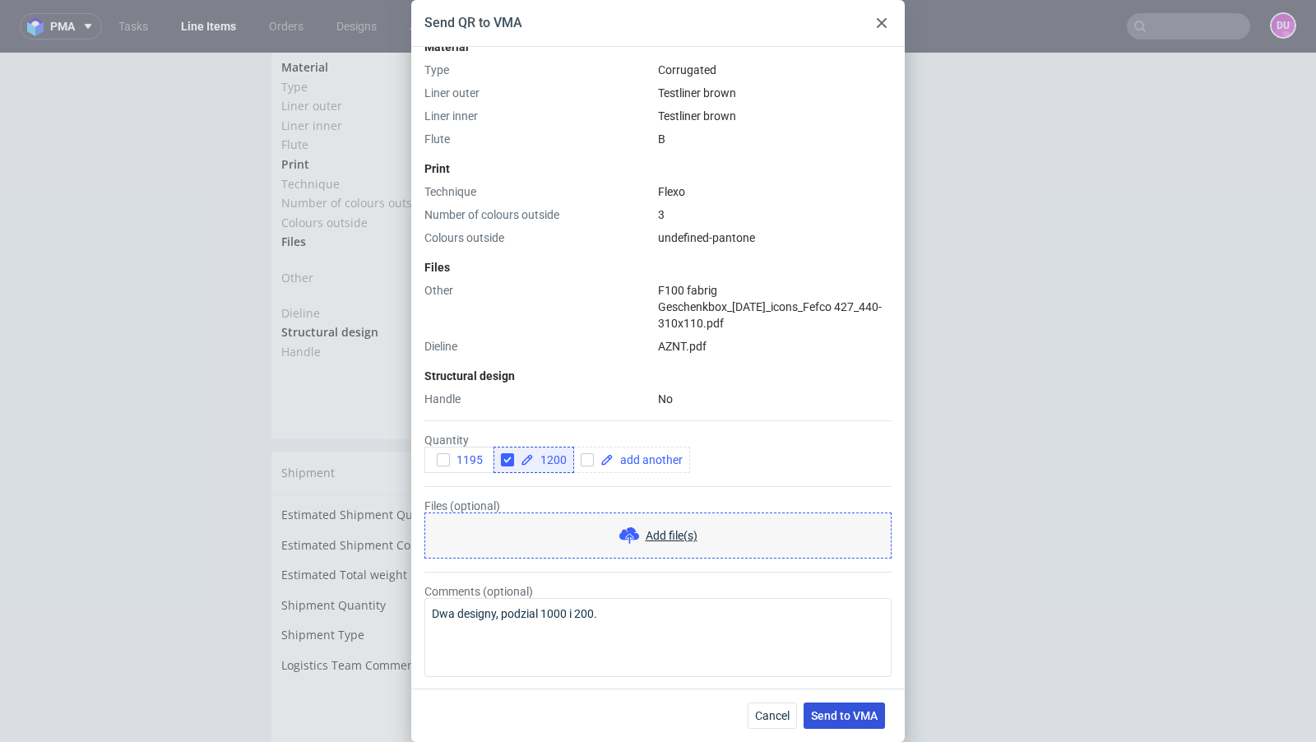
click at [855, 711] on span "Send to VMA" at bounding box center [844, 716] width 67 height 12
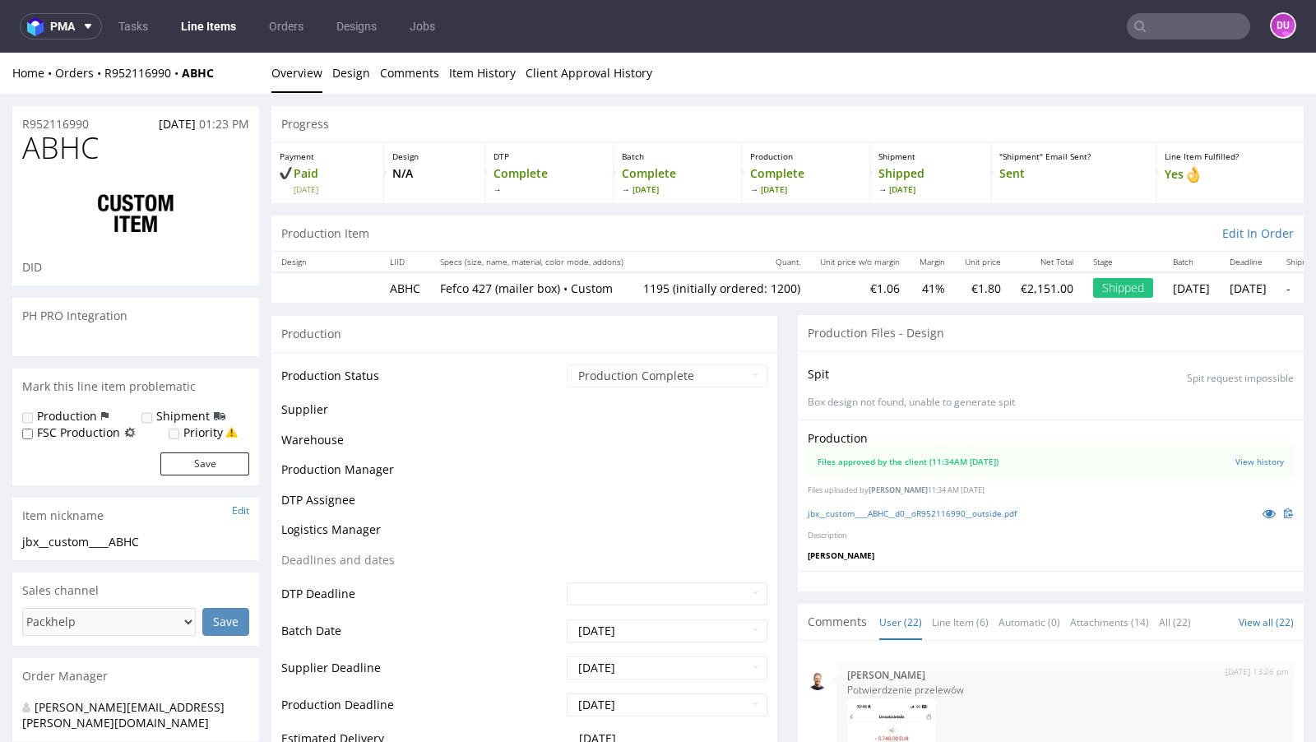
select select "in_progress"
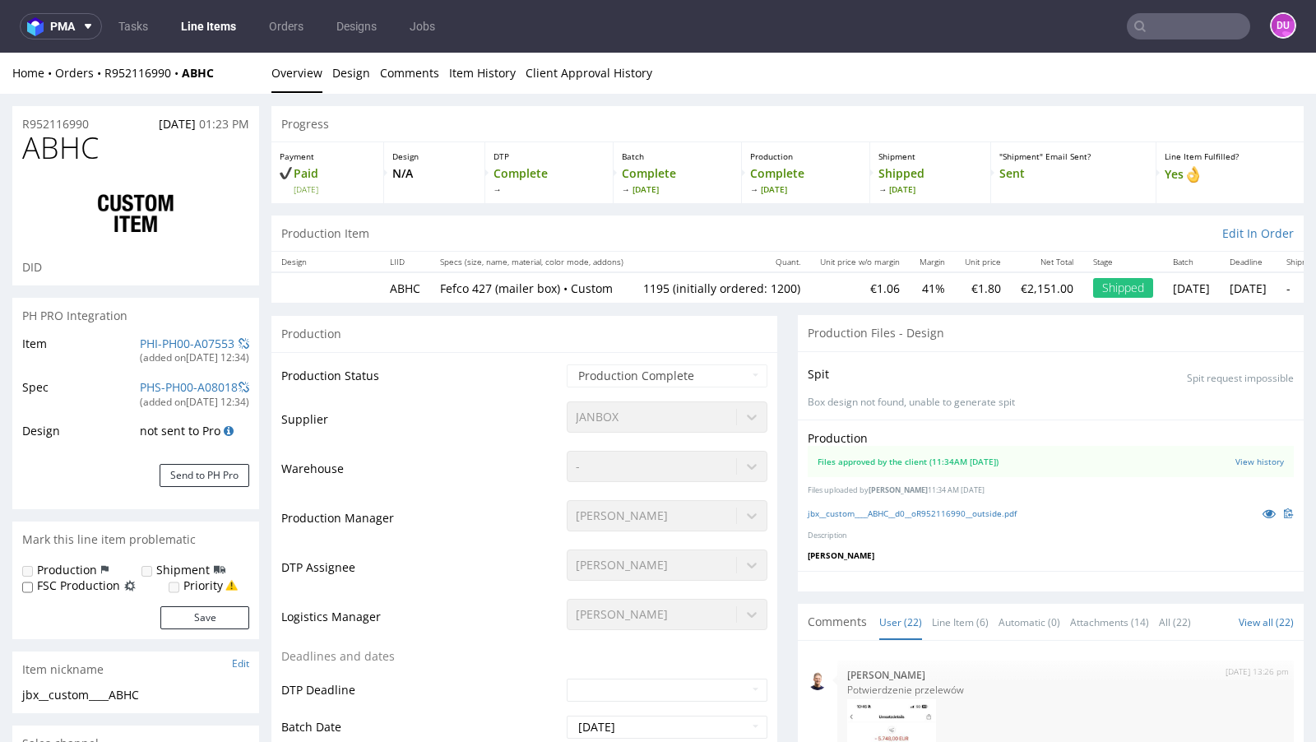
scroll to position [1839, 0]
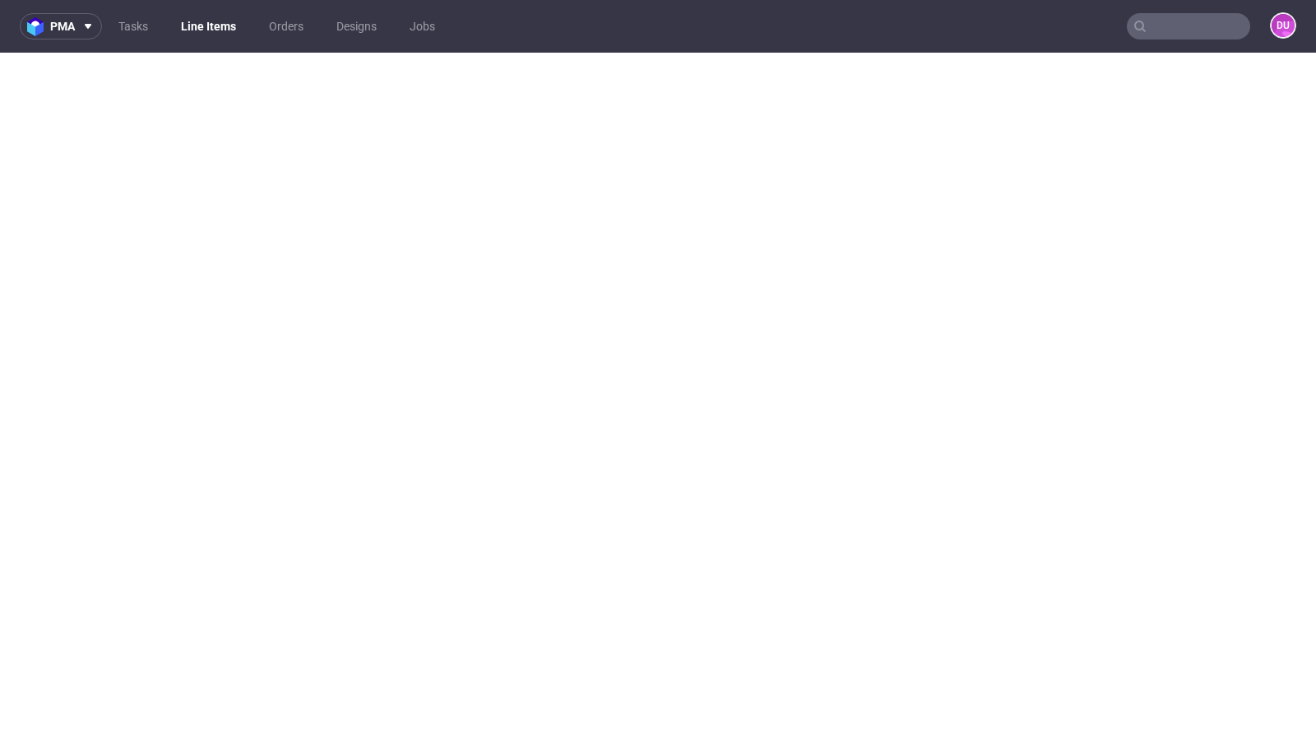
select select "in_progress"
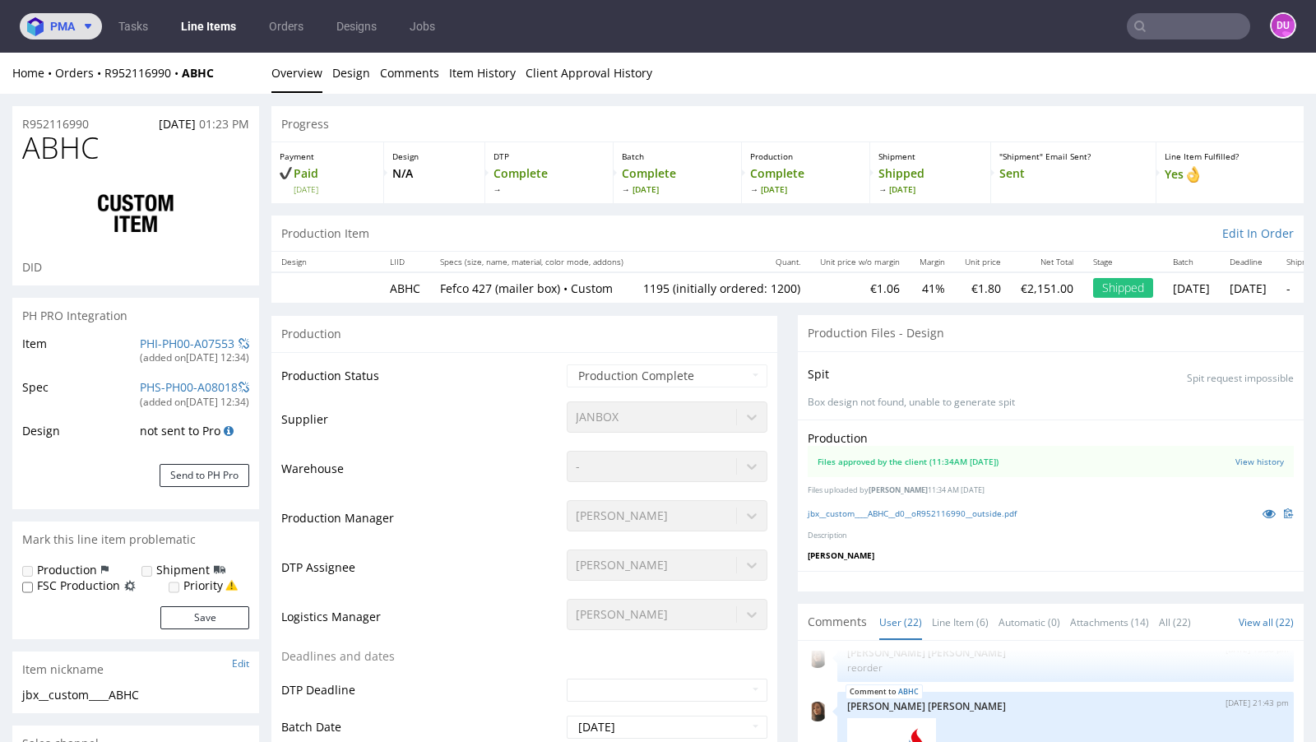
click at [81, 19] on button "pma" at bounding box center [61, 26] width 82 height 26
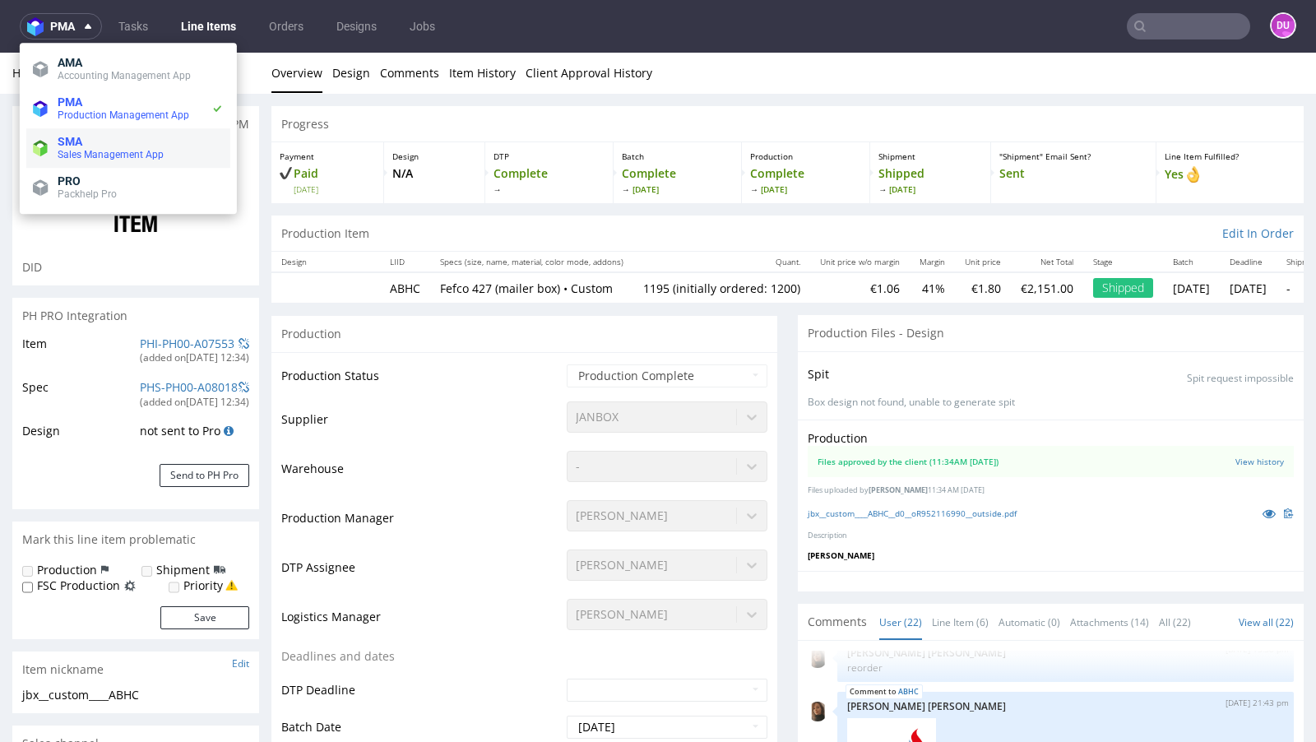
click at [86, 156] on span "Sales Management App" at bounding box center [111, 155] width 106 height 12
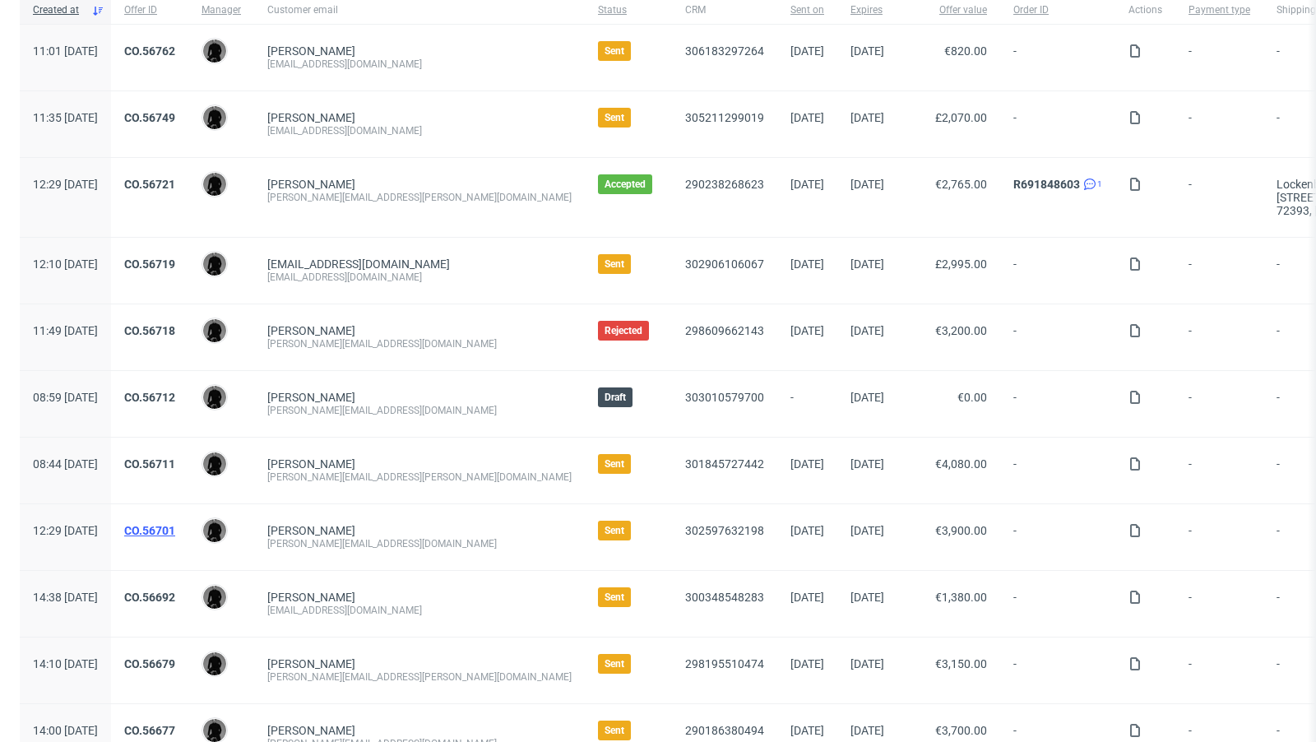
click at [175, 524] on link "CO.56701" at bounding box center [149, 530] width 51 height 13
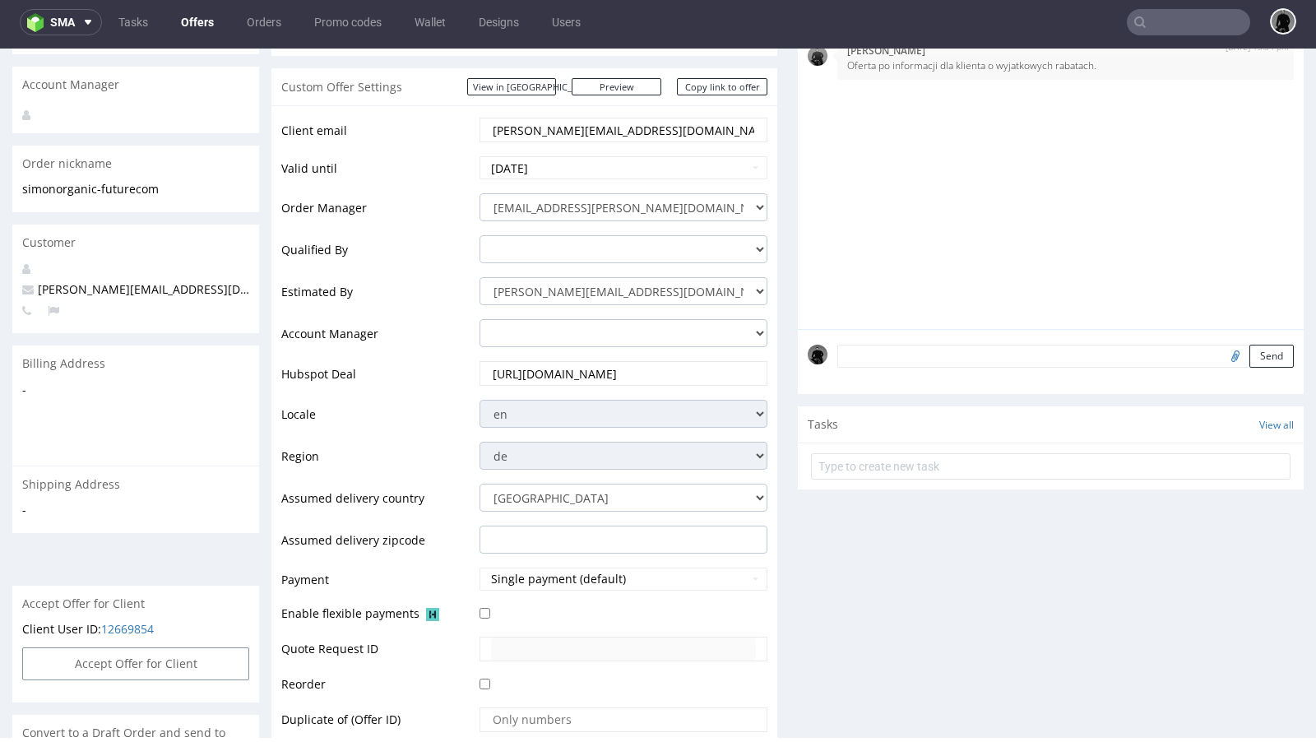
scroll to position [226, 0]
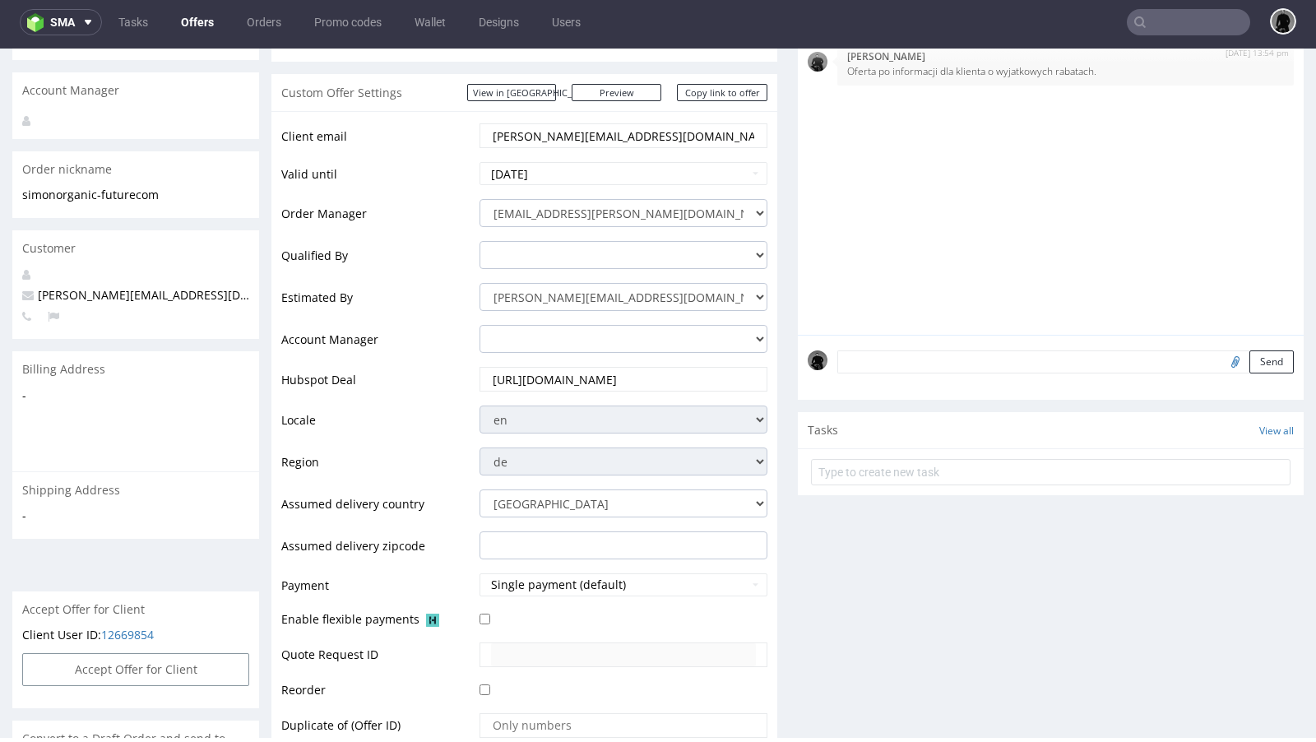
click at [110, 287] on span "[PERSON_NAME][EMAIL_ADDRESS][DOMAIN_NAME]" at bounding box center [172, 295] width 300 height 16
copy span "[PERSON_NAME][EMAIL_ADDRESS][DOMAIN_NAME]"
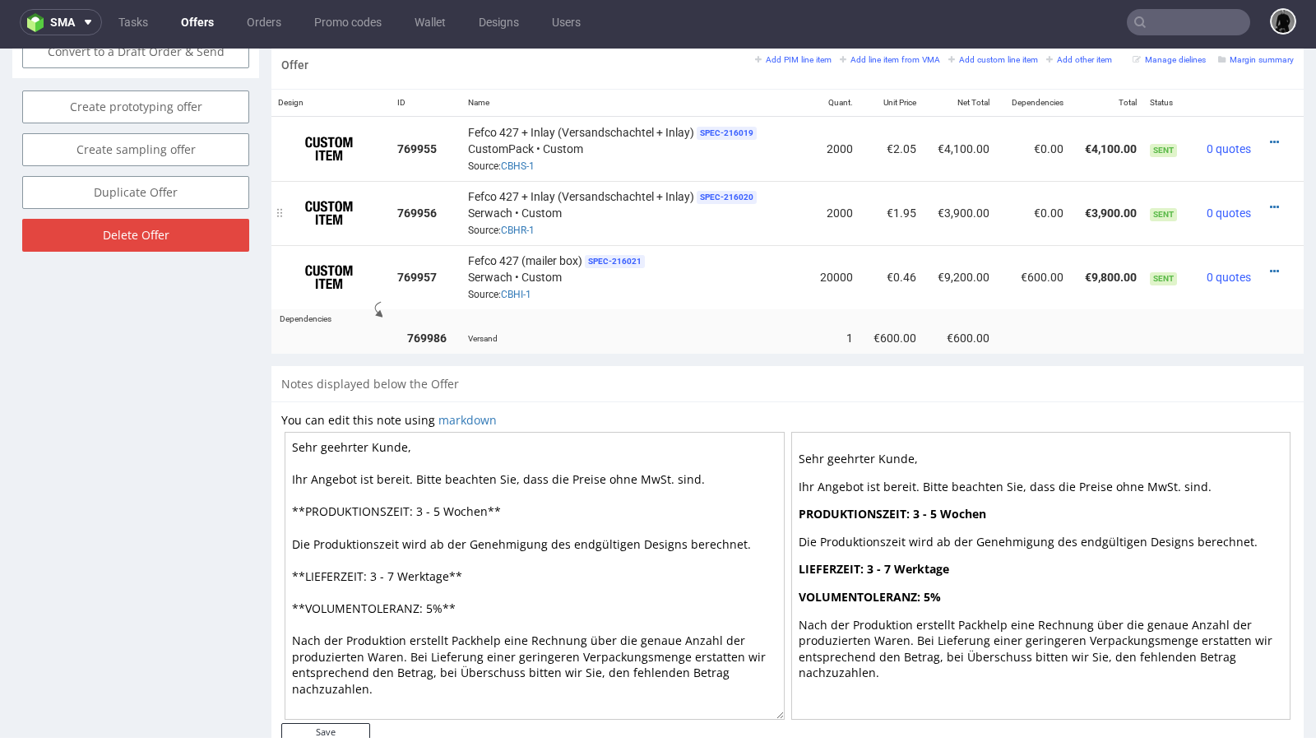
scroll to position [0, 0]
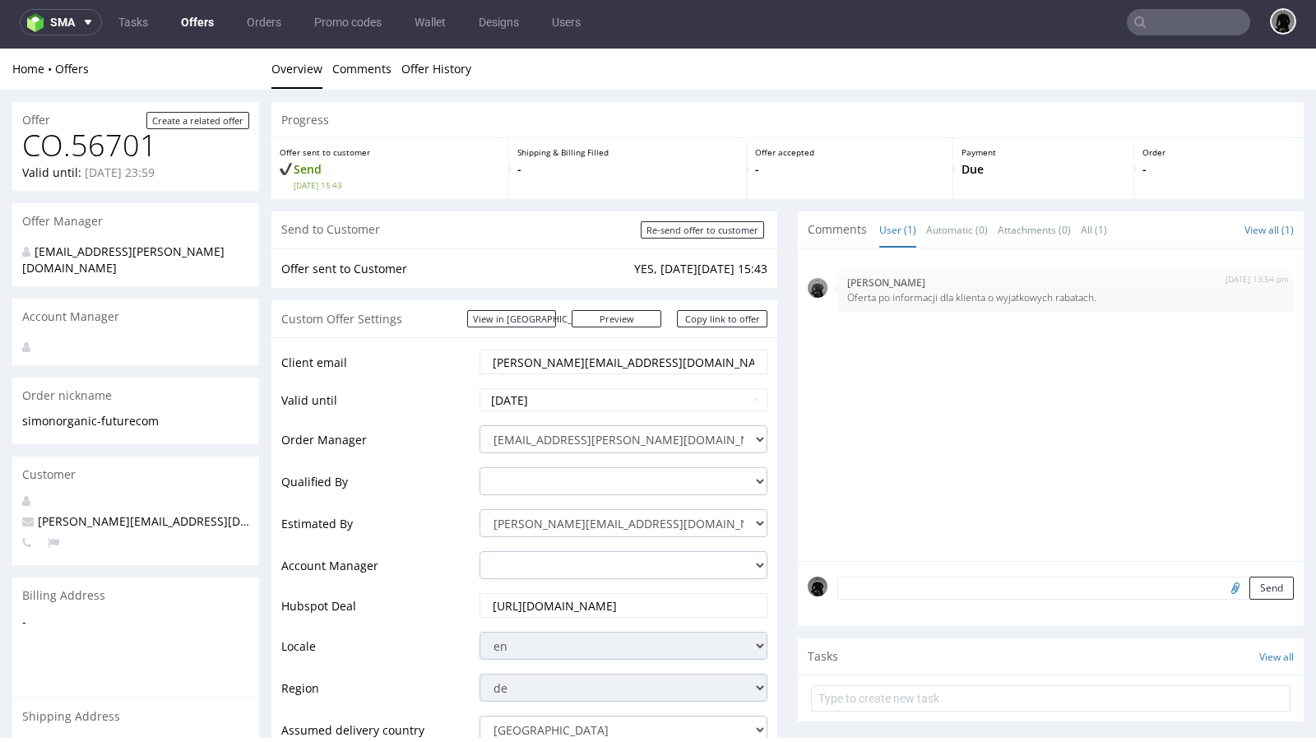
click at [834, 437] on div "[DATE] 13:54 pm [PERSON_NAME] Oferta po informacji dla klienta o wyjatkowych ra…" at bounding box center [1056, 409] width 496 height 303
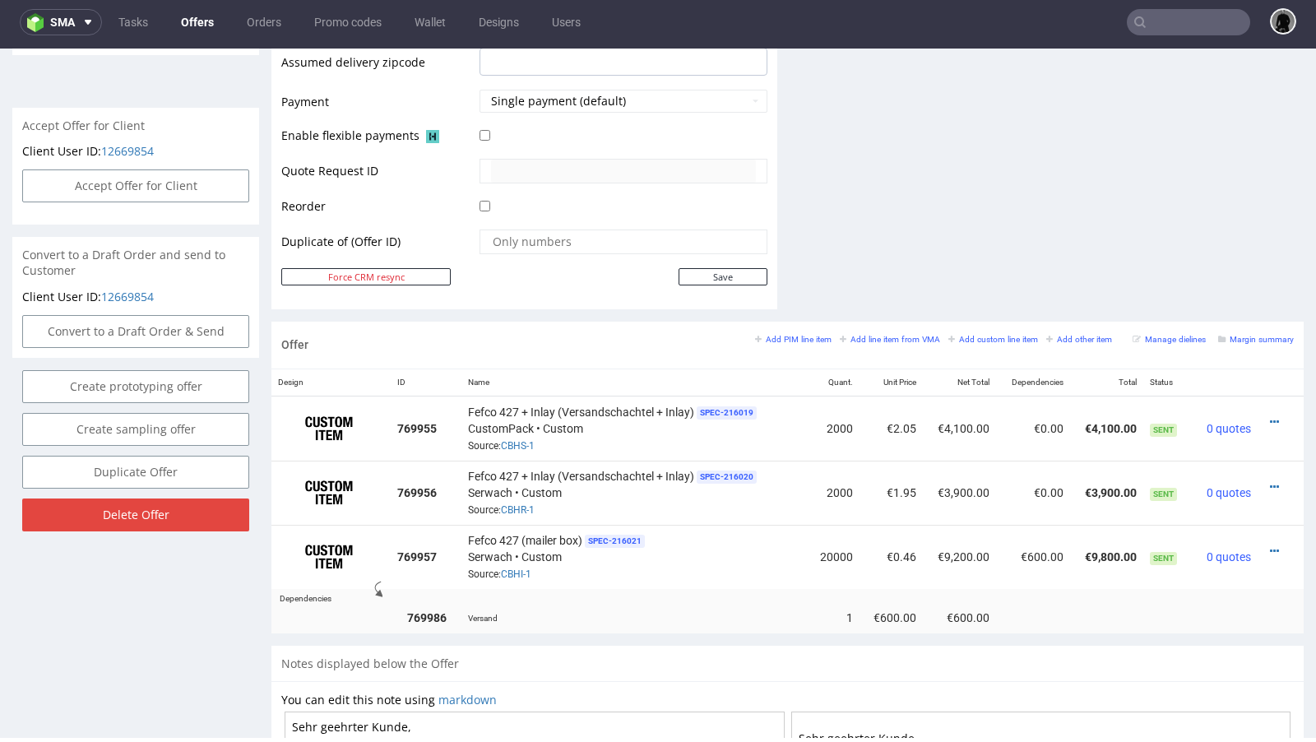
scroll to position [820, 0]
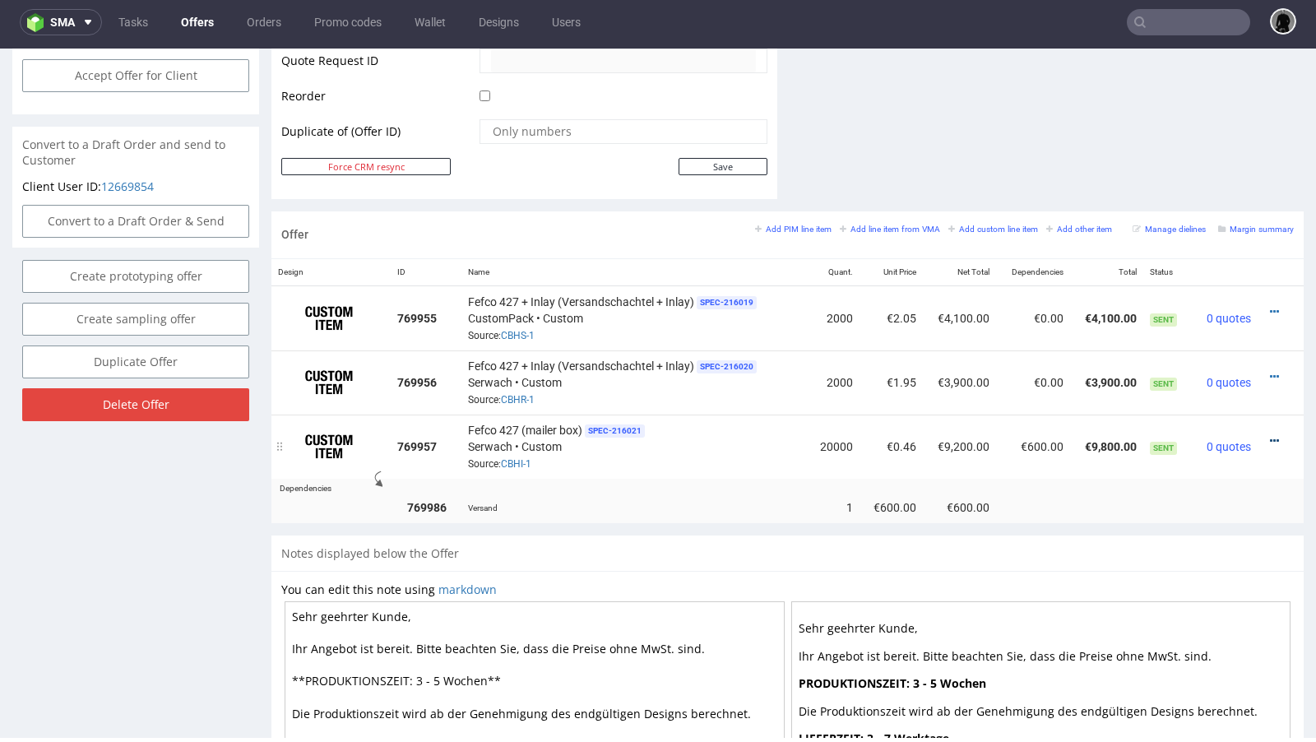
click at [1270, 435] on icon at bounding box center [1274, 441] width 9 height 12
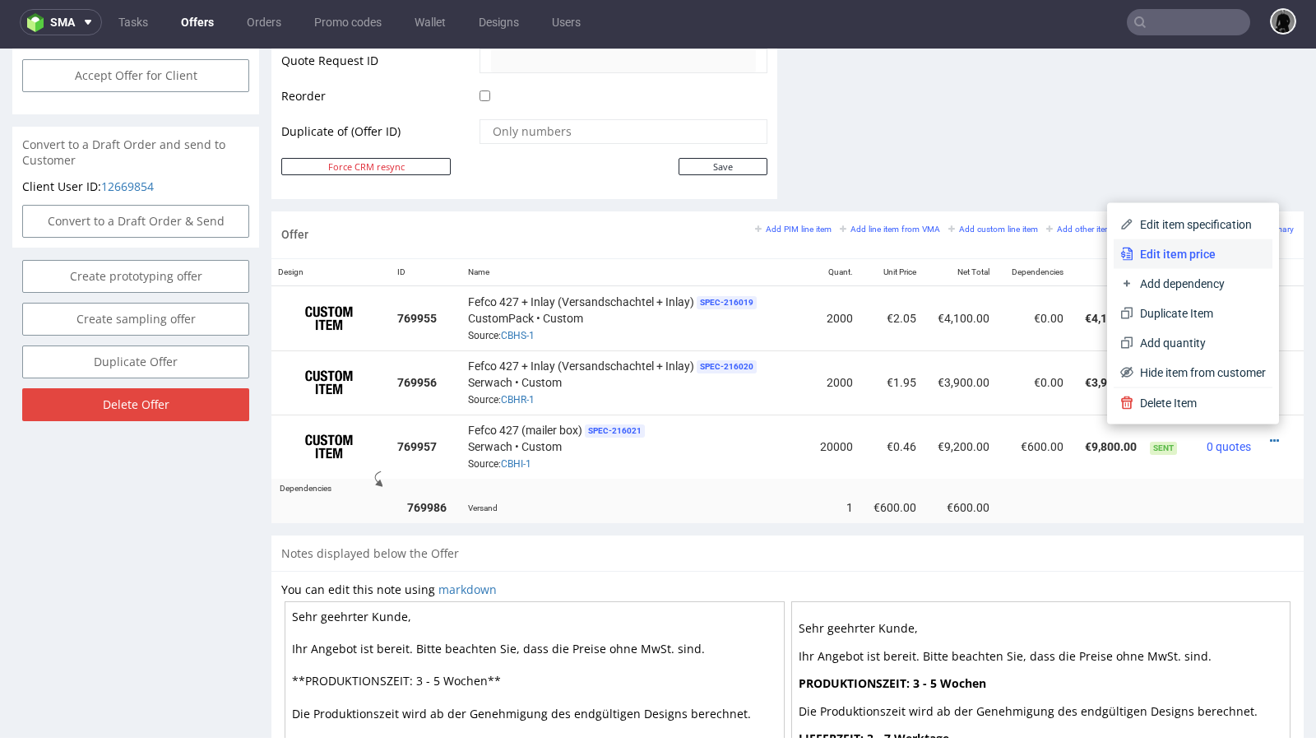
click at [1164, 250] on span "Edit item price" at bounding box center [1199, 254] width 132 height 16
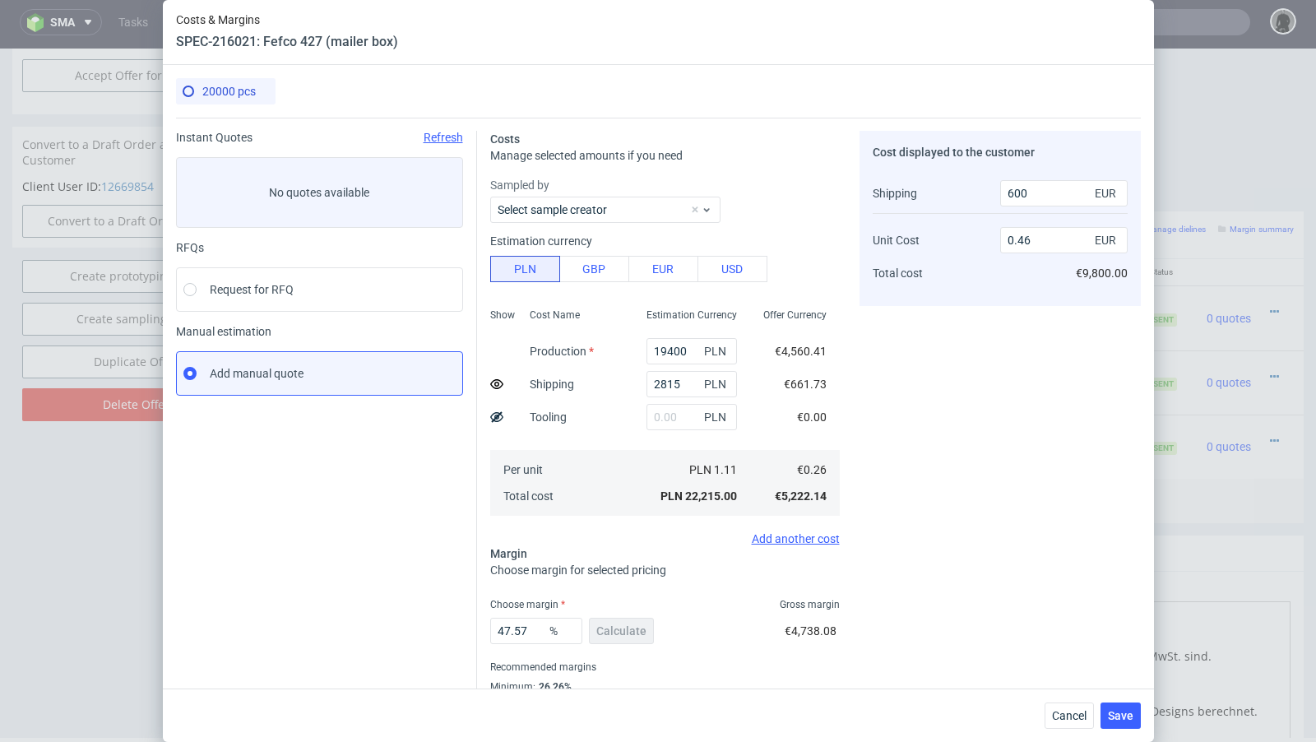
scroll to position [56, 0]
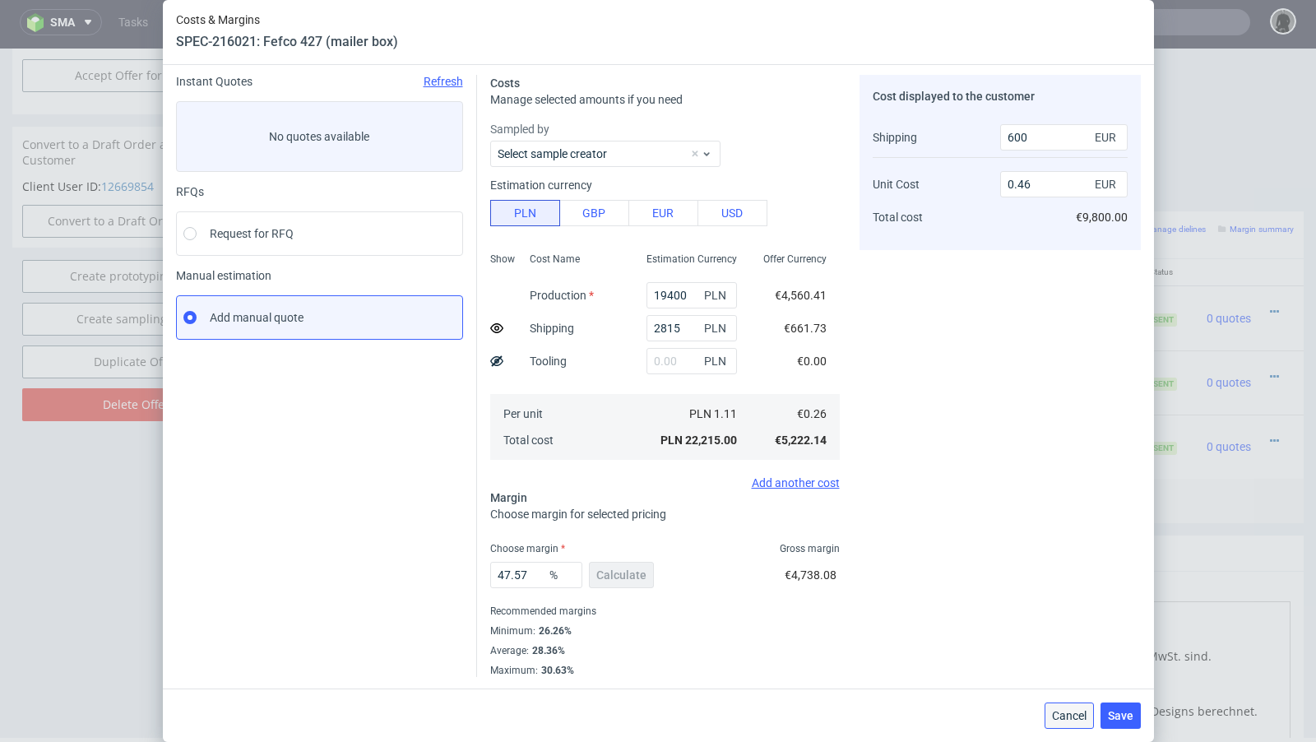
click at [1059, 721] on span "Cancel" at bounding box center [1069, 716] width 35 height 12
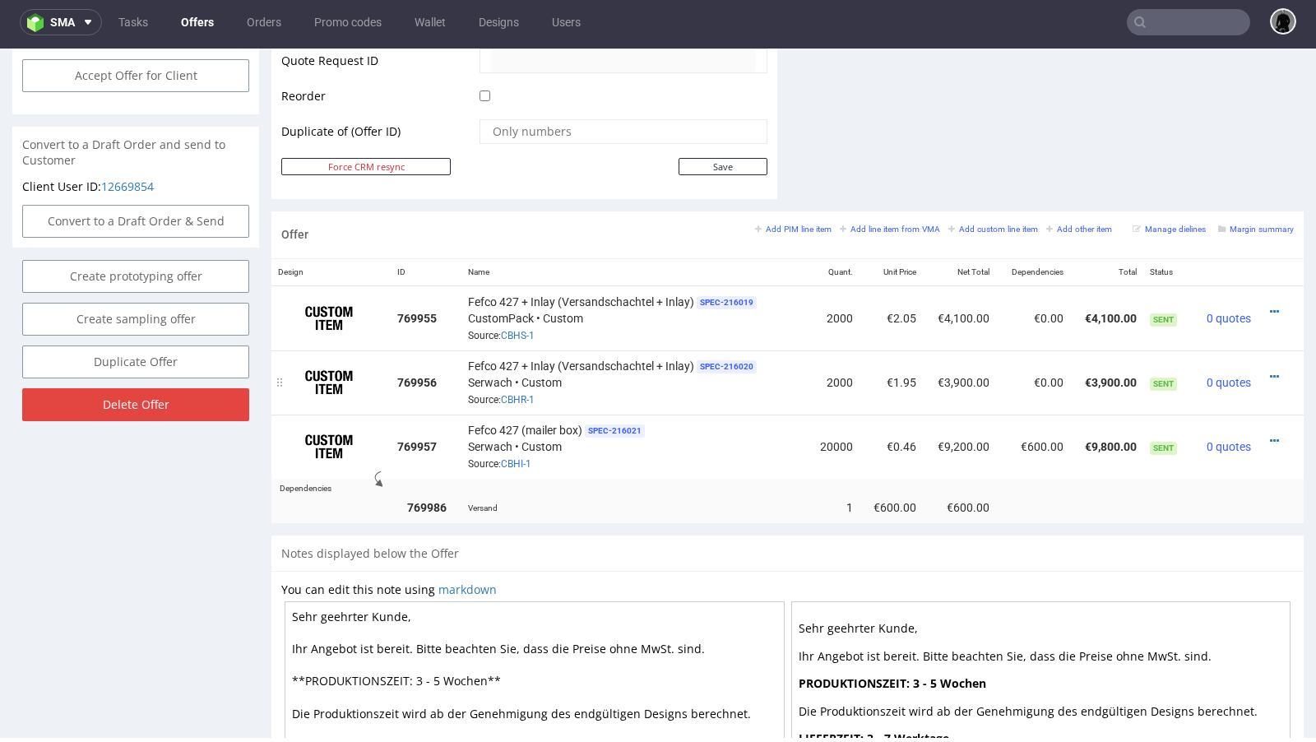
click at [1266, 368] on div at bounding box center [1275, 376] width 23 height 16
click at [1264, 368] on div at bounding box center [1275, 376] width 23 height 16
click at [1270, 371] on icon at bounding box center [1274, 377] width 9 height 12
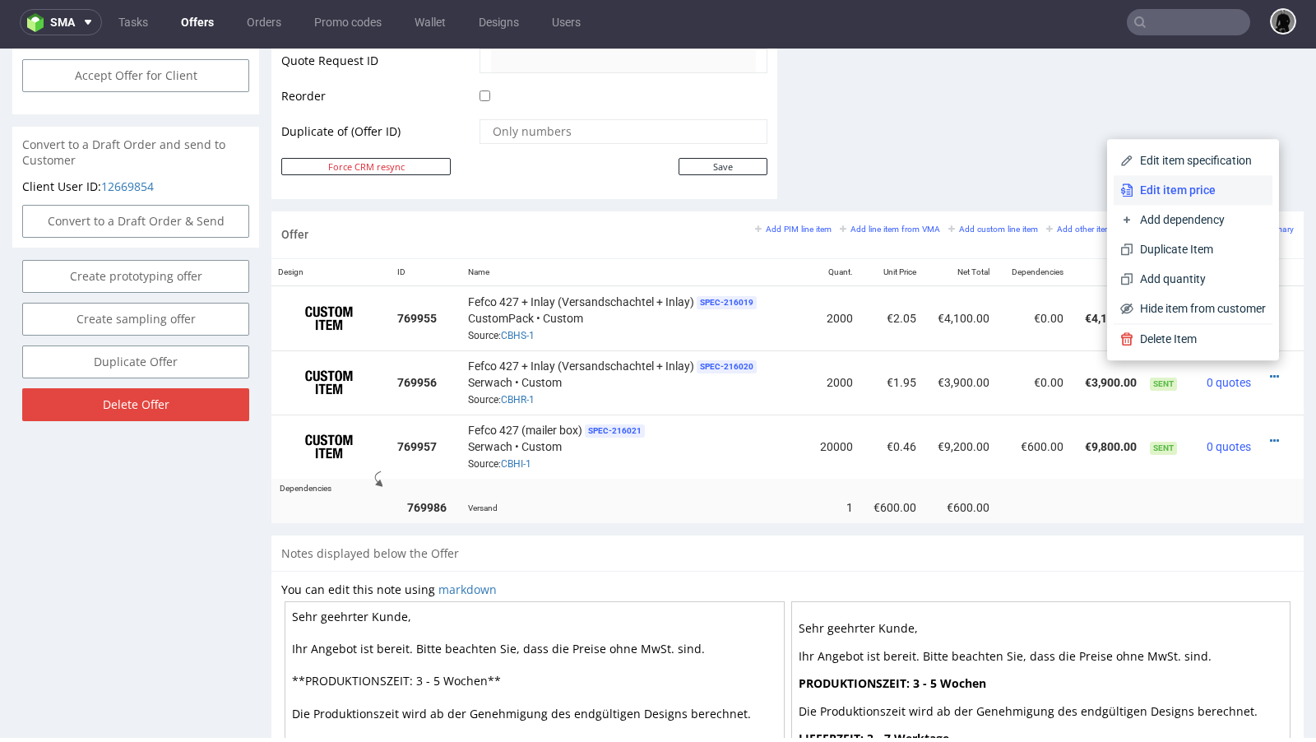
click at [1168, 198] on li "Edit item price" at bounding box center [1193, 190] width 159 height 30
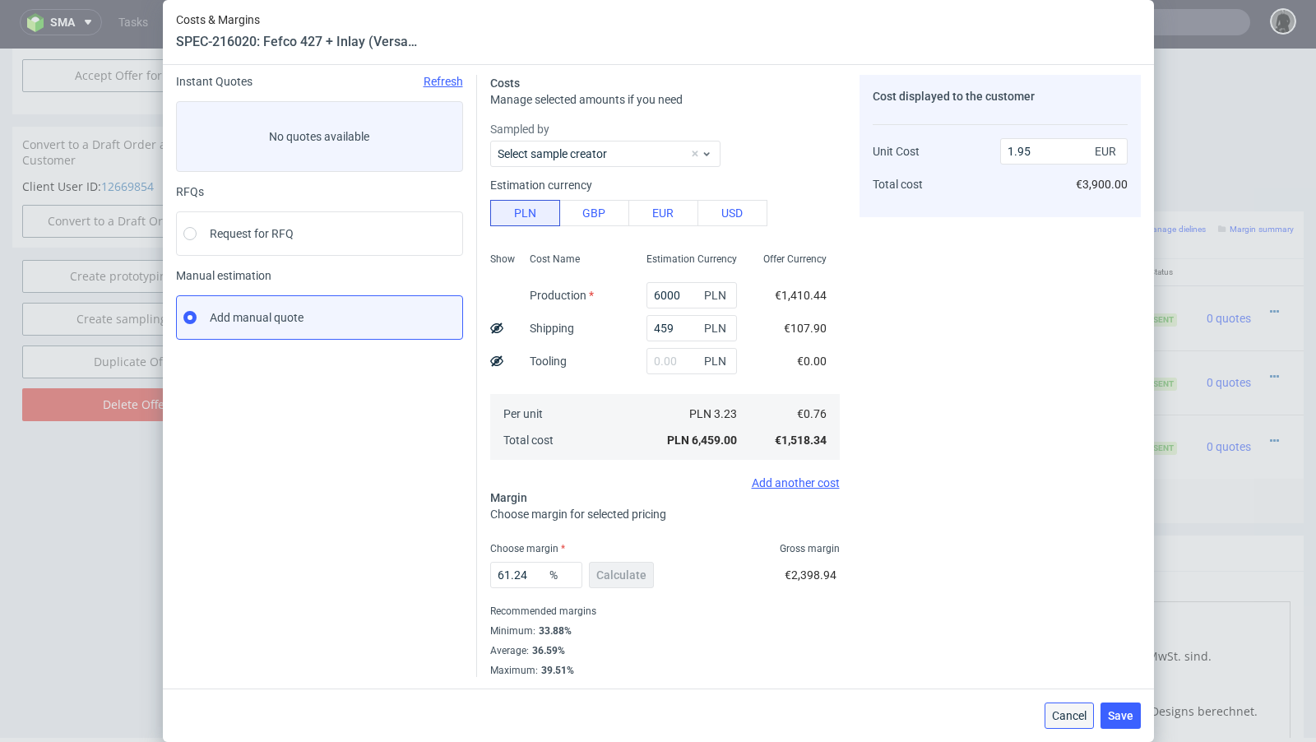
click at [1077, 716] on span "Cancel" at bounding box center [1069, 716] width 35 height 12
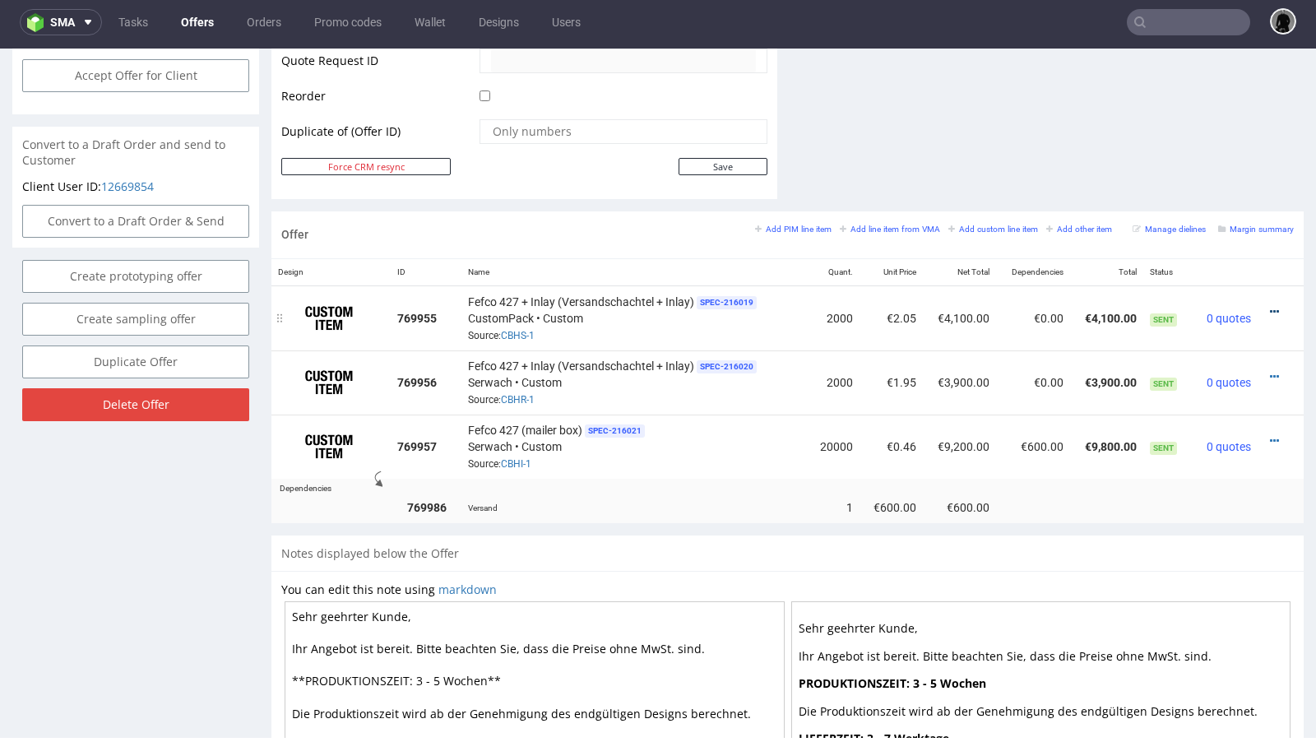
click at [1270, 307] on icon at bounding box center [1274, 312] width 9 height 12
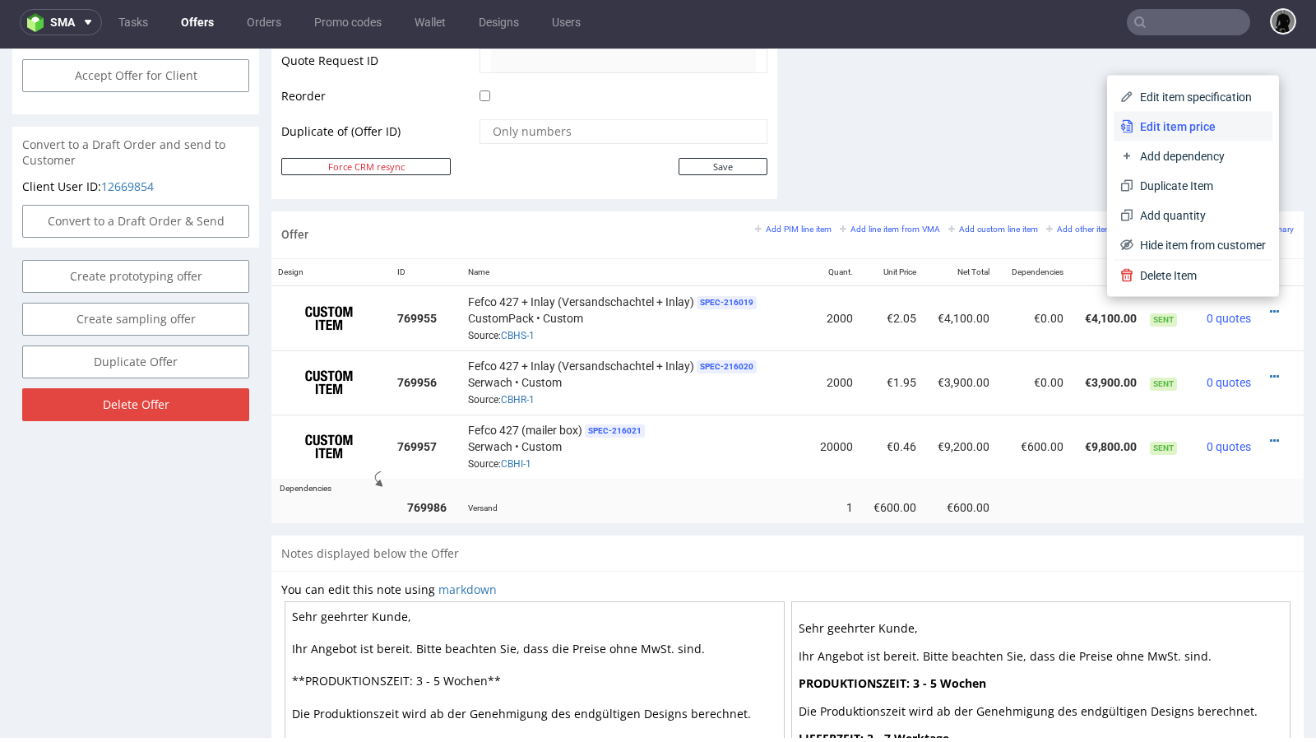
click at [1137, 127] on span "Edit item price" at bounding box center [1199, 126] width 132 height 16
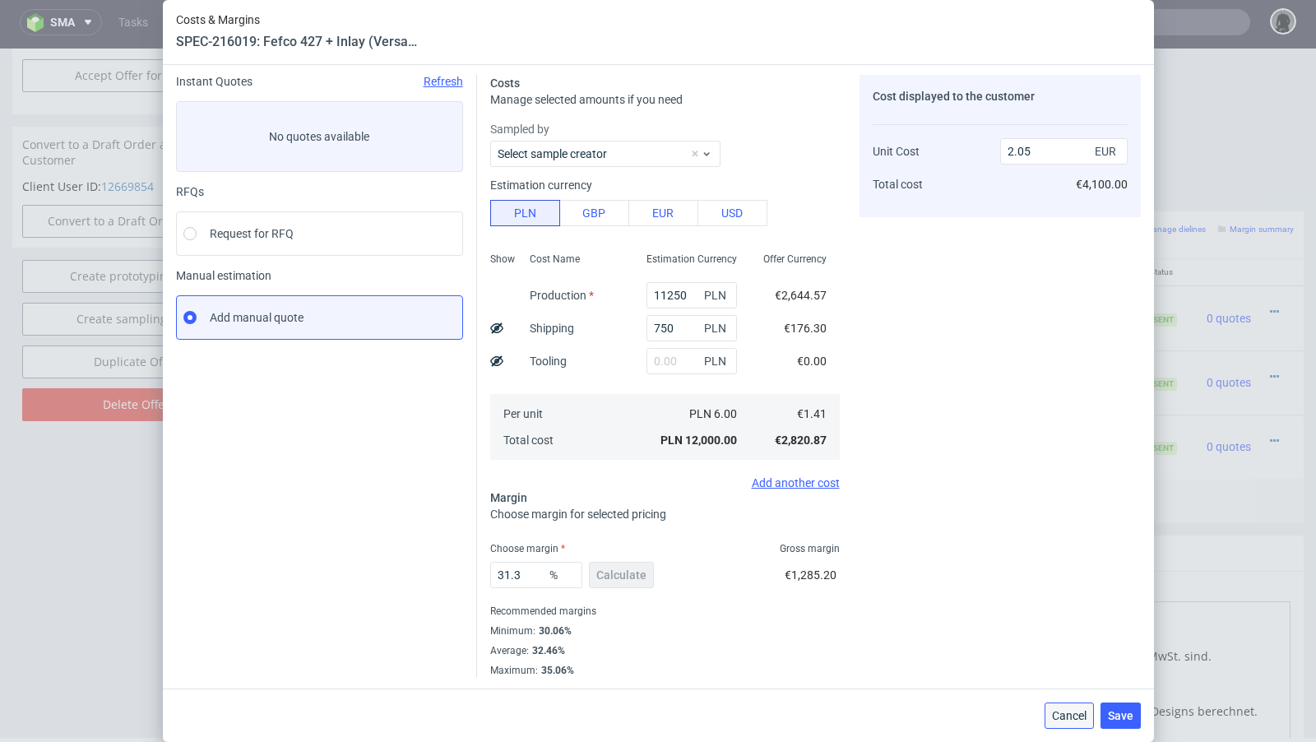
click at [1080, 718] on span "Cancel" at bounding box center [1069, 716] width 35 height 12
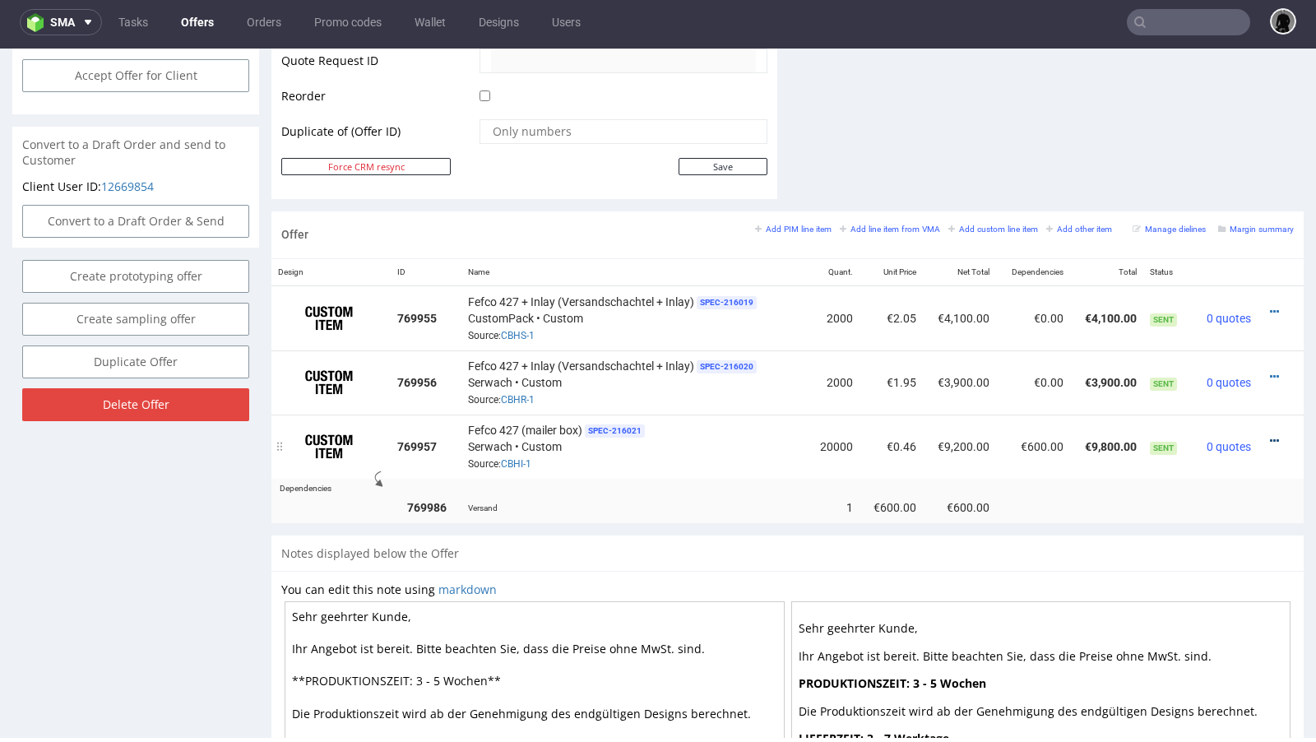
click at [1270, 435] on icon at bounding box center [1274, 441] width 9 height 12
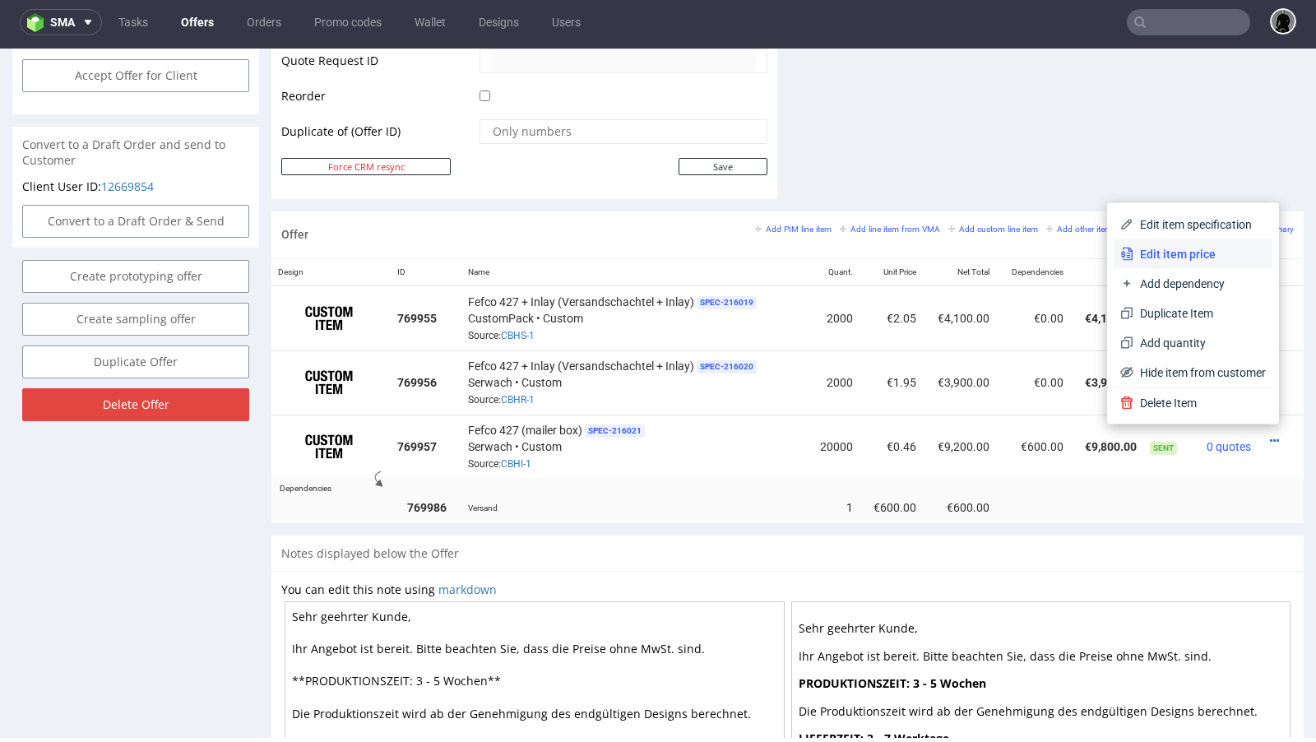
click at [1185, 260] on span "Edit item price" at bounding box center [1199, 254] width 132 height 16
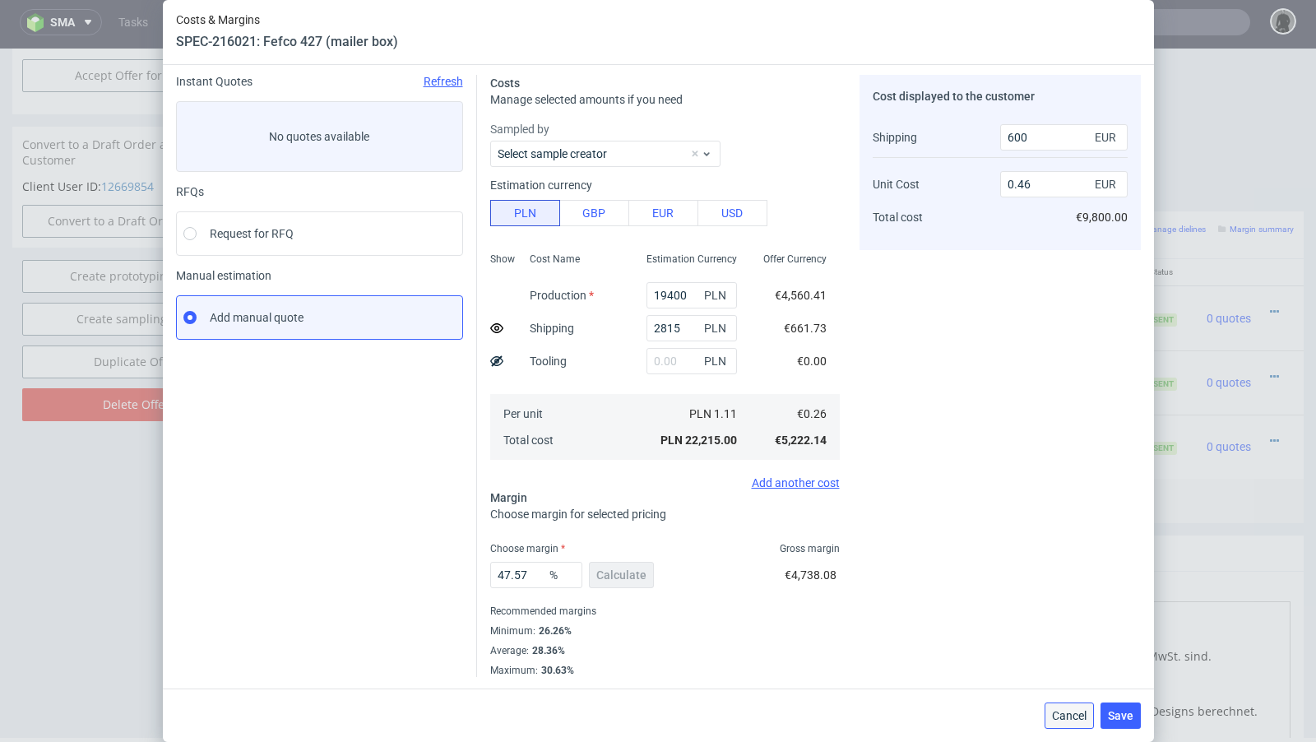
click at [1064, 724] on button "Cancel" at bounding box center [1069, 715] width 49 height 26
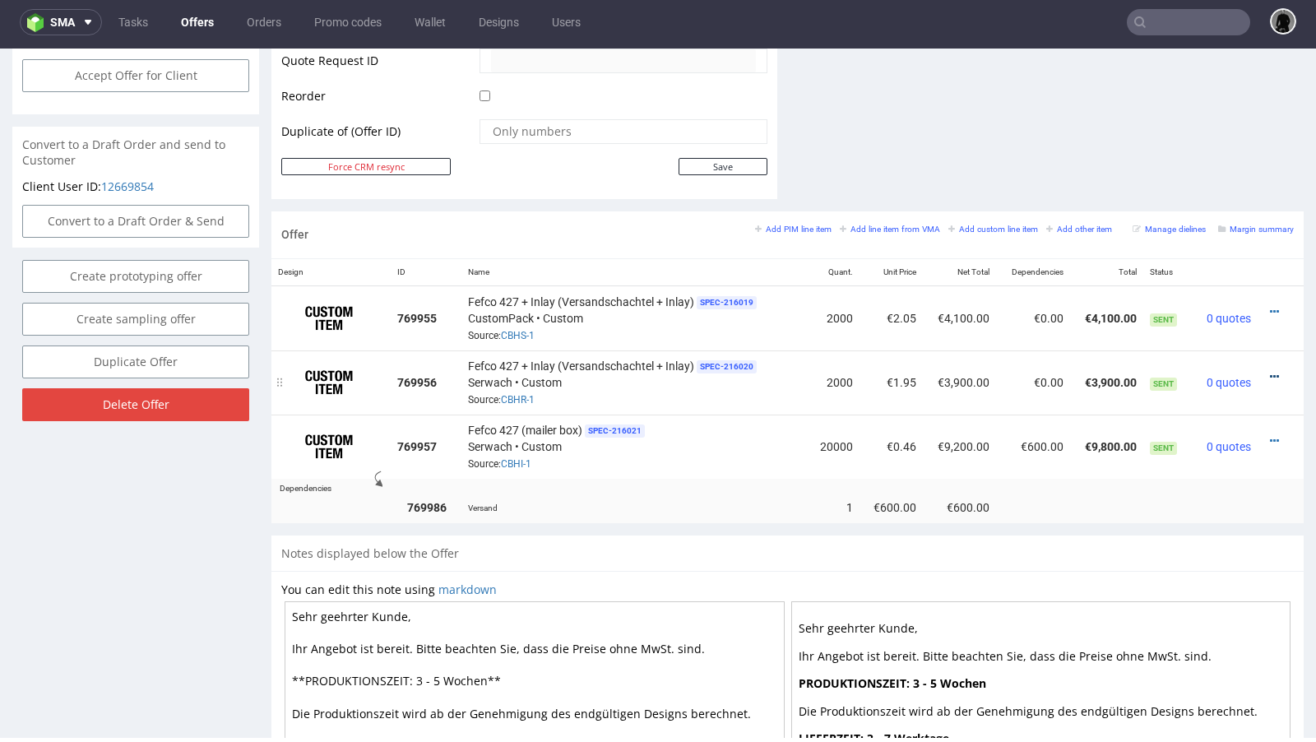
click at [1270, 371] on icon at bounding box center [1274, 377] width 9 height 12
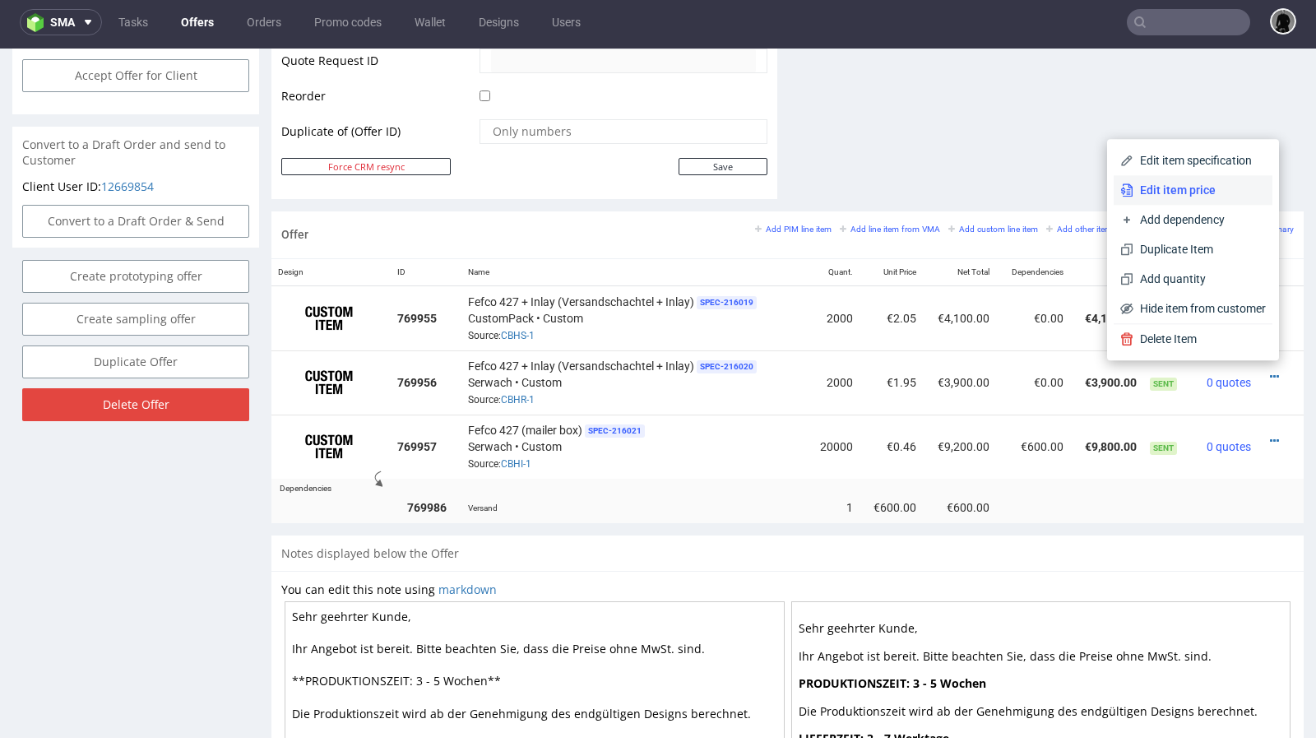
click at [1183, 195] on span "Edit item price" at bounding box center [1199, 190] width 132 height 16
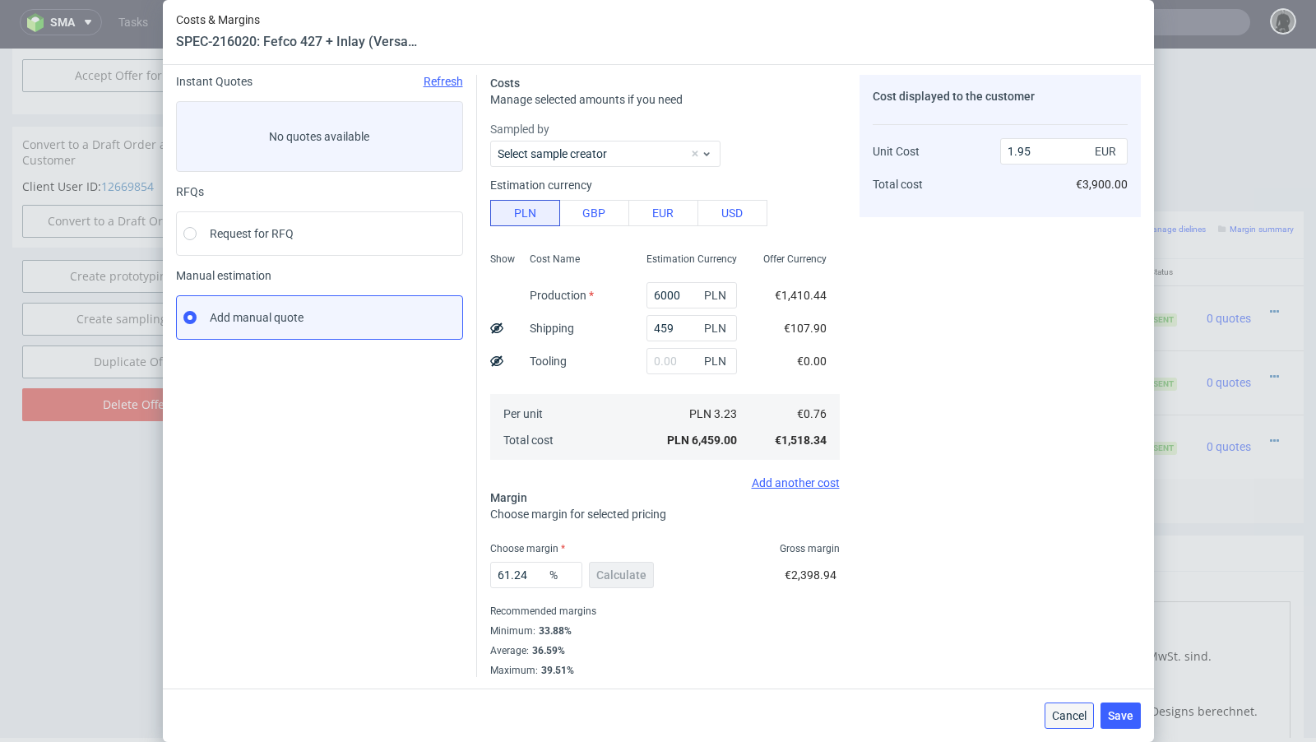
click at [1081, 711] on span "Cancel" at bounding box center [1069, 716] width 35 height 12
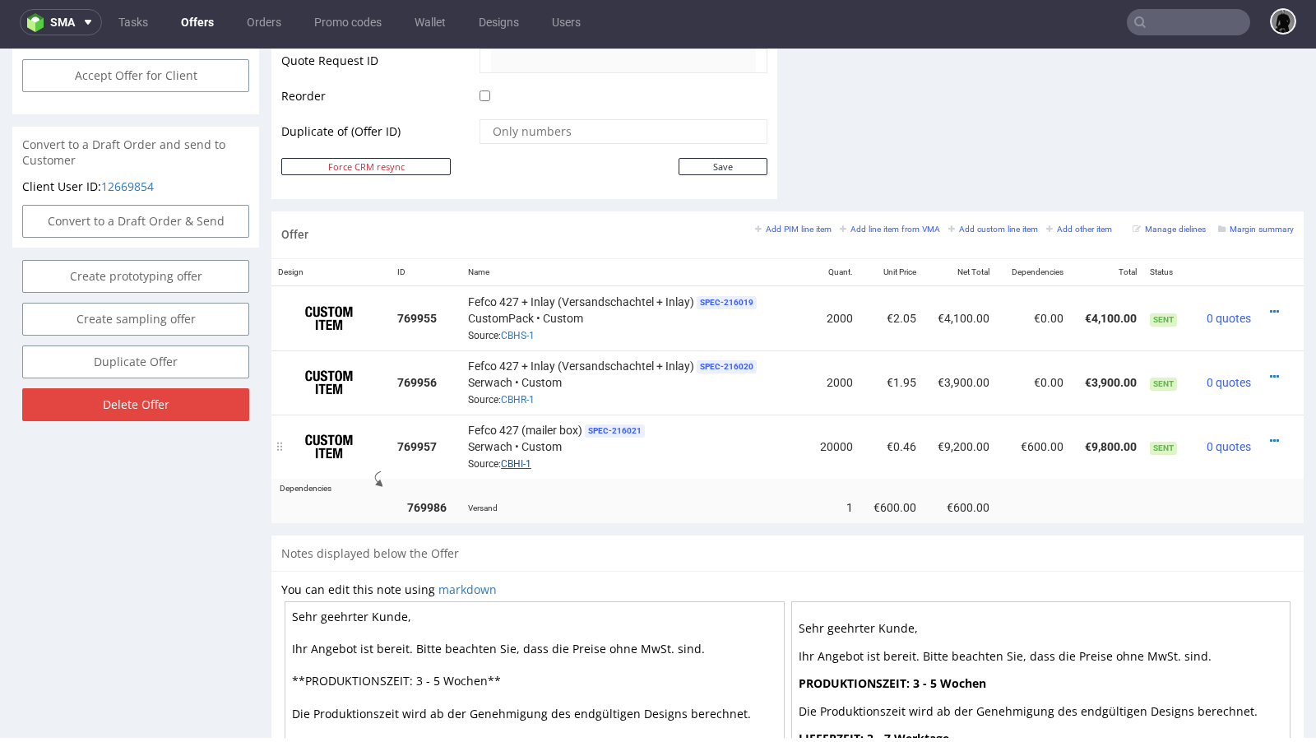
click at [514, 458] on link "CBHI-1" at bounding box center [516, 464] width 30 height 12
click at [191, 17] on link "Offers" at bounding box center [197, 22] width 53 height 26
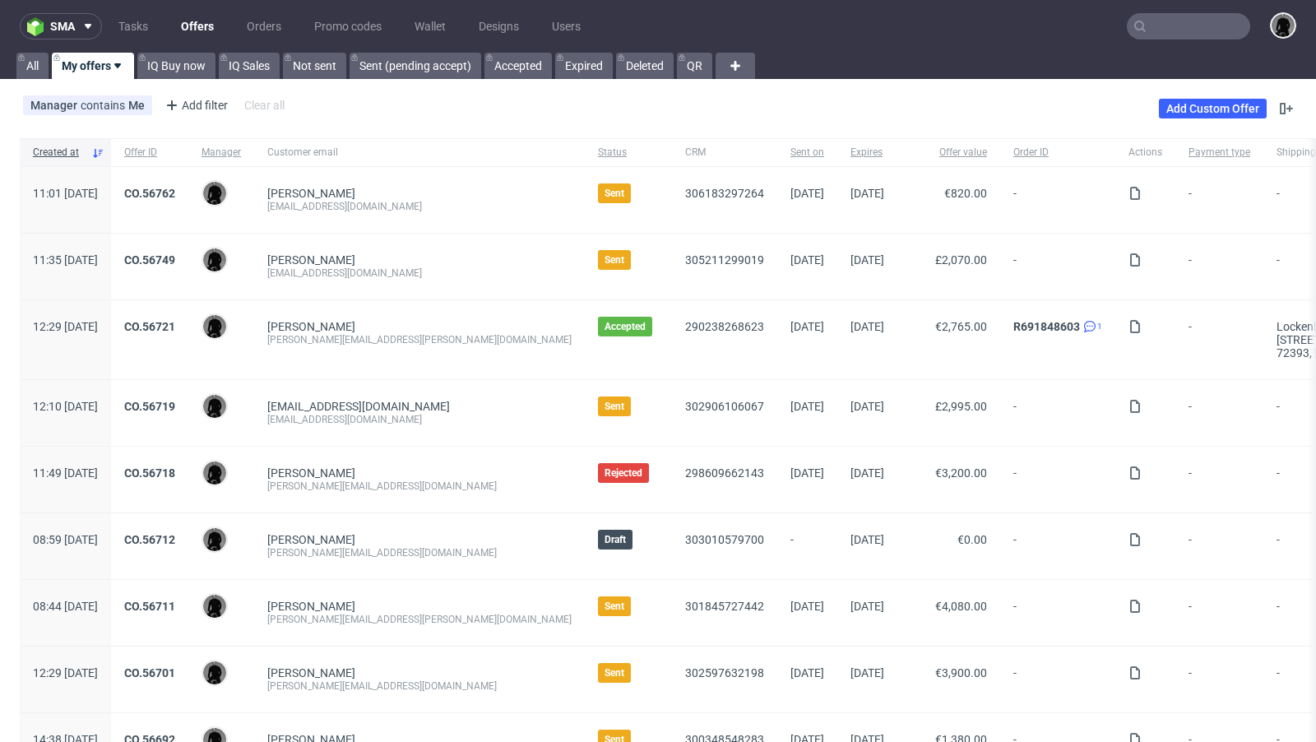
click at [417, 204] on div "[EMAIL_ADDRESS][DOMAIN_NAME]" at bounding box center [419, 206] width 304 height 13
copy div "[EMAIL_ADDRESS][DOMAIN_NAME]"
click at [485, 211] on div "[EMAIL_ADDRESS][DOMAIN_NAME]" at bounding box center [419, 206] width 304 height 13
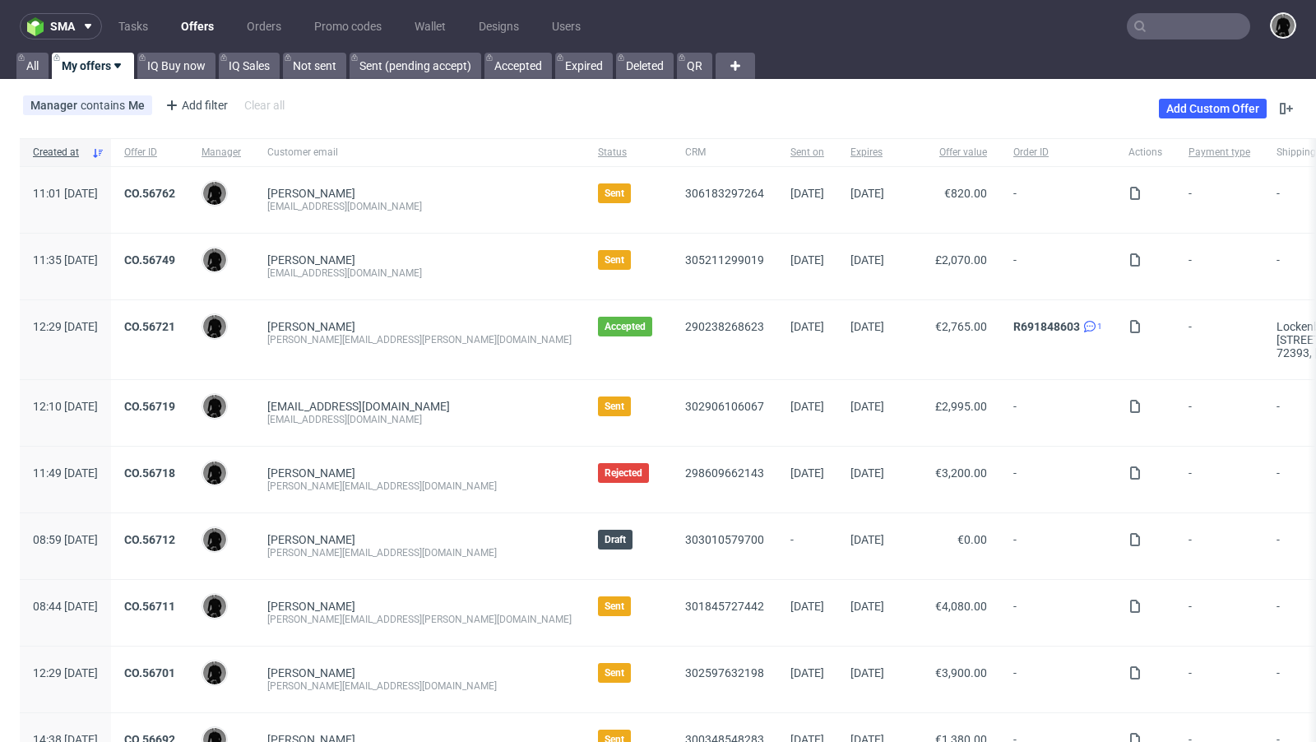
click at [466, 273] on div "[EMAIL_ADDRESS][DOMAIN_NAME]" at bounding box center [419, 272] width 304 height 13
copy div "[EMAIL_ADDRESS][DOMAIN_NAME]"
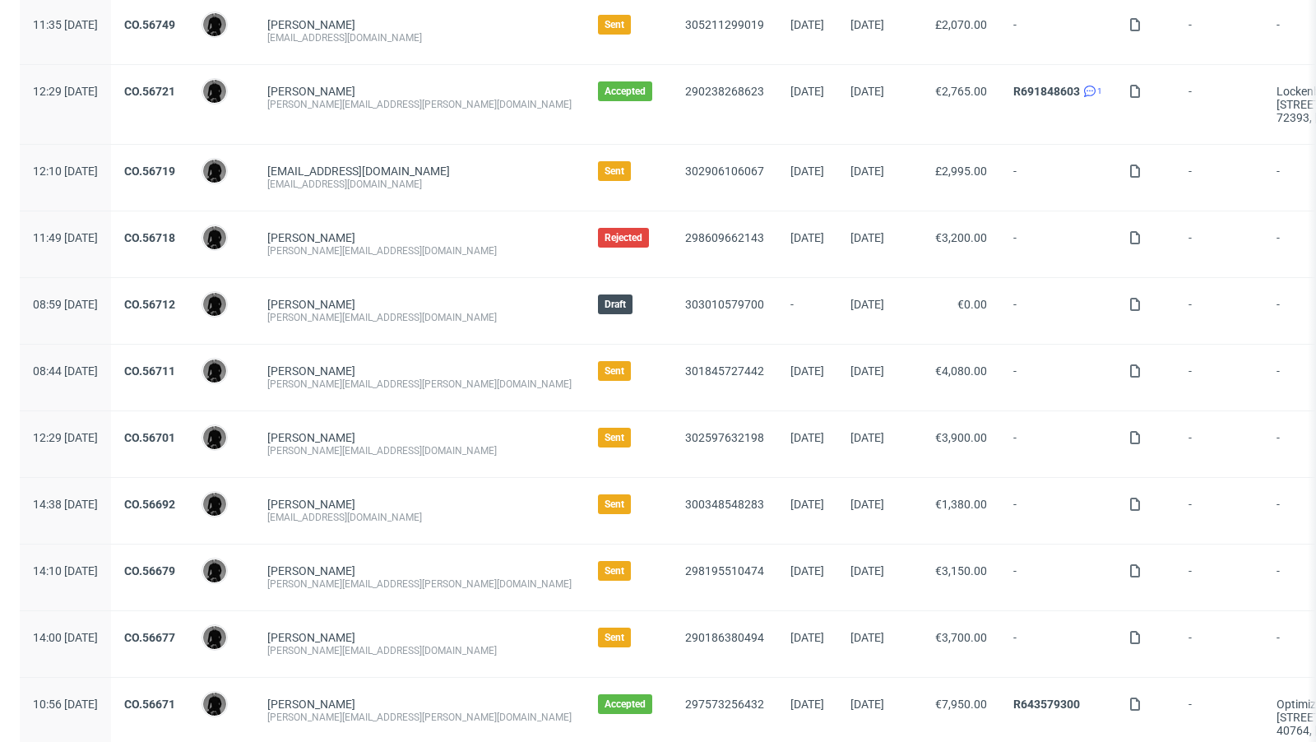
scroll to position [237, 0]
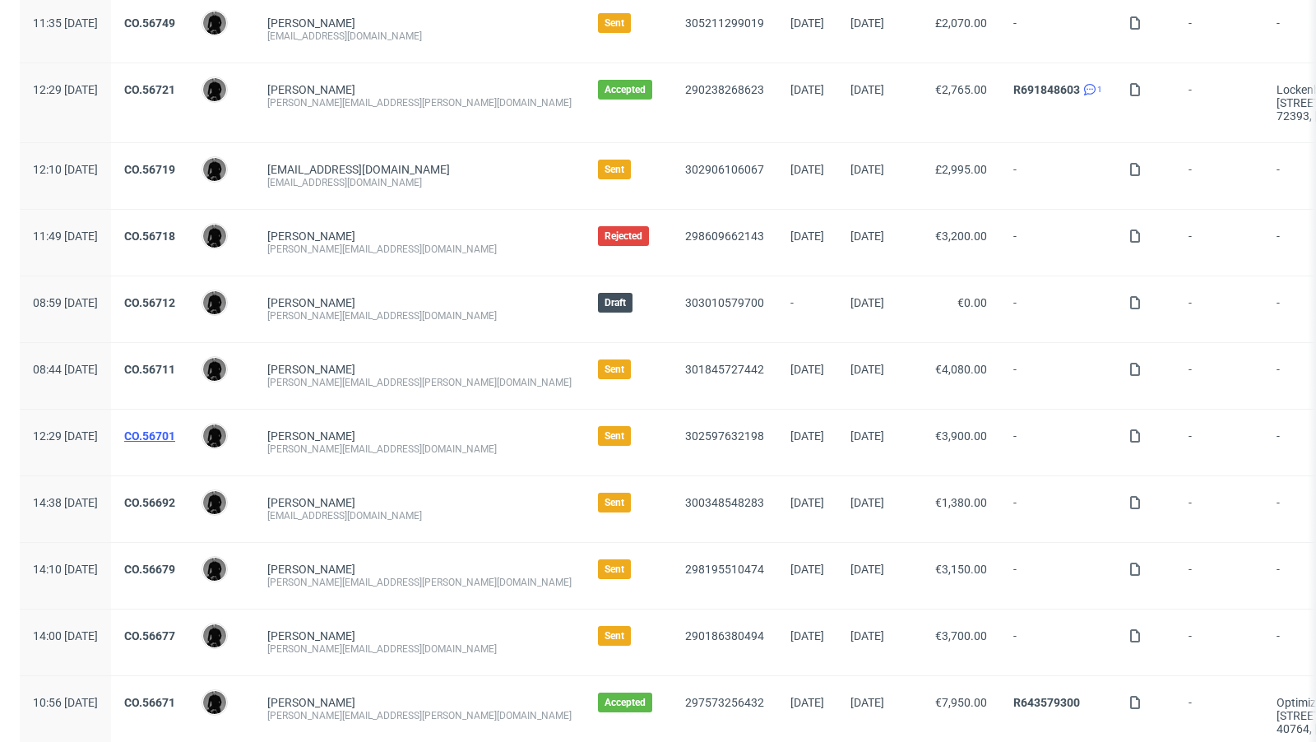
click at [175, 435] on link "CO.56701" at bounding box center [149, 435] width 51 height 13
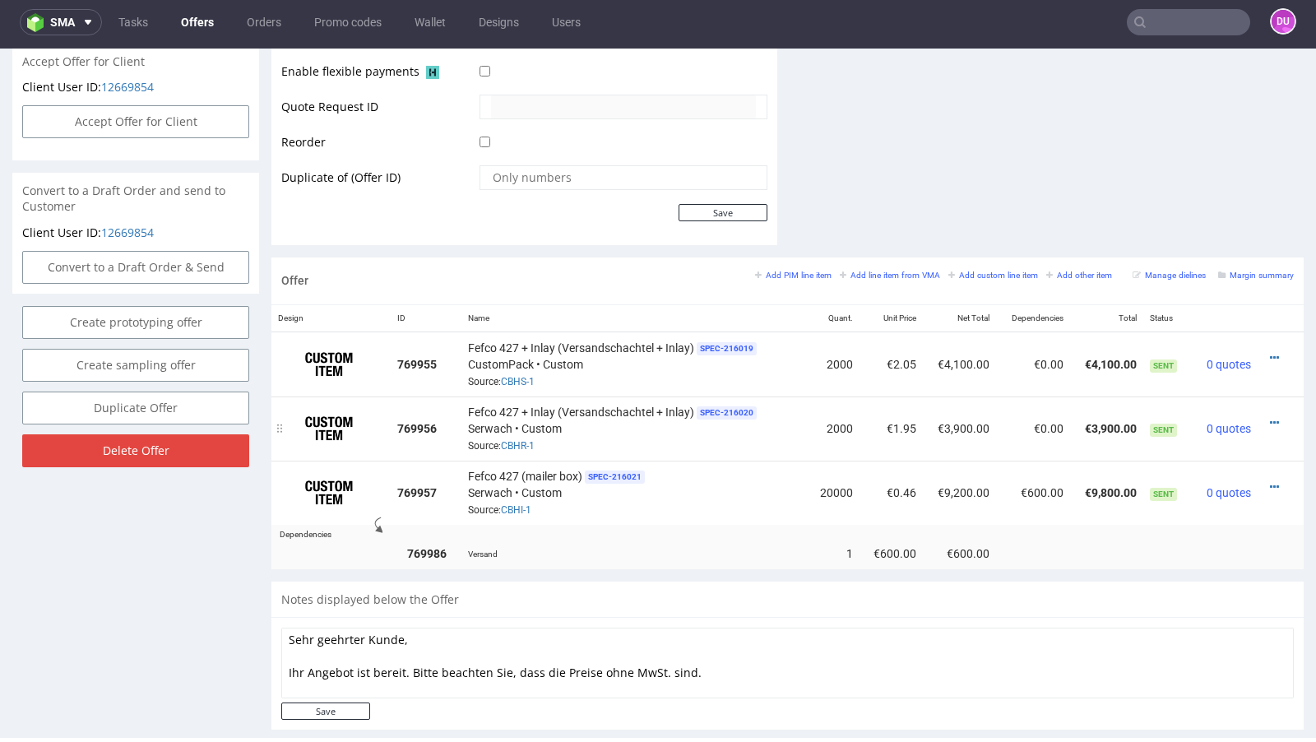
scroll to position [771, 0]
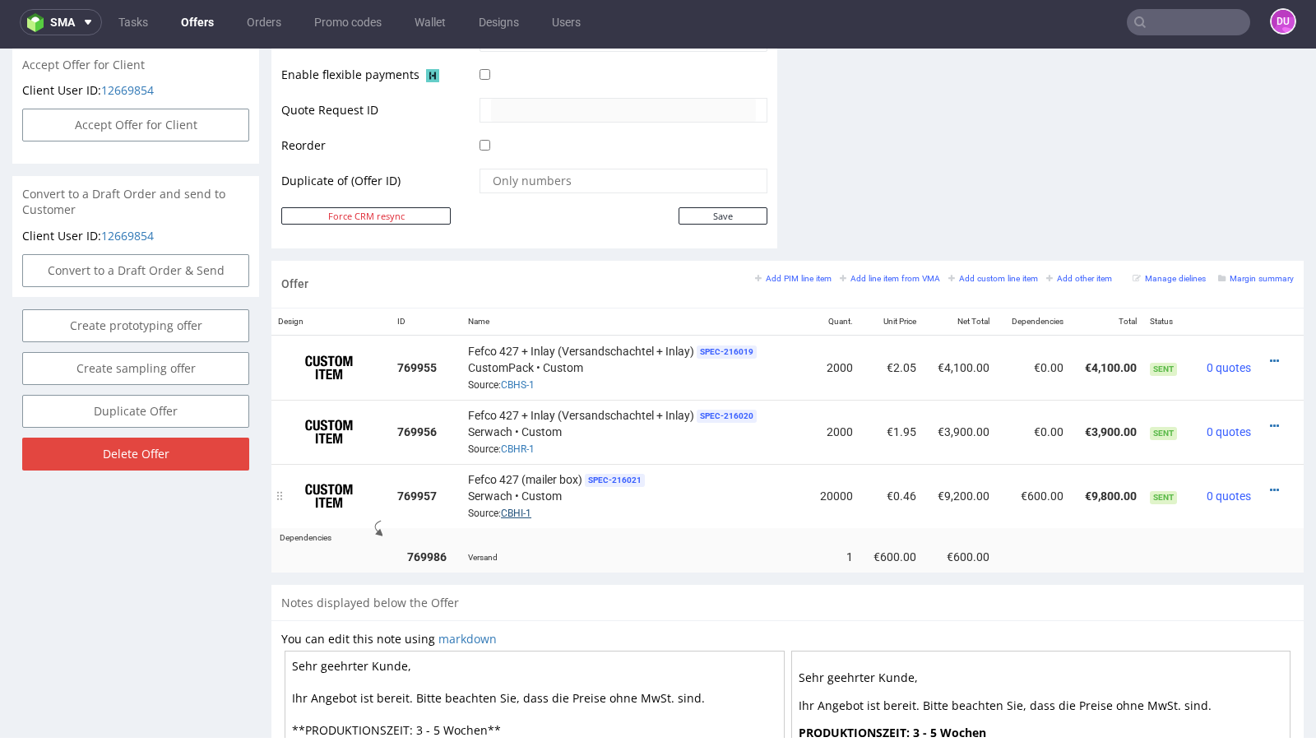
click at [515, 508] on link "CBHI-1" at bounding box center [516, 513] width 30 height 12
click at [522, 379] on link "CBHS-1" at bounding box center [518, 385] width 34 height 12
click at [517, 382] on link "CBHS-1" at bounding box center [518, 385] width 34 height 12
click at [1103, 365] on td "€4,100.00" at bounding box center [1106, 367] width 73 height 65
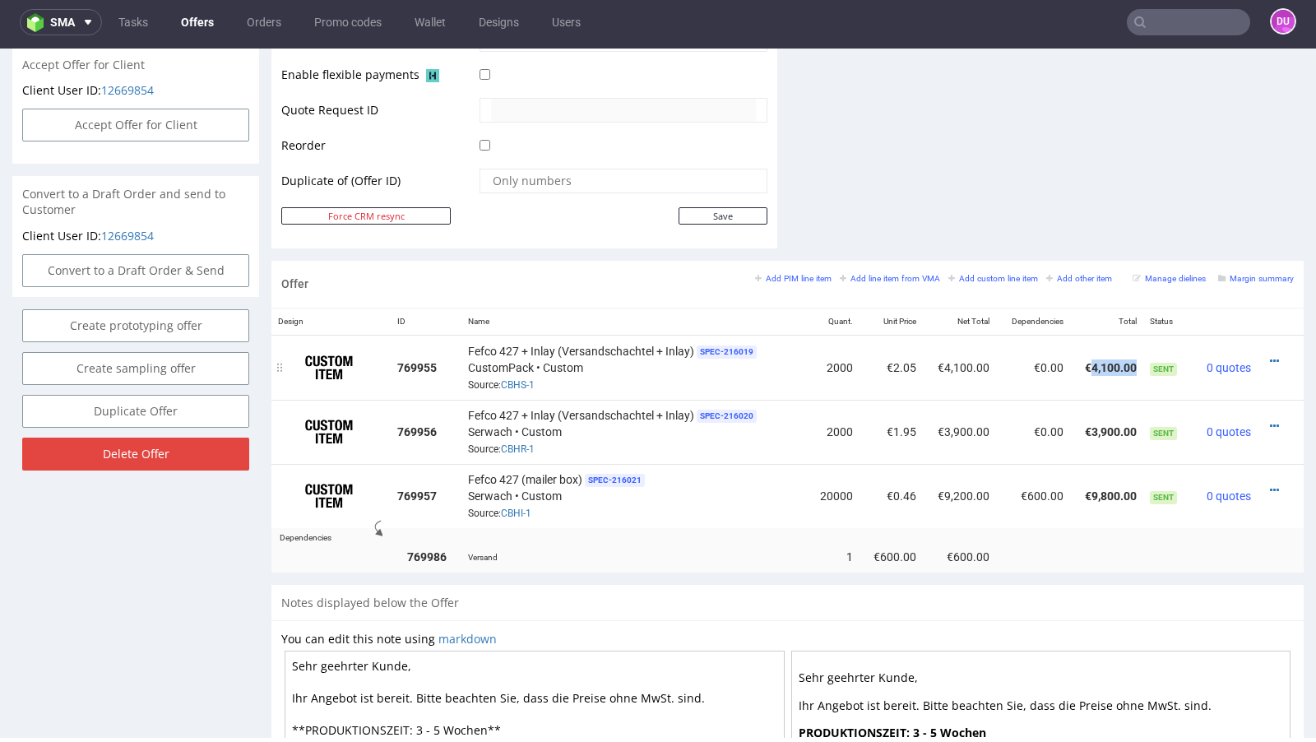
click at [1103, 365] on td "€4,100.00" at bounding box center [1106, 367] width 73 height 65
copy td "€4,100.00"
click at [519, 443] on link "CBHR-1" at bounding box center [518, 449] width 34 height 12
click at [518, 379] on link "CBHS-1" at bounding box center [518, 385] width 34 height 12
click at [1270, 484] on icon at bounding box center [1274, 490] width 9 height 12
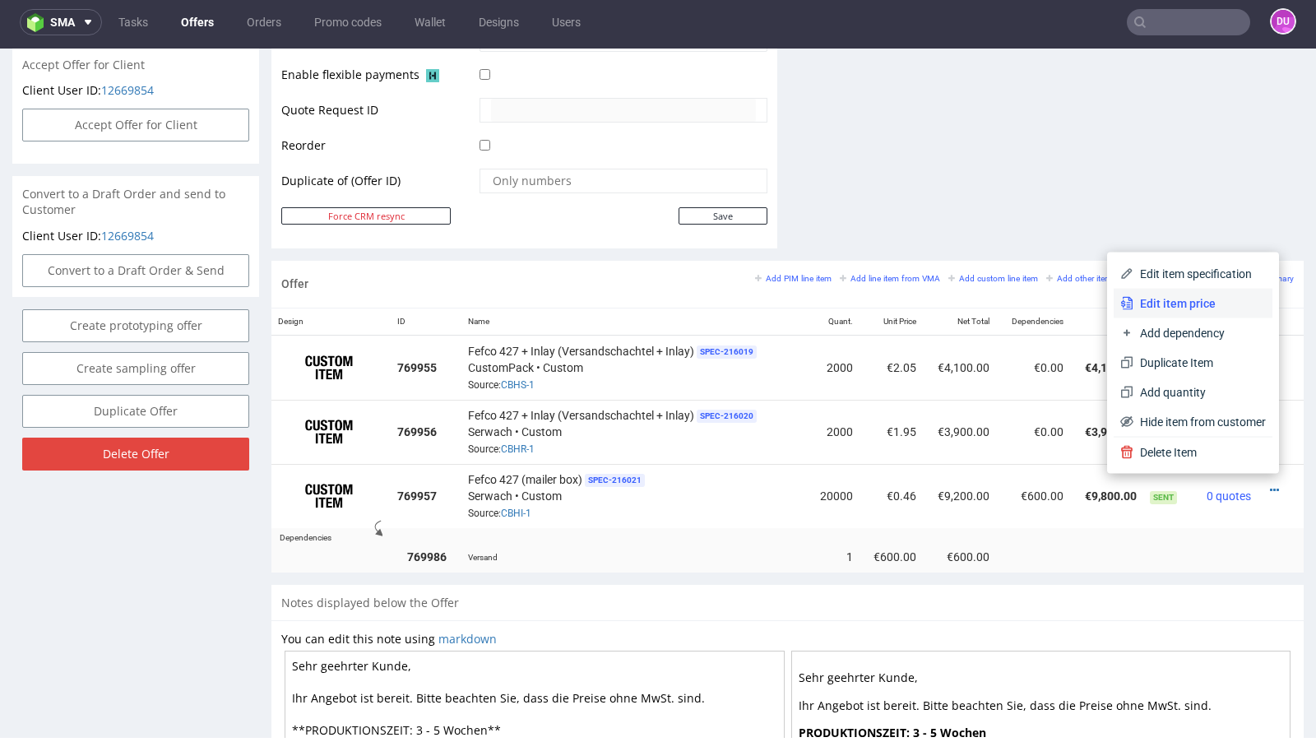
click at [1189, 313] on li "Edit item price" at bounding box center [1193, 304] width 159 height 30
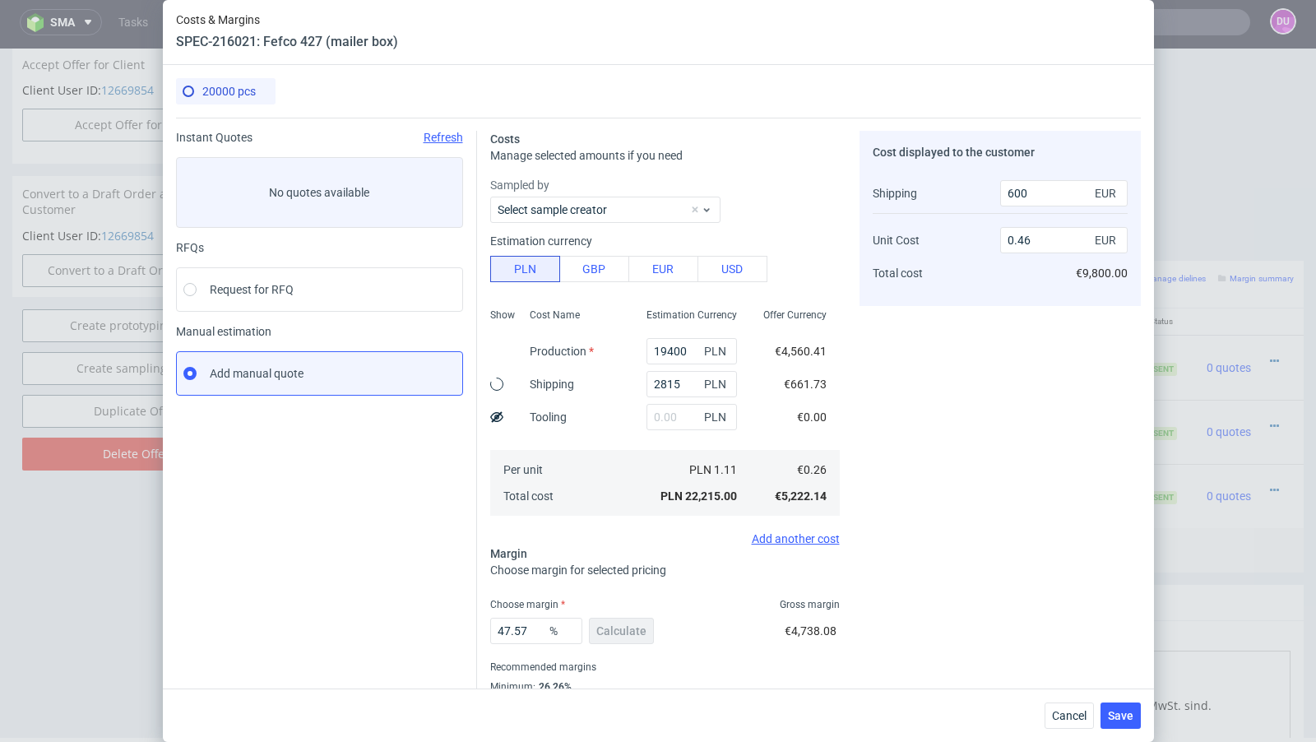
scroll to position [56, 0]
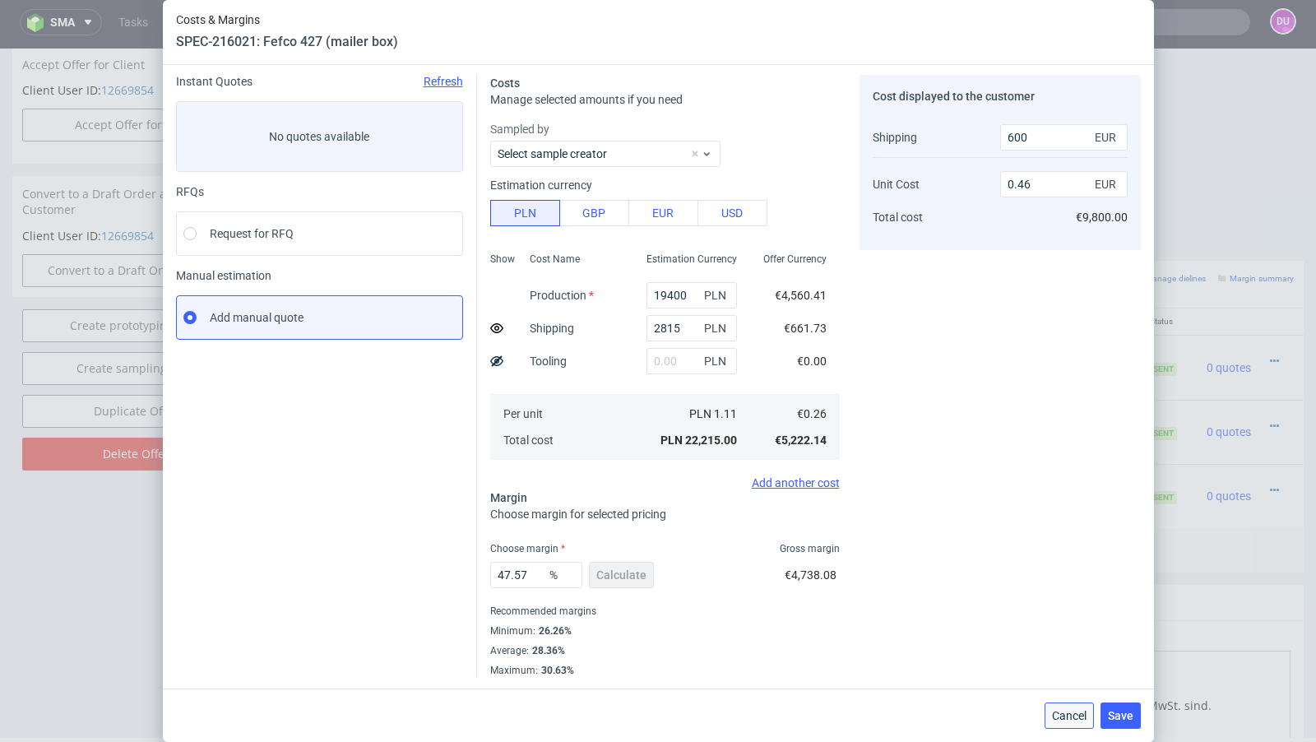
click at [1083, 713] on span "Cancel" at bounding box center [1069, 716] width 35 height 12
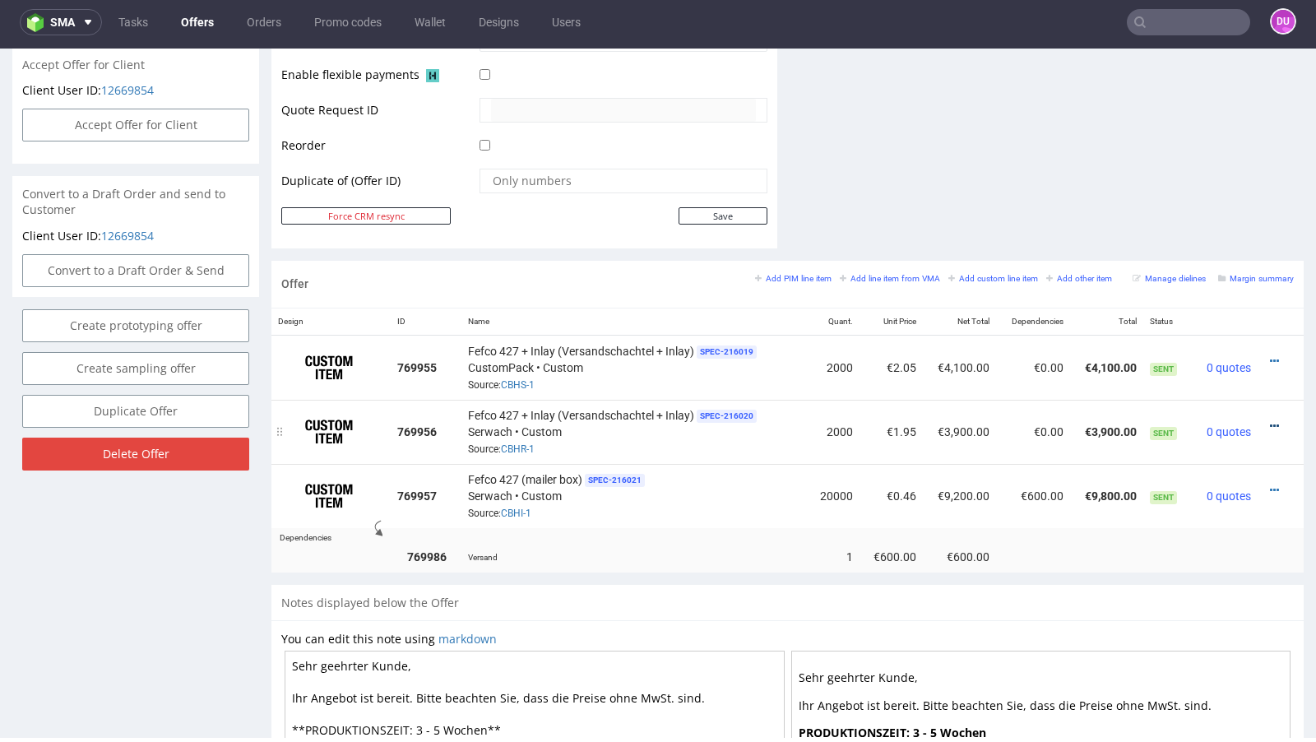
click at [1270, 420] on icon at bounding box center [1274, 426] width 9 height 12
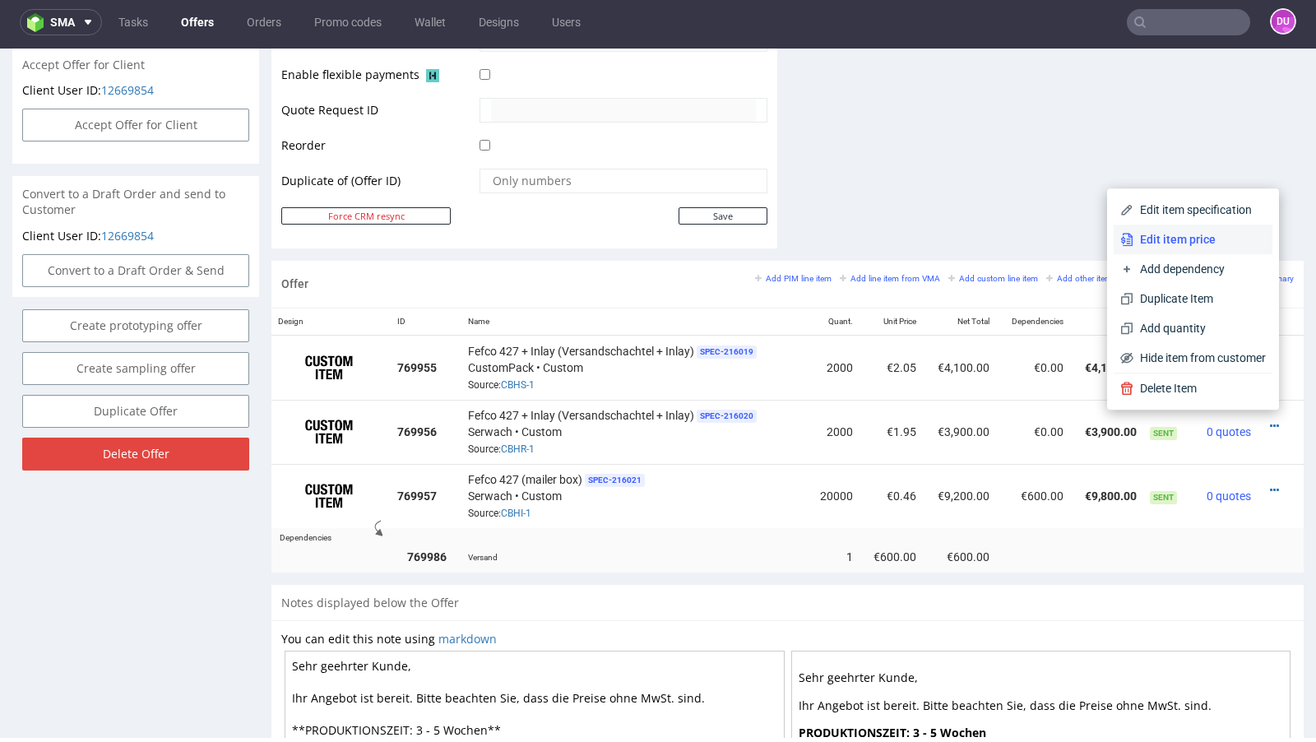
click at [1191, 242] on span "Edit item price" at bounding box center [1199, 239] width 132 height 16
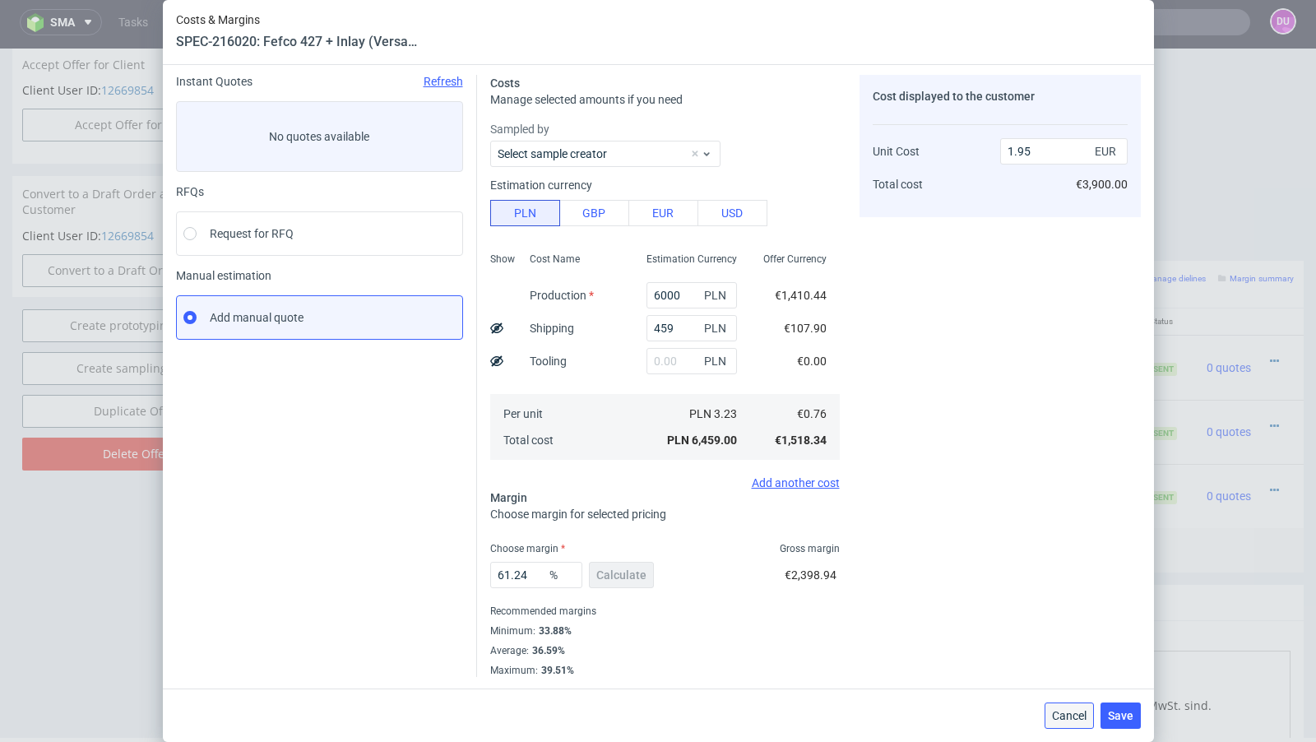
click at [1066, 708] on button "Cancel" at bounding box center [1069, 715] width 49 height 26
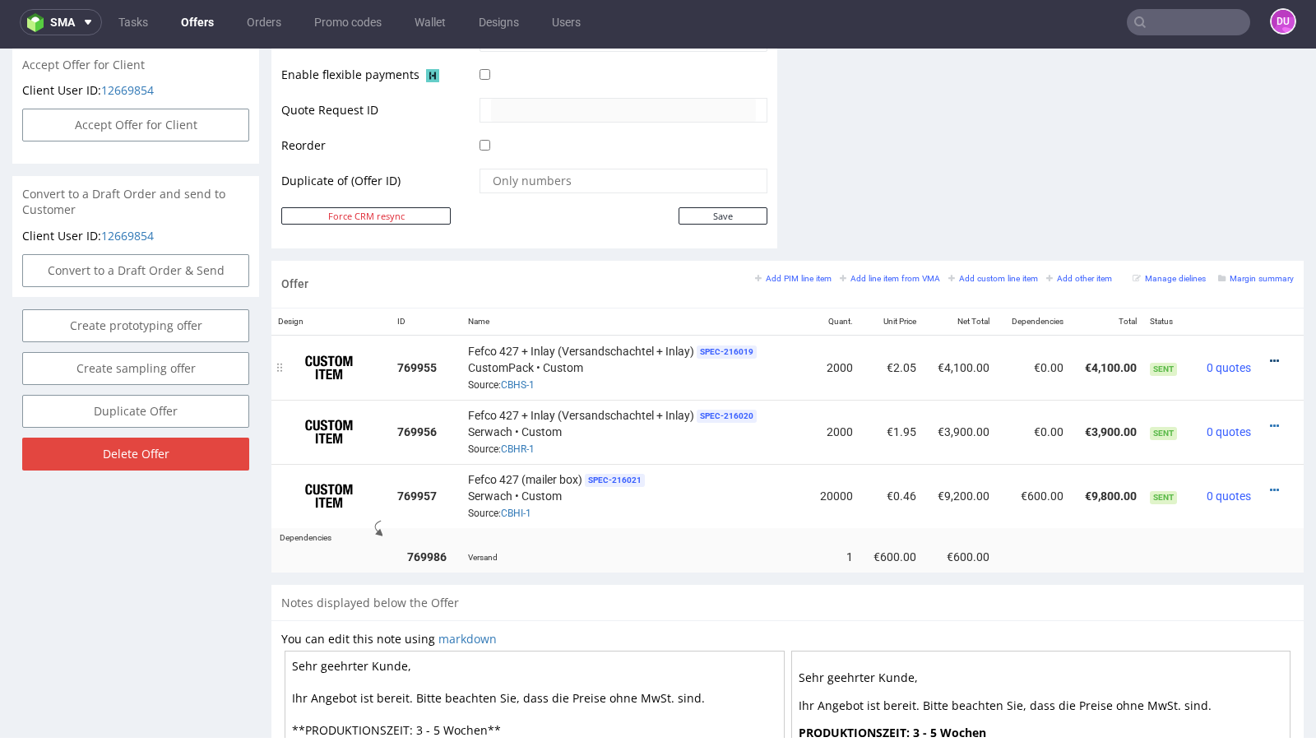
click at [1270, 355] on icon at bounding box center [1274, 361] width 9 height 12
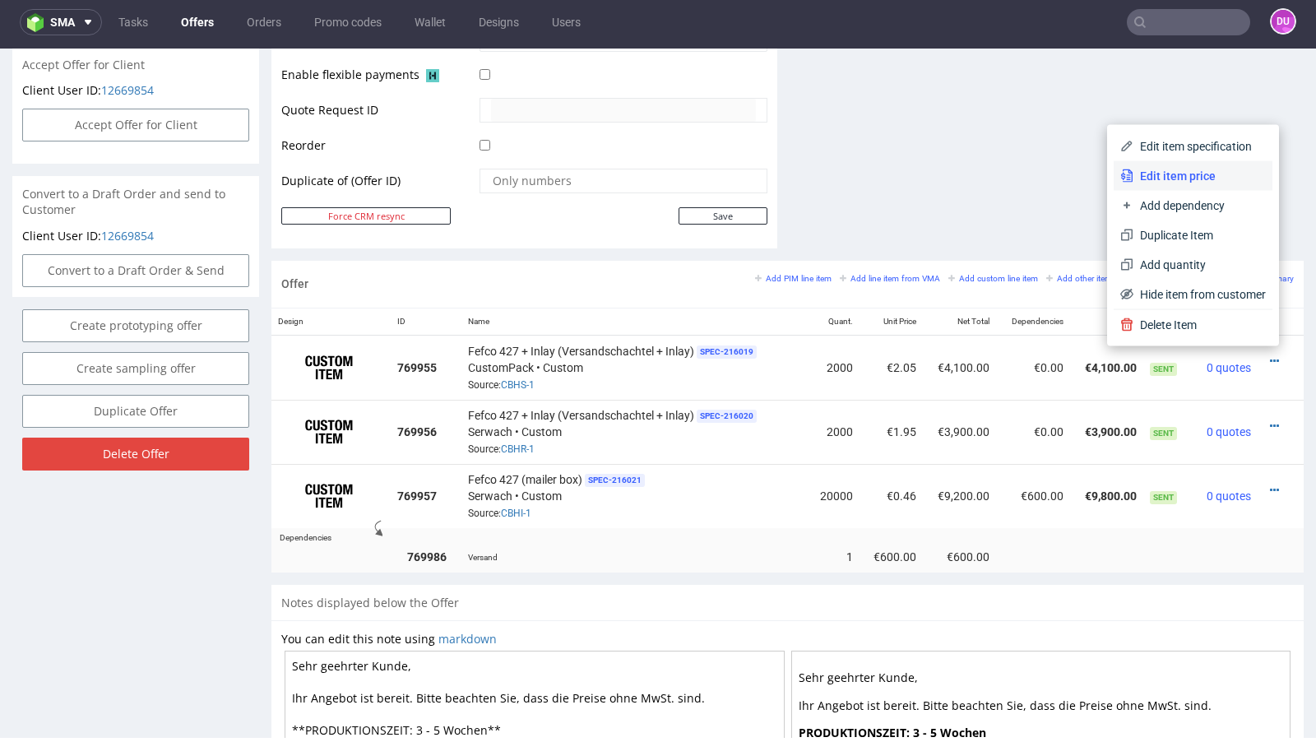
click at [1150, 174] on span "Edit item price" at bounding box center [1199, 176] width 132 height 16
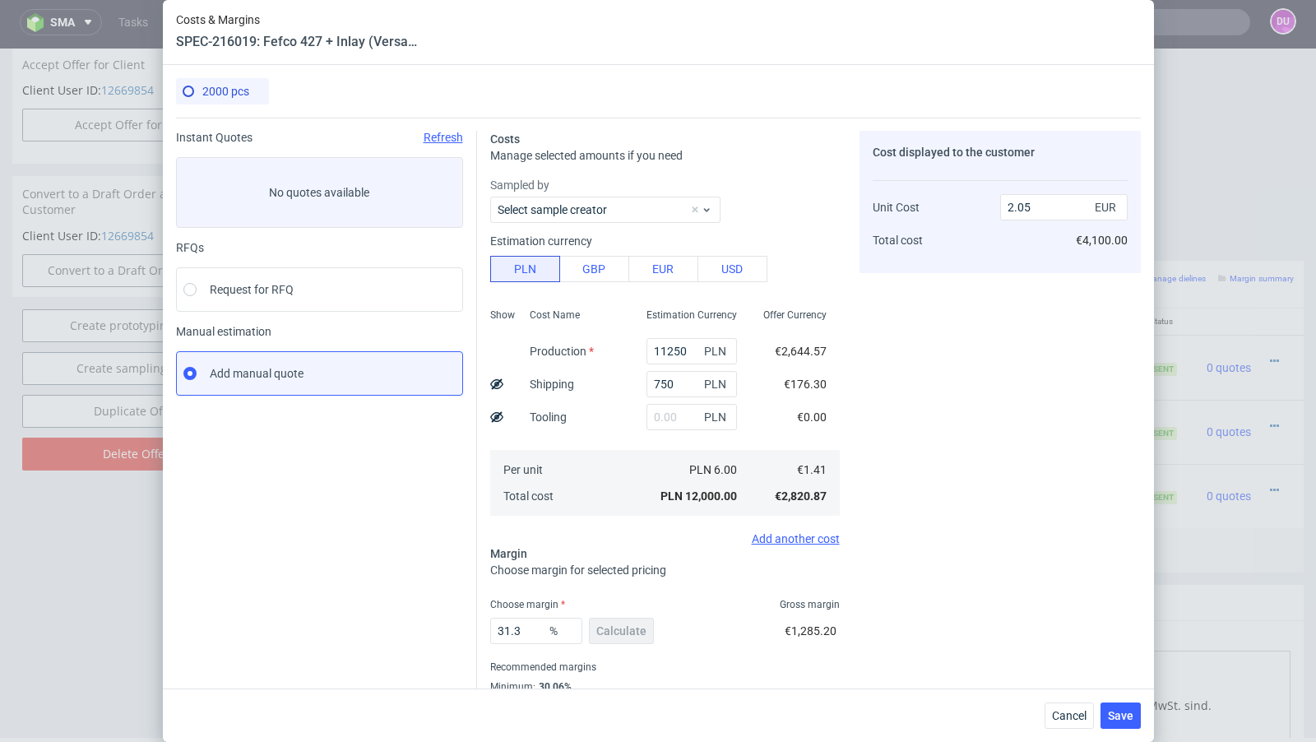
scroll to position [1, 0]
click at [1060, 715] on span "Cancel" at bounding box center [1069, 716] width 35 height 12
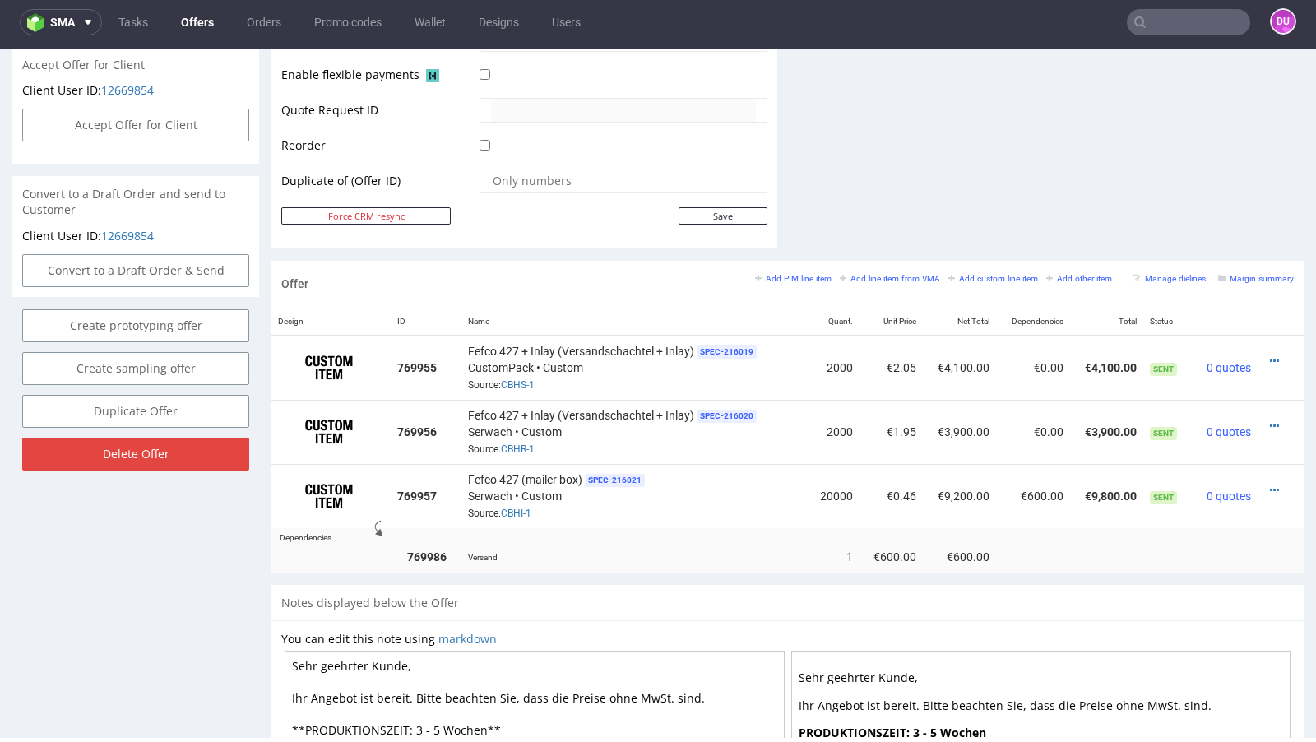
scroll to position [0, 0]
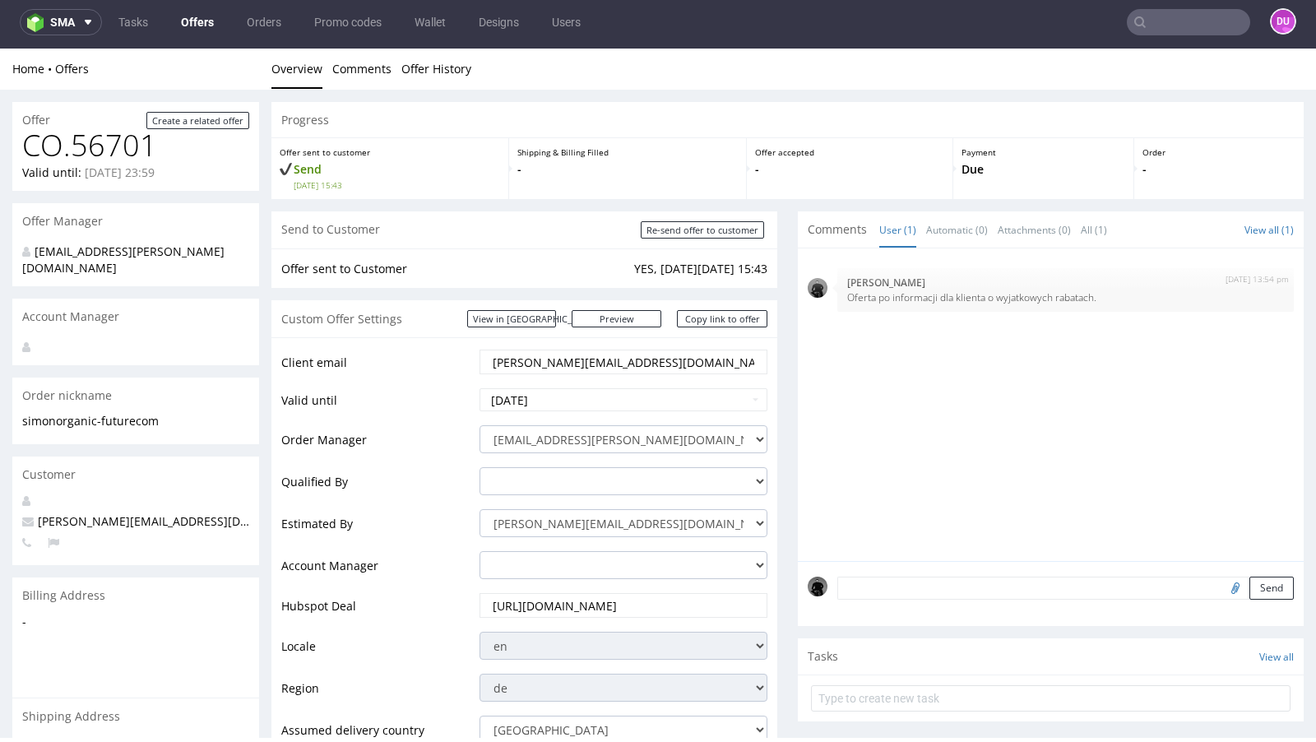
click at [197, 21] on link "Offers" at bounding box center [197, 22] width 53 height 26
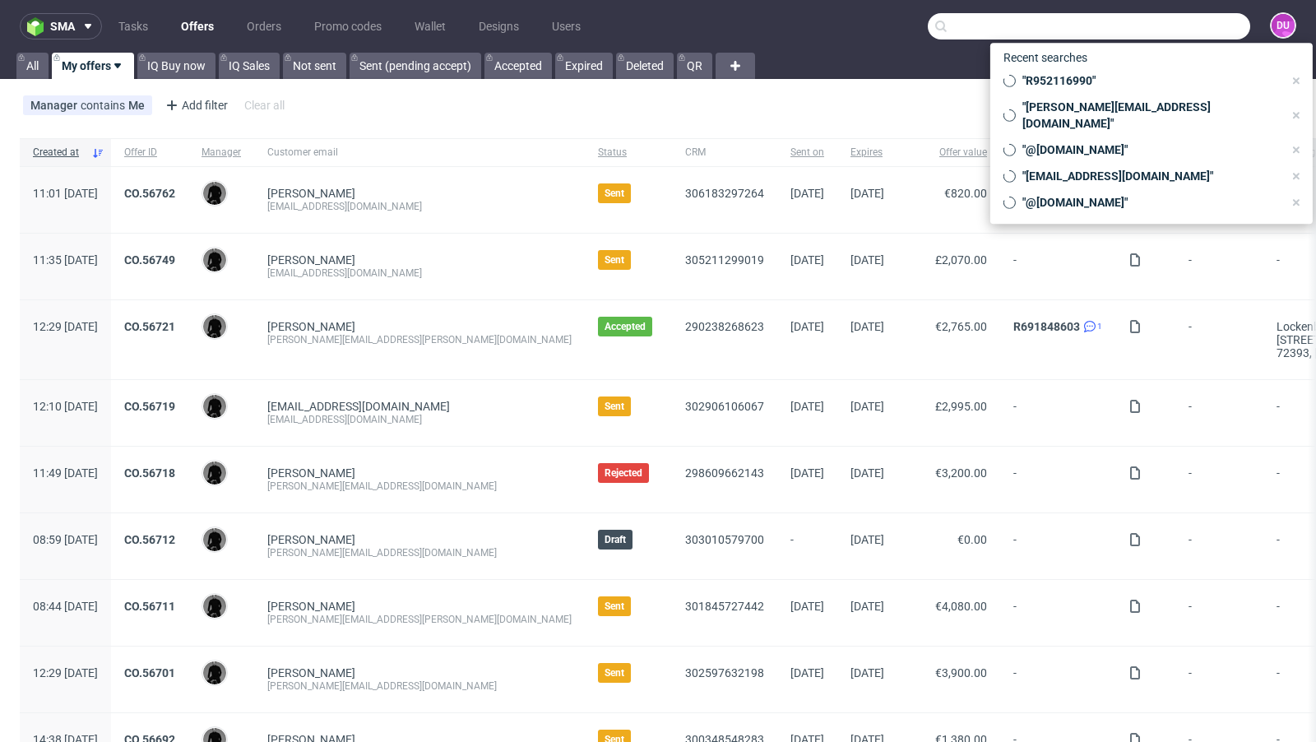
click at [1193, 16] on input "text" at bounding box center [1089, 26] width 322 height 26
paste input "[URL][DOMAIN_NAME]"
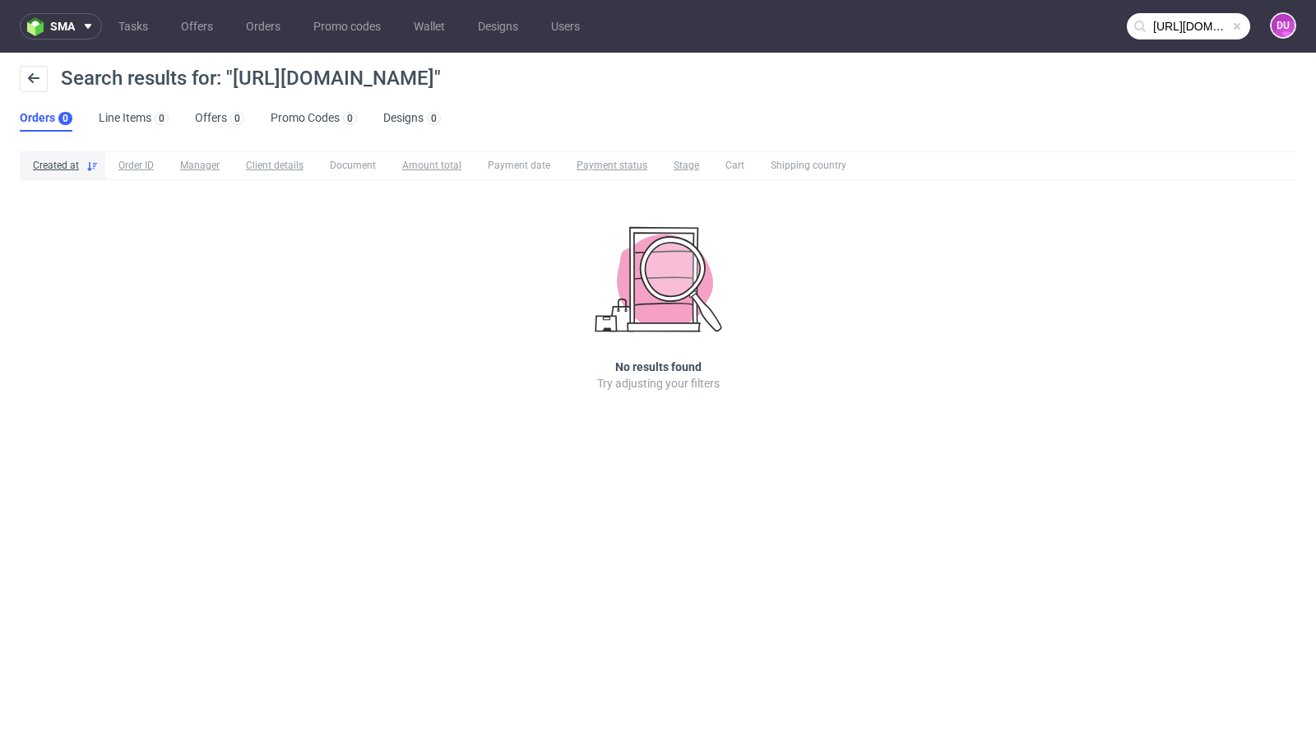
click at [1187, 24] on input "[URL][DOMAIN_NAME]" at bounding box center [1188, 26] width 123 height 26
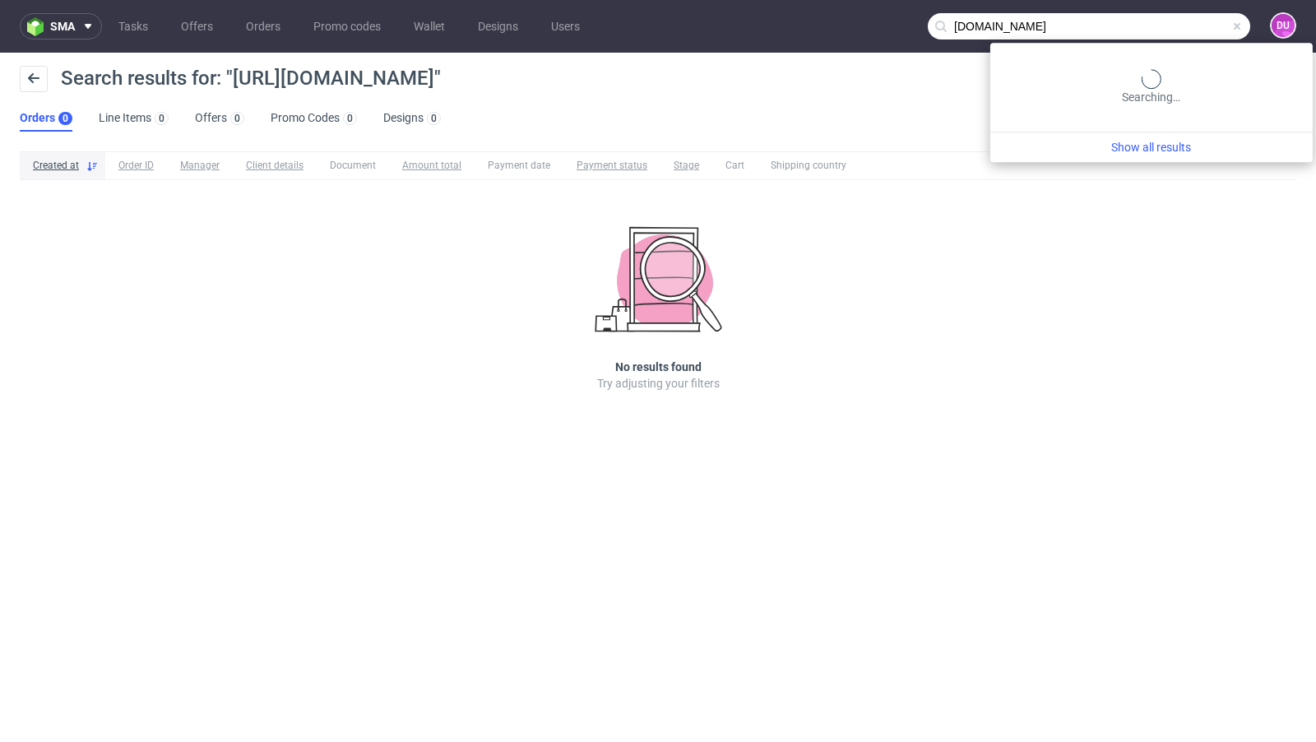
type input "[DOMAIN_NAME]"
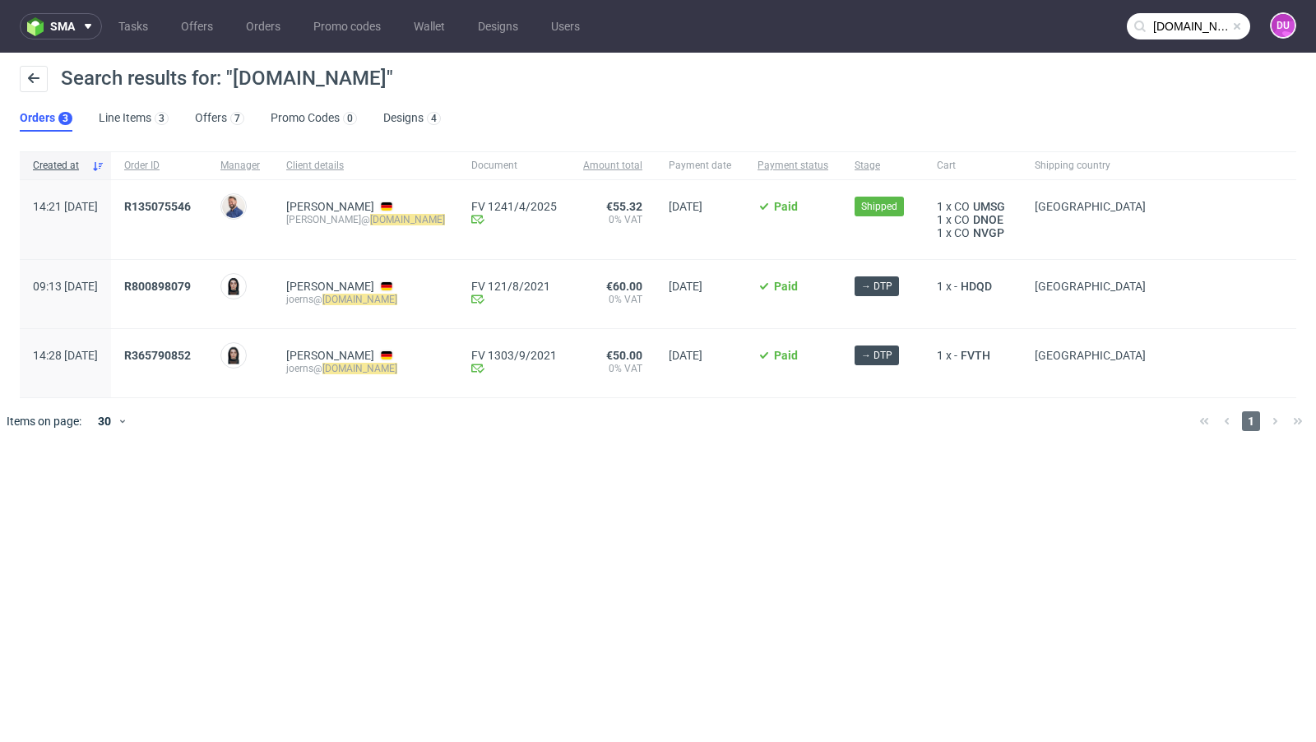
click at [1240, 35] on input "[DOMAIN_NAME]" at bounding box center [1188, 26] width 123 height 26
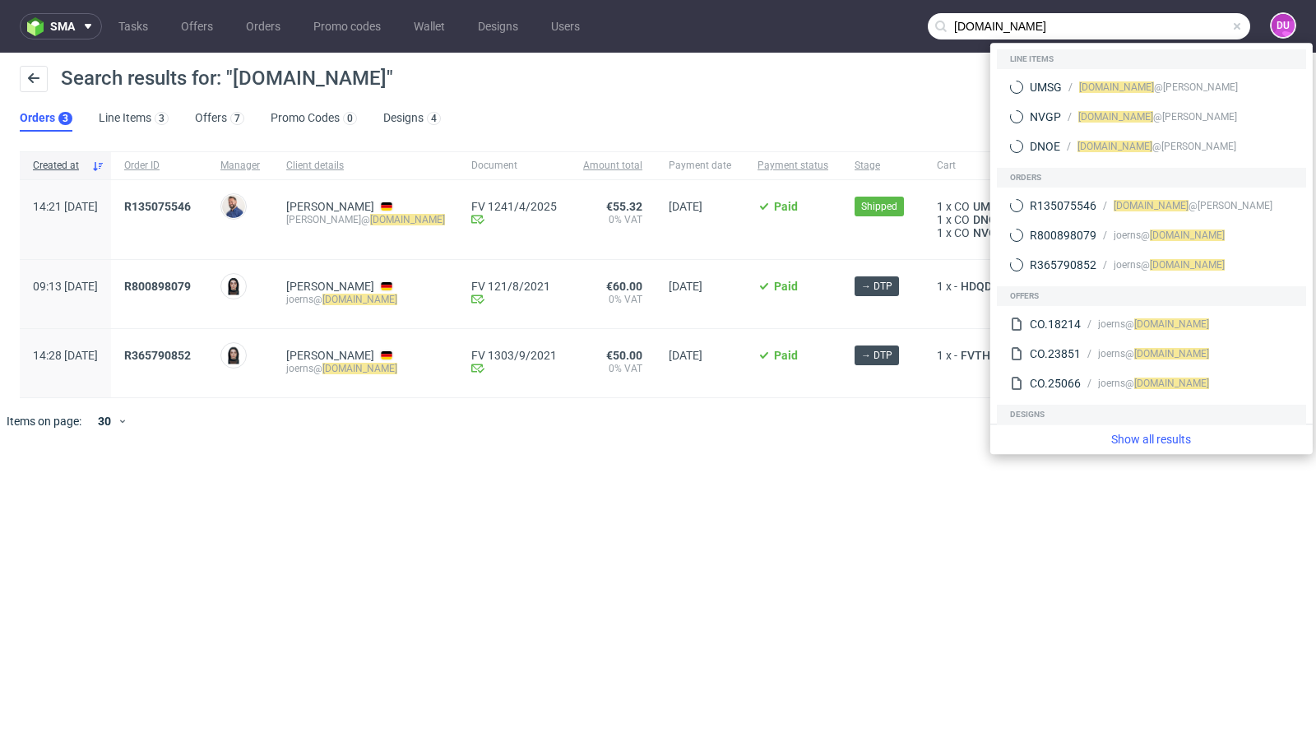
click at [1238, 30] on span at bounding box center [1236, 26] width 13 height 13
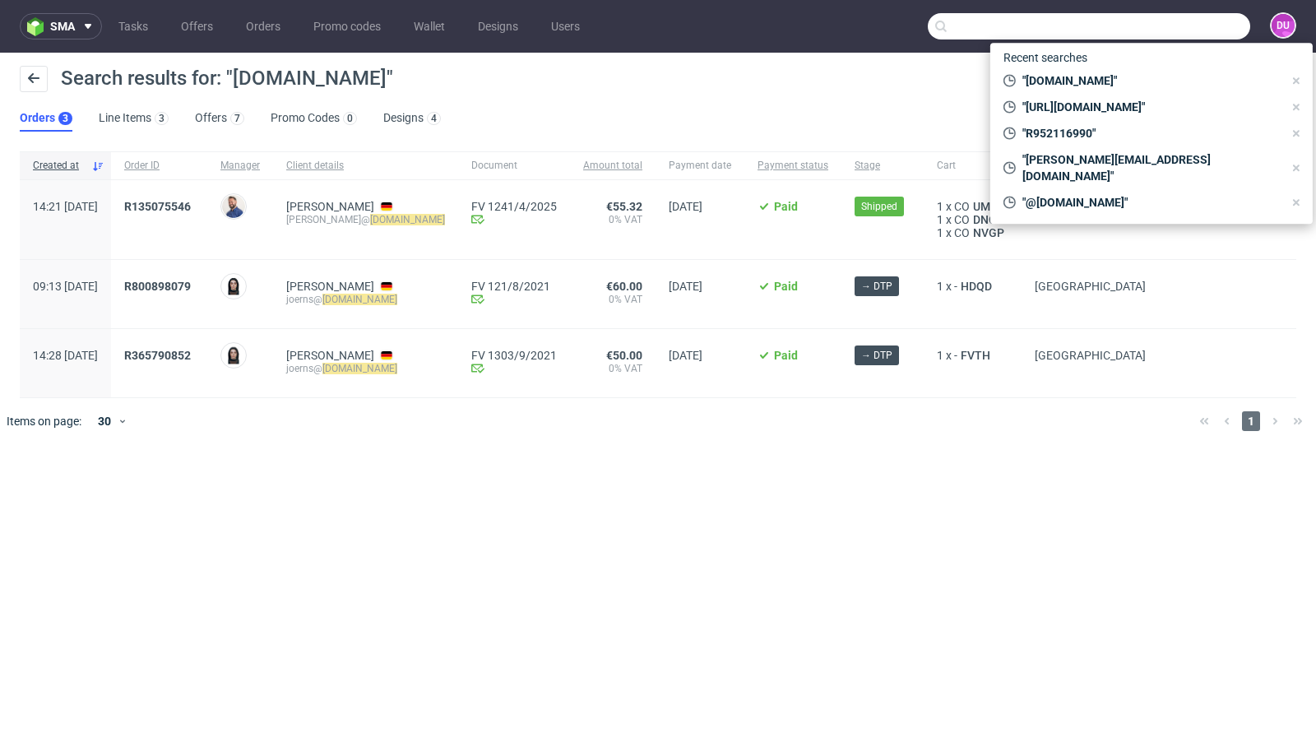
click at [1198, 30] on input "text" at bounding box center [1089, 26] width 322 height 26
paste input "[EMAIL_ADDRESS][DOMAIN_NAME]"
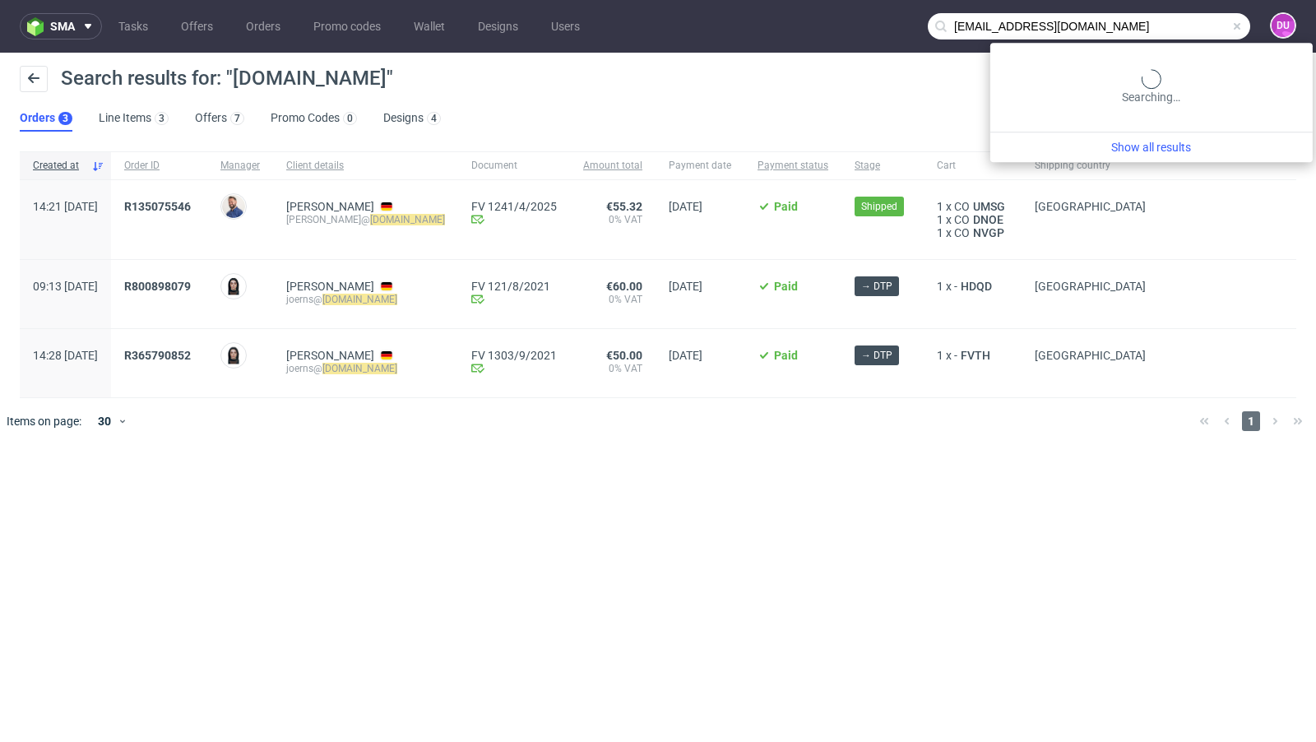
type input "[EMAIL_ADDRESS][DOMAIN_NAME]"
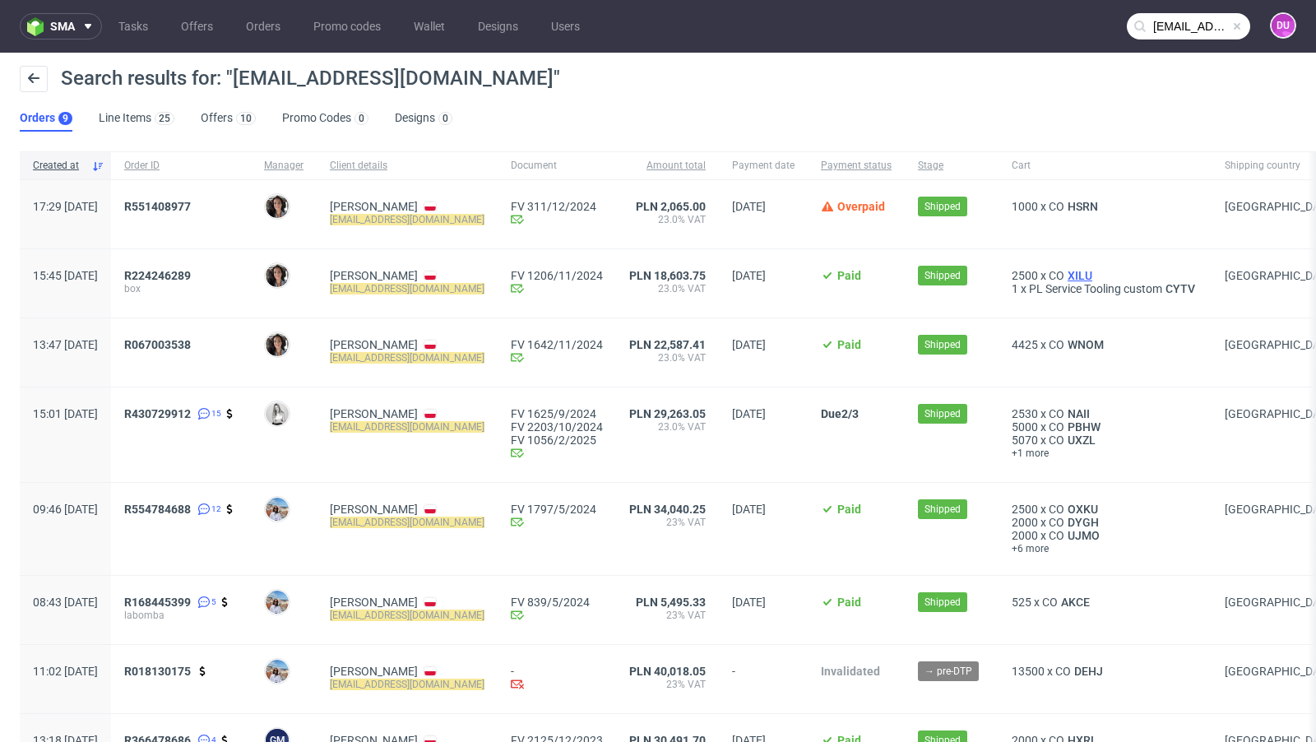
click at [1085, 273] on span "XILU" at bounding box center [1079, 275] width 31 height 13
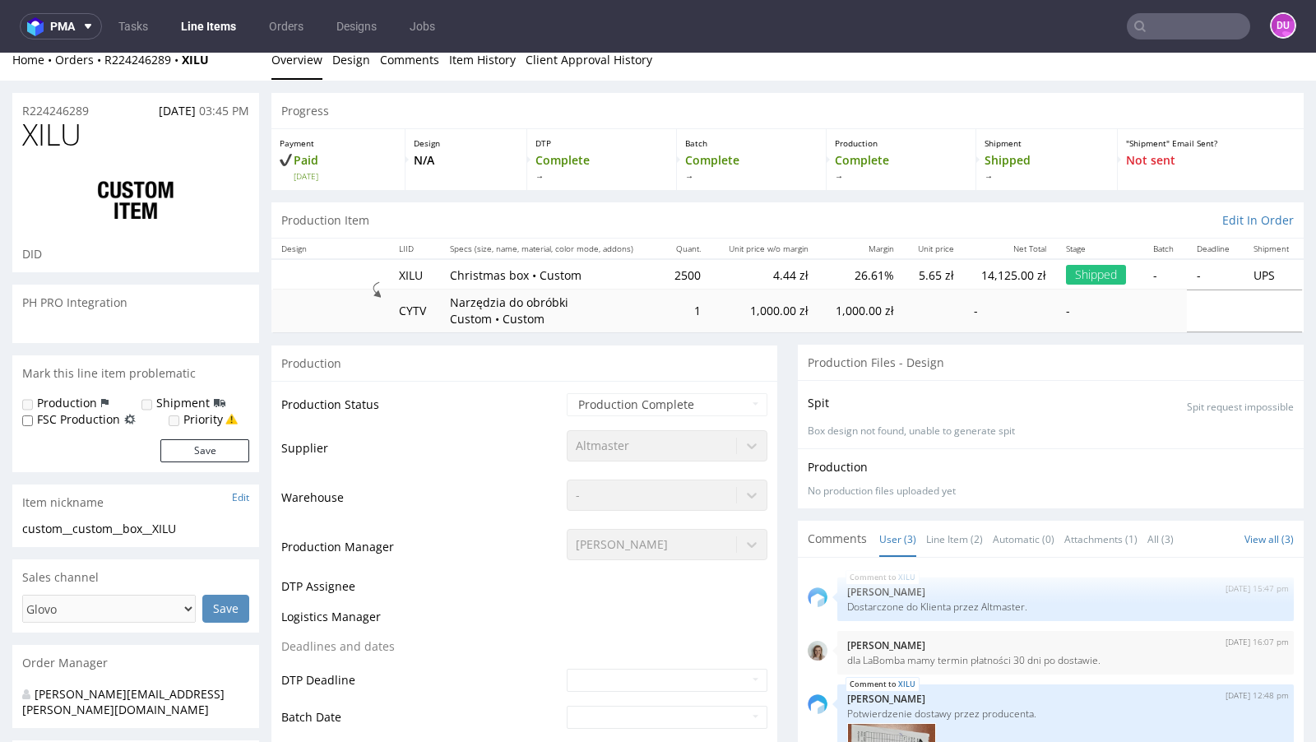
scroll to position [9, 0]
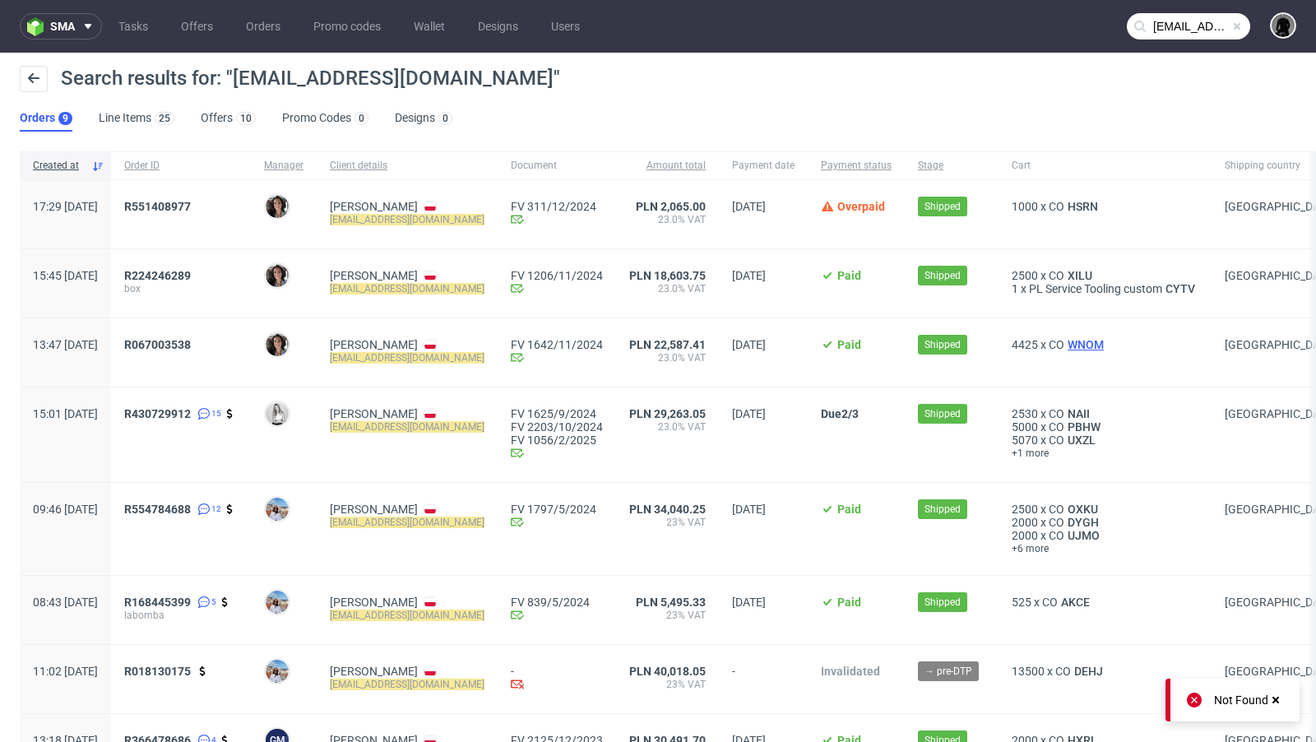
click at [1089, 339] on span "WNOM" at bounding box center [1085, 344] width 43 height 13
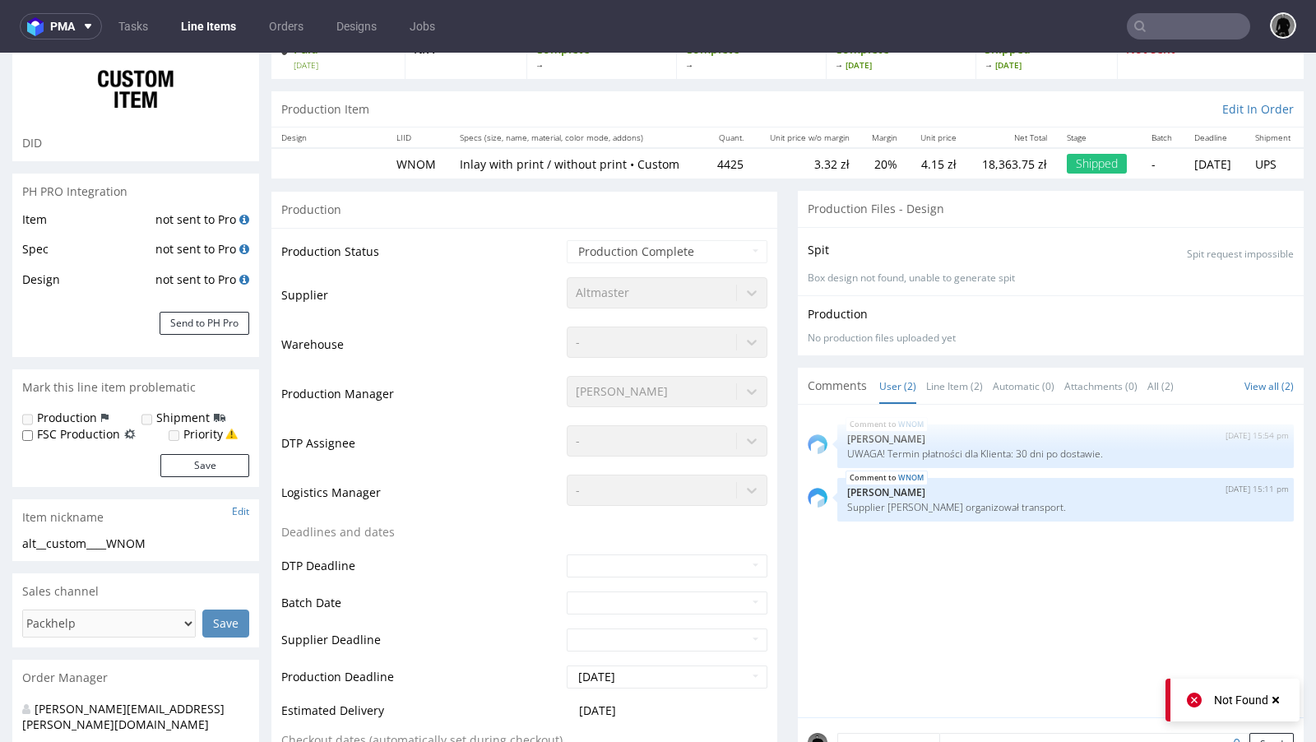
scroll to position [83, 0]
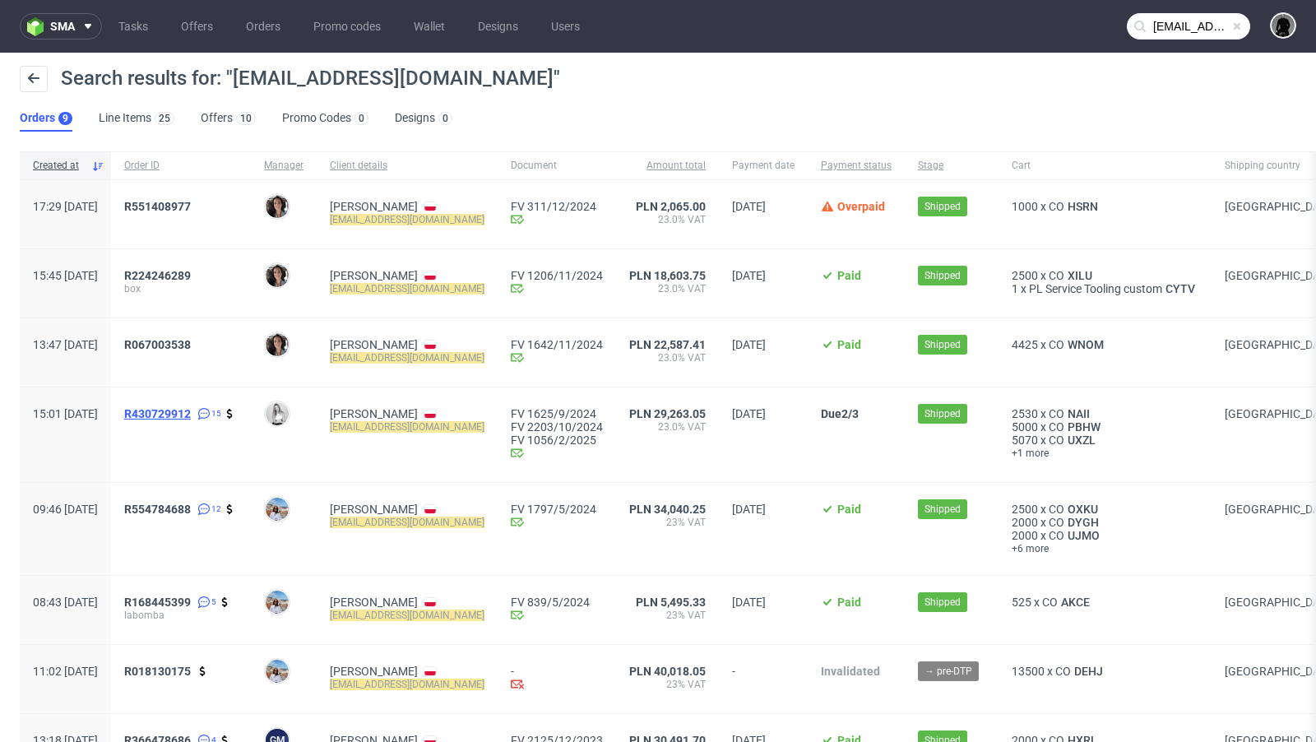
click at [191, 412] on span "R430729912" at bounding box center [157, 413] width 67 height 13
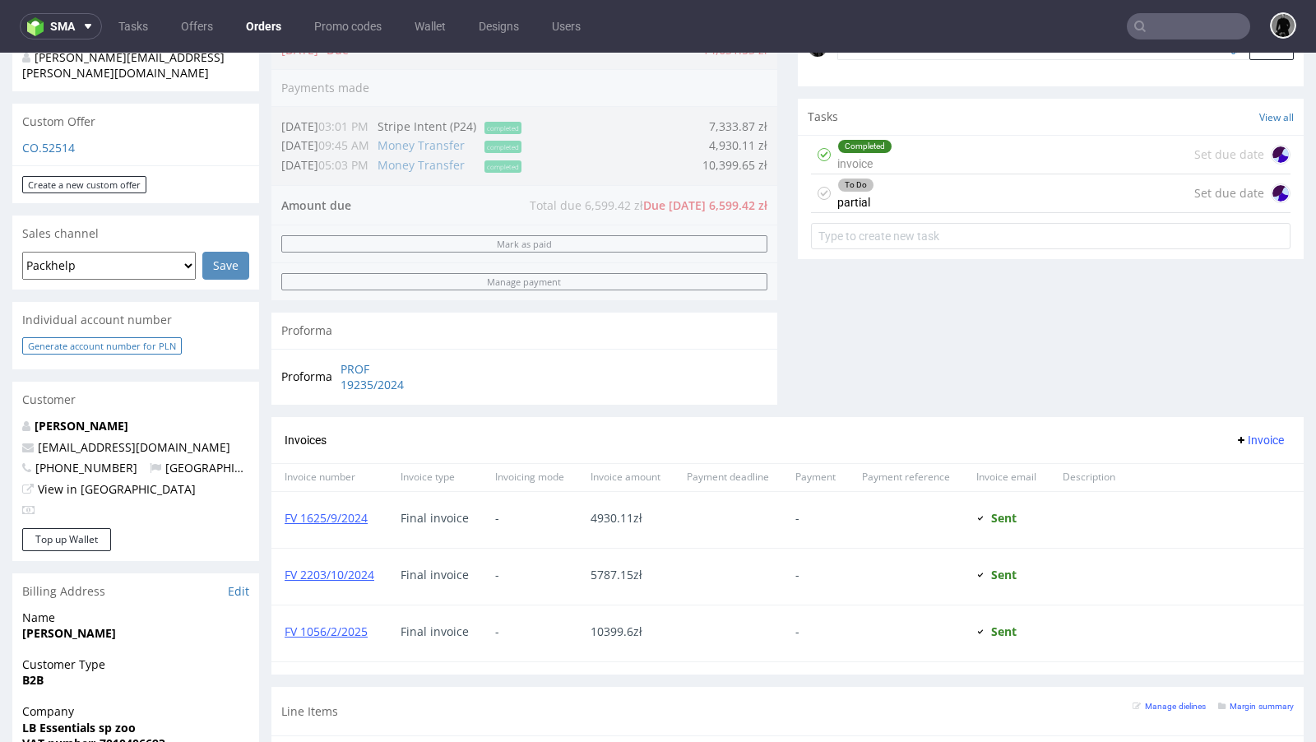
scroll to position [541, 0]
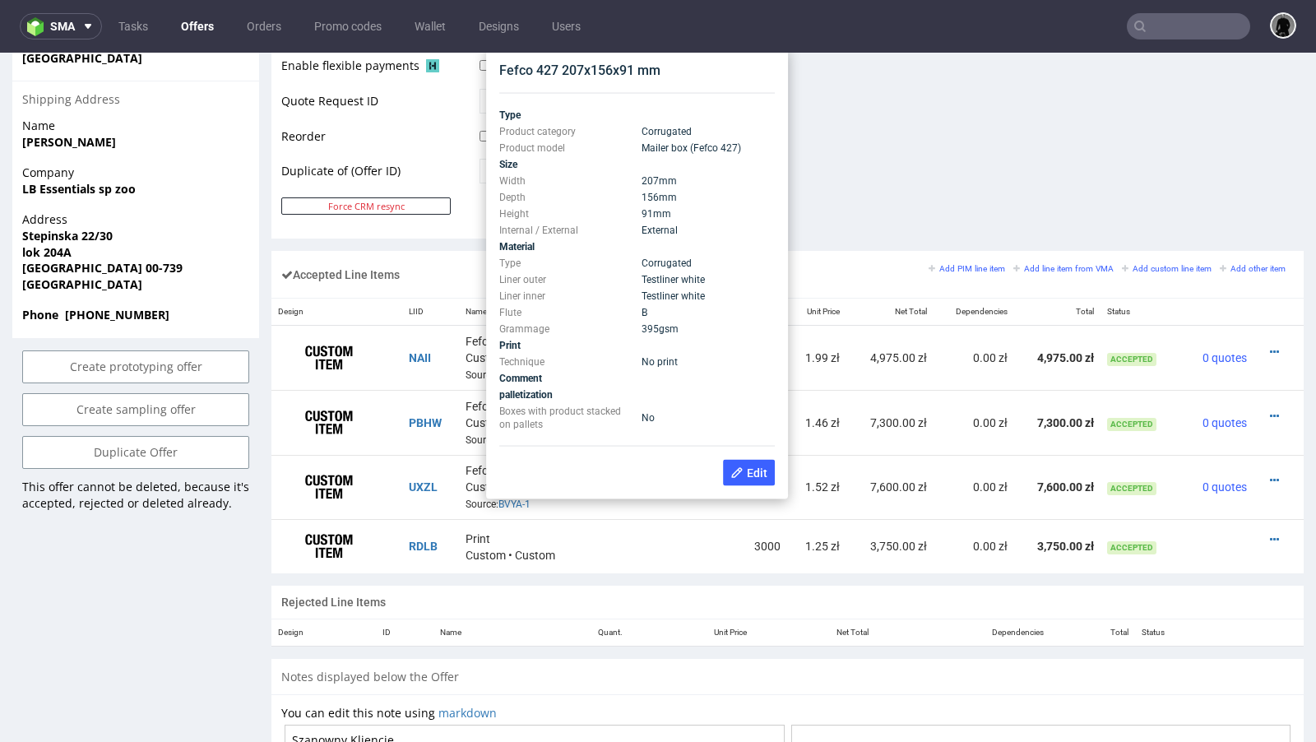
scroll to position [817, 0]
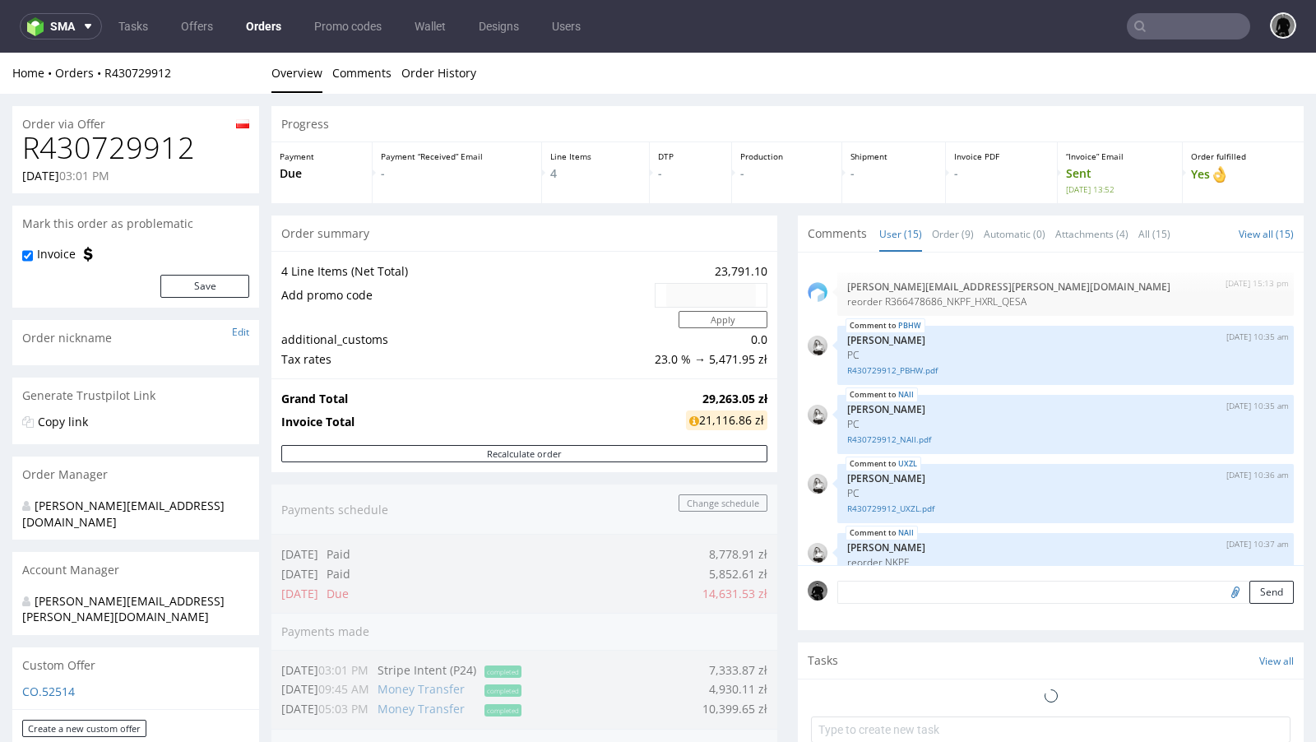
scroll to position [621, 0]
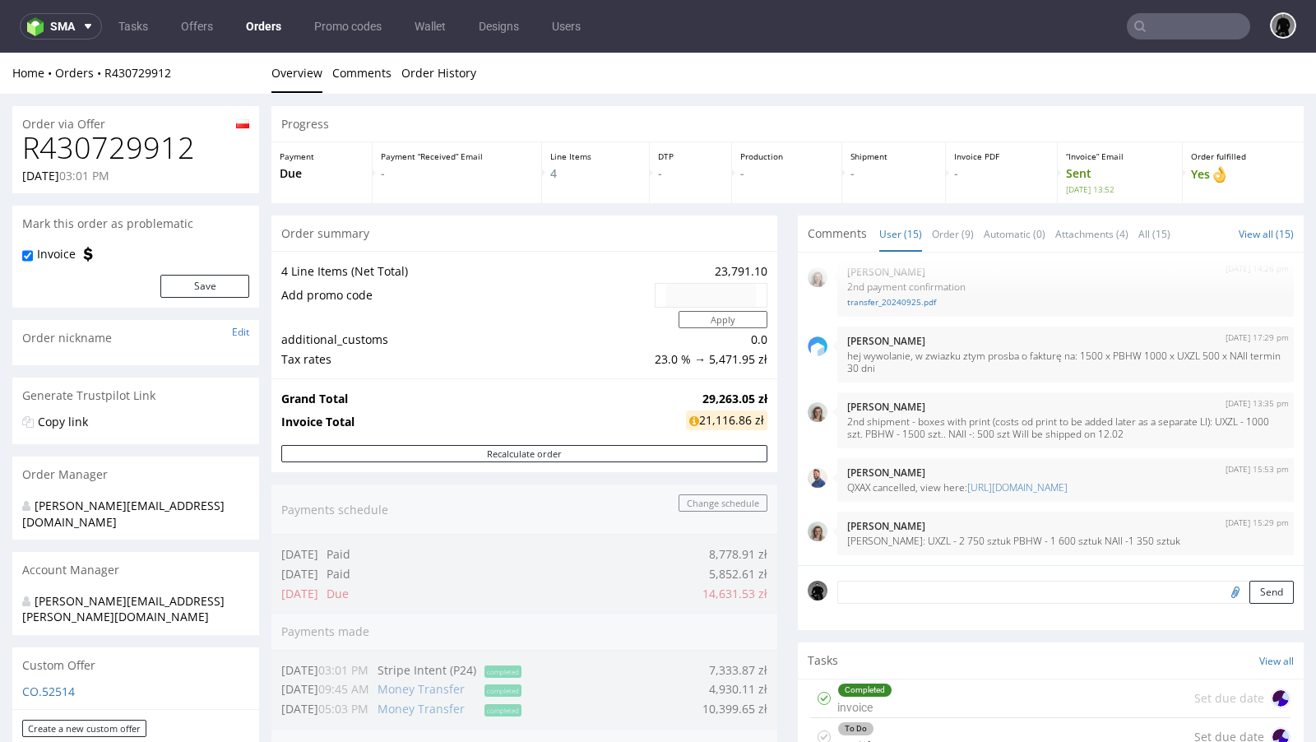
type input "[EMAIL_ADDRESS][DOMAIN_NAME]"
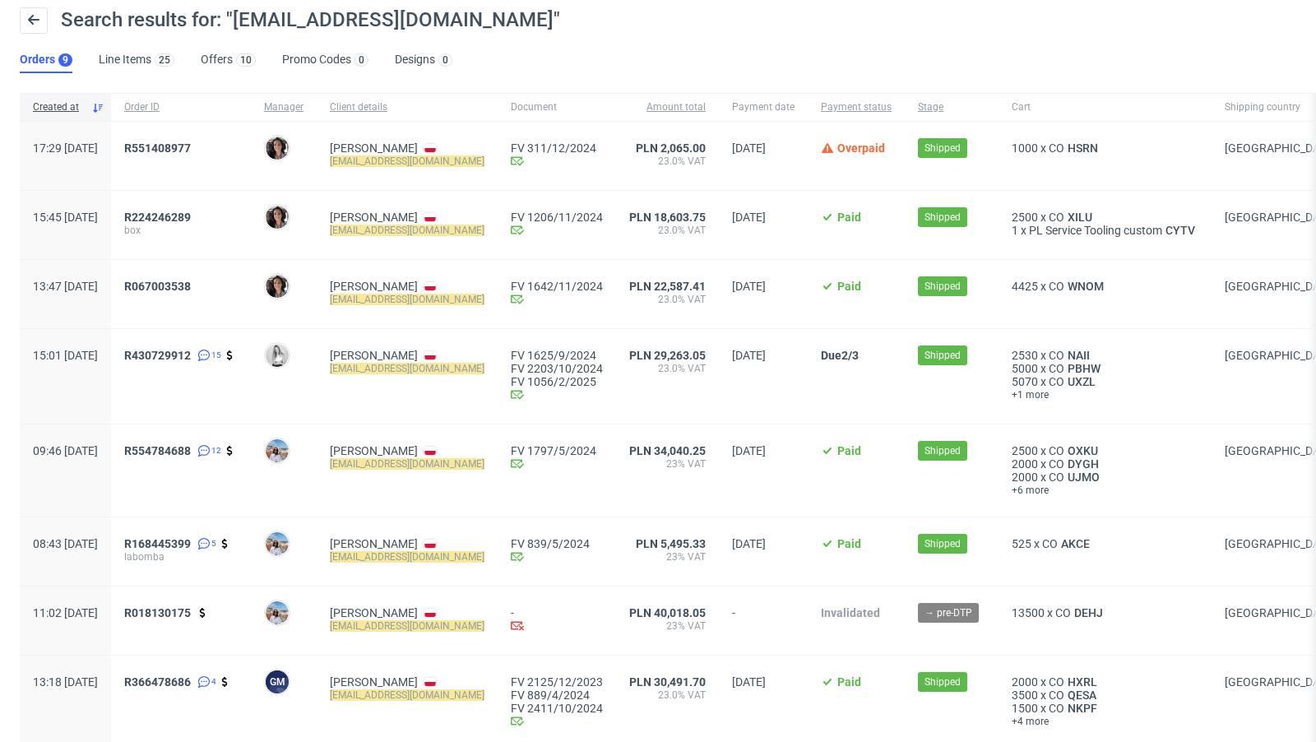
scroll to position [66, 0]
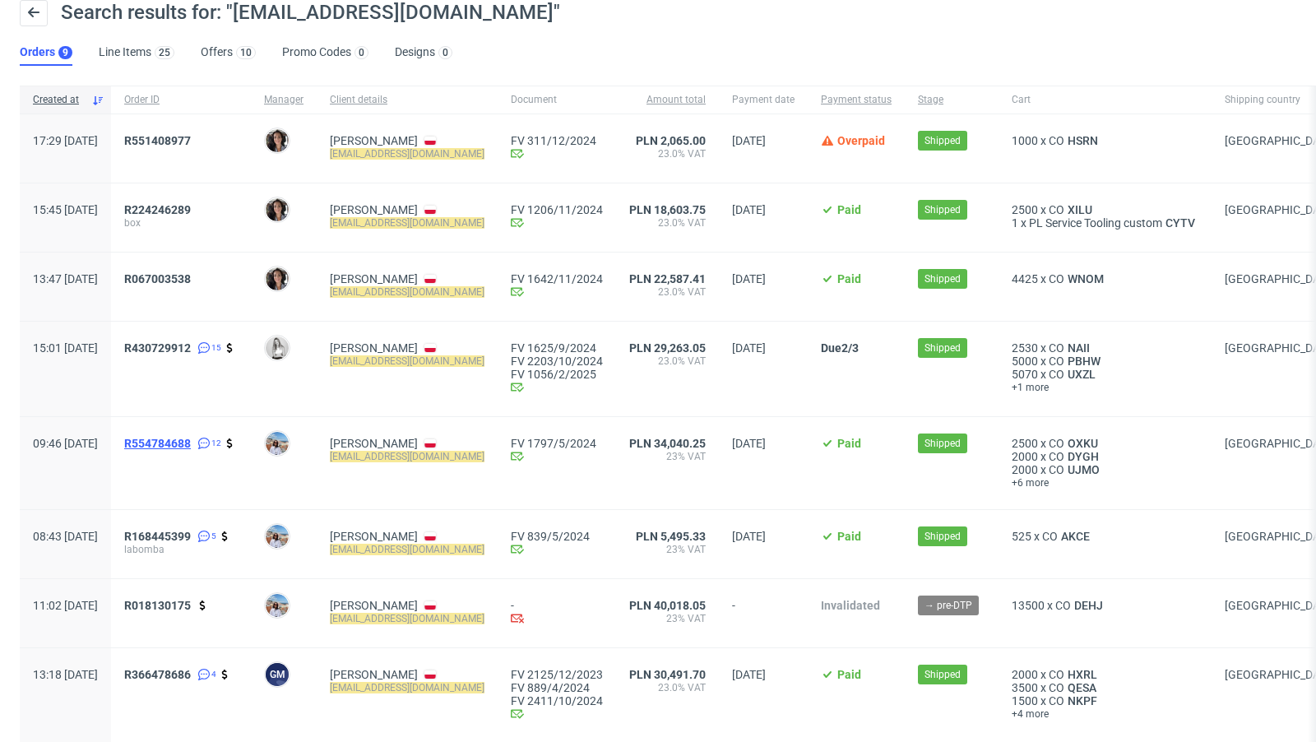
click at [191, 444] on span "R554784688" at bounding box center [157, 443] width 67 height 13
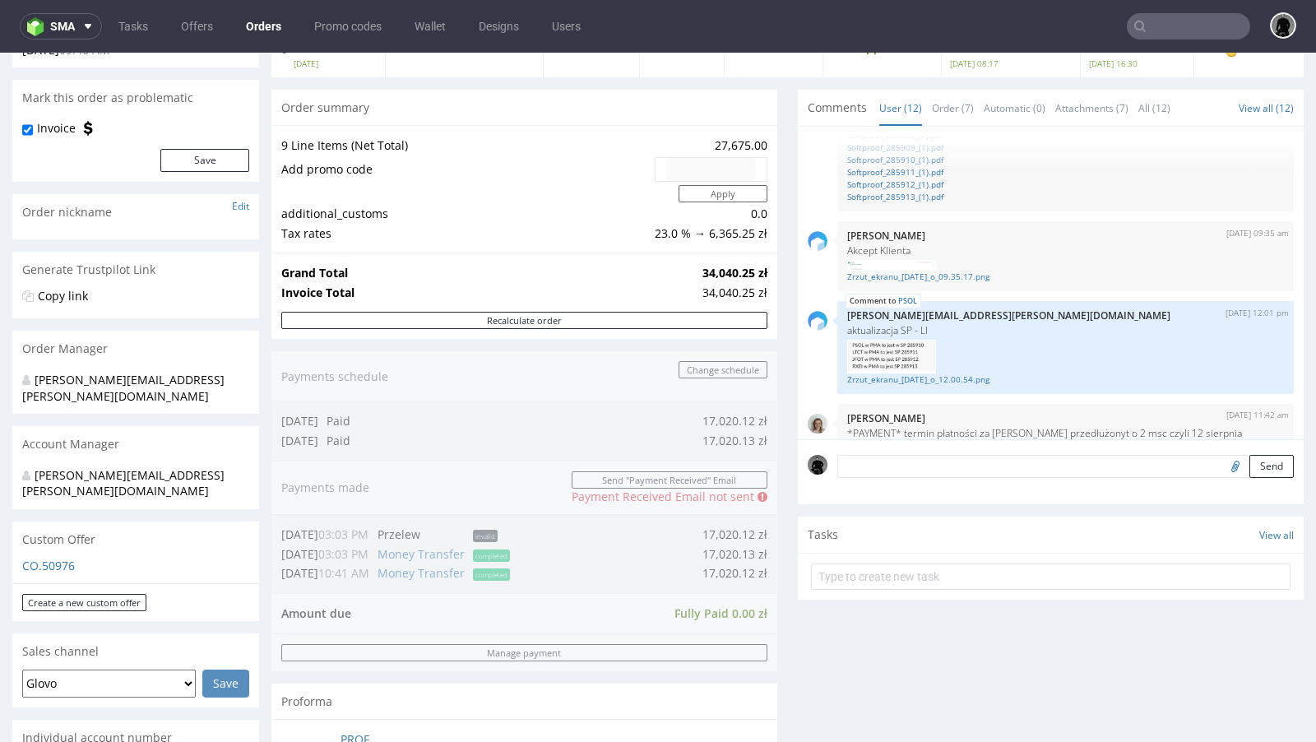
scroll to position [128, 0]
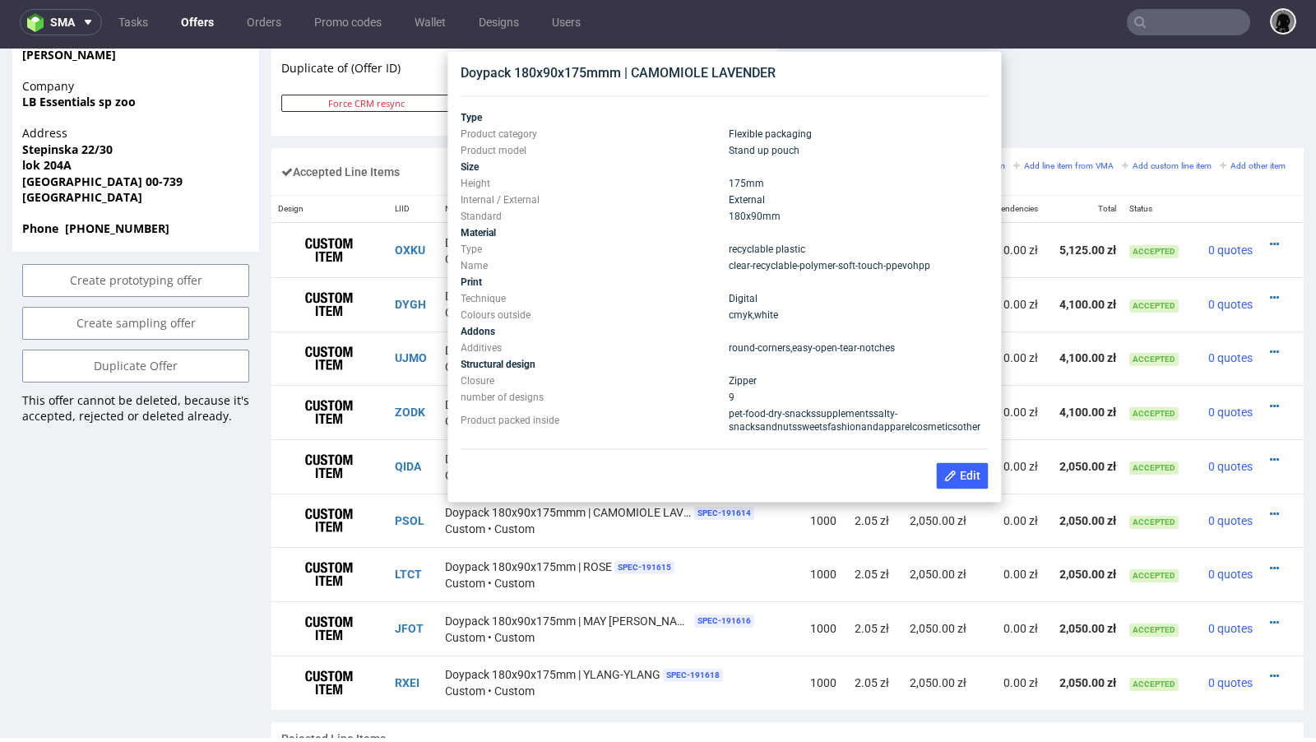
scroll to position [922, 0]
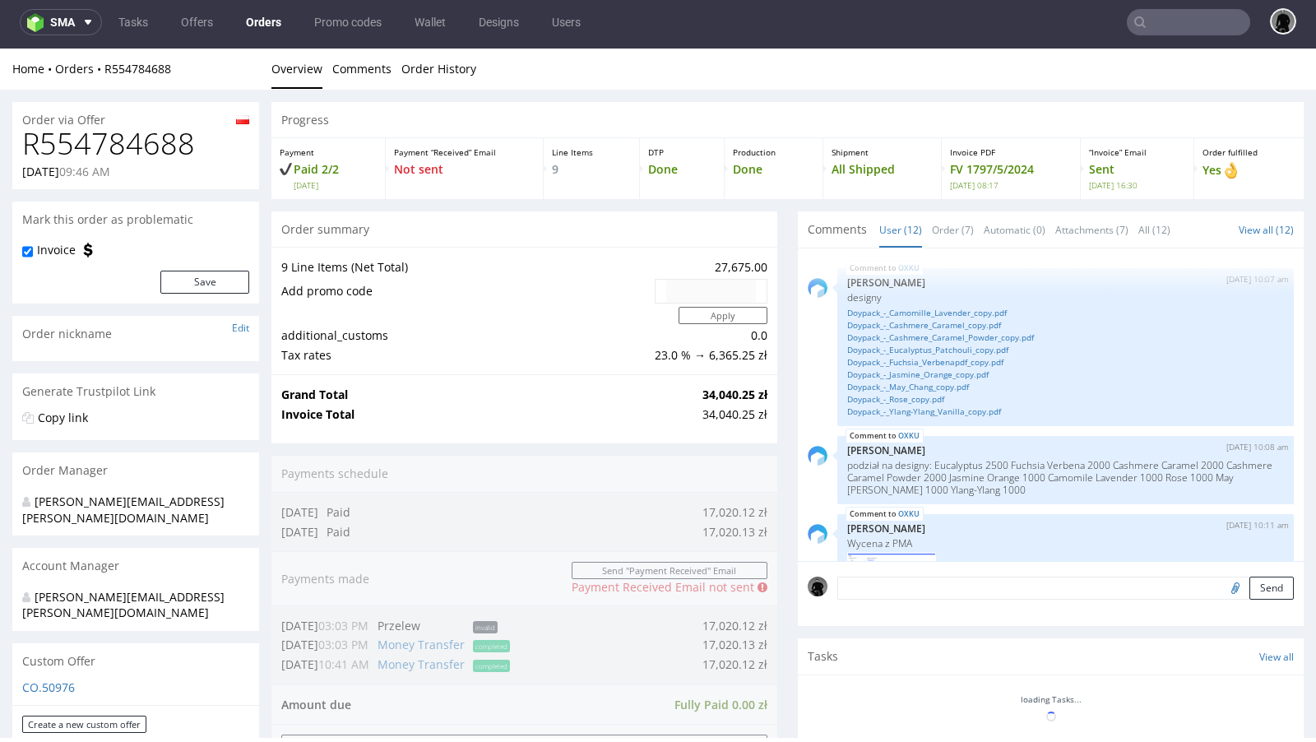
scroll to position [1062, 0]
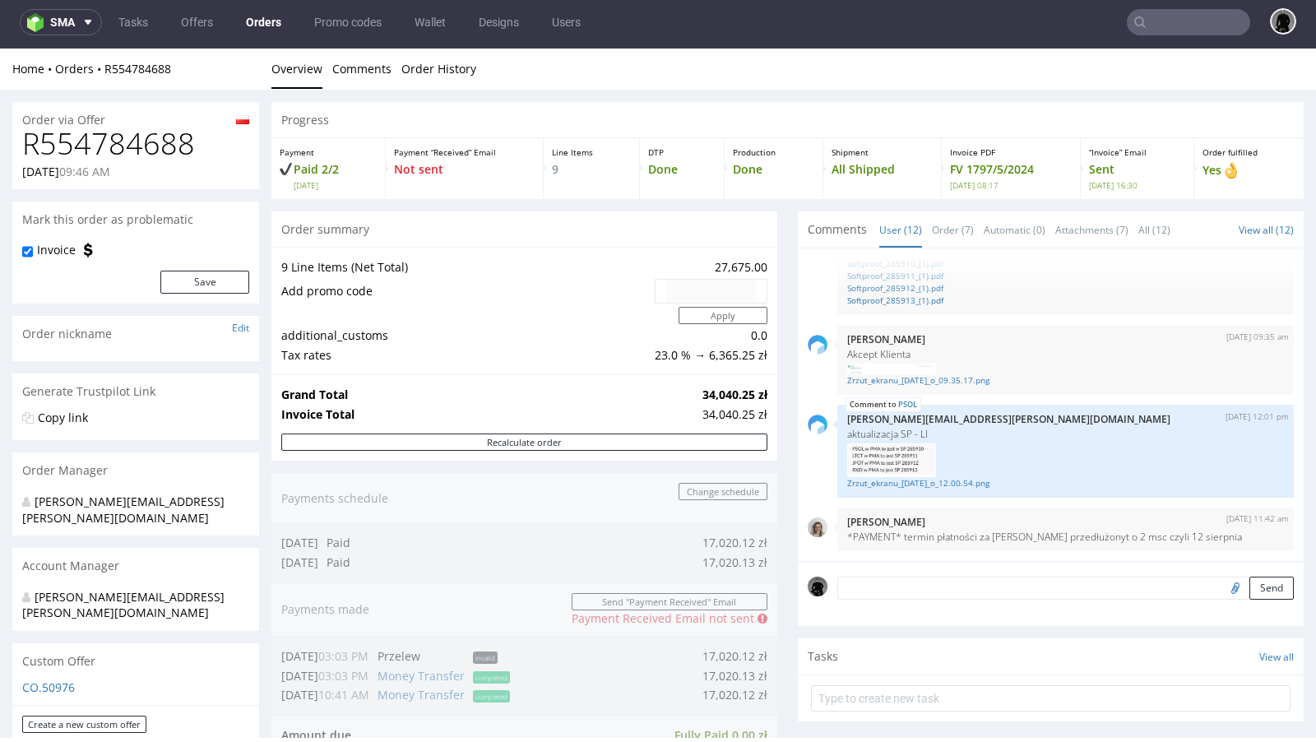
type input "[EMAIL_ADDRESS][DOMAIN_NAME]"
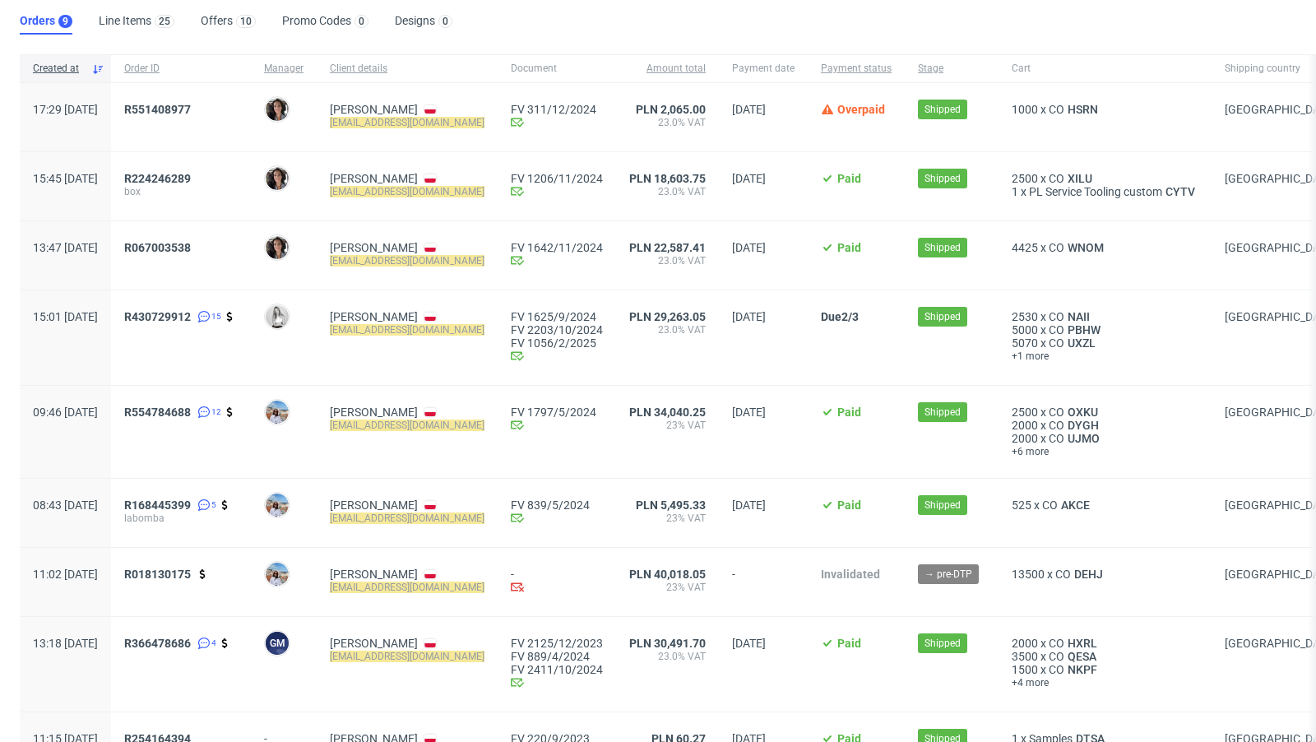
scroll to position [100, 0]
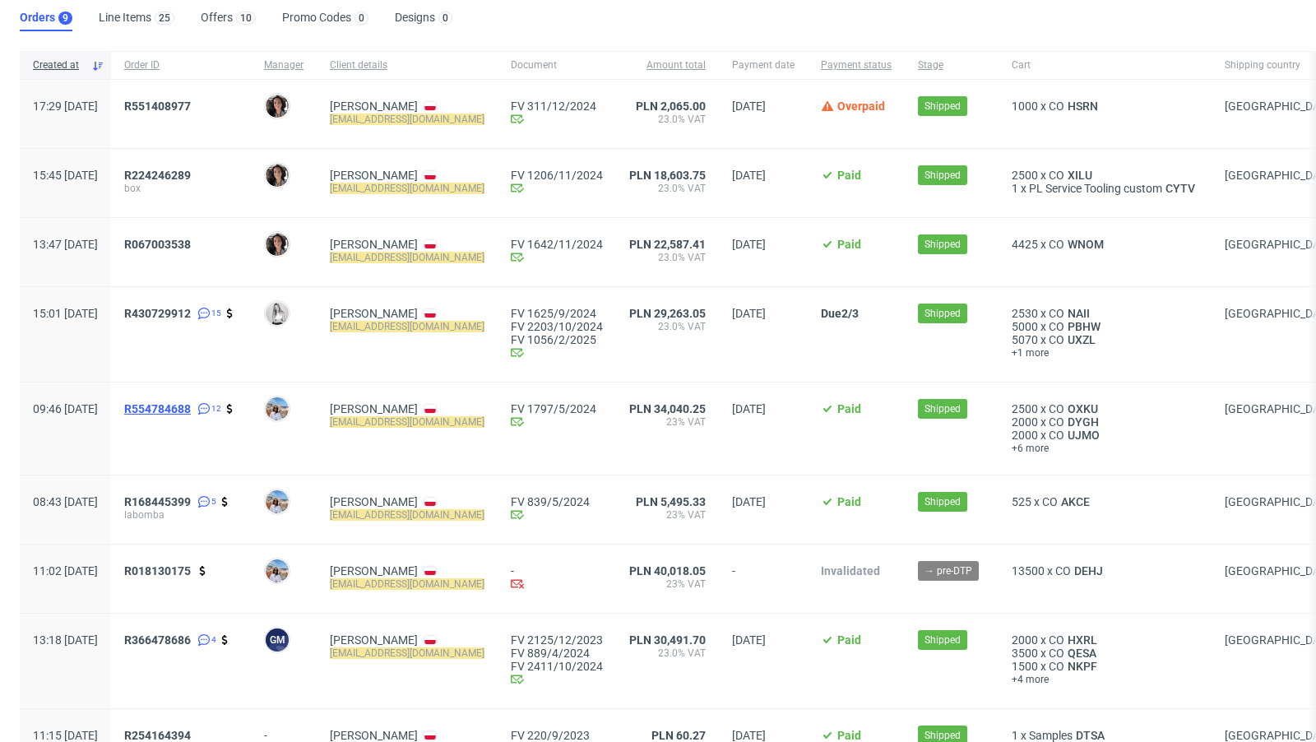
click at [191, 406] on span "R554784688" at bounding box center [157, 408] width 67 height 13
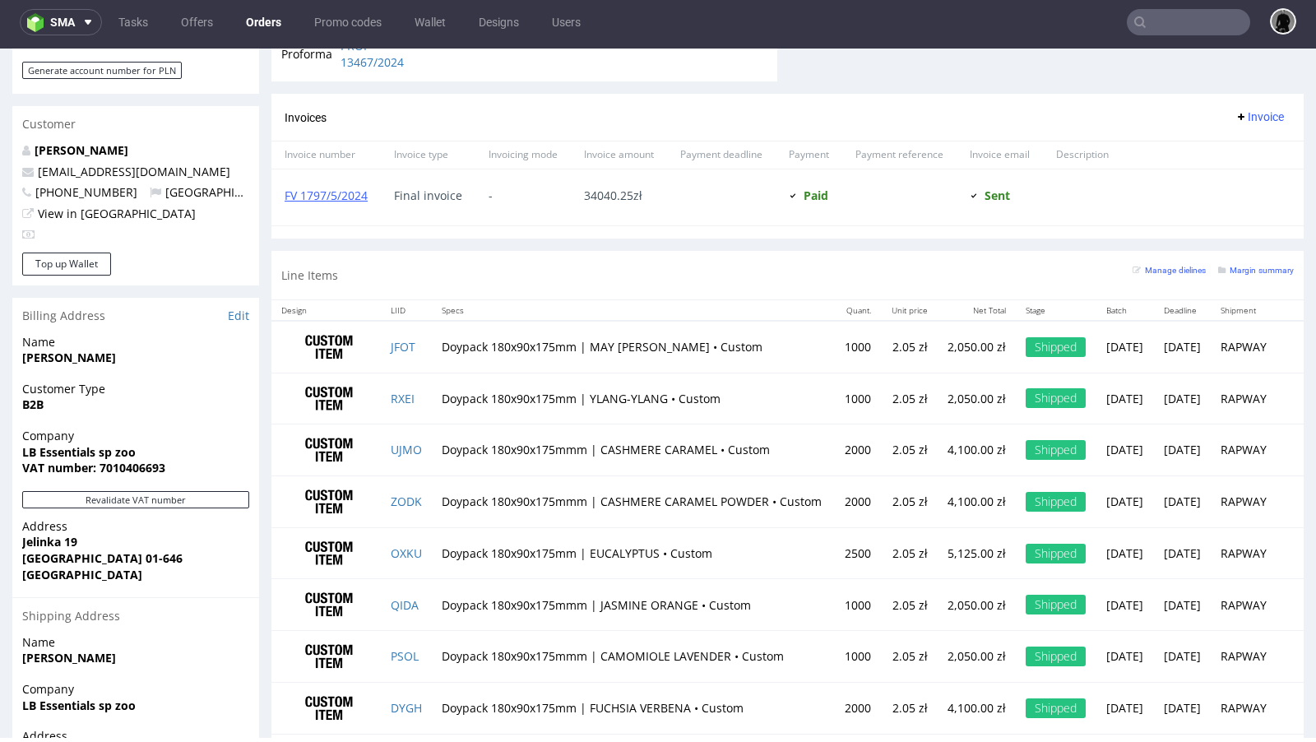
scroll to position [920, 0]
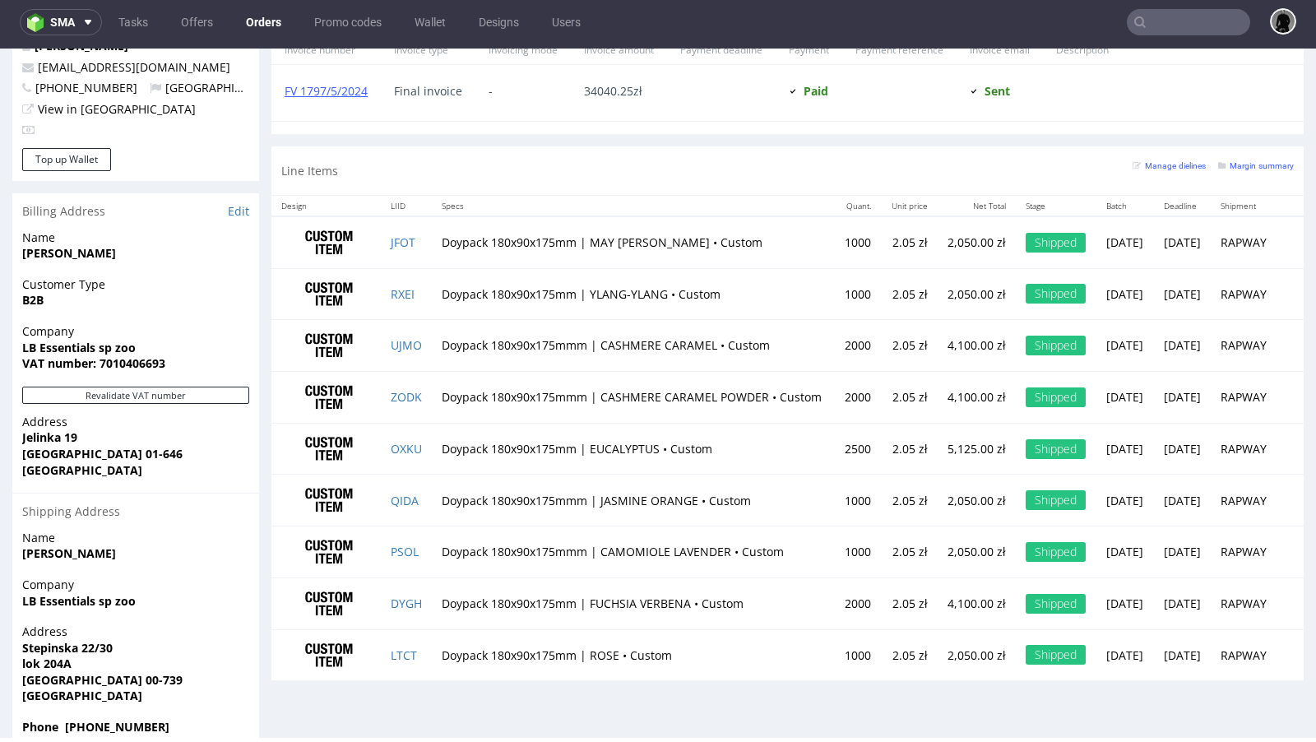
type input "[EMAIL_ADDRESS][DOMAIN_NAME]"
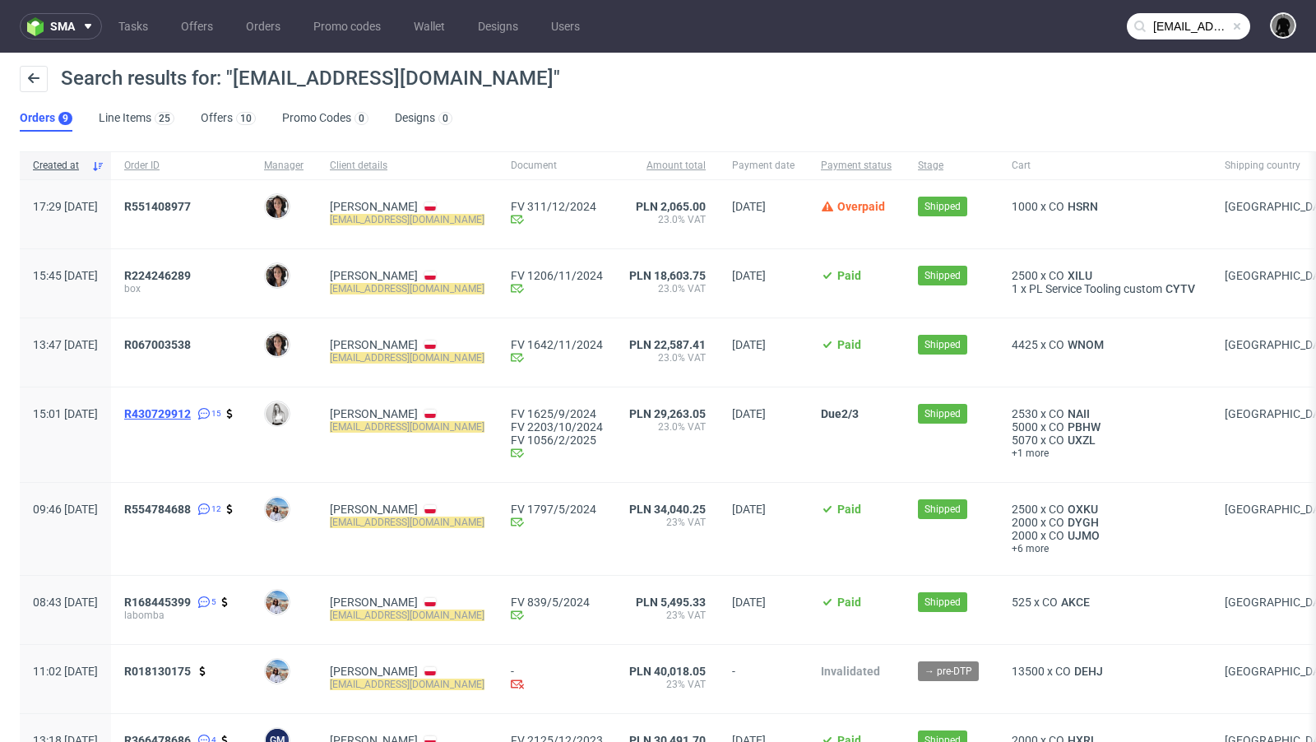
click at [191, 416] on span "R430729912" at bounding box center [157, 413] width 67 height 13
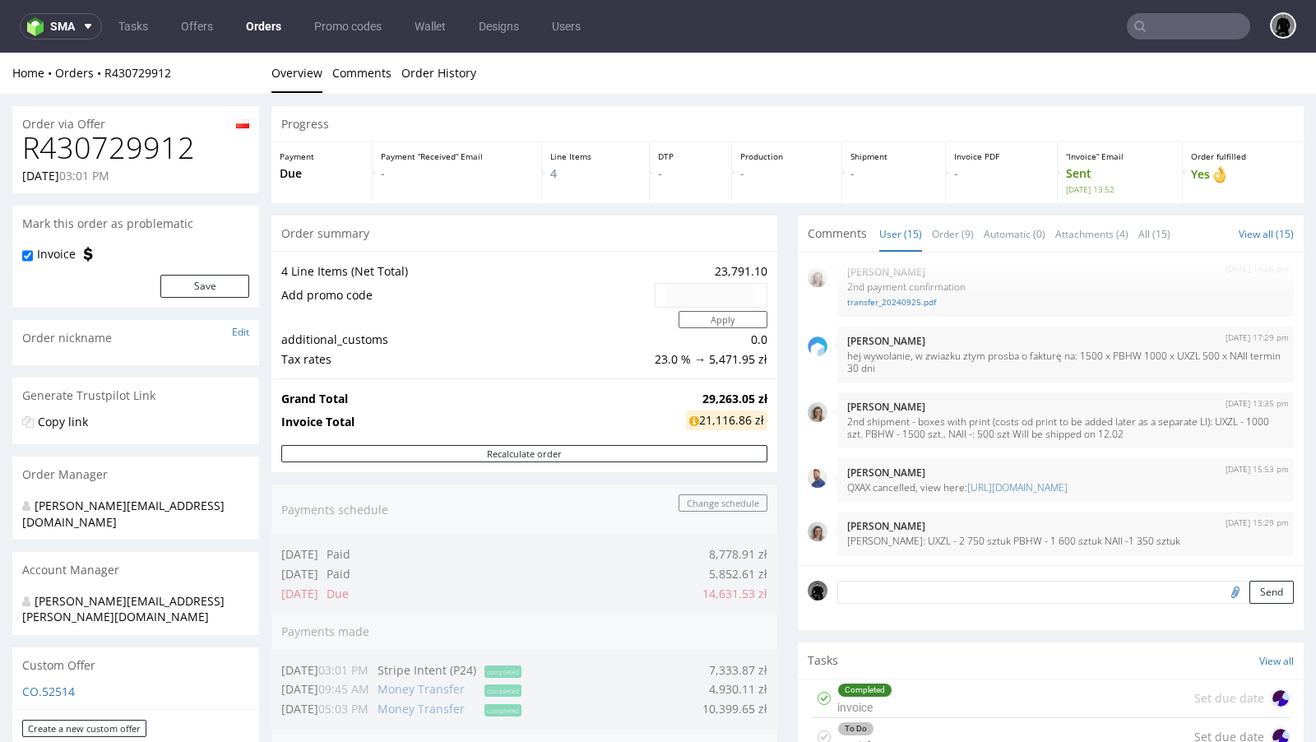
type input "[EMAIL_ADDRESS][DOMAIN_NAME]"
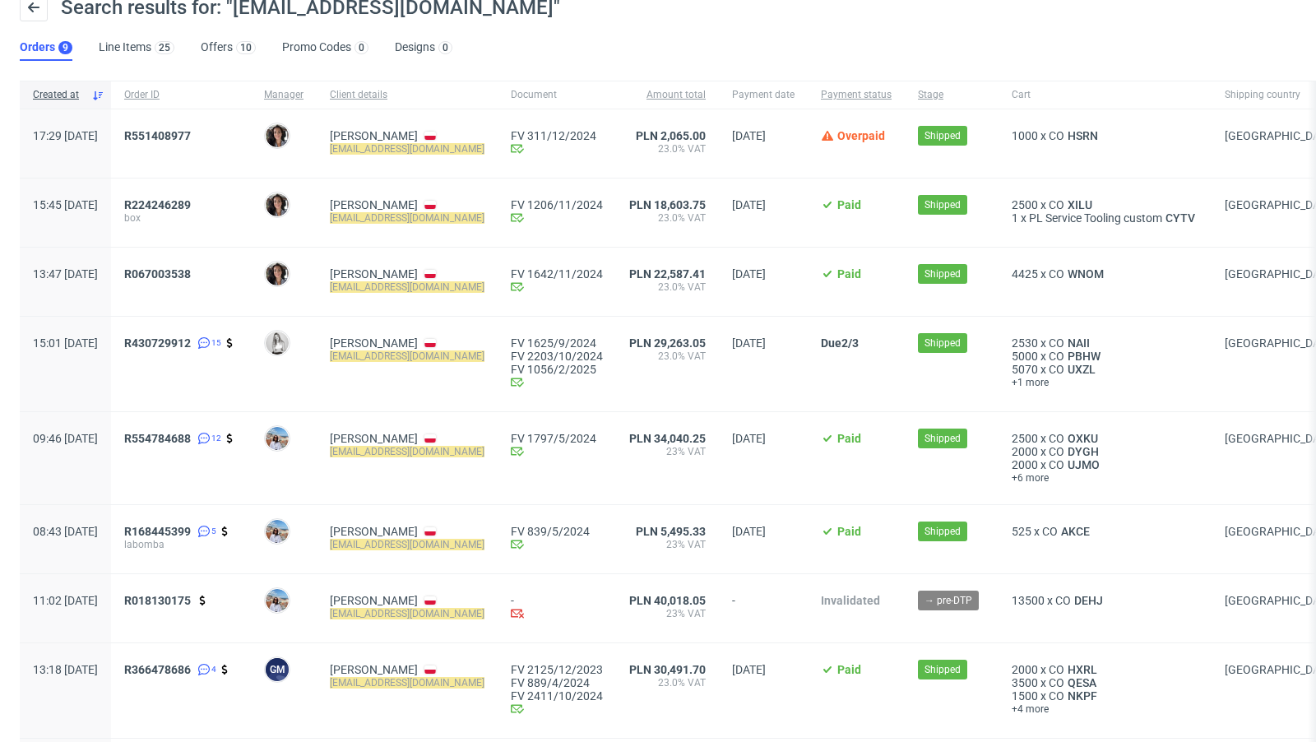
scroll to position [72, 0]
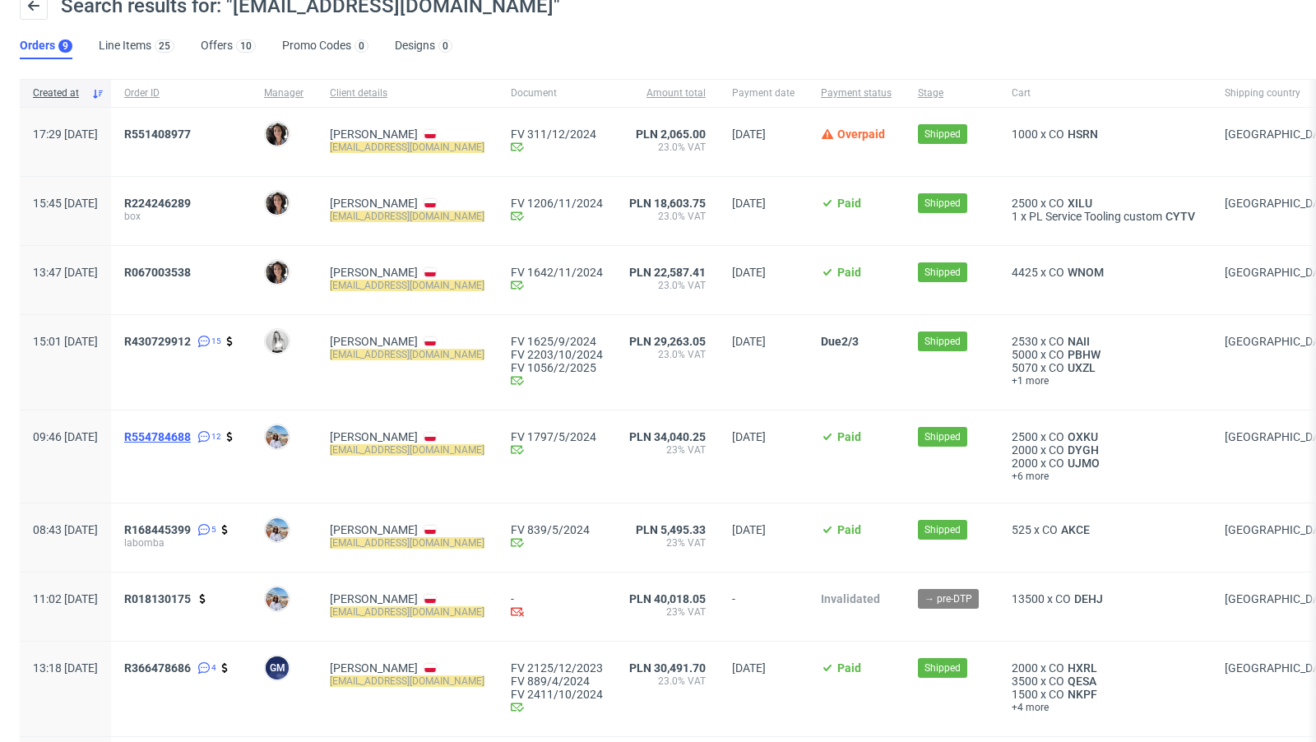
click at [191, 433] on span "R554784688" at bounding box center [157, 436] width 67 height 13
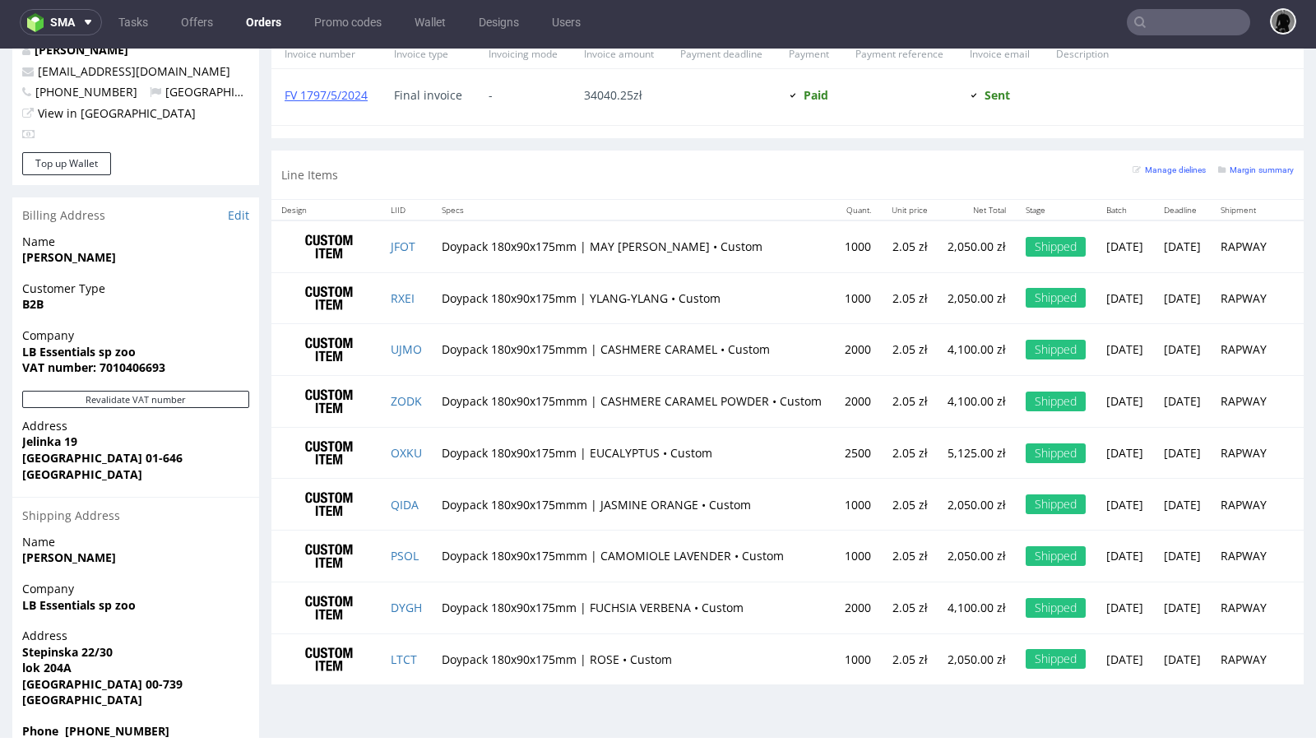
scroll to position [920, 0]
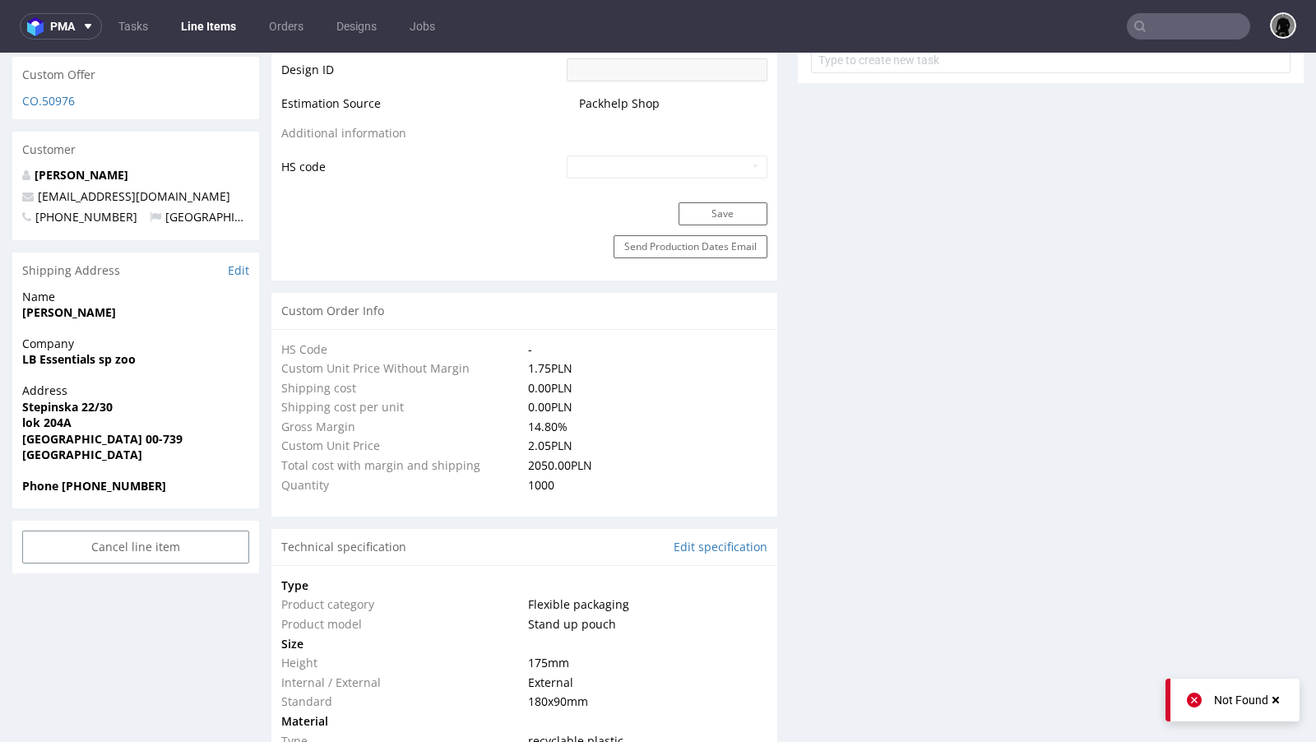
scroll to position [590, 0]
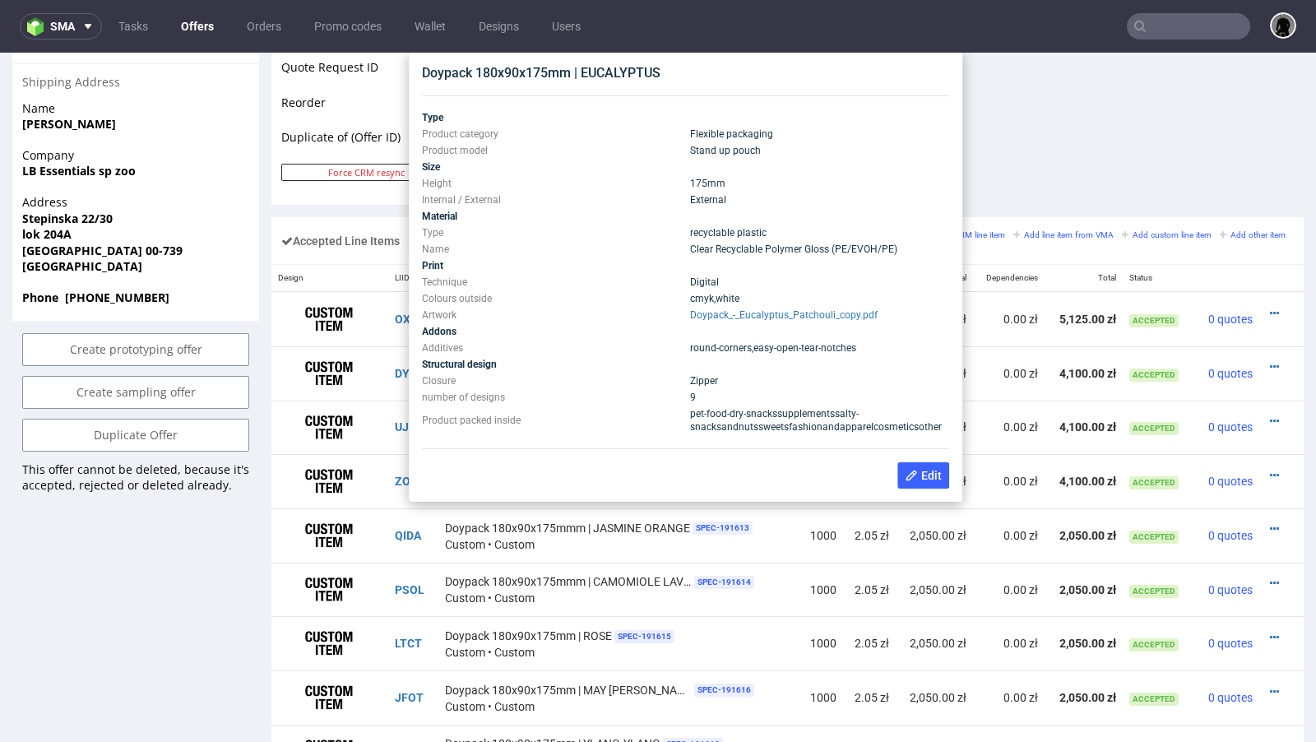
scroll to position [853, 0]
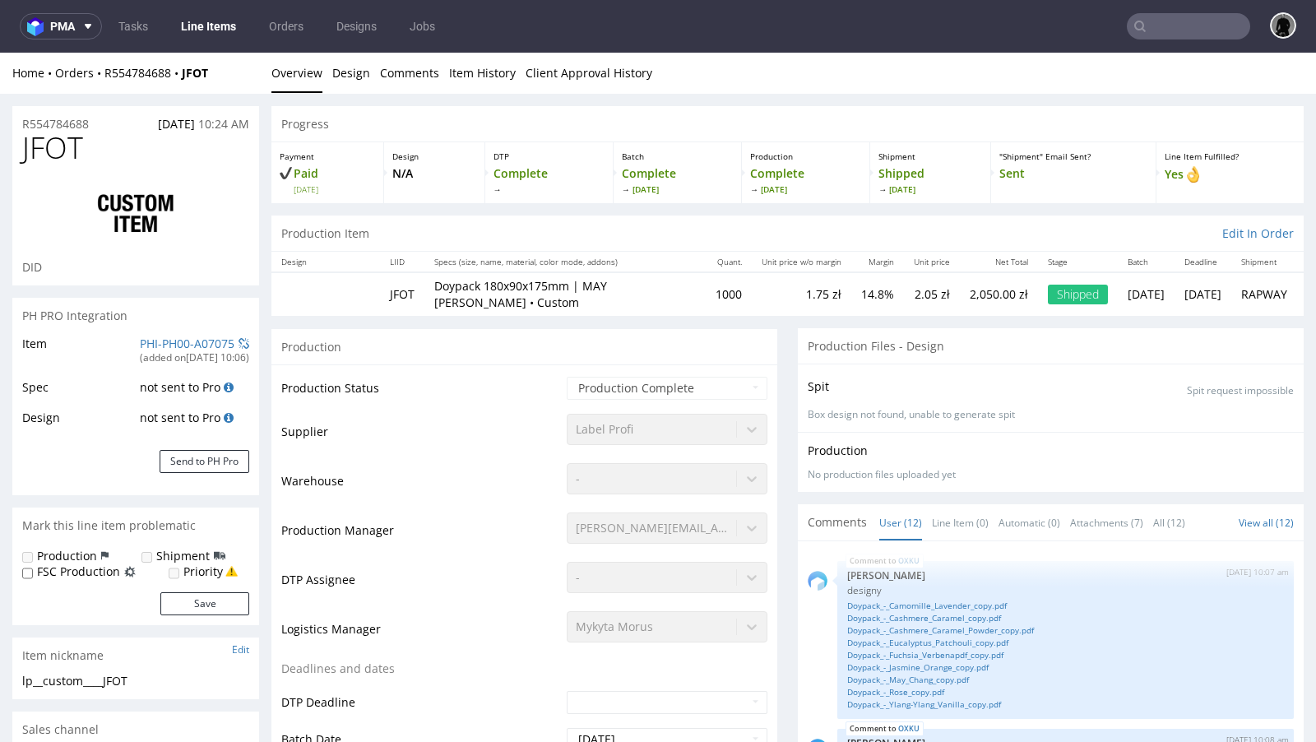
scroll to position [1062, 0]
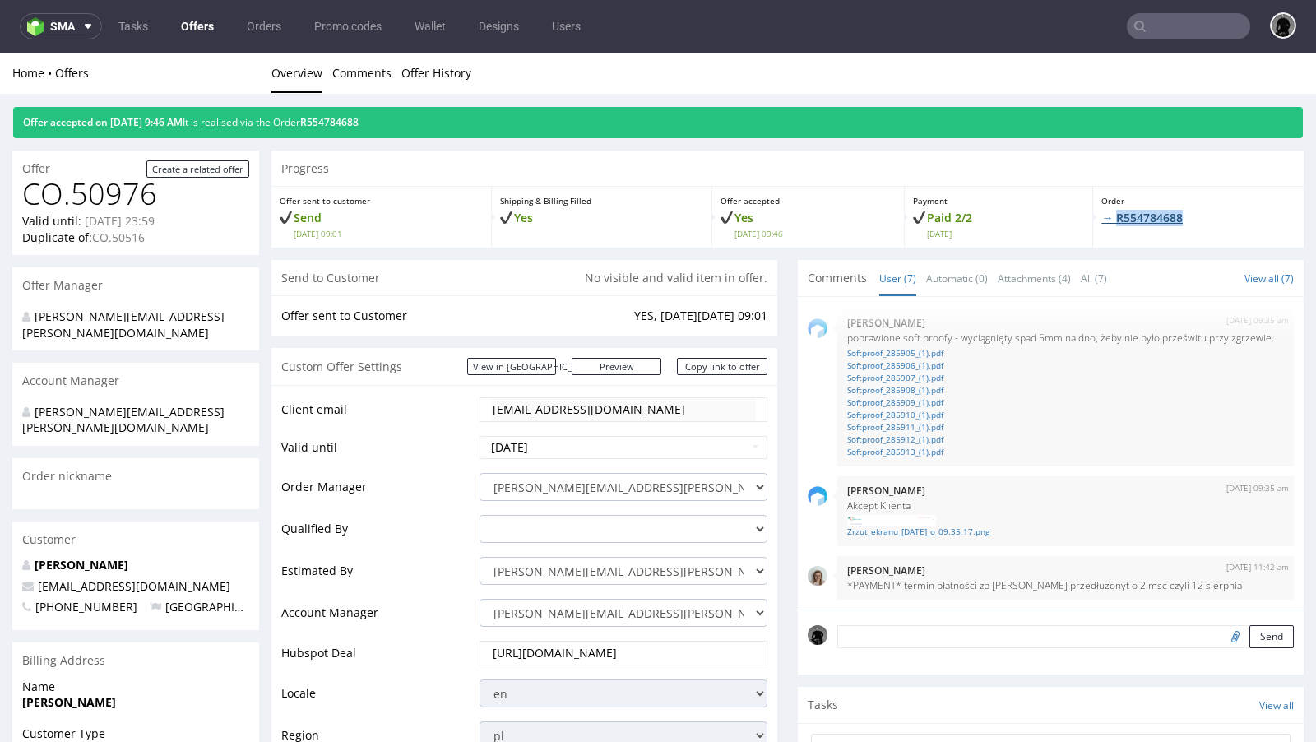
drag, startPoint x: 1195, startPoint y: 218, endPoint x: 1103, endPoint y: 219, distance: 92.1
click at [1103, 219] on p "→ R554784688" at bounding box center [1198, 218] width 194 height 16
copy link "R554784688"
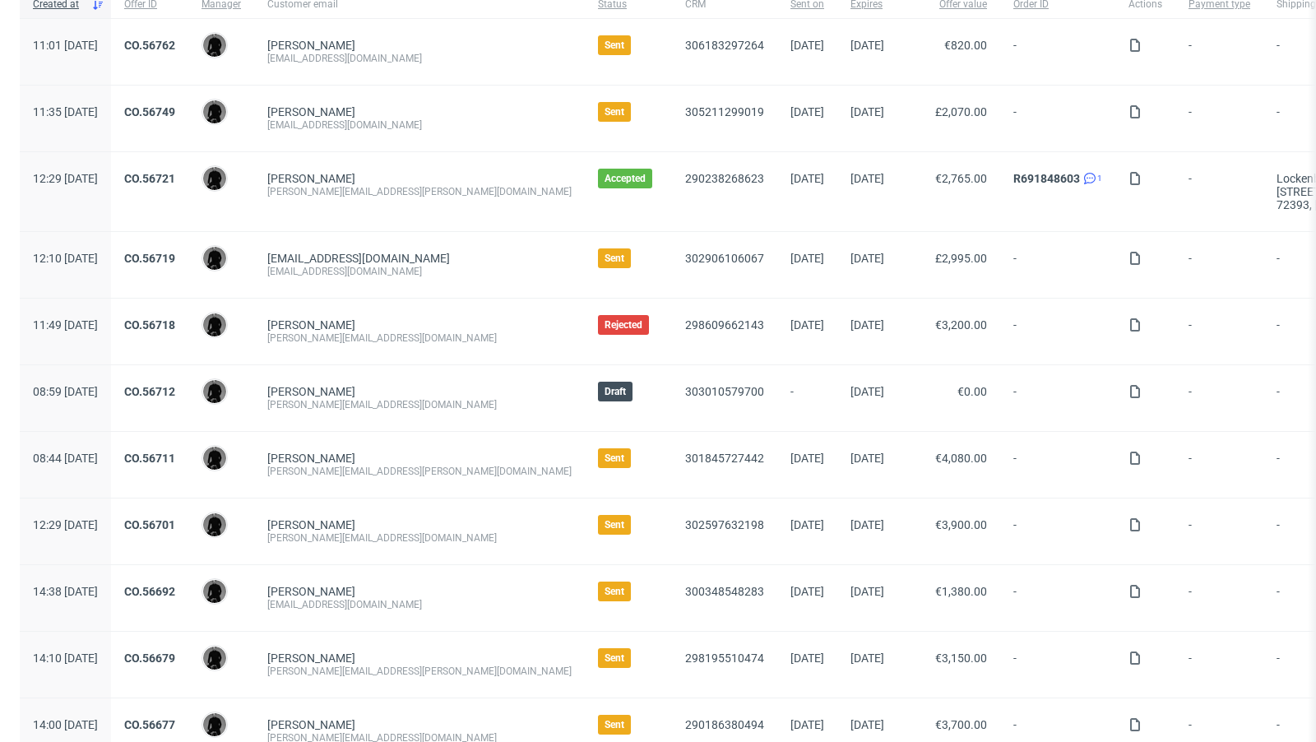
scroll to position [149, 0]
click at [685, 127] on span "305211299019" at bounding box center [724, 117] width 79 height 26
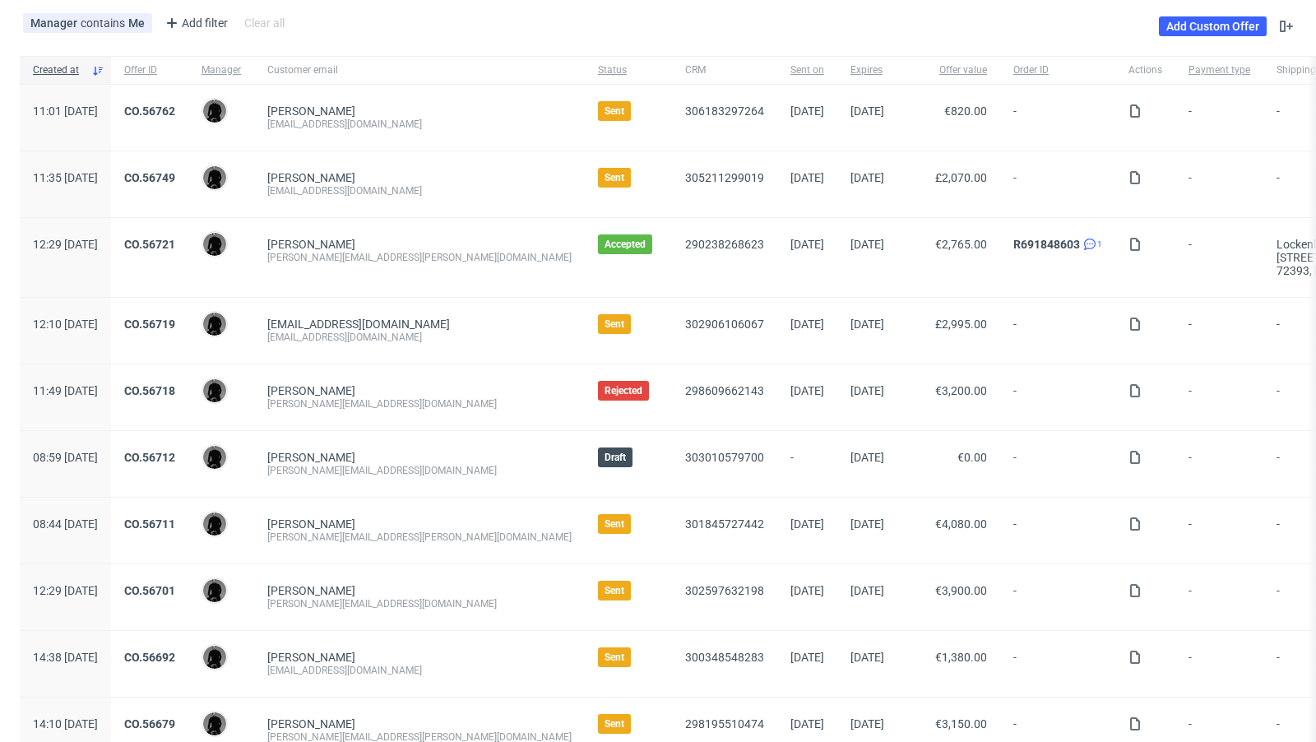
scroll to position [80, 0]
